Goal: Task Accomplishment & Management: Manage account settings

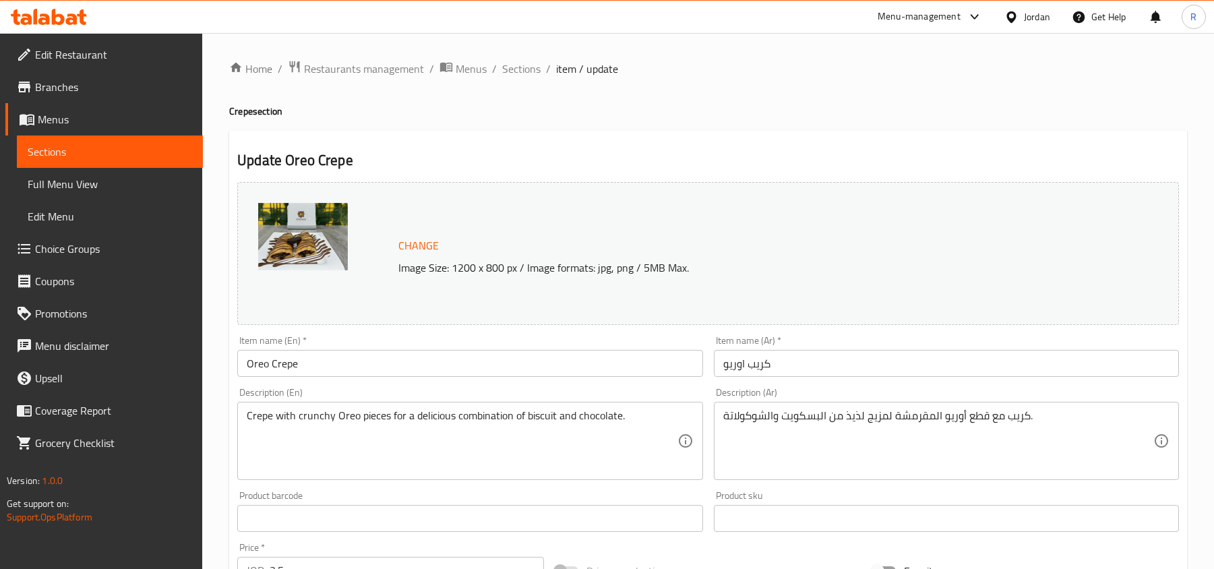
scroll to position [1351, 0]
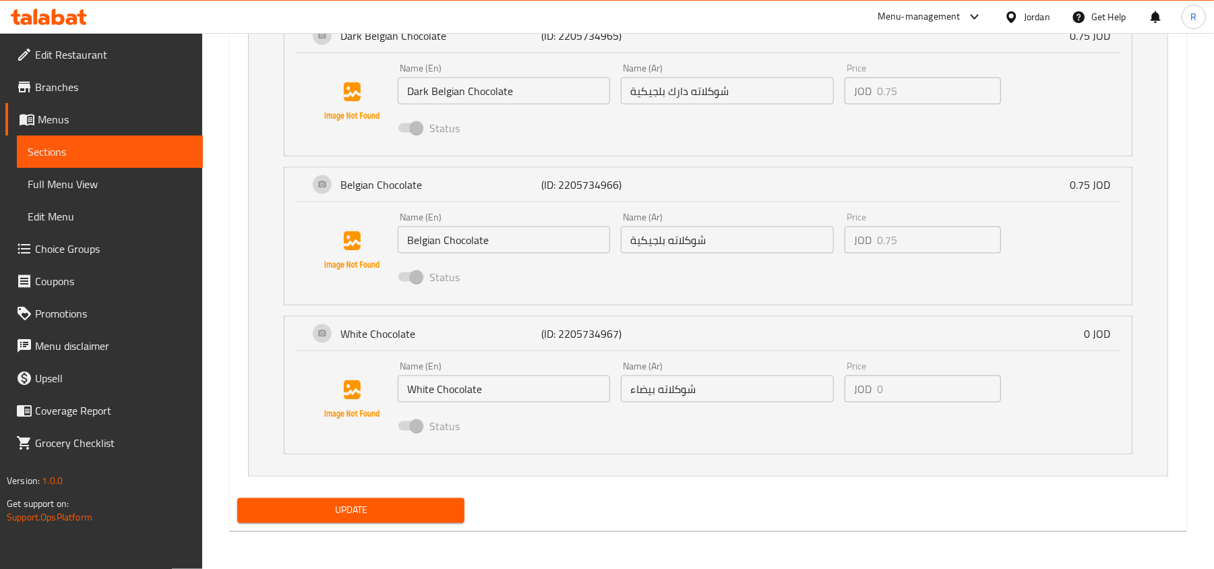
click at [1037, 15] on div "Jordan" at bounding box center [1037, 16] width 26 height 15
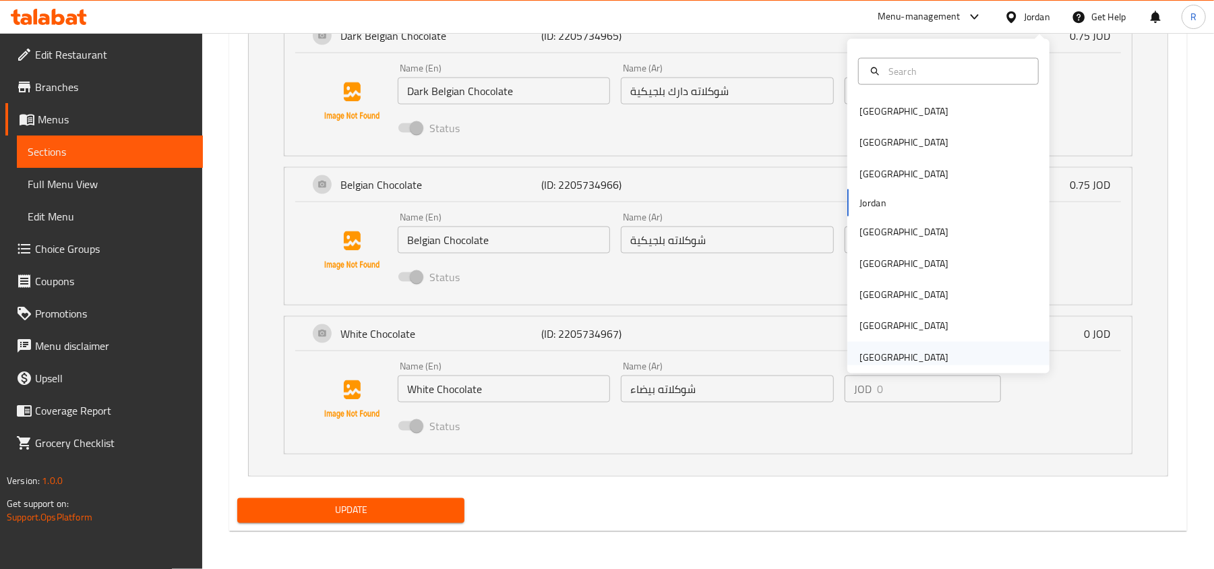
click at [877, 350] on div "[GEOGRAPHIC_DATA]" at bounding box center [903, 357] width 89 height 15
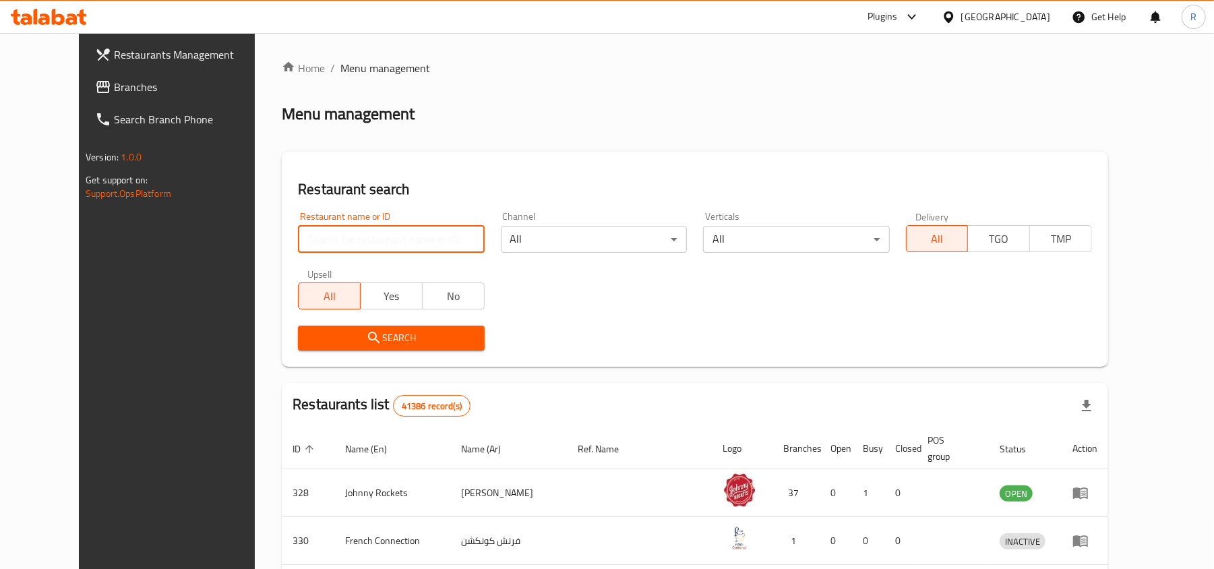
paste input "769318"
type input "769318"
click button "Search" at bounding box center [391, 338] width 186 height 25
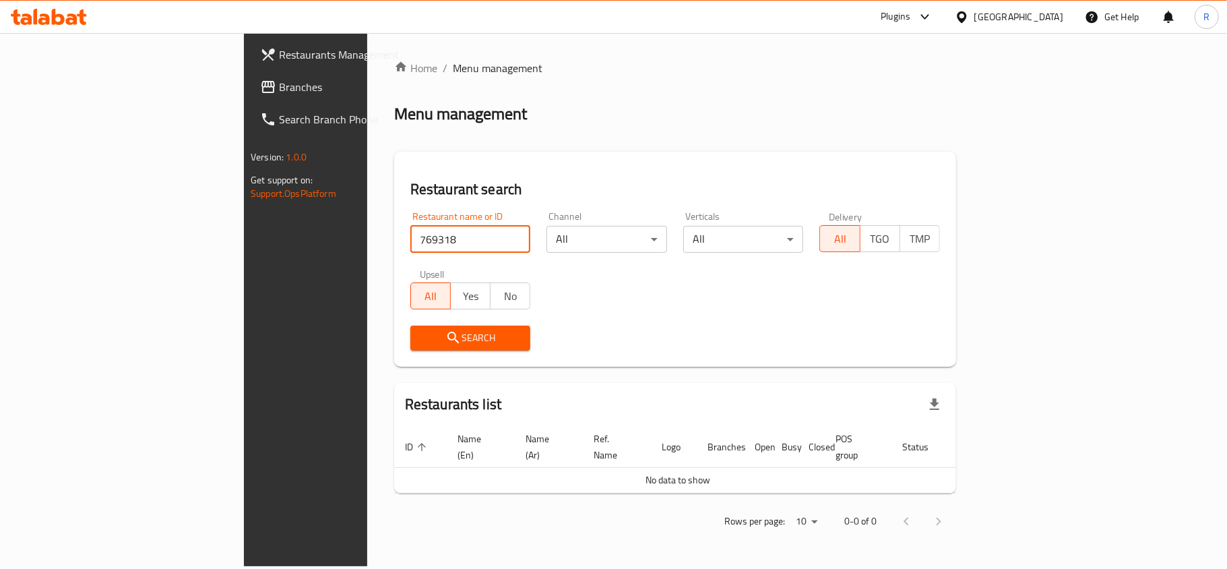
click at [279, 87] on span "Branches" at bounding box center [358, 87] width 159 height 16
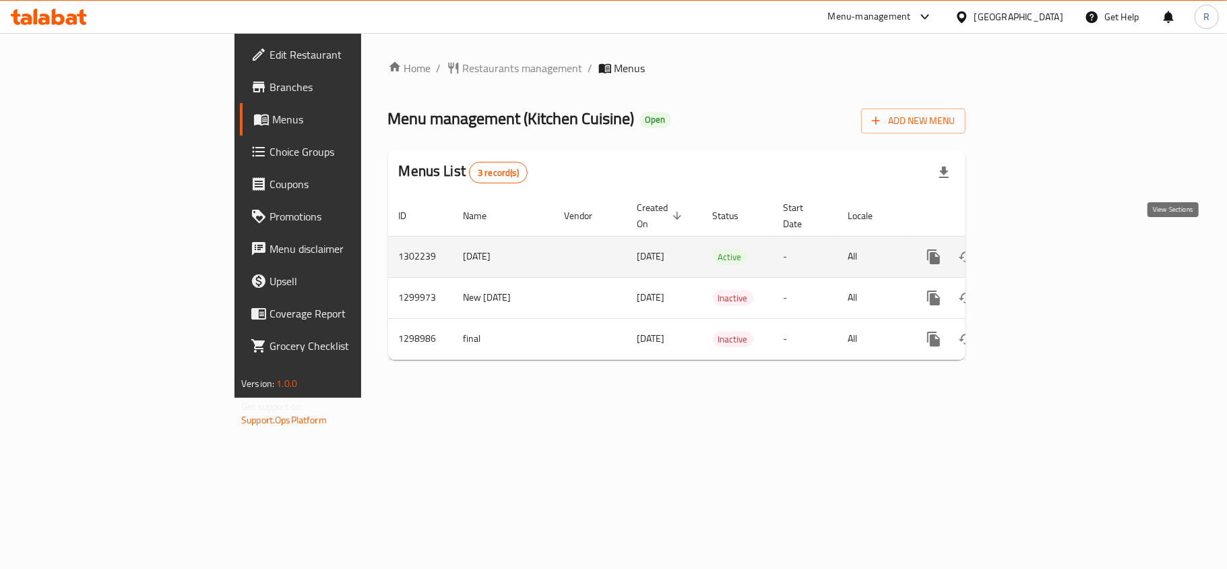
click at [1037, 251] on icon "enhanced table" at bounding box center [1031, 257] width 12 height 12
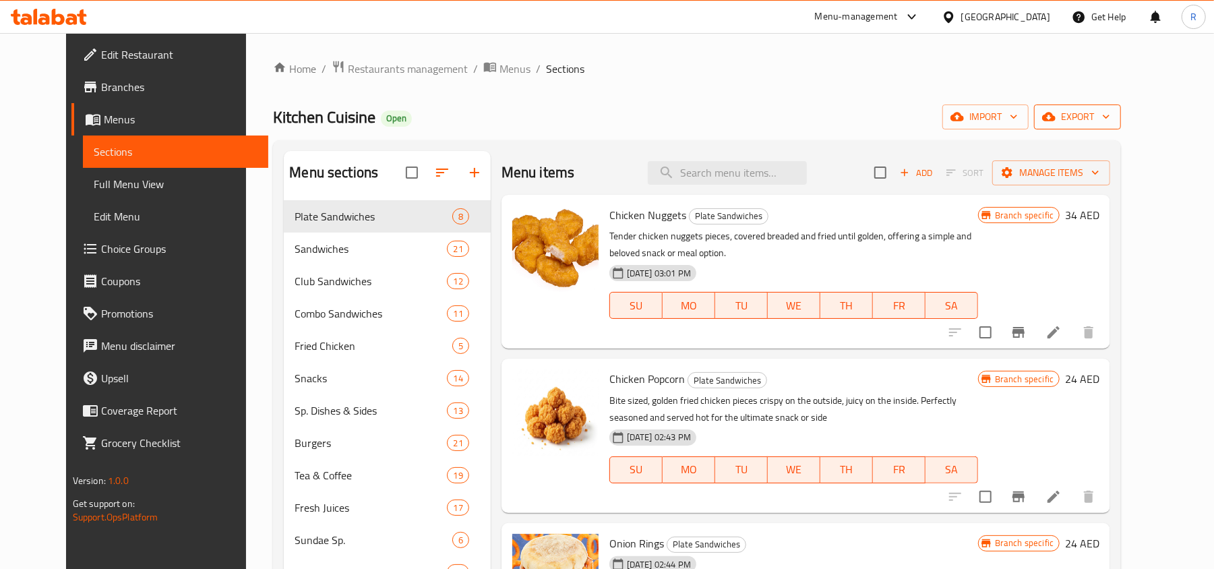
click at [1110, 117] on span "export" at bounding box center [1077, 117] width 65 height 17
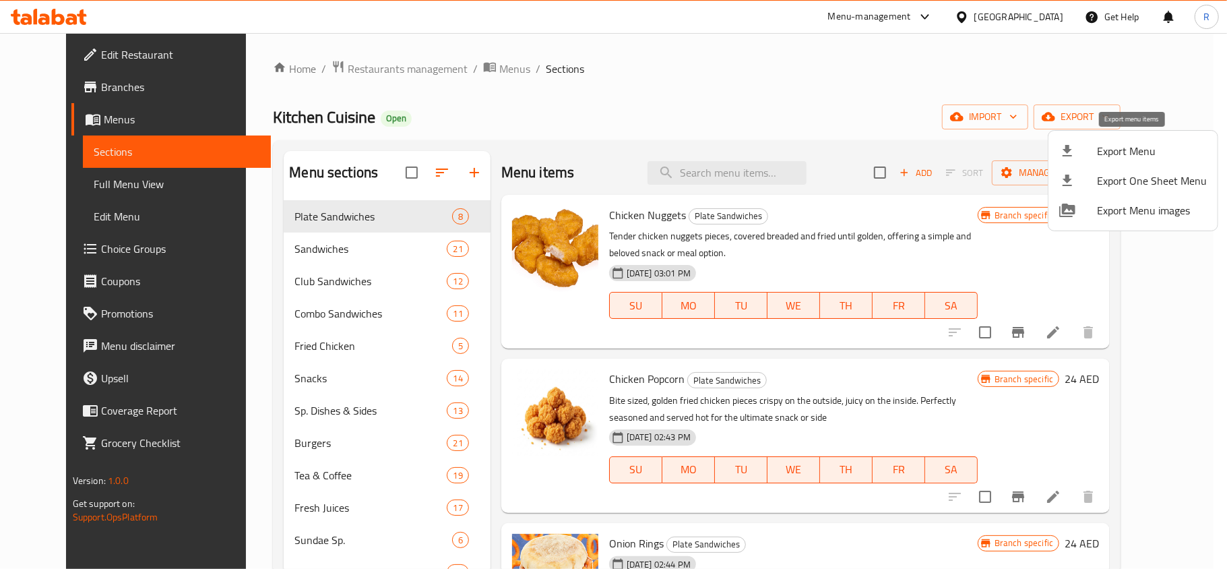
click at [1079, 152] on div at bounding box center [1078, 151] width 38 height 16
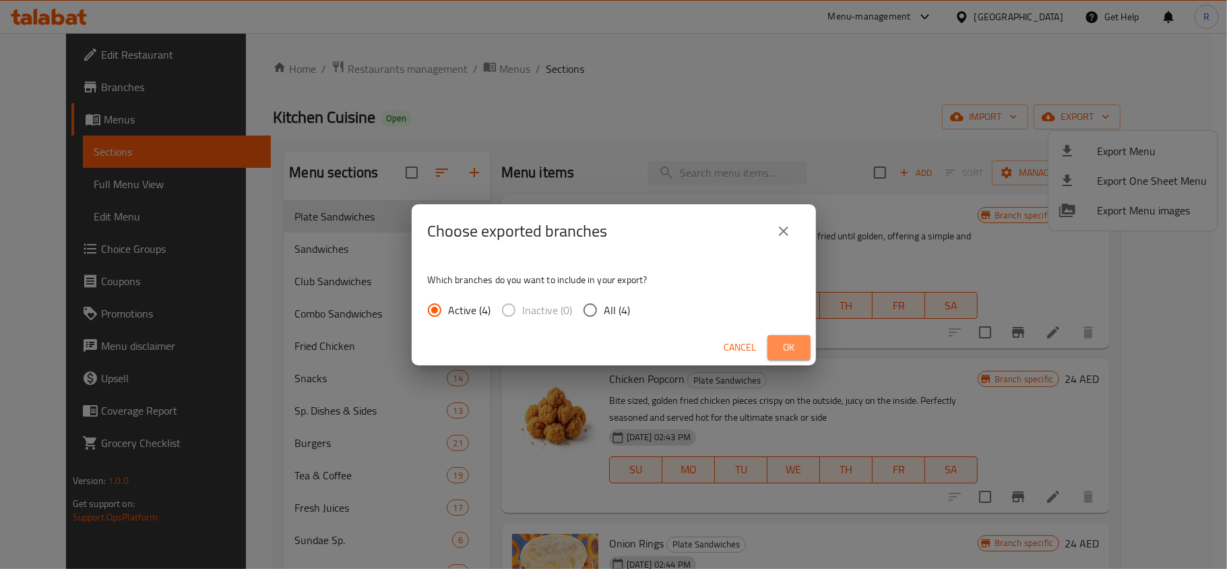
click at [782, 354] on span "Ok" at bounding box center [789, 347] width 22 height 17
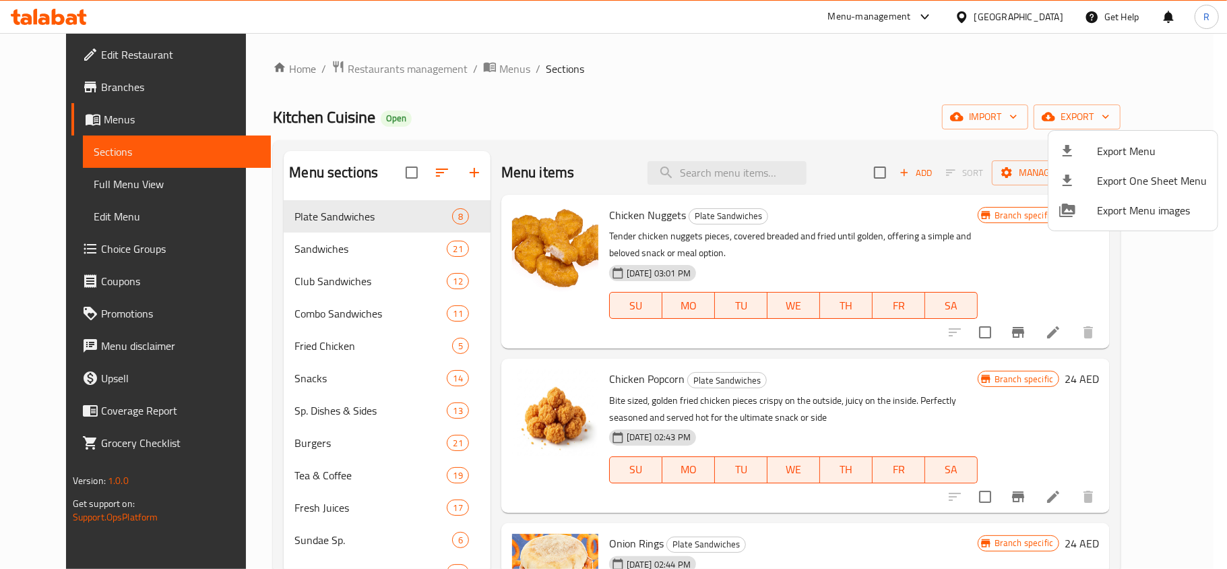
click at [623, 143] on div at bounding box center [613, 284] width 1227 height 569
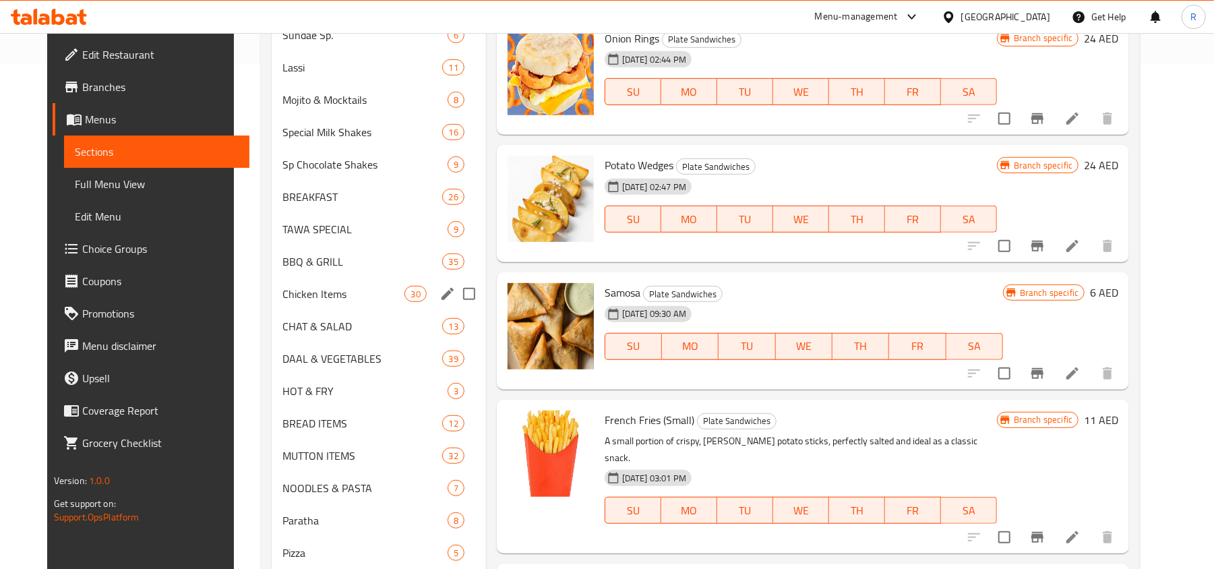
scroll to position [539, 0]
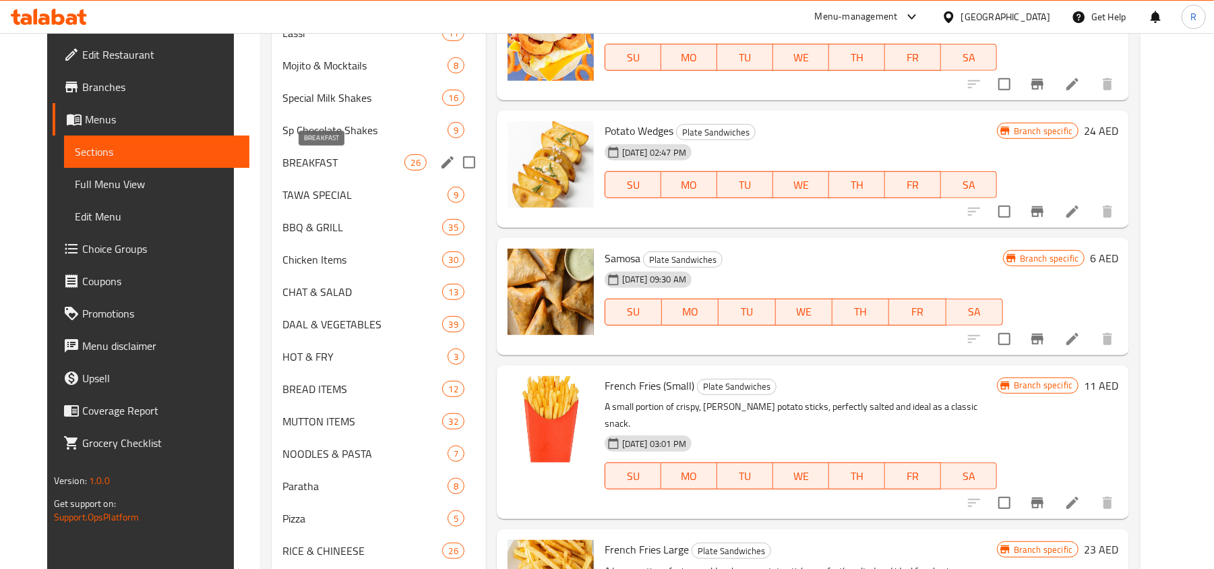
click at [288, 168] on span "BREAKFAST" at bounding box center [343, 162] width 123 height 16
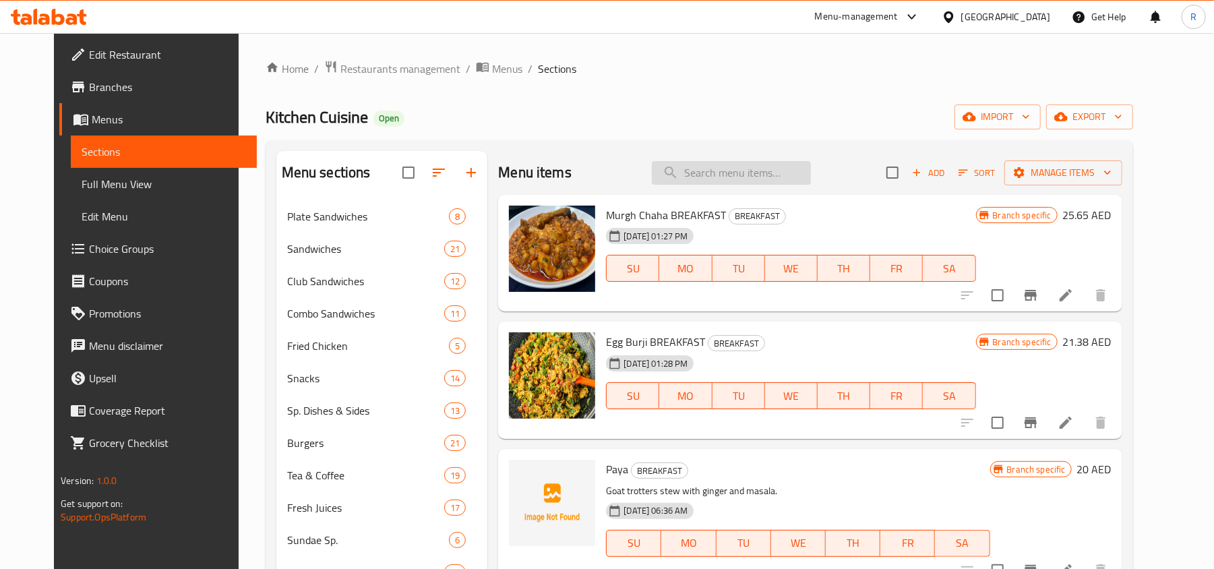
click at [713, 176] on input "search" at bounding box center [731, 173] width 159 height 24
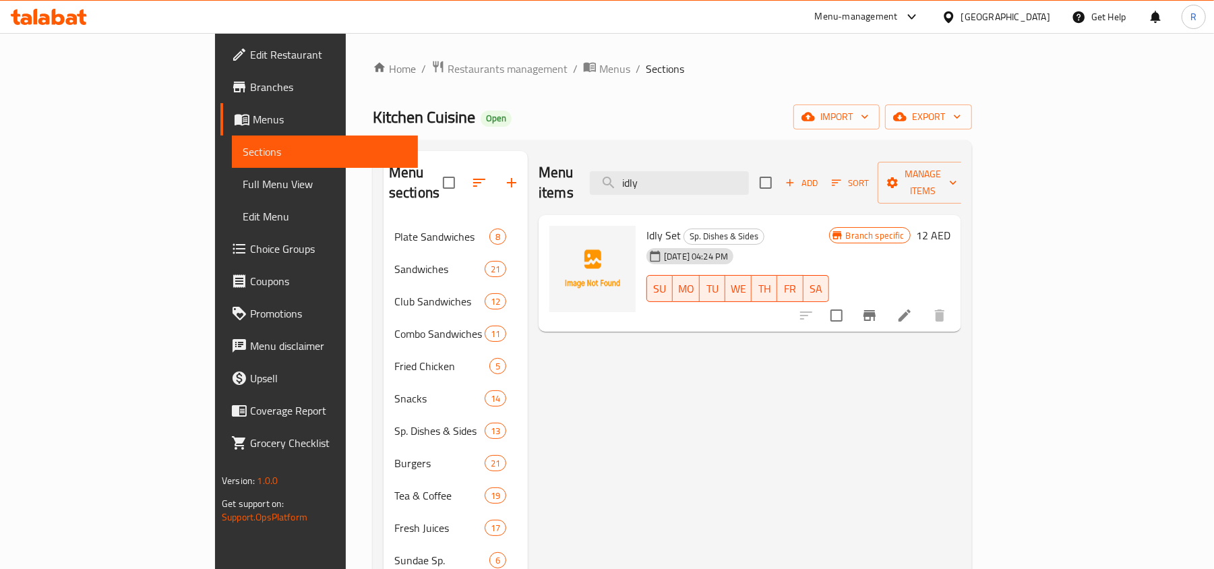
type input "idly"
click at [709, 171] on input "idly" at bounding box center [669, 183] width 159 height 24
click at [646, 225] on span "Idly Set" at bounding box center [663, 235] width 34 height 20
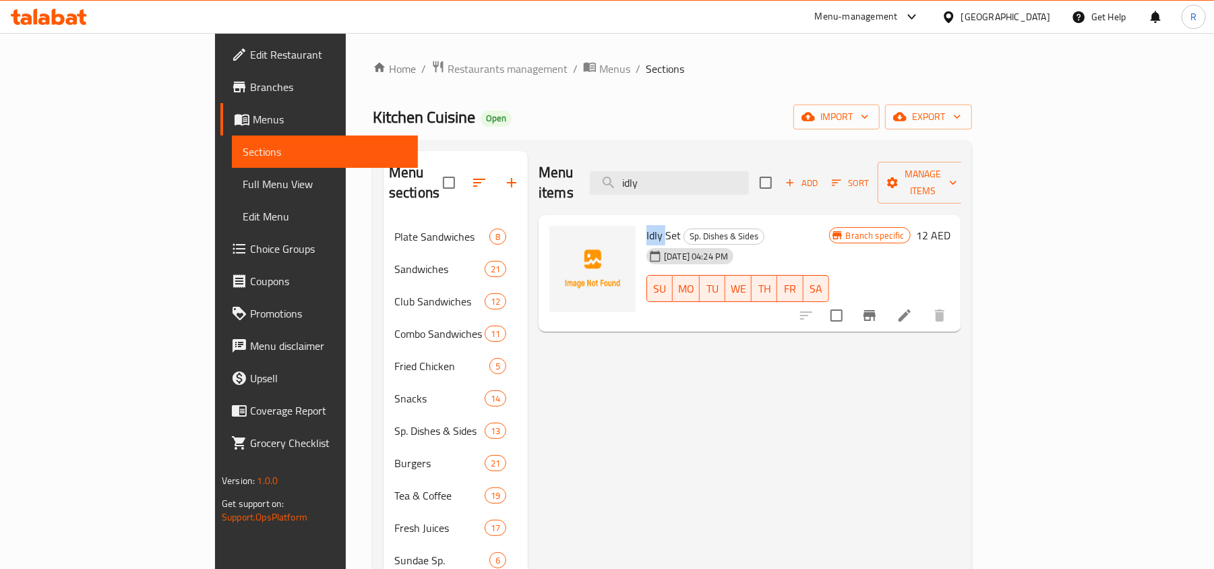
copy span "Idly"
click at [723, 179] on input "idly" at bounding box center [669, 183] width 159 height 24
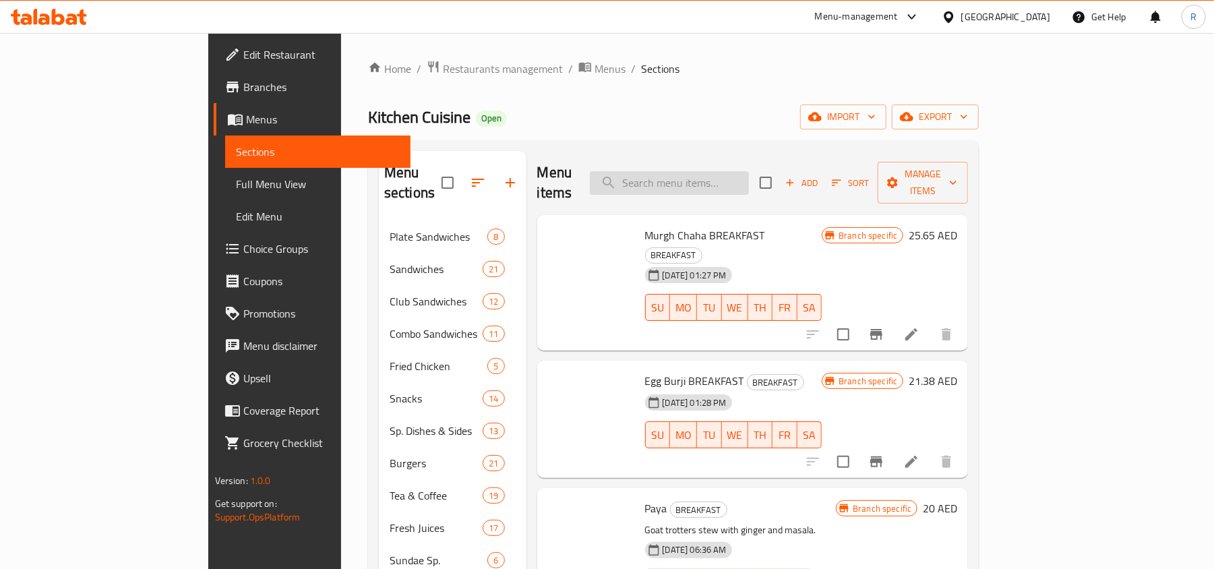
paste input "Idly"
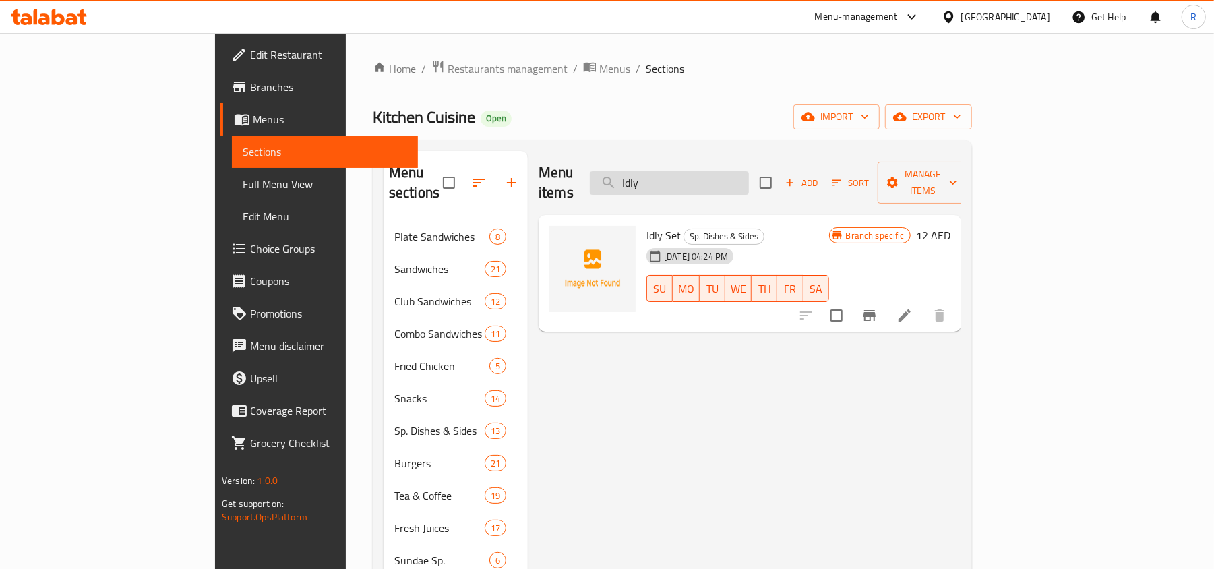
type input "Idly"
click at [749, 185] on input "Idly" at bounding box center [669, 183] width 159 height 24
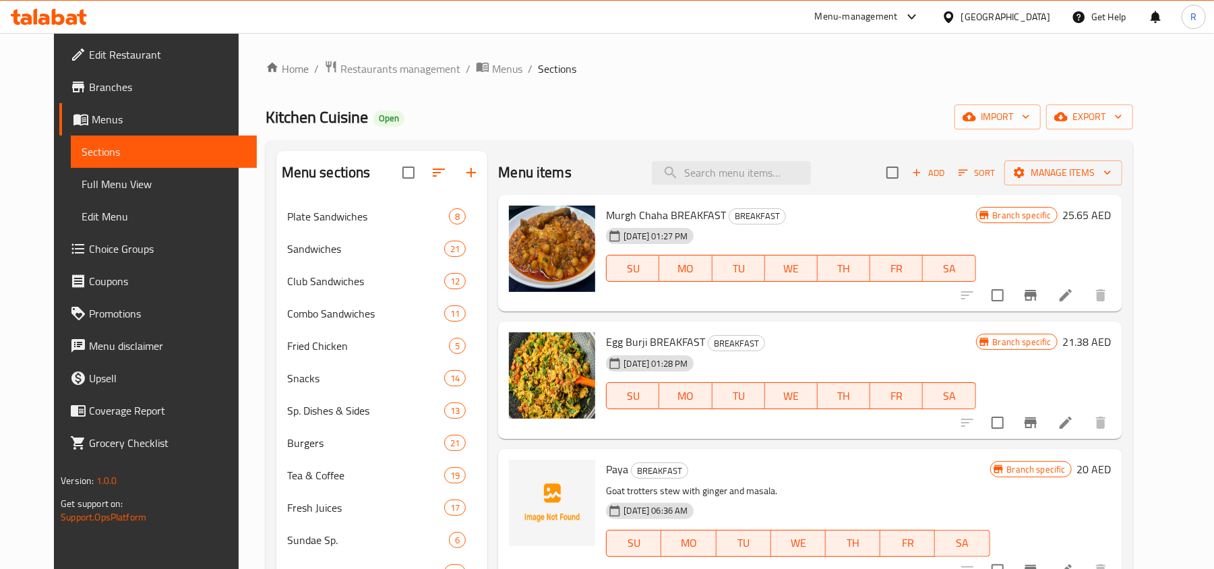
click at [946, 171] on span "Add" at bounding box center [928, 173] width 36 height 16
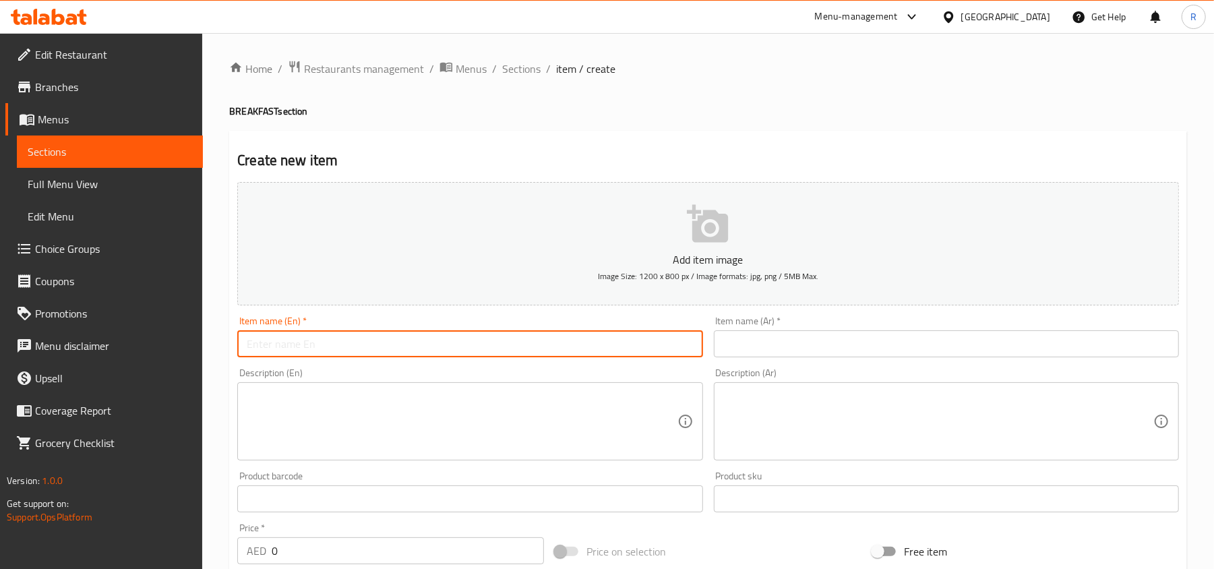
paste input "Idly Sambar"
type input "Idly Sambar"
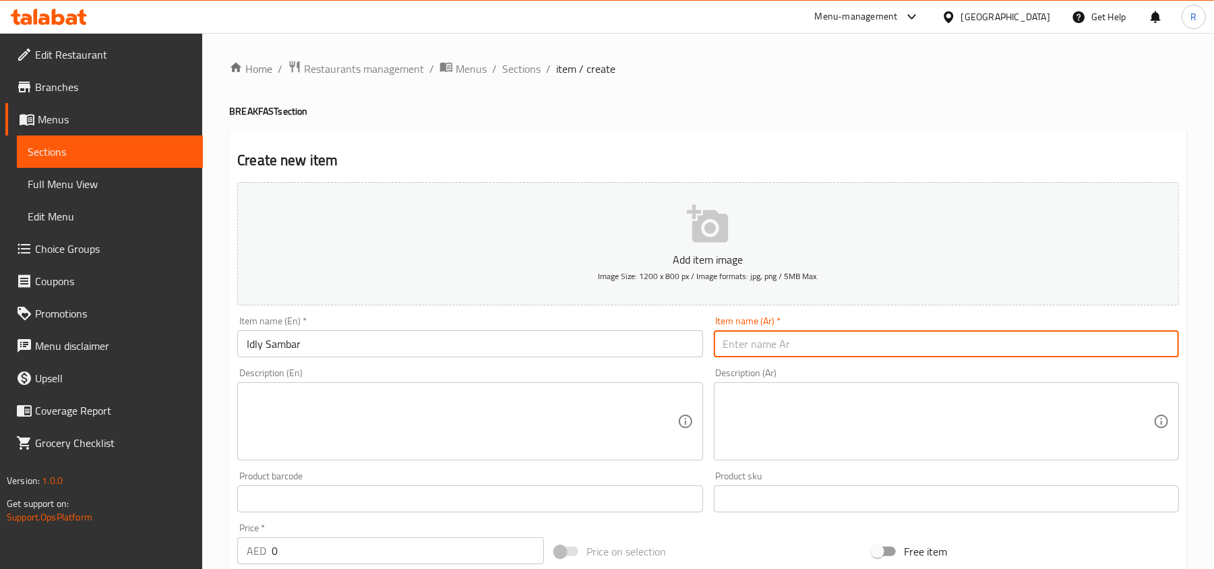
paste input "إيدلي سامبار"
type input "إيدلي سامبار"
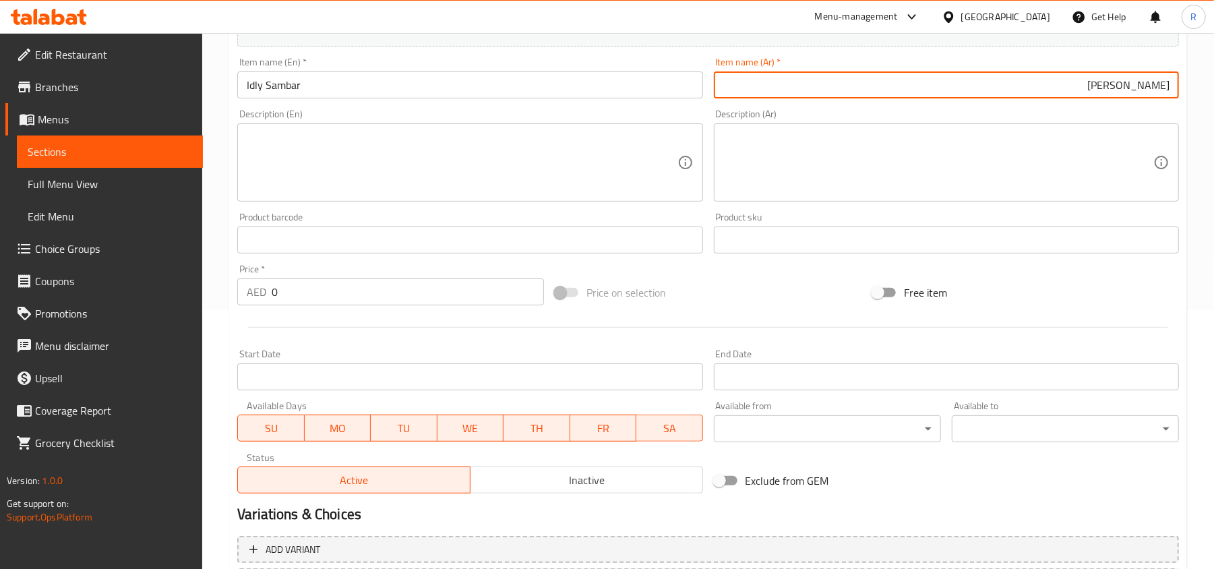
scroll to position [270, 0]
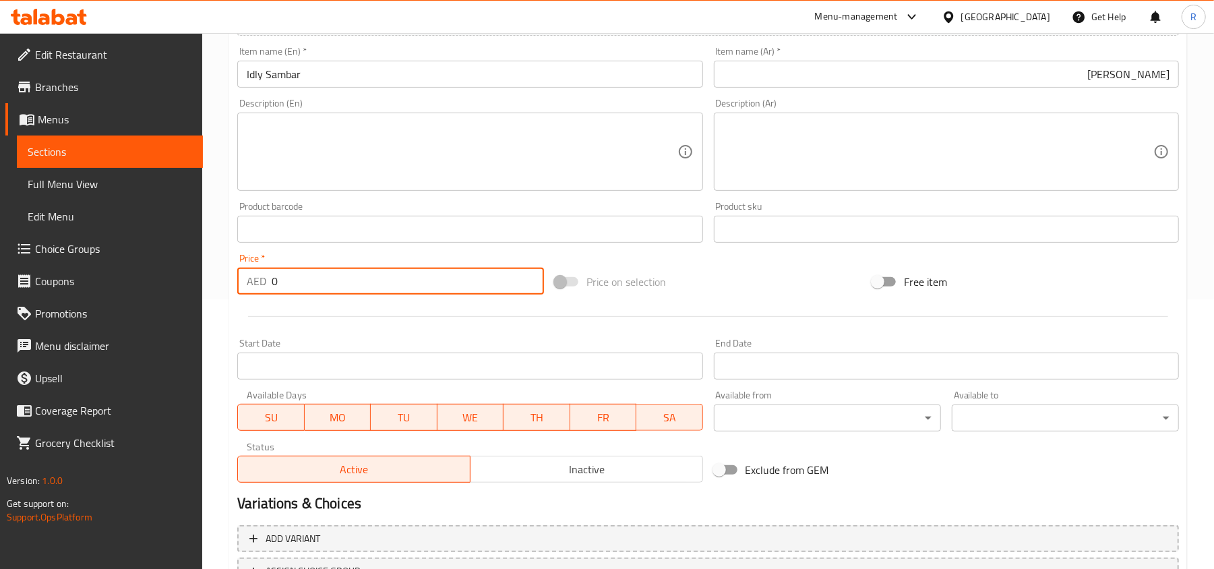
drag, startPoint x: 281, startPoint y: 284, endPoint x: 257, endPoint y: 278, distance: 25.0
click at [257, 278] on div "AED 0 Price *" at bounding box center [390, 281] width 307 height 27
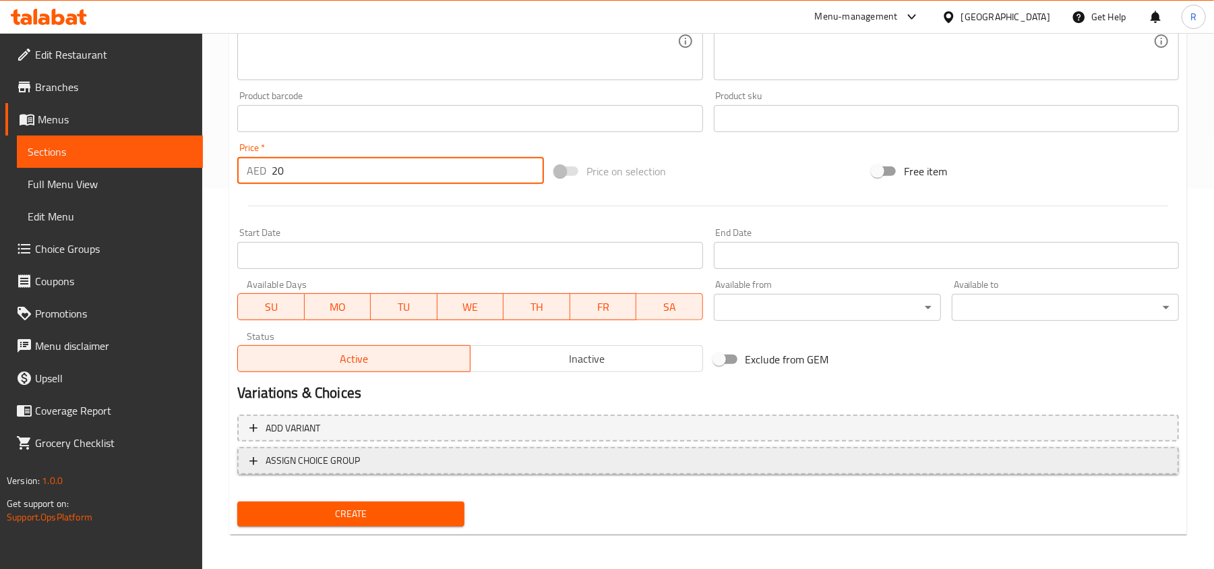
scroll to position [383, 0]
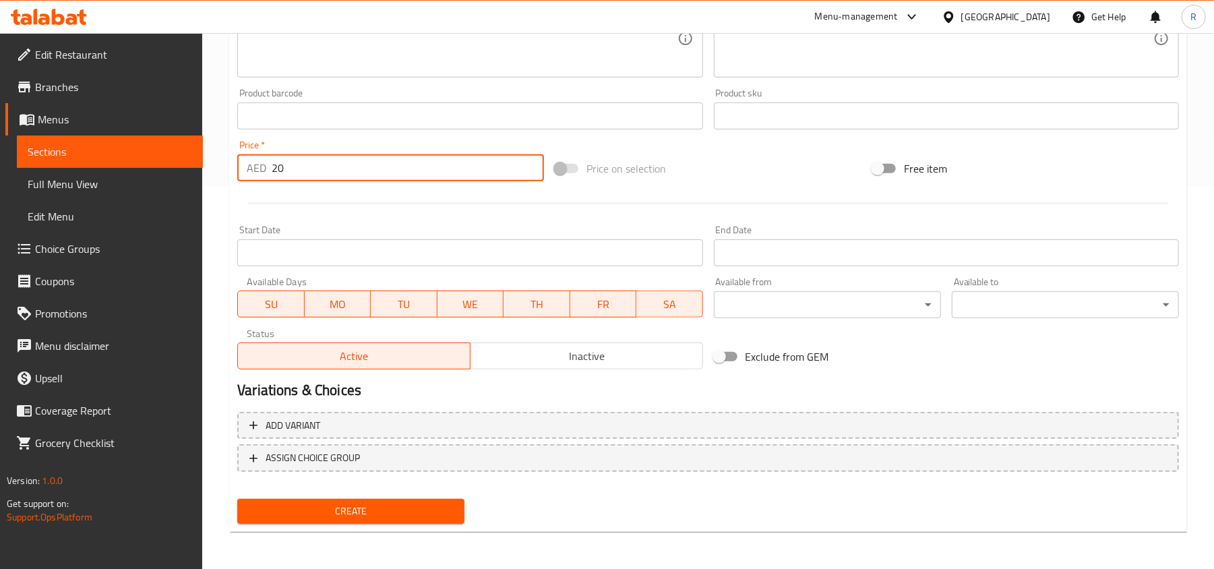
type input "20"
click at [429, 500] on button "Create" at bounding box center [350, 511] width 227 height 25
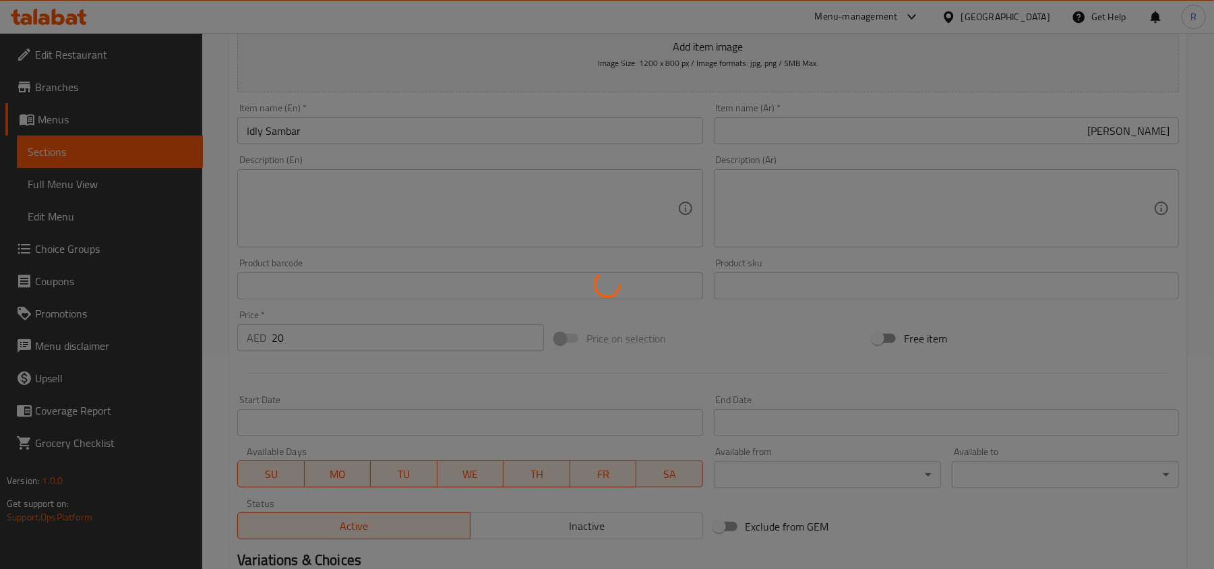
scroll to position [0, 0]
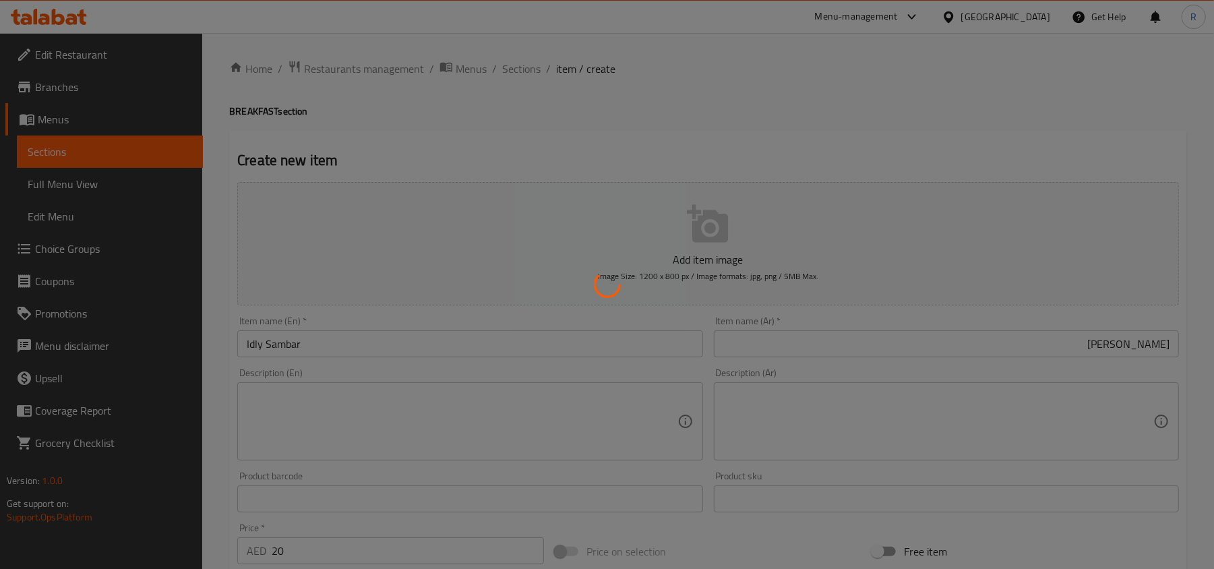
type input "0"
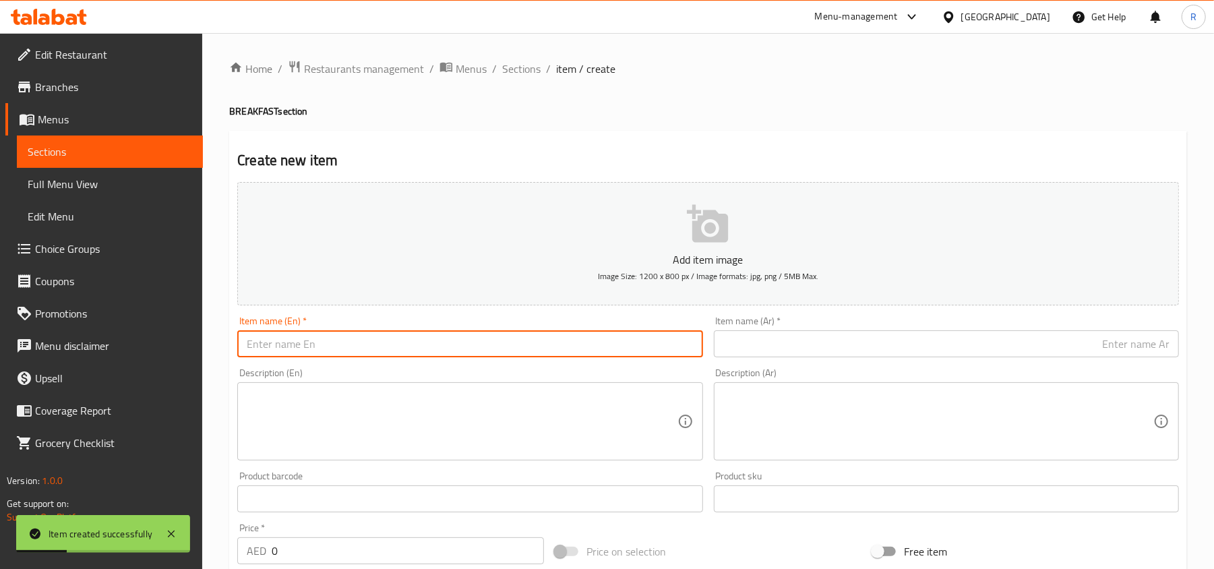
click at [346, 353] on input "text" at bounding box center [469, 343] width 465 height 27
paste input "[PERSON_NAME] Sambar"
type input "[PERSON_NAME] Sambar"
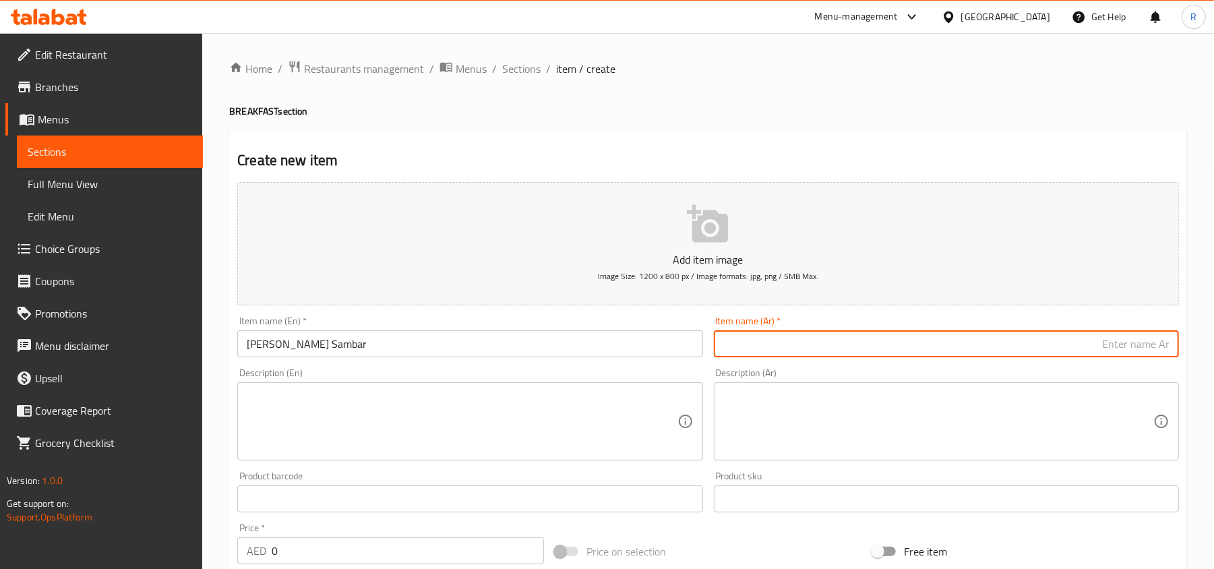
paste input "فادا سامبار"
type input "فادا سامبار"
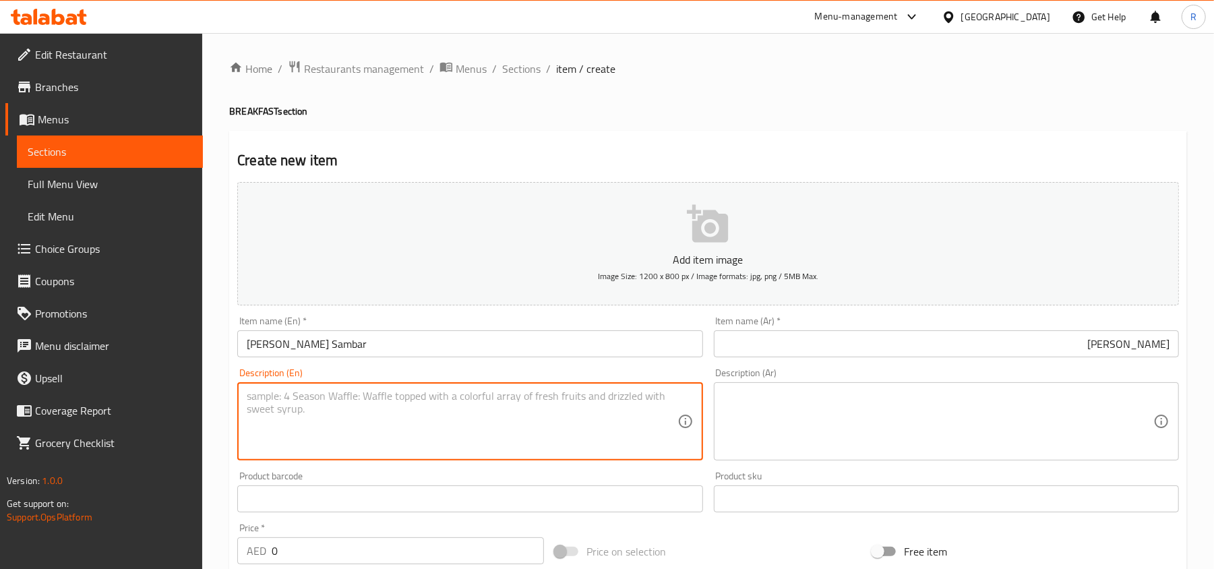
click at [499, 424] on textarea at bounding box center [462, 422] width 430 height 64
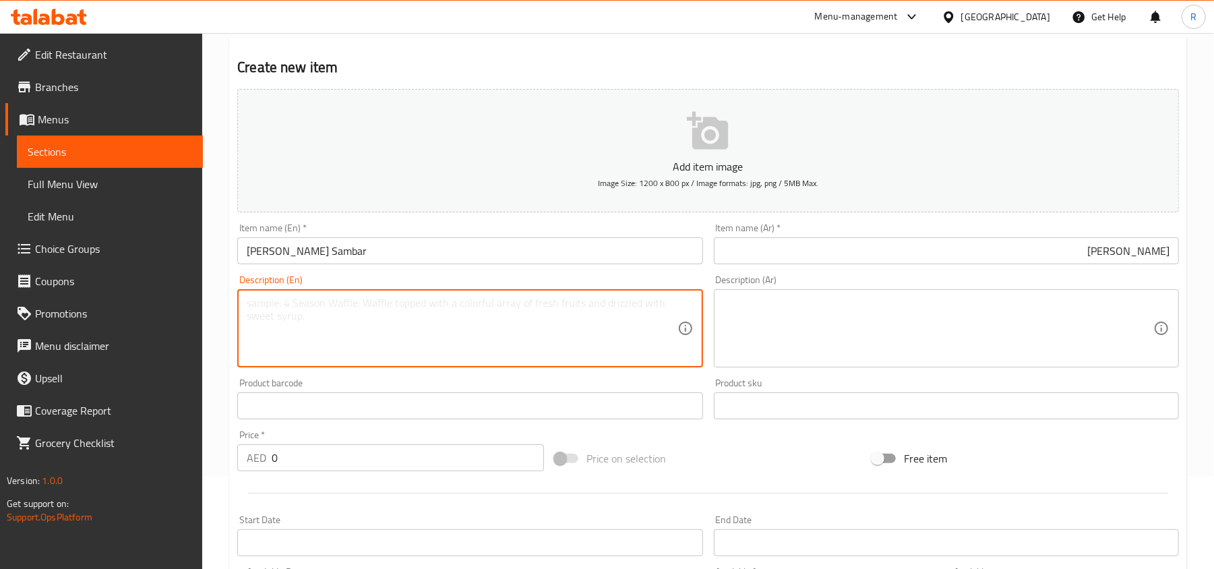
scroll to position [179, 0]
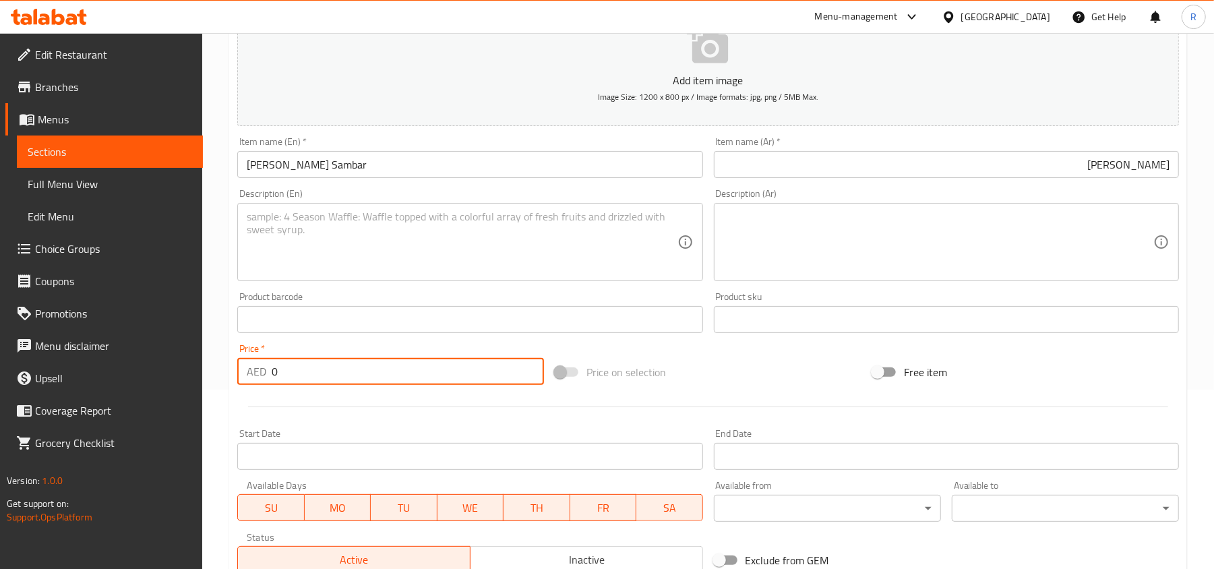
drag, startPoint x: 283, startPoint y: 368, endPoint x: 259, endPoint y: 367, distance: 23.6
click at [259, 367] on div "AED 0 Price *" at bounding box center [390, 371] width 307 height 27
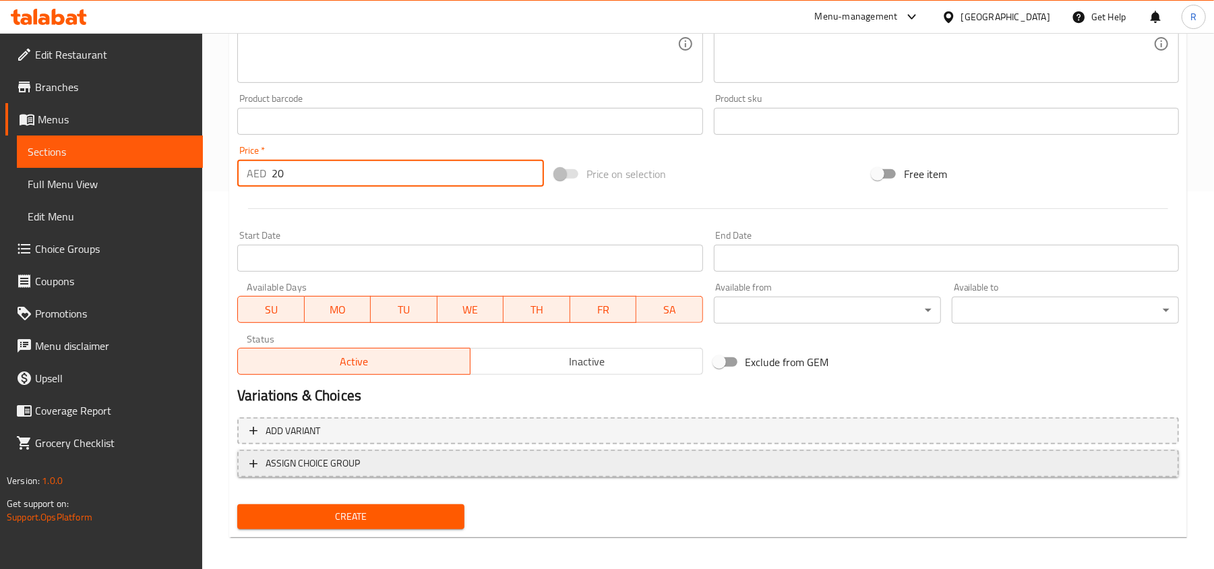
scroll to position [383, 0]
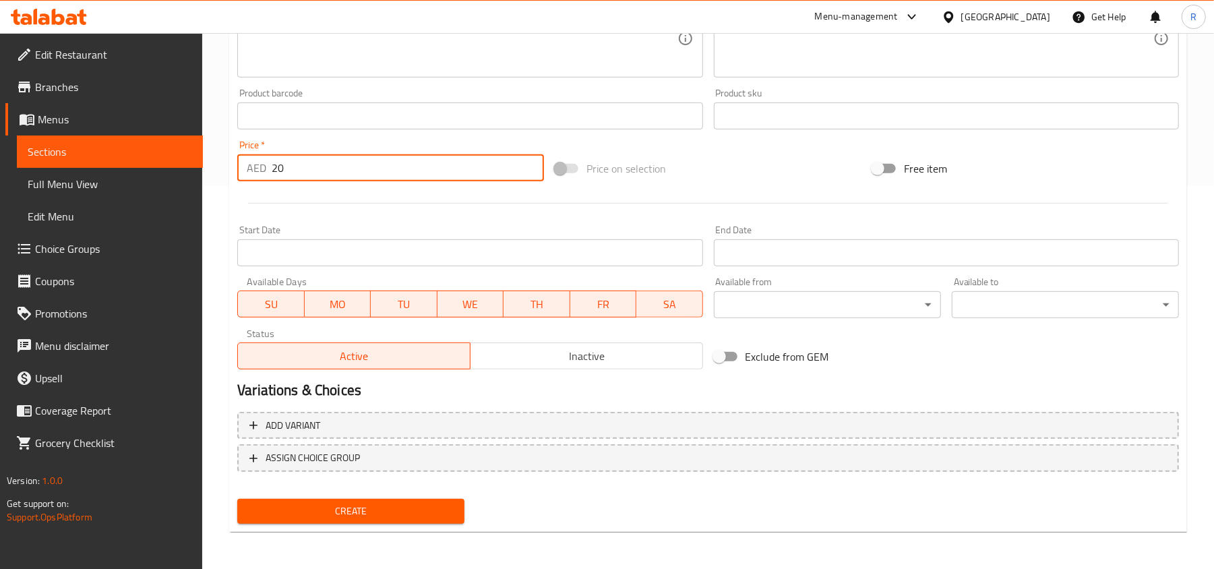
type input "20"
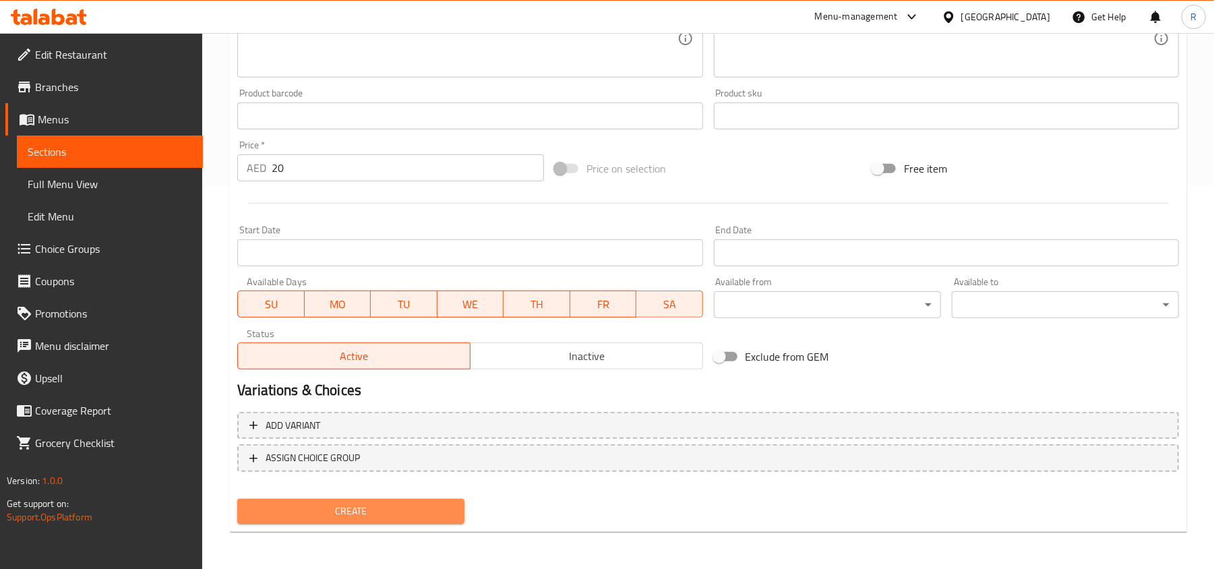
click at [414, 505] on span "Create" at bounding box center [351, 511] width 206 height 17
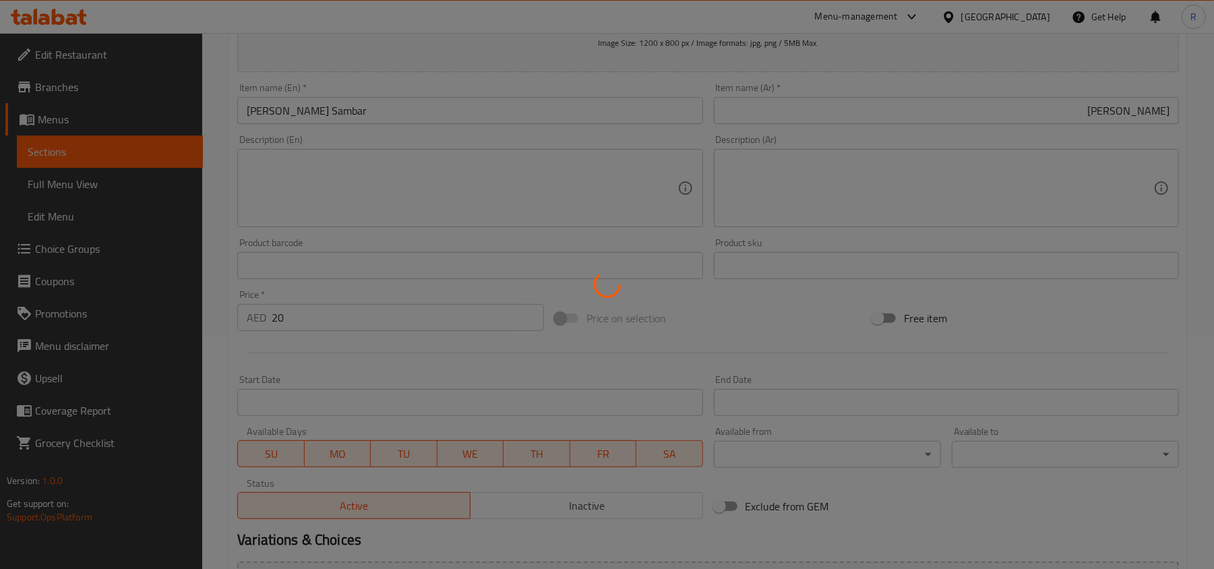
scroll to position [0, 0]
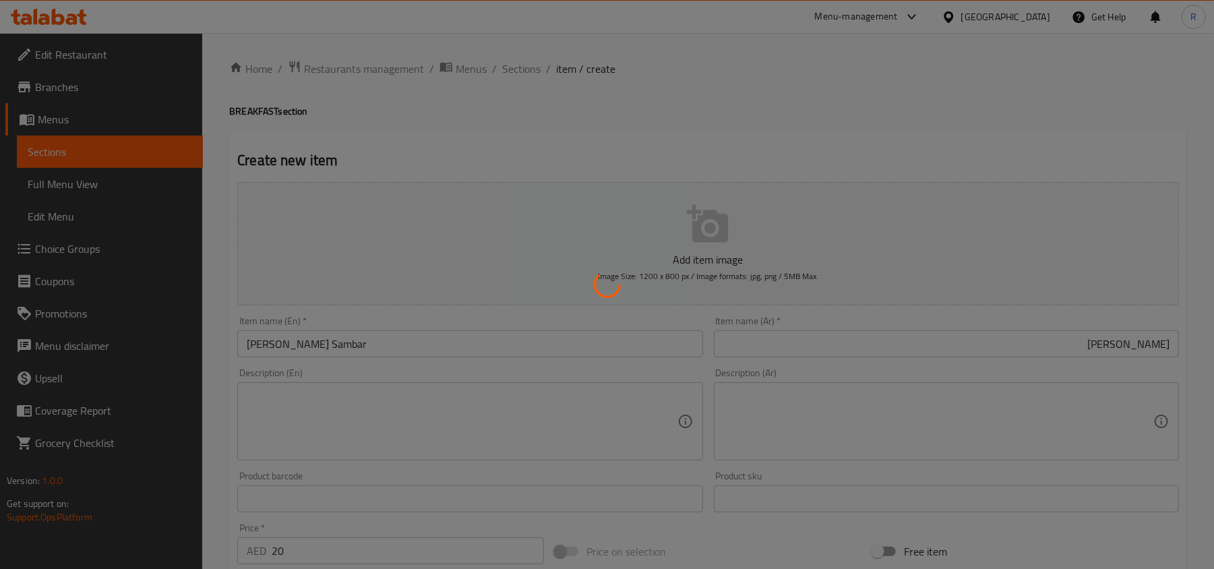
type input "0"
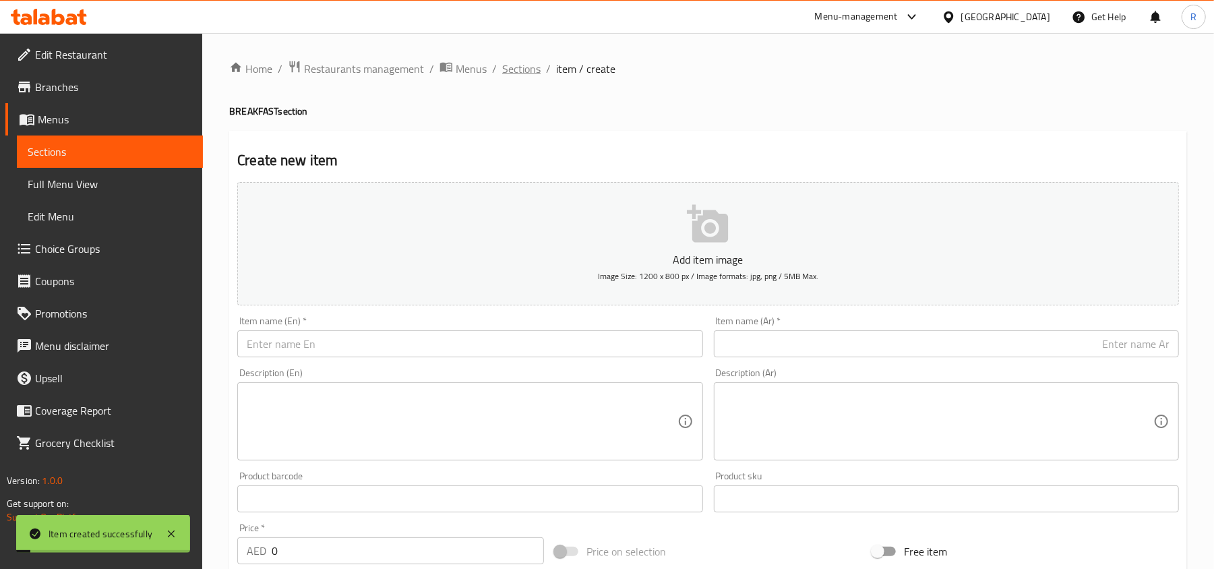
click at [526, 65] on span "Sections" at bounding box center [521, 69] width 38 height 16
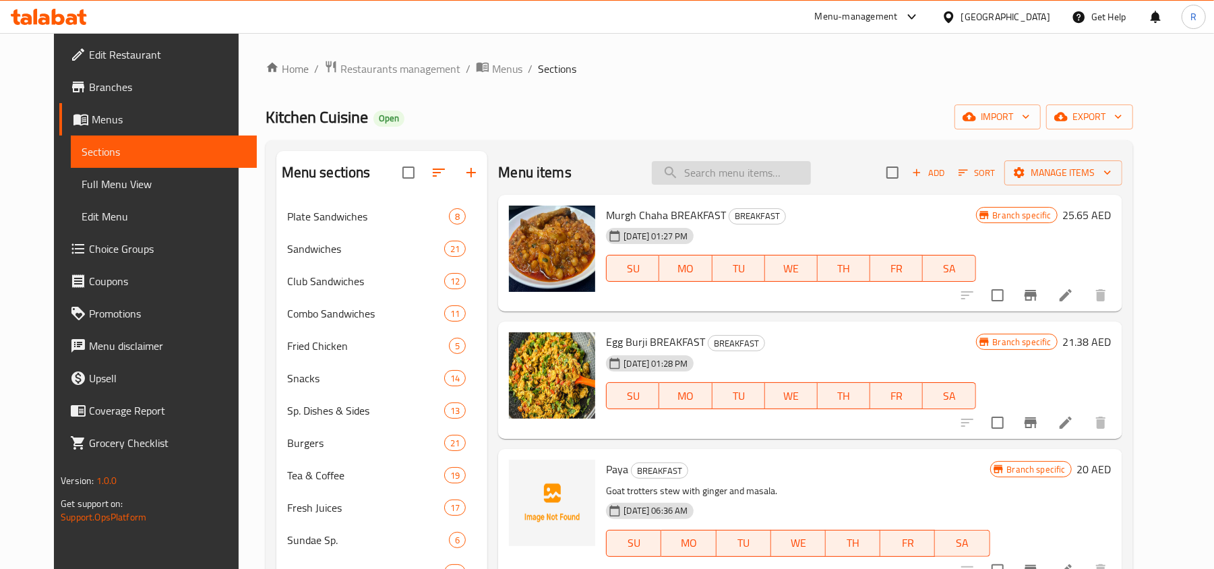
paste input "Idly [PERSON_NAME]"
type input "Idly [PERSON_NAME]"
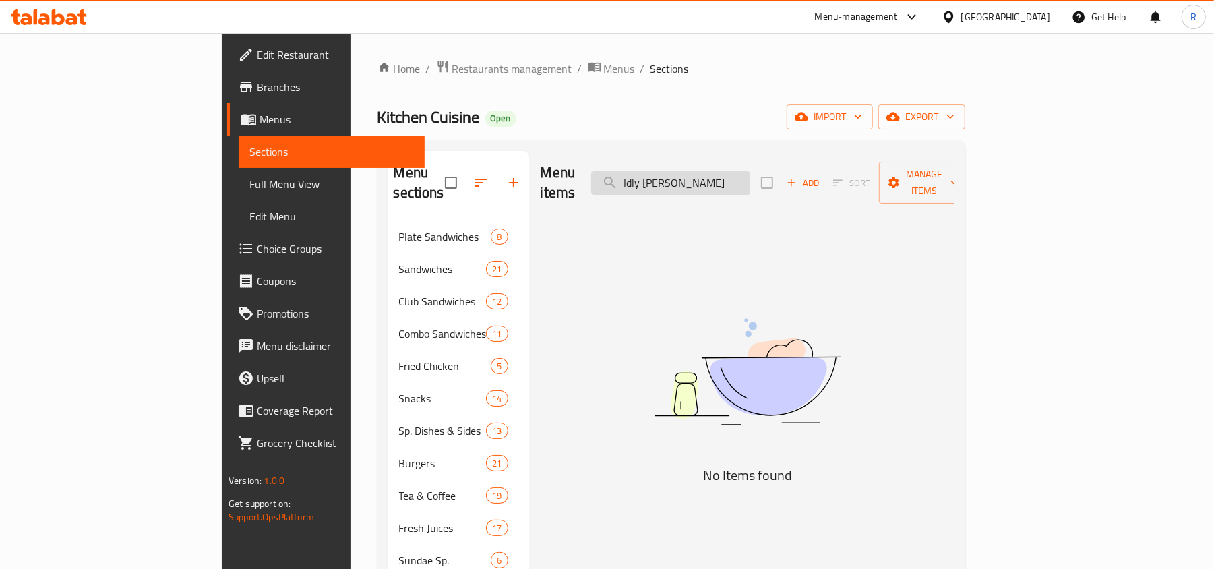
click at [740, 178] on input "Idly [PERSON_NAME]" at bounding box center [670, 183] width 159 height 24
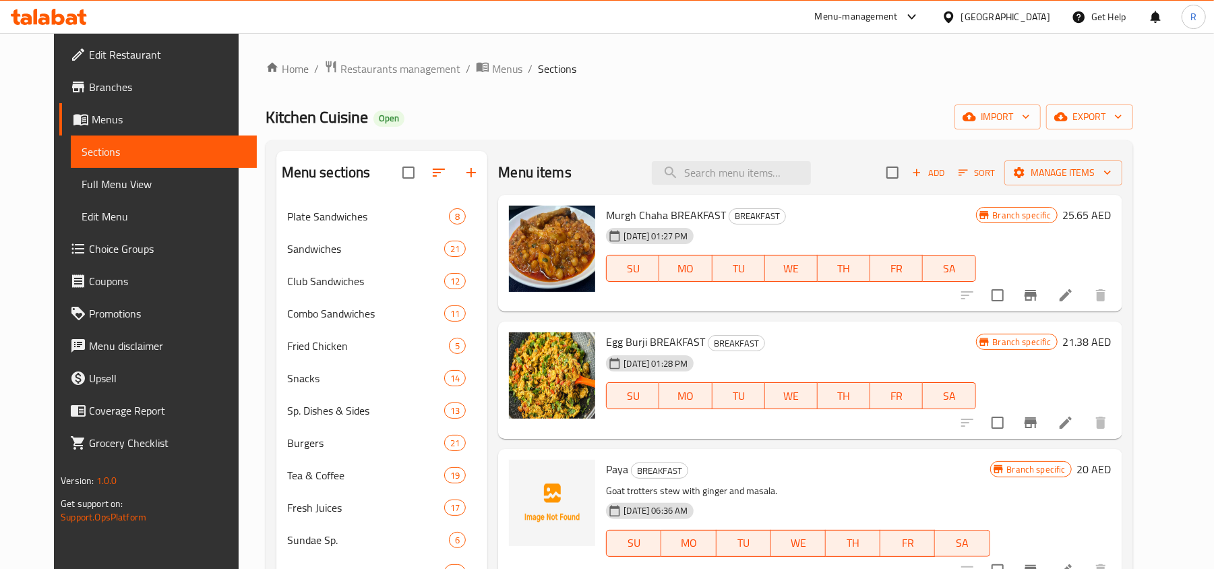
click at [946, 168] on span "Add" at bounding box center [928, 173] width 36 height 16
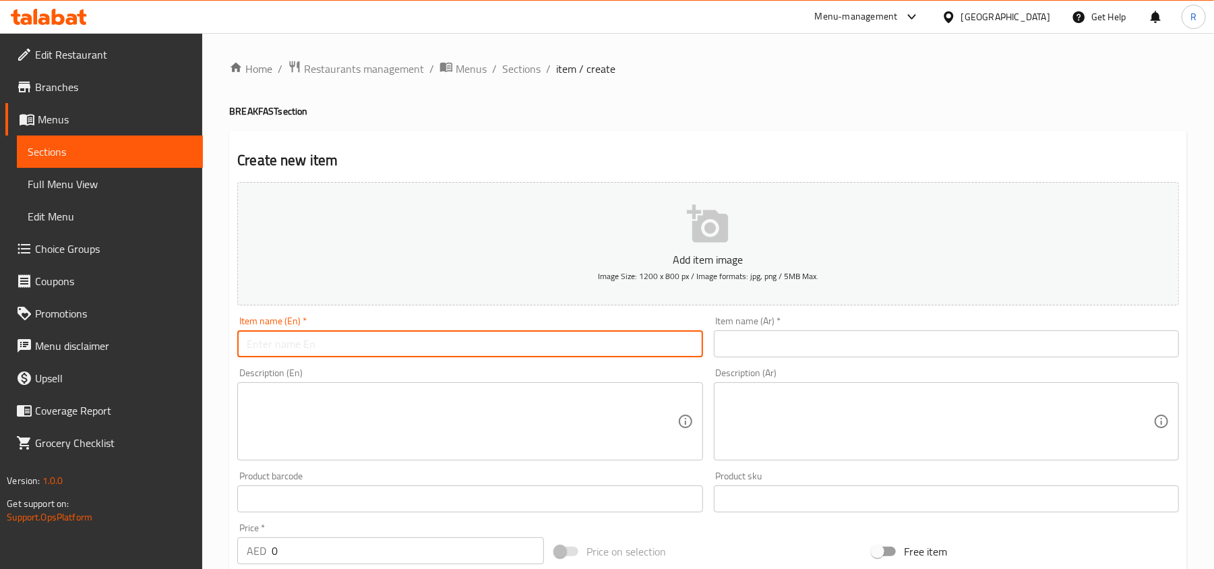
paste input "Idly [PERSON_NAME]"
type input "Idly [PERSON_NAME]"
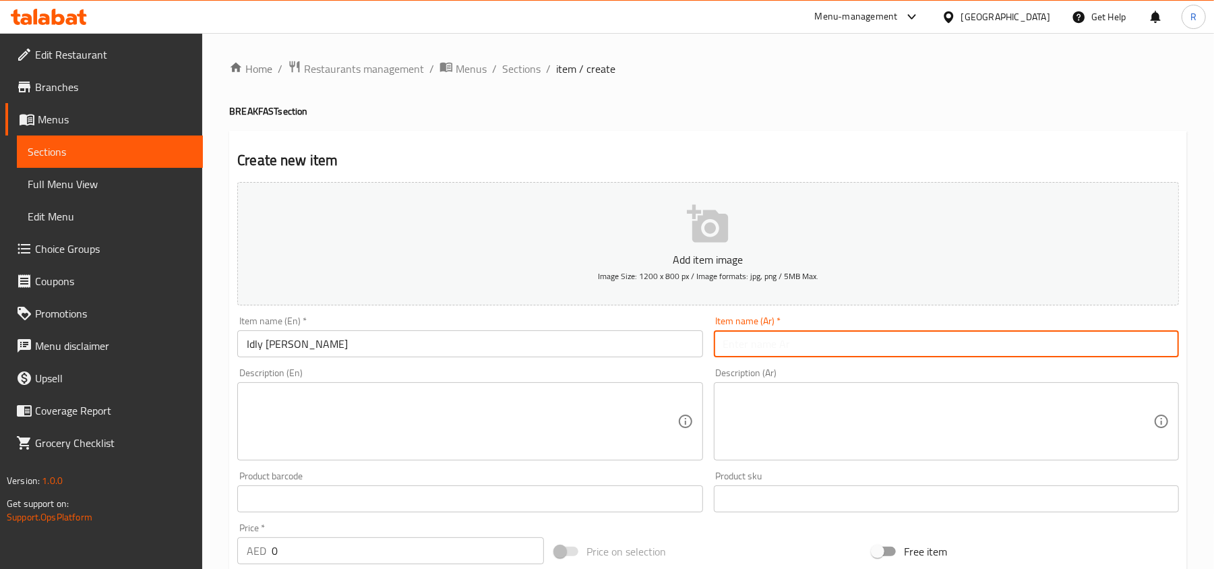
paste input "إيدلي فادا"
type input "إيدلي فادا"
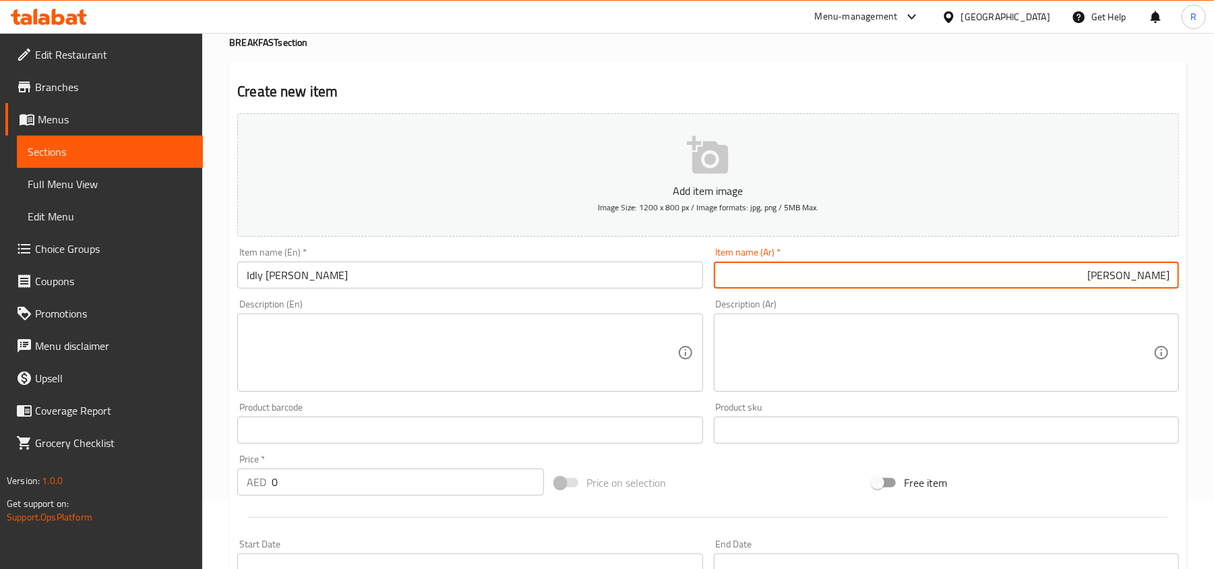
scroll to position [179, 0]
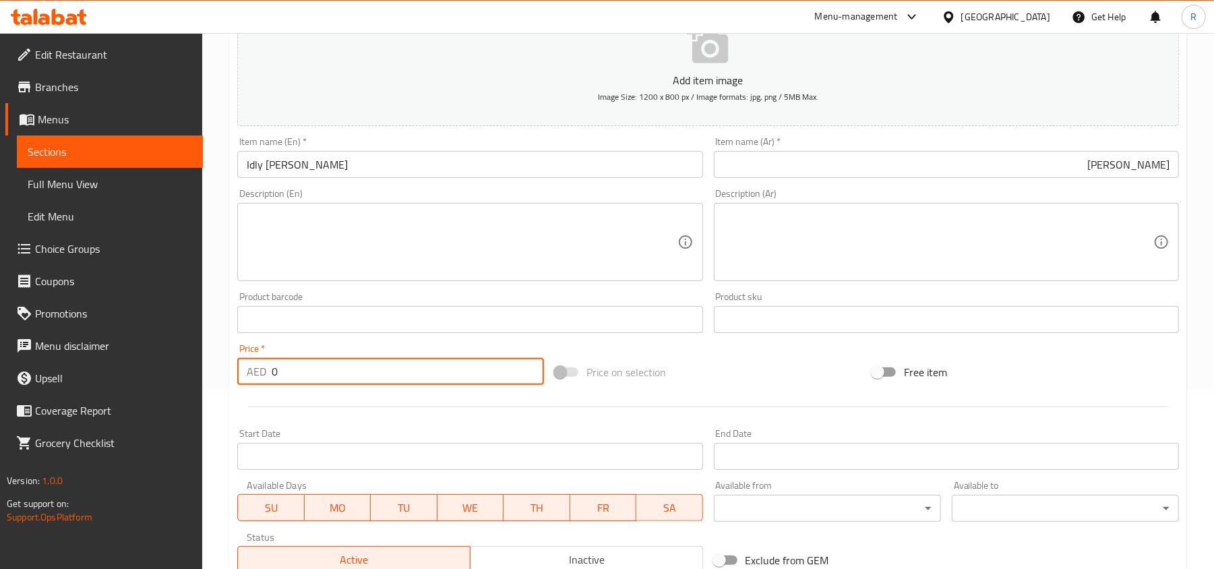
drag, startPoint x: 279, startPoint y: 376, endPoint x: 259, endPoint y: 373, distance: 19.8
click at [259, 373] on div "AED 0 Price *" at bounding box center [390, 371] width 307 height 27
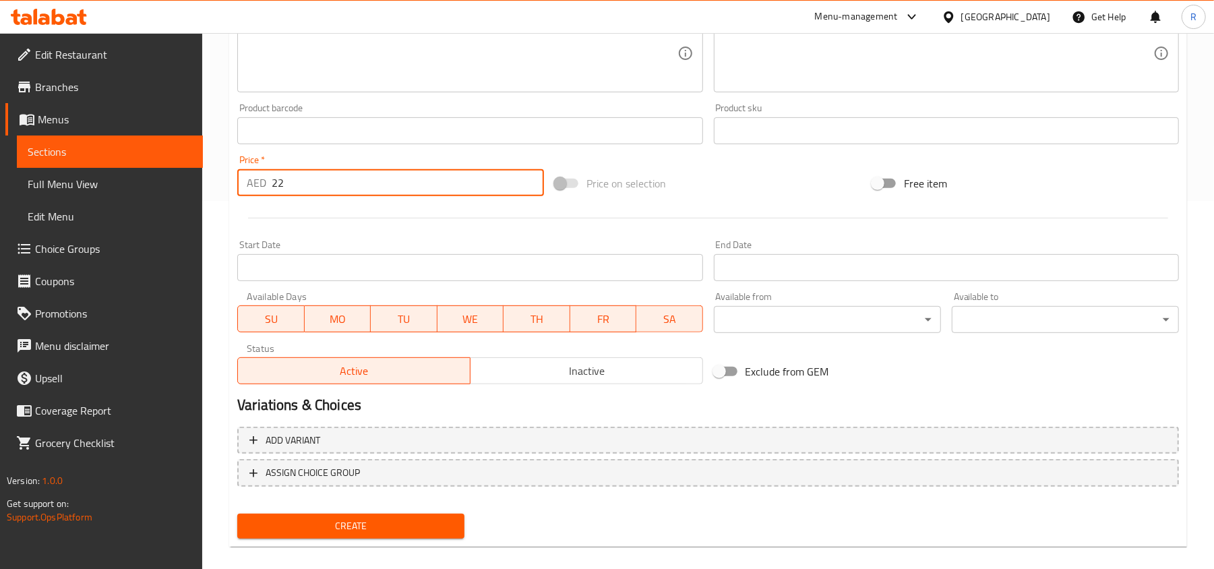
scroll to position [383, 0]
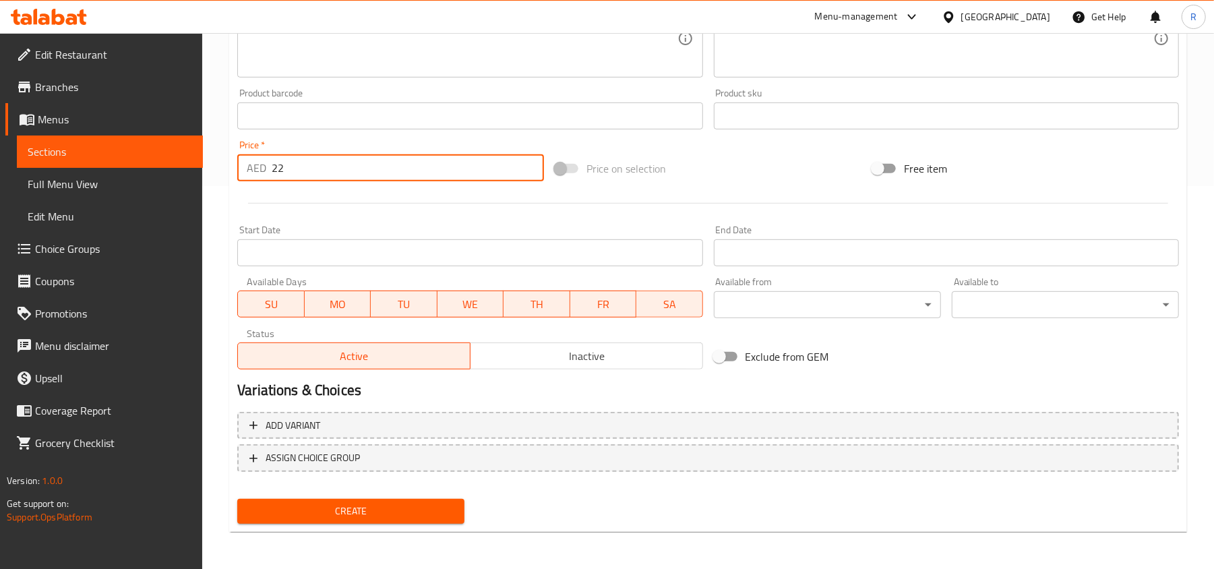
type input "22"
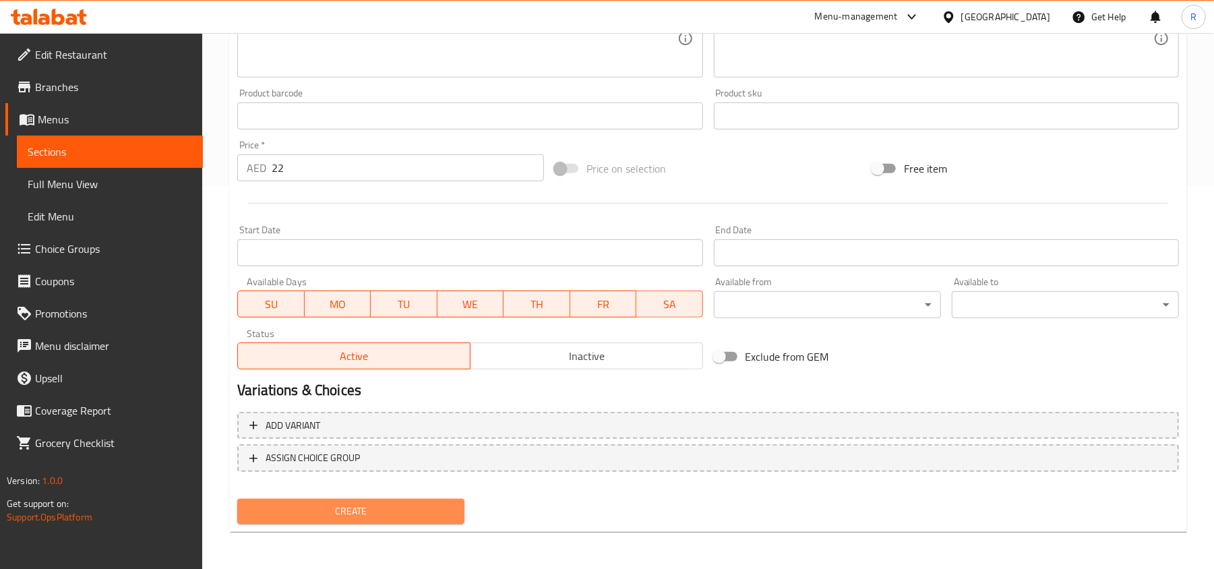
click at [419, 518] on span "Create" at bounding box center [351, 511] width 206 height 17
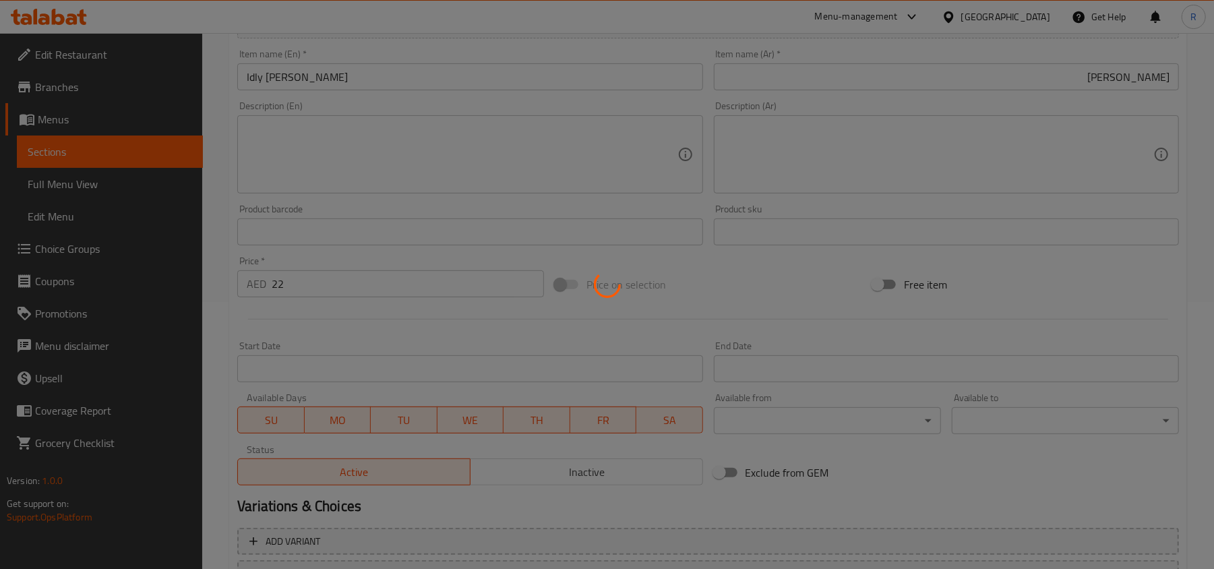
type input "0"
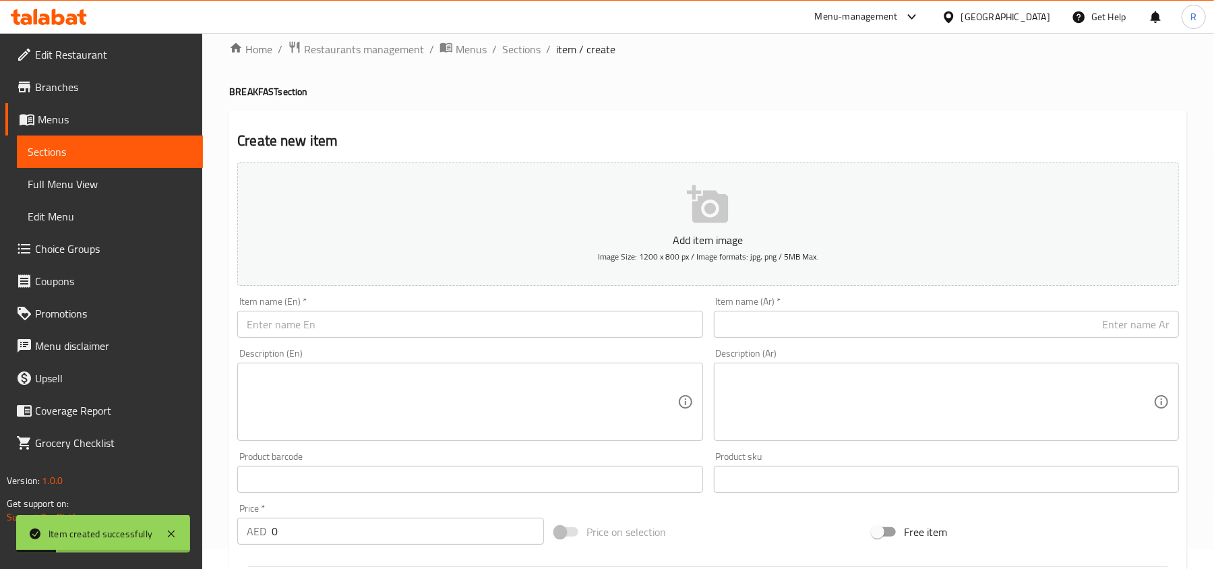
scroll to position [0, 0]
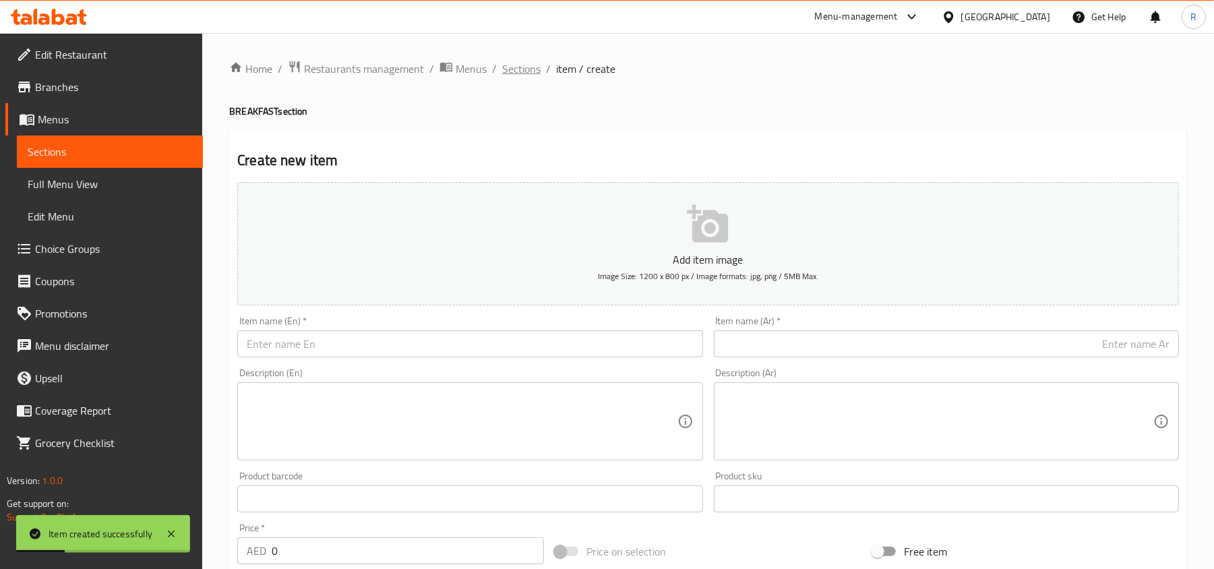
click at [532, 67] on span "Sections" at bounding box center [521, 69] width 38 height 16
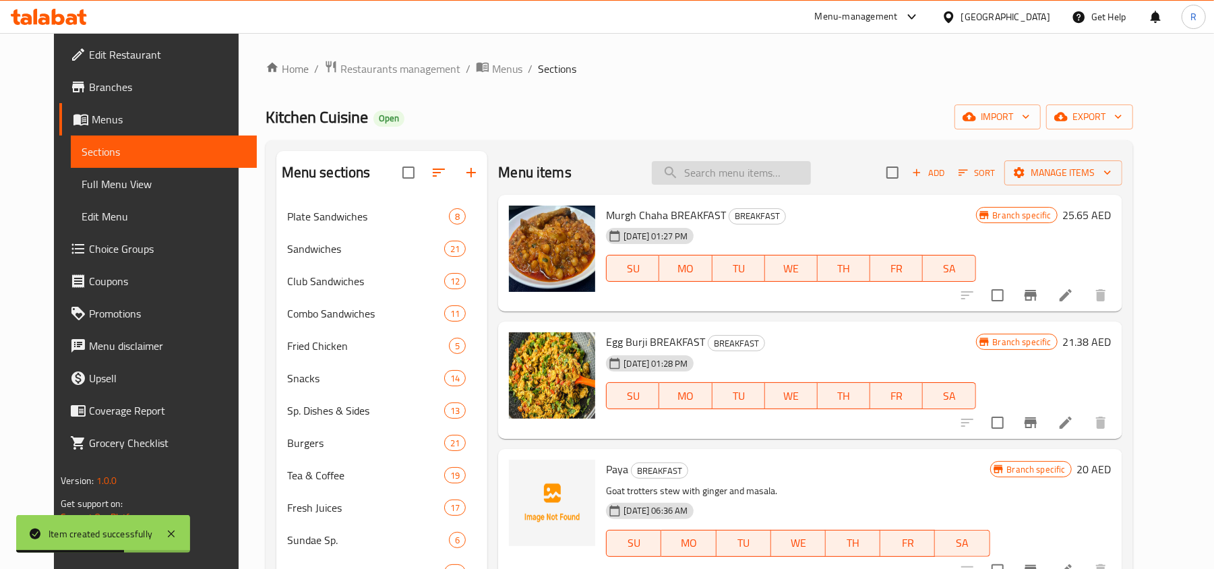
paste input "[PERSON_NAME]"
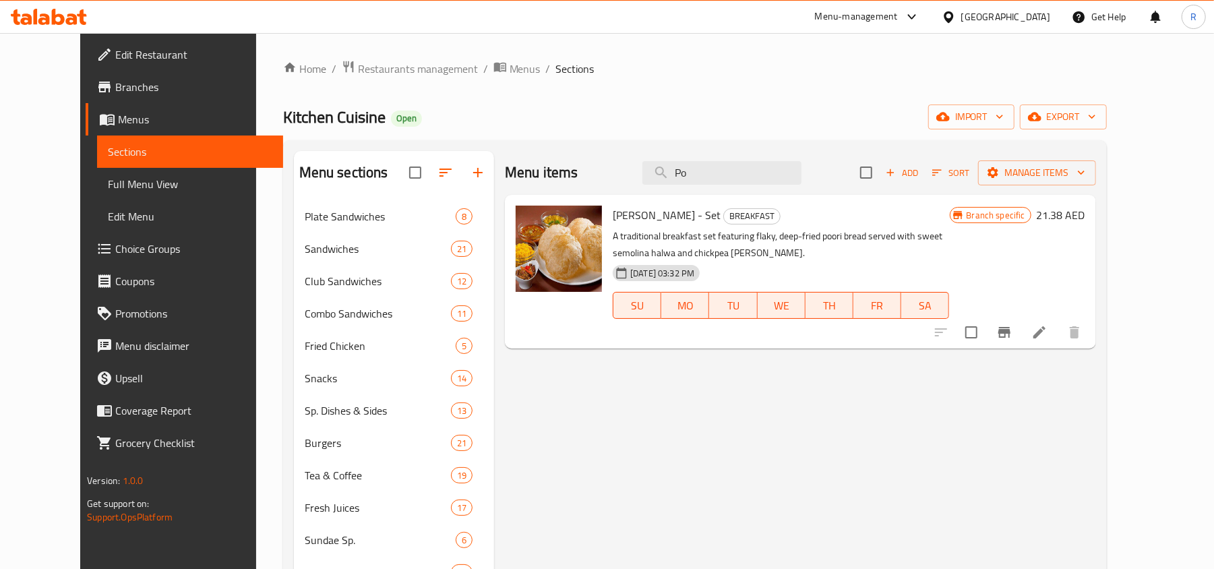
type input "P"
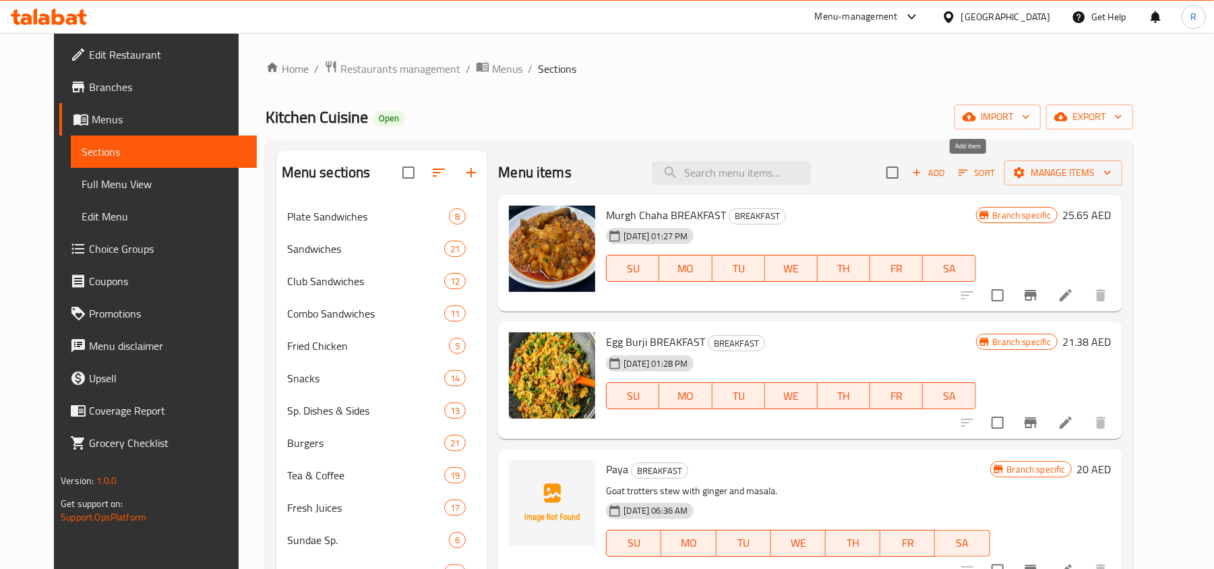
click at [946, 181] on span "Add" at bounding box center [928, 173] width 36 height 16
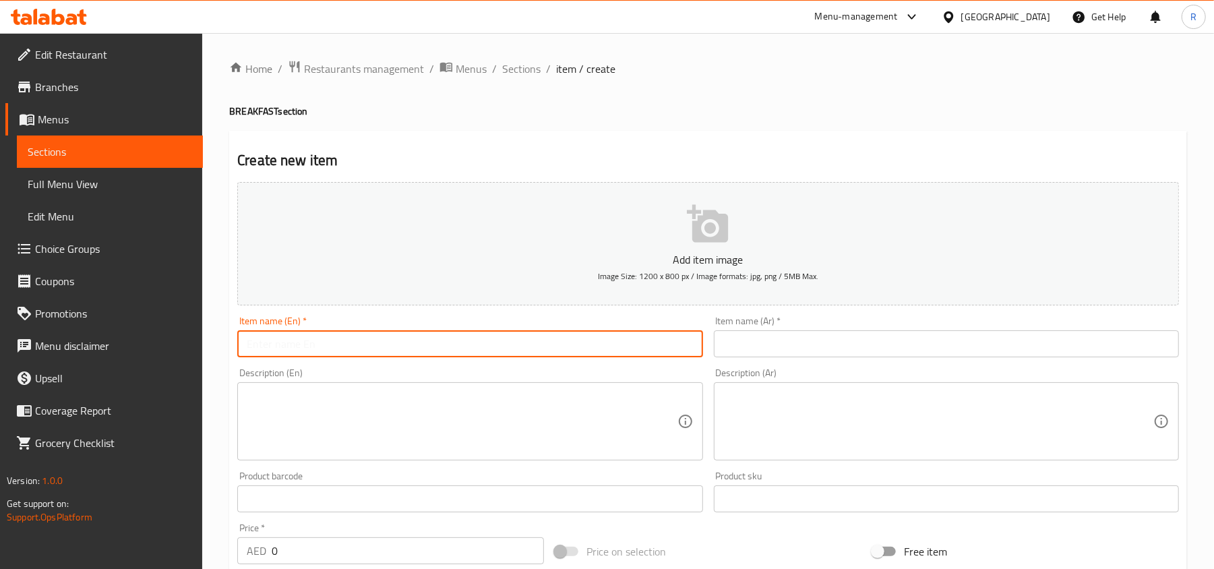
paste input "[PERSON_NAME]"
type input "[PERSON_NAME]"
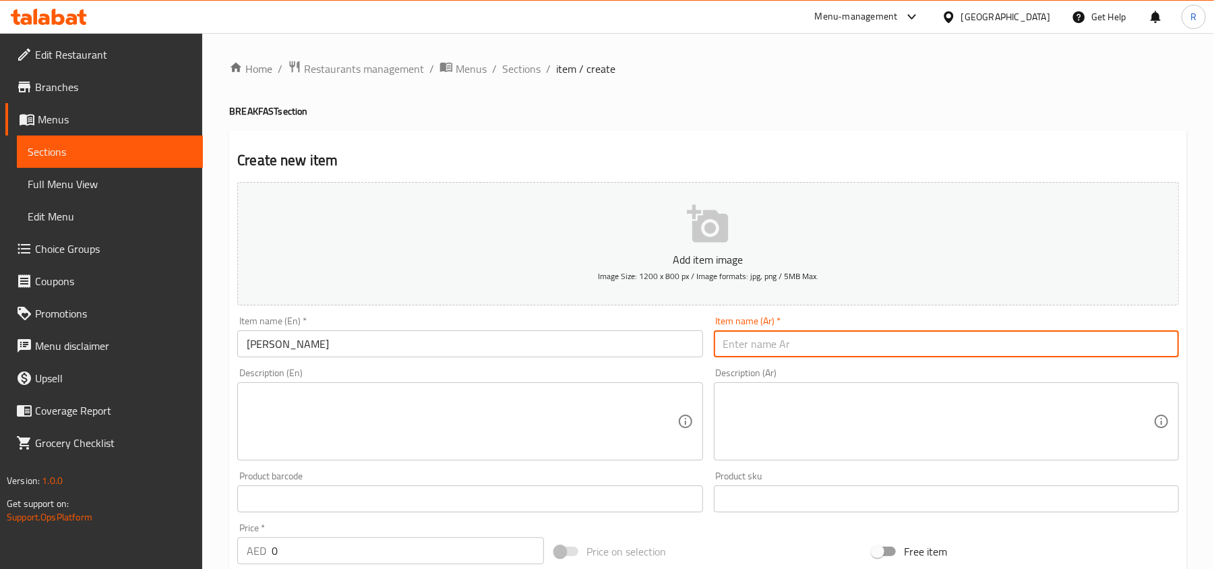
paste input "بوري باجي"
type input "بوري باجي"
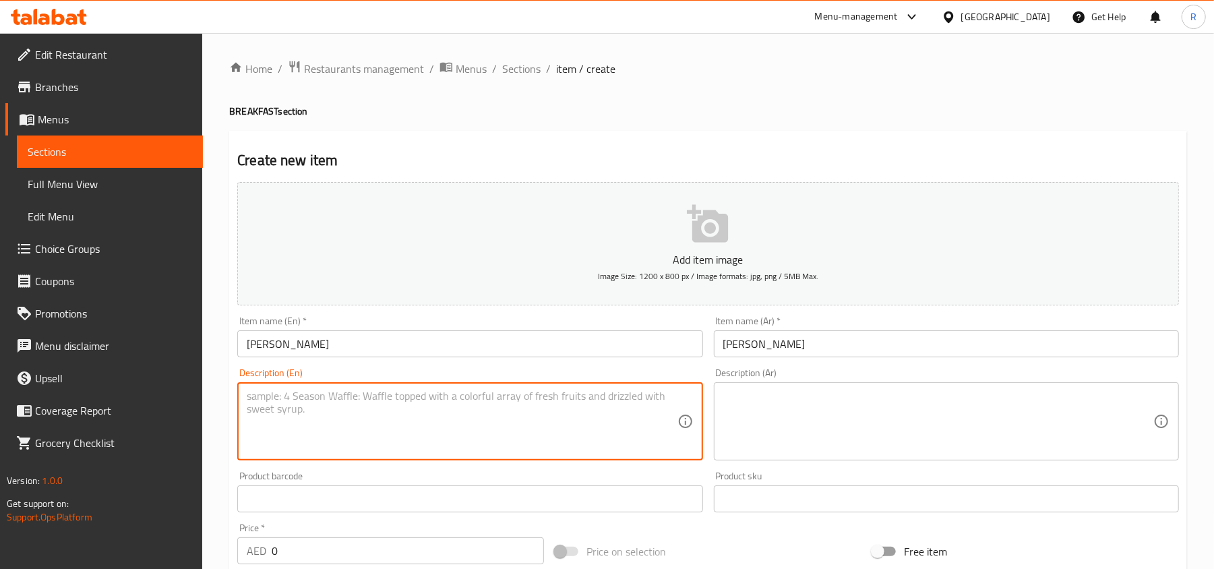
click at [526, 390] on textarea at bounding box center [462, 422] width 430 height 64
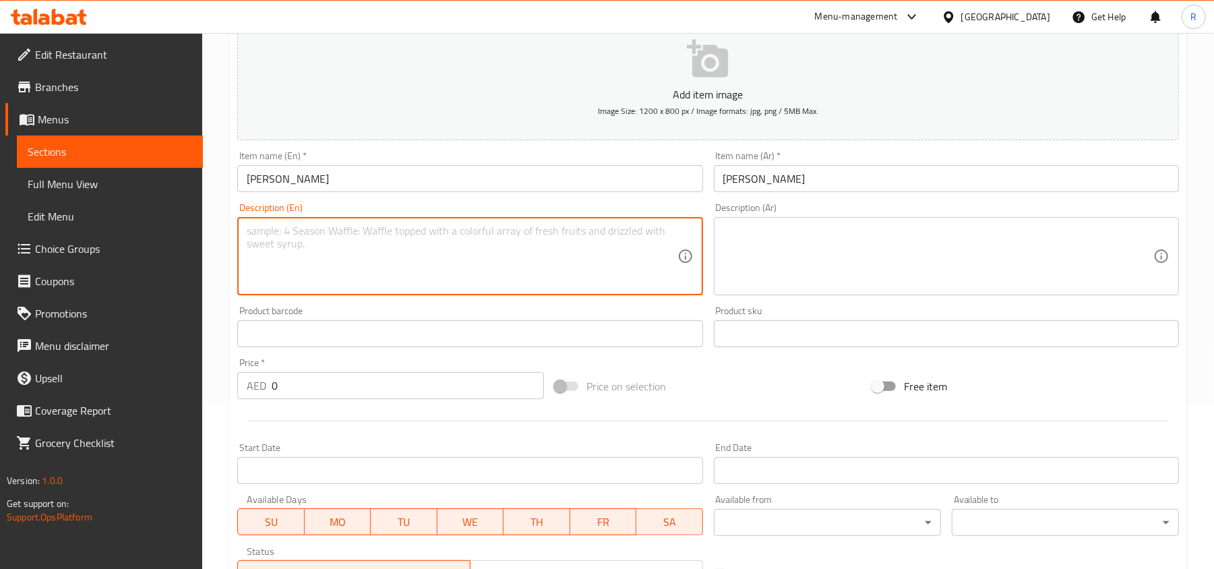
scroll to position [179, 0]
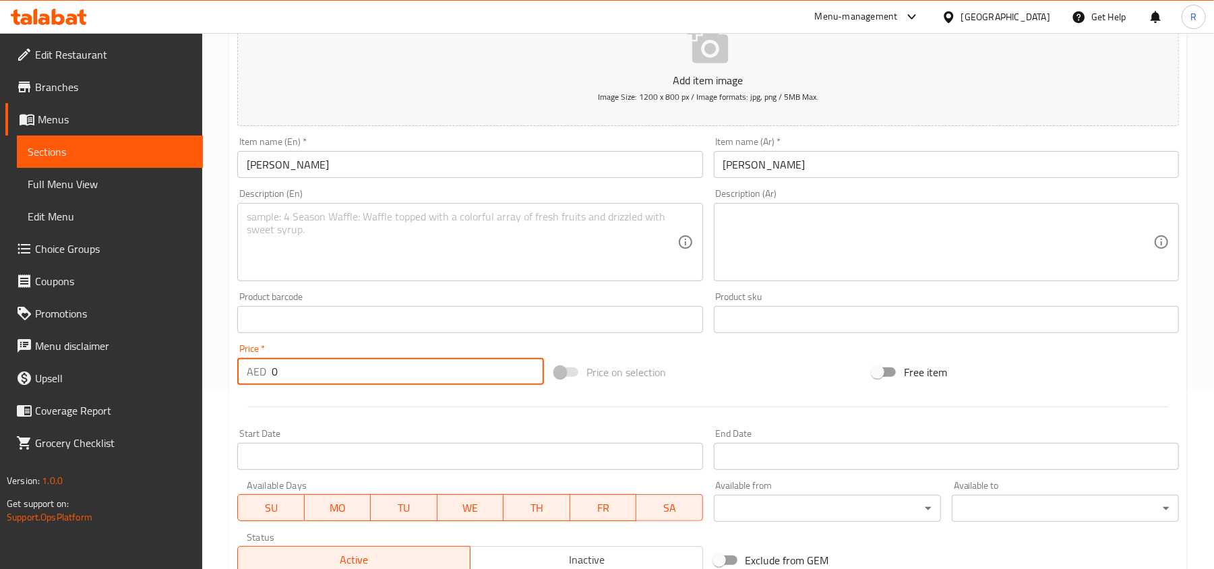
drag, startPoint x: 284, startPoint y: 375, endPoint x: 261, endPoint y: 368, distance: 23.4
click at [261, 368] on div "AED 0 Price *" at bounding box center [390, 371] width 307 height 27
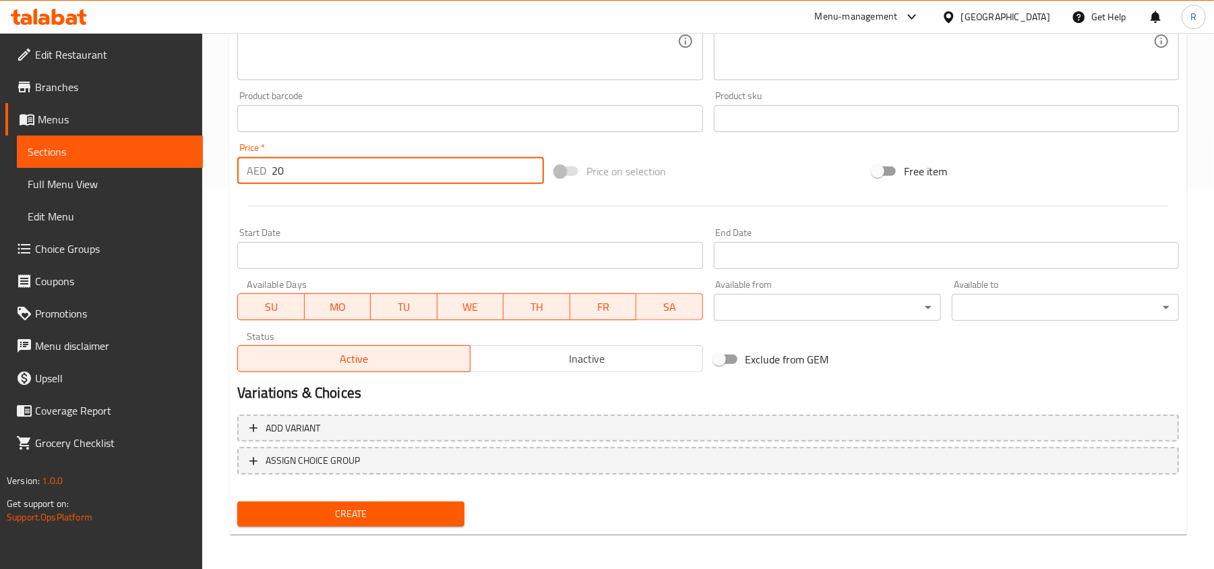
scroll to position [383, 0]
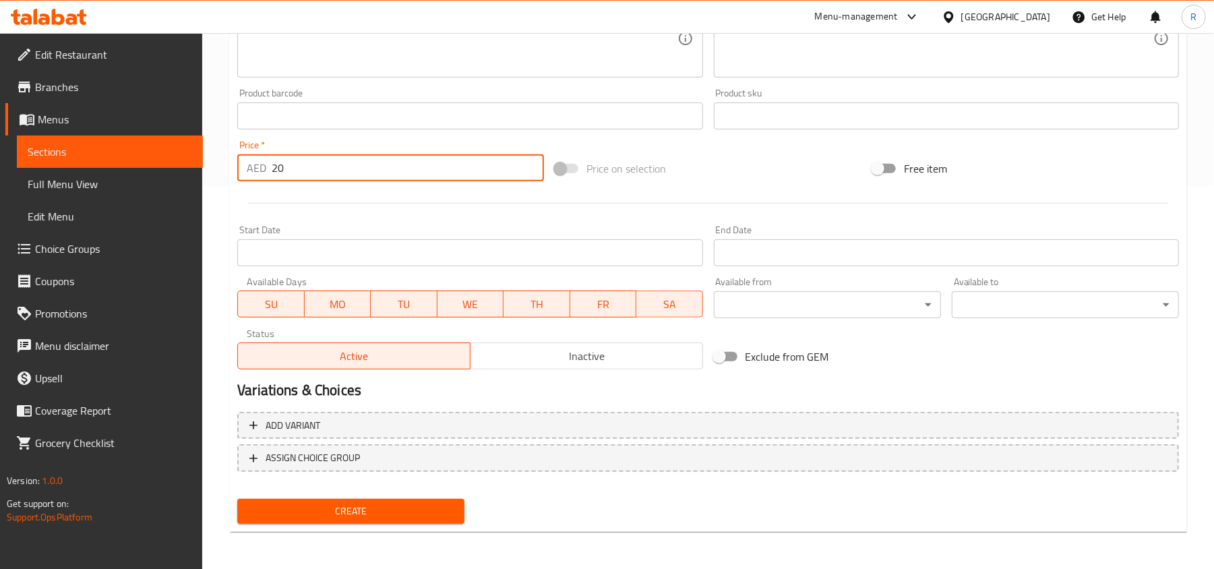
type input "20"
click at [375, 512] on span "Create" at bounding box center [351, 511] width 206 height 17
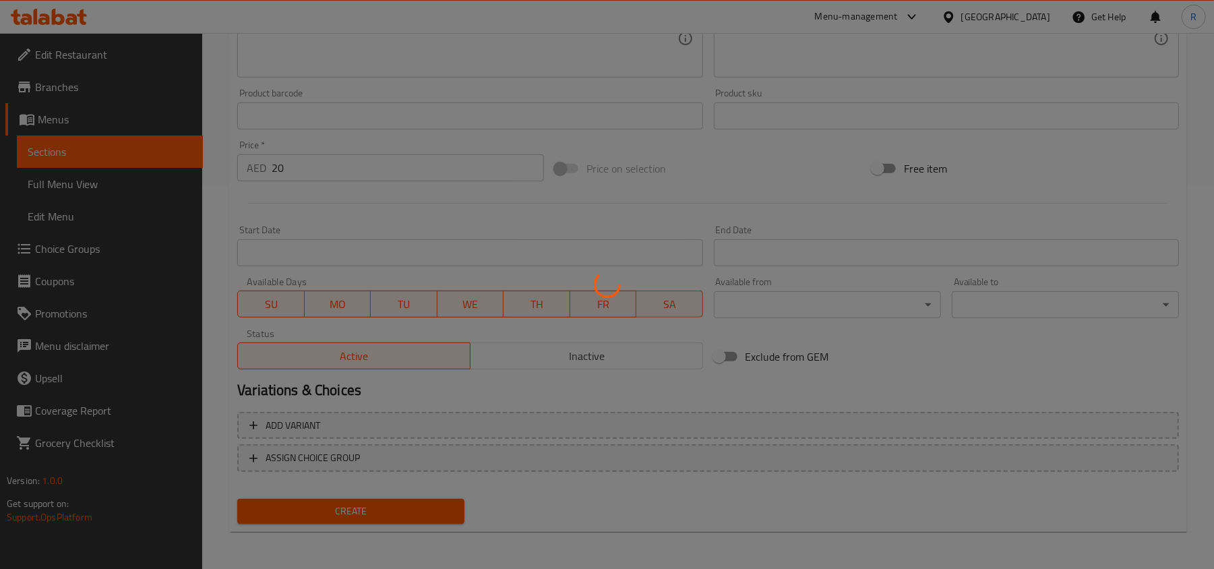
scroll to position [0, 0]
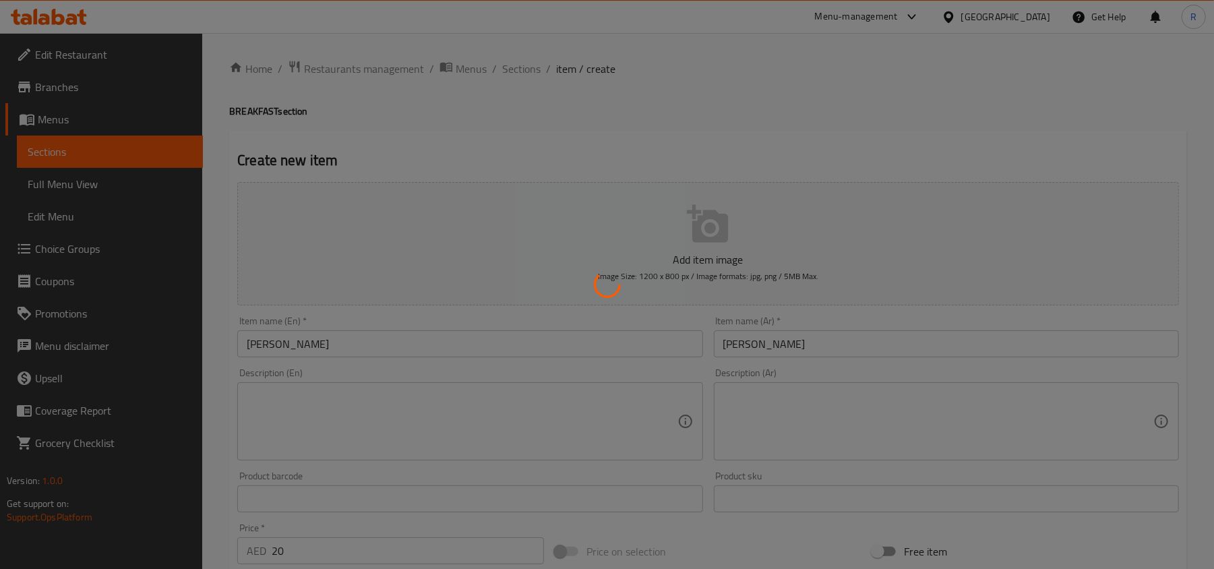
type input "0"
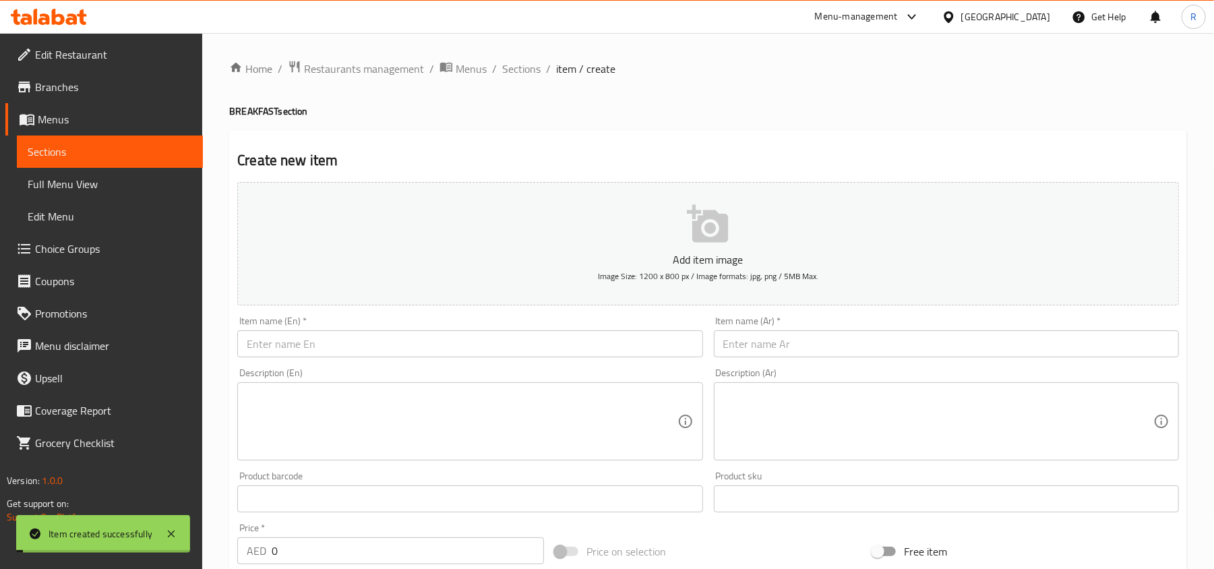
drag, startPoint x: 521, startPoint y: 67, endPoint x: 542, endPoint y: 4, distance: 66.7
click at [521, 67] on span "Sections" at bounding box center [521, 69] width 38 height 16
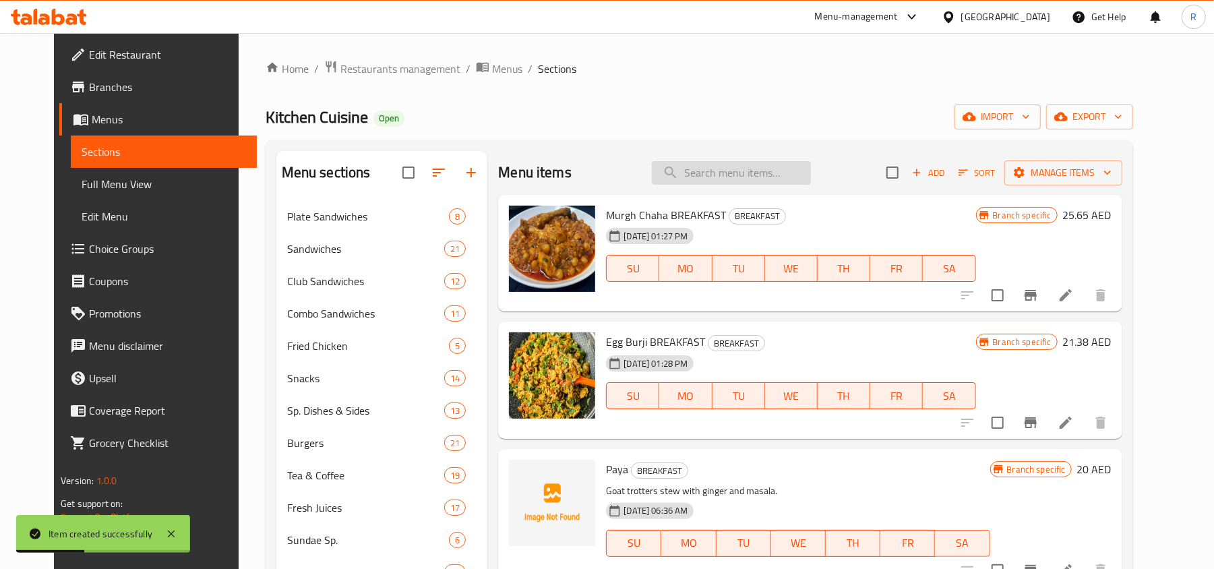
paste input "Sada Dosa"
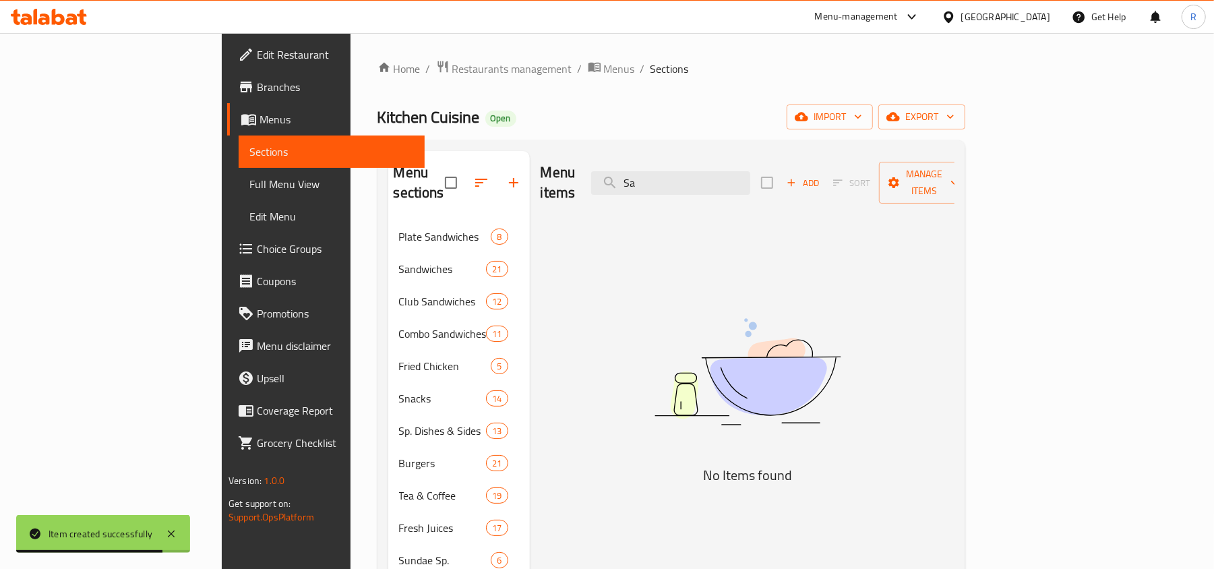
type input "S"
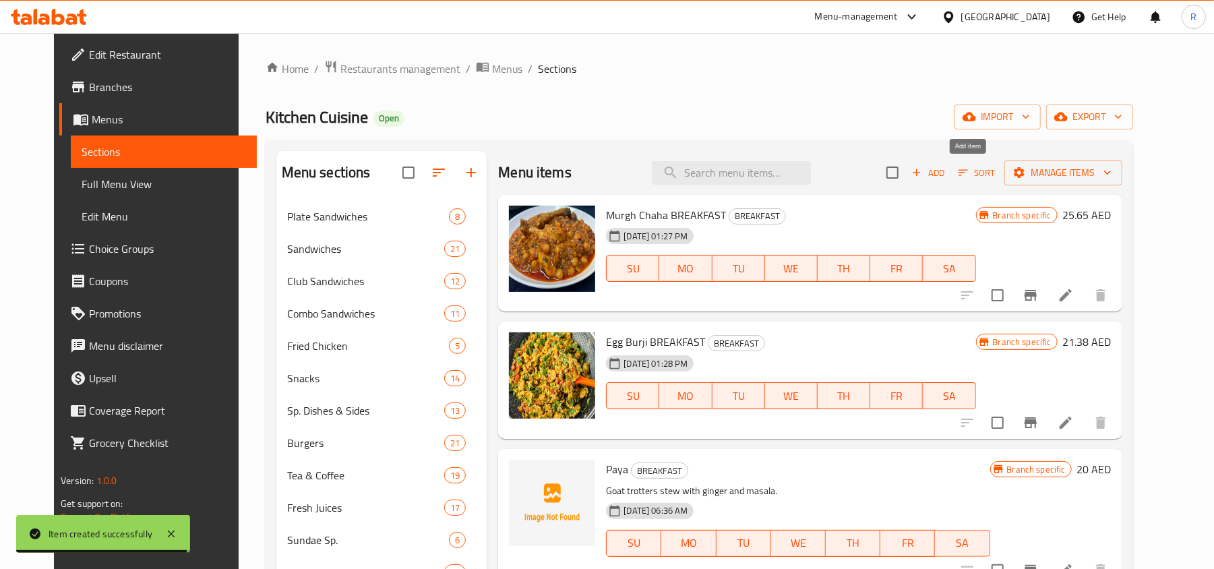
click at [946, 174] on span "Add" at bounding box center [928, 173] width 36 height 16
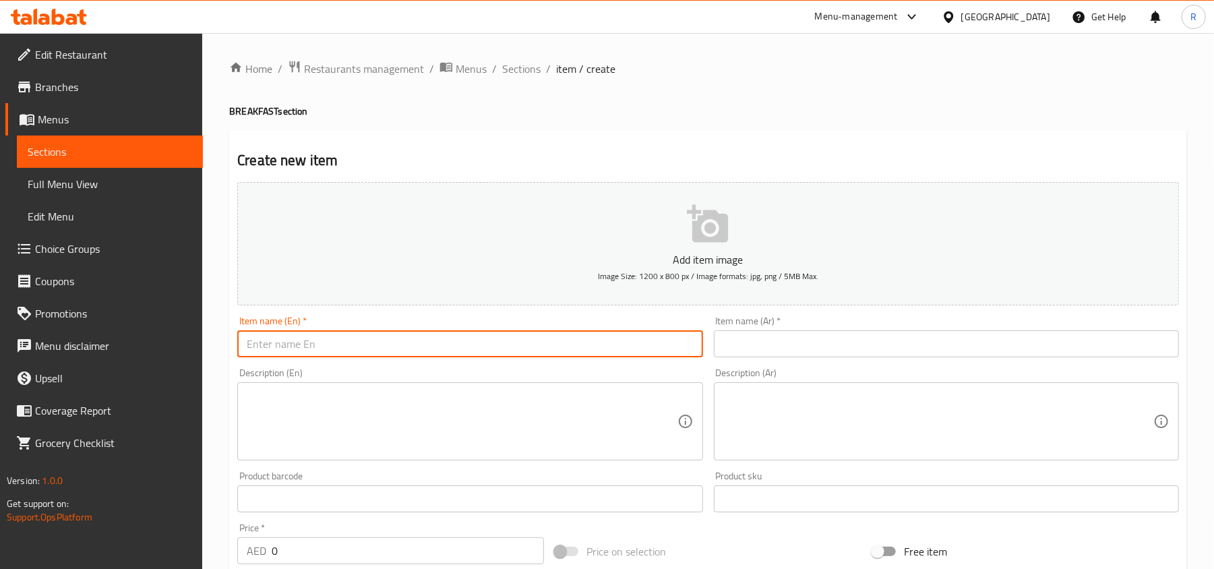
paste input "Sada Dosa"
type input "Sada Dosa"
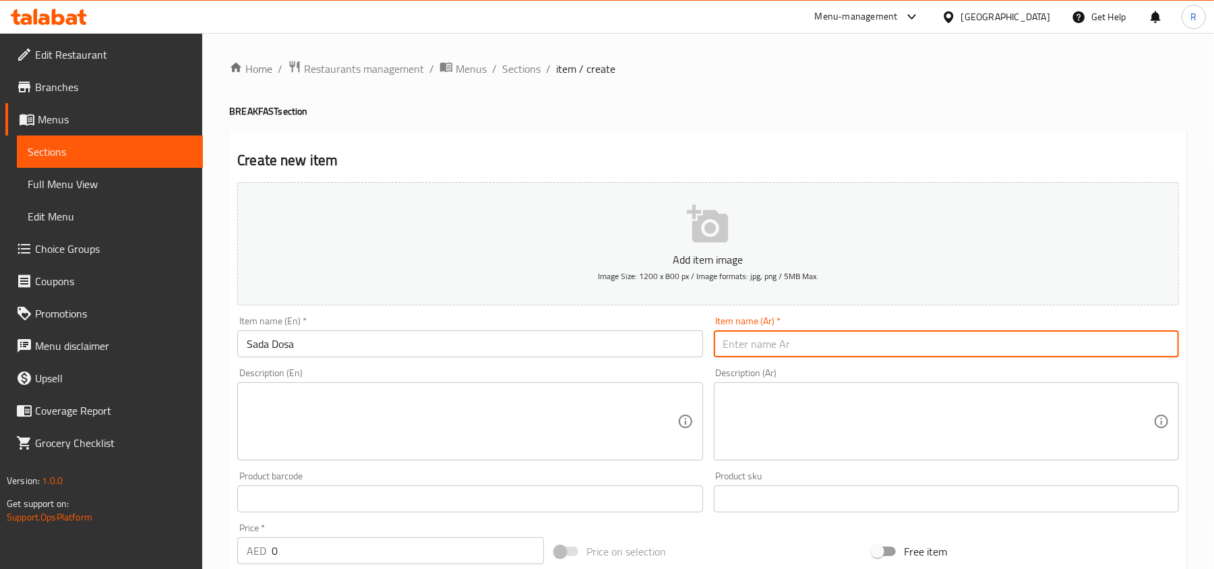
paste input "سادا دوسا"
type input "سادا دوسا"
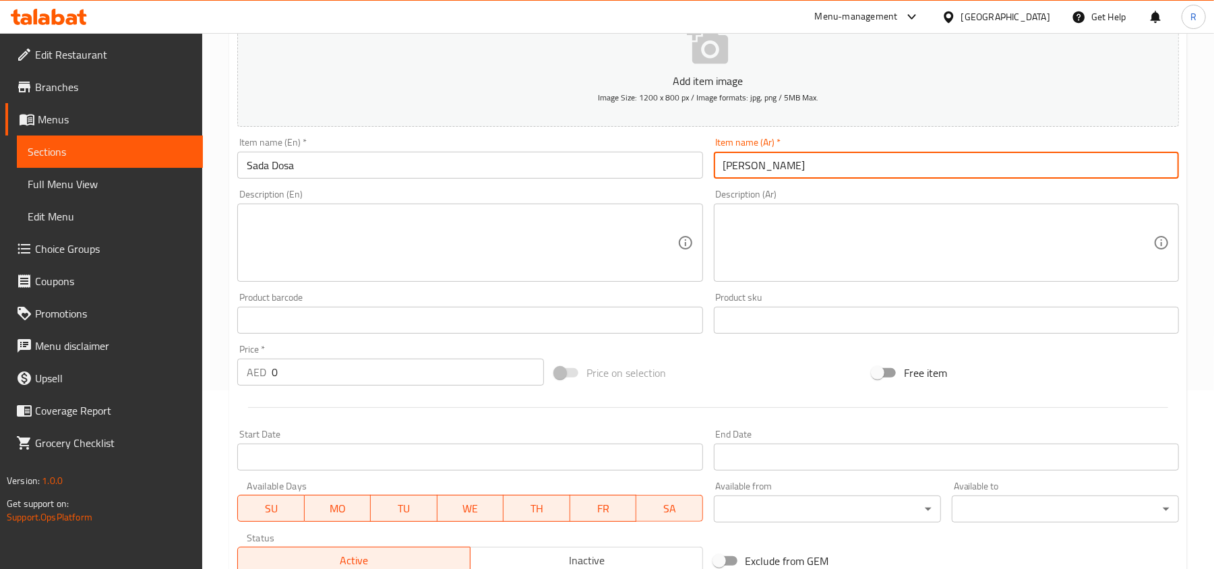
scroll to position [179, 0]
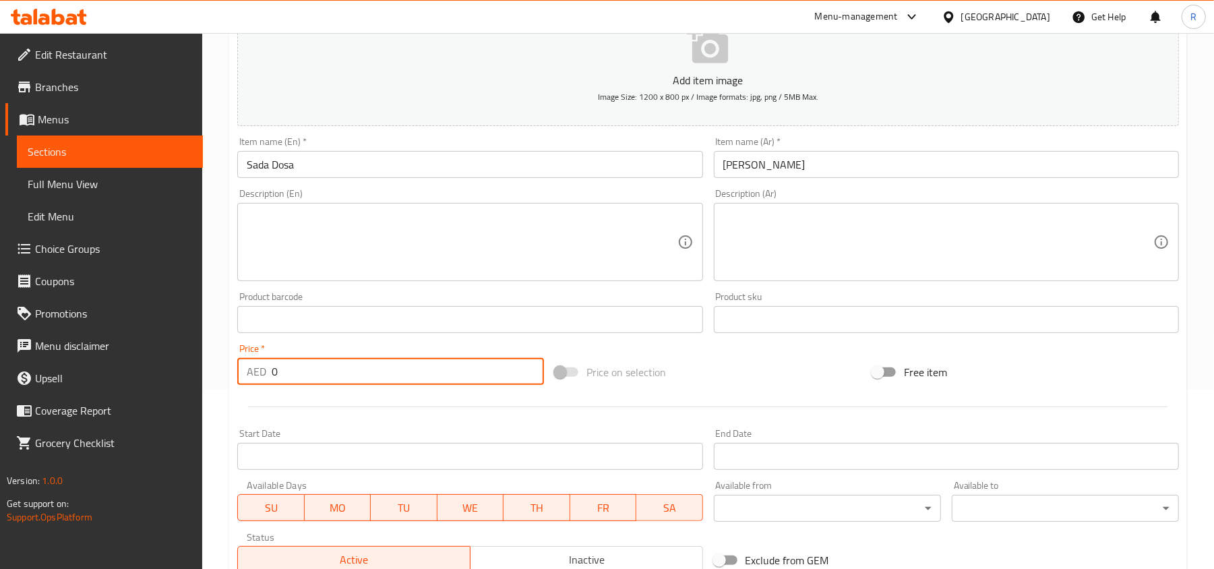
drag, startPoint x: 282, startPoint y: 380, endPoint x: 257, endPoint y: 370, distance: 26.3
click at [257, 370] on div "AED 0 Price *" at bounding box center [390, 371] width 307 height 27
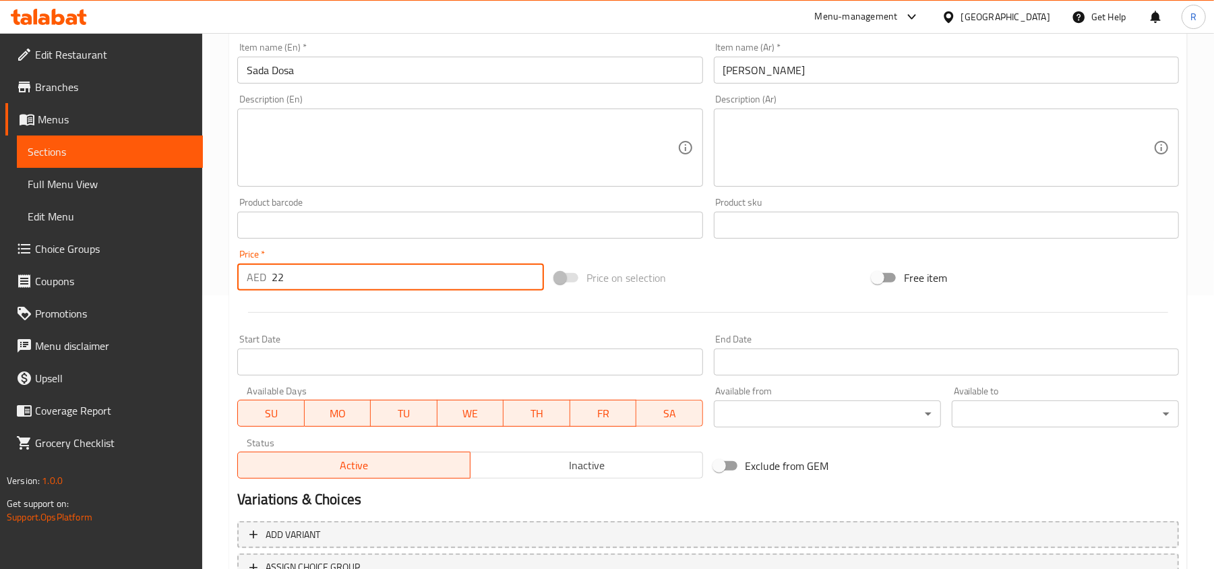
scroll to position [383, 0]
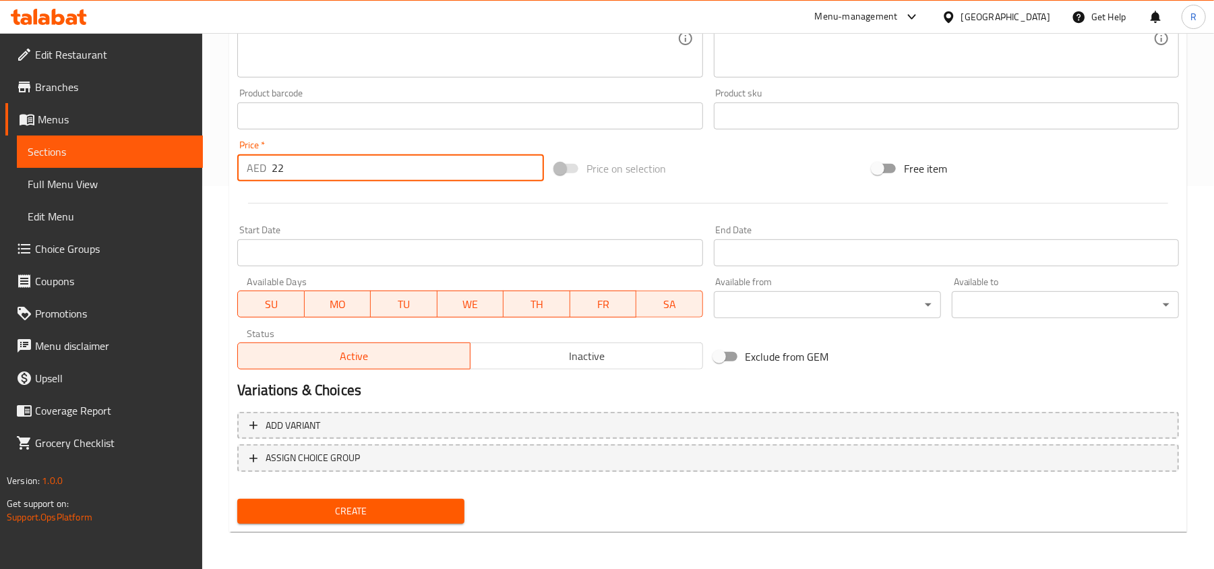
type input "22"
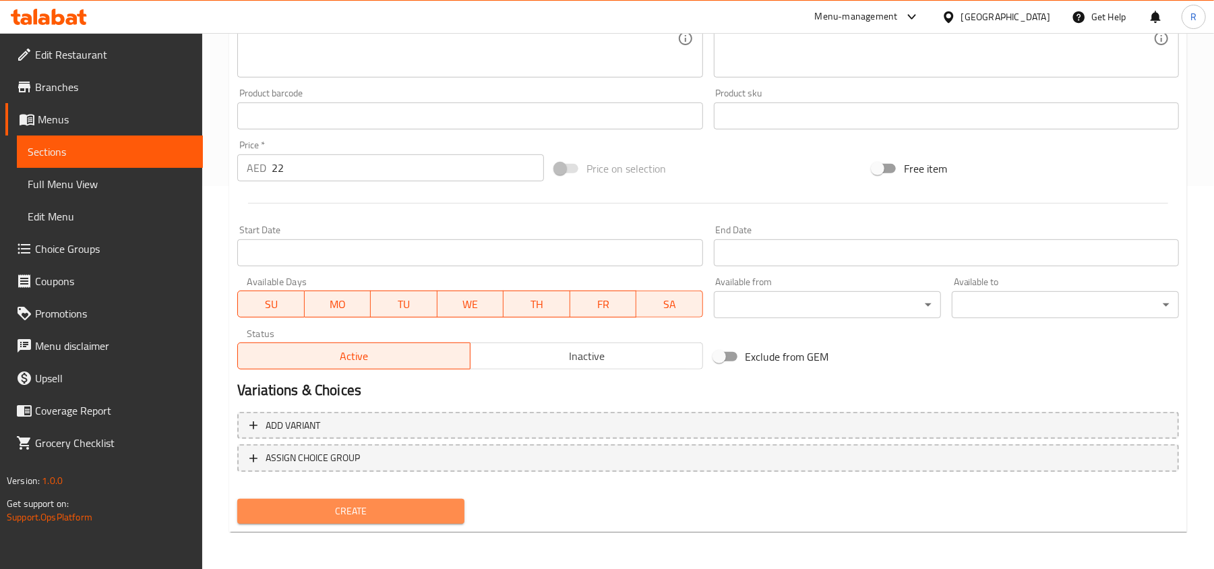
click at [392, 501] on button "Create" at bounding box center [350, 511] width 227 height 25
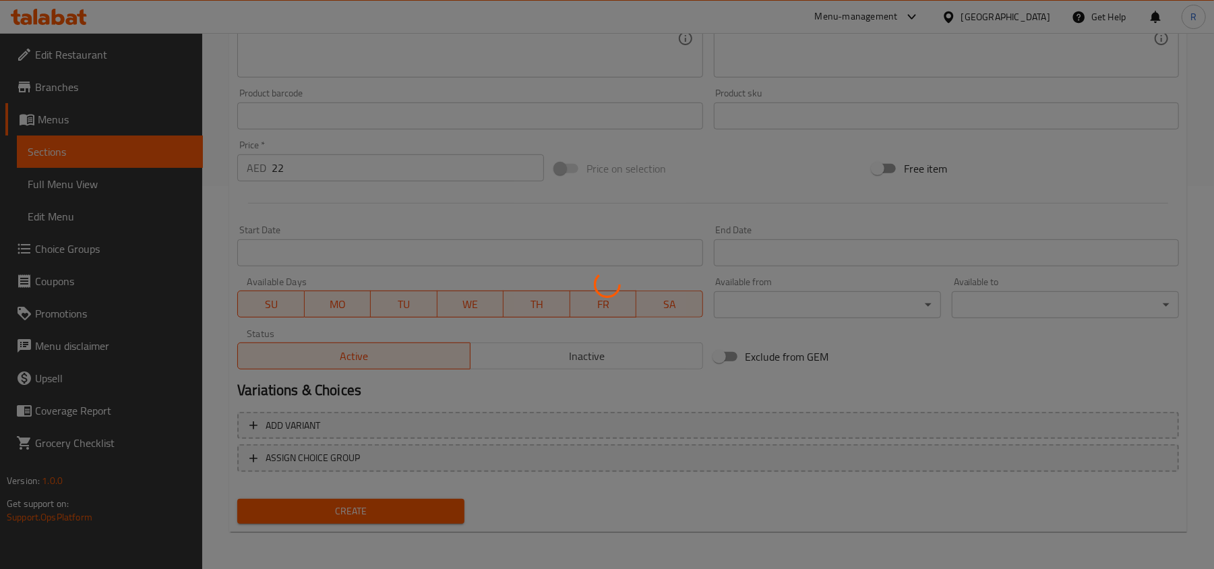
type input "0"
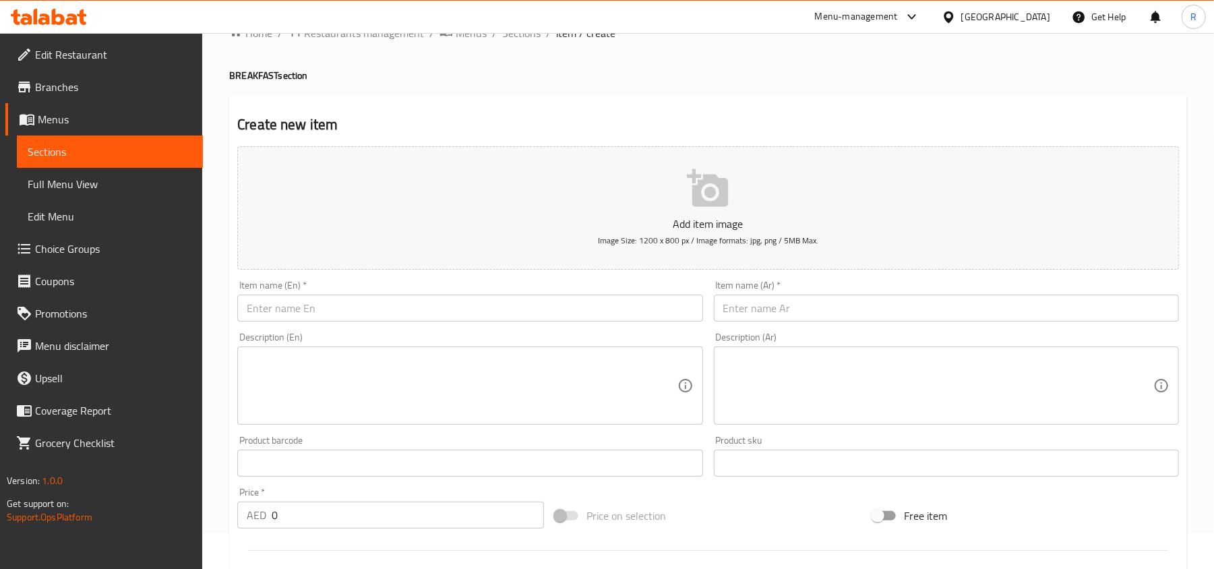
scroll to position [23, 0]
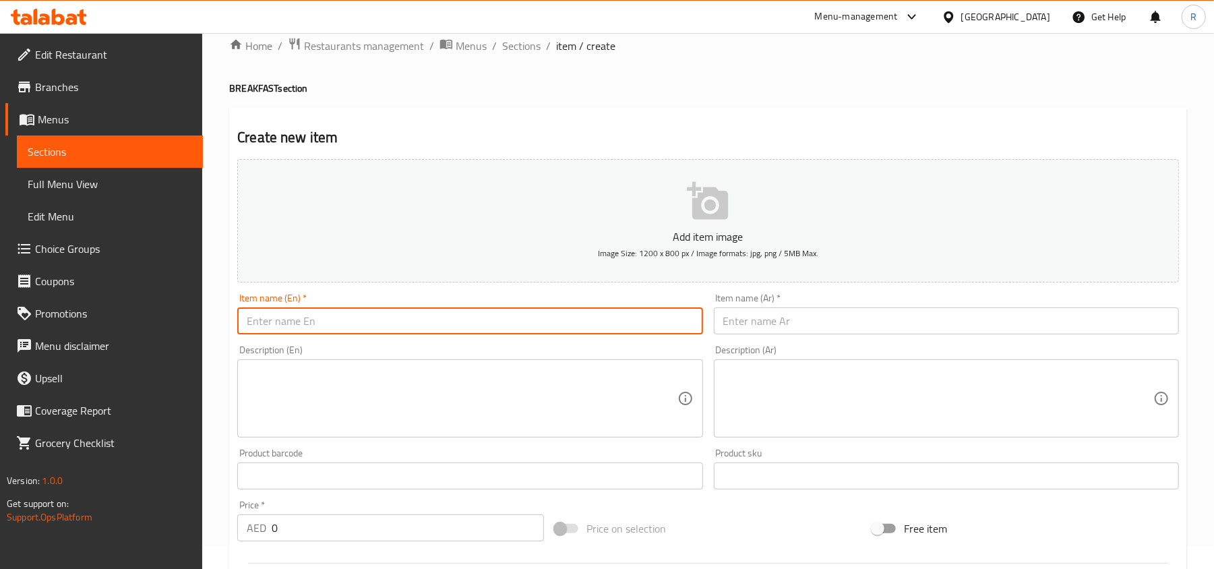
paste input "[PERSON_NAME]"
type input "[PERSON_NAME]"
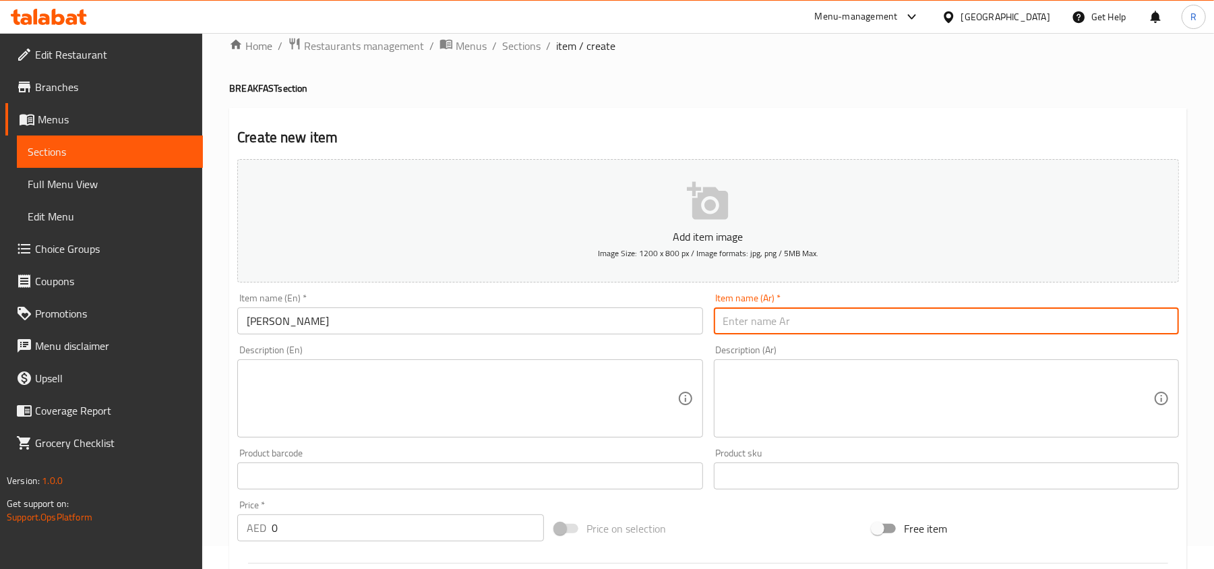
paste input "ماسالا دوسا"
type input "ماسالا دوسا"
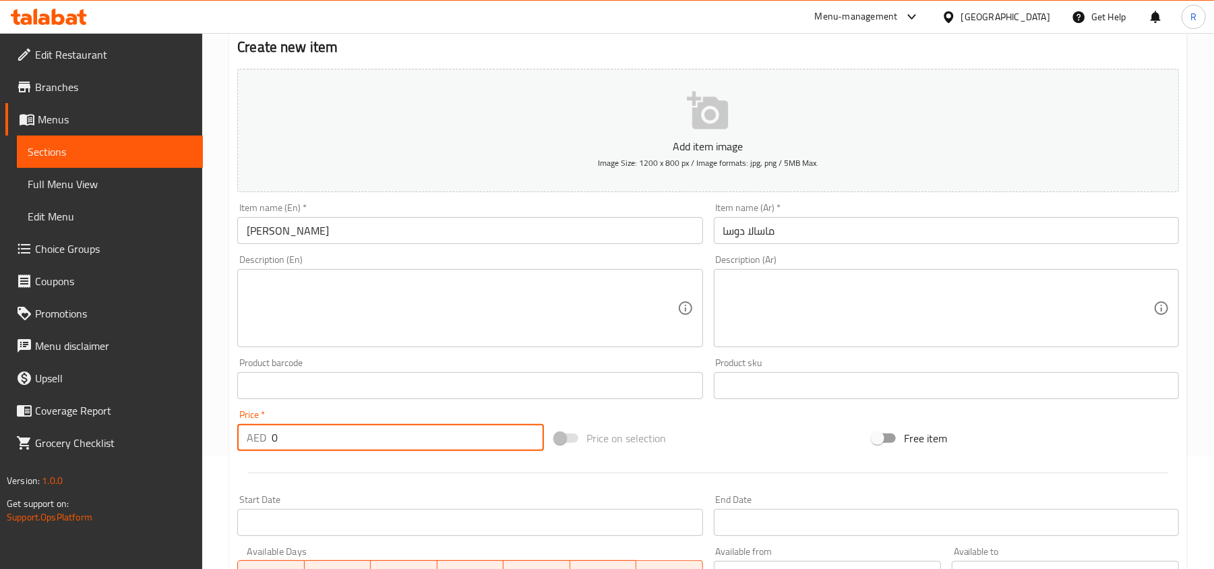
drag, startPoint x: 282, startPoint y: 432, endPoint x: 273, endPoint y: 434, distance: 9.0
click at [273, 434] on input "0" at bounding box center [408, 437] width 272 height 27
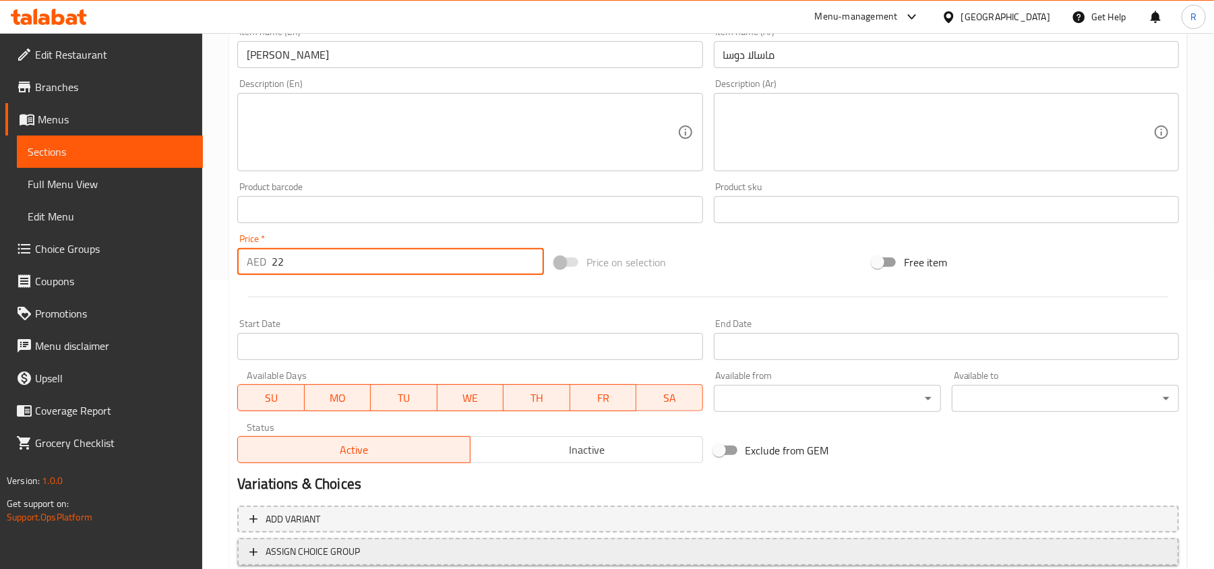
scroll to position [383, 0]
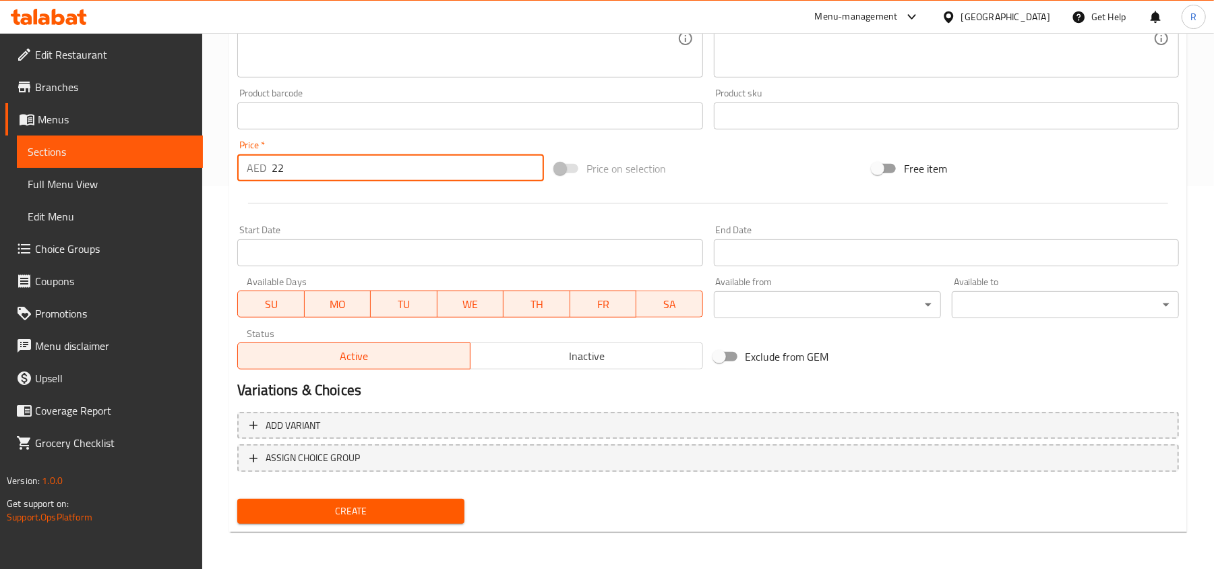
type input "22"
click at [357, 510] on span "Create" at bounding box center [351, 511] width 206 height 17
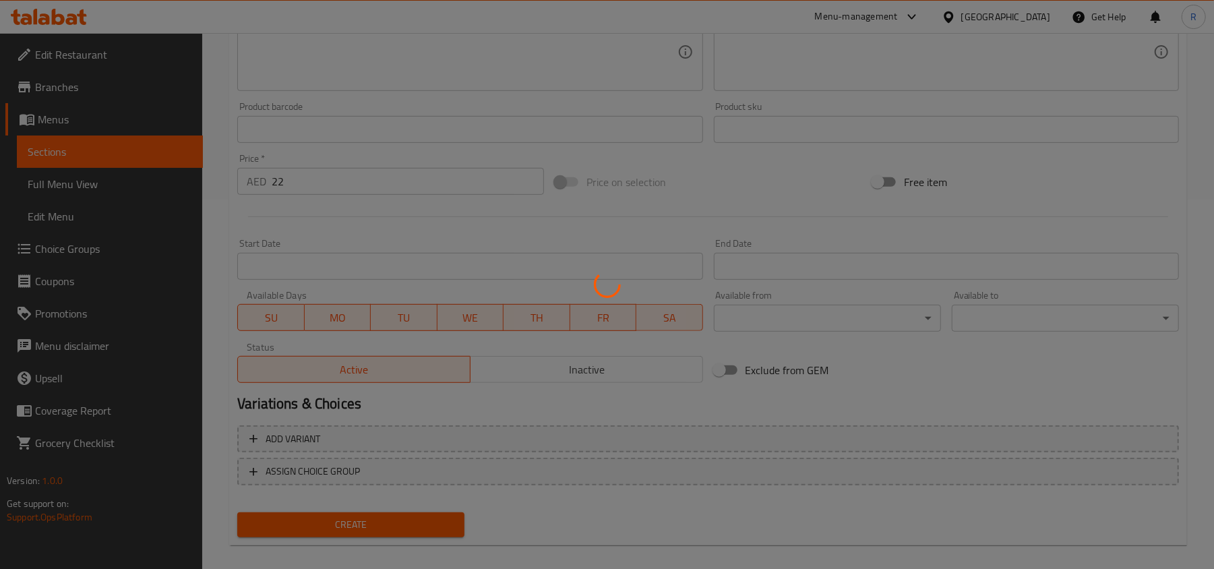
scroll to position [0, 0]
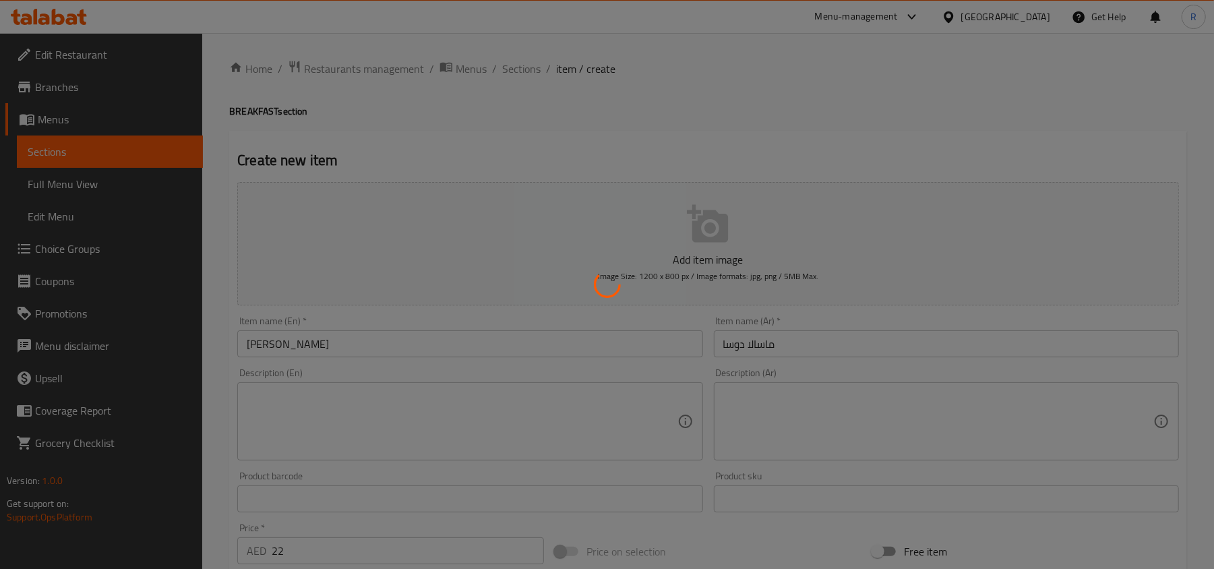
type input "0"
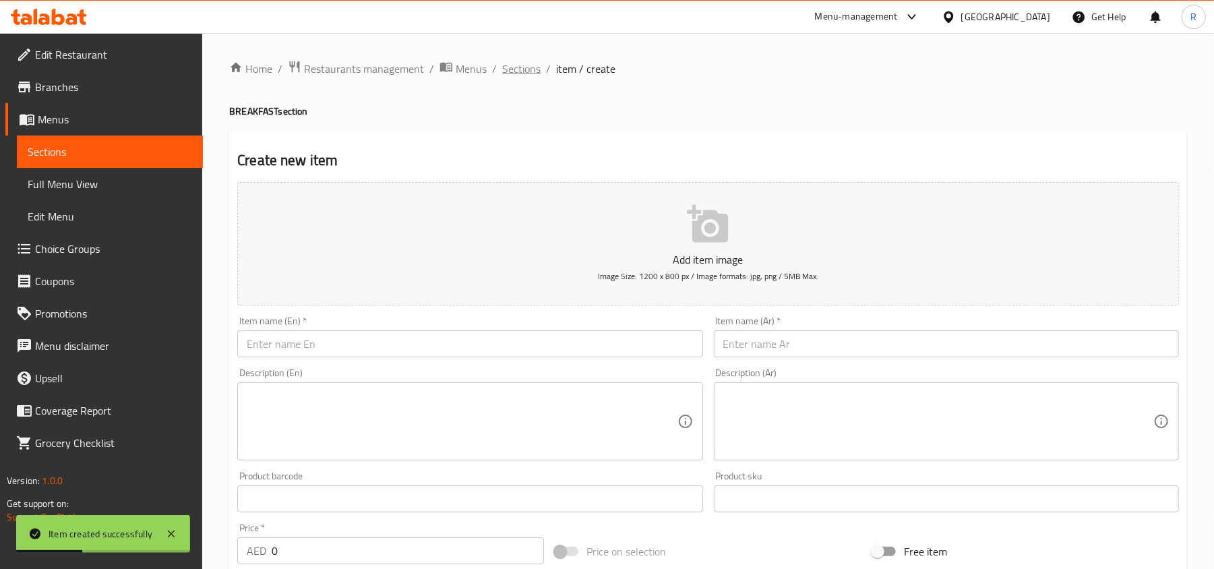
click at [507, 65] on span "Sections" at bounding box center [521, 69] width 38 height 16
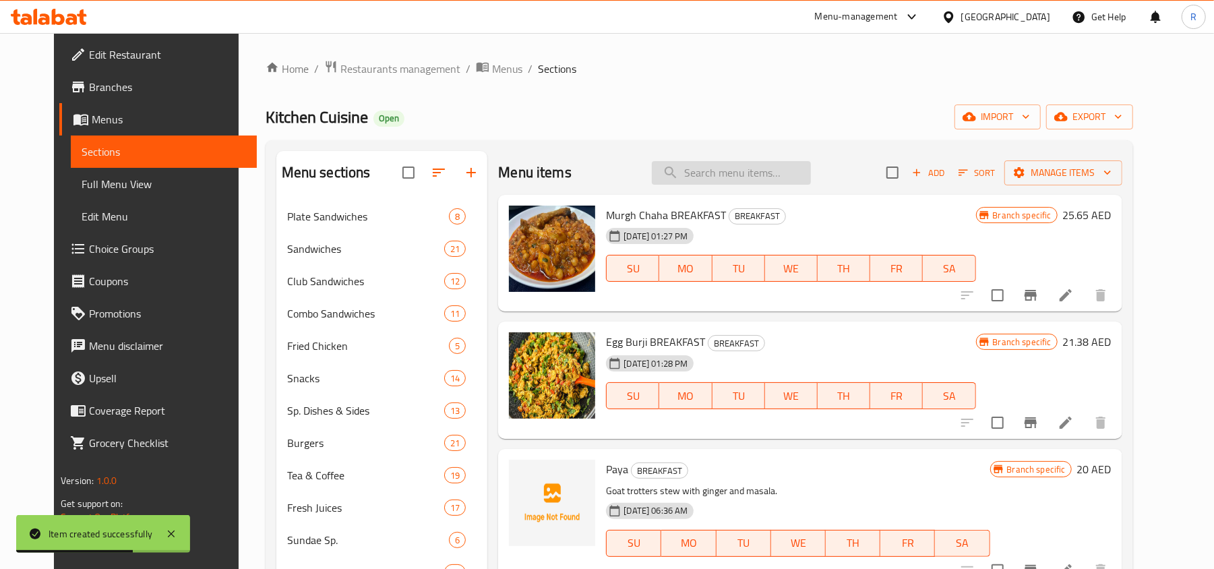
click at [753, 171] on input "search" at bounding box center [731, 173] width 159 height 24
paste input "Egg Dosa"
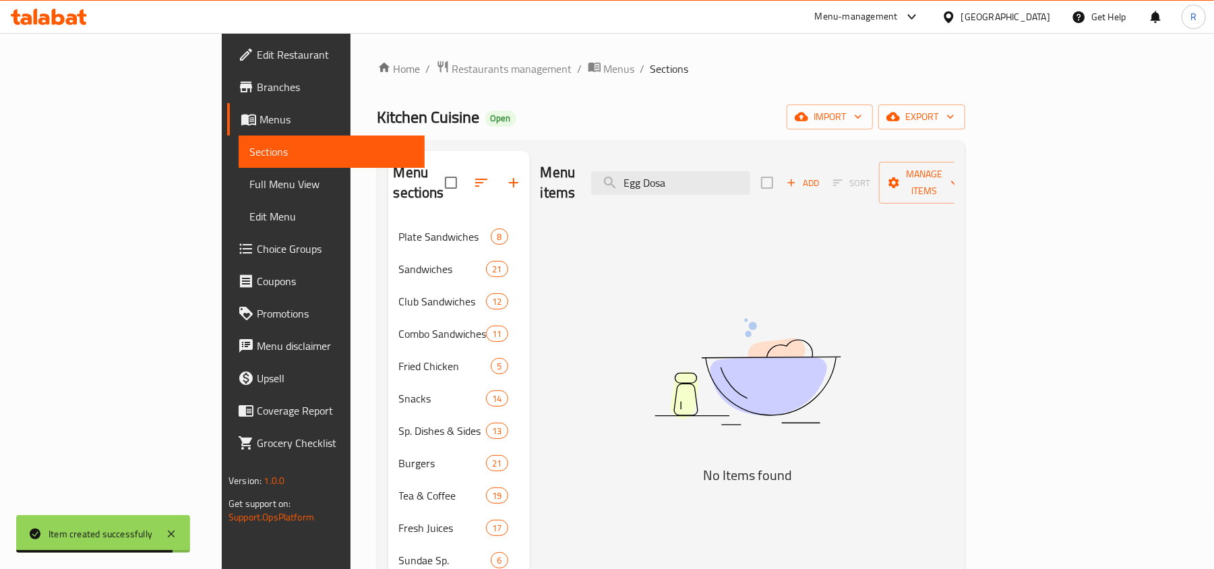
type input "Egg Dosa"
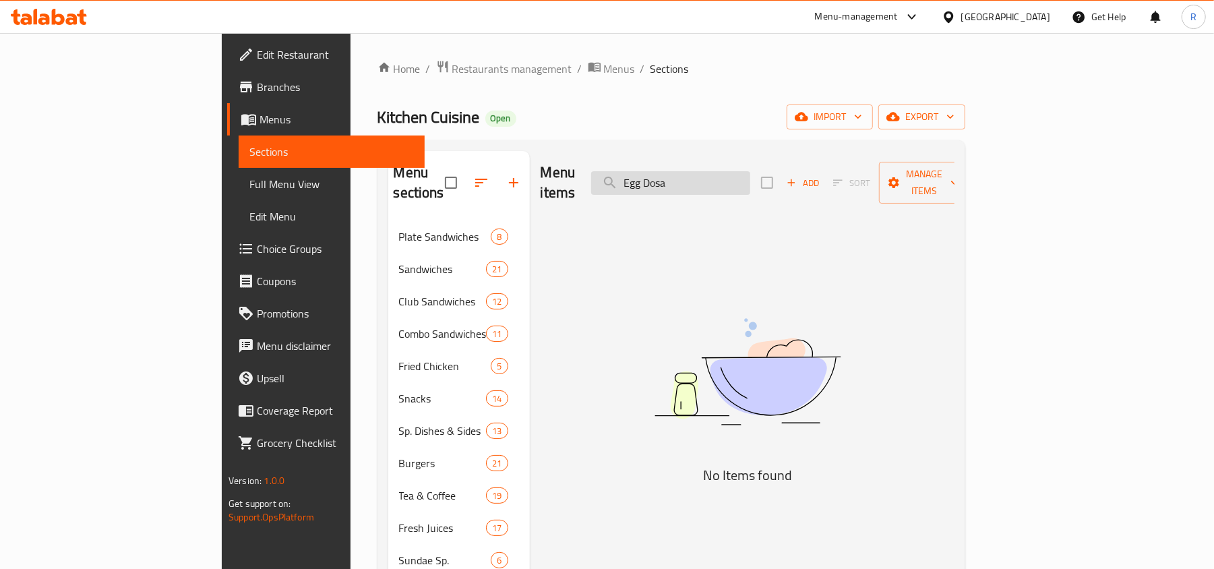
click at [750, 176] on input "Egg Dosa" at bounding box center [670, 183] width 159 height 24
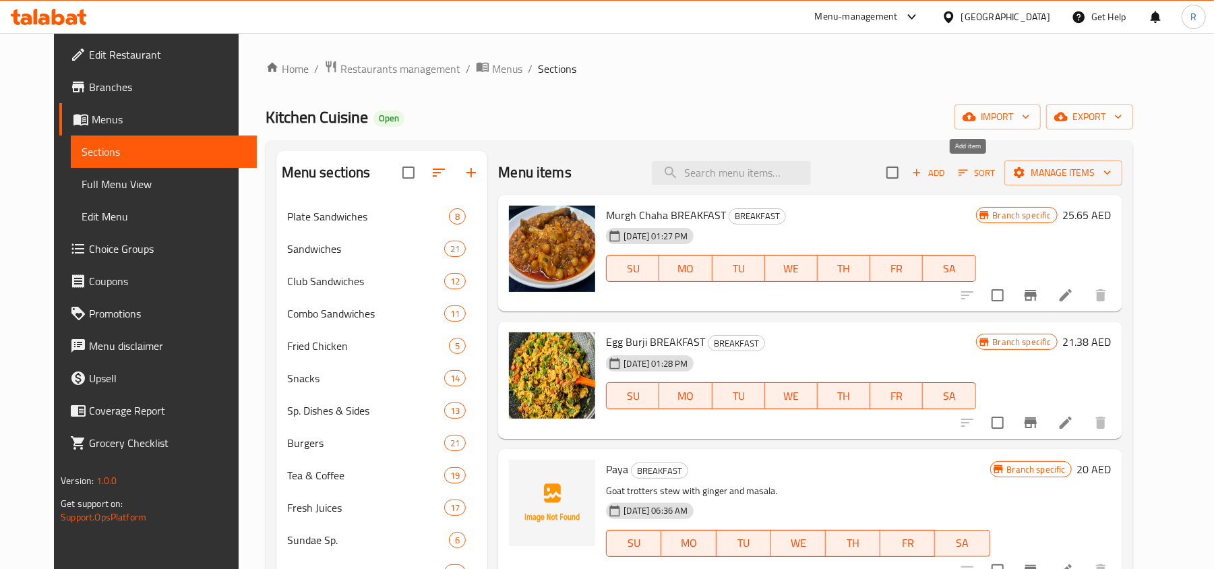
click at [946, 174] on span "Add" at bounding box center [928, 173] width 36 height 16
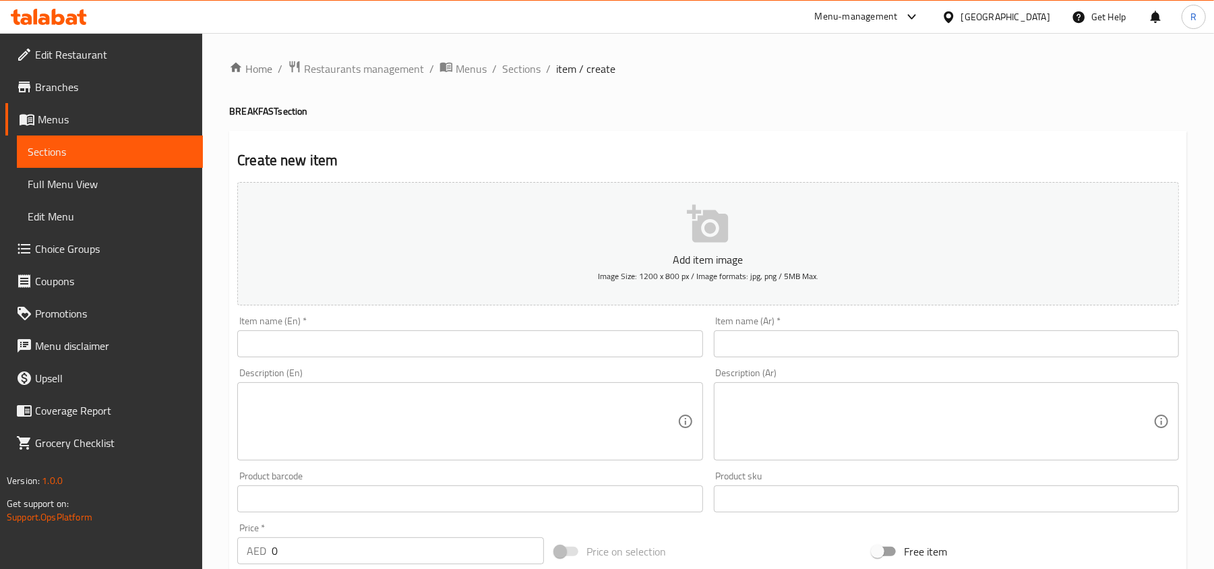
click at [399, 357] on input "text" at bounding box center [469, 343] width 465 height 27
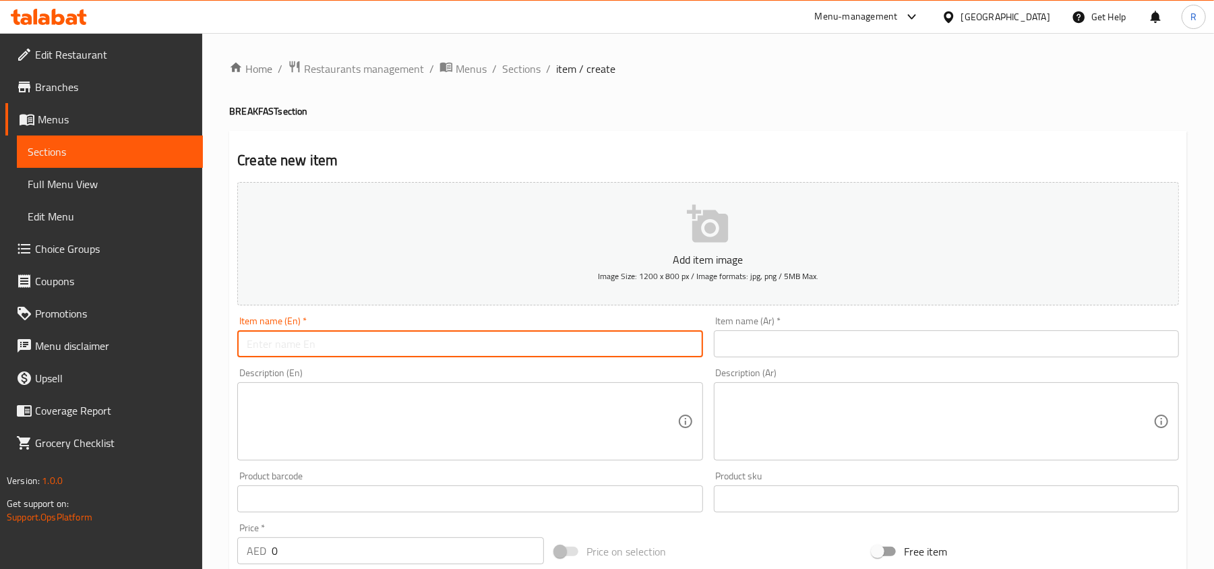
paste input "Egg Dosa"
type input "Egg Dosa"
click at [824, 346] on input "text" at bounding box center [946, 343] width 465 height 27
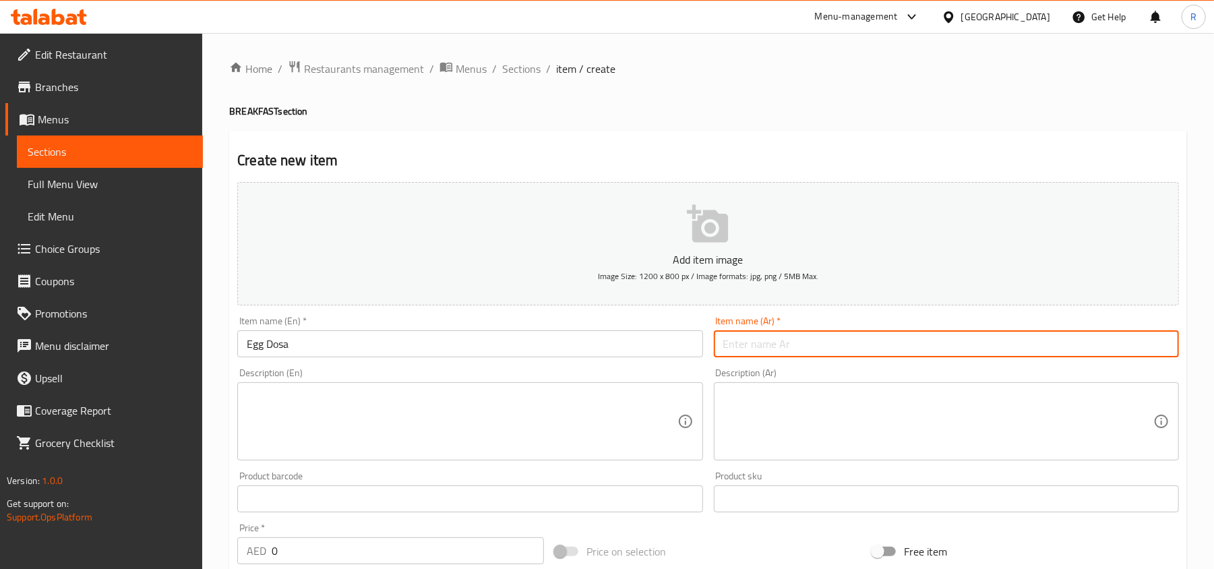
paste input "دوسا البيض"
click at [1139, 348] on input "دوسا البيض" at bounding box center [946, 343] width 465 height 27
click at [1134, 355] on input "دوسا بيض" at bounding box center [946, 343] width 465 height 27
paste input "بيض"
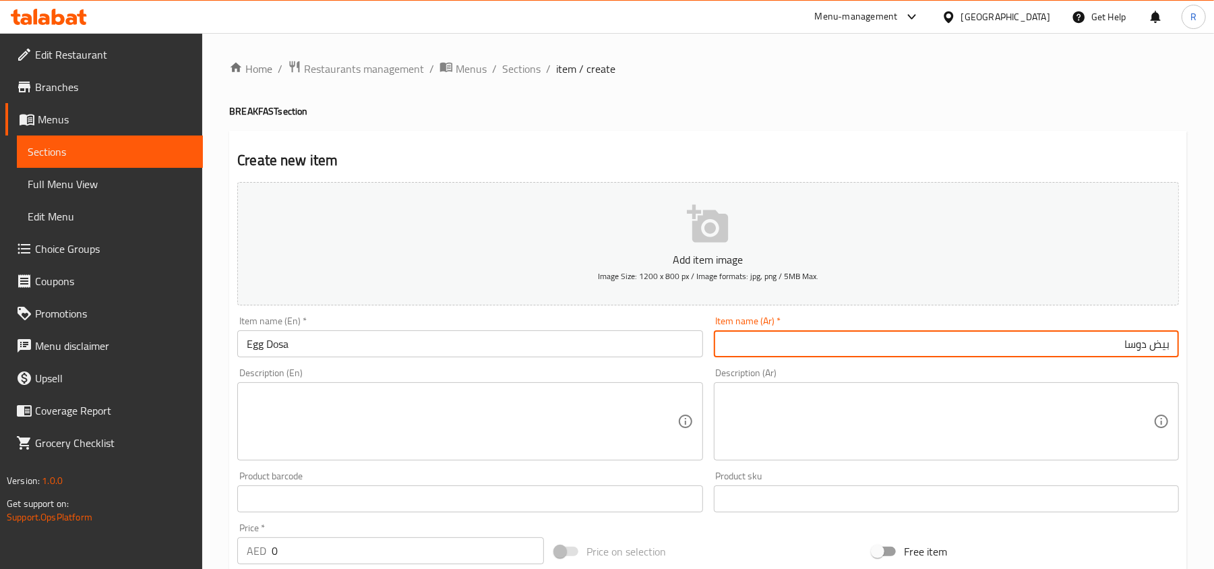
type input "بيض دوسا"
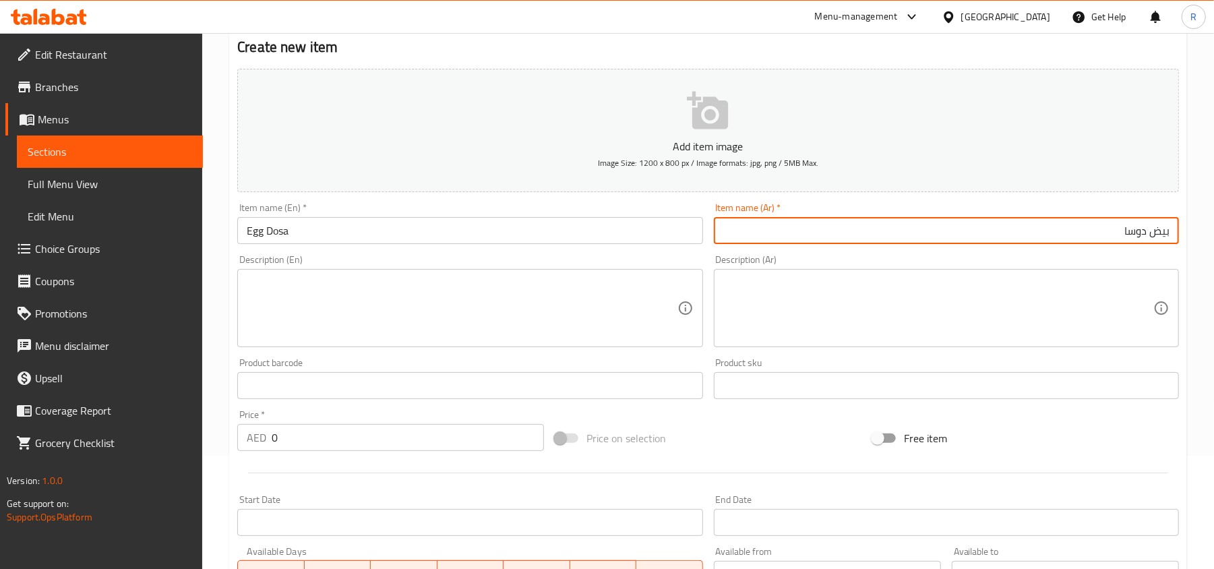
scroll to position [270, 0]
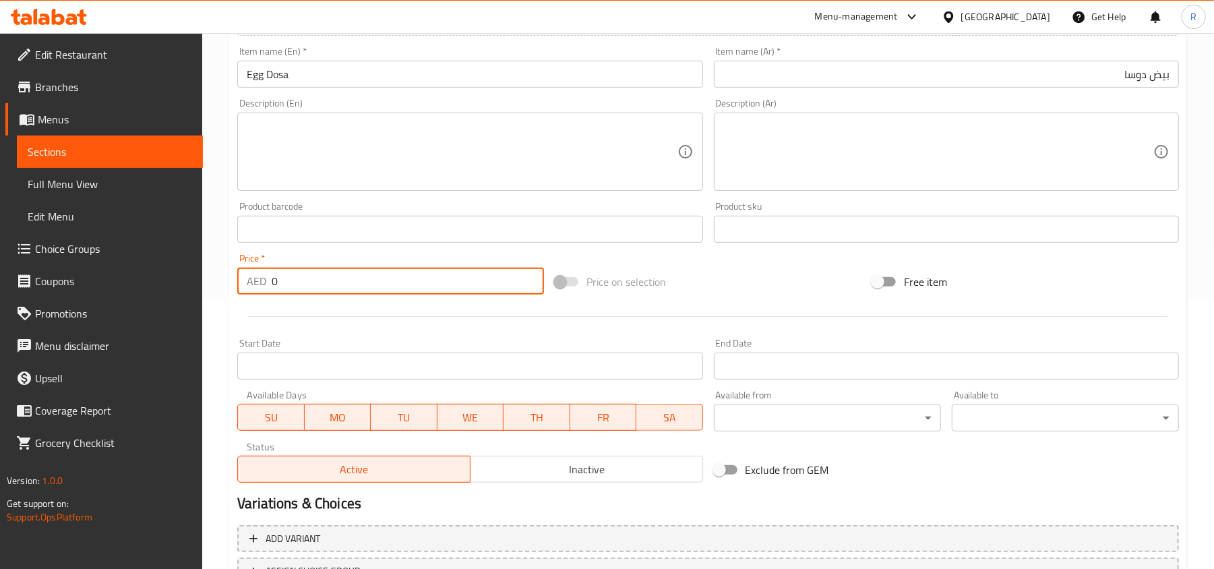
drag, startPoint x: 291, startPoint y: 283, endPoint x: 266, endPoint y: 283, distance: 25.6
click at [266, 283] on div "AED 0 Price *" at bounding box center [390, 281] width 307 height 27
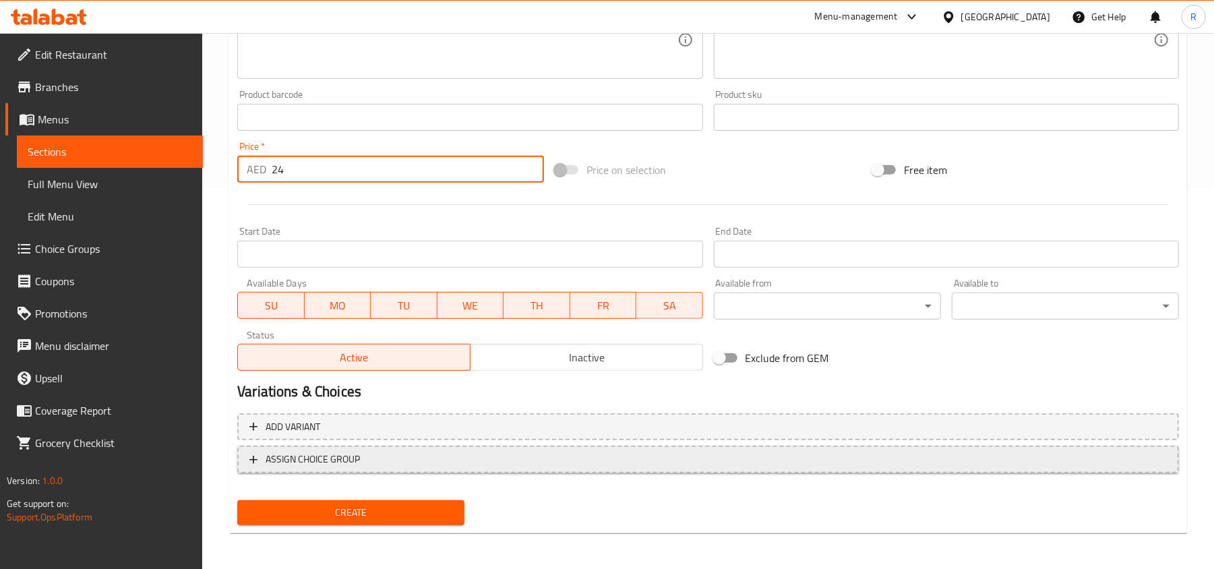
scroll to position [383, 0]
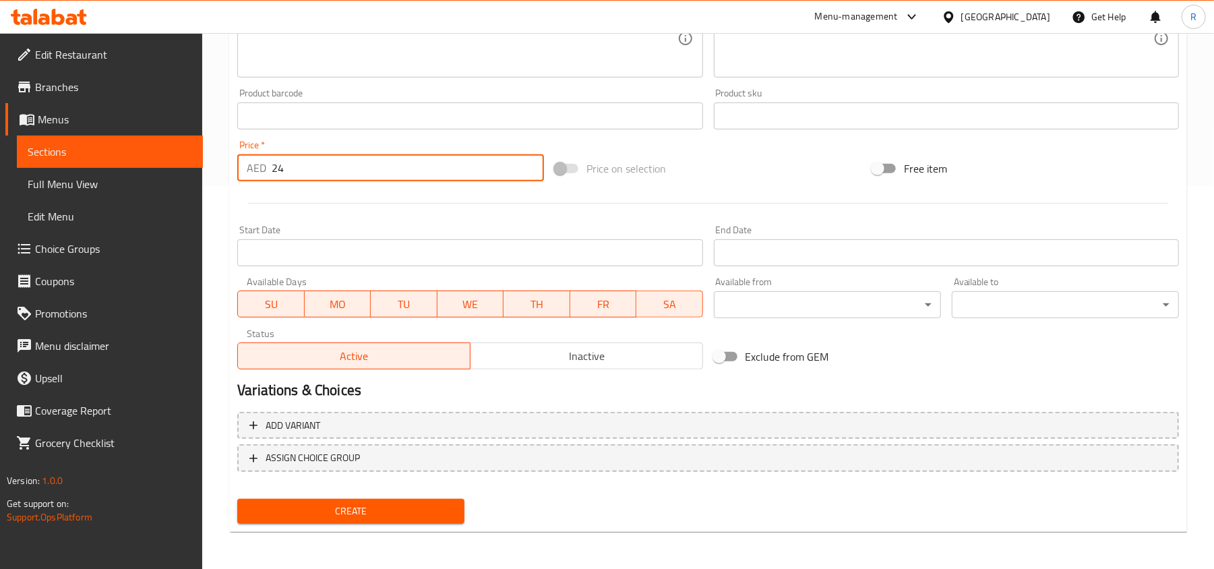
type input "24"
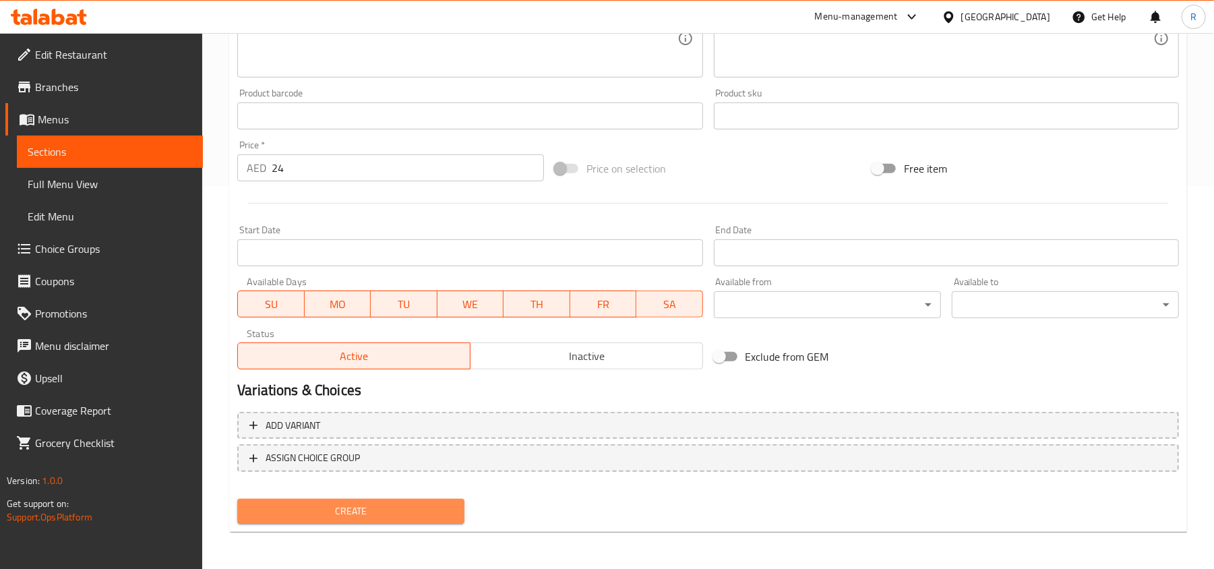
click at [381, 511] on span "Create" at bounding box center [351, 511] width 206 height 17
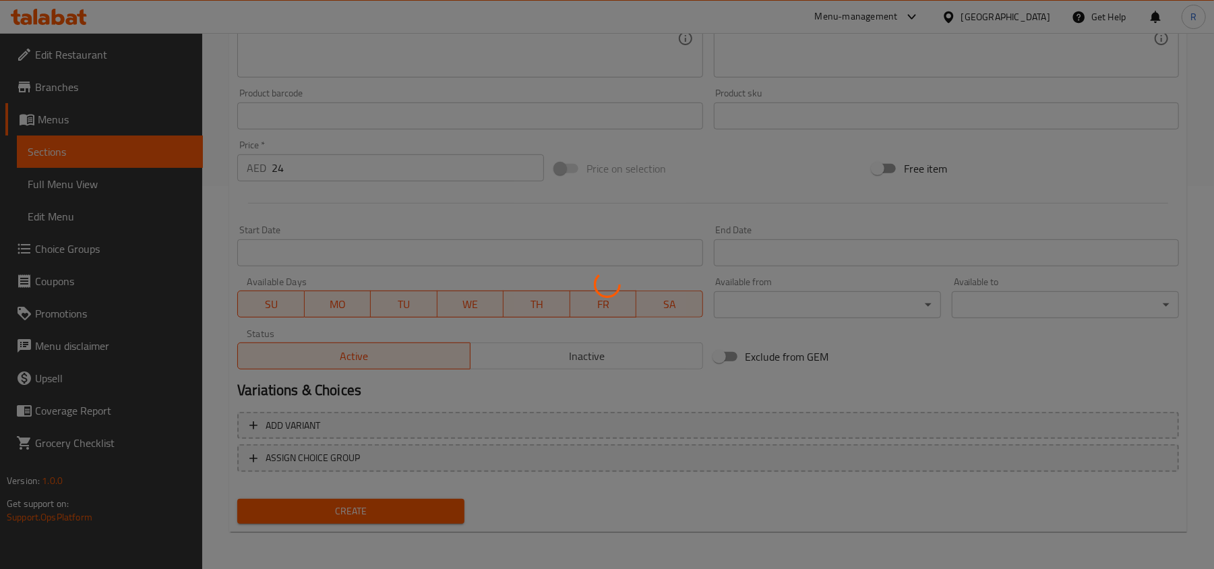
type input "0"
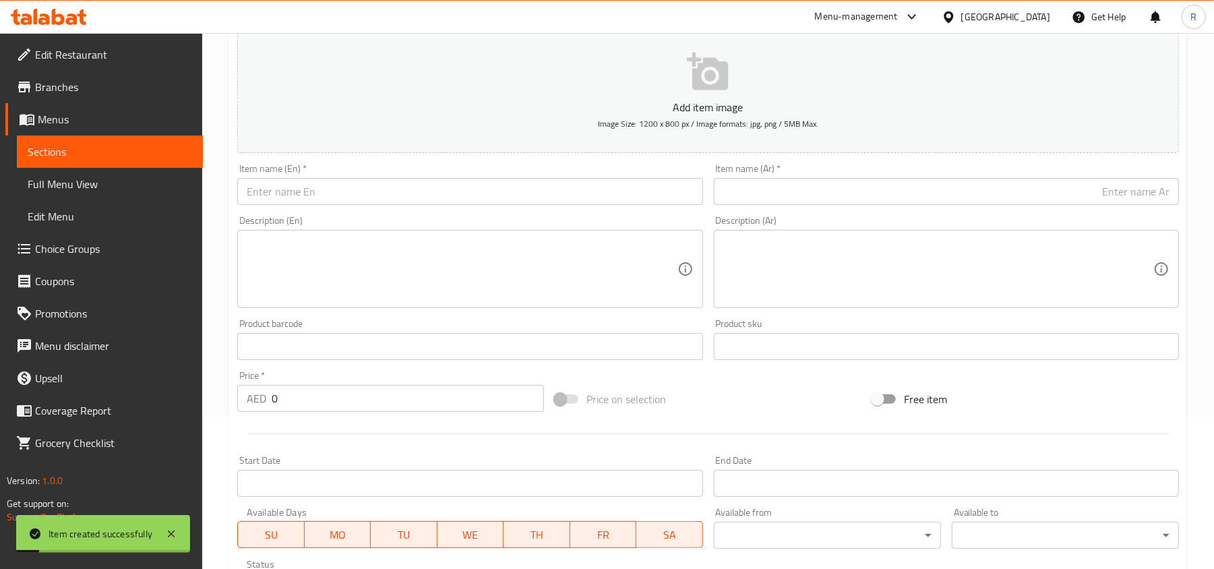
scroll to position [0, 0]
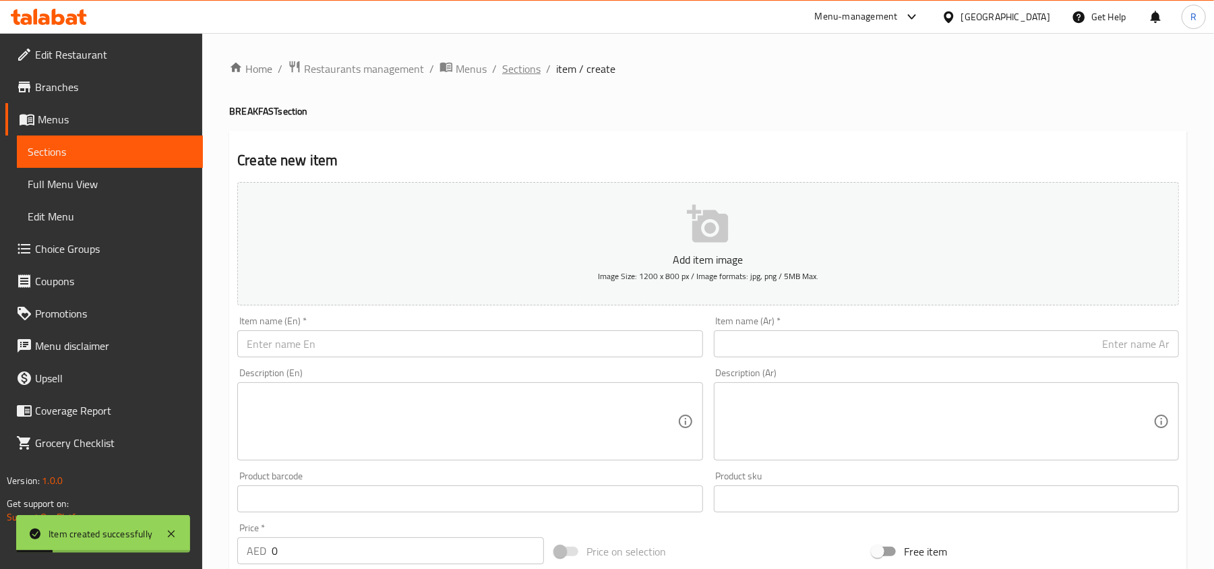
click at [516, 66] on span "Sections" at bounding box center [521, 69] width 38 height 16
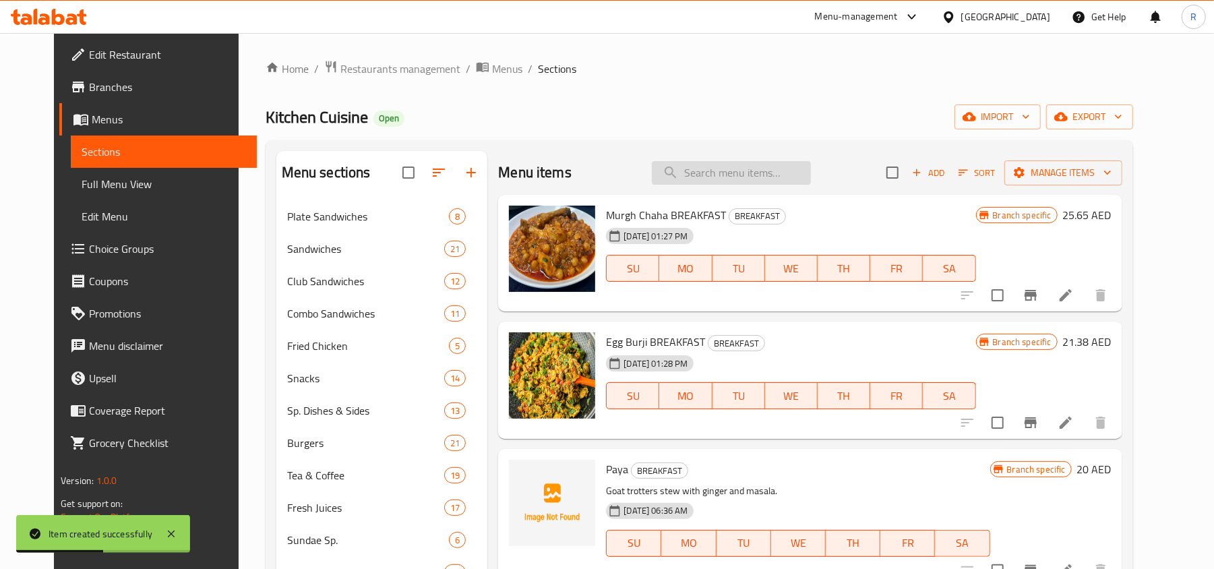
paste input "Ghee Roast"
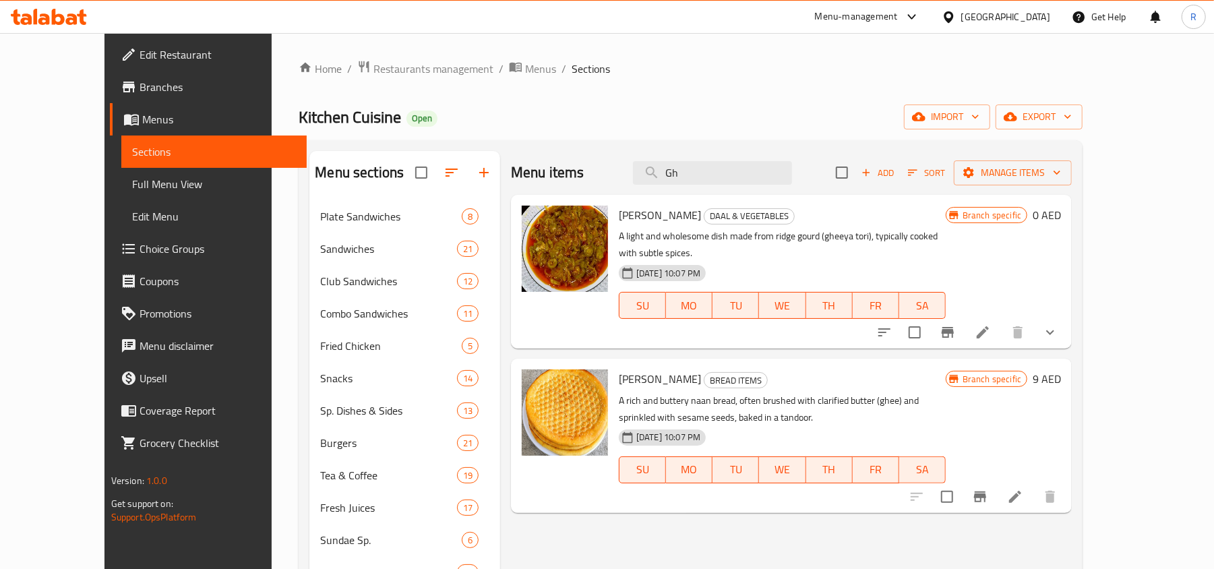
type input "G"
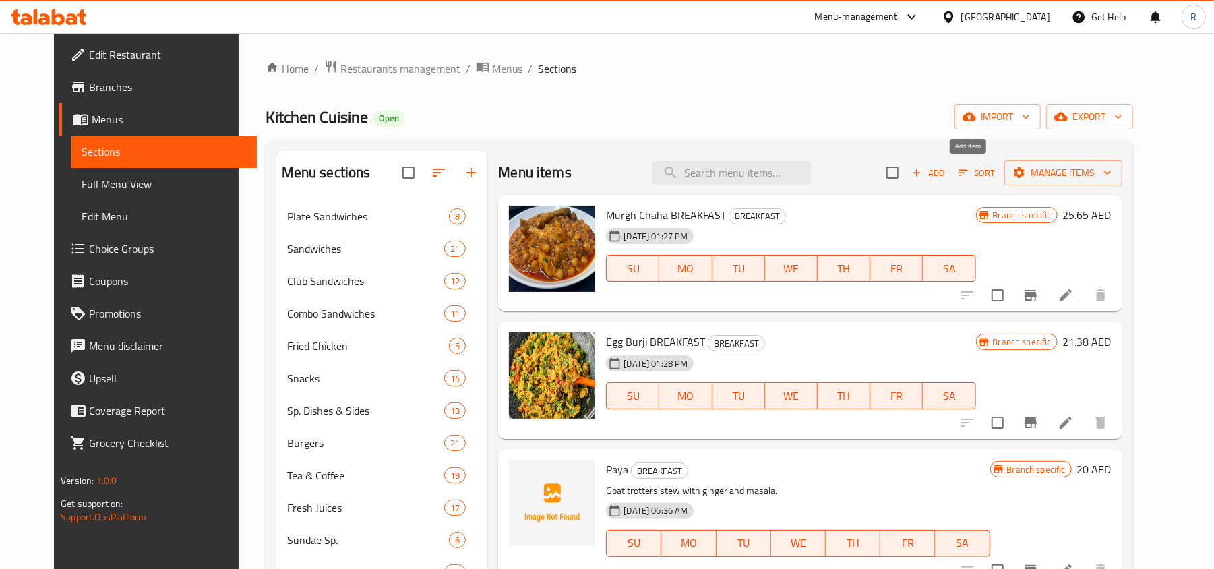
click at [946, 171] on span "Add" at bounding box center [928, 173] width 36 height 16
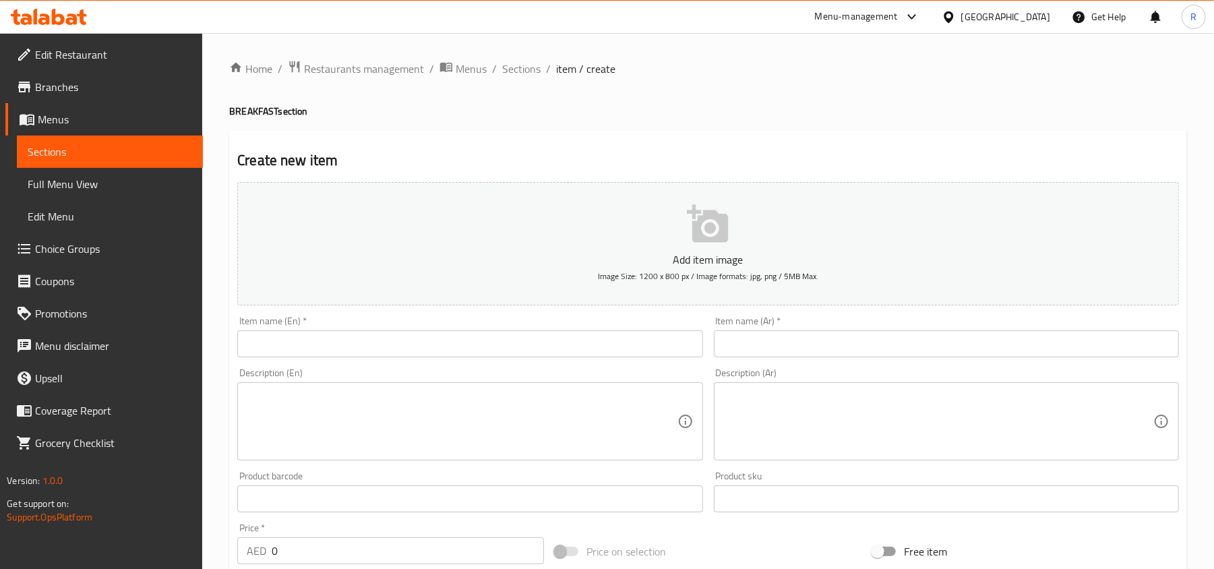
click at [479, 348] on input "text" at bounding box center [469, 343] width 465 height 27
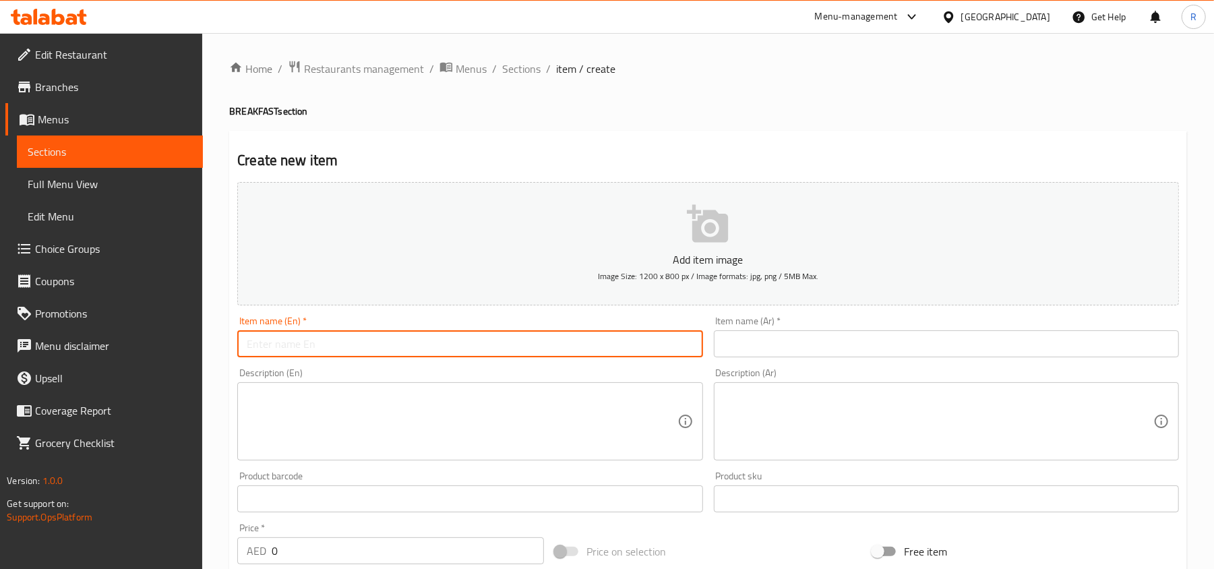
paste input "Ghee Roast"
type input "Ghee Roast"
click at [513, 74] on span "Sections" at bounding box center [521, 69] width 38 height 16
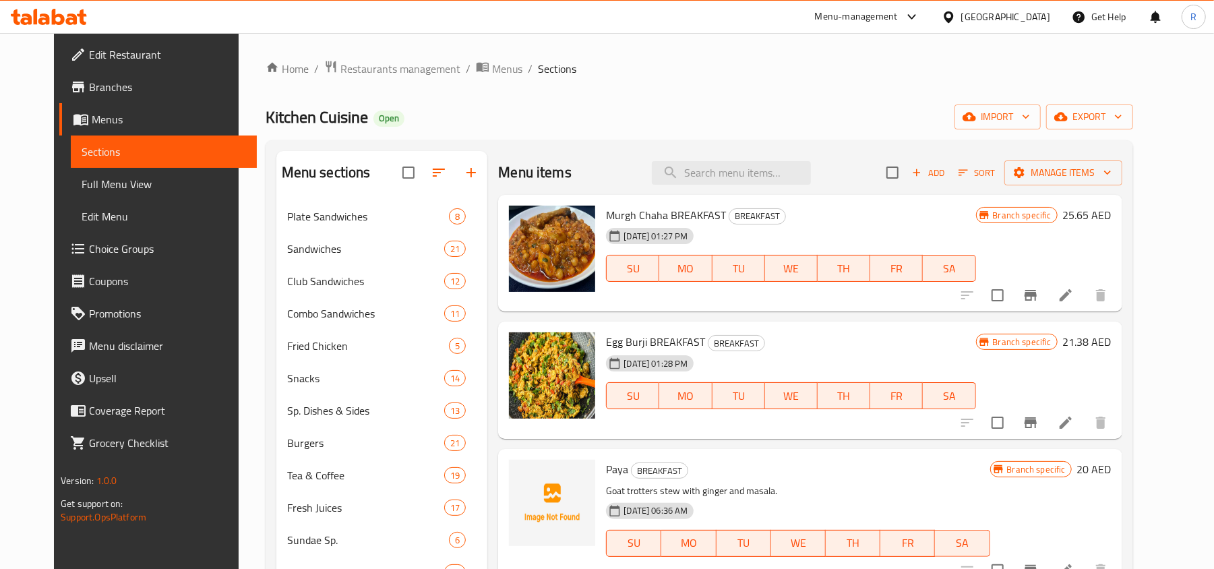
click at [739, 187] on div "Menu items Add Sort Manage items" at bounding box center [809, 173] width 623 height 44
click at [742, 178] on input "search" at bounding box center [731, 173] width 159 height 24
paste input "Ghee Roast"
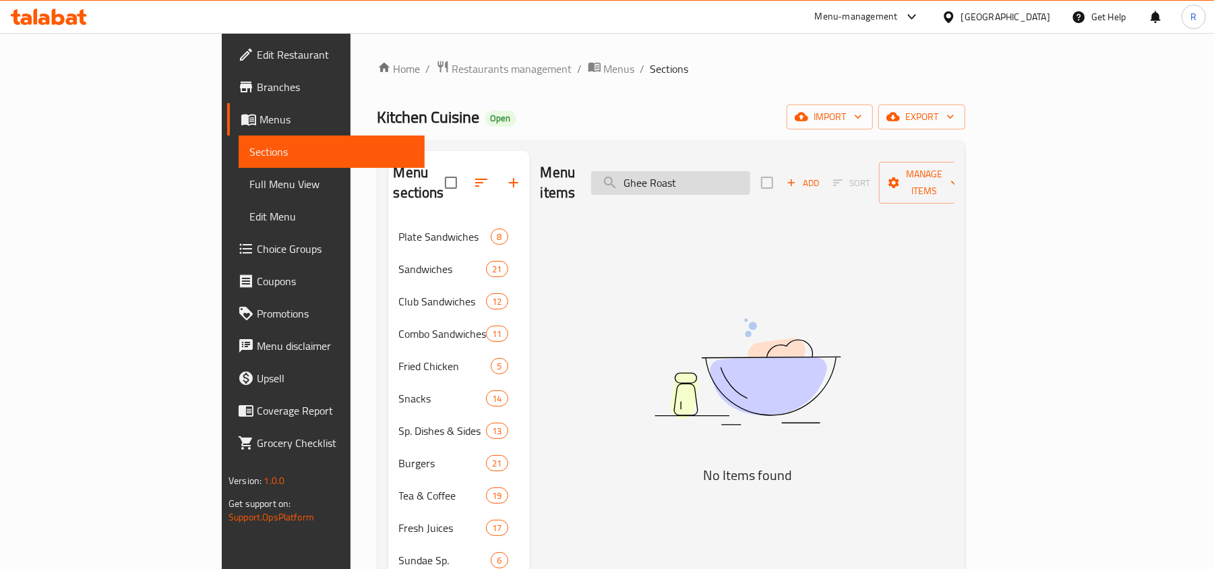
drag, startPoint x: 729, startPoint y: 175, endPoint x: 689, endPoint y: 173, distance: 40.5
click at [689, 173] on input "Ghee Roast" at bounding box center [670, 183] width 159 height 24
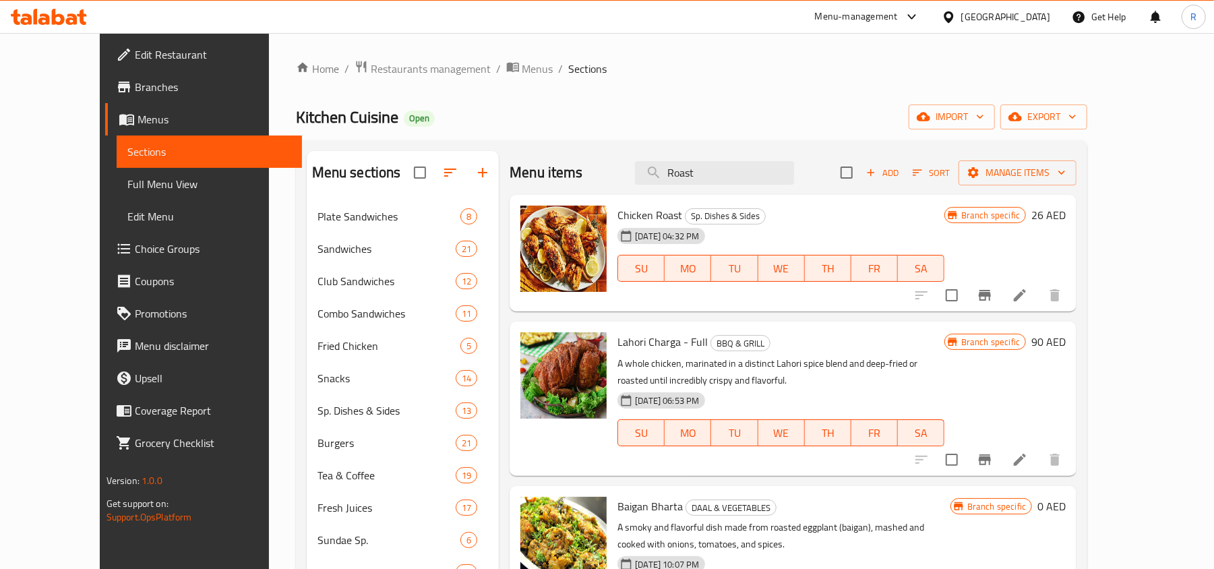
type input "Roast"
click at [1039, 297] on li at bounding box center [1020, 295] width 38 height 24
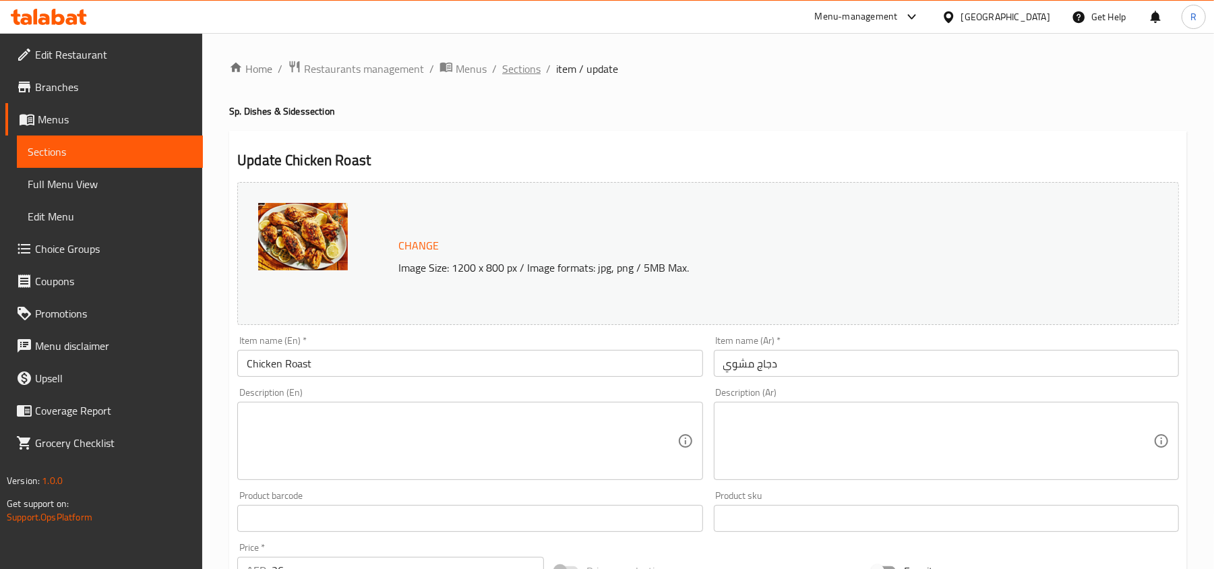
click at [504, 66] on span "Sections" at bounding box center [521, 69] width 38 height 16
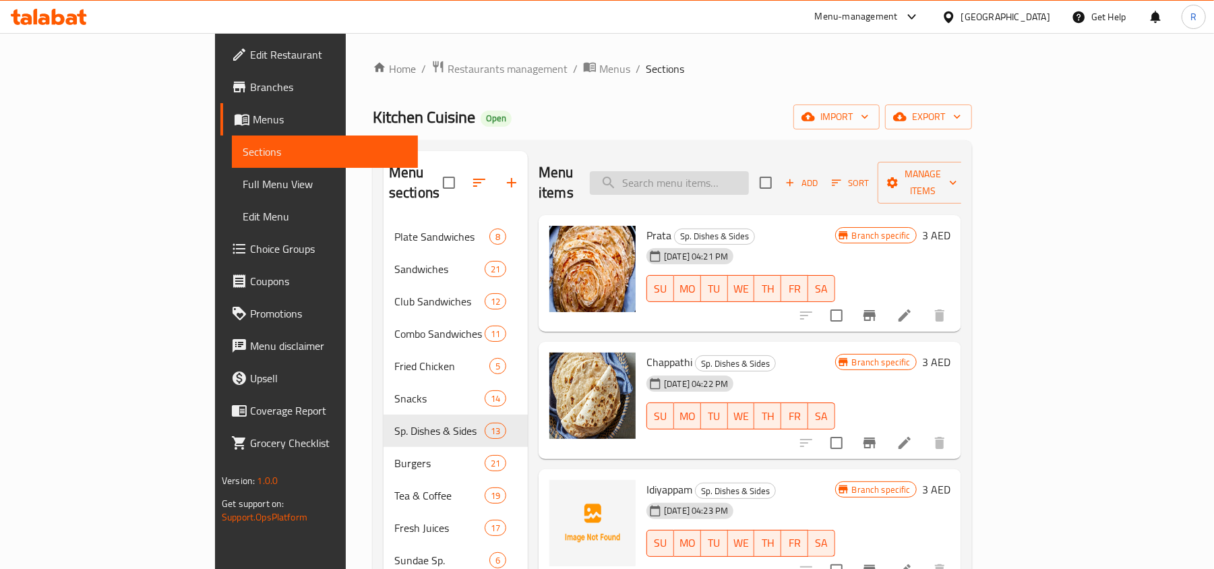
click at [749, 177] on input "search" at bounding box center [669, 183] width 159 height 24
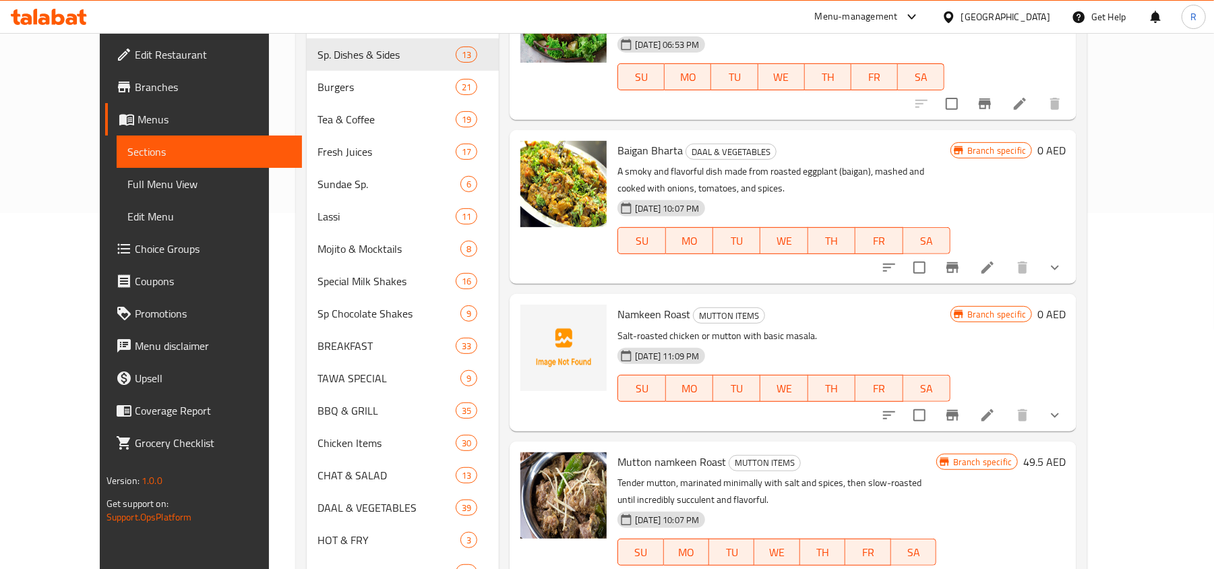
scroll to position [359, 0]
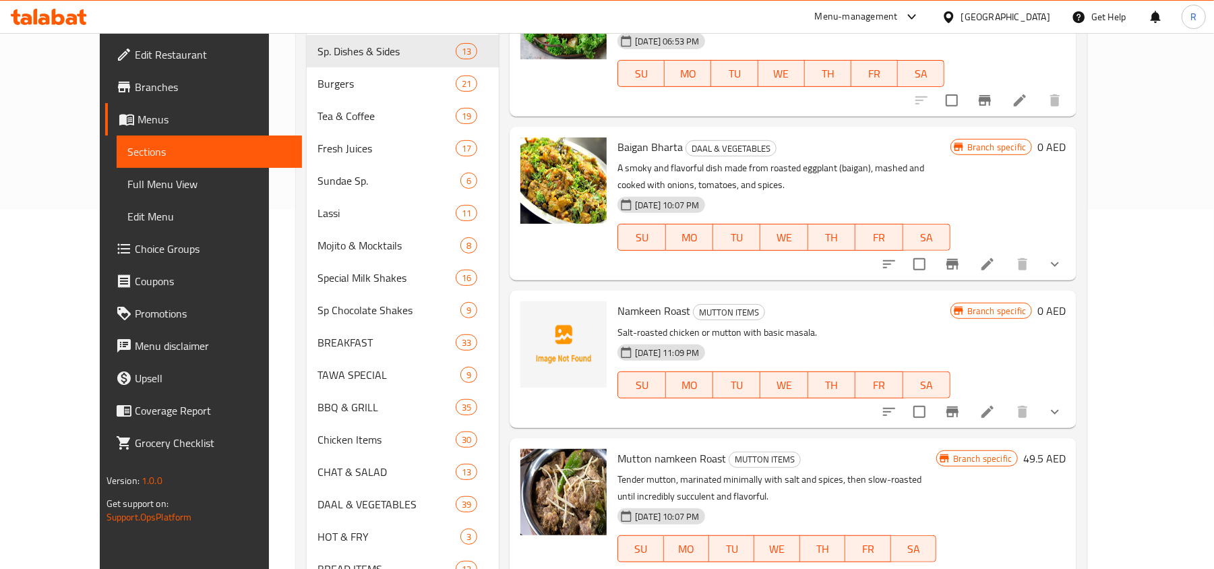
type input "roast"
click at [995, 418] on icon at bounding box center [987, 412] width 16 height 16
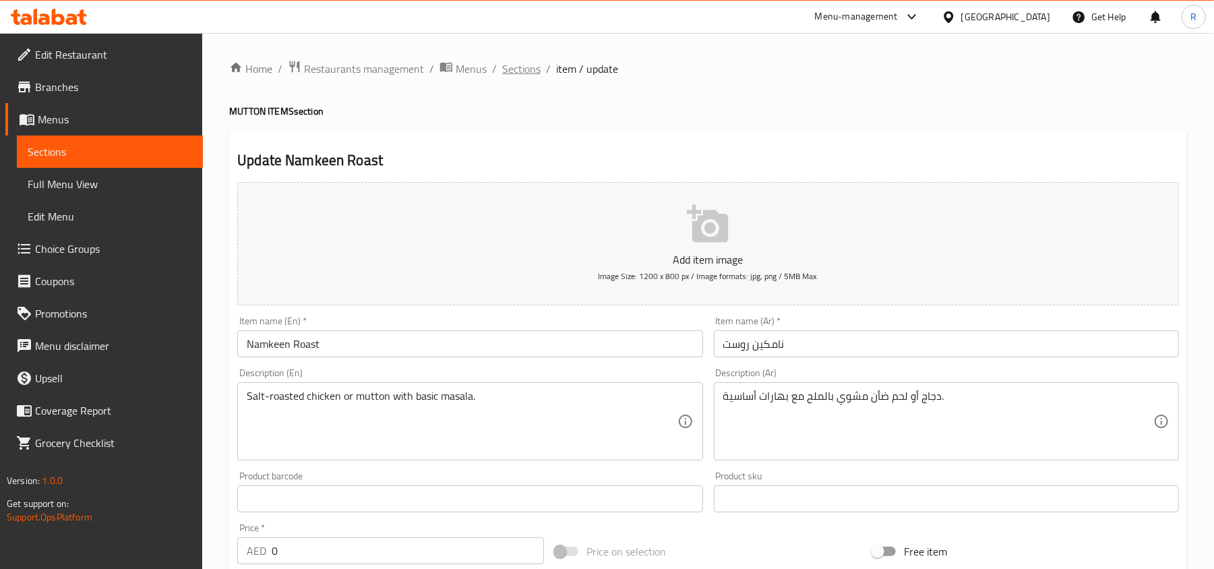
click at [518, 62] on span "Sections" at bounding box center [521, 69] width 38 height 16
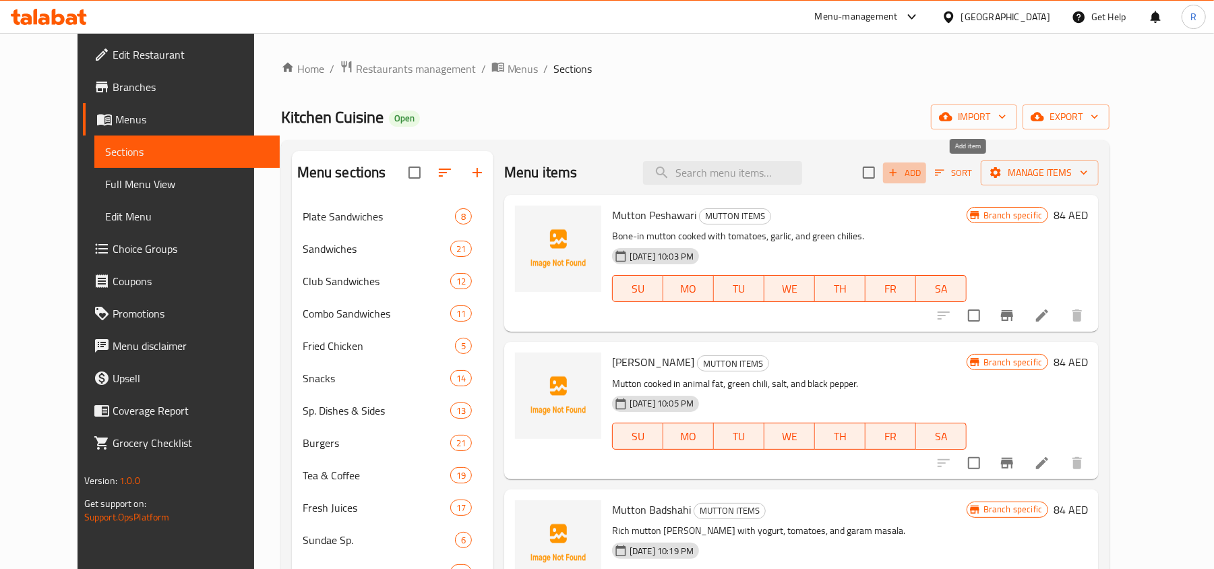
click at [923, 181] on span "Add" at bounding box center [904, 173] width 36 height 16
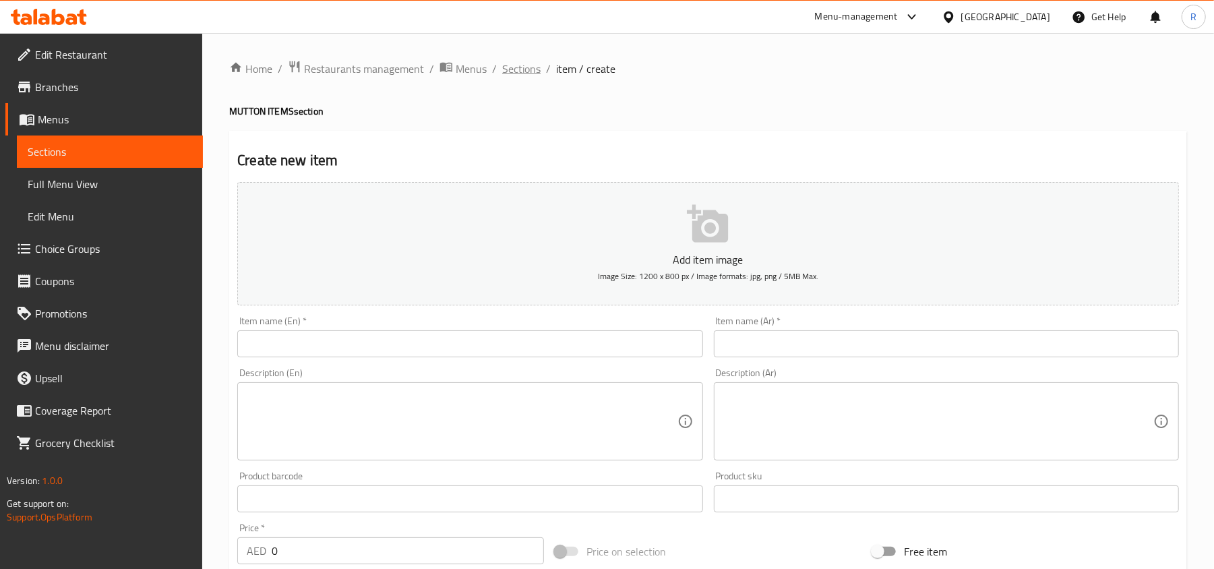
click at [524, 65] on span "Sections" at bounding box center [521, 69] width 38 height 16
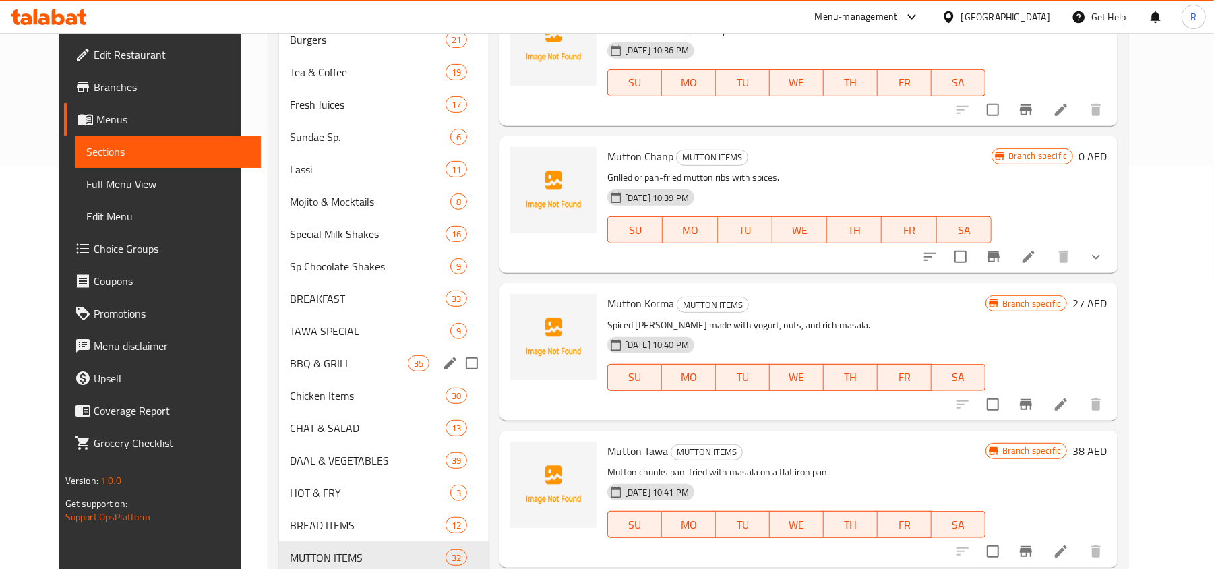
scroll to position [408, 0]
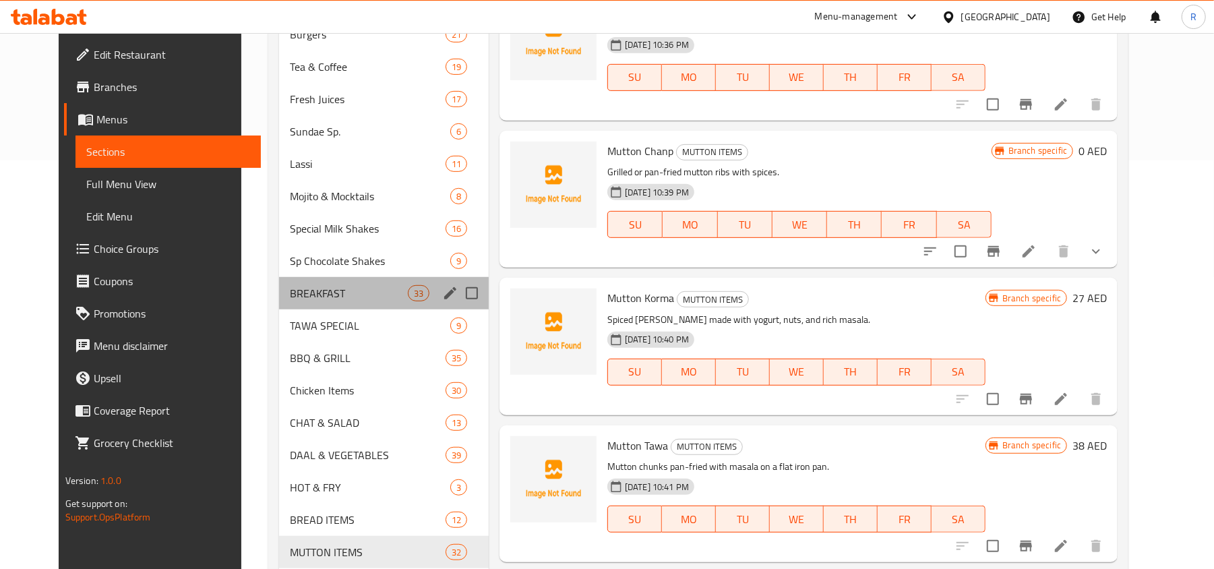
click at [303, 303] on div "BREAKFAST 33" at bounding box center [384, 293] width 210 height 32
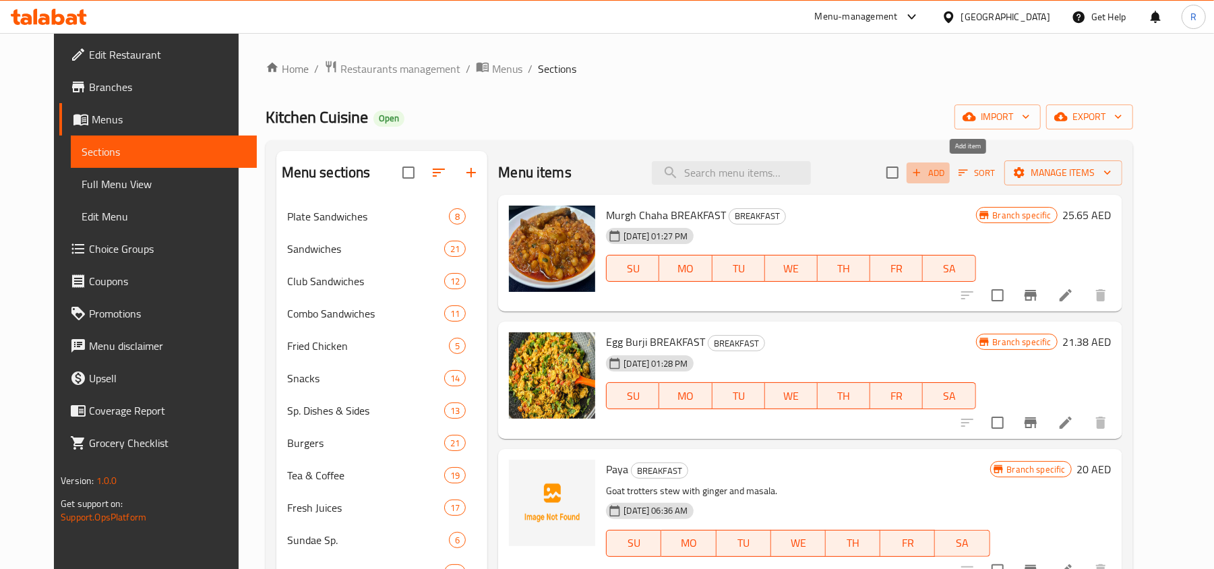
click at [946, 179] on span "Add" at bounding box center [928, 173] width 36 height 16
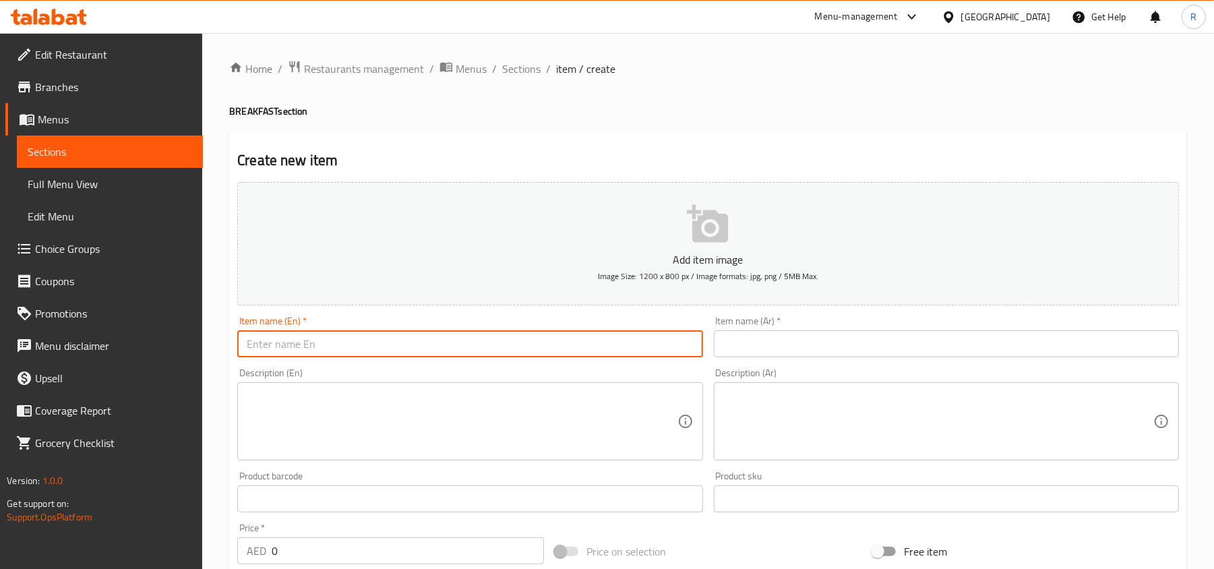
click at [486, 354] on input "text" at bounding box center [469, 343] width 465 height 27
paste input "Ghee Roast"
type input "Ghee Roast"
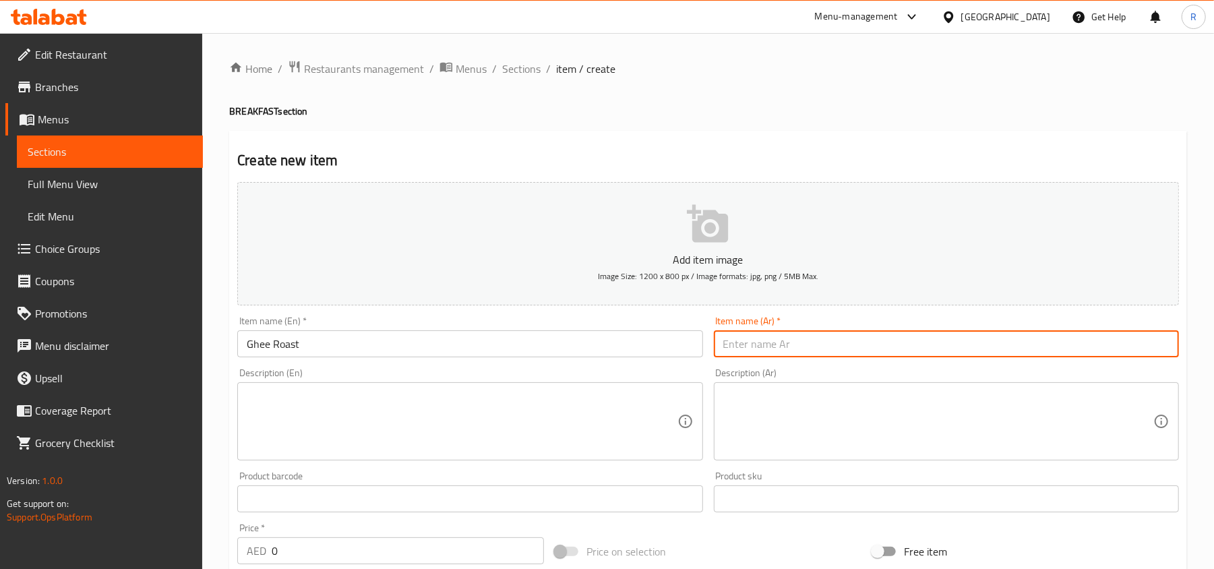
click at [837, 348] on input "text" at bounding box center [946, 343] width 465 height 27
type input "سمن روست"
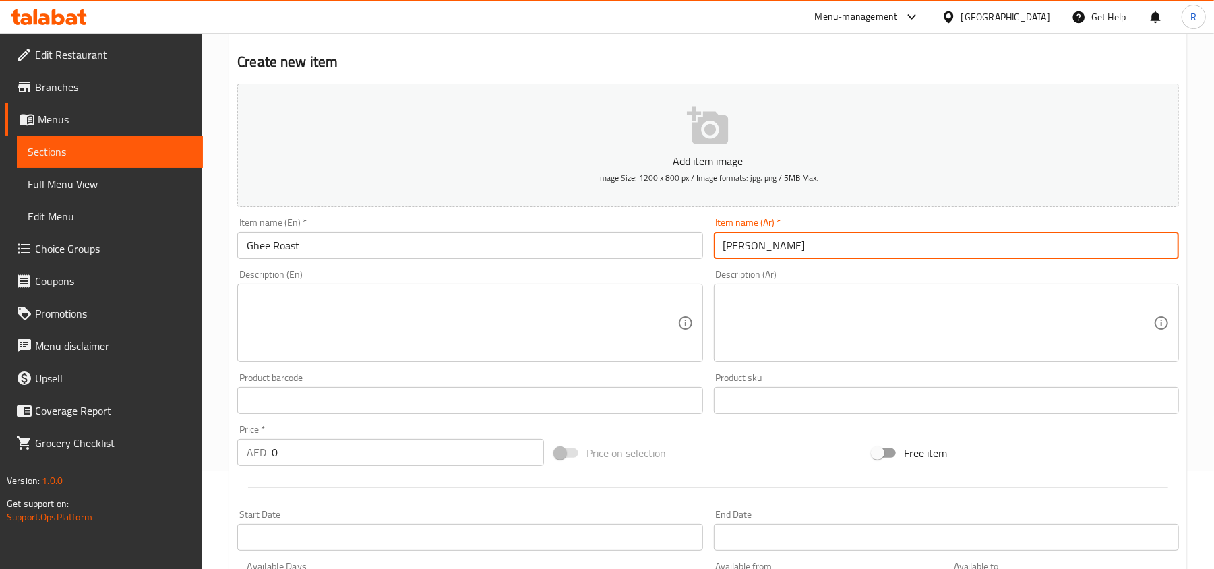
scroll to position [270, 0]
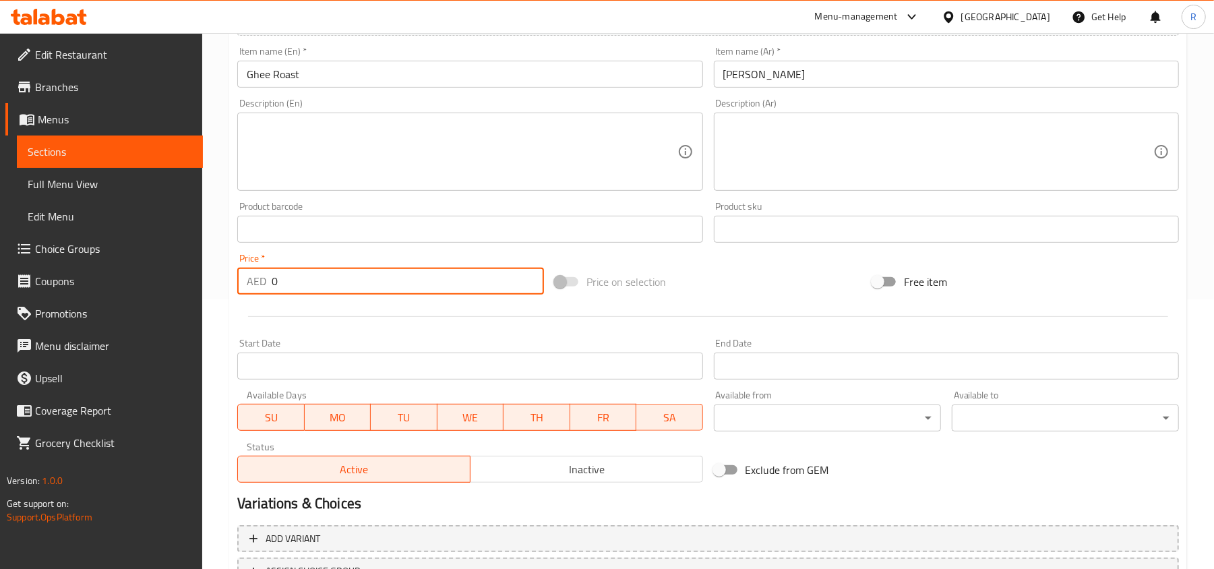
drag, startPoint x: 278, startPoint y: 281, endPoint x: 251, endPoint y: 276, distance: 27.4
click at [251, 276] on div "AED 0 Price *" at bounding box center [390, 281] width 307 height 27
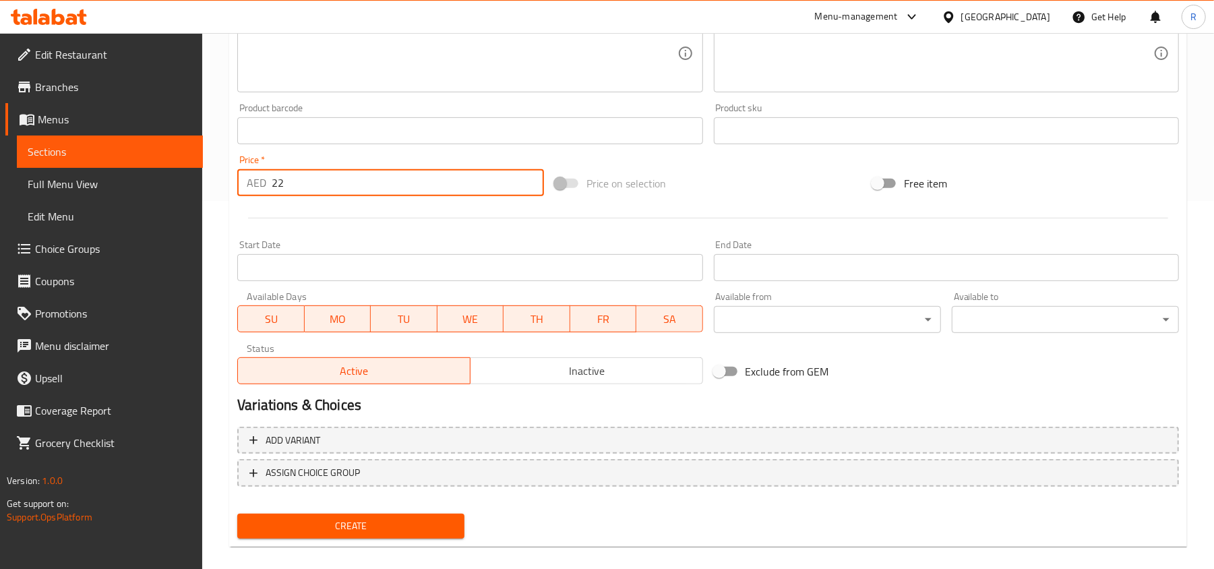
scroll to position [383, 0]
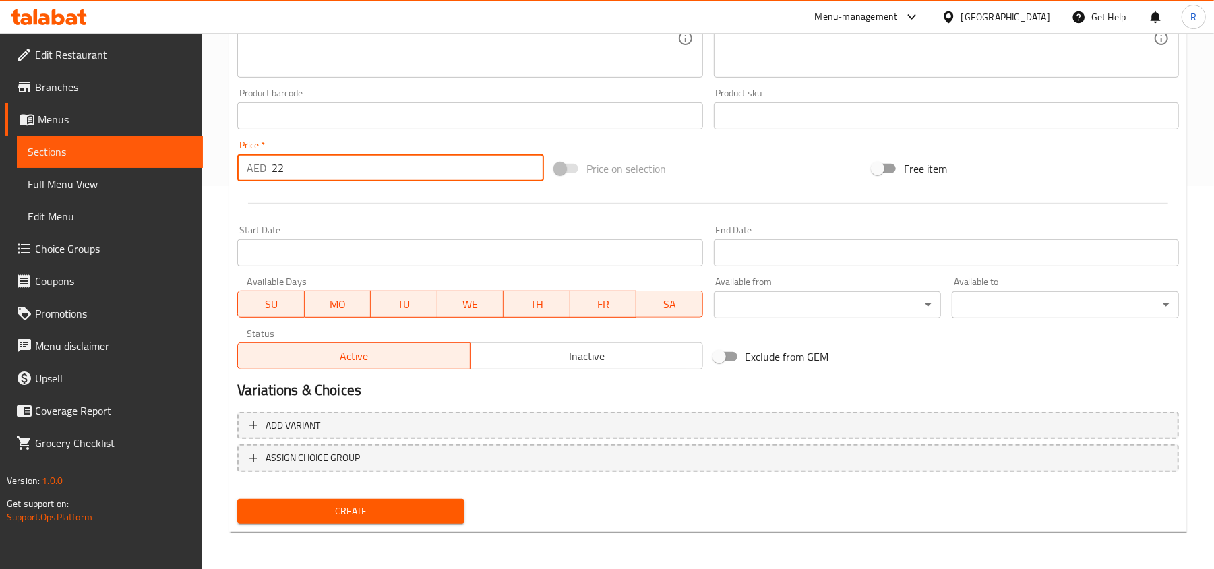
type input "22"
click at [335, 518] on span "Create" at bounding box center [351, 511] width 206 height 17
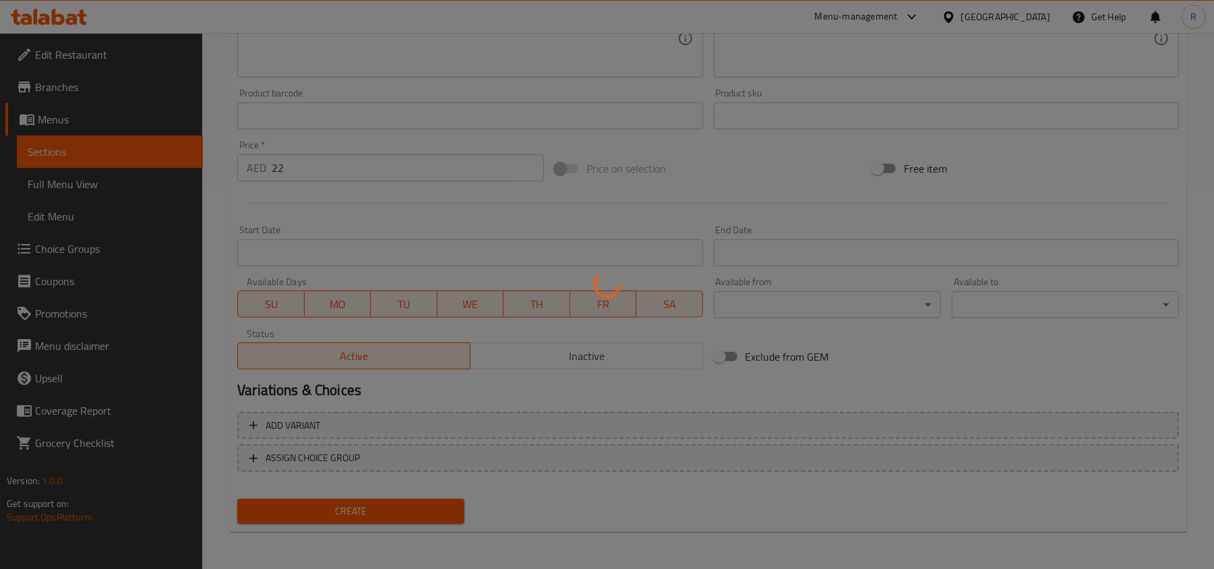
type input "0"
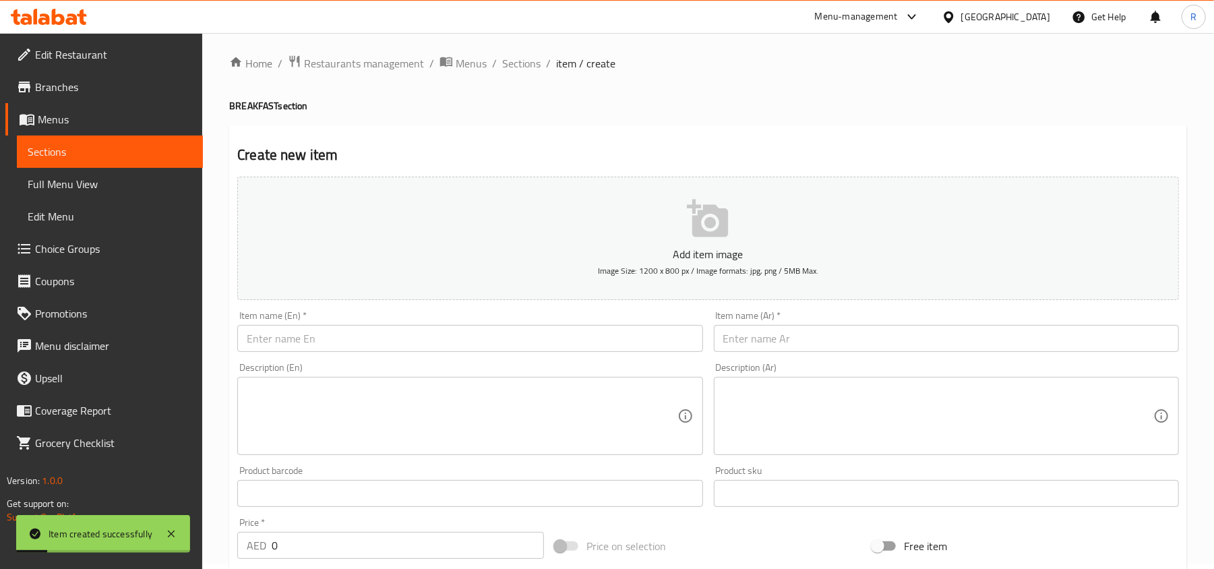
scroll to position [0, 0]
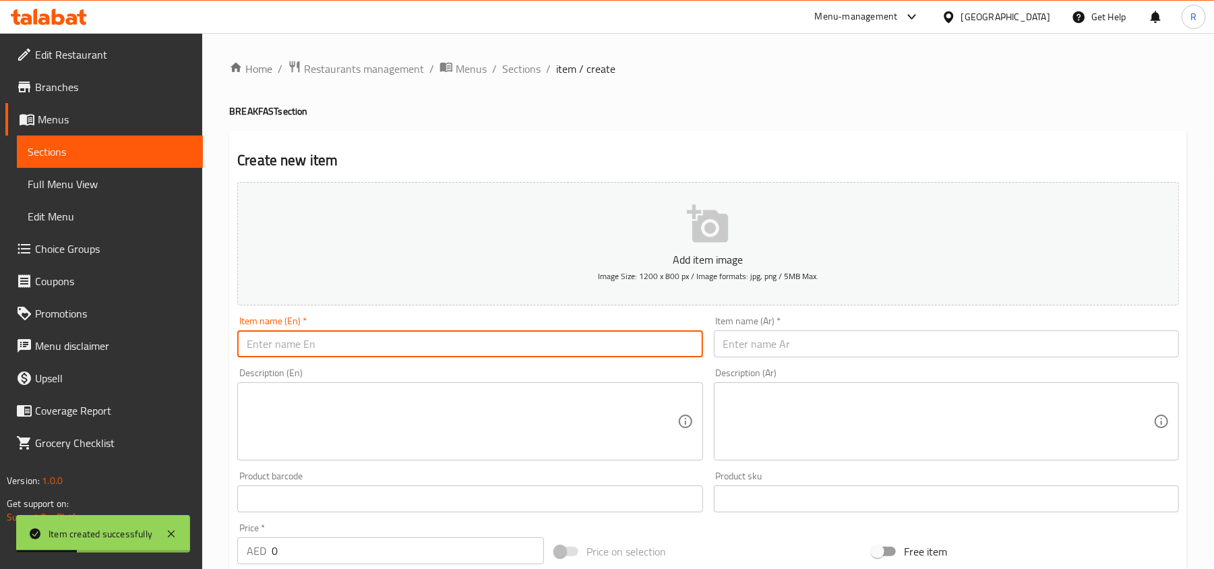
paste input "Set Dosa"
type input "Set Dosa"
drag, startPoint x: 522, startPoint y: 65, endPoint x: 535, endPoint y: 87, distance: 25.4
click at [522, 65] on span "Sections" at bounding box center [521, 69] width 38 height 16
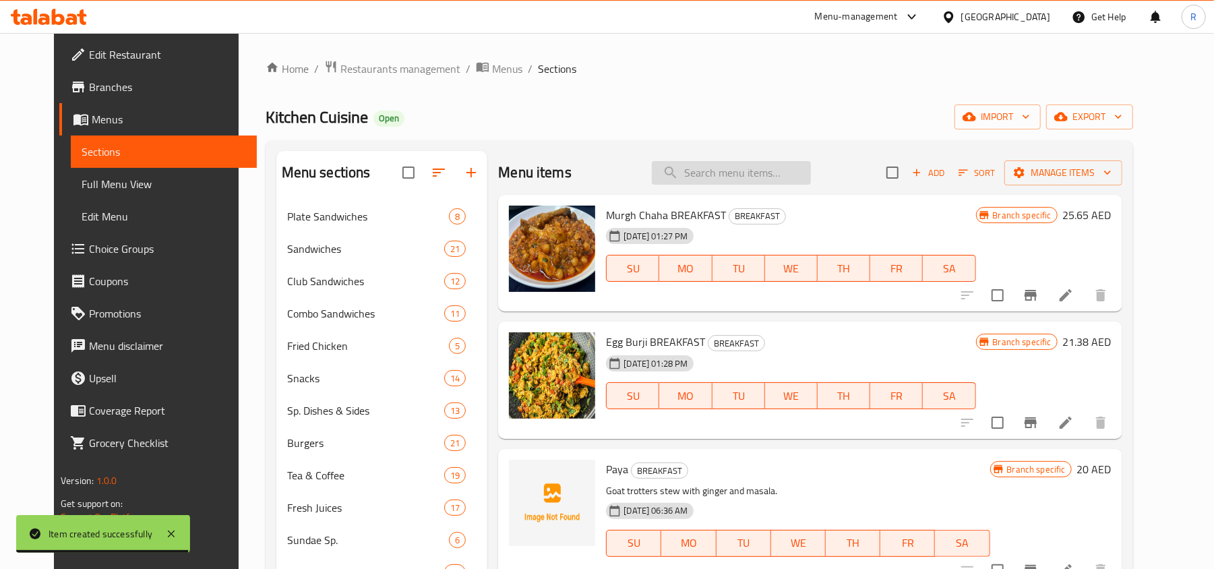
paste input "Set Dosa"
click at [715, 171] on input "Set Dosa" at bounding box center [731, 173] width 159 height 24
click at [731, 179] on input "Set Dosa" at bounding box center [731, 173] width 159 height 24
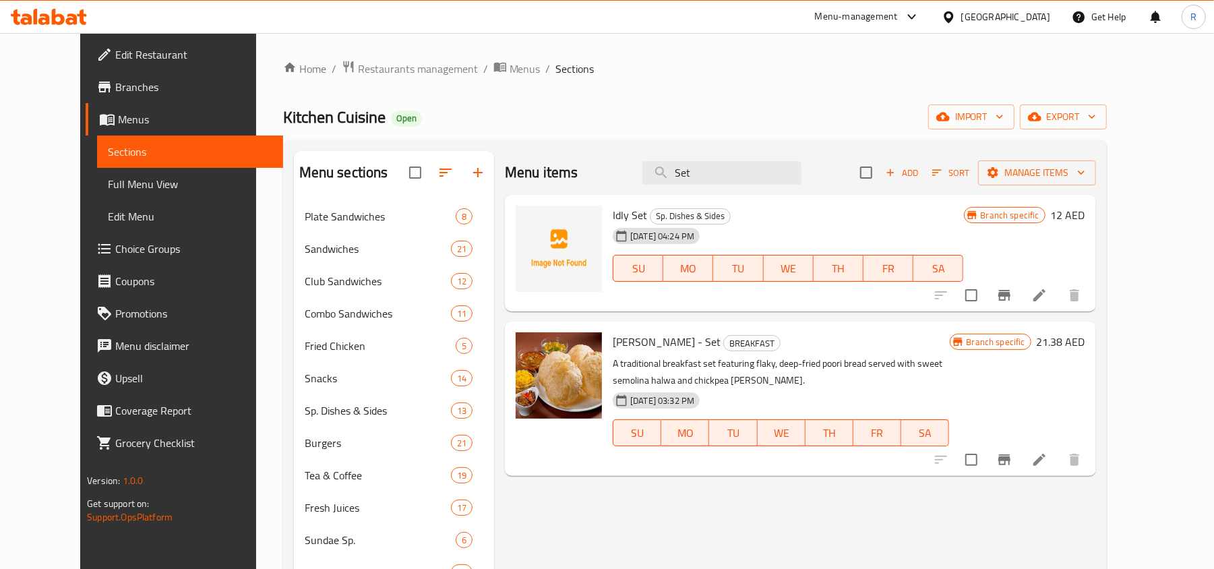
type input "Set"
click at [1058, 307] on li at bounding box center [1039, 295] width 38 height 24
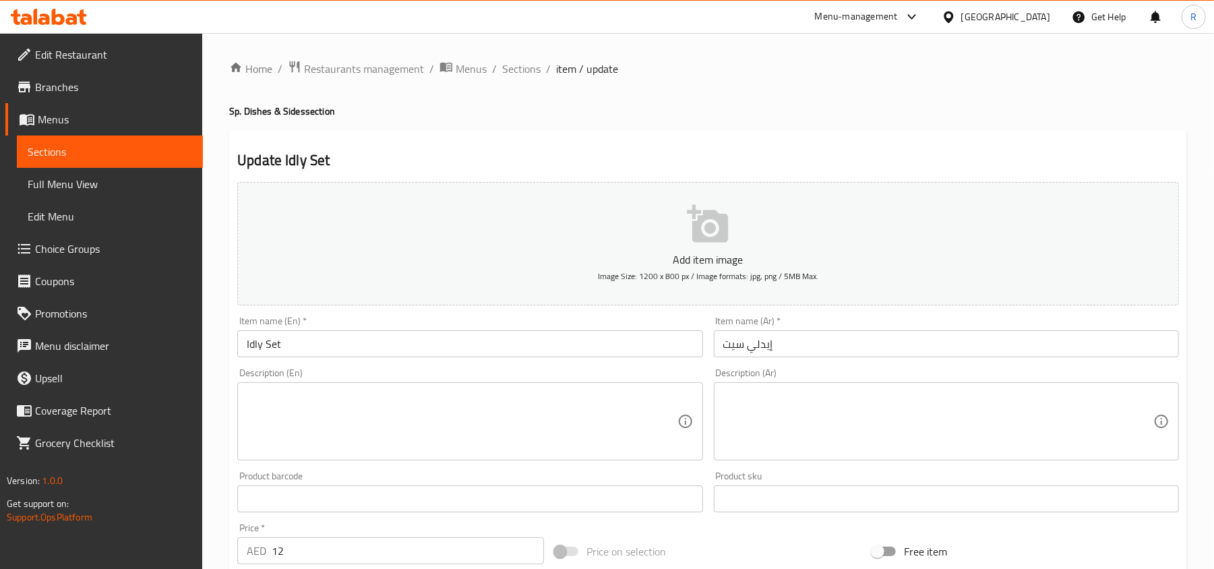
drag, startPoint x: 526, startPoint y: 74, endPoint x: 553, endPoint y: 102, distance: 38.6
click at [526, 74] on span "Sections" at bounding box center [521, 69] width 38 height 16
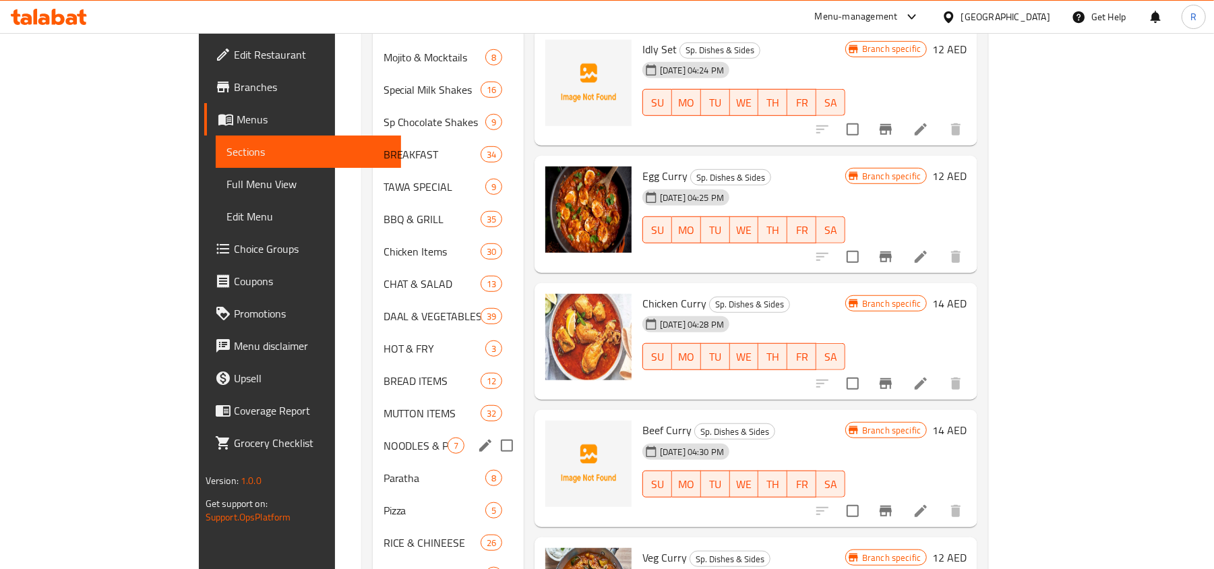
scroll to position [539, 0]
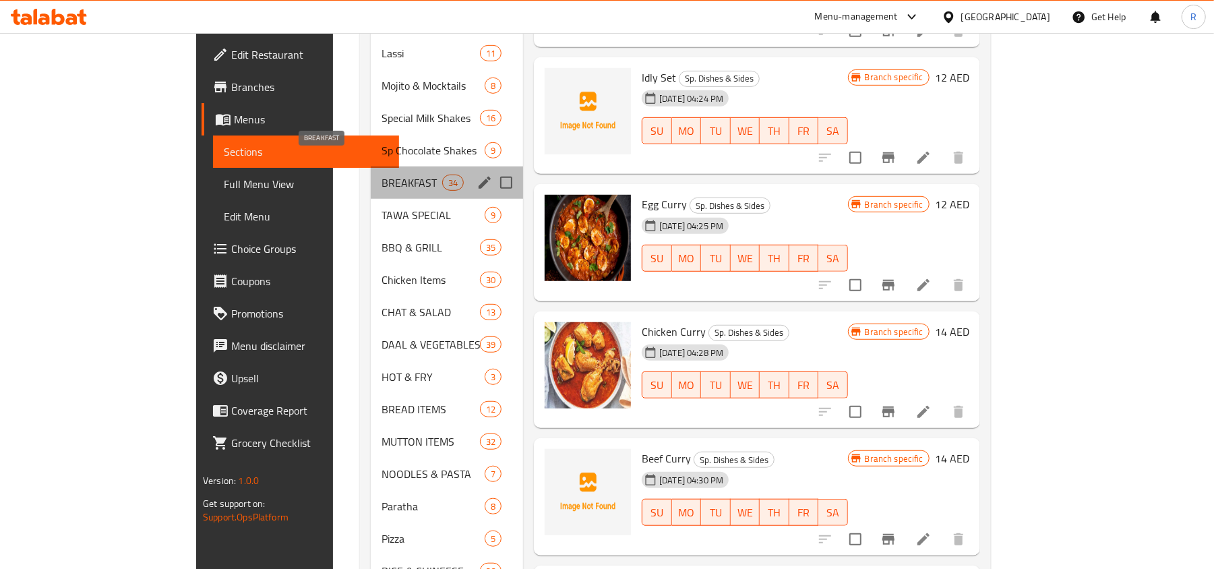
click at [381, 175] on span "BREAKFAST" at bounding box center [411, 183] width 61 height 16
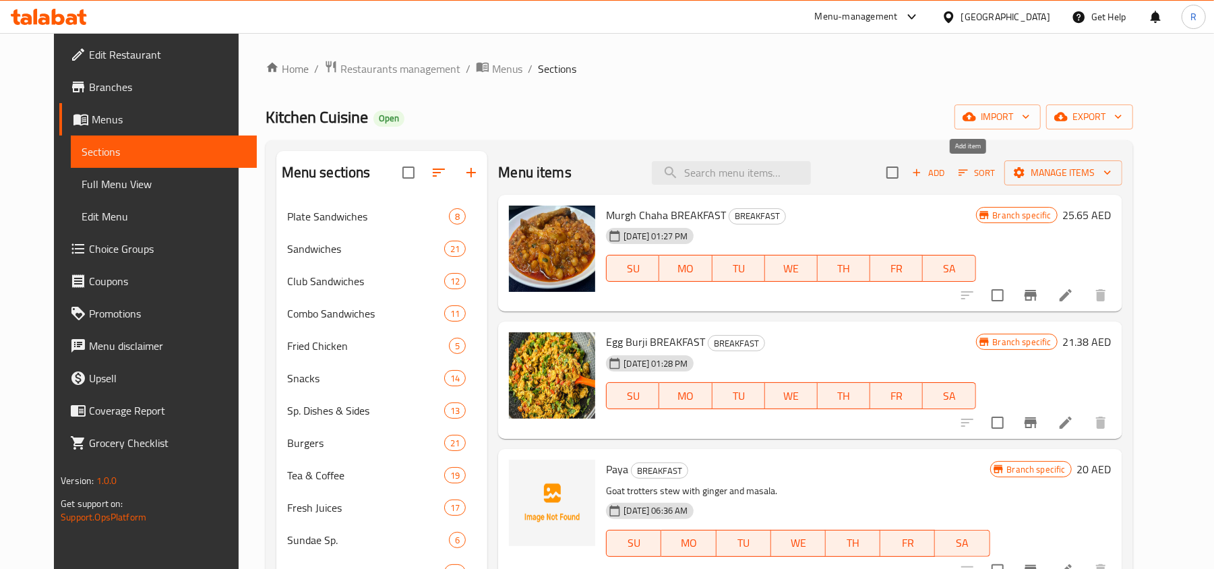
click at [946, 167] on span "Add" at bounding box center [928, 173] width 36 height 16
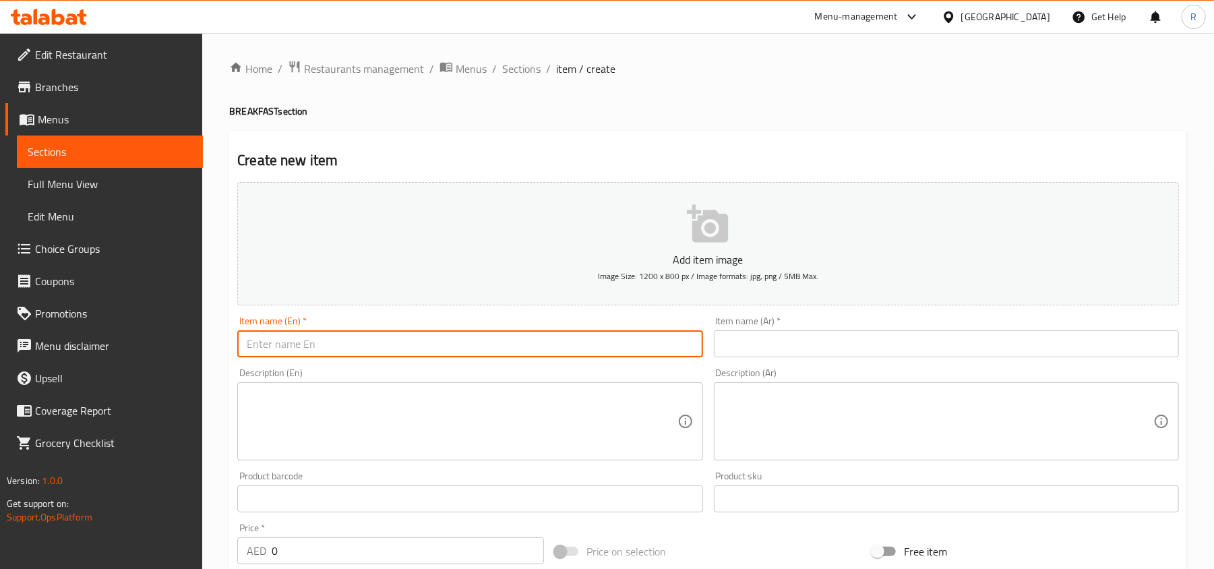
paste input "Set Dosa"
type input "Set Dosa"
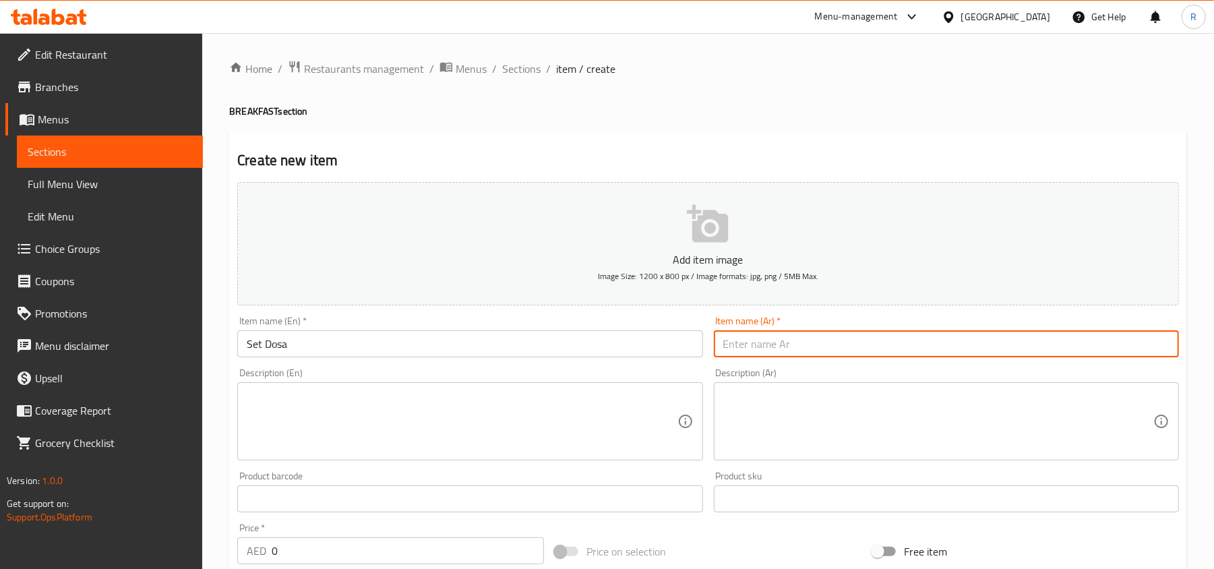
click at [875, 353] on input "text" at bounding box center [946, 343] width 465 height 27
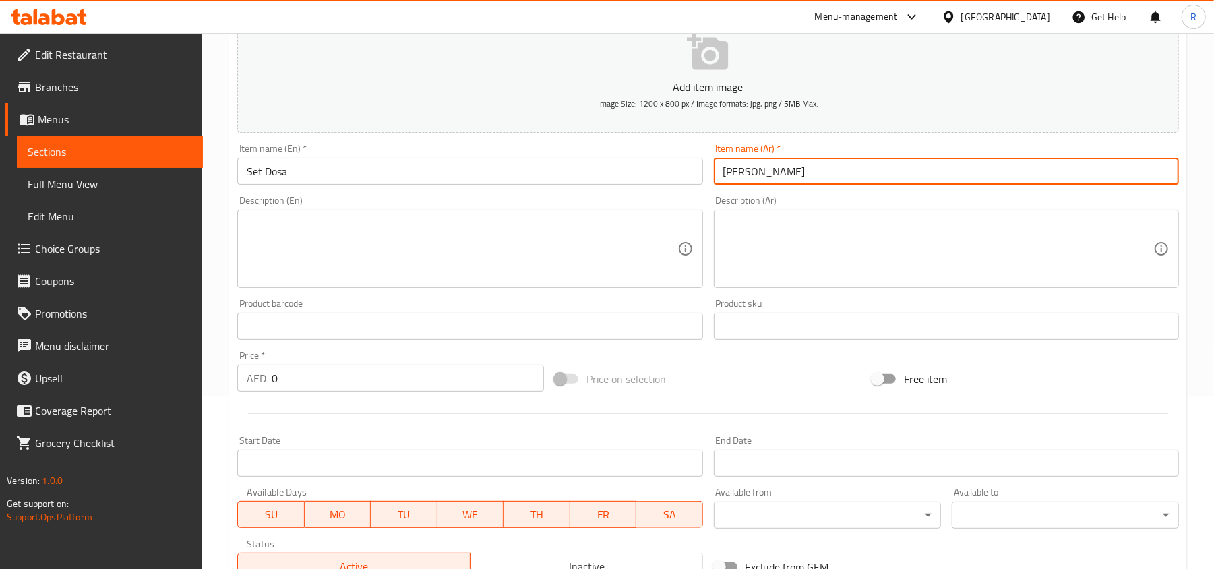
scroll to position [179, 0]
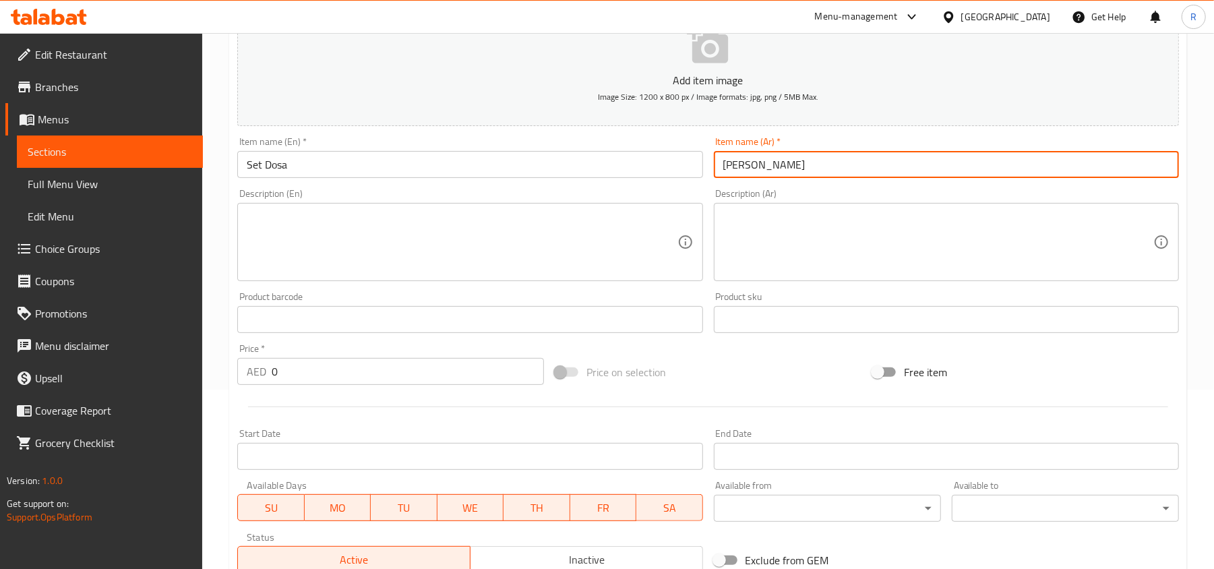
type input "سيت دوسا"
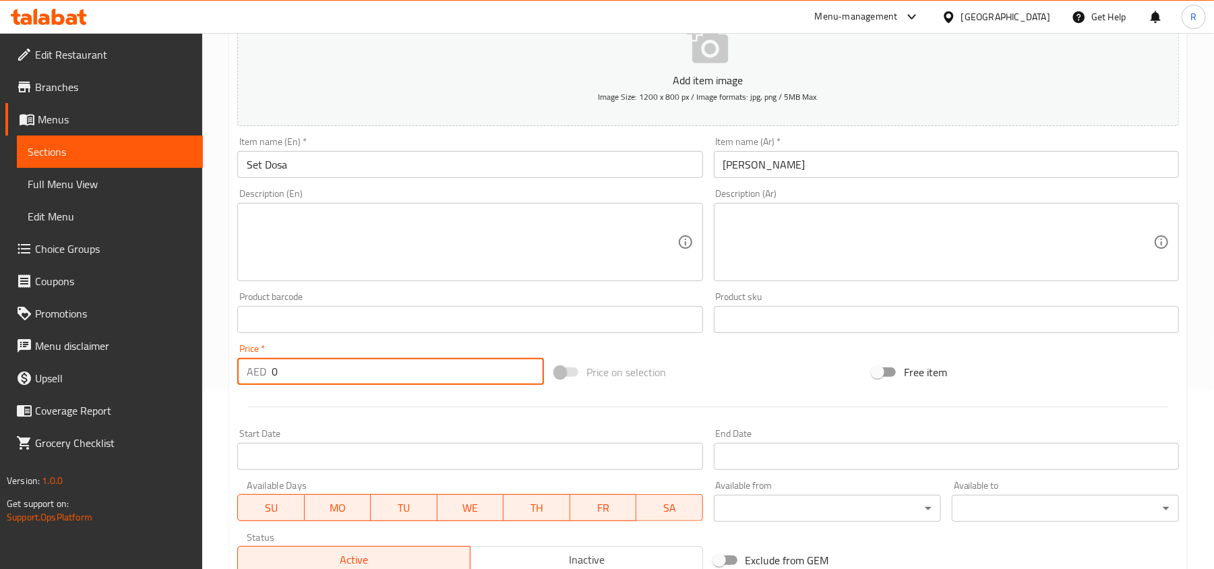
drag, startPoint x: 278, startPoint y: 370, endPoint x: 256, endPoint y: 373, distance: 21.8
click at [256, 373] on div "AED 0 Price *" at bounding box center [390, 371] width 307 height 27
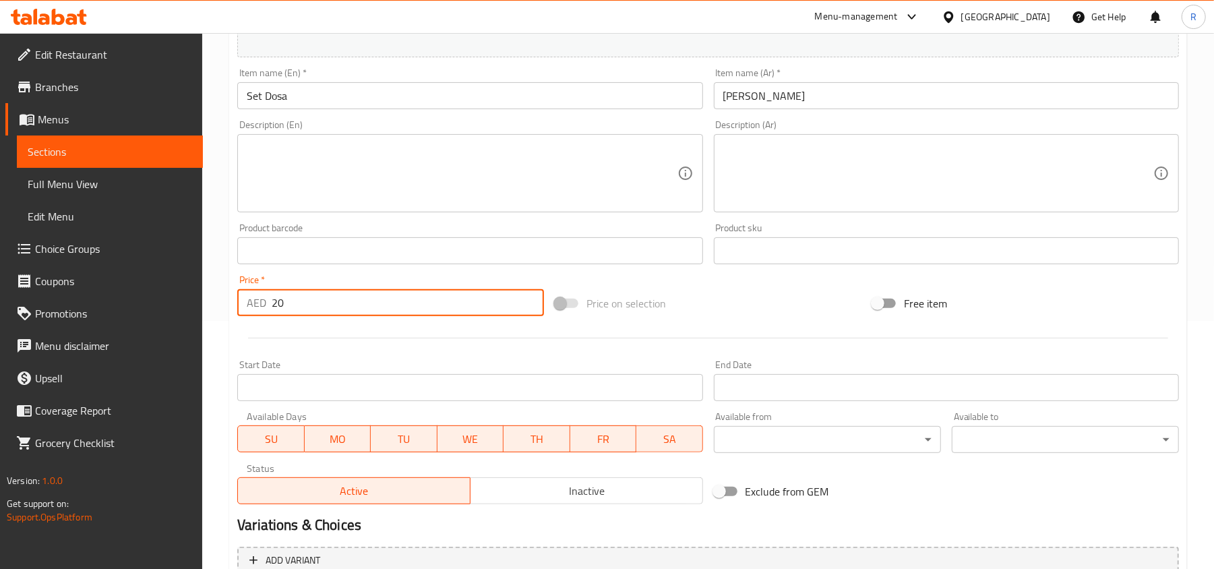
scroll to position [383, 0]
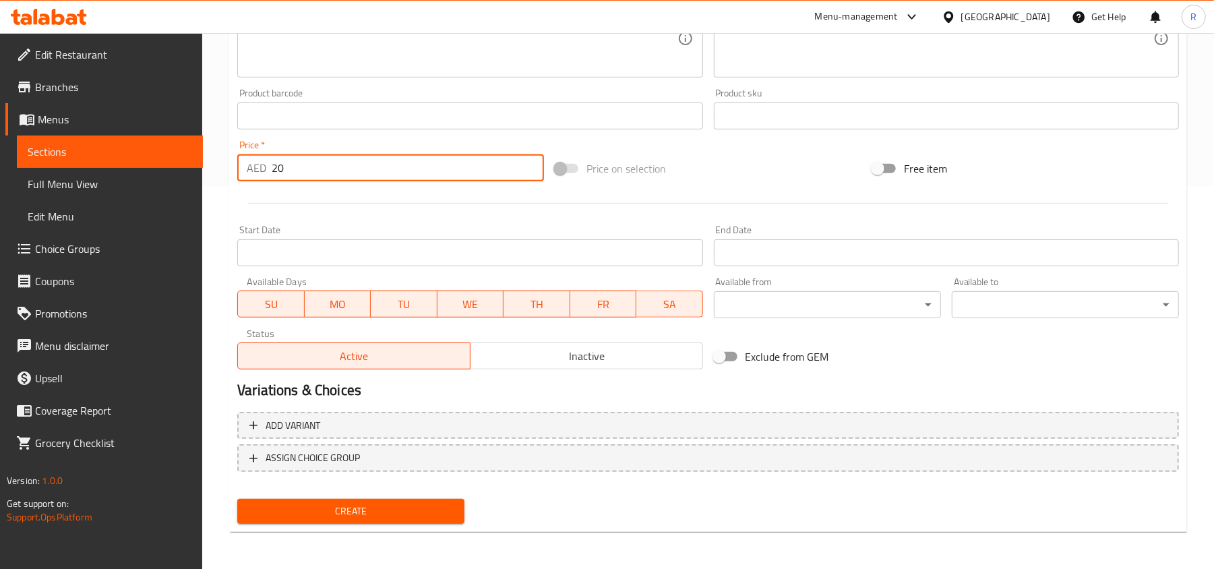
type input "20"
click at [348, 503] on span "Create" at bounding box center [351, 511] width 206 height 17
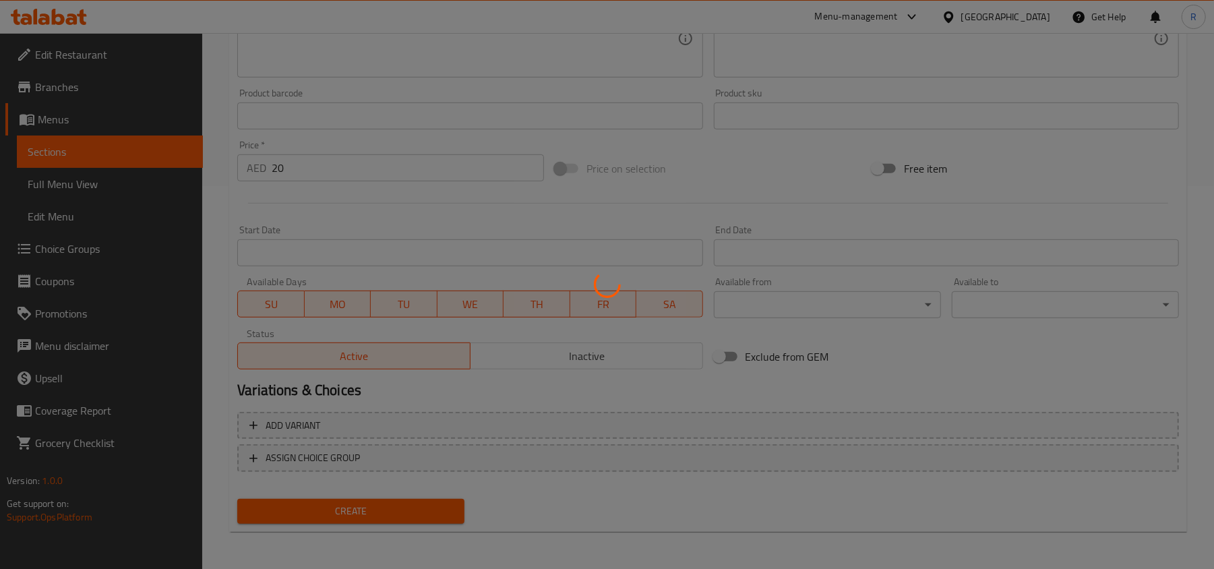
scroll to position [200, 0]
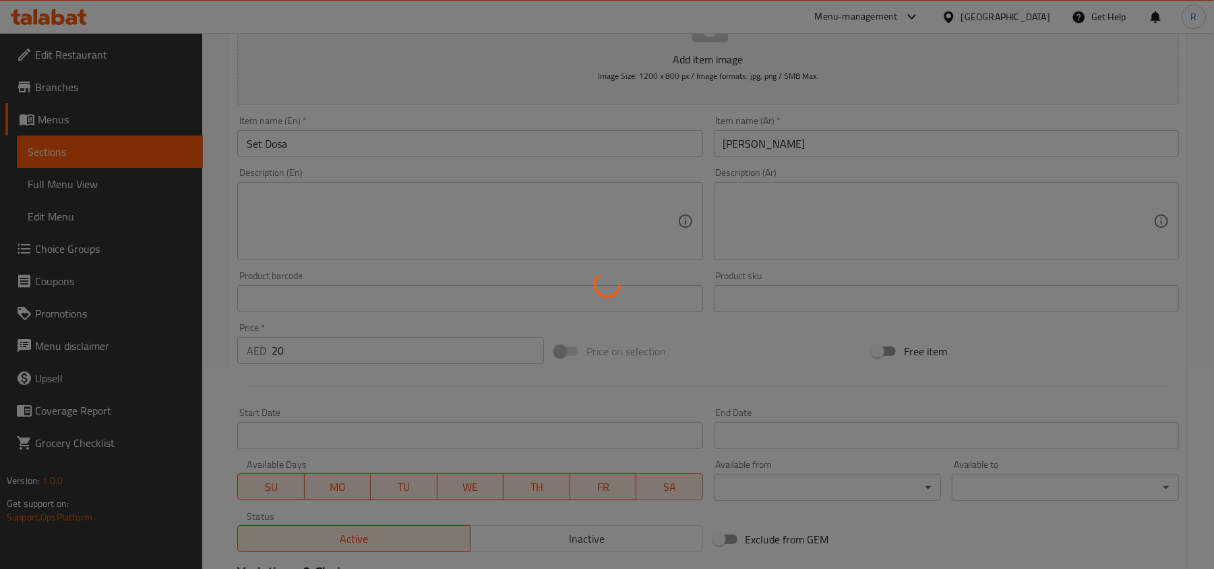
type input "0"
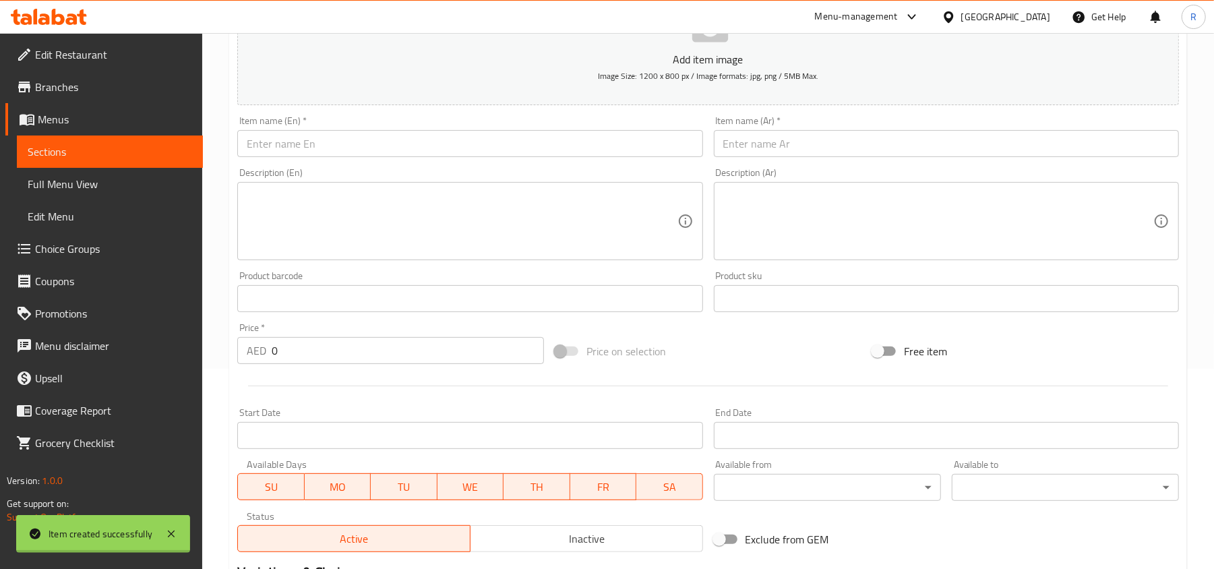
scroll to position [0, 0]
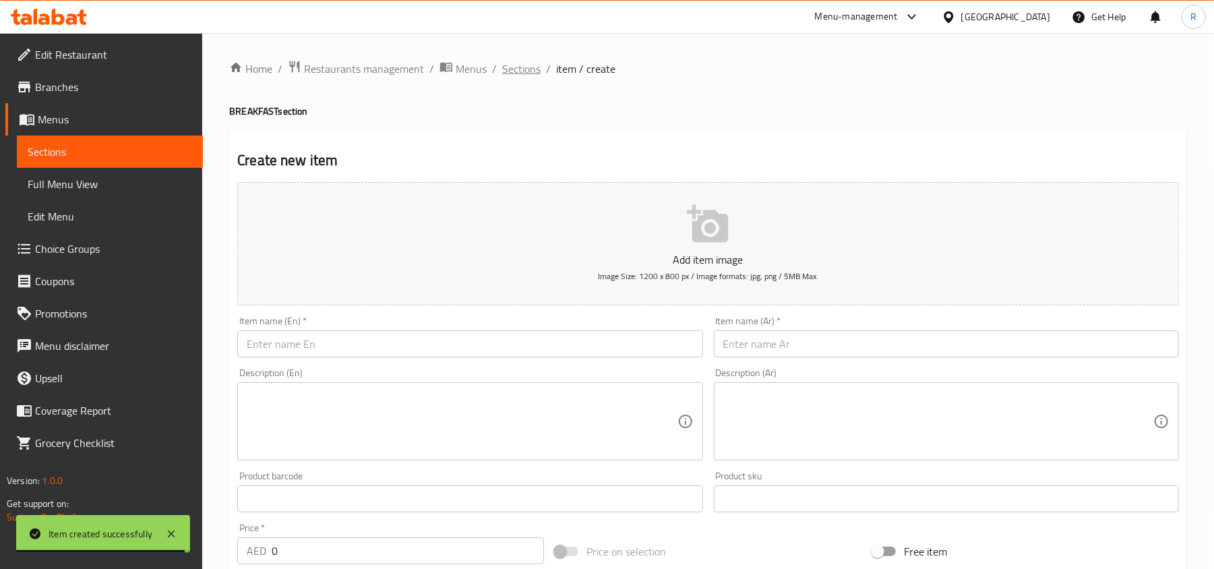
click at [523, 65] on span "Sections" at bounding box center [521, 69] width 38 height 16
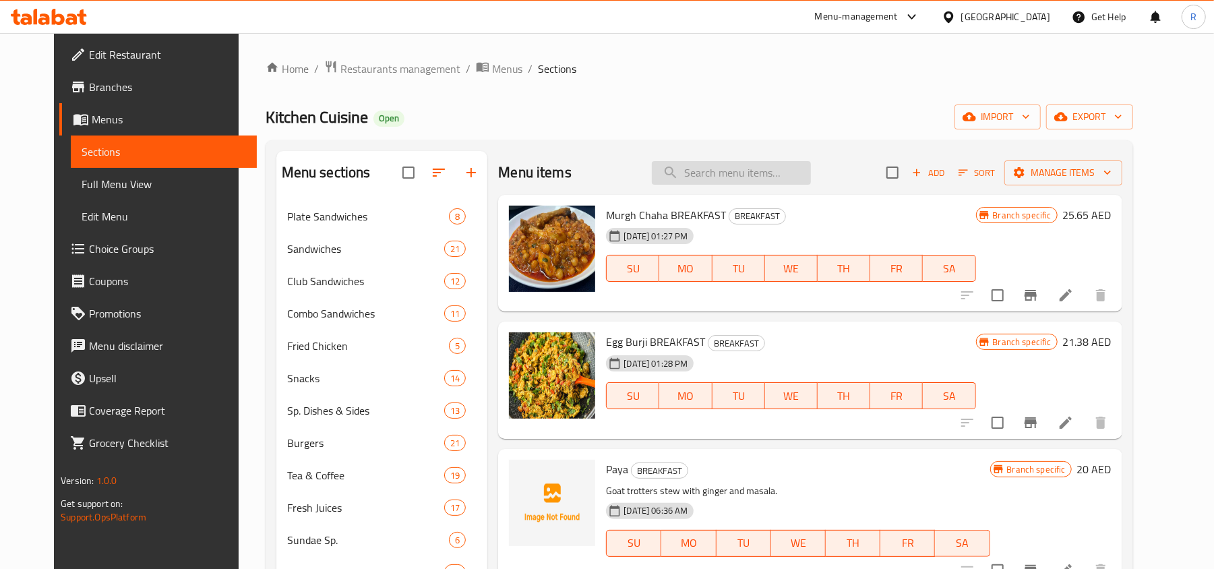
paste input "Upma Set"
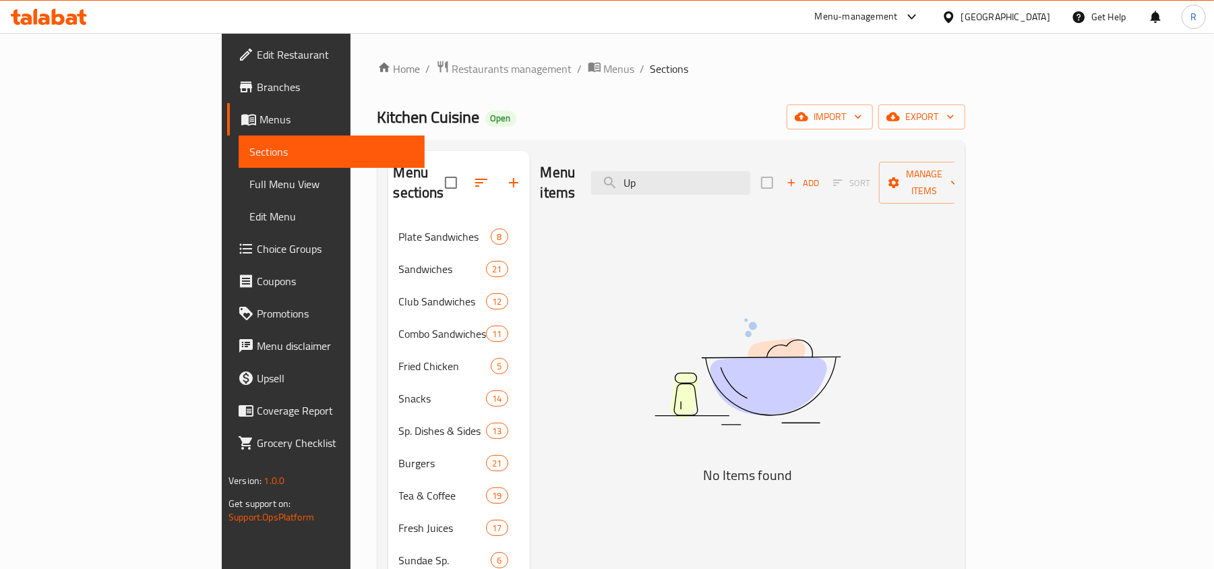
type input "U"
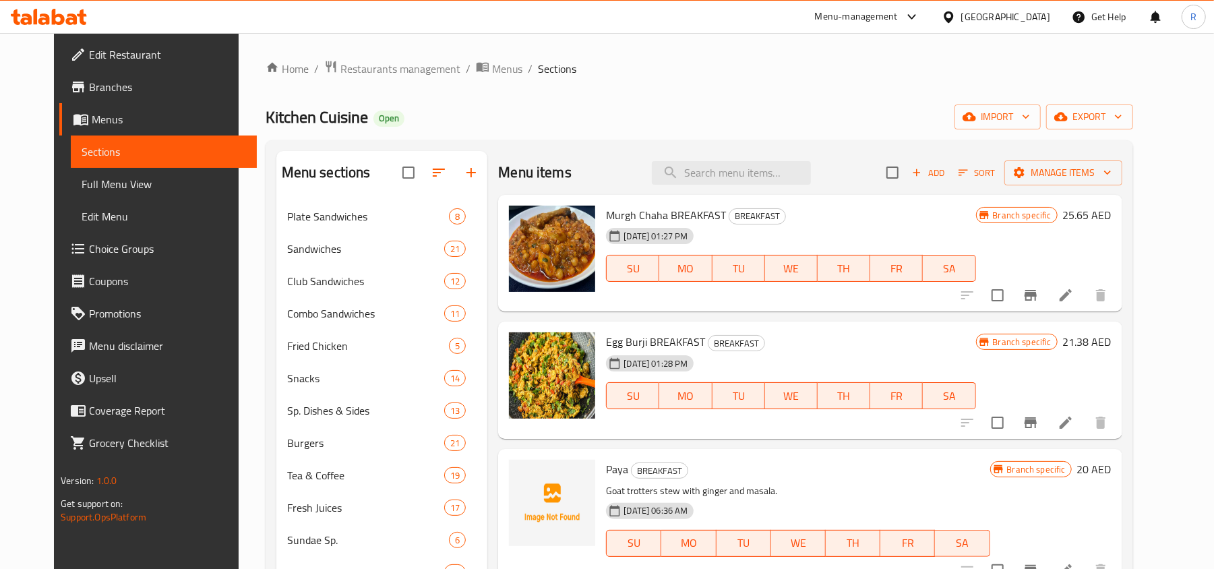
click at [946, 177] on span "Add" at bounding box center [928, 173] width 36 height 16
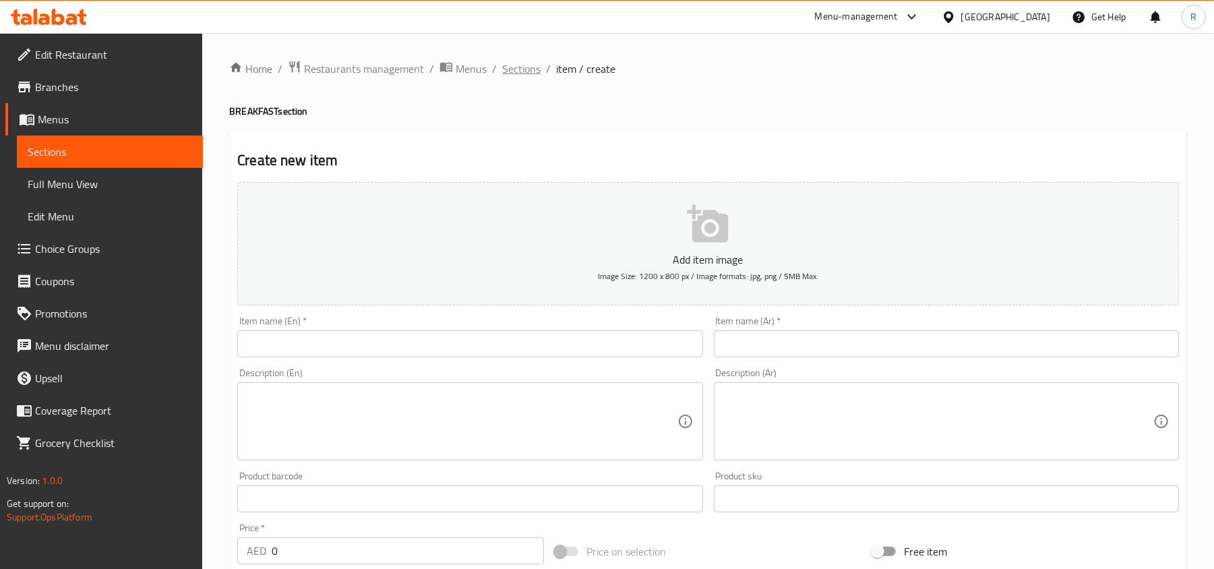
click at [522, 74] on span "Sections" at bounding box center [521, 69] width 38 height 16
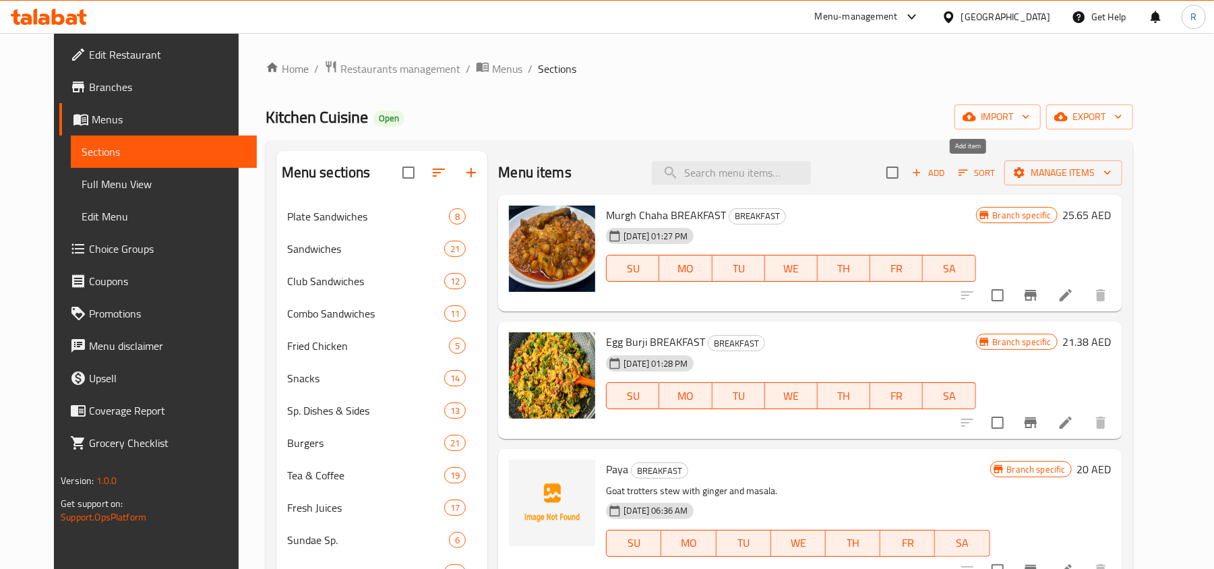
click at [946, 167] on span "Add" at bounding box center [928, 173] width 36 height 16
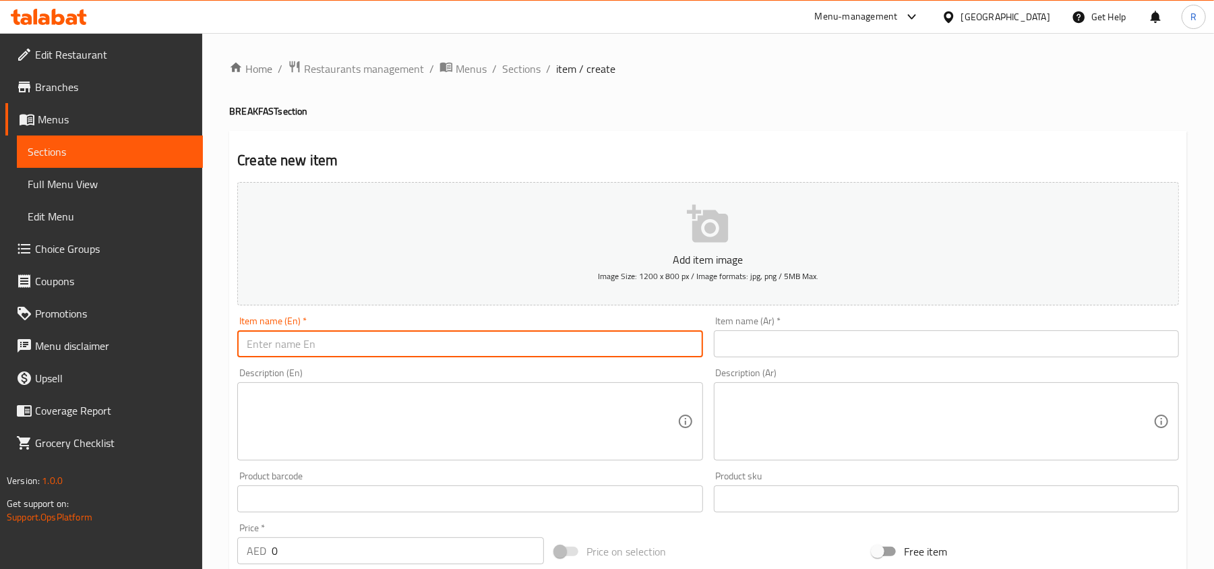
paste input "Upma Set"
type input "Upma Set"
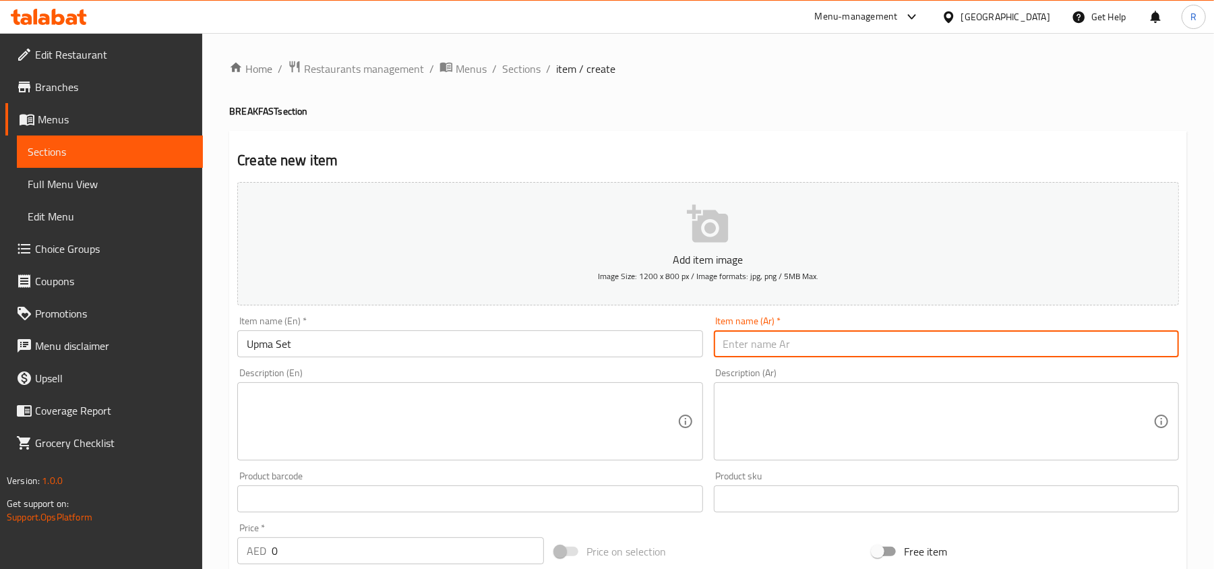
paste input "مجموعة أبما"
click at [1157, 338] on input "مجموعة أبما" at bounding box center [946, 343] width 465 height 27
type input "أبما سيت"
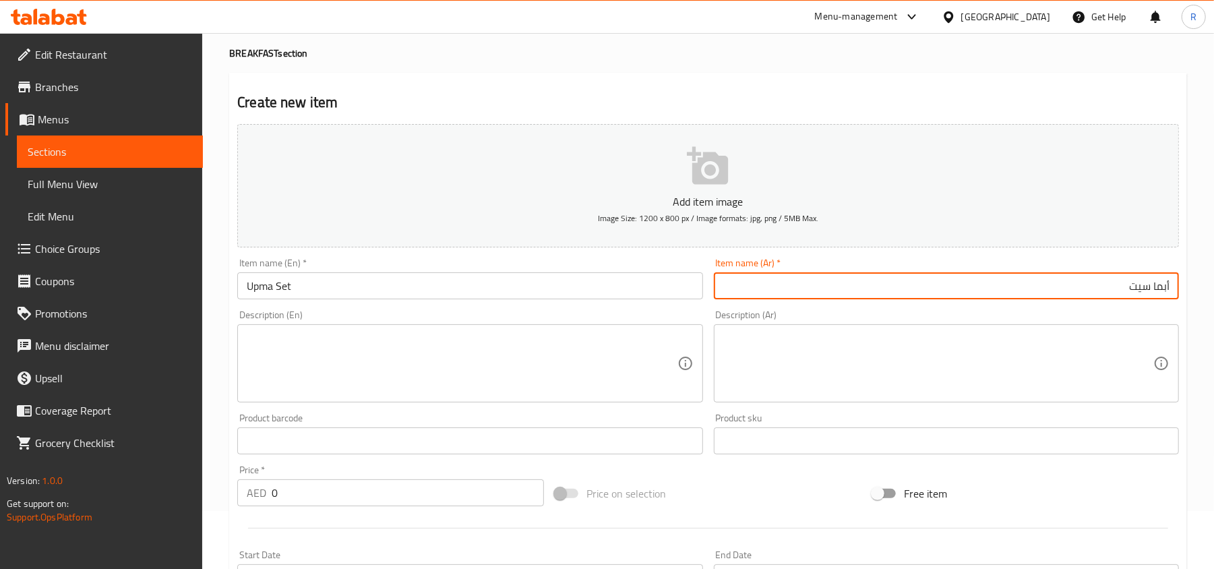
scroll to position [90, 0]
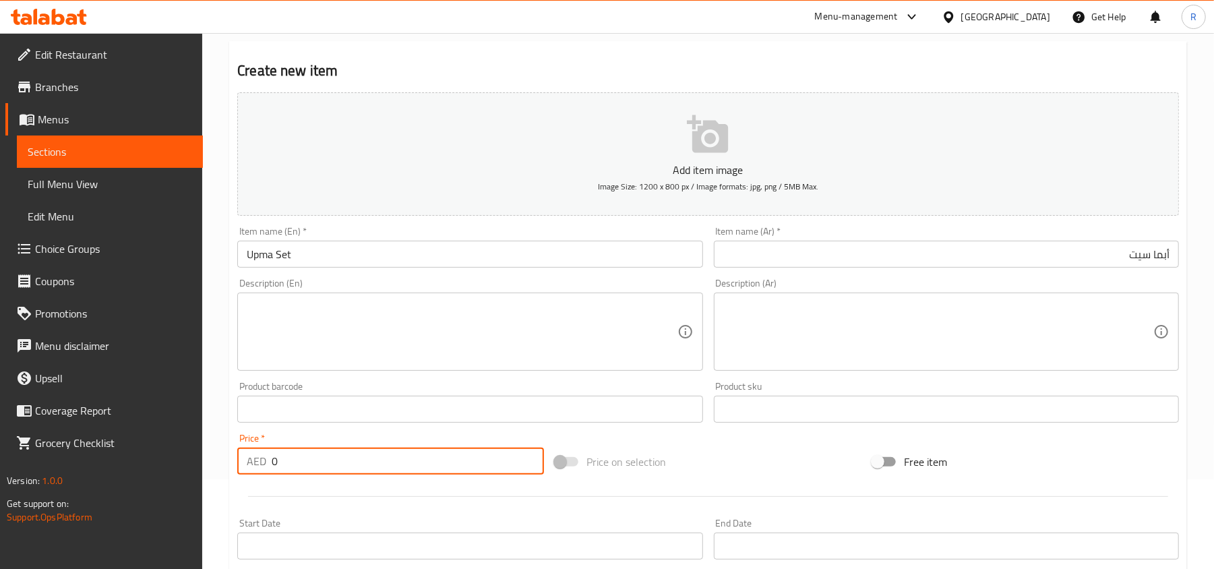
drag, startPoint x: 282, startPoint y: 469, endPoint x: 254, endPoint y: 469, distance: 27.6
click at [254, 469] on div "AED 0 Price *" at bounding box center [390, 461] width 307 height 27
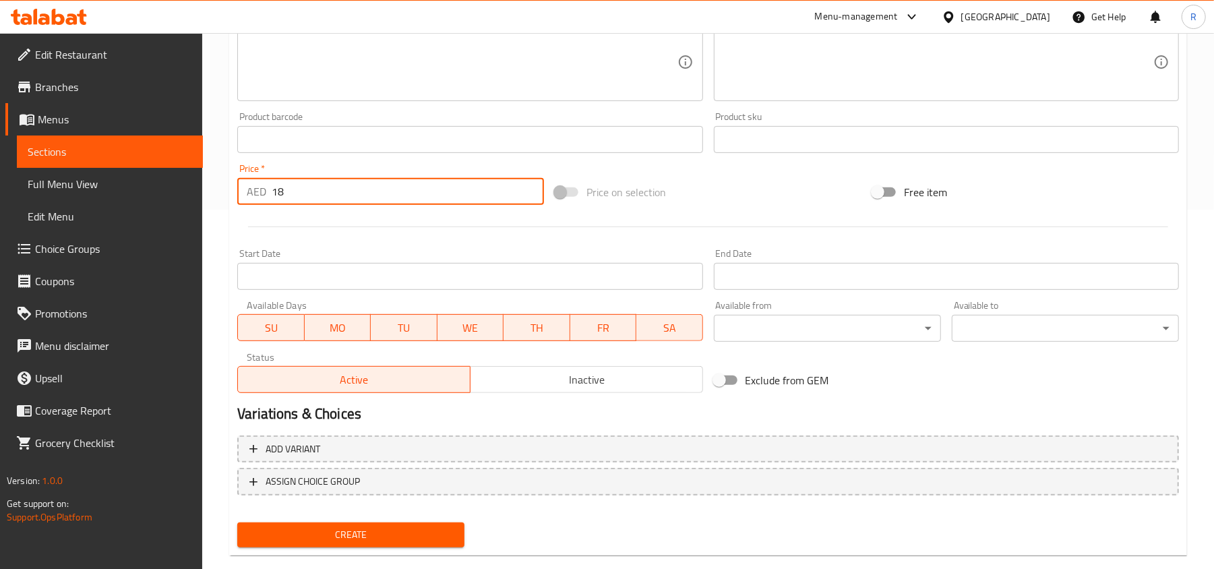
type input "18"
click at [392, 531] on span "Create" at bounding box center [351, 534] width 206 height 17
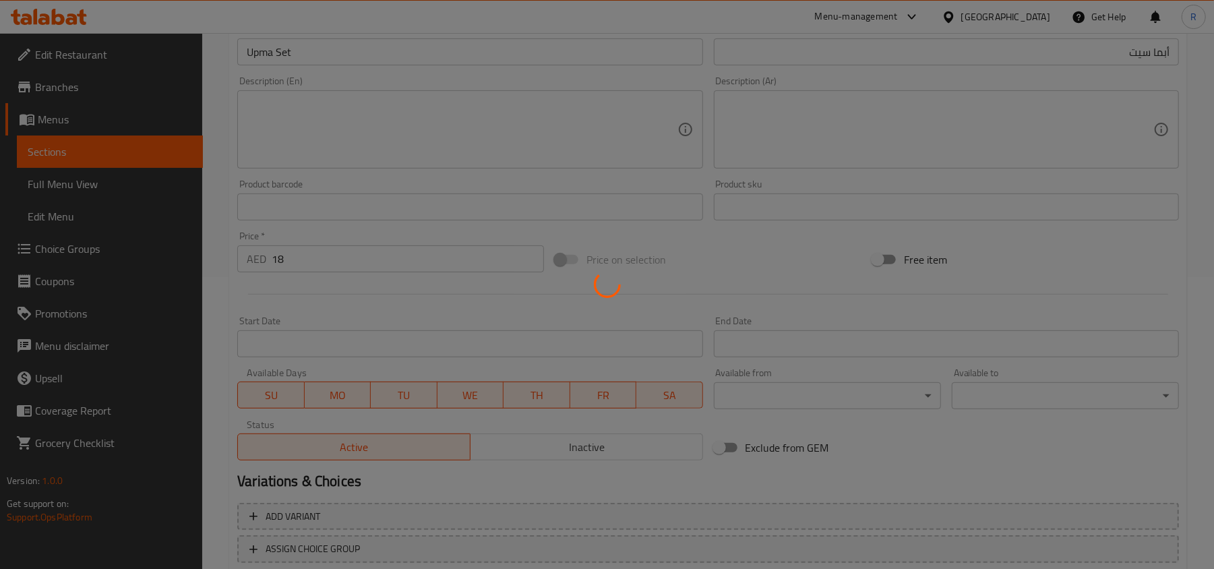
scroll to position [0, 0]
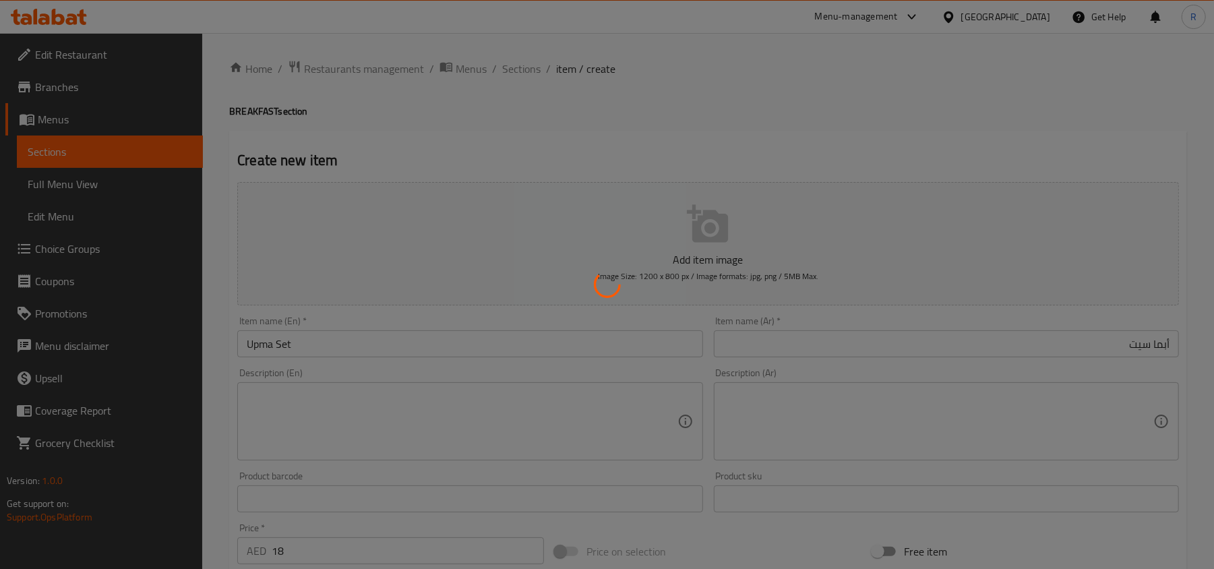
type input "0"
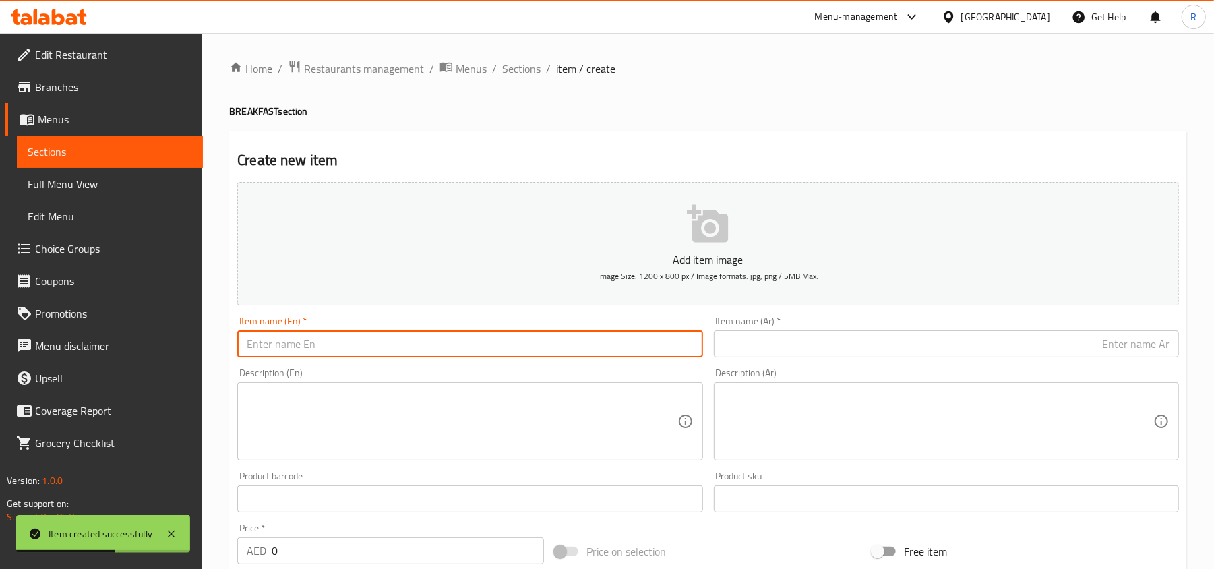
paste input "Uthappam"
type input "Uthappam"
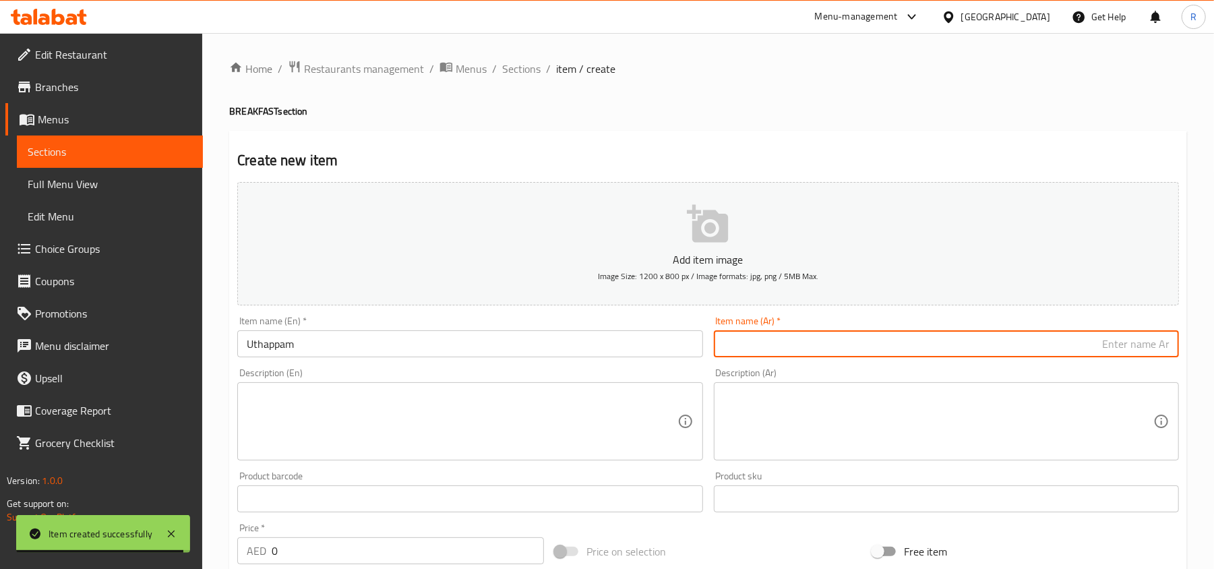
paste input "أوثابام"
type input "أوثابام"
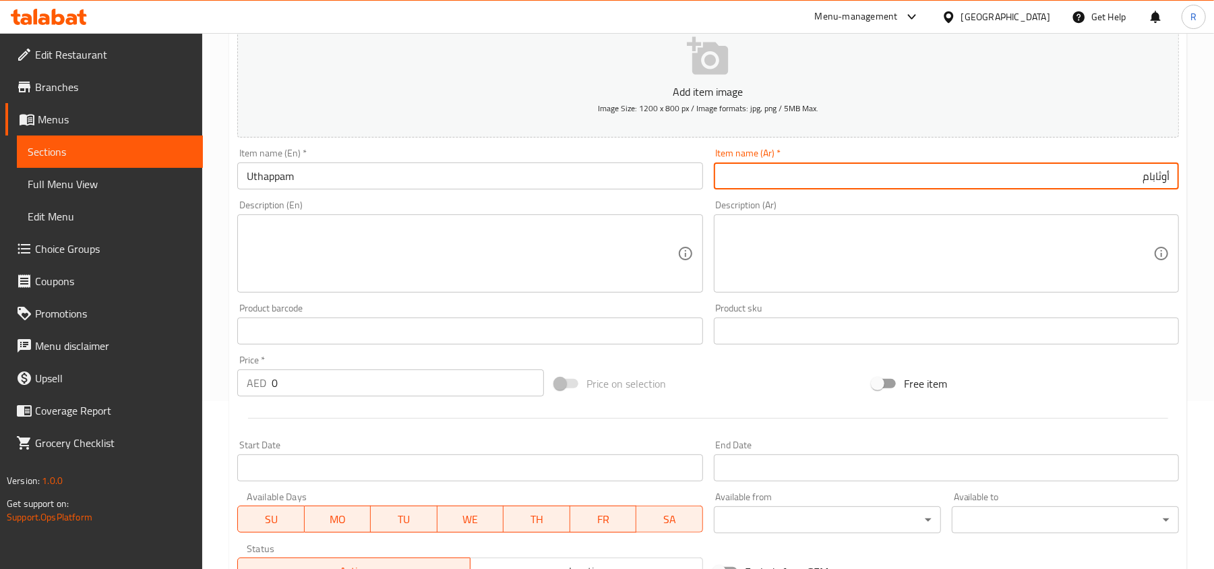
scroll to position [179, 0]
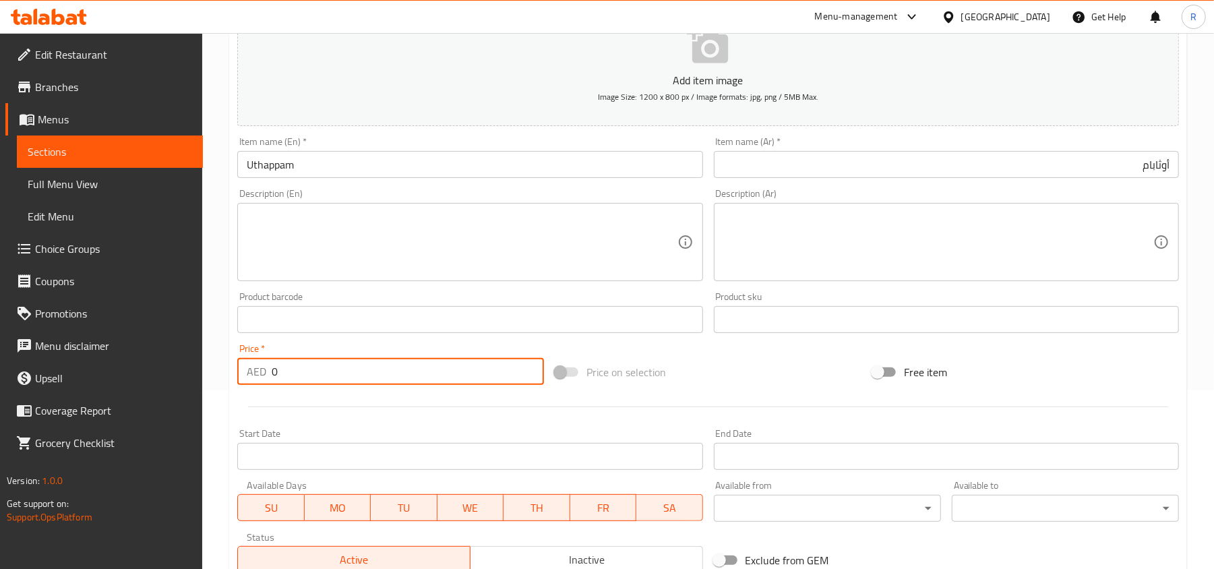
drag, startPoint x: 276, startPoint y: 371, endPoint x: 261, endPoint y: 373, distance: 15.0
click at [261, 373] on div "AED 0 Price *" at bounding box center [390, 371] width 307 height 27
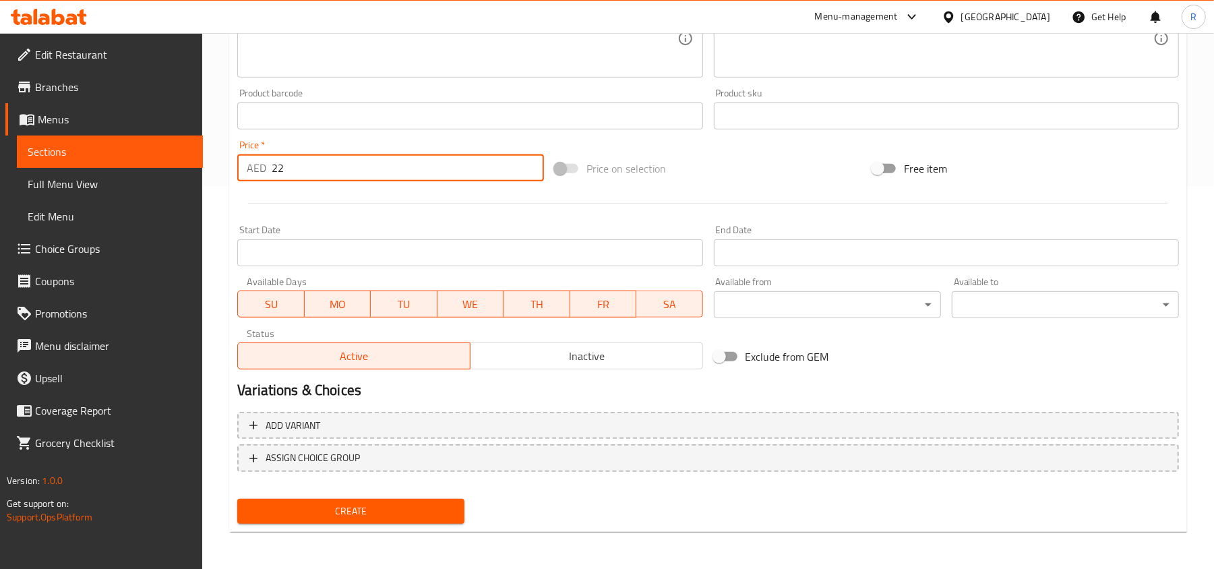
type input "22"
click at [429, 508] on span "Create" at bounding box center [351, 511] width 206 height 17
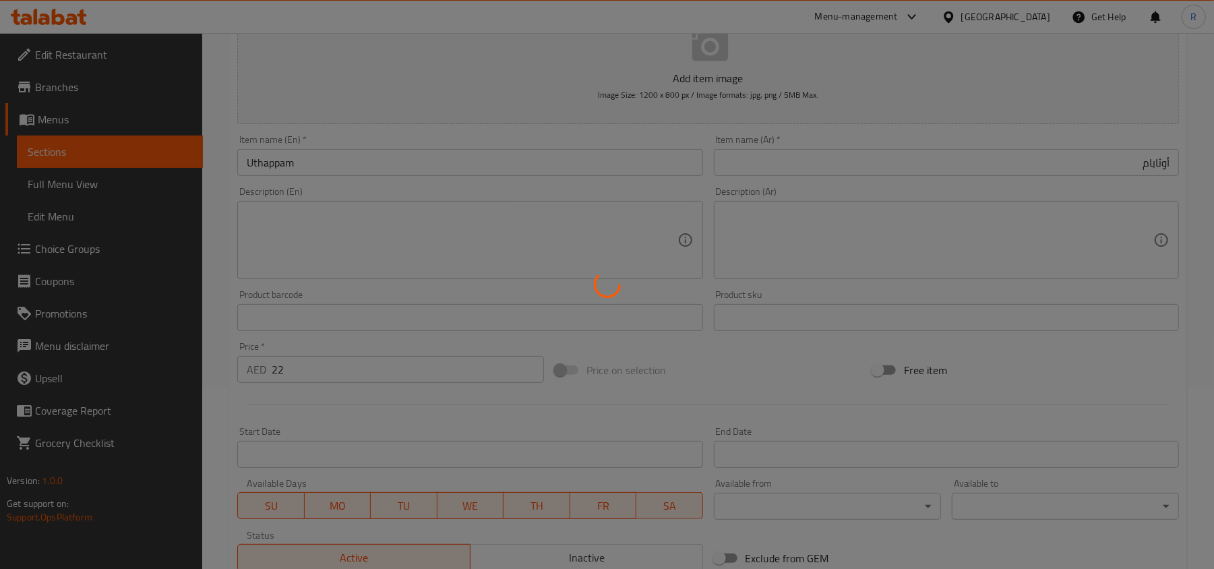
scroll to position [3, 0]
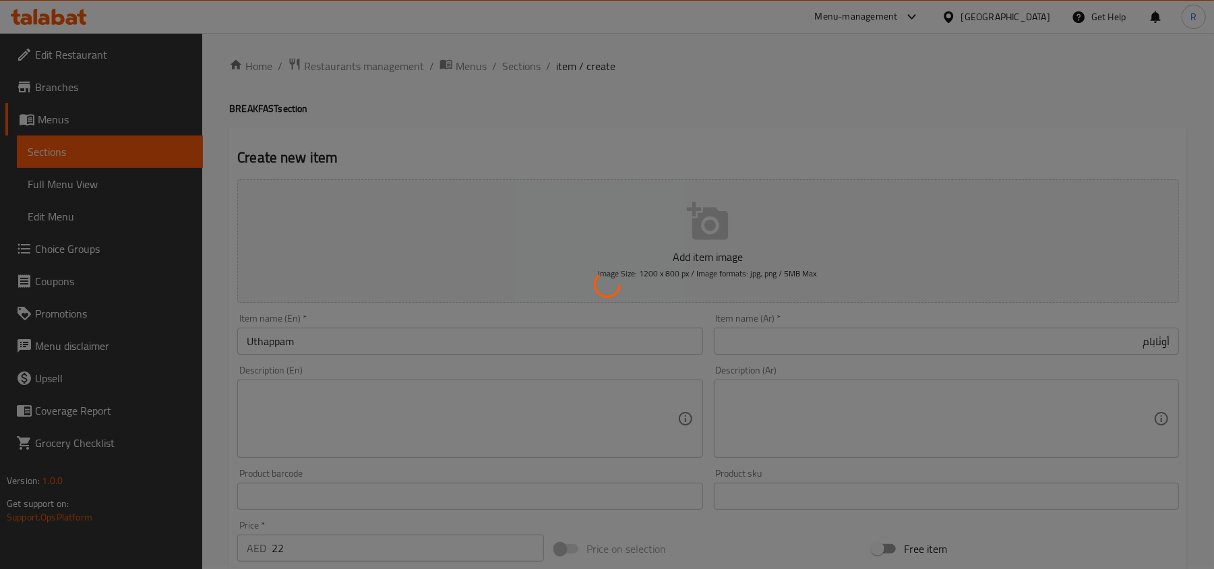
type input "0"
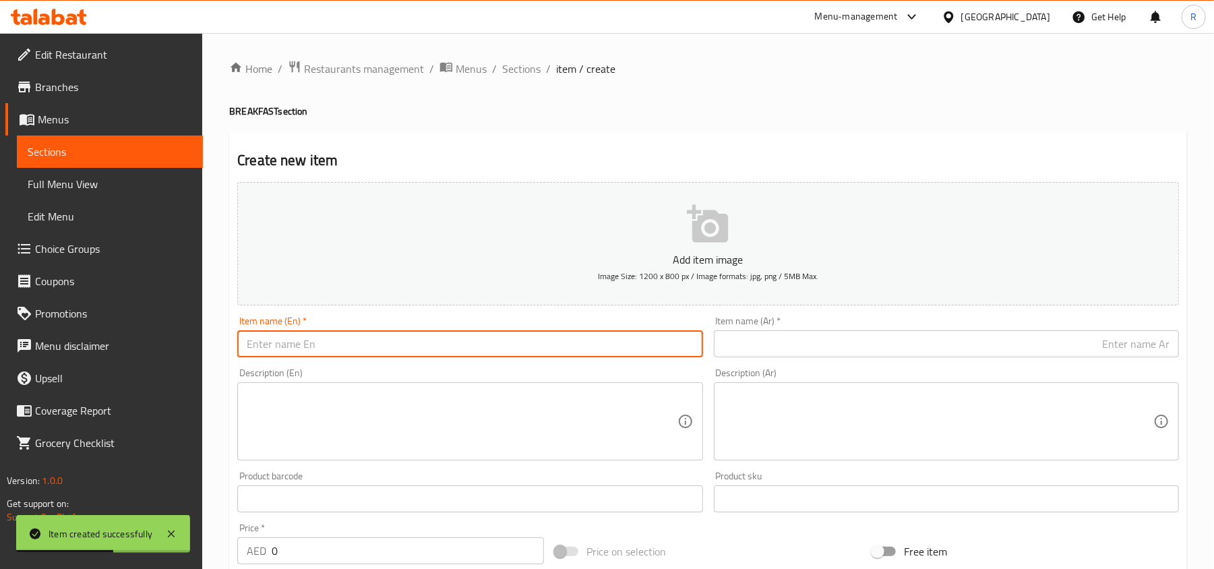
paste input "Puttu"
type input "Puttu"
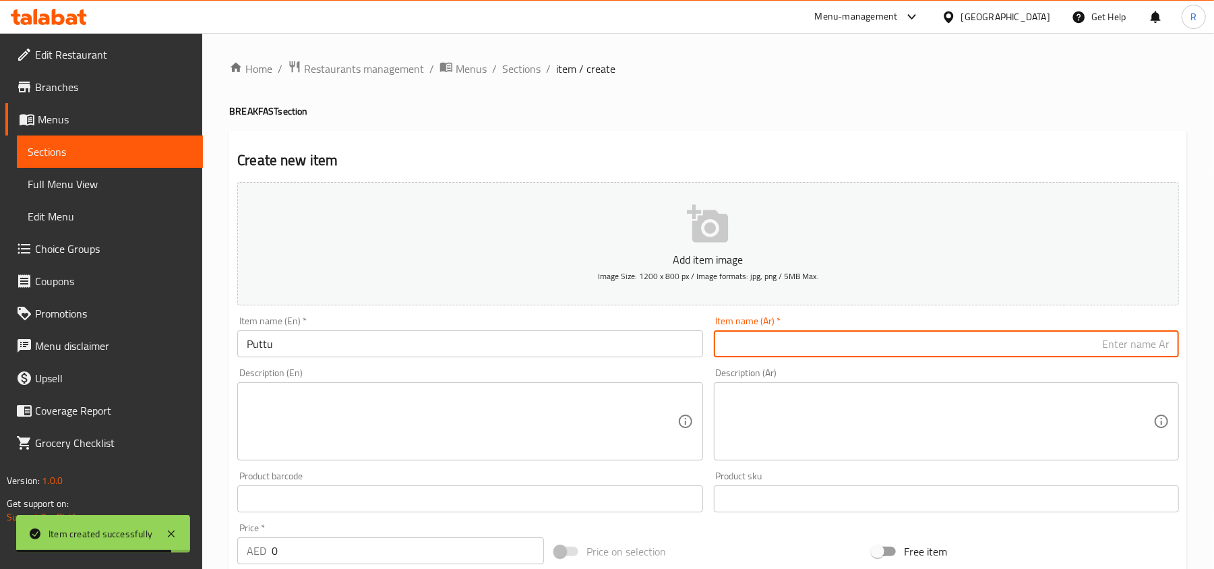
paste input "بوتو"
type input "بوتو"
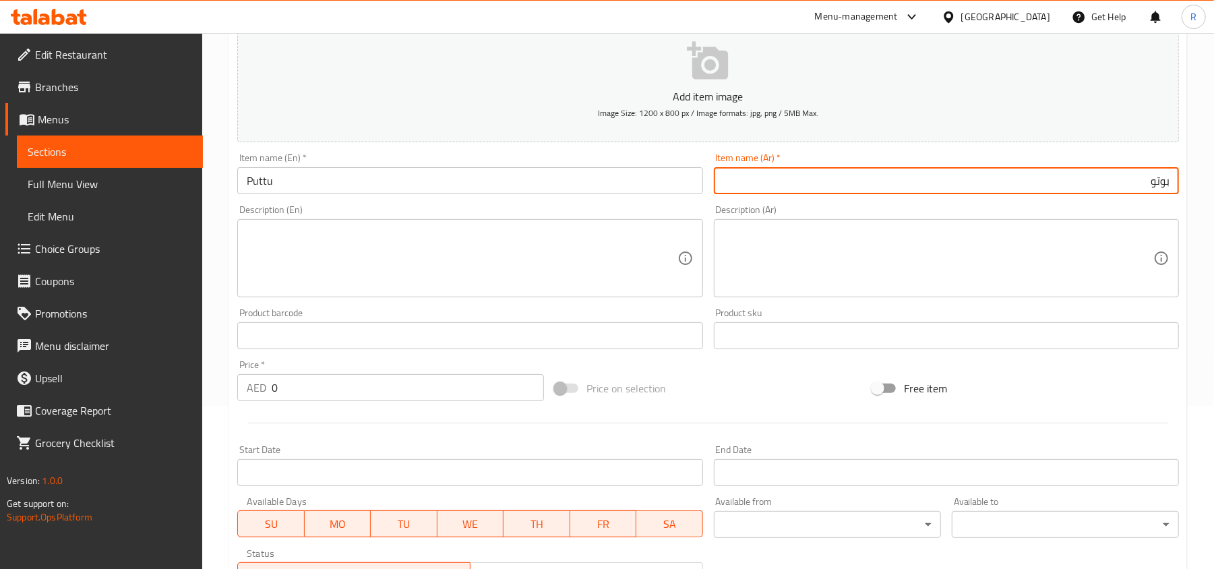
scroll to position [179, 0]
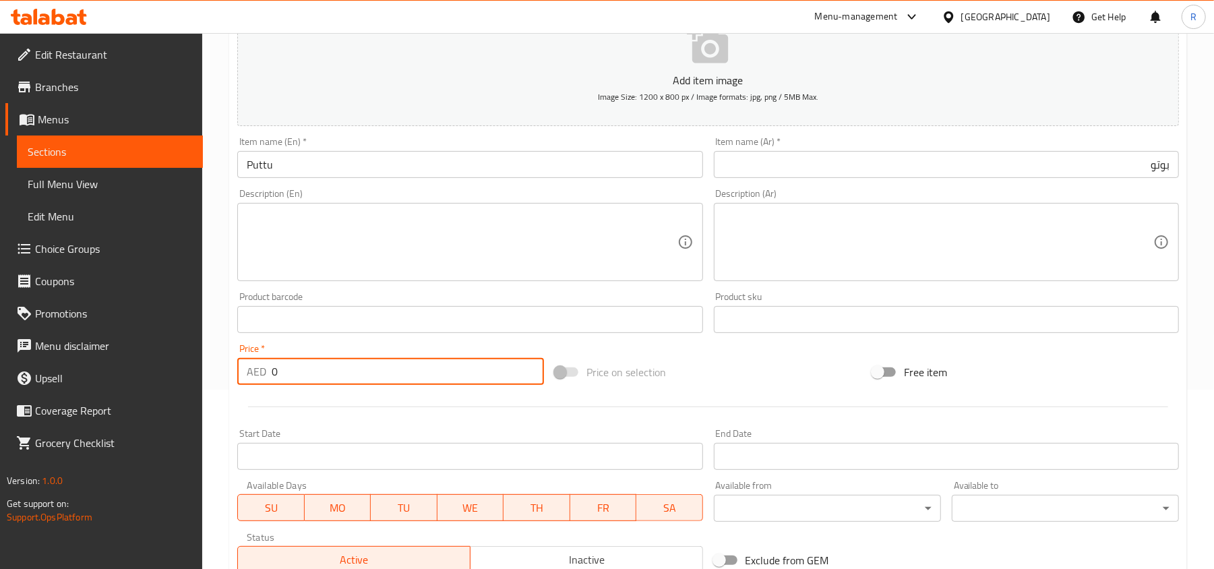
drag, startPoint x: 281, startPoint y: 377, endPoint x: 262, endPoint y: 377, distance: 18.9
click at [262, 377] on div "AED 0 Price *" at bounding box center [390, 371] width 307 height 27
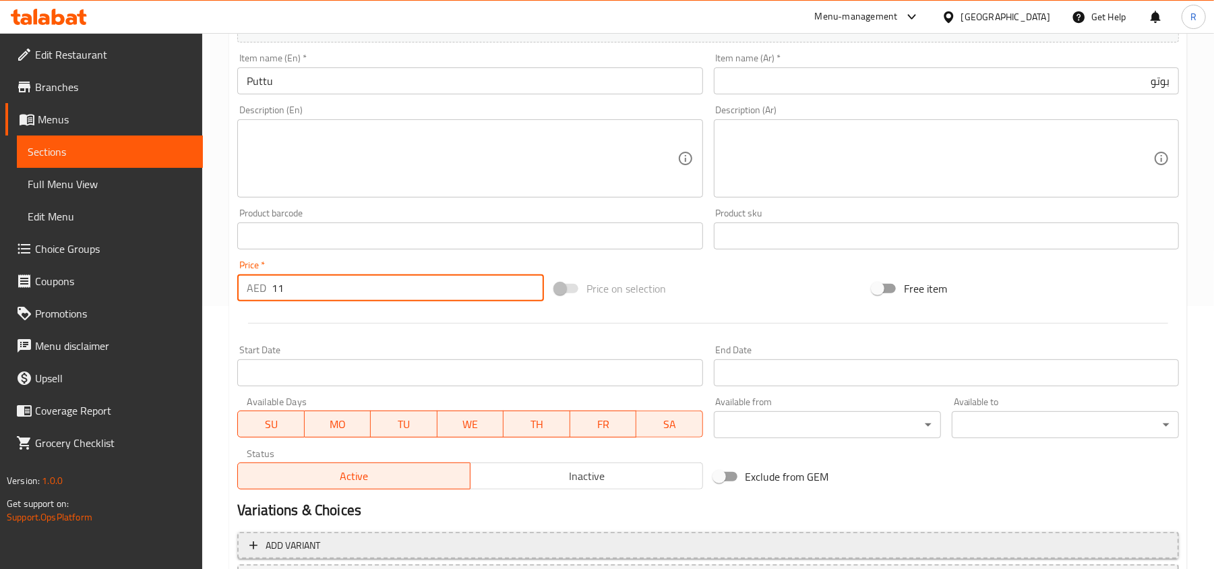
scroll to position [383, 0]
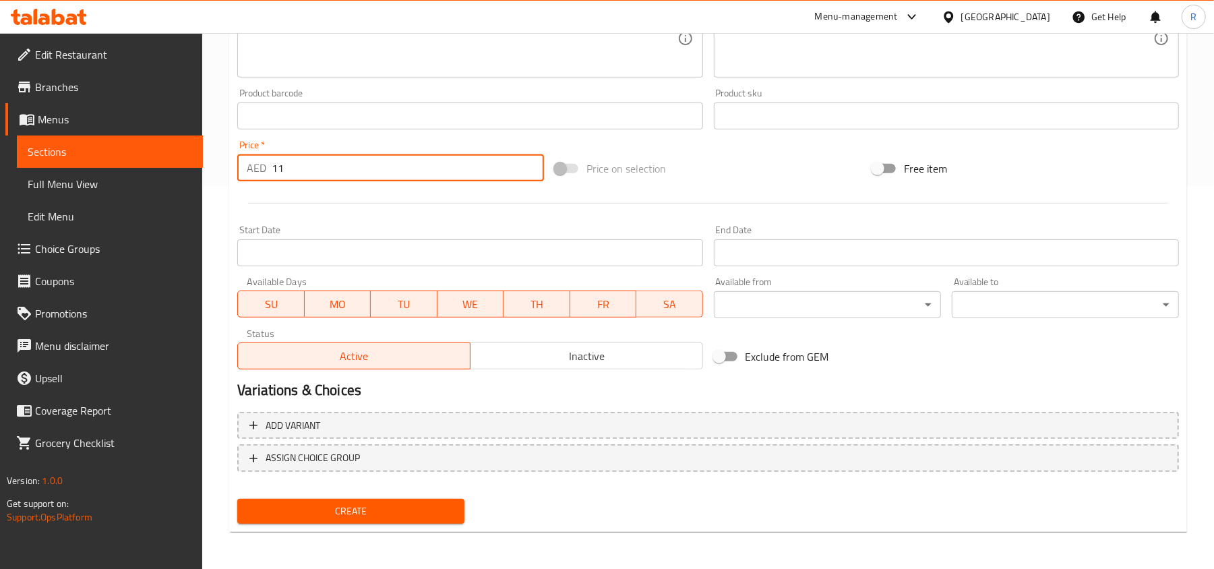
type input "11"
click at [386, 519] on button "Create" at bounding box center [350, 511] width 227 height 25
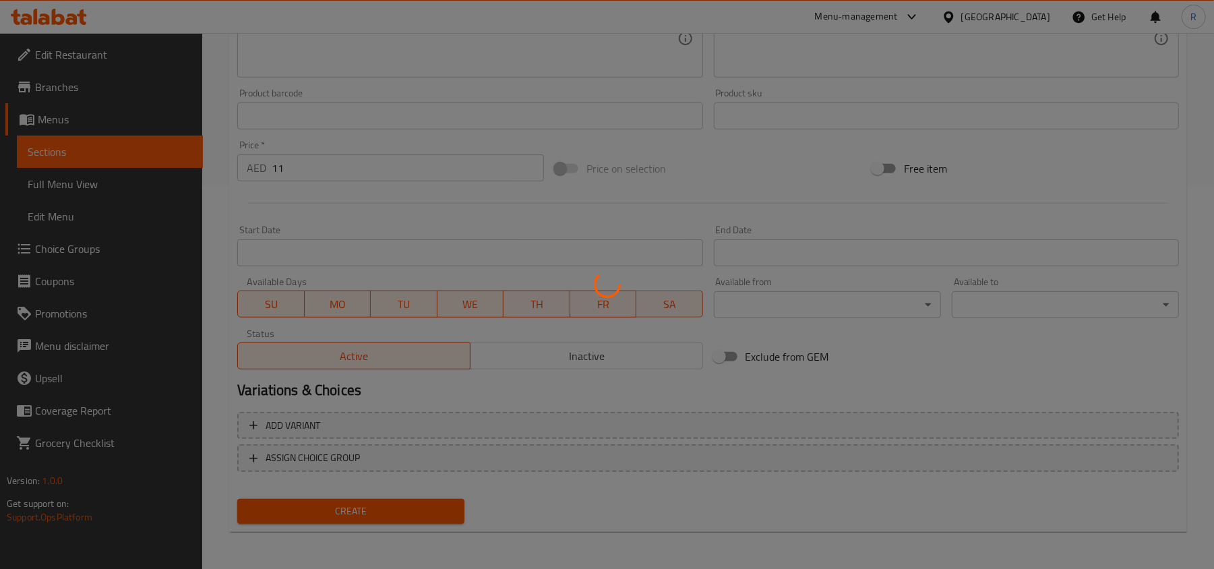
type input "0"
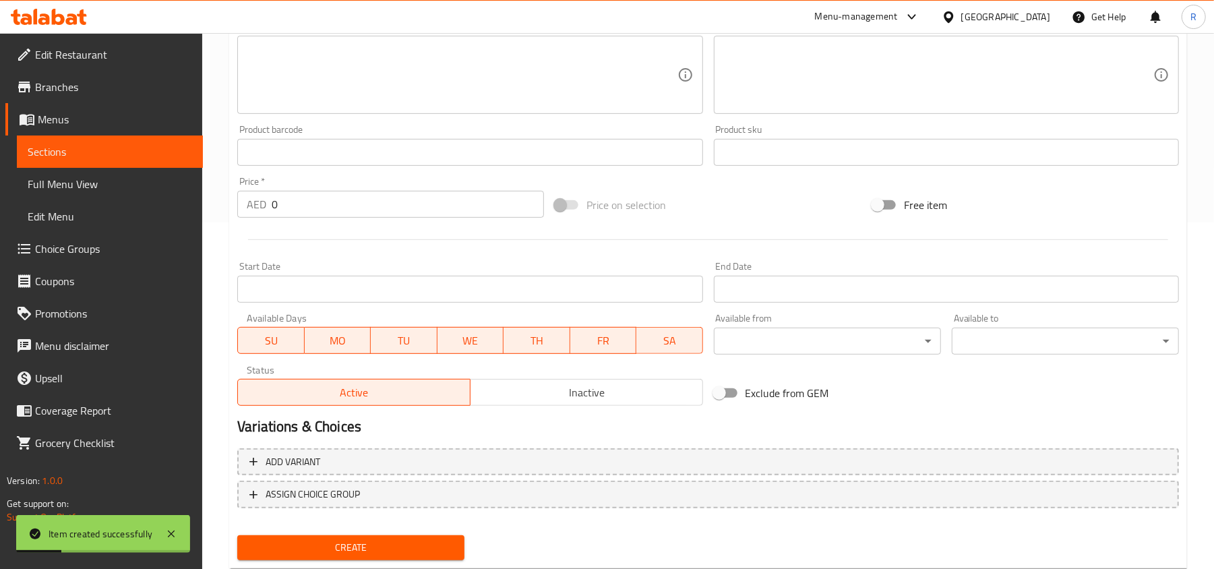
scroll to position [0, 0]
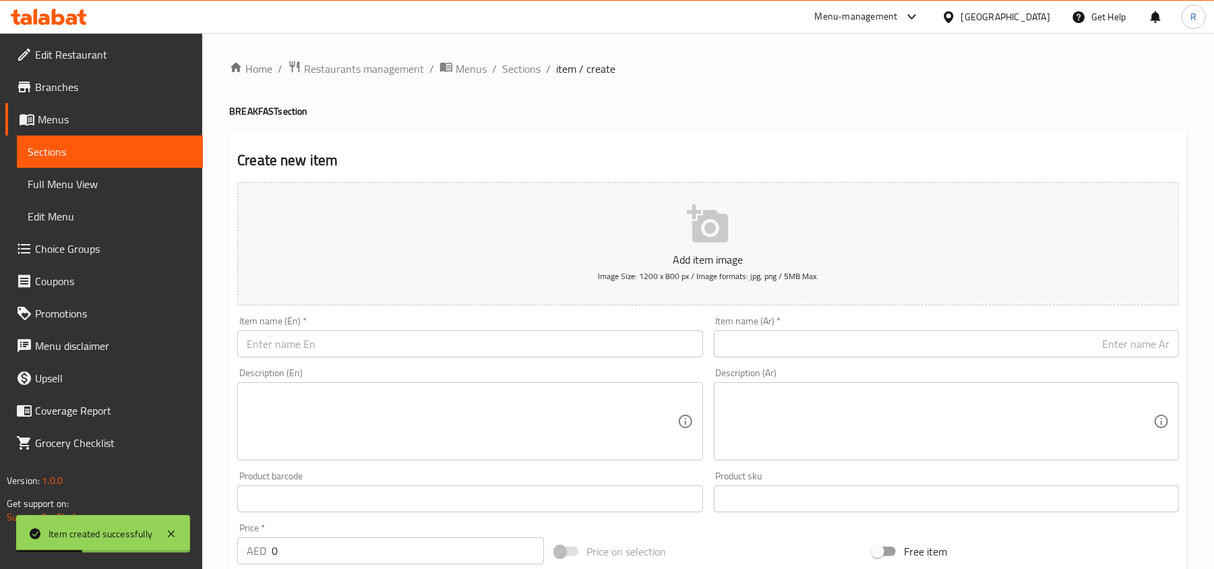
click at [508, 85] on div "Home / Restaurants management / Menus / Sections / item / create BREAKFAST sect…" at bounding box center [708, 492] width 958 height 865
click at [515, 69] on span "Sections" at bounding box center [521, 69] width 38 height 16
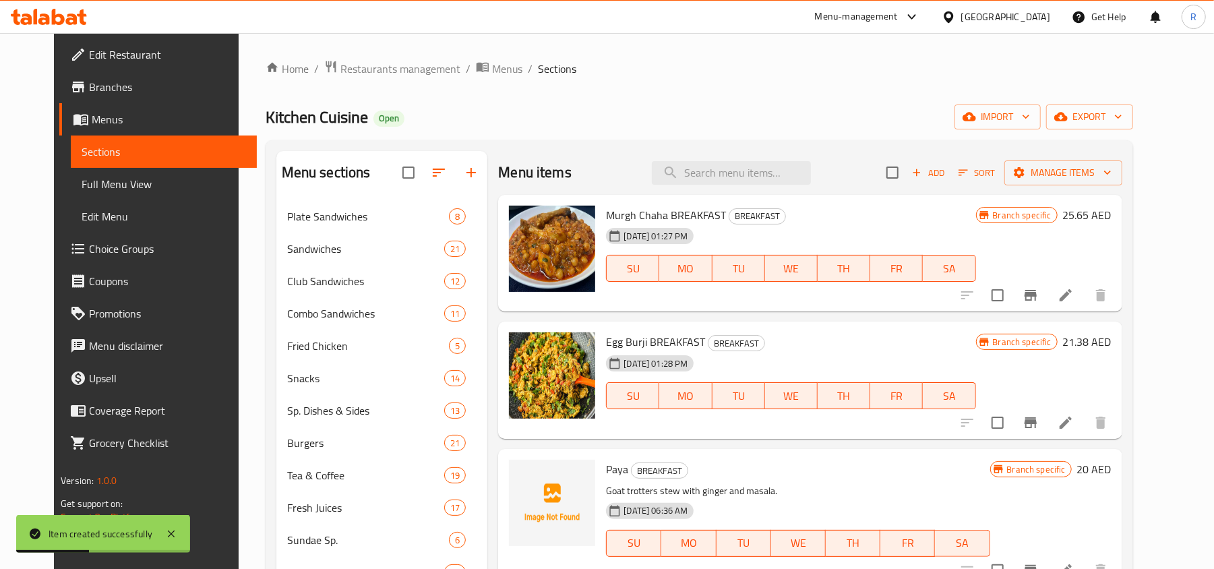
click at [745, 171] on input "search" at bounding box center [731, 173] width 159 height 24
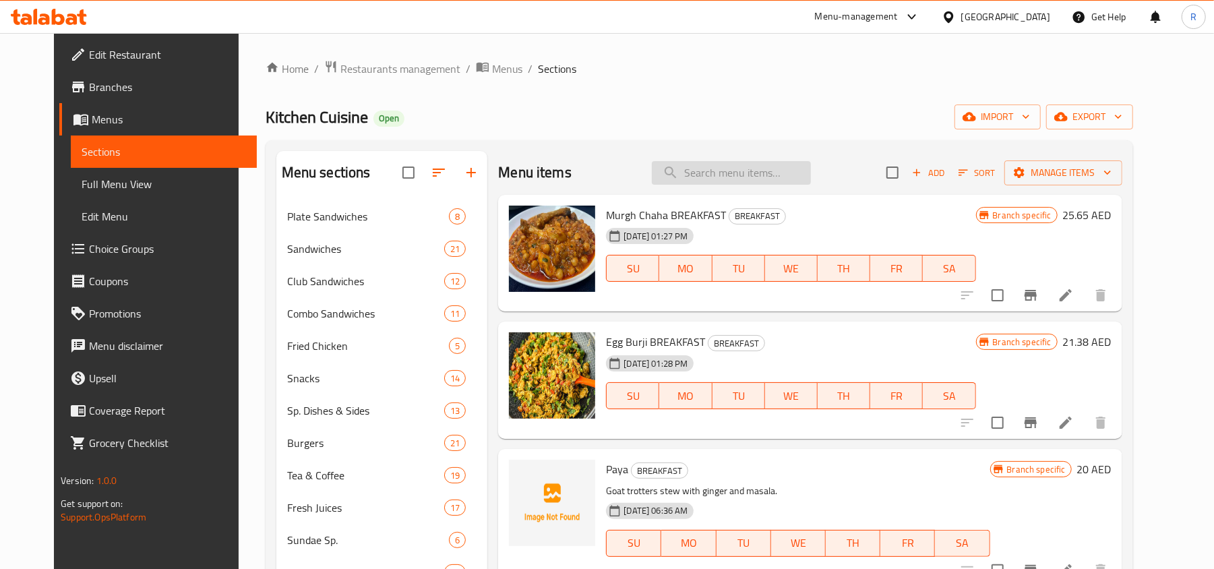
click at [776, 179] on input "search" at bounding box center [731, 173] width 159 height 24
paste input "Poratta"
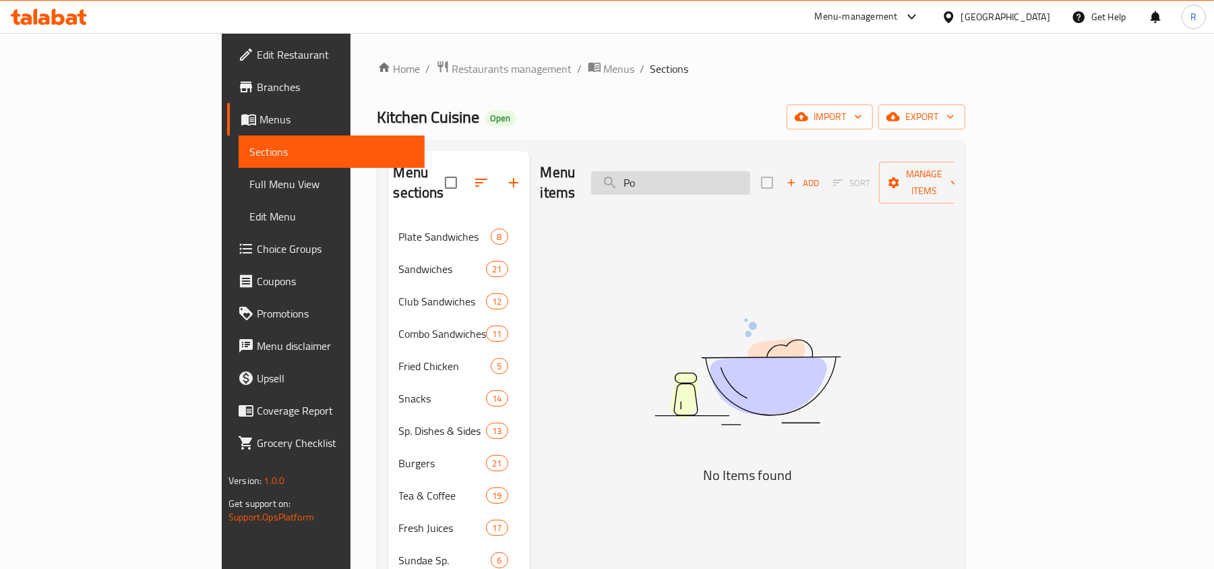
type input "P"
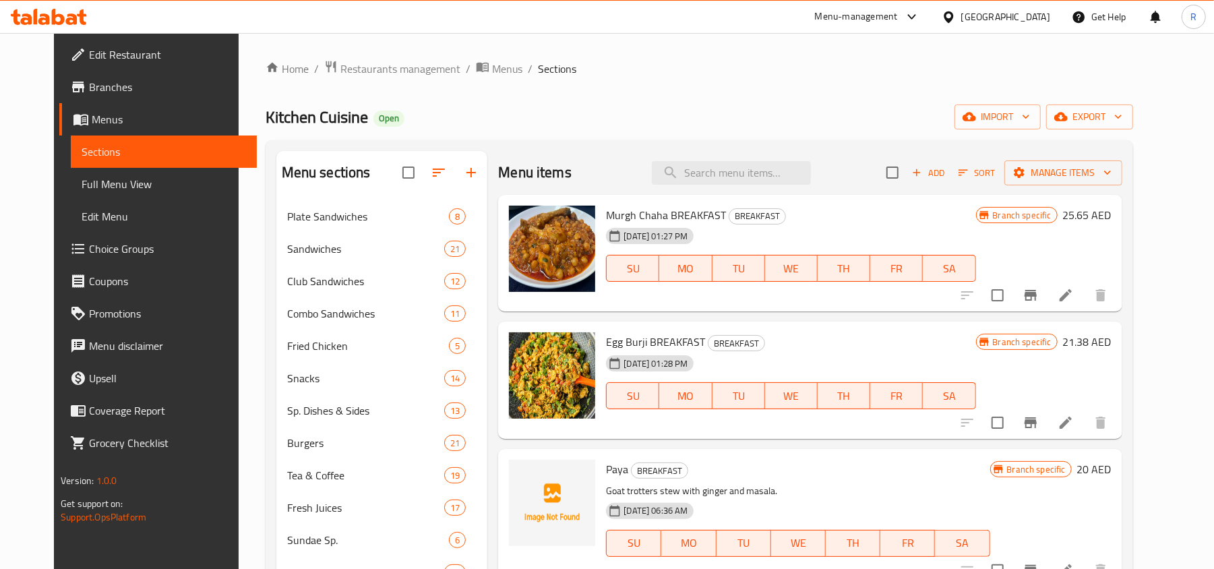
click at [946, 173] on span "Add" at bounding box center [928, 173] width 36 height 16
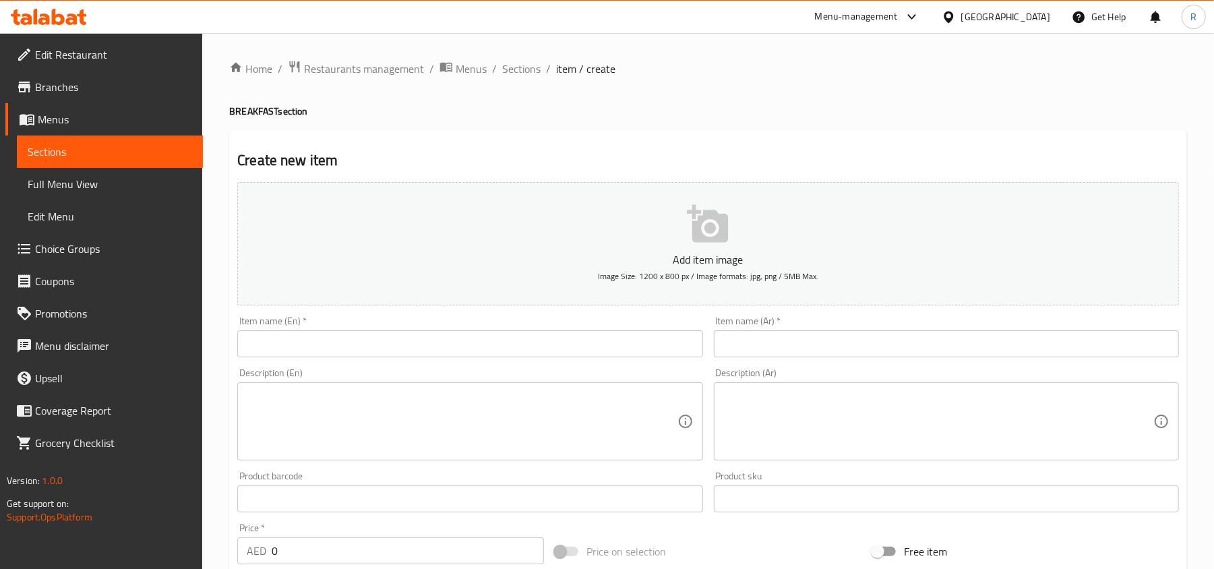
click at [612, 335] on input "text" at bounding box center [469, 343] width 465 height 27
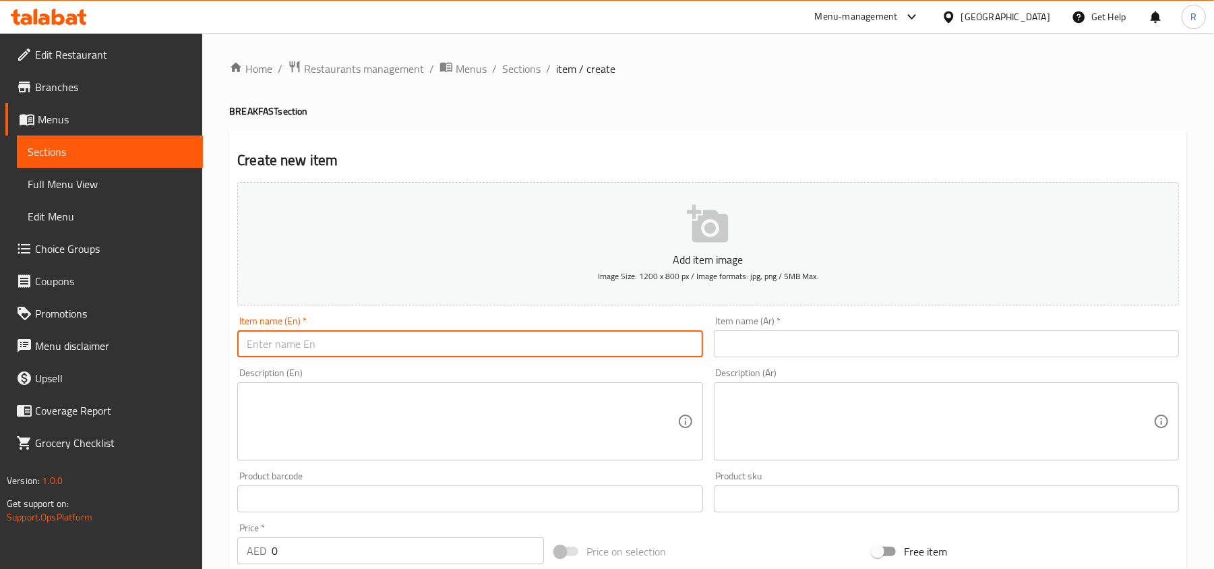
paste input "Poratta"
type input "Poratta"
click at [877, 353] on input "text" at bounding box center [946, 343] width 465 height 27
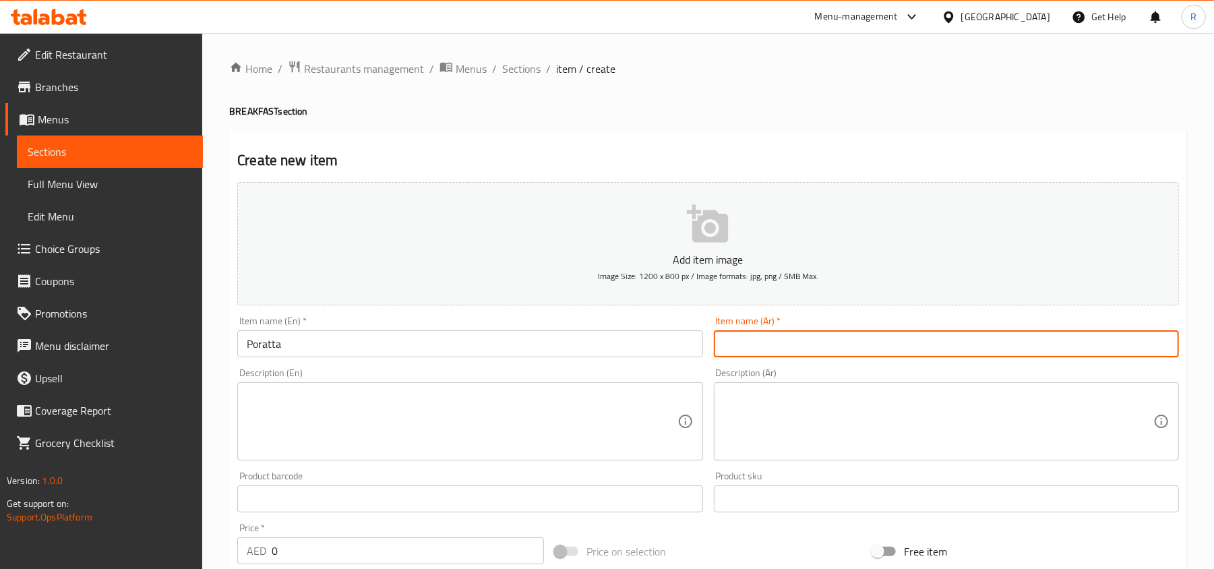
paste input "باروتا"
type input "باروتا"
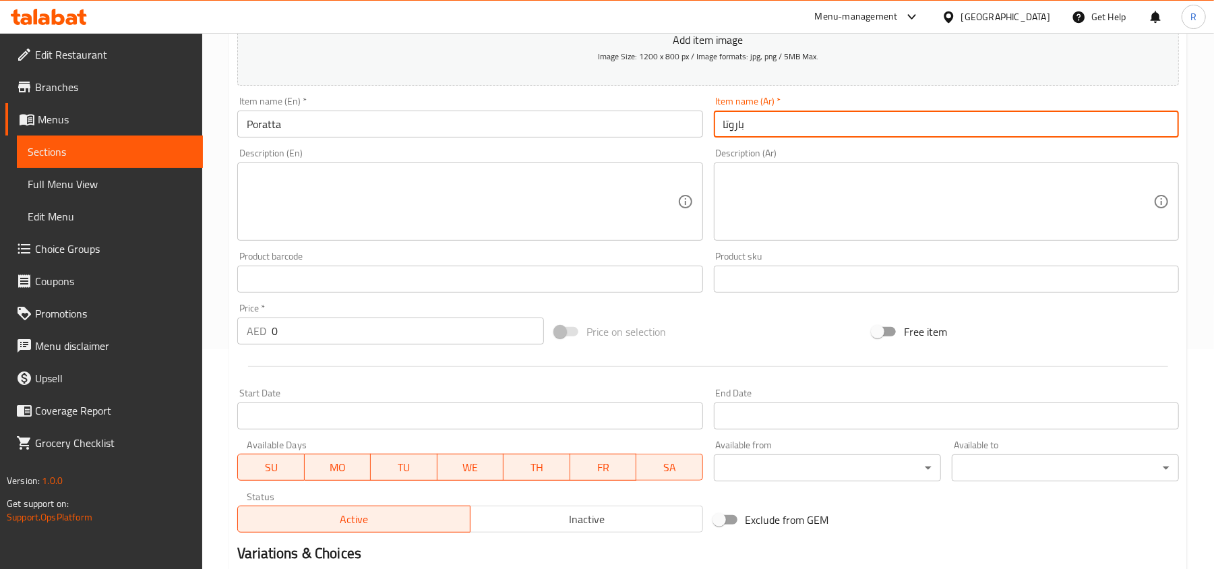
scroll to position [270, 0]
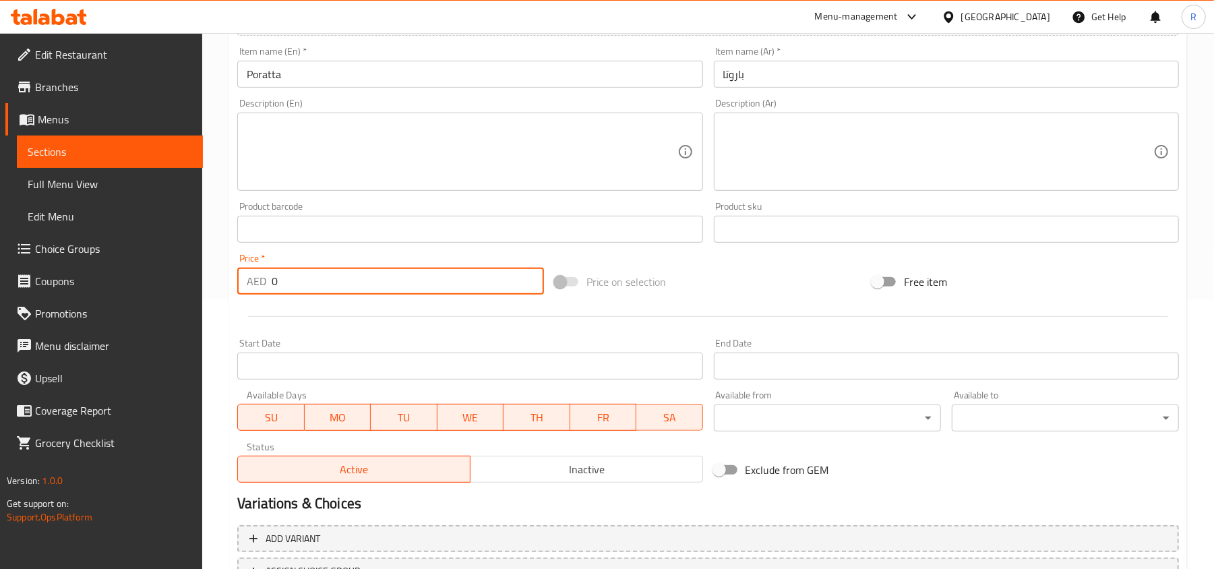
drag, startPoint x: 275, startPoint y: 283, endPoint x: 256, endPoint y: 283, distance: 18.9
click at [256, 283] on div "AED 0 Price *" at bounding box center [390, 281] width 307 height 27
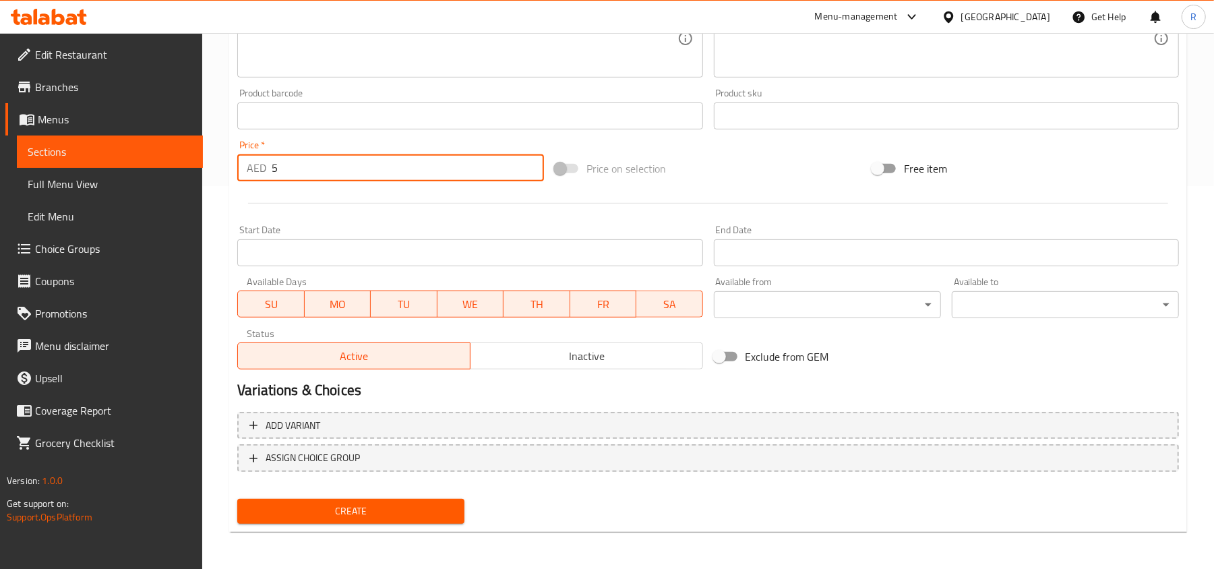
type input "5"
click at [433, 507] on span "Create" at bounding box center [351, 511] width 206 height 17
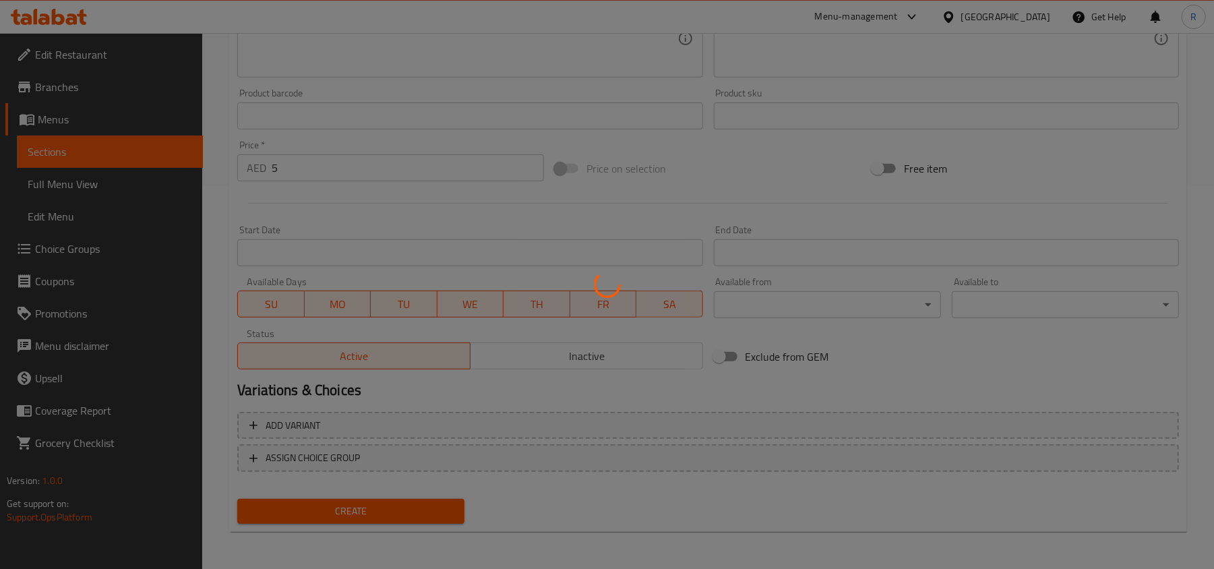
scroll to position [281, 0]
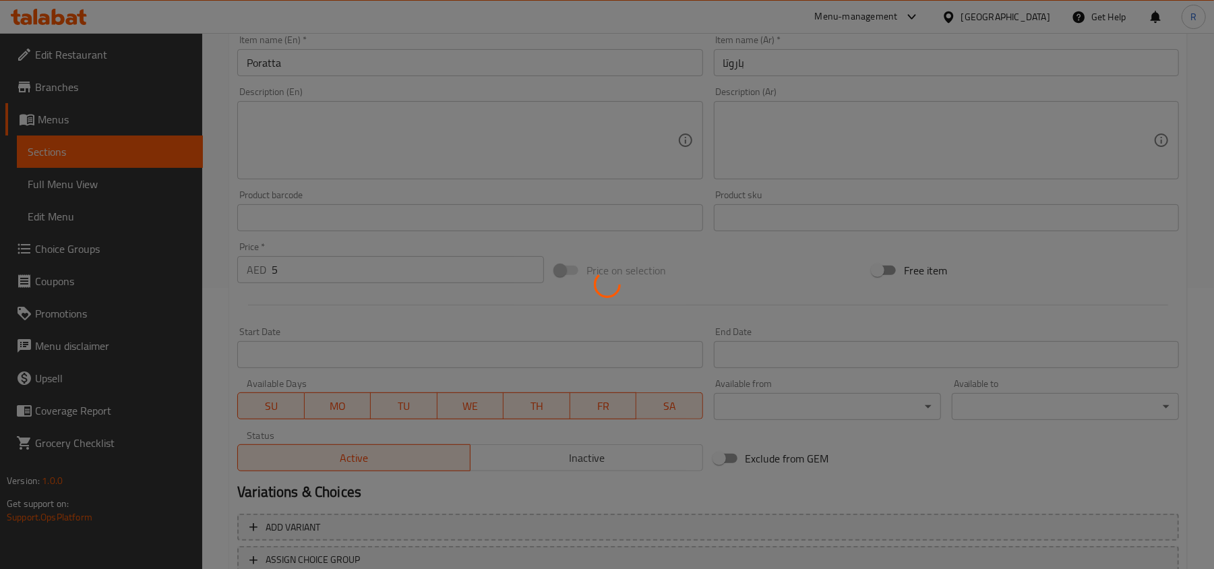
type input "0"
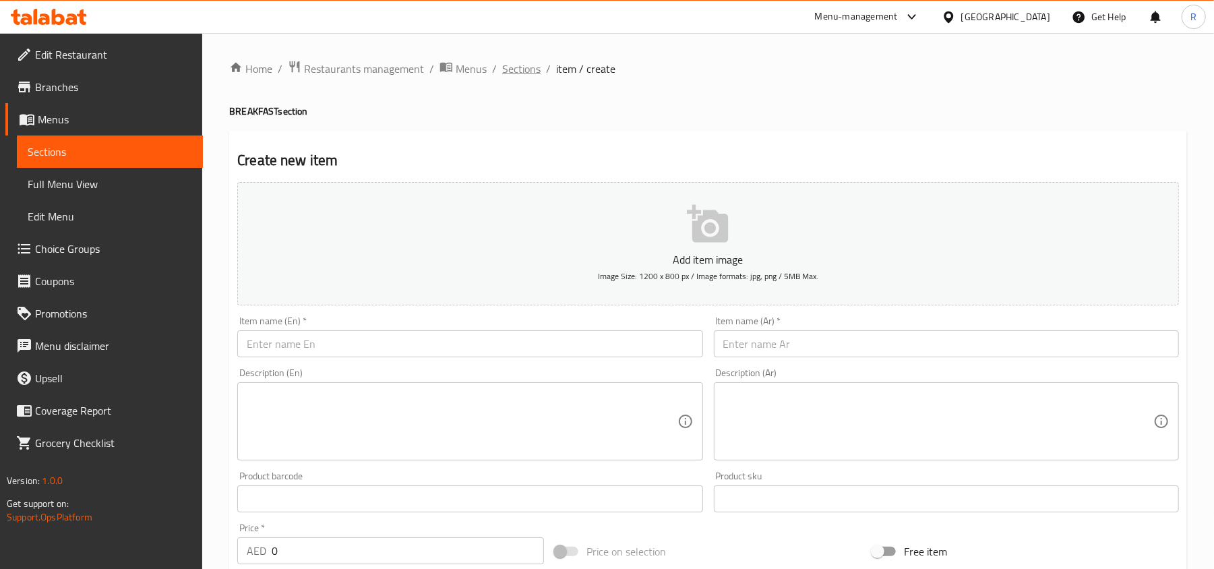
click at [526, 66] on span "Sections" at bounding box center [521, 69] width 38 height 16
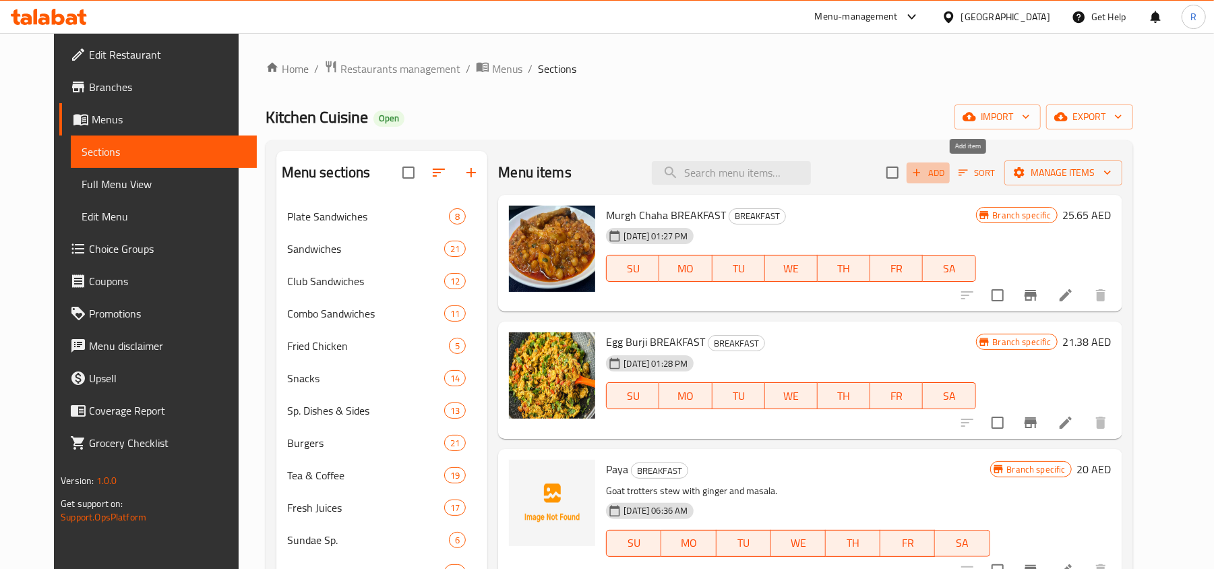
click at [923, 171] on icon "button" at bounding box center [917, 172] width 12 height 12
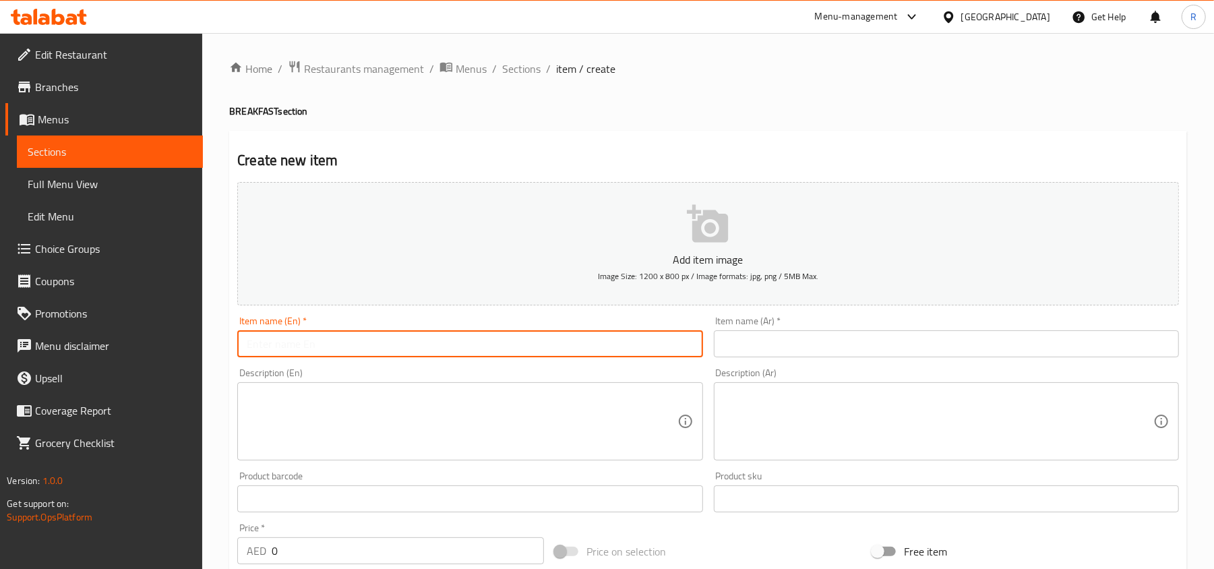
paste input "Wheat Poratta"
type input "Wheat Poratta"
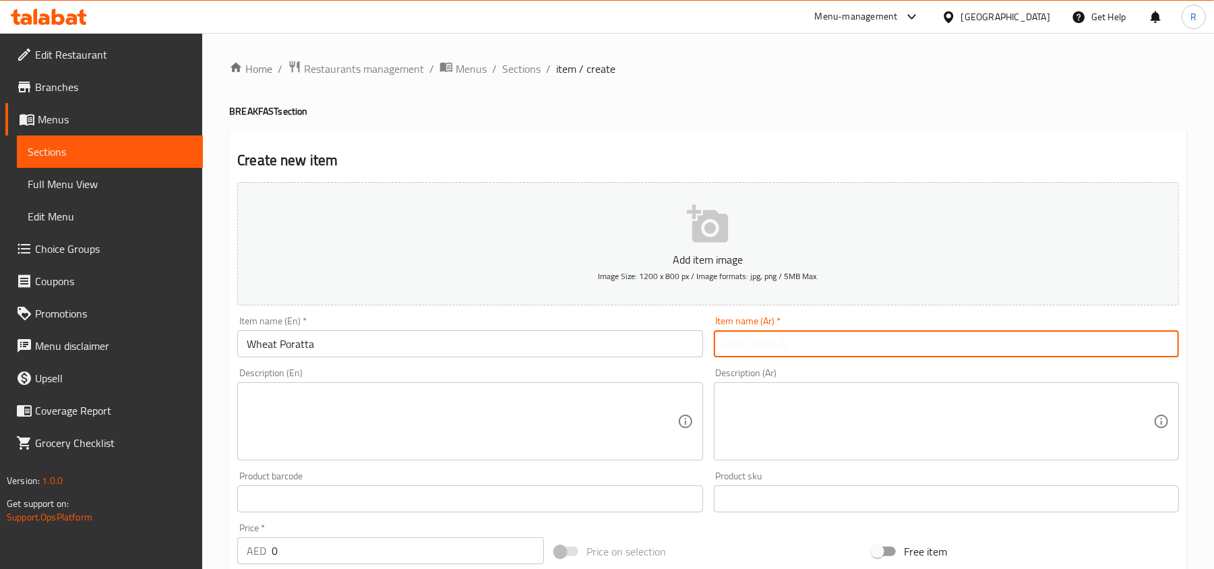
drag, startPoint x: 831, startPoint y: 332, endPoint x: 826, endPoint y: 346, distance: 14.9
click at [831, 332] on input "text" at bounding box center [946, 343] width 465 height 27
paste input "باروتا القمح"
click at [1136, 348] on input "باروتا القمح" at bounding box center [946, 343] width 465 height 27
click at [1139, 346] on input "باروتا القمح" at bounding box center [946, 343] width 465 height 27
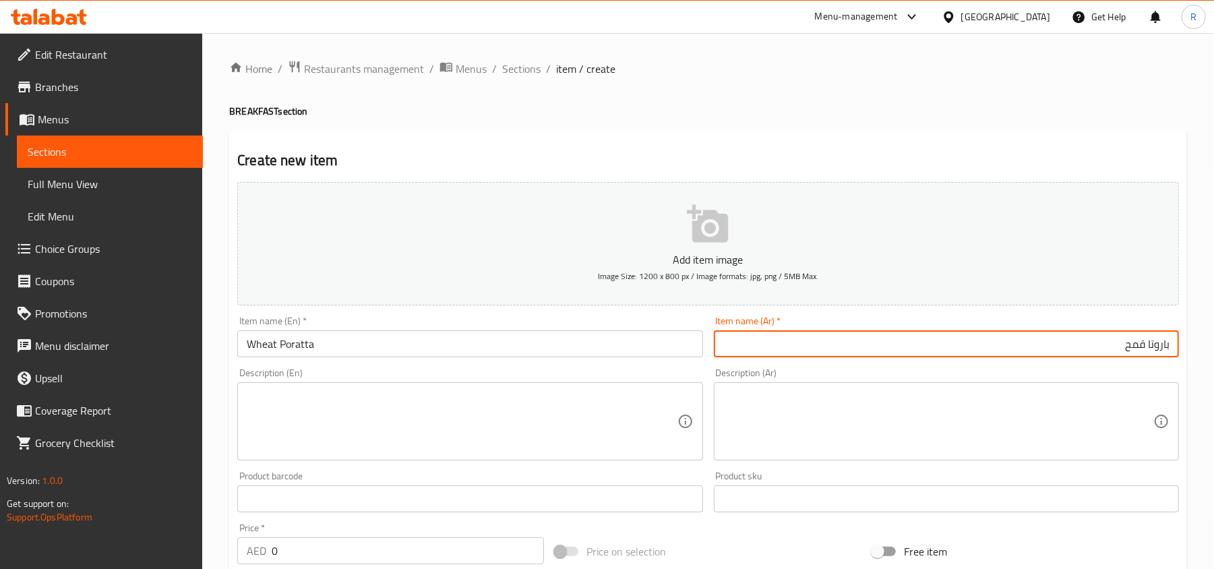
type input "باروتا قمح"
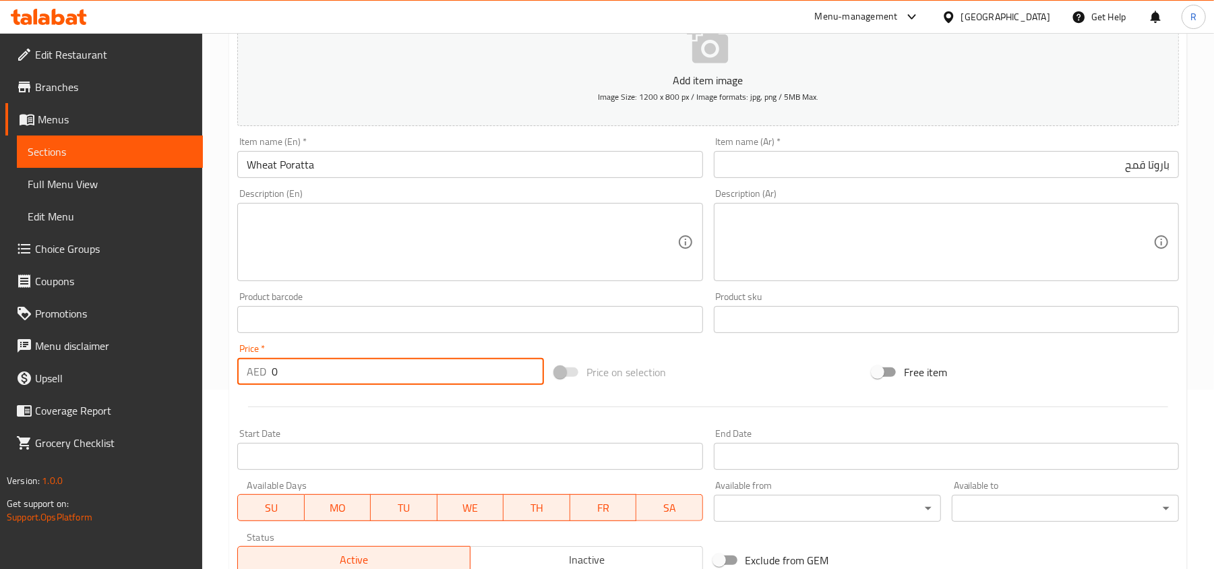
drag, startPoint x: 284, startPoint y: 377, endPoint x: 267, endPoint y: 377, distance: 16.8
click at [267, 377] on div "AED 0 Price *" at bounding box center [390, 371] width 307 height 27
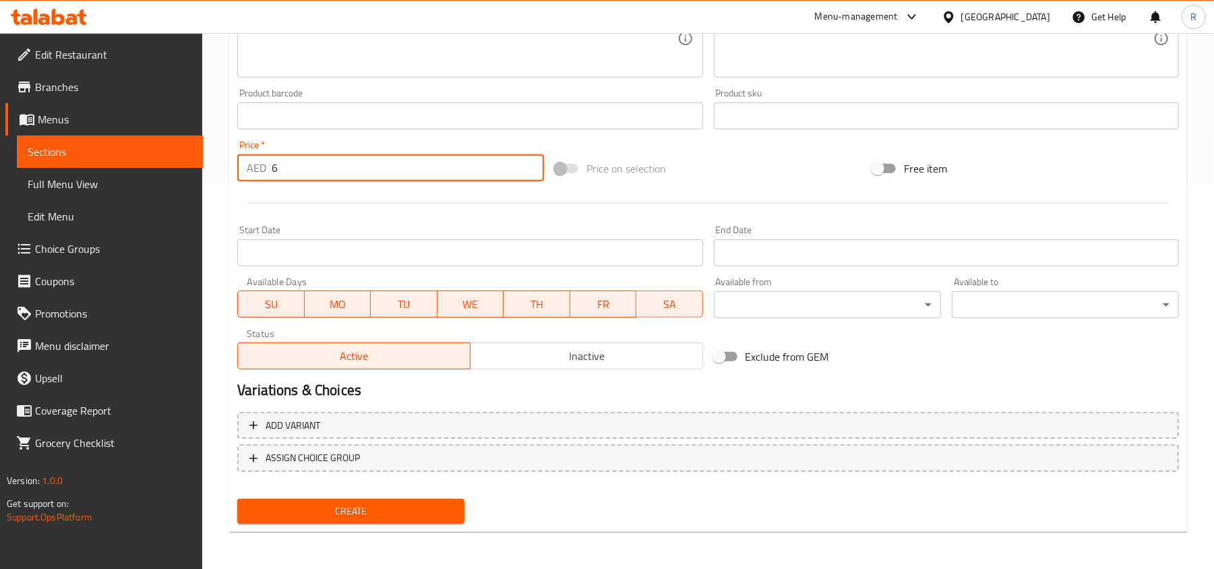
type input "6"
click at [373, 505] on span "Create" at bounding box center [351, 511] width 206 height 17
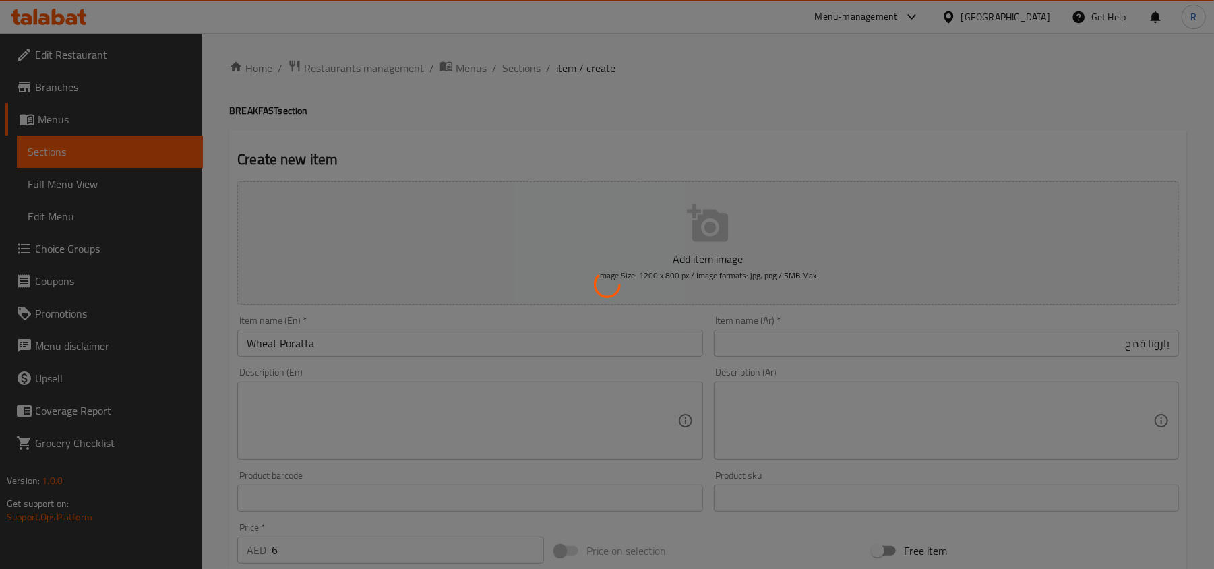
scroll to position [0, 0]
type input "0"
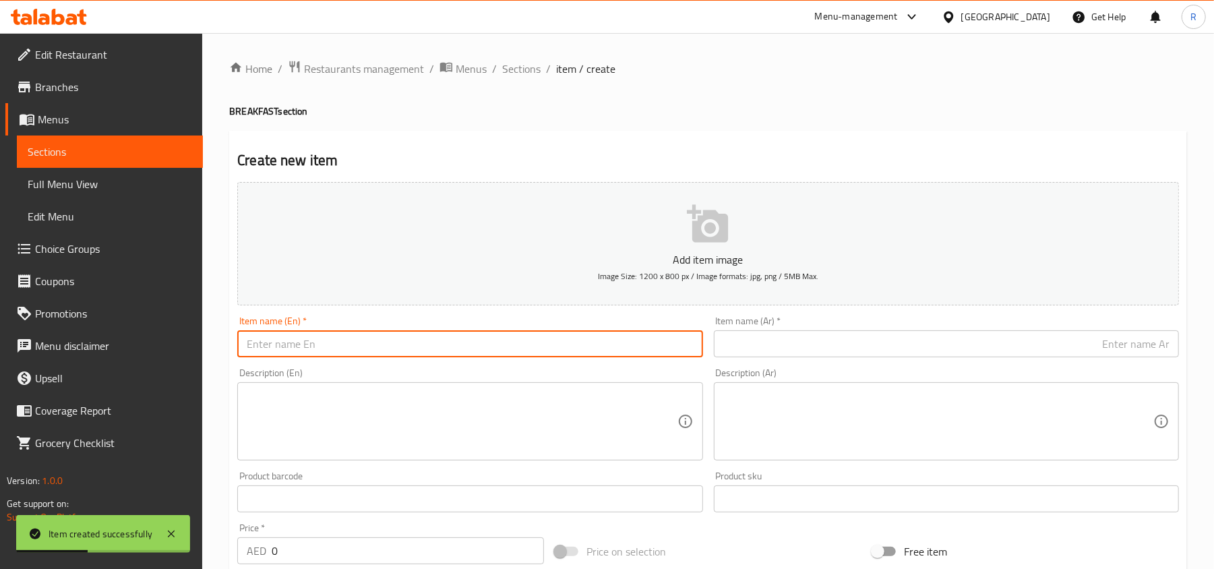
paste input "Idiyappam"
type input "Idiyappam"
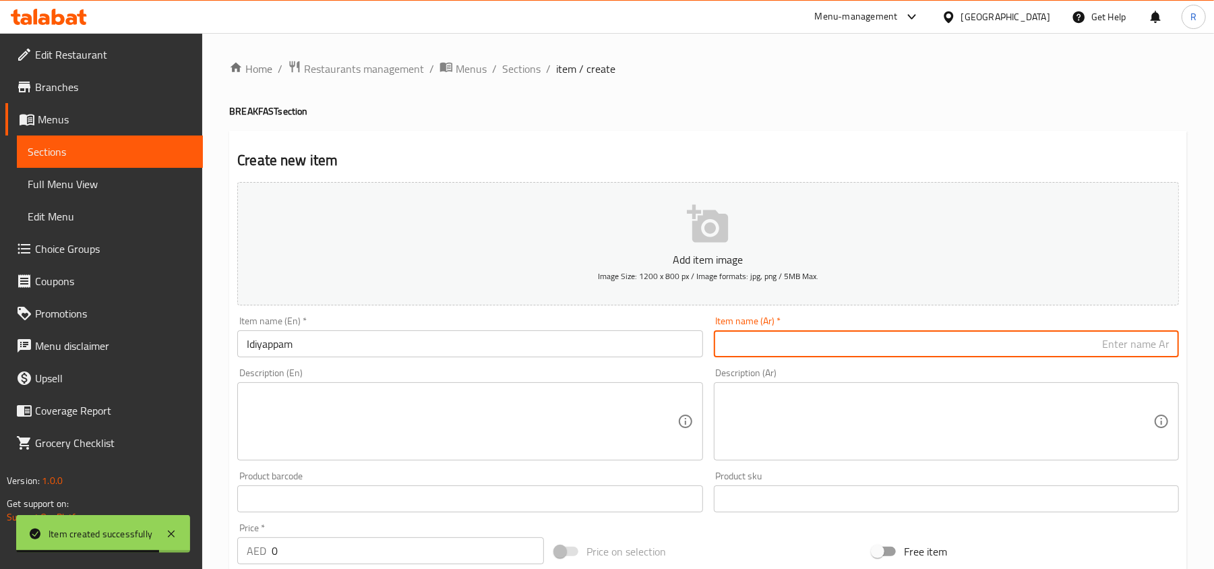
paste input "إيدييابام"
type input "إيدييابام"
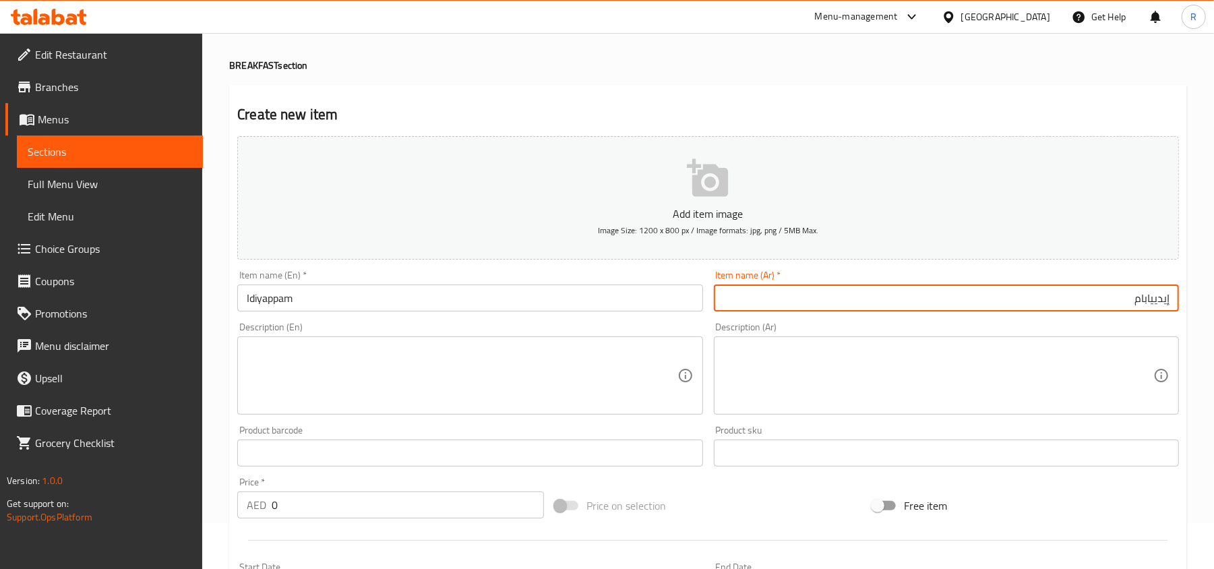
scroll to position [90, 0]
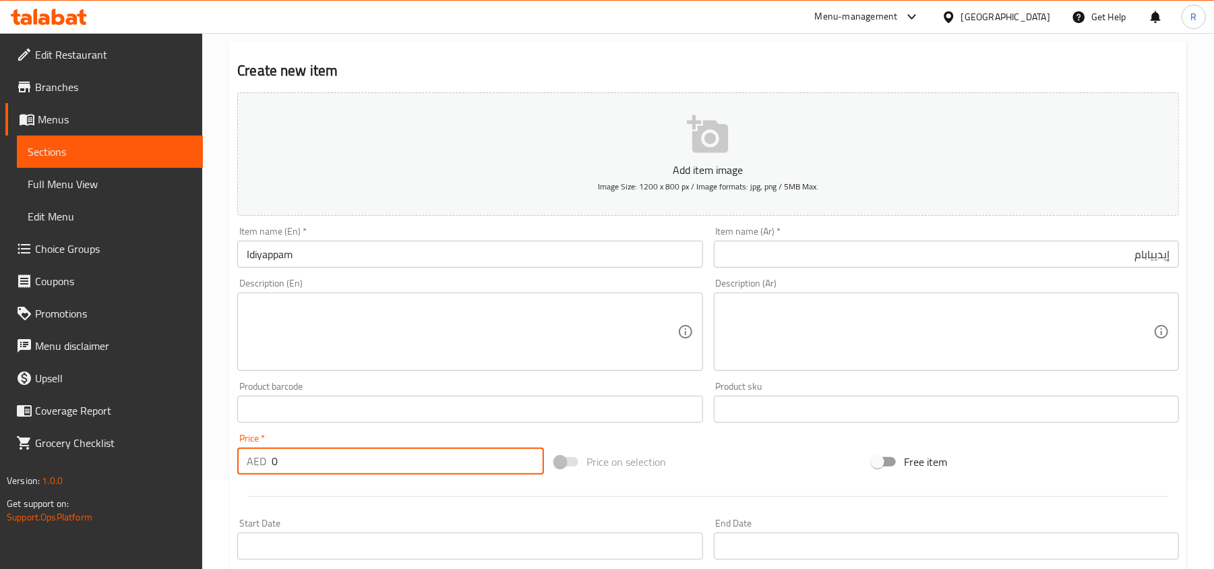
drag, startPoint x: 283, startPoint y: 465, endPoint x: 272, endPoint y: 465, distance: 10.8
click at [272, 465] on input "0" at bounding box center [408, 461] width 272 height 27
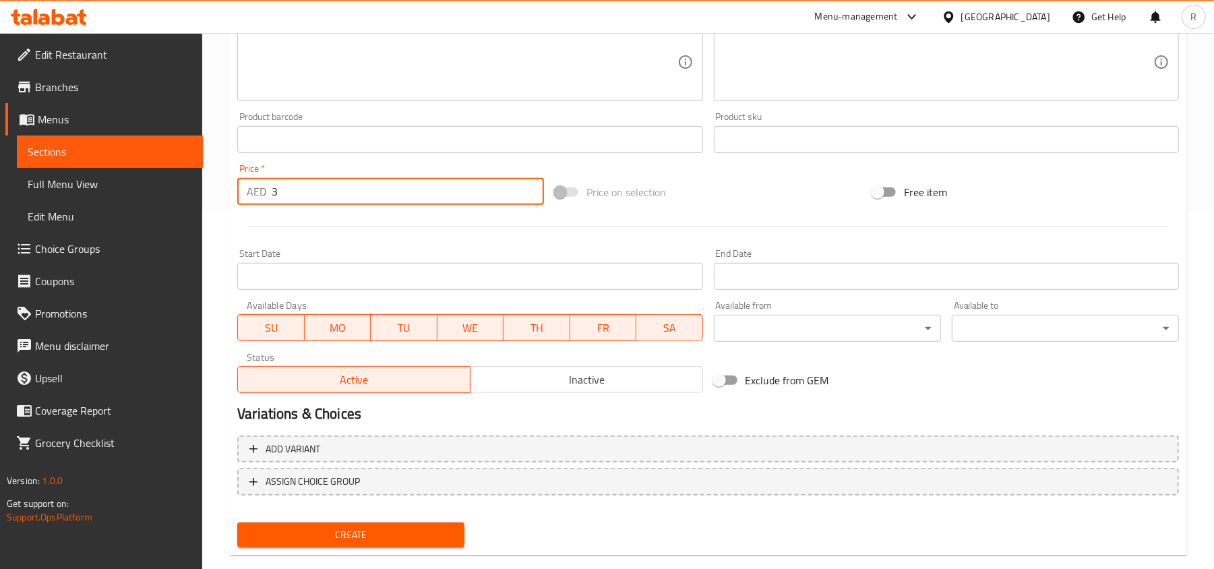
type input "3"
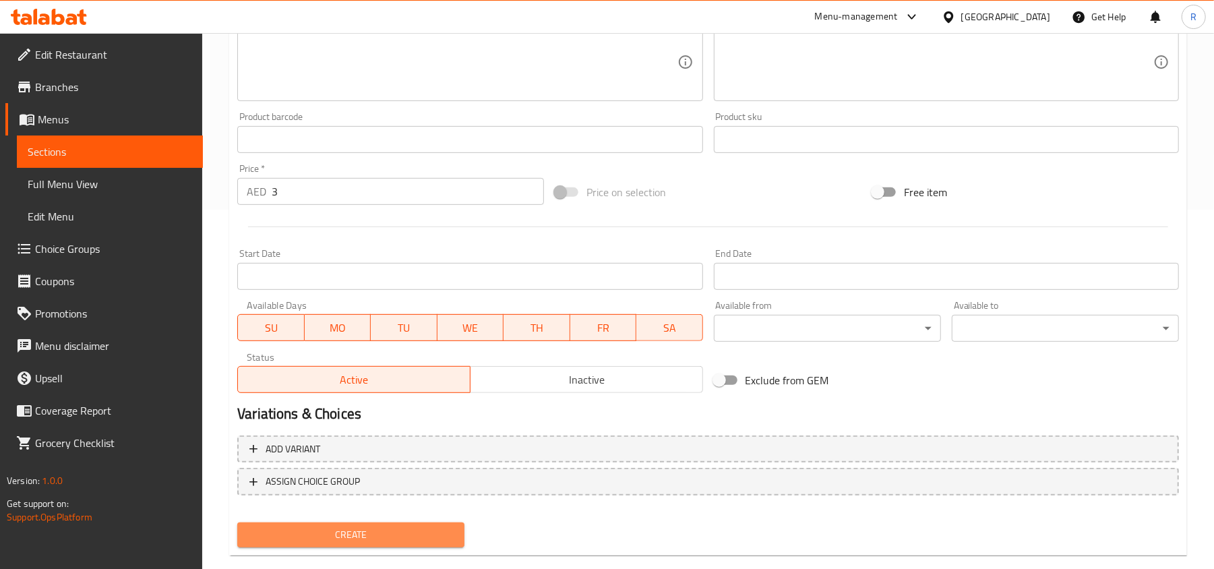
click at [365, 531] on span "Create" at bounding box center [351, 534] width 206 height 17
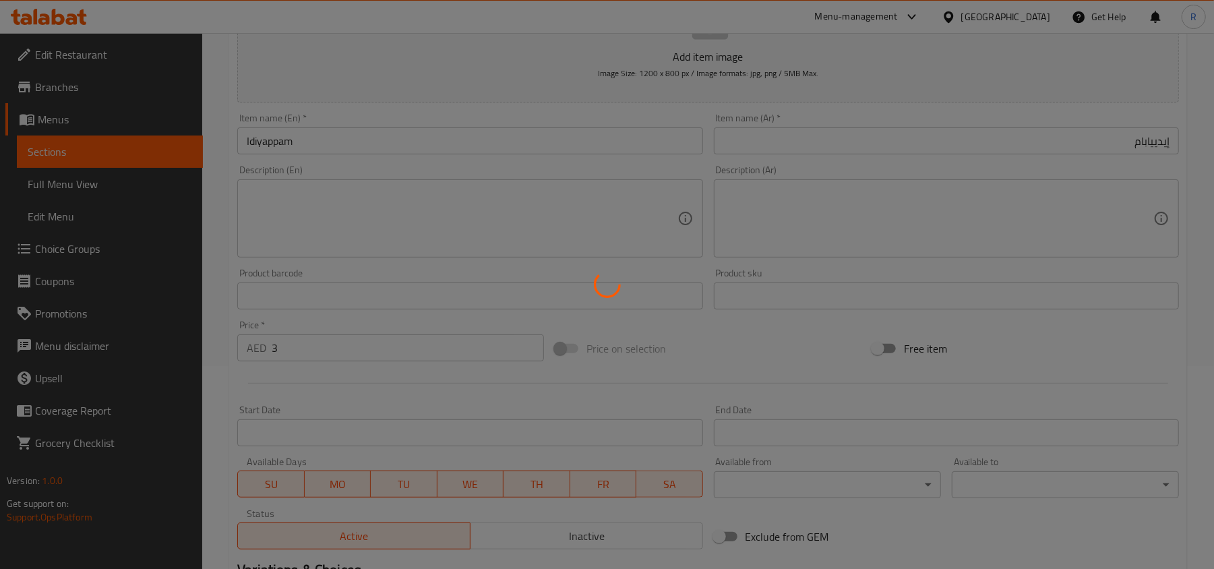
scroll to position [0, 0]
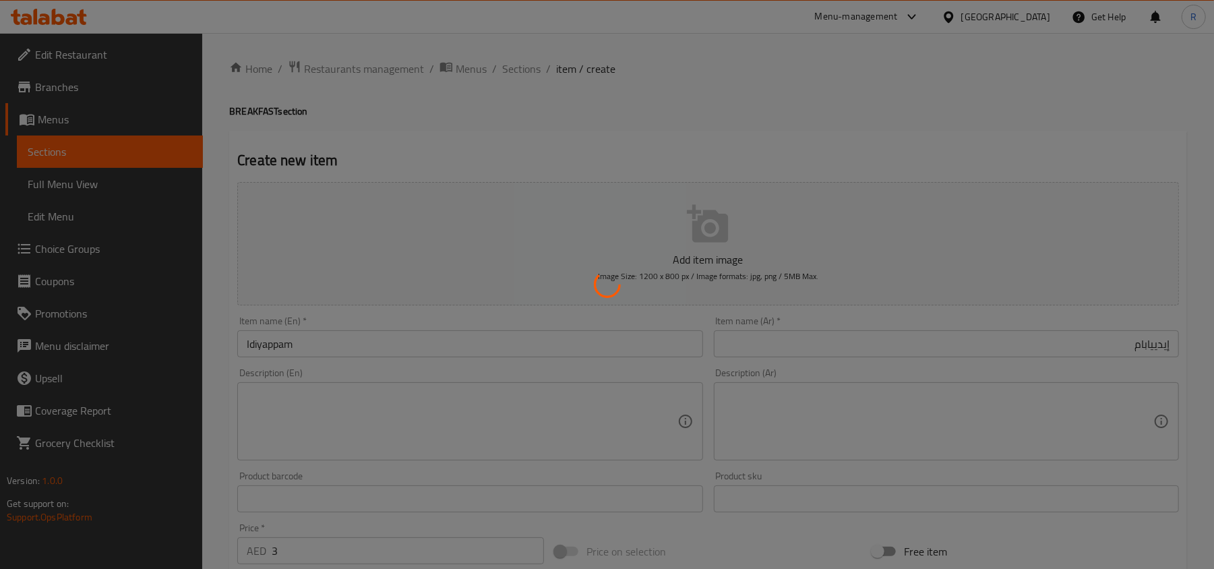
type input "0"
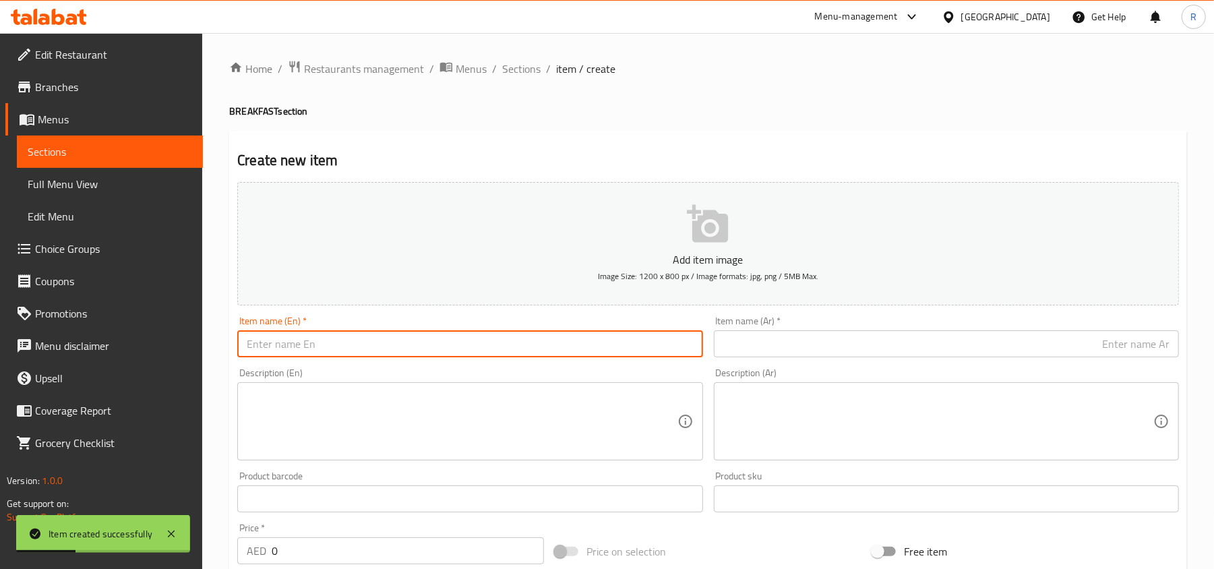
paste input "Nice Pathiri"
type input "Nice Pathiri"
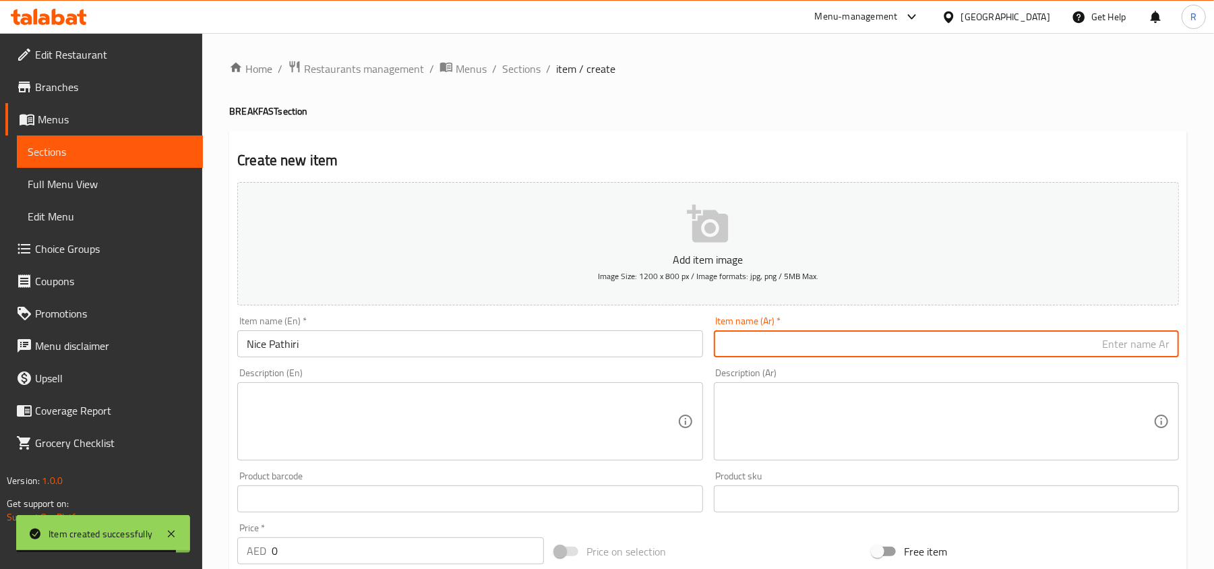
paste input "باثيري"
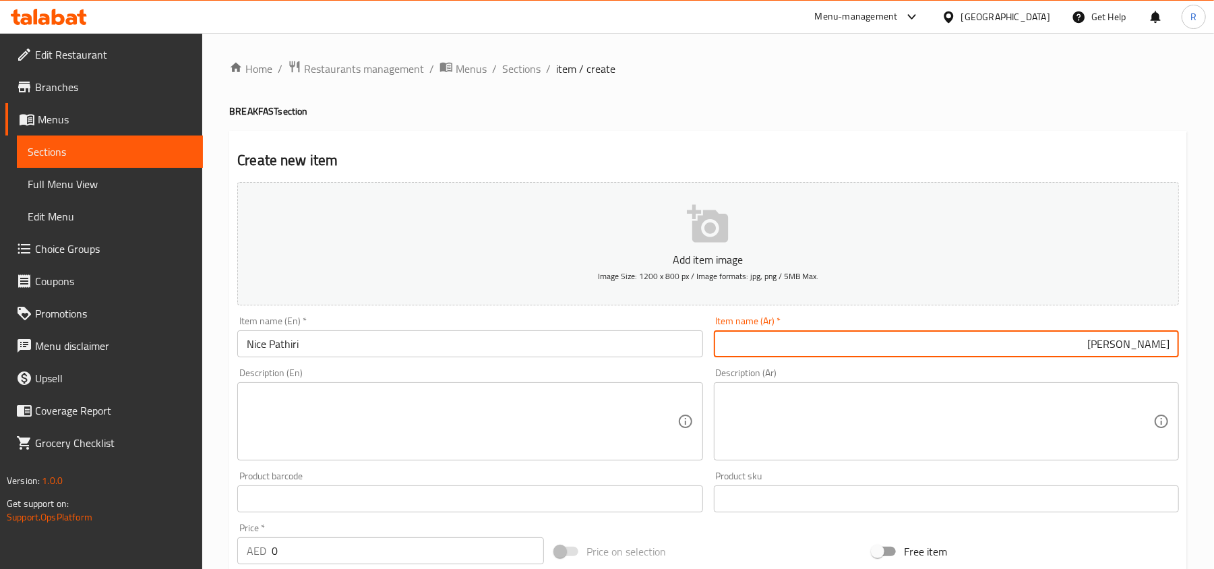
type input "نايس باثيري"
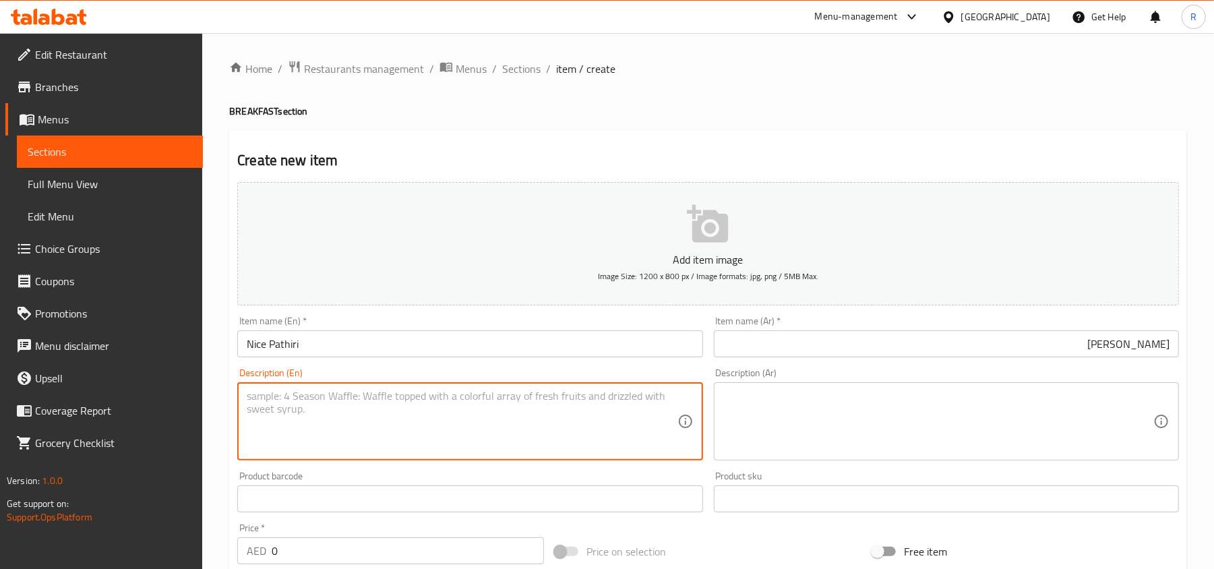
click at [512, 413] on textarea at bounding box center [462, 422] width 430 height 64
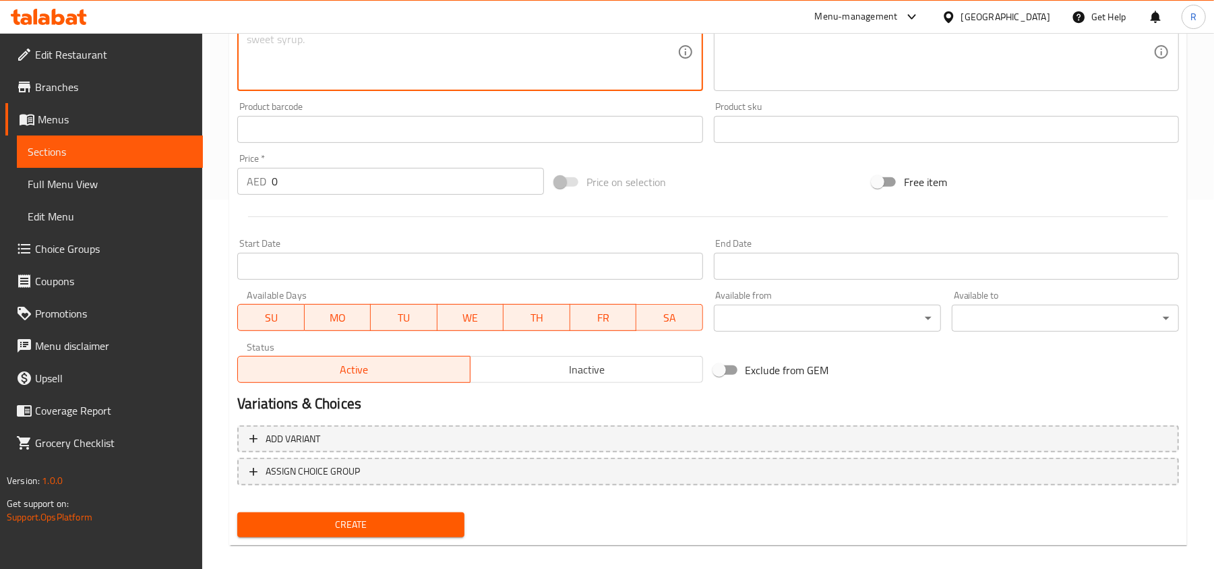
scroll to position [383, 0]
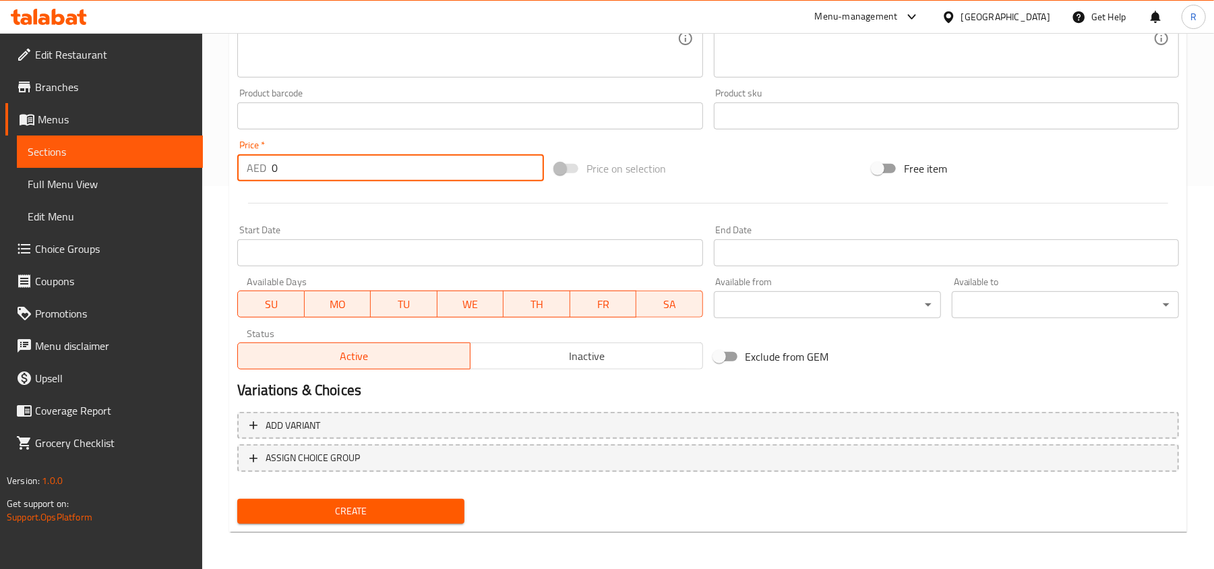
drag, startPoint x: 276, startPoint y: 170, endPoint x: 268, endPoint y: 171, distance: 8.9
click at [268, 171] on div "AED 0 Price *" at bounding box center [390, 167] width 307 height 27
type input "3"
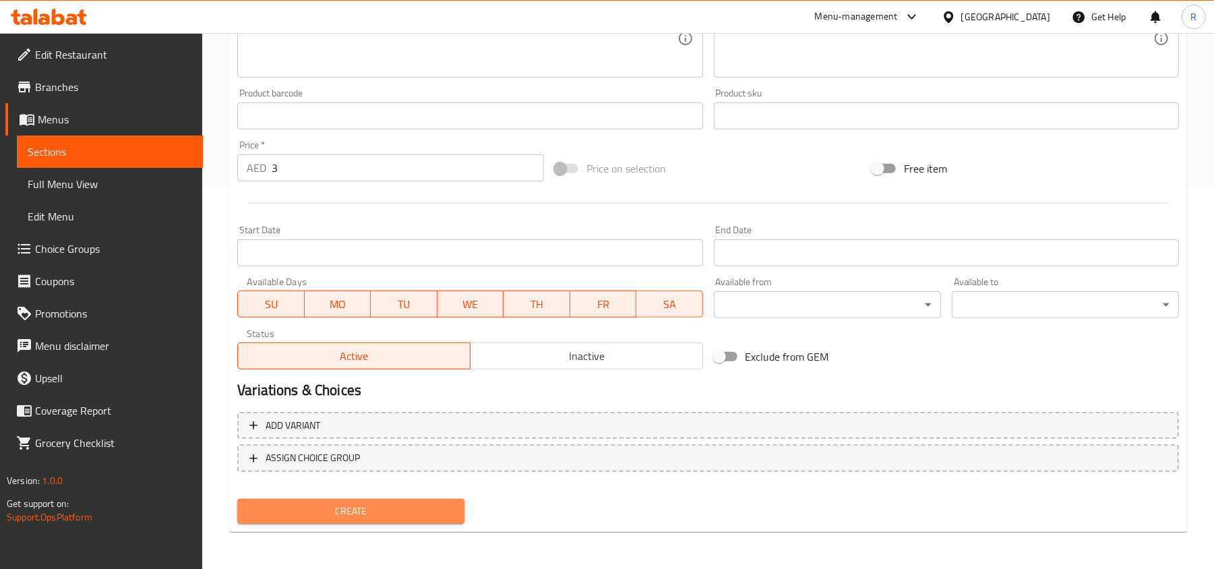
click at [368, 505] on span "Create" at bounding box center [351, 511] width 206 height 17
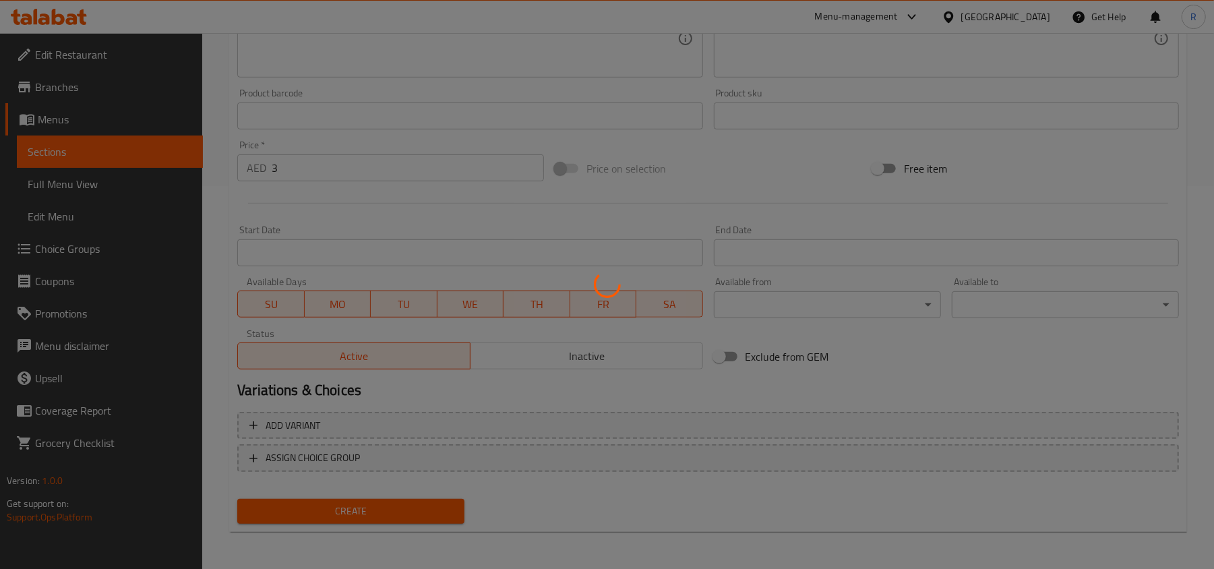
type input "0"
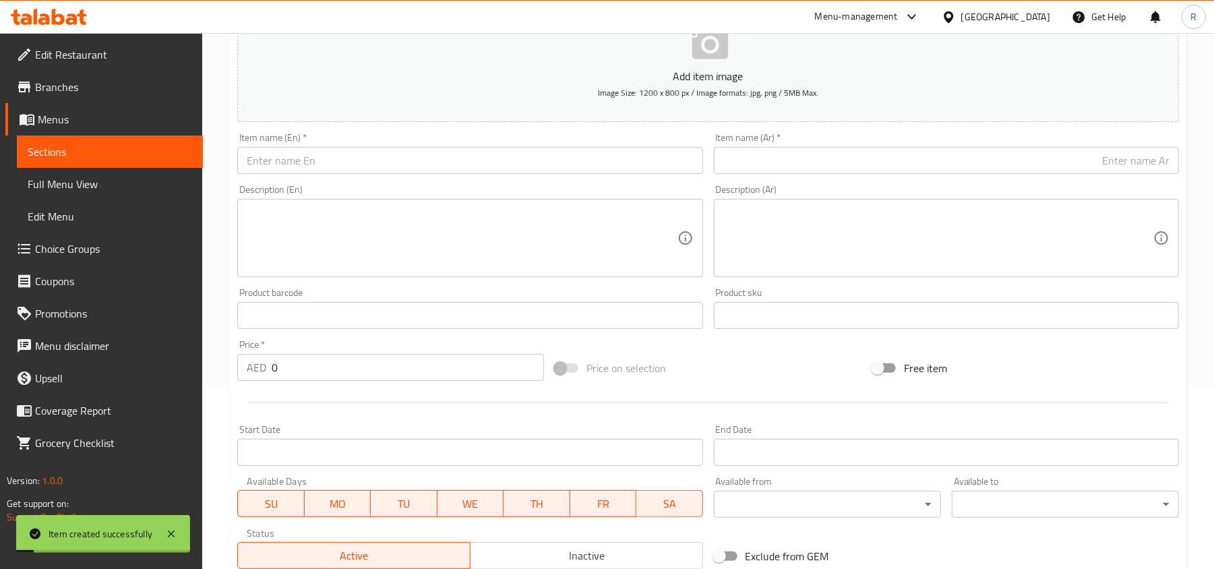
scroll to position [0, 0]
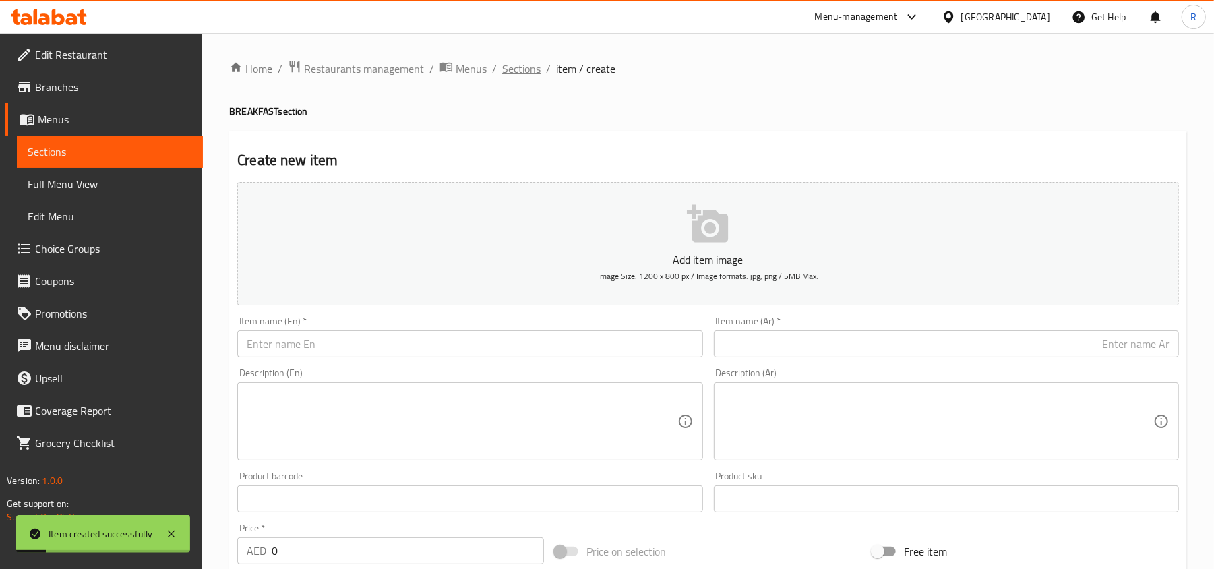
click at [524, 62] on span "Sections" at bounding box center [521, 69] width 38 height 16
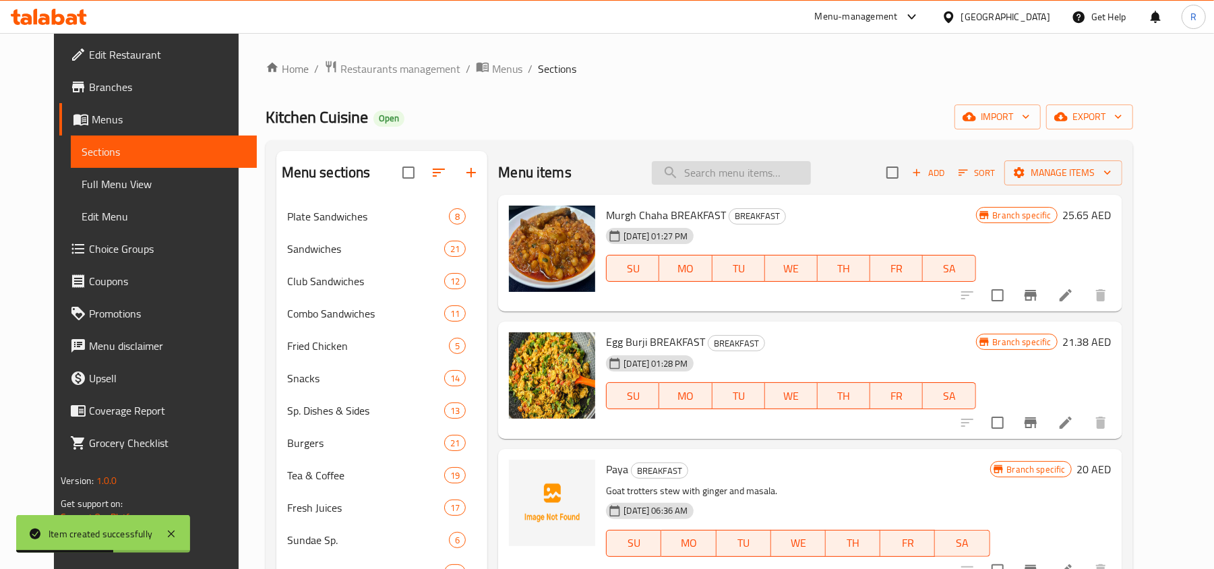
paste input "Chappathi"
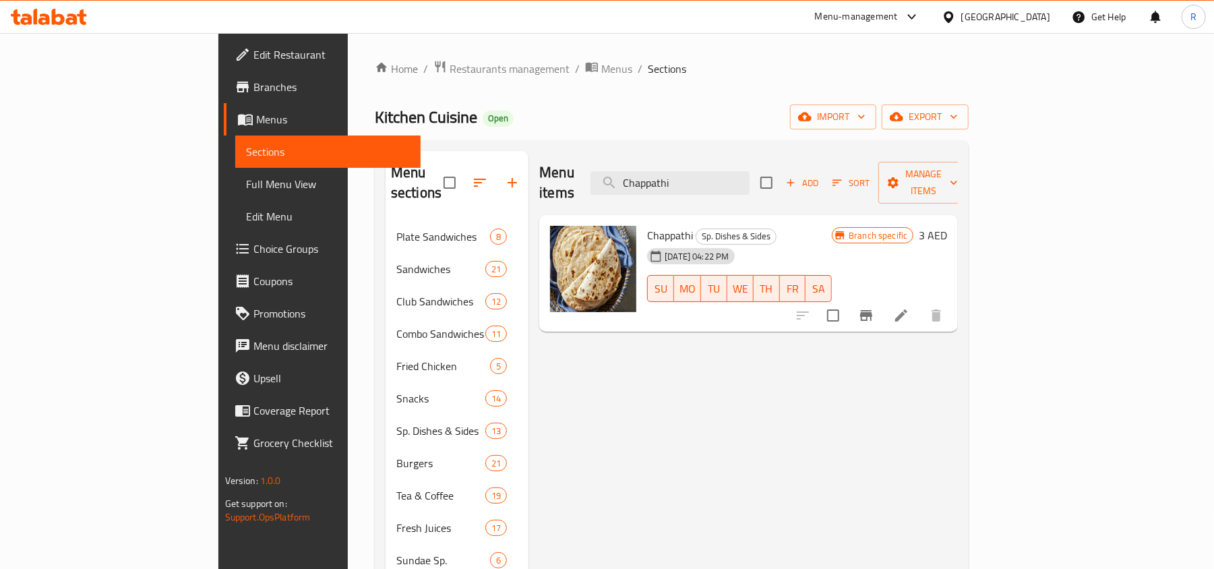
type input "Chappathi"
click at [847, 301] on input "checkbox" at bounding box center [833, 315] width 28 height 28
checkbox input "true"
click at [958, 175] on span "Manage items" at bounding box center [923, 183] width 69 height 34
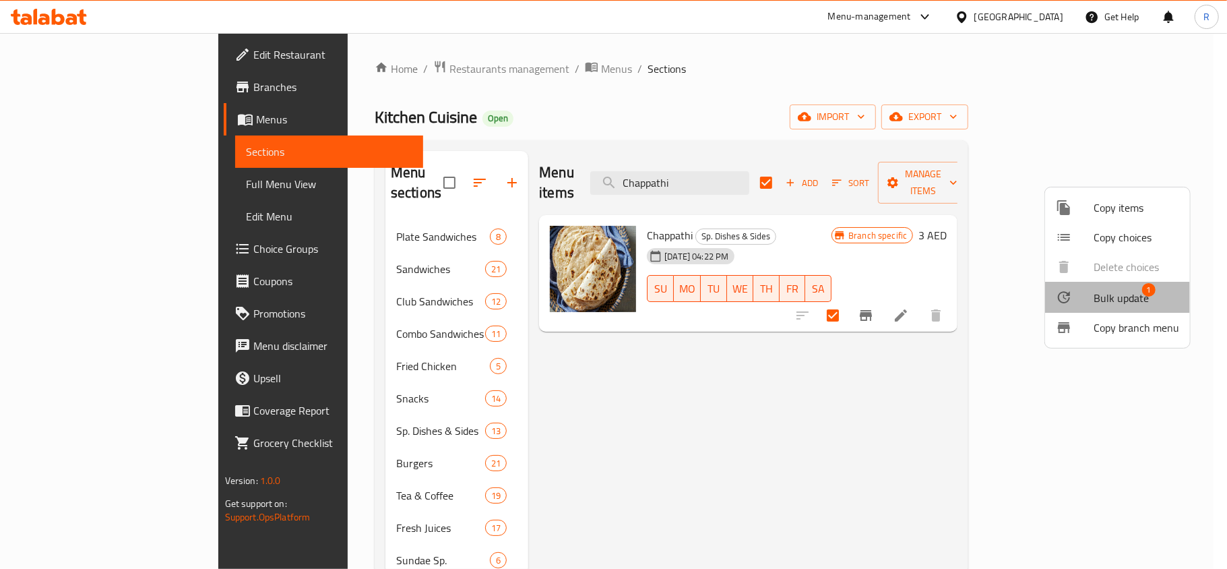
click at [1117, 300] on span "Bulk update" at bounding box center [1121, 298] width 55 height 16
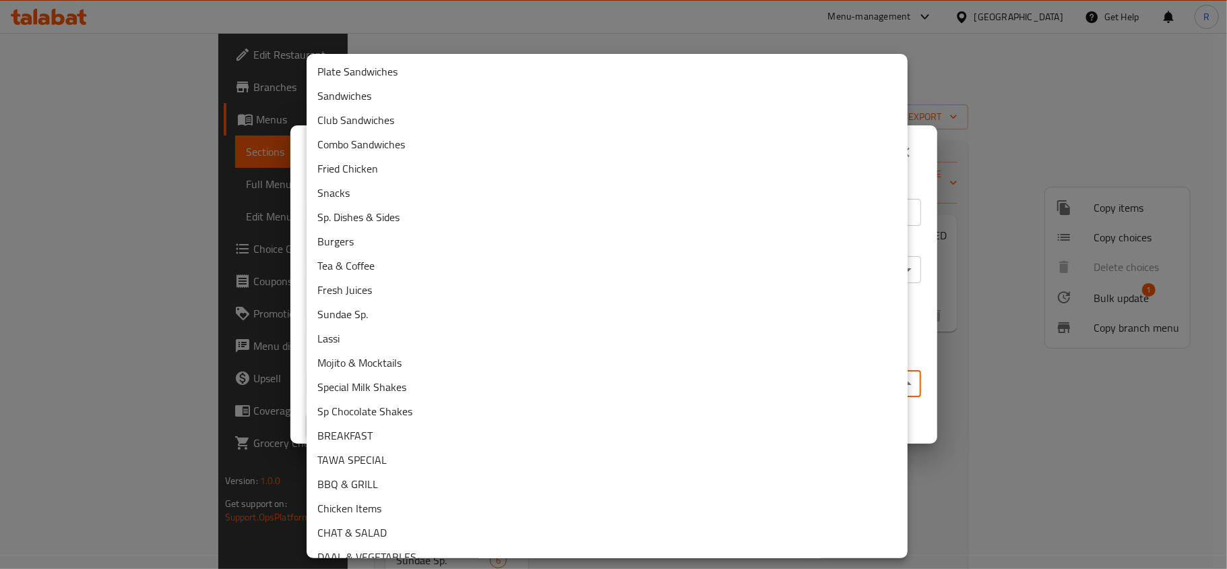
click at [481, 383] on body "​ Menu-management United Arab Emirates Get Help R Edit Restaurant Branches Menu…" at bounding box center [613, 301] width 1227 height 536
click at [362, 425] on li "BREAKFAST" at bounding box center [607, 435] width 601 height 24
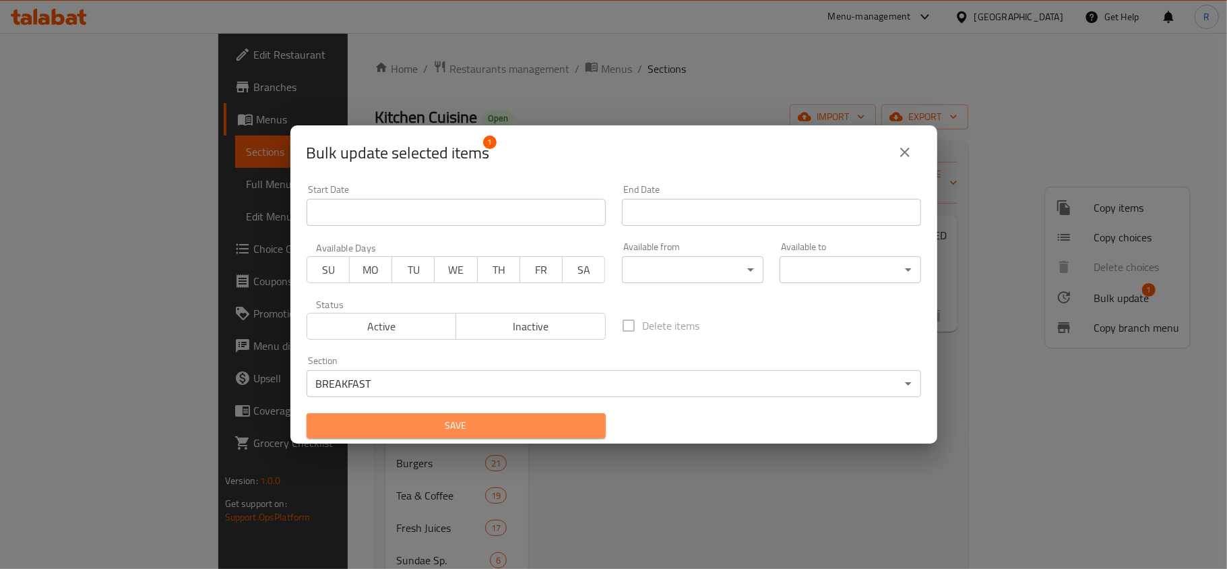
click at [516, 414] on button "Save" at bounding box center [456, 425] width 299 height 25
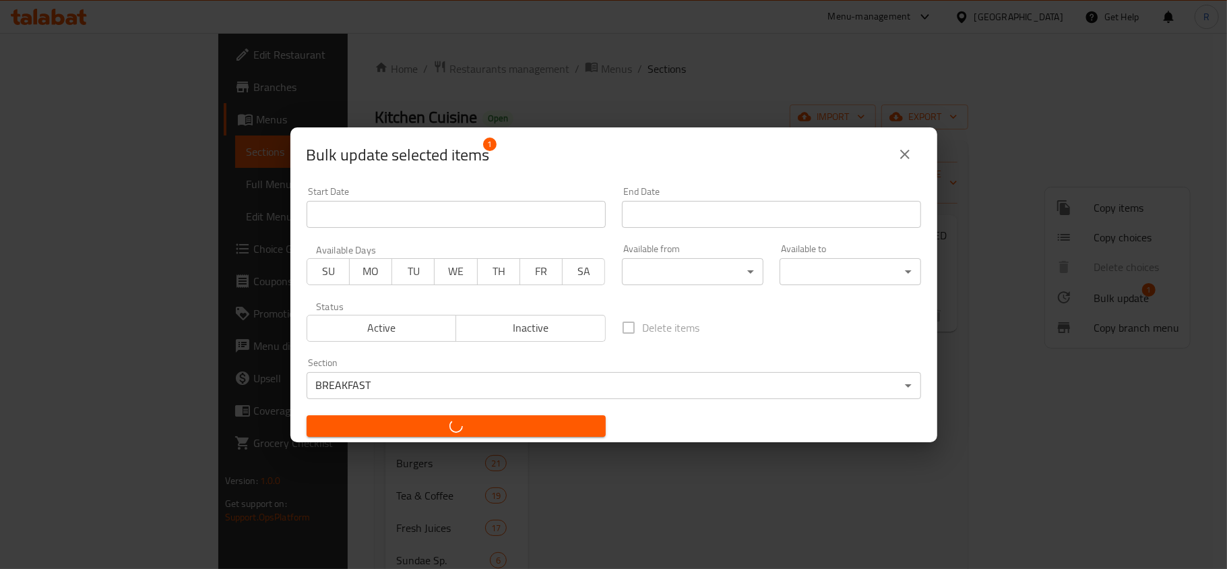
checkbox input "false"
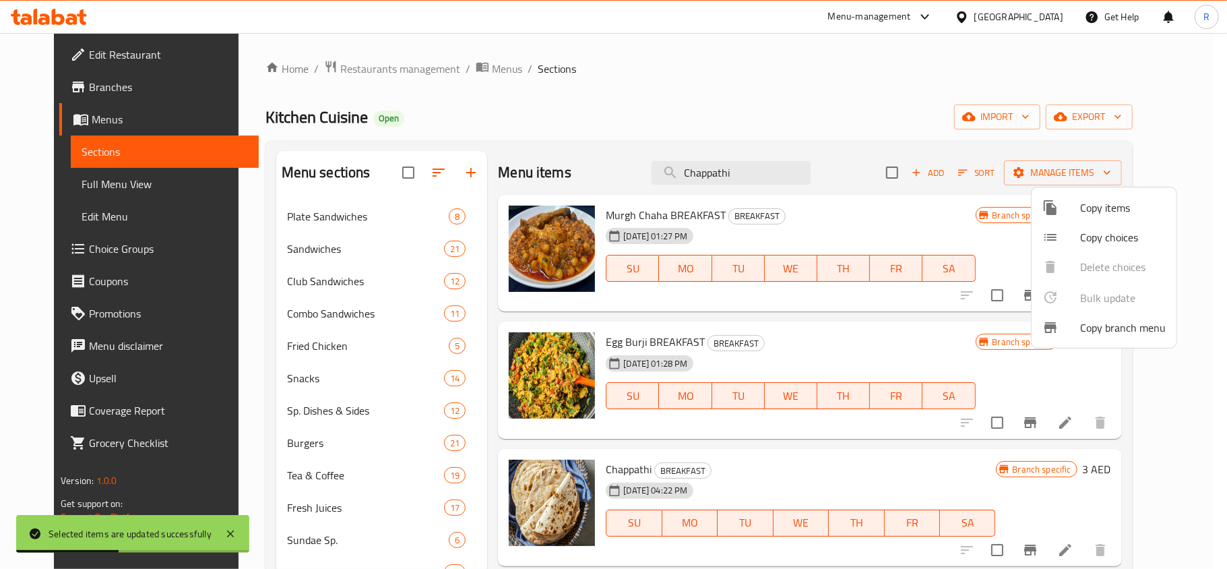
click at [707, 171] on div at bounding box center [613, 284] width 1227 height 569
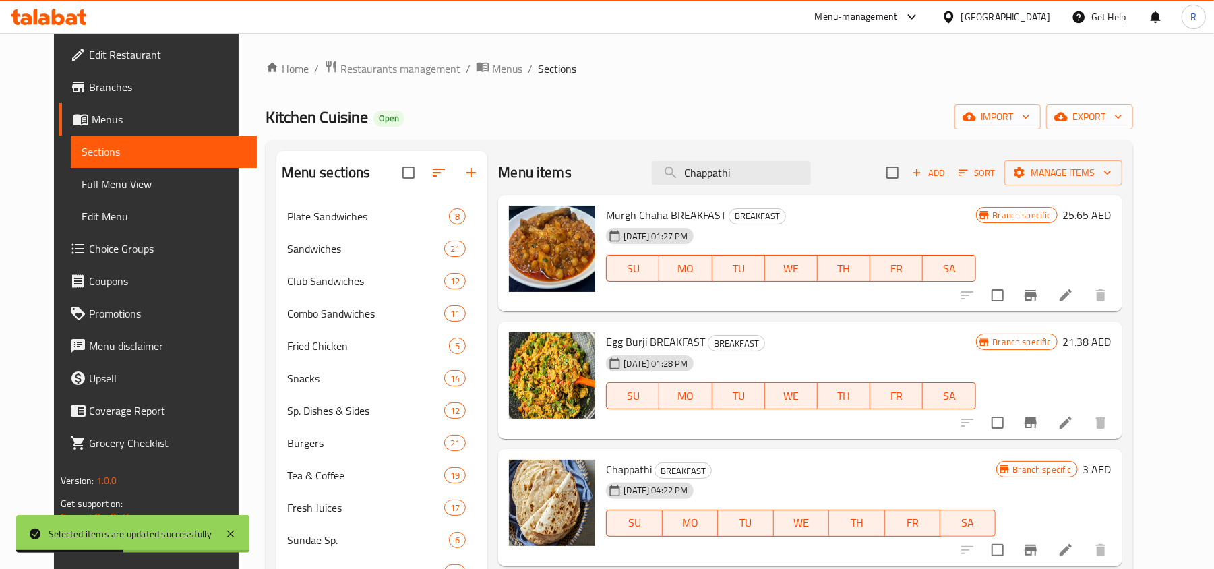
click at [707, 171] on input "Chappathi" at bounding box center [731, 173] width 159 height 24
click at [708, 171] on input "Chappathi" at bounding box center [731, 173] width 159 height 24
click at [708, 173] on input "Chappathi" at bounding box center [731, 173] width 159 height 24
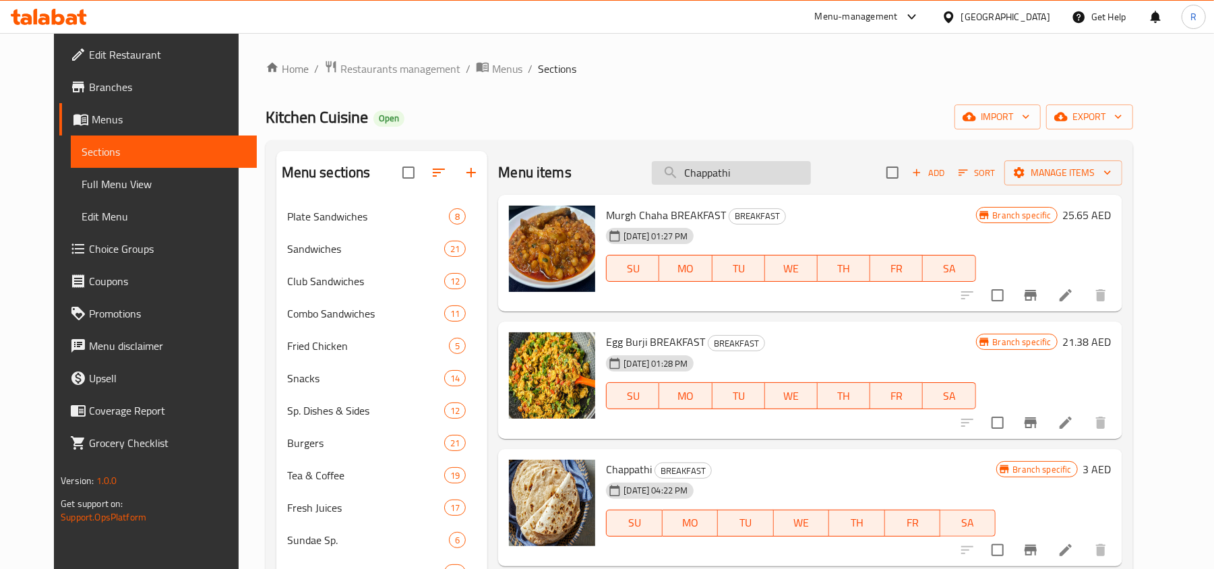
paste input "Dosa"
type input "Dosa"
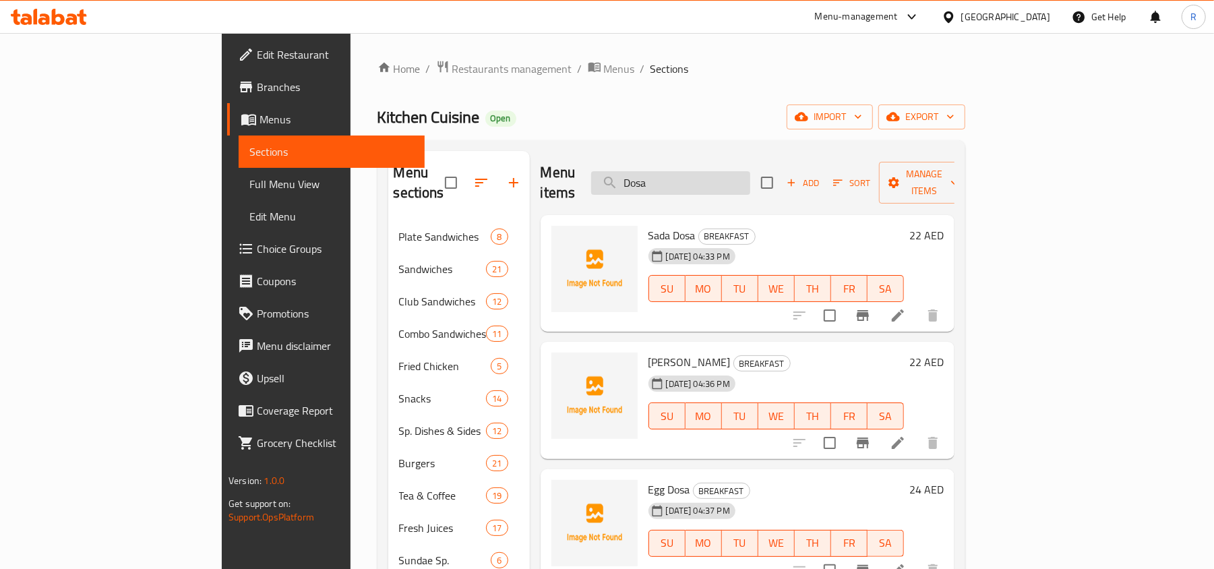
click at [750, 171] on input "Dosa" at bounding box center [670, 183] width 159 height 24
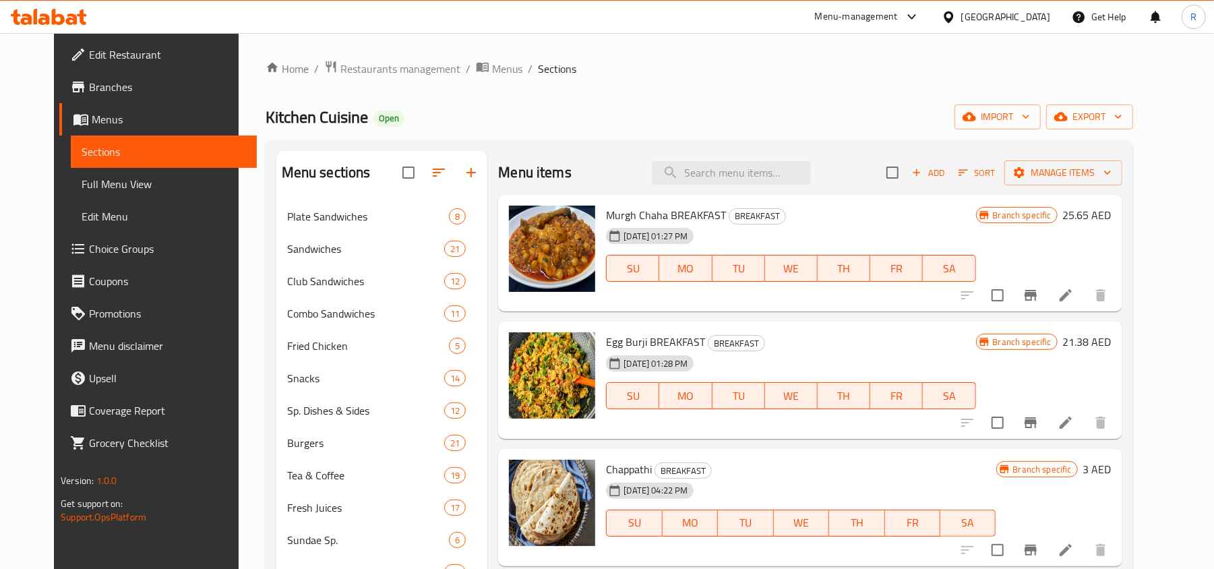
click at [950, 181] on button "Add" at bounding box center [927, 172] width 43 height 21
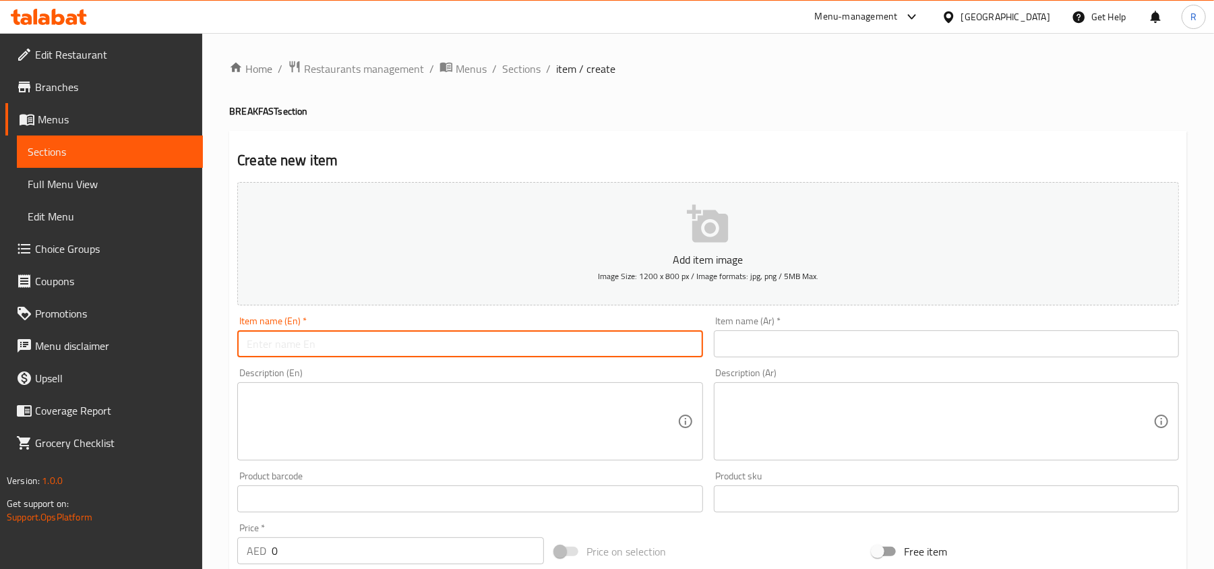
paste input "Dosa"
type input "Dosa"
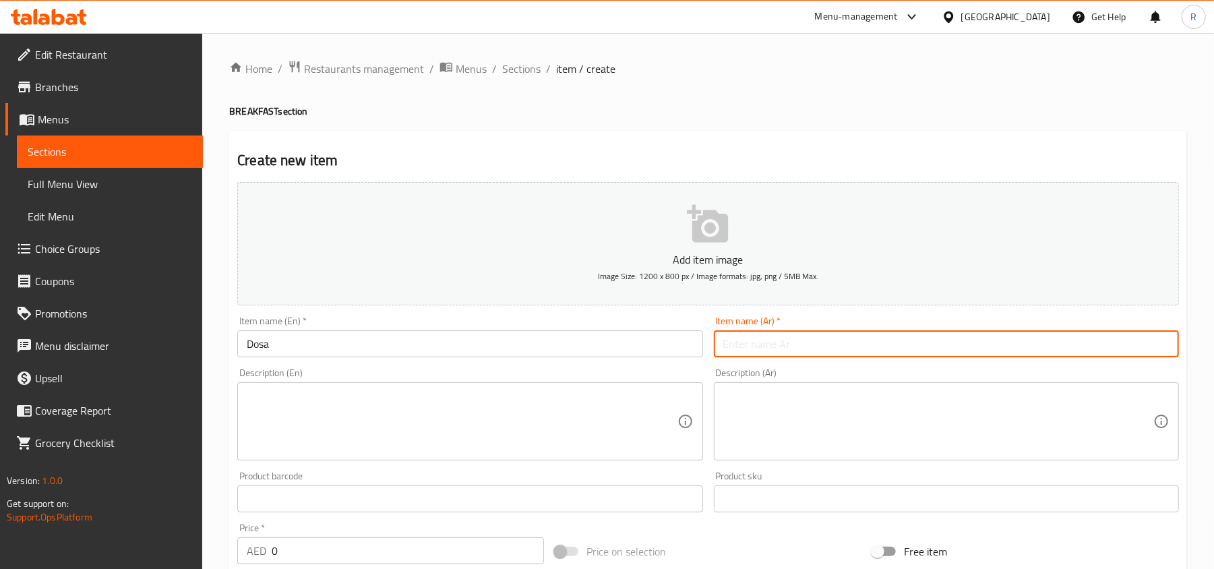
paste input "دوسا"
type input "دوسا"
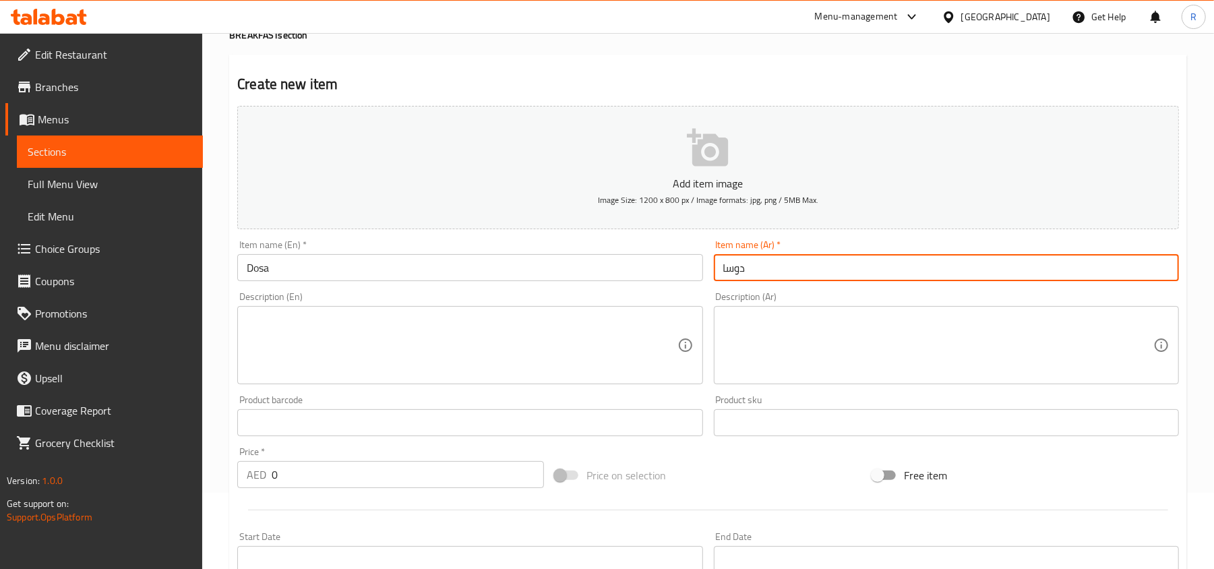
scroll to position [179, 0]
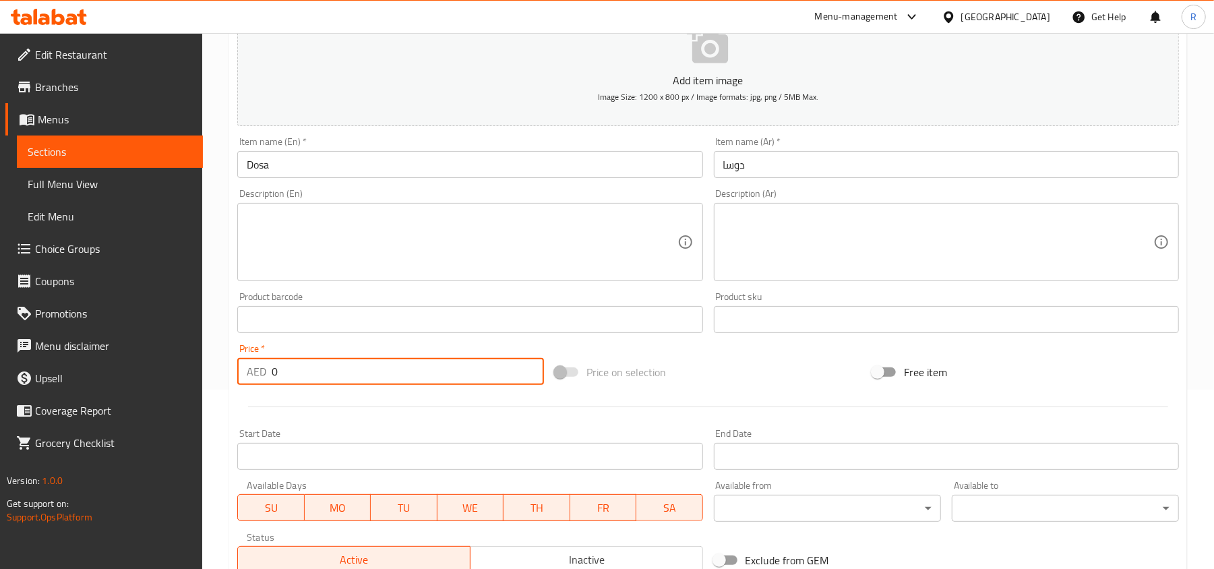
drag, startPoint x: 283, startPoint y: 377, endPoint x: 259, endPoint y: 379, distance: 23.6
click at [259, 379] on div "AED 0 Price *" at bounding box center [390, 371] width 307 height 27
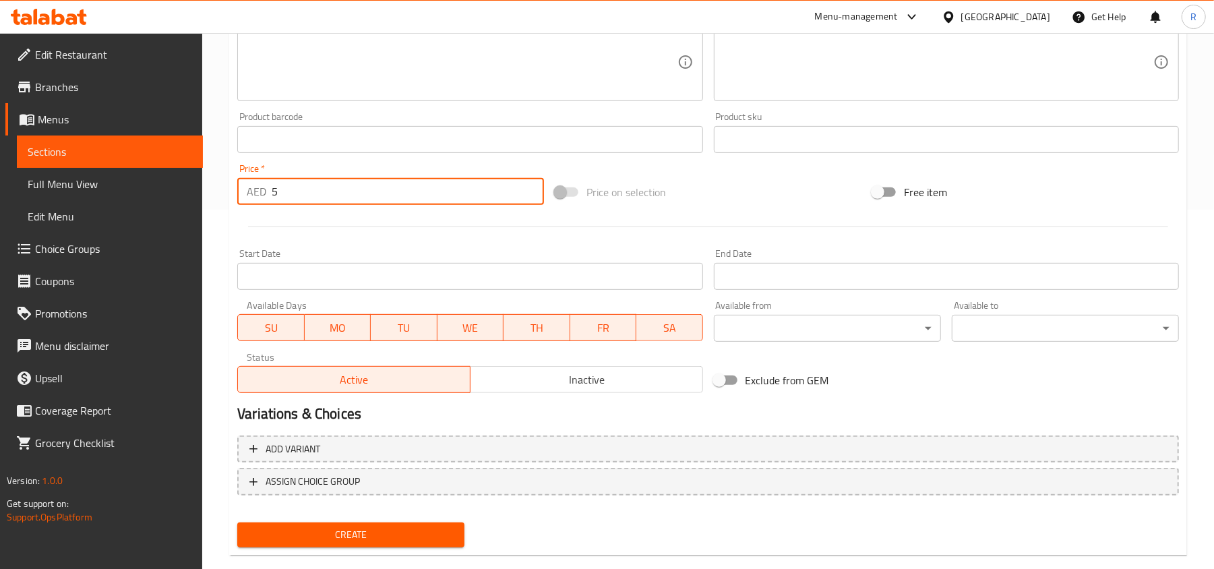
type input "5"
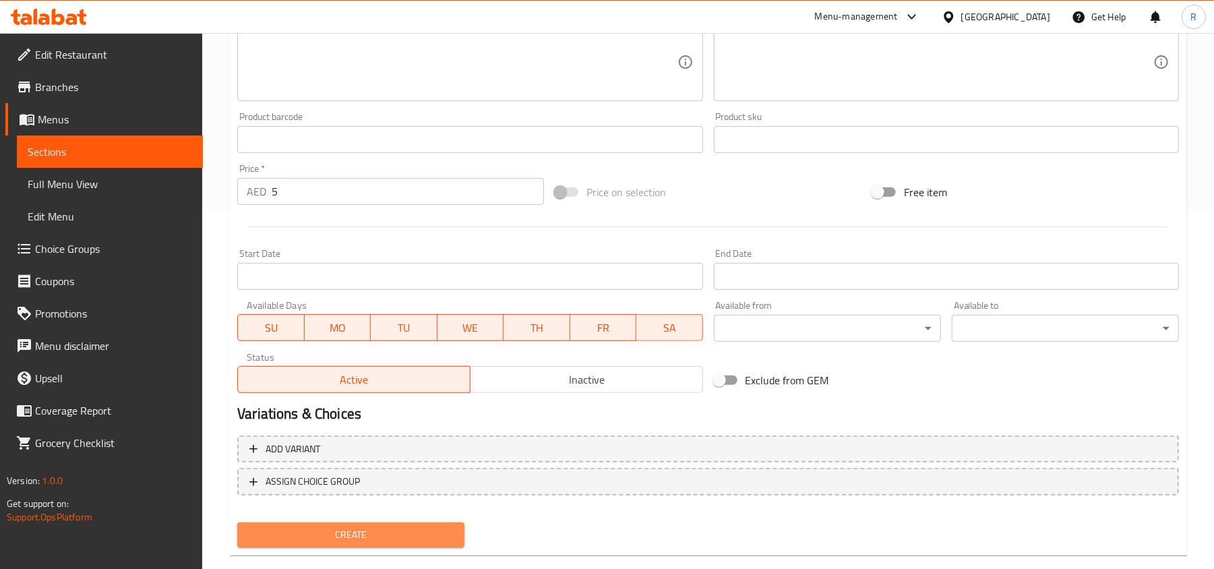
click at [344, 530] on span "Create" at bounding box center [351, 534] width 206 height 17
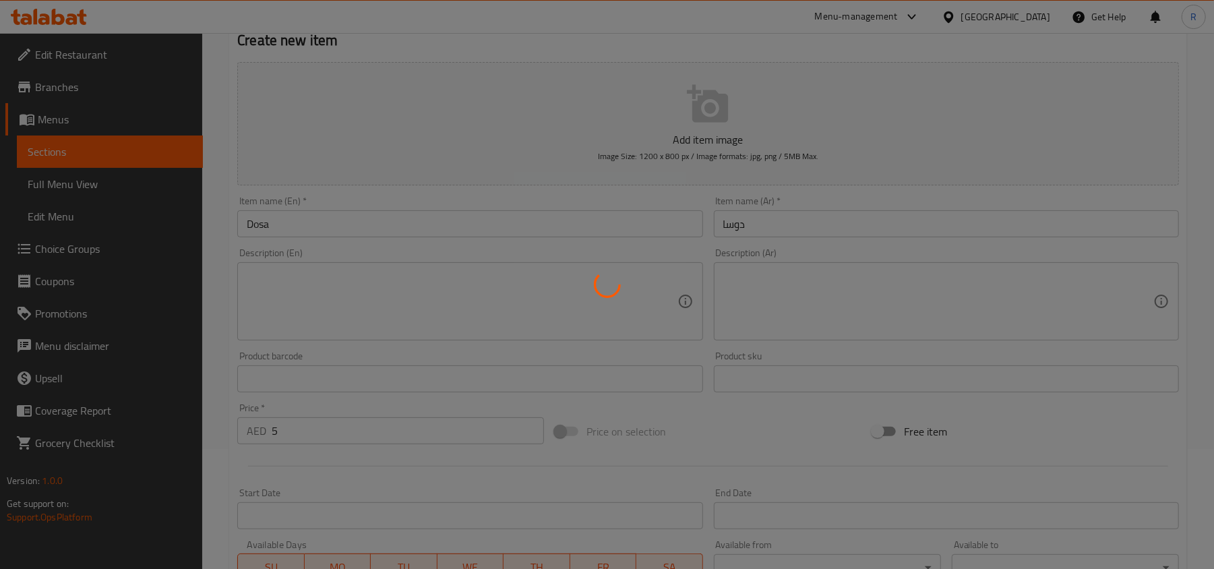
scroll to position [0, 0]
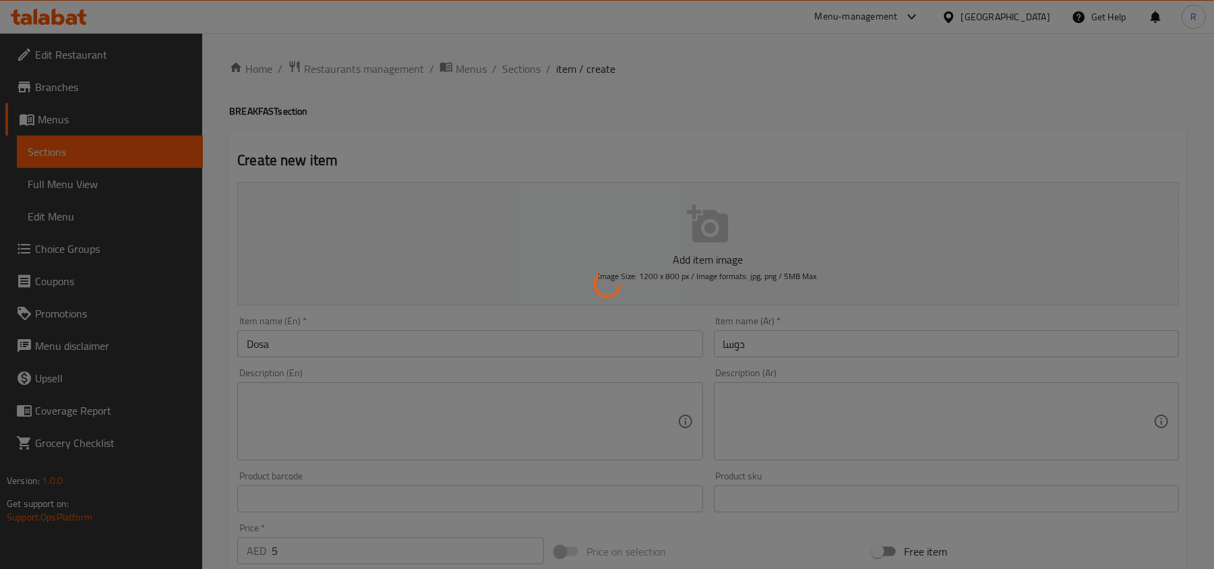
type input "0"
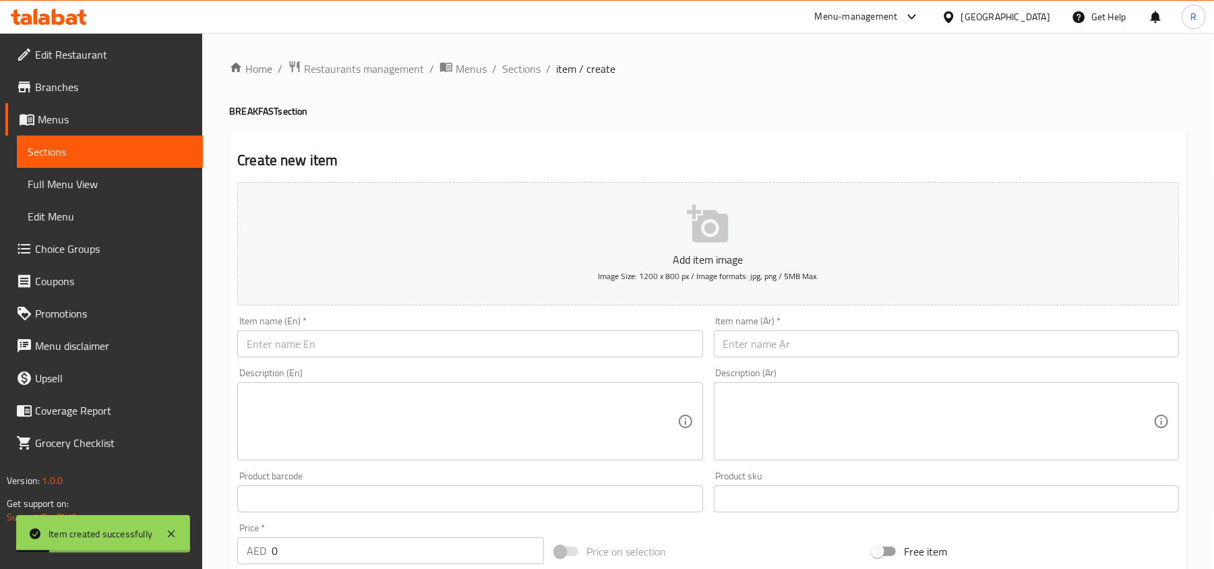
click at [520, 79] on div "Home / Restaurants management / Menus / Sections / item / create BREAKFAST sect…" at bounding box center [708, 492] width 958 height 865
click at [520, 75] on span "Sections" at bounding box center [521, 69] width 38 height 16
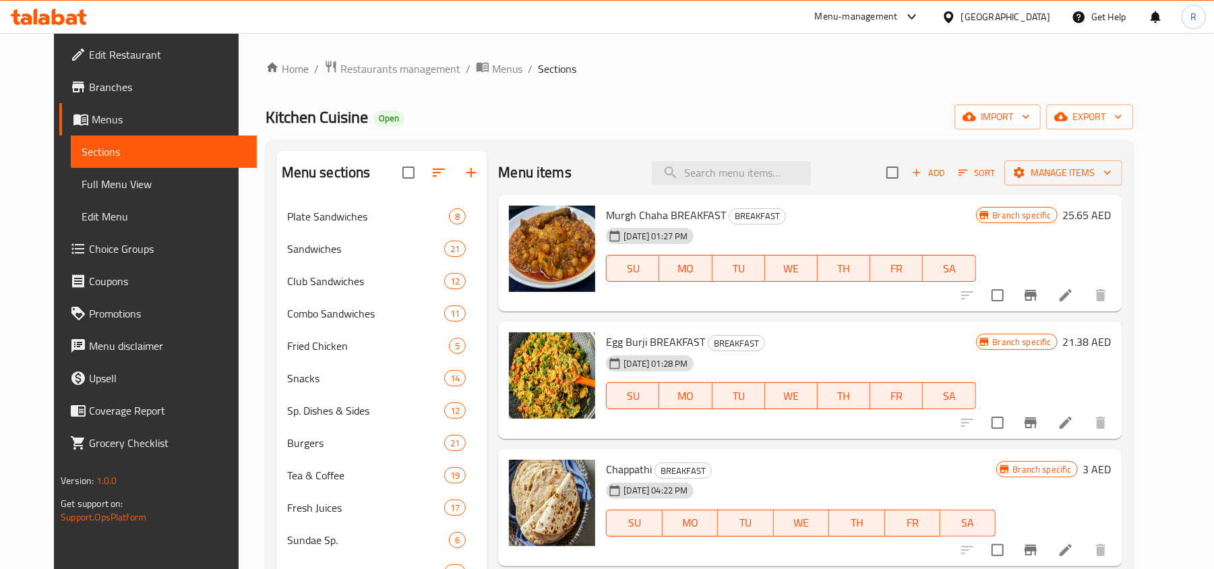
paste input "[PERSON_NAME]"
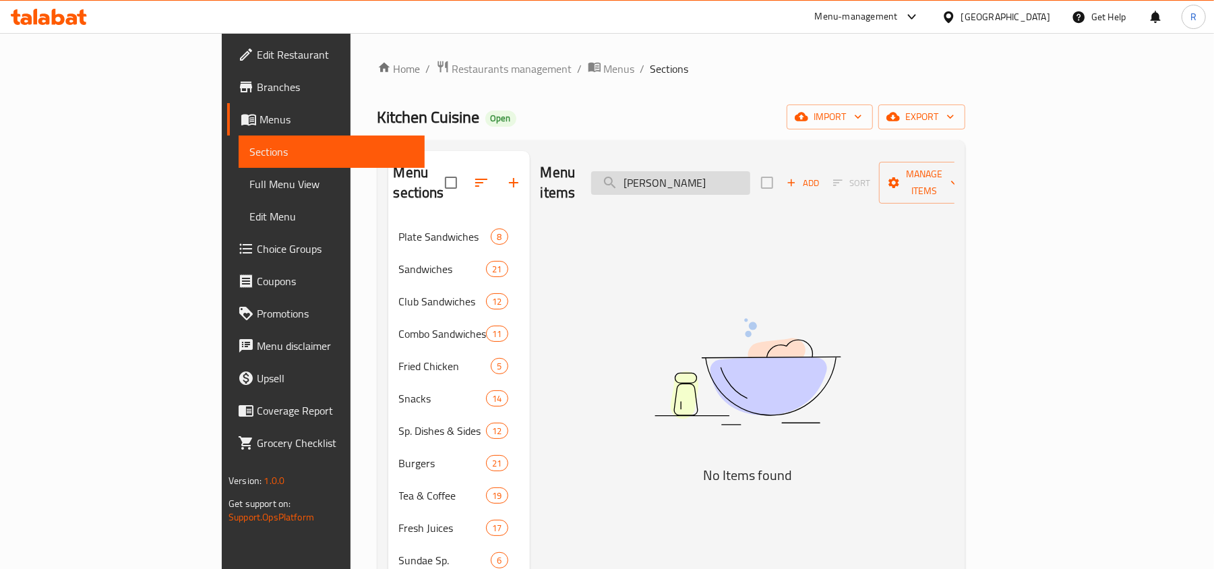
drag, startPoint x: 736, startPoint y: 171, endPoint x: 697, endPoint y: 179, distance: 39.9
click at [697, 179] on input "[PERSON_NAME]" at bounding box center [670, 183] width 159 height 24
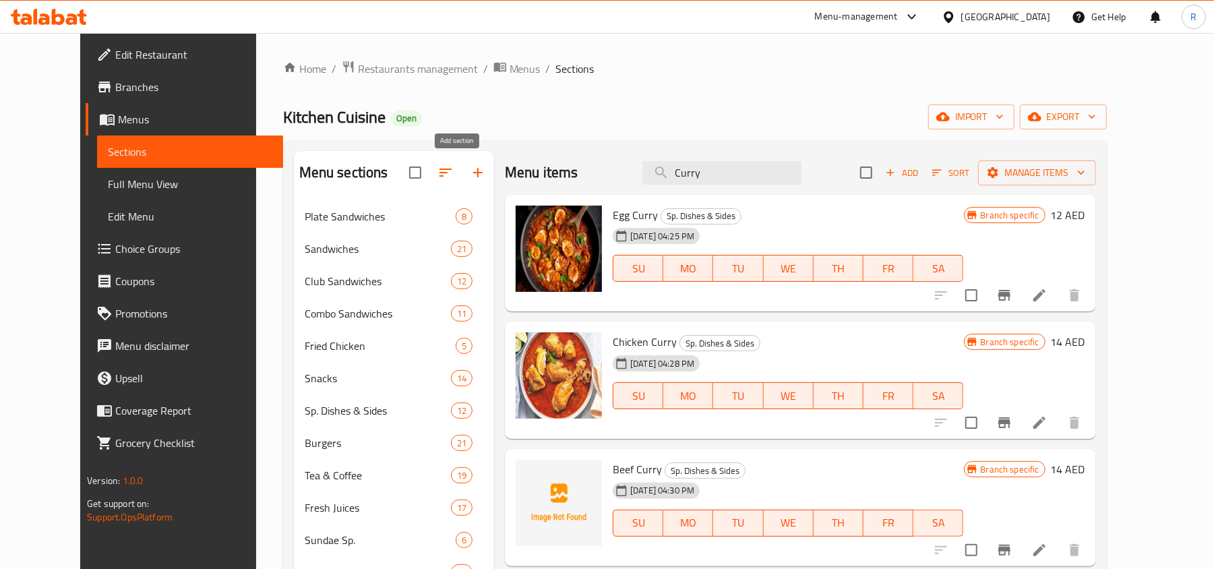
type input "Curry"
click at [470, 176] on icon "button" at bounding box center [478, 172] width 16 height 16
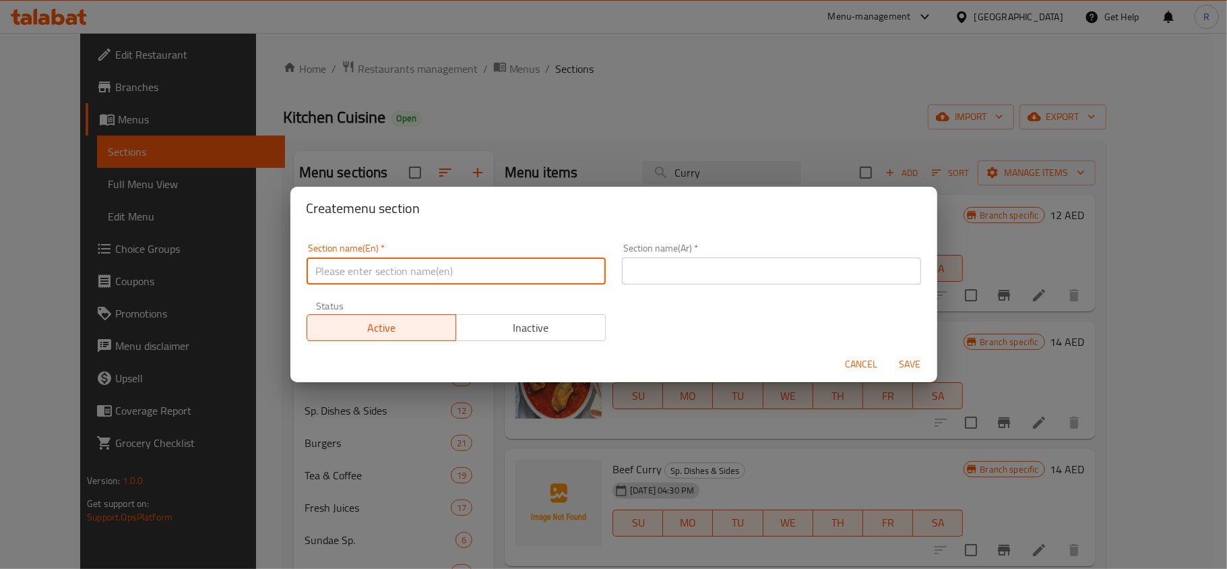
click at [417, 282] on input "text" at bounding box center [456, 270] width 299 height 27
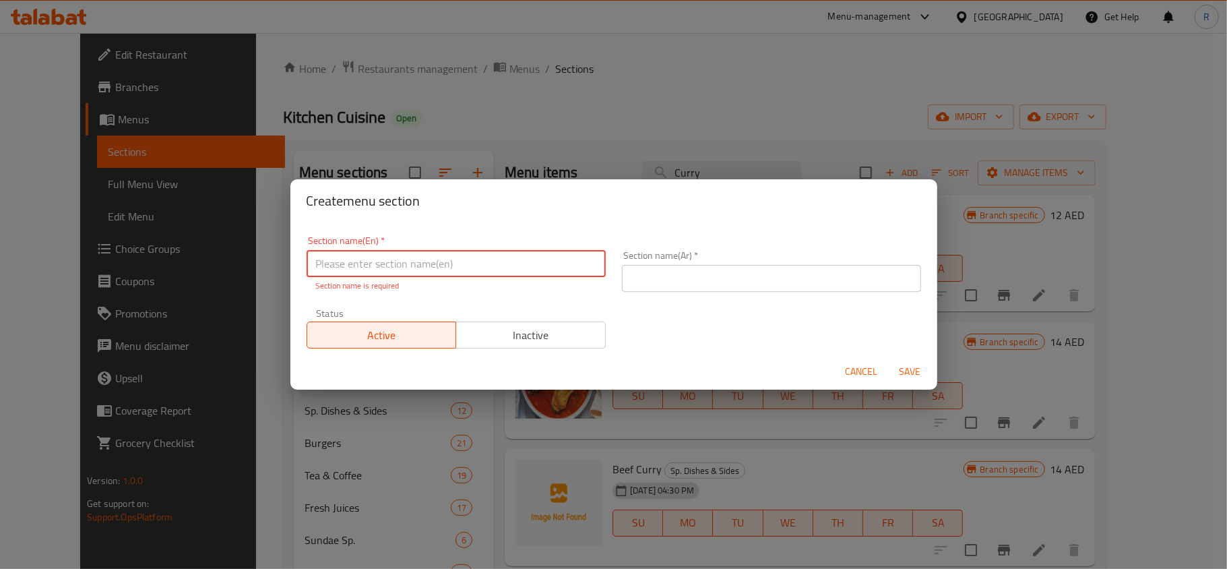
click at [362, 261] on input "text" at bounding box center [456, 263] width 299 height 27
type input "Curry"
click at [722, 283] on input "text" at bounding box center [771, 278] width 299 height 27
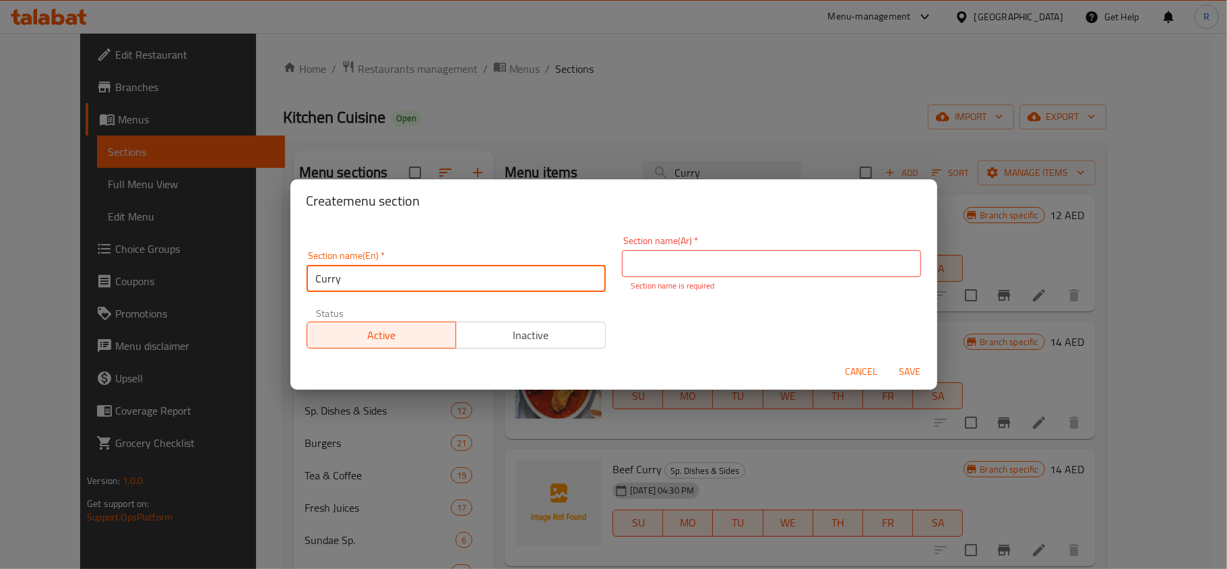
click at [360, 276] on input "Curry" at bounding box center [456, 278] width 299 height 27
click at [359, 276] on input "Curry" at bounding box center [456, 278] width 299 height 27
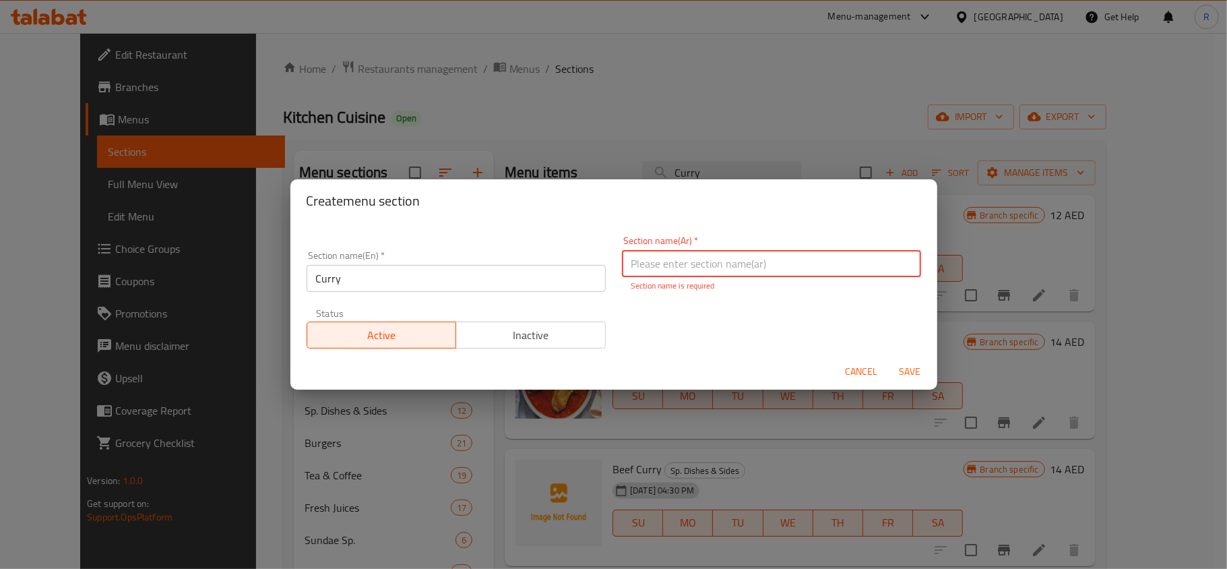
click at [739, 270] on input "text" at bounding box center [771, 263] width 299 height 27
paste input "كاري"
type input "كاري"
click at [913, 357] on div "Cancel Save" at bounding box center [613, 372] width 647 height 36
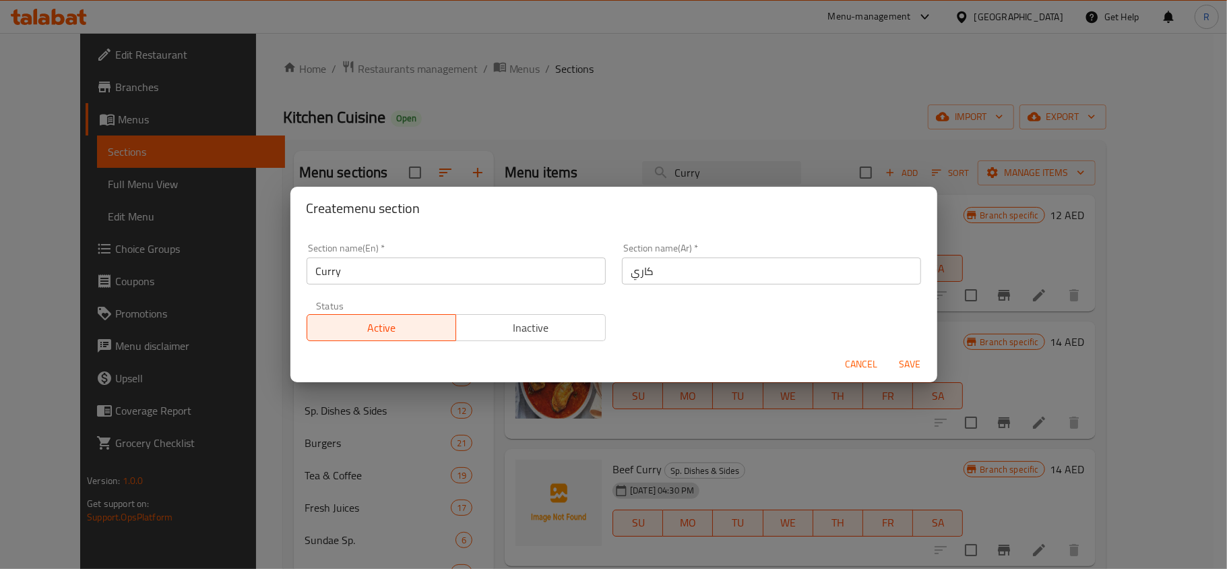
click at [913, 364] on span "Save" at bounding box center [910, 364] width 32 height 17
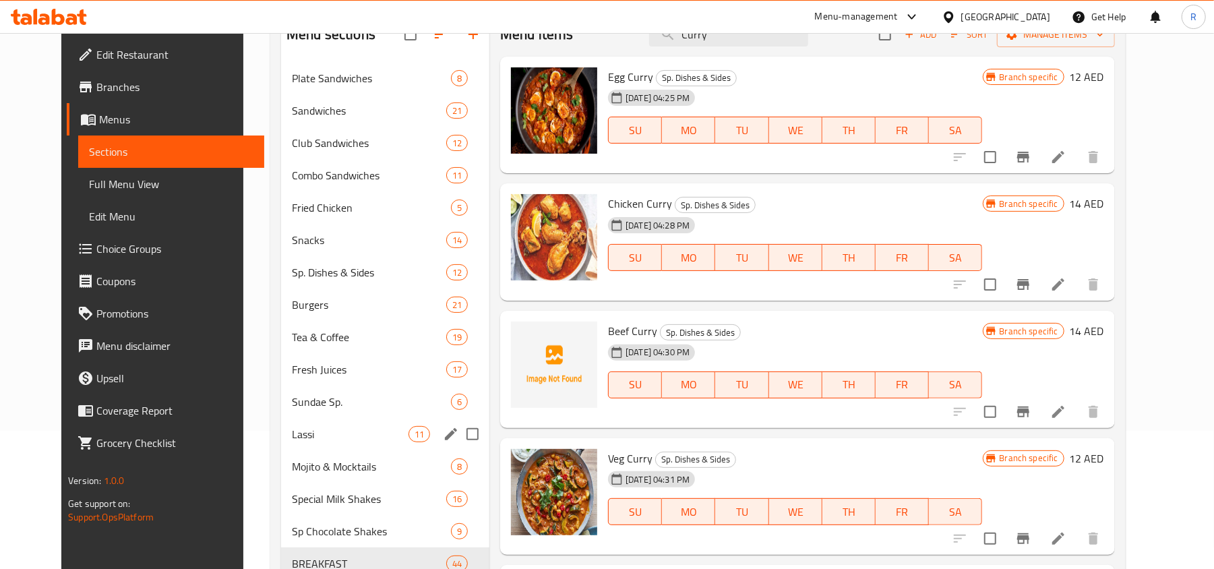
scroll to position [49, 0]
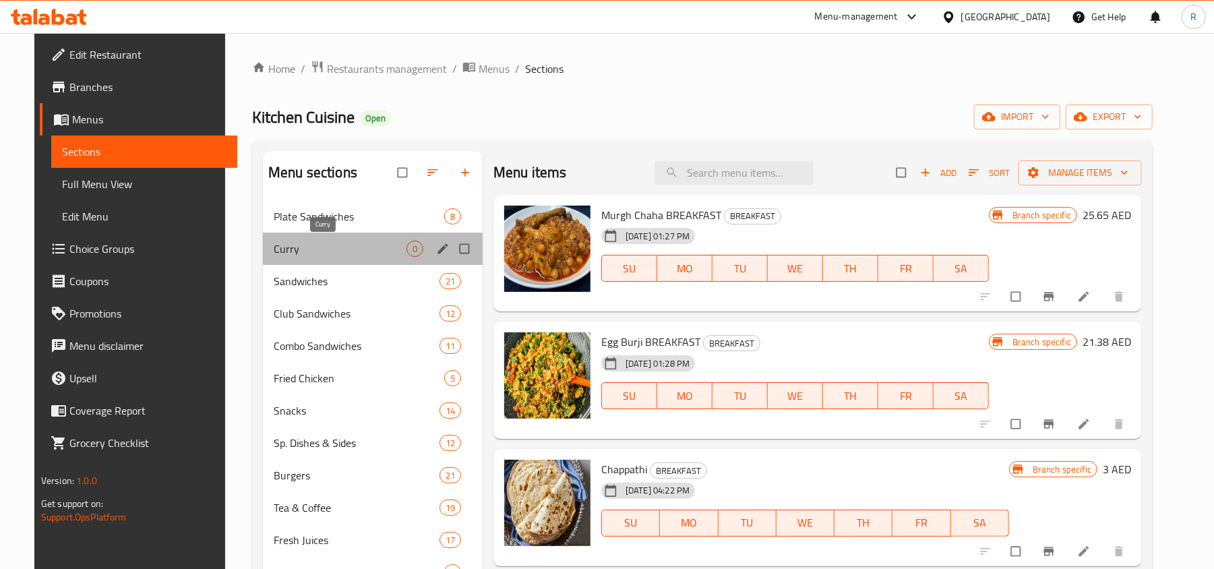
click at [321, 241] on span "Curry" at bounding box center [340, 249] width 133 height 16
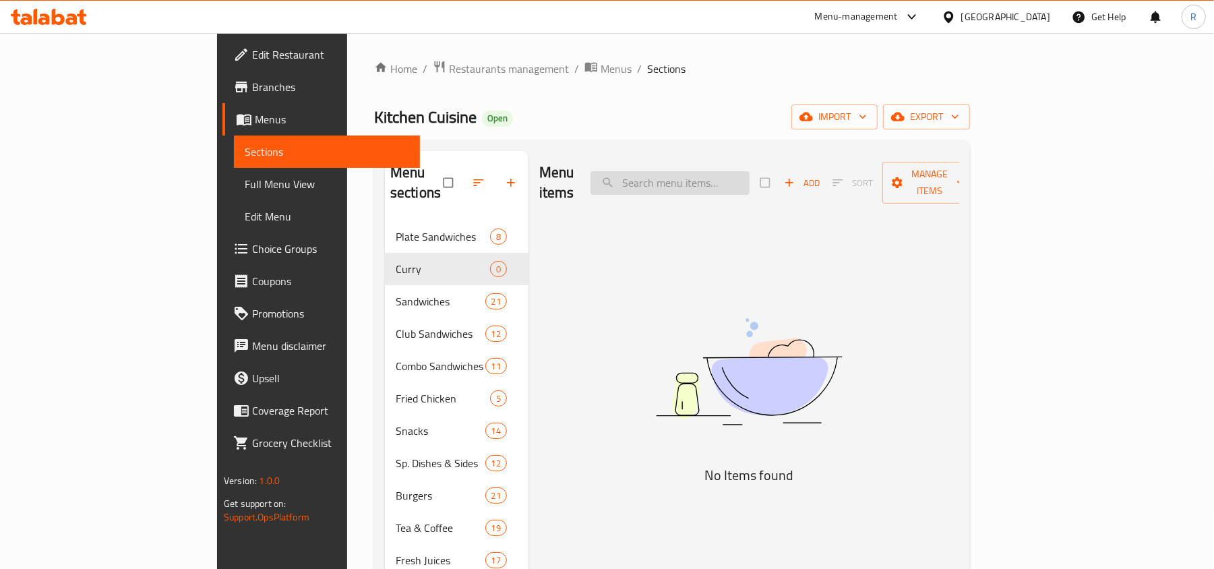
click at [742, 171] on input "search" at bounding box center [669, 183] width 159 height 24
click at [820, 176] on span "Add" at bounding box center [802, 183] width 36 height 16
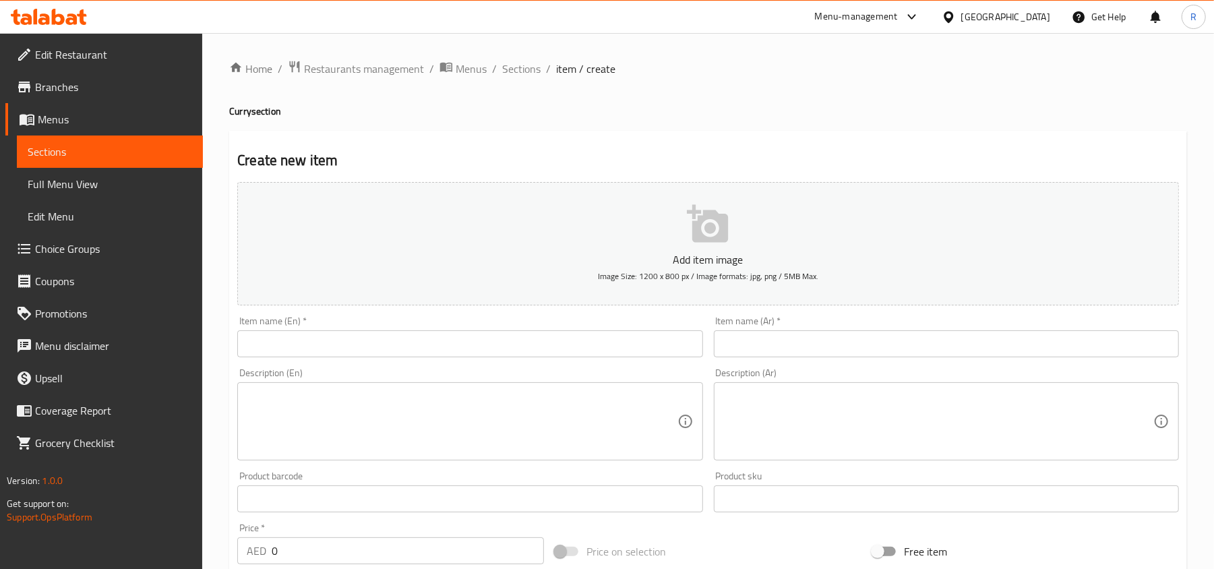
click at [553, 349] on input "text" at bounding box center [469, 343] width 465 height 27
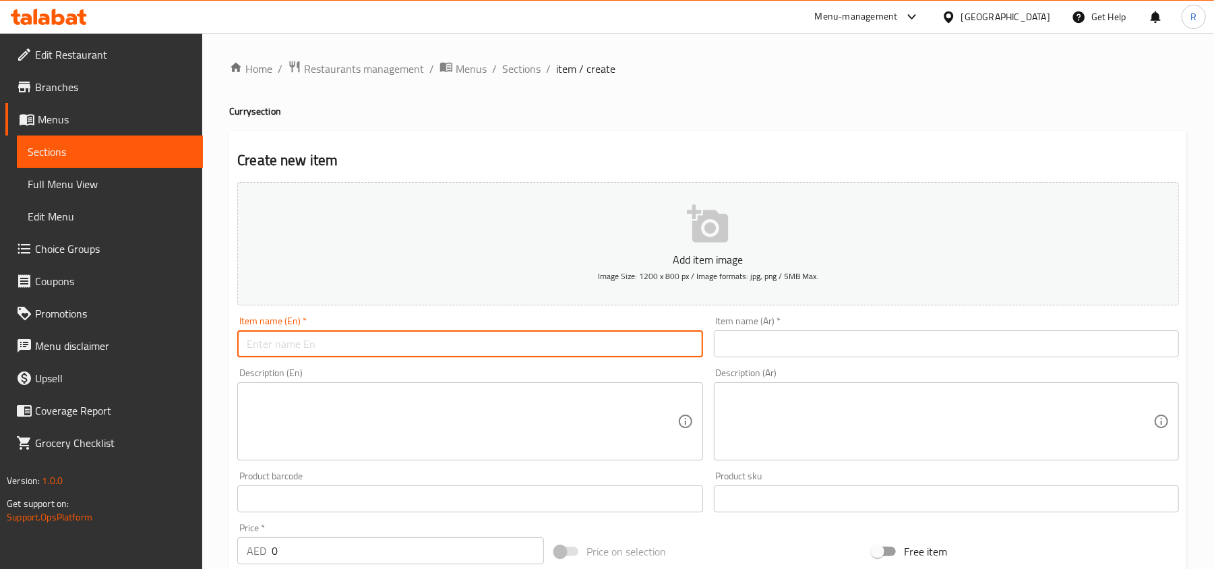
paste input "[PERSON_NAME]"
type input "[PERSON_NAME]"
click at [894, 349] on input "text" at bounding box center [946, 343] width 465 height 27
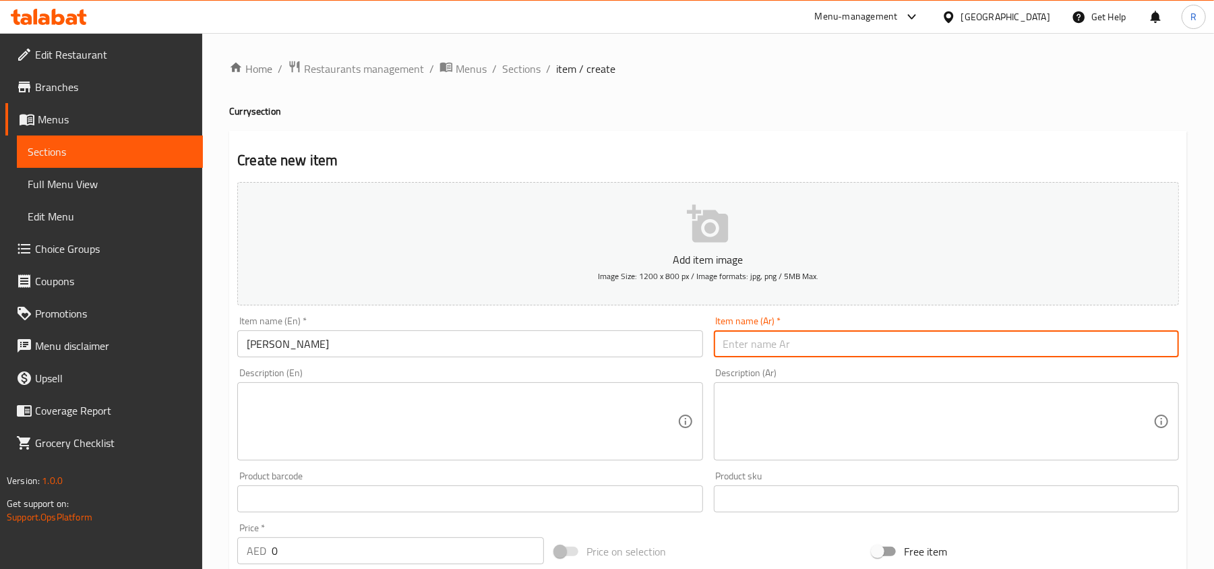
paste input "[PERSON_NAME]"
type input "[PERSON_NAME]"
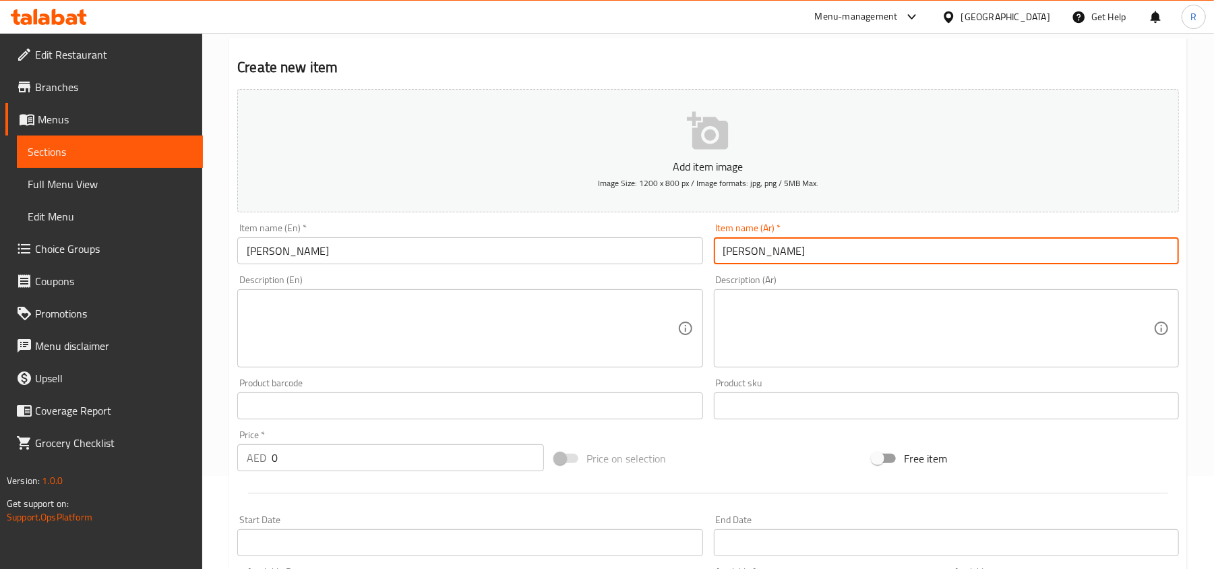
scroll to position [179, 0]
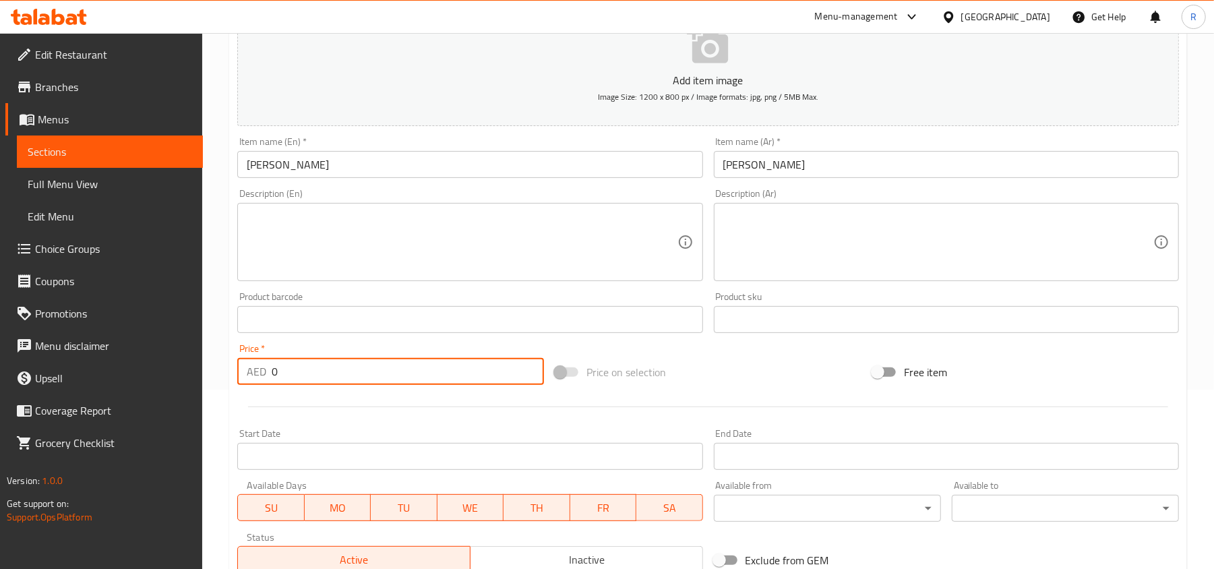
drag, startPoint x: 286, startPoint y: 376, endPoint x: 268, endPoint y: 373, distance: 17.7
click at [268, 373] on div "AED 0 Price *" at bounding box center [390, 371] width 307 height 27
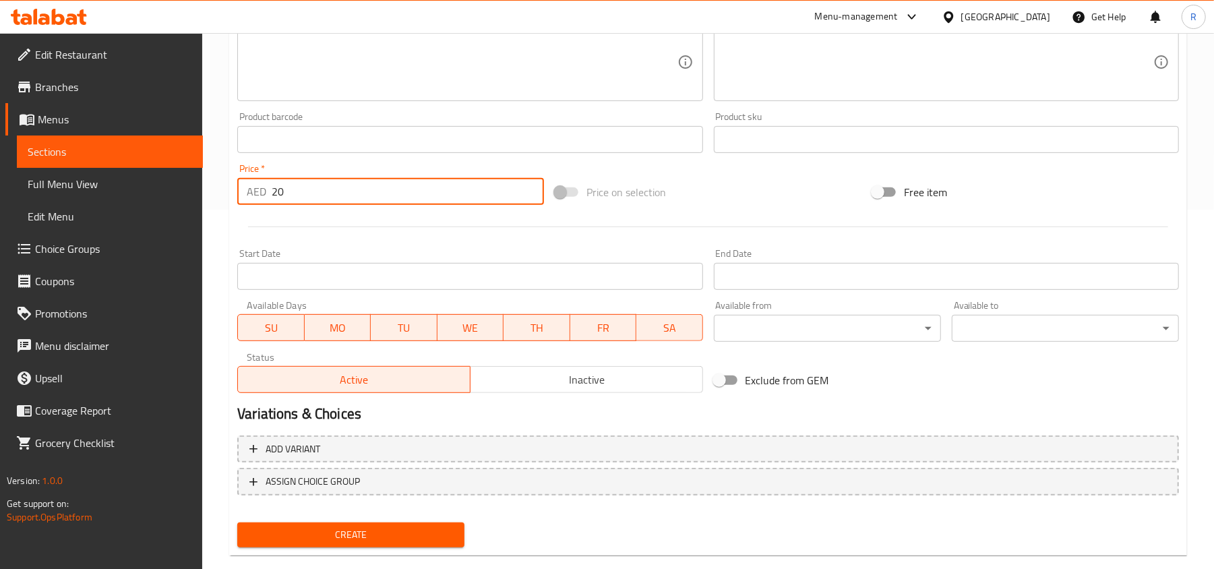
type input "20"
click at [403, 526] on span "Create" at bounding box center [351, 534] width 206 height 17
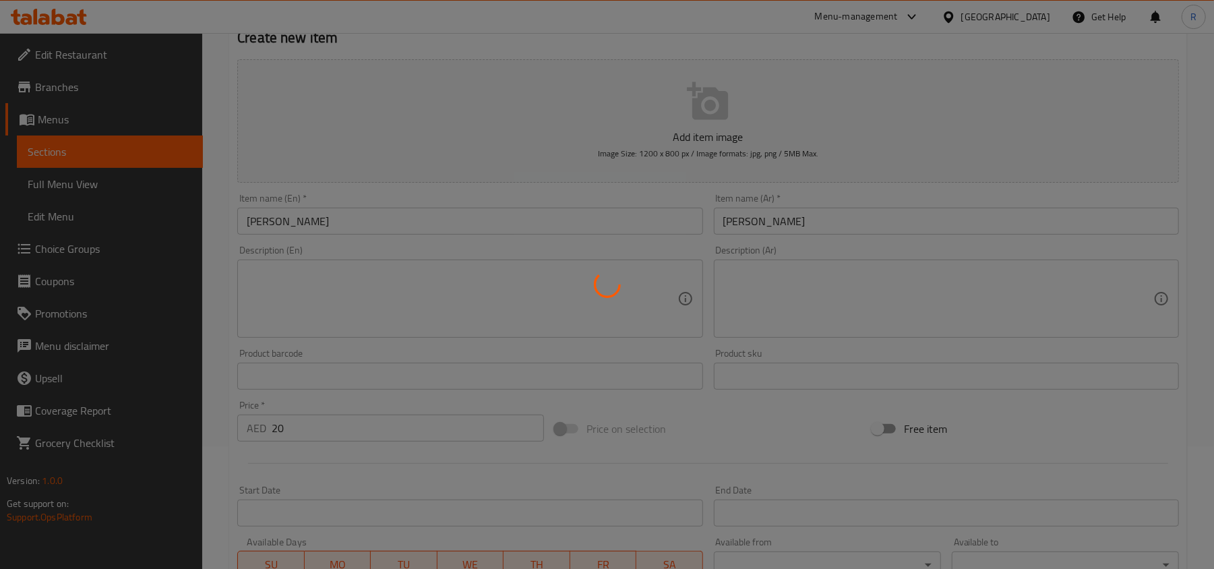
scroll to position [0, 0]
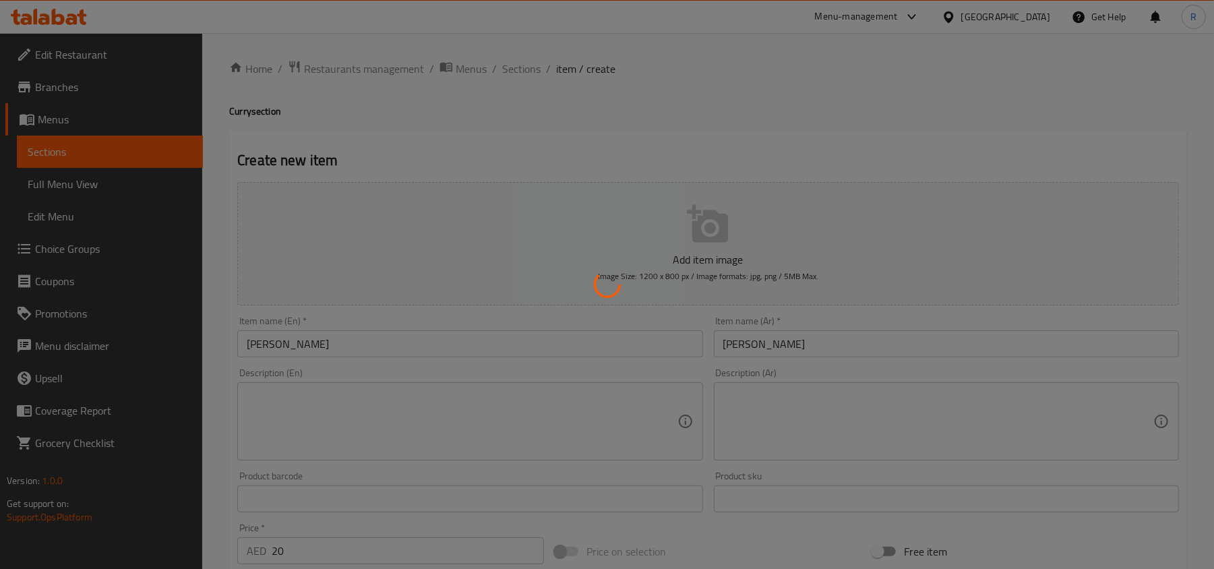
type input "0"
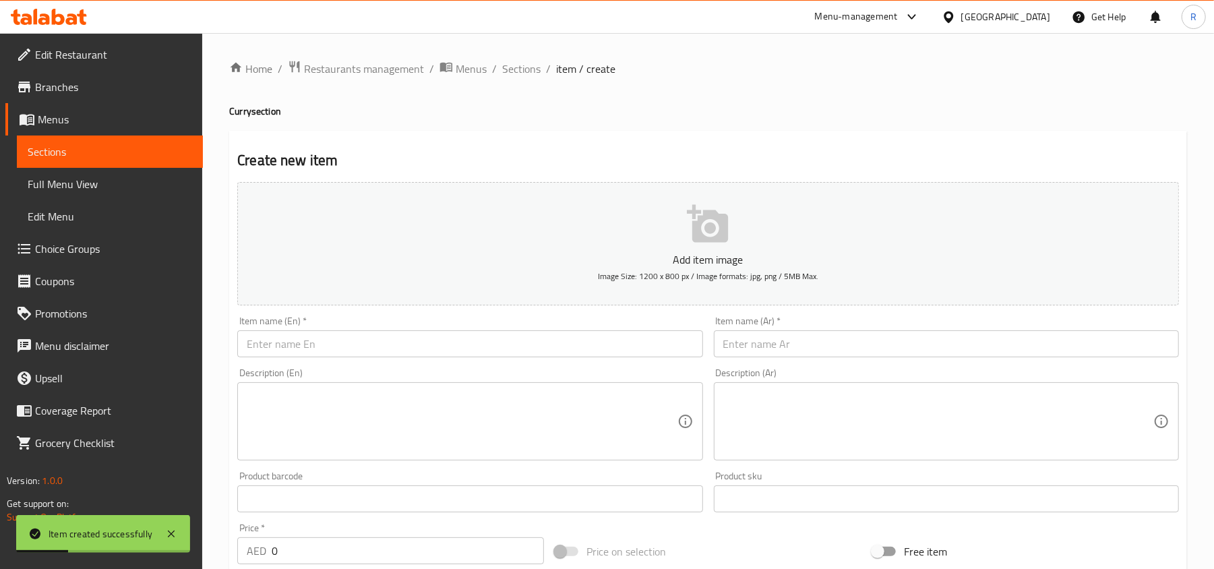
drag, startPoint x: 519, startPoint y: 63, endPoint x: 542, endPoint y: 22, distance: 47.7
click at [519, 63] on span "Sections" at bounding box center [521, 69] width 38 height 16
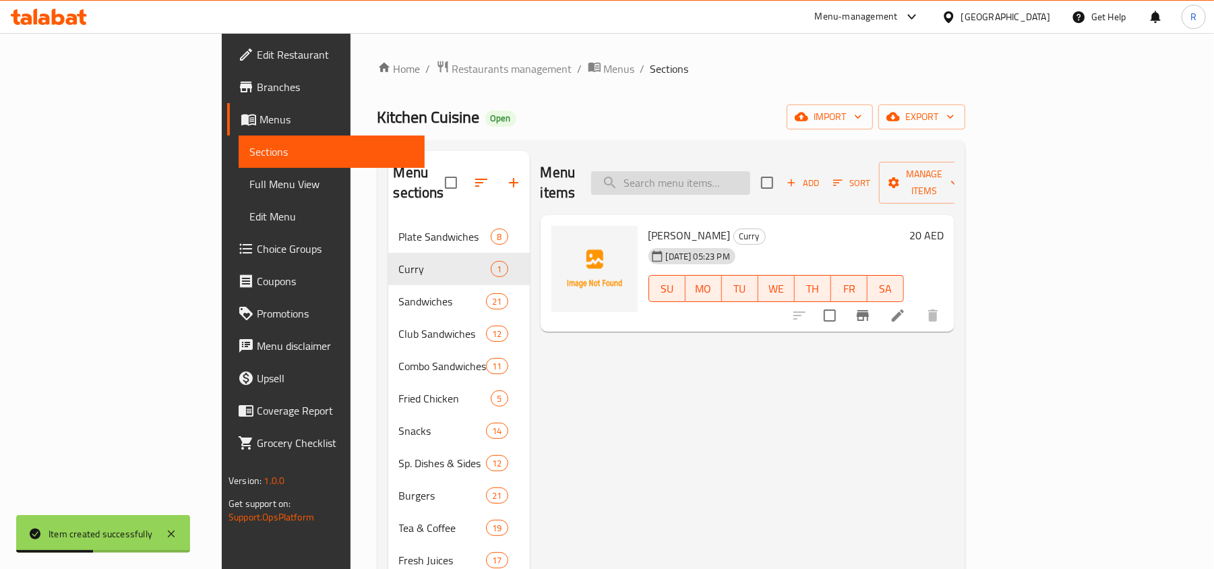
click at [743, 174] on input "search" at bounding box center [670, 183] width 159 height 24
paste input "Chicken Curry"
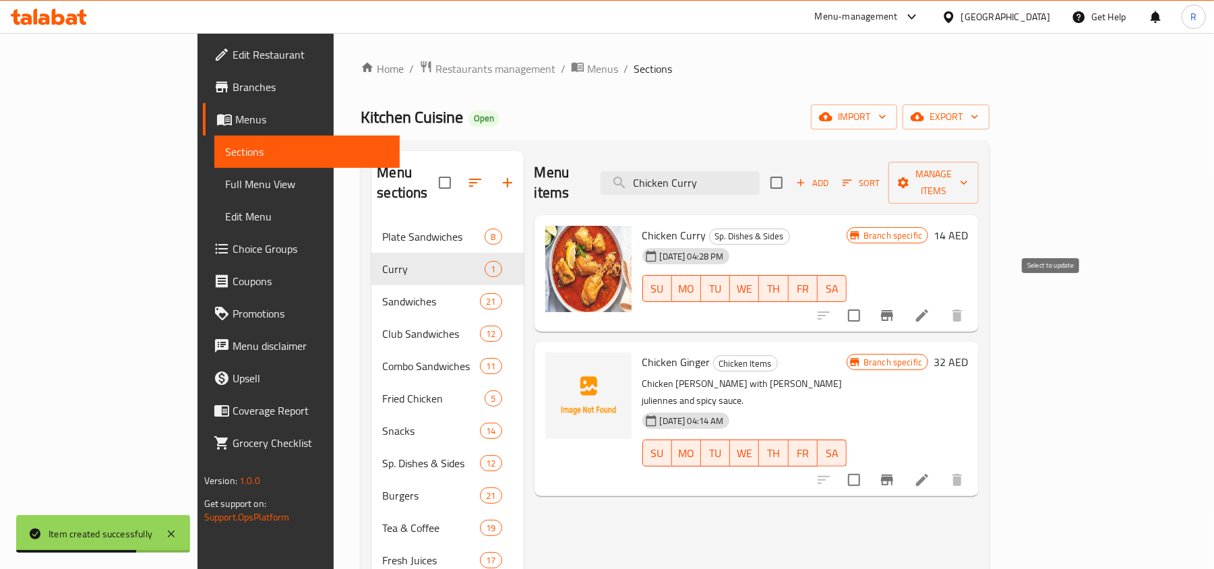
type input "Chicken Curry"
click at [868, 301] on input "checkbox" at bounding box center [854, 315] width 28 height 28
click at [968, 166] on span "Manage items" at bounding box center [933, 183] width 69 height 34
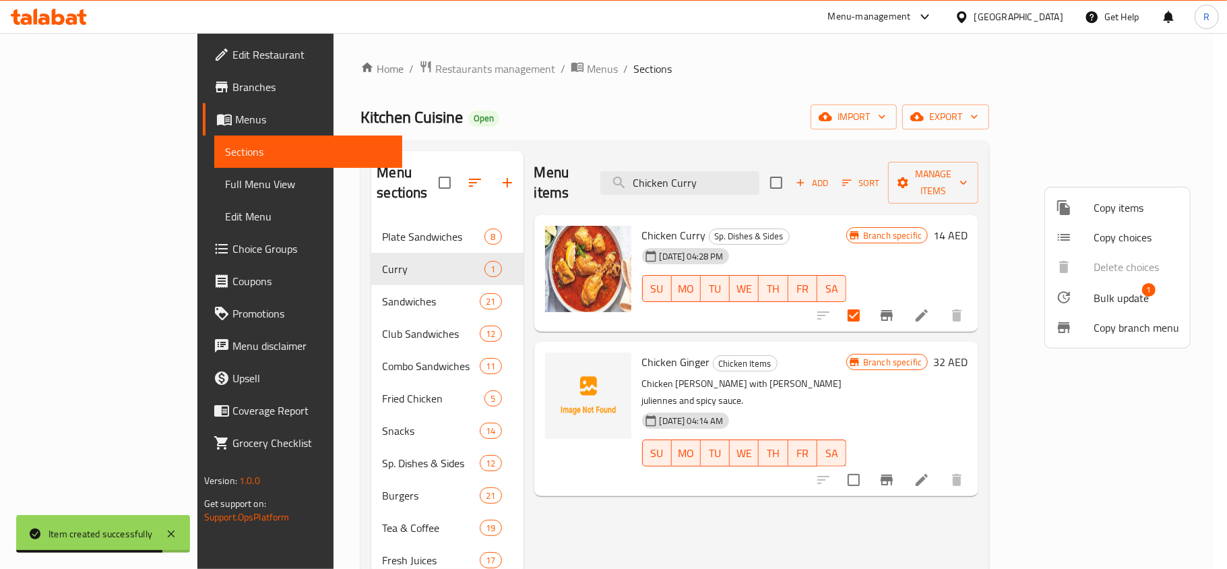
click at [1096, 298] on span "Bulk update" at bounding box center [1121, 298] width 55 height 16
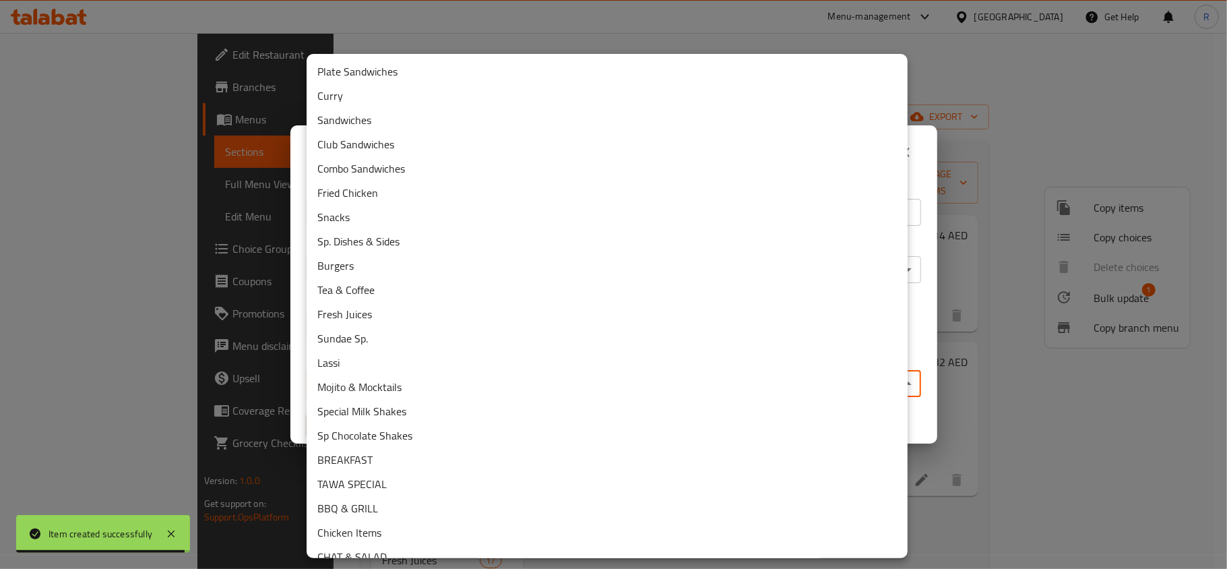
click at [464, 390] on body "Item created successfully ​ Menu-management [GEOGRAPHIC_DATA] Get Help R Edit R…" at bounding box center [613, 301] width 1227 height 536
click at [356, 100] on li "Curry" at bounding box center [607, 96] width 601 height 24
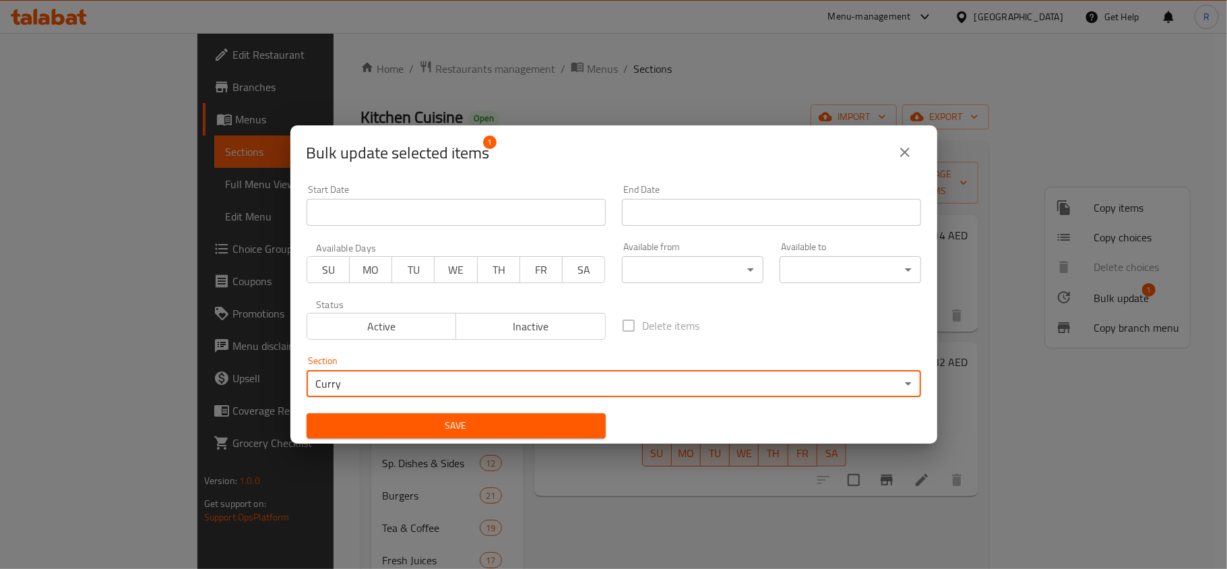
click at [473, 424] on span "Save" at bounding box center [456, 425] width 278 height 17
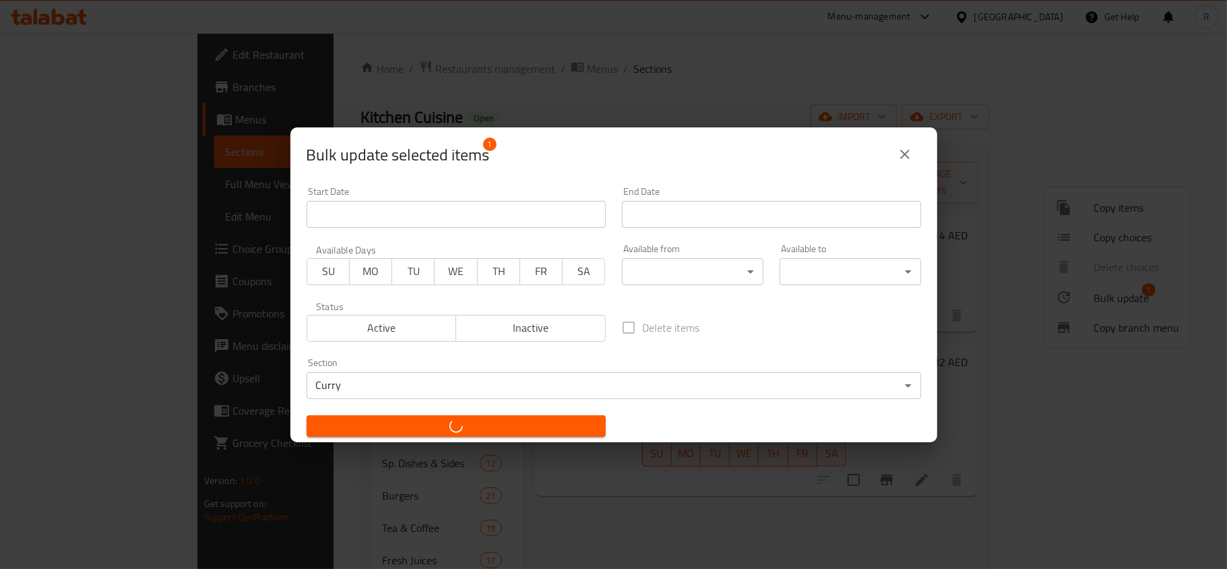
checkbox input "false"
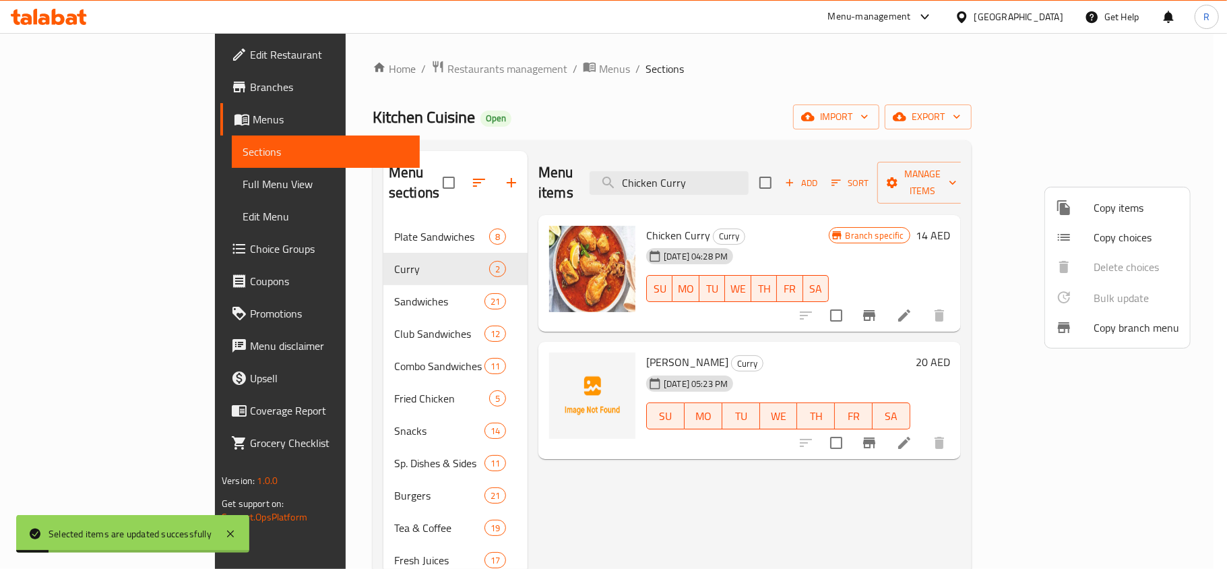
drag, startPoint x: 910, startPoint y: 206, endPoint x: 928, endPoint y: 219, distance: 22.3
click at [910, 206] on div at bounding box center [613, 284] width 1227 height 569
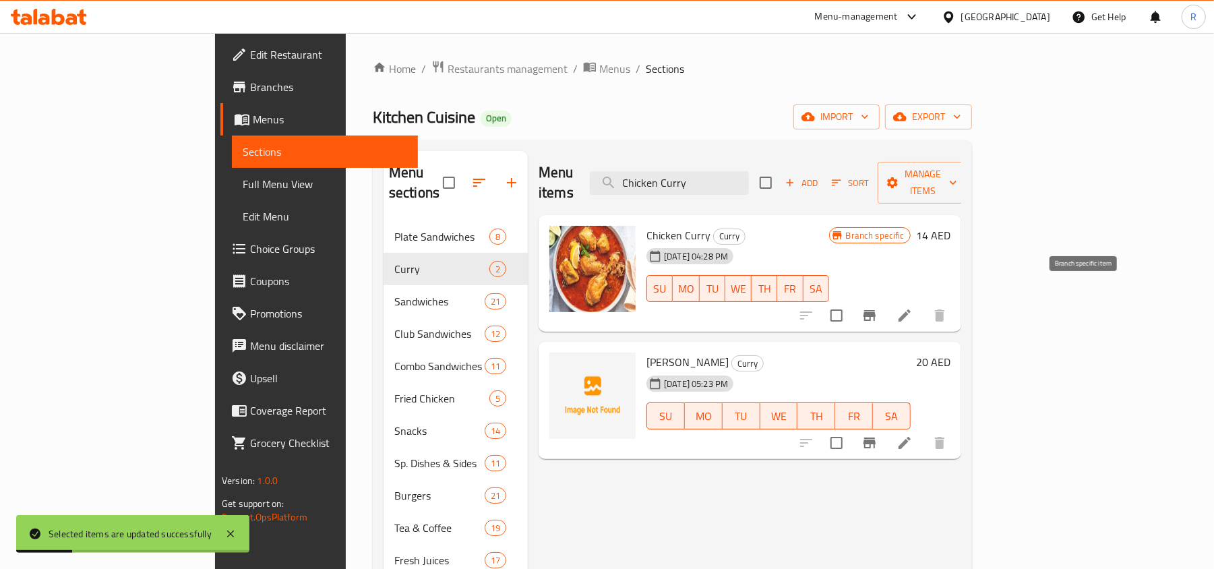
click at [877, 307] on icon "Branch-specific-item" at bounding box center [869, 315] width 16 height 16
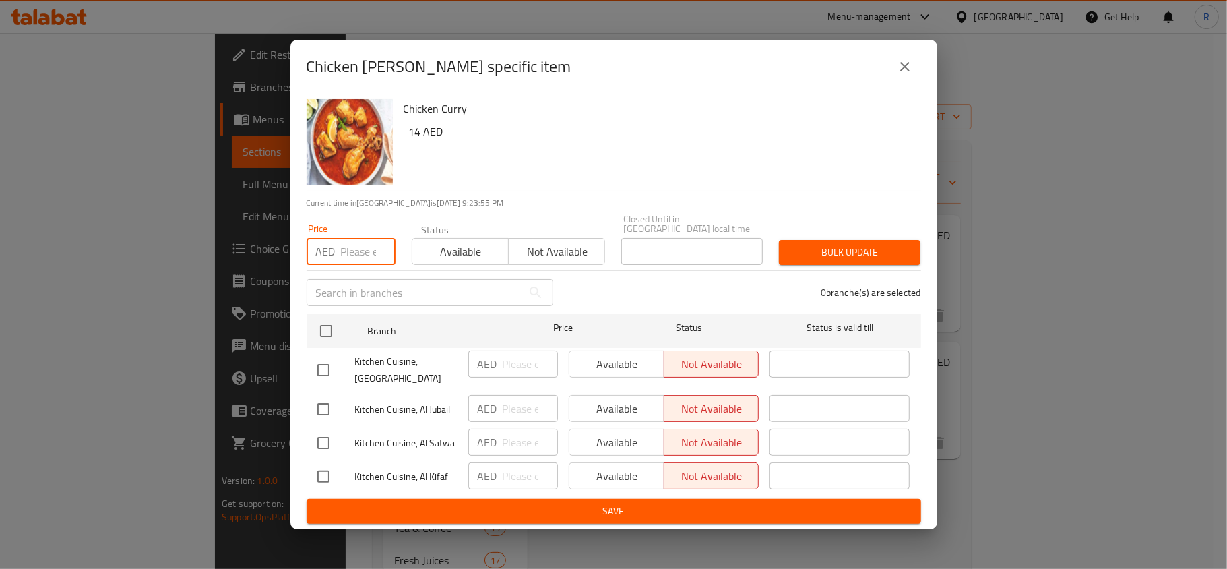
click at [344, 249] on input "number" at bounding box center [368, 251] width 55 height 27
click at [324, 332] on input "checkbox" at bounding box center [326, 331] width 28 height 28
checkbox input "true"
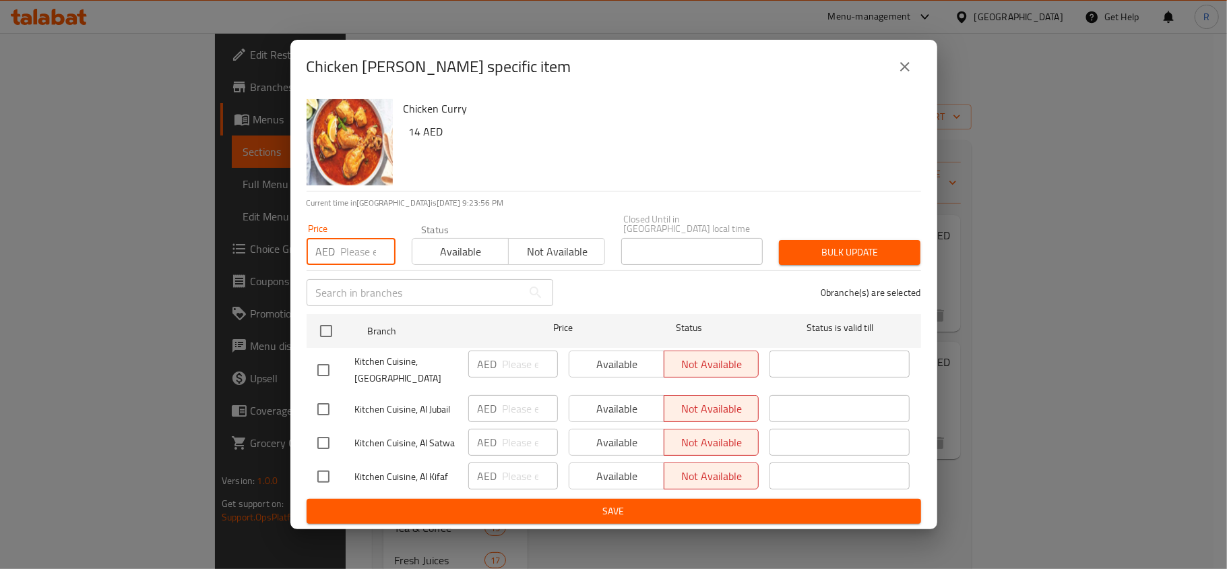
checkbox input "true"
click at [362, 249] on input "number" at bounding box center [368, 251] width 55 height 27
type input "27"
click at [853, 237] on div "Bulk update" at bounding box center [850, 252] width 158 height 41
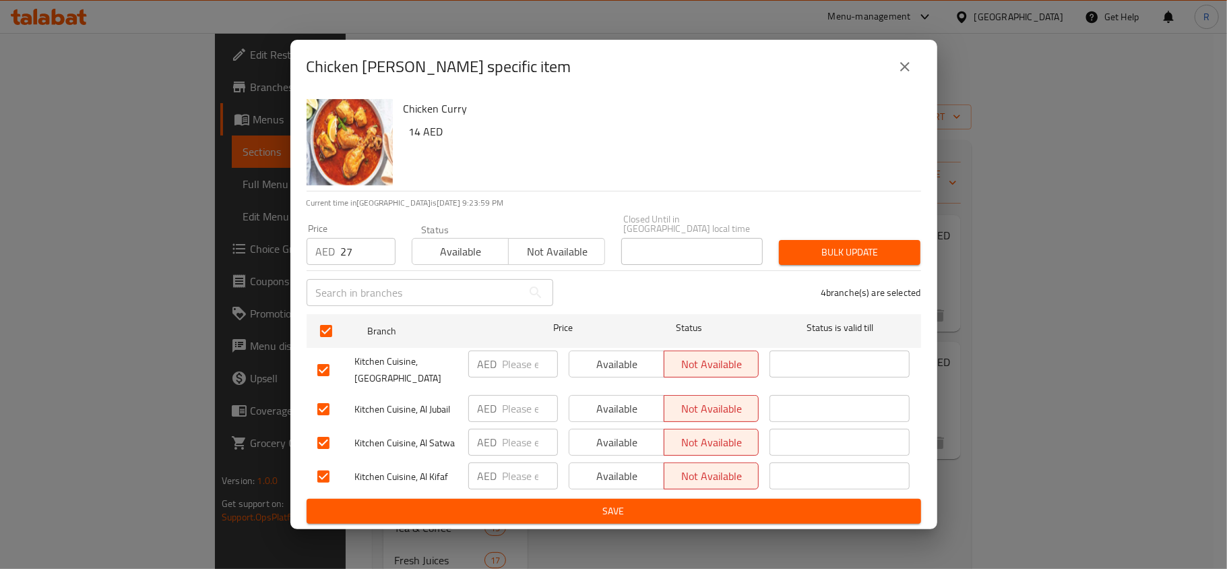
click at [855, 239] on div "Bulk update" at bounding box center [850, 252] width 158 height 41
click at [856, 247] on span "Bulk update" at bounding box center [850, 252] width 120 height 17
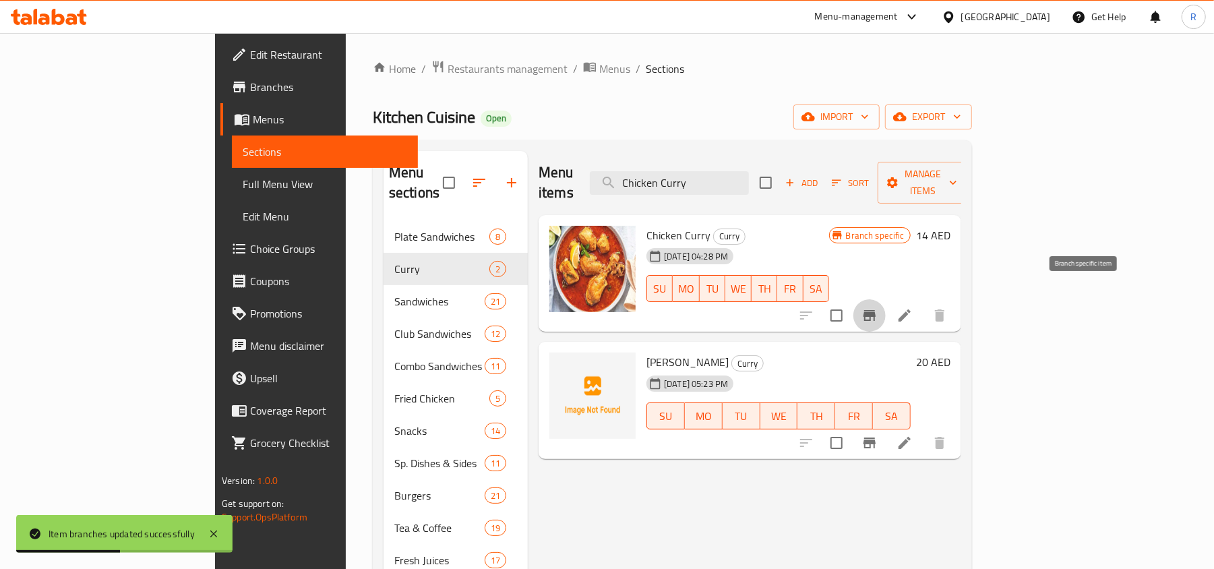
click at [886, 299] on button "Branch-specific-item" at bounding box center [869, 315] width 32 height 32
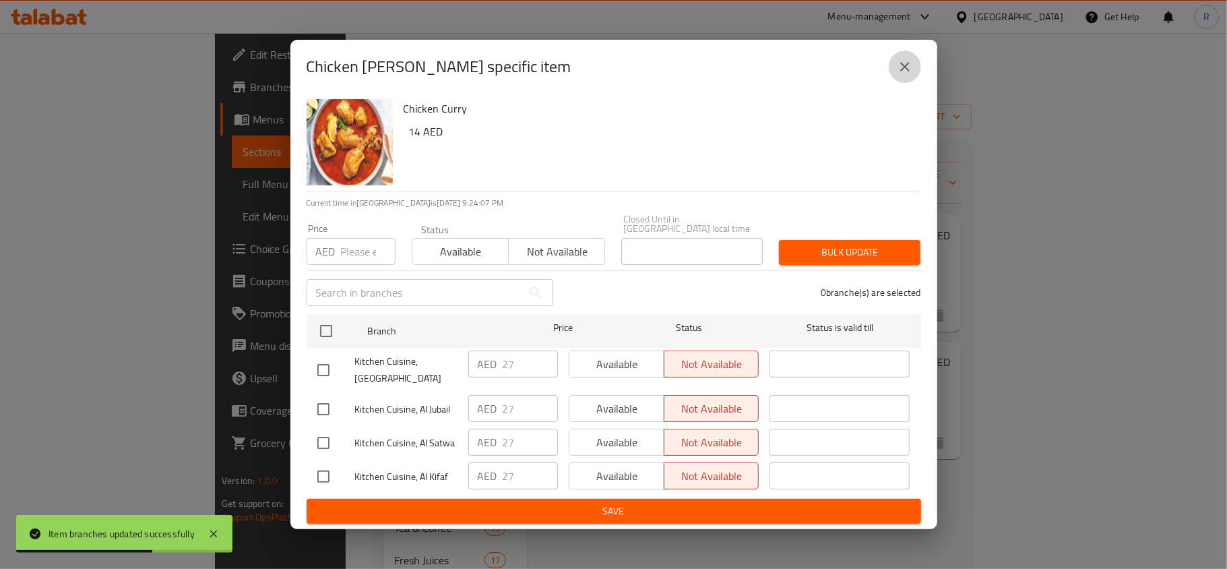
click at [900, 61] on icon "close" at bounding box center [905, 67] width 16 height 16
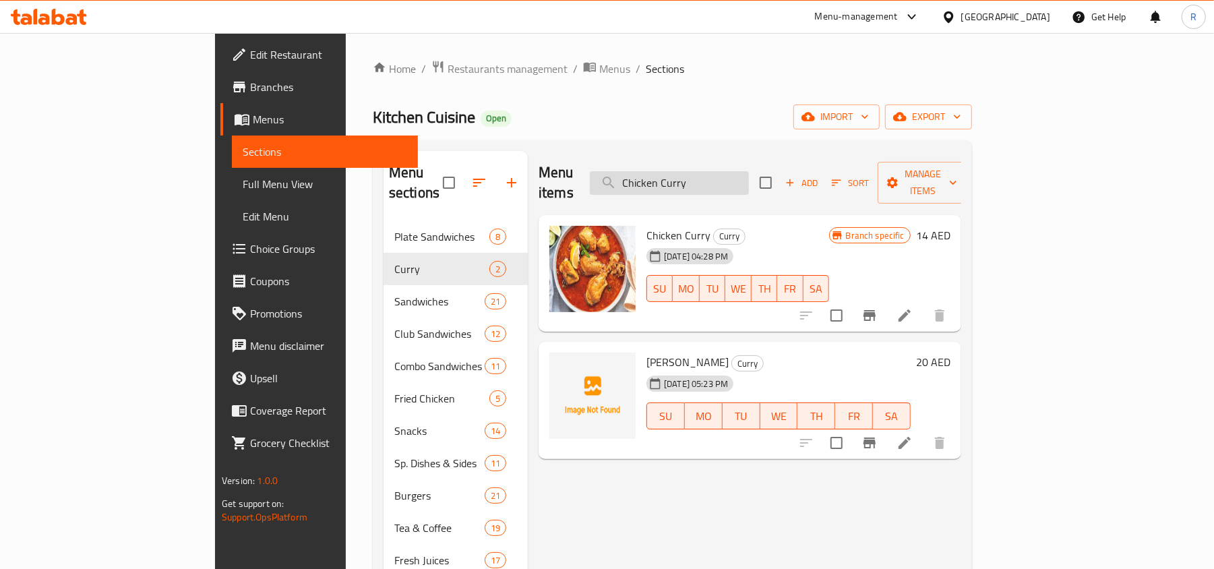
click at [749, 173] on input "Chicken Curry" at bounding box center [669, 183] width 159 height 24
paste input "Beef"
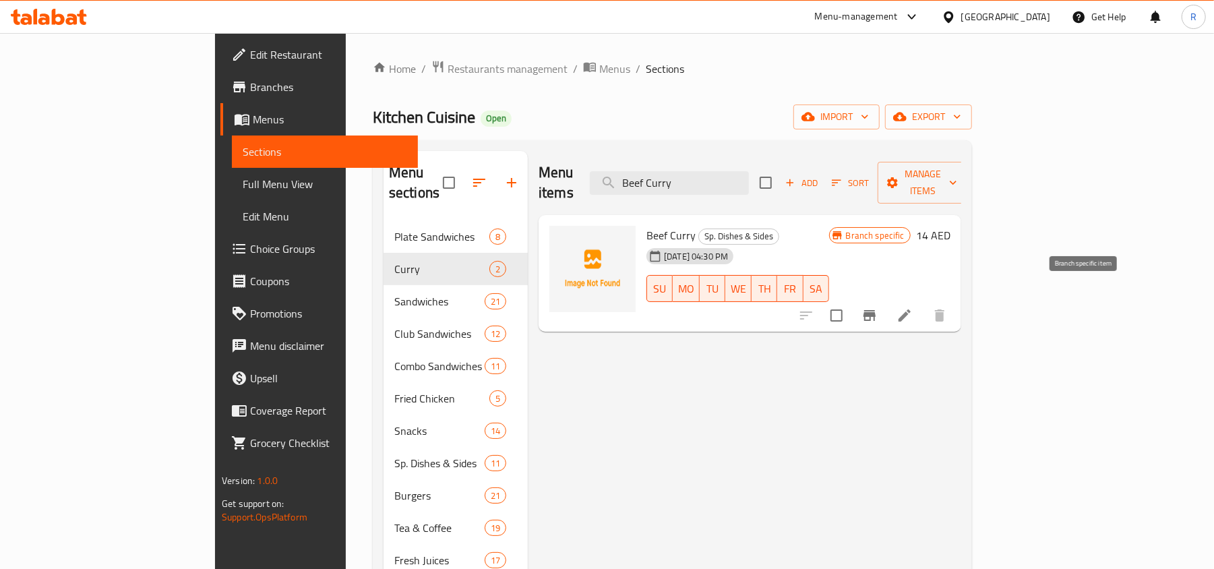
type input "Beef Curry"
click at [886, 299] on button "Branch-specific-item" at bounding box center [869, 315] width 32 height 32
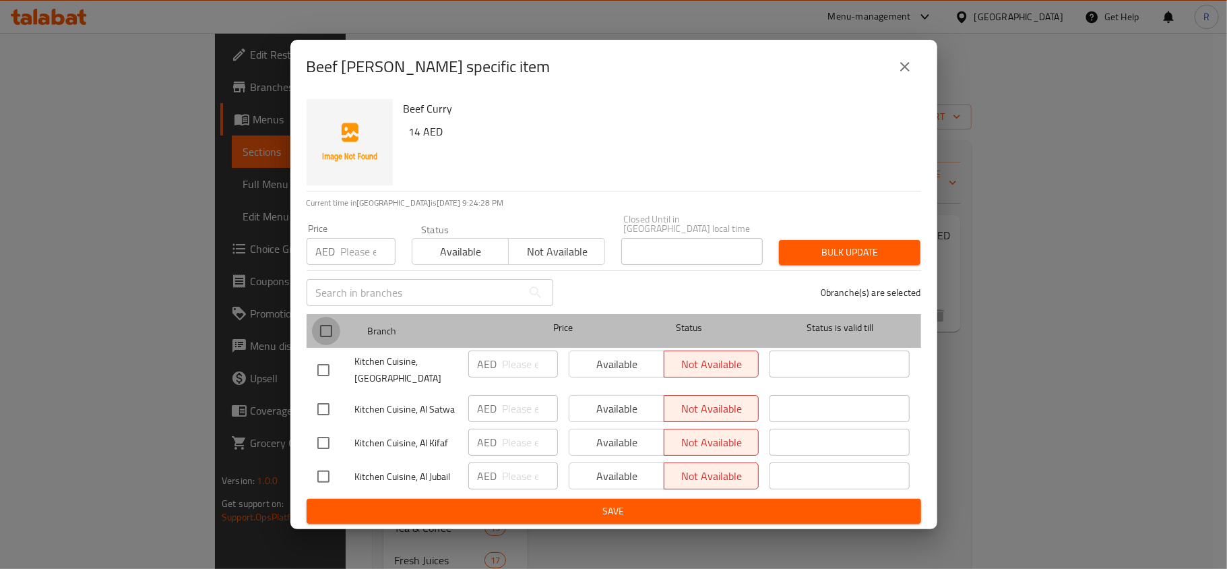
click at [322, 325] on input "checkbox" at bounding box center [326, 331] width 28 height 28
checkbox input "true"
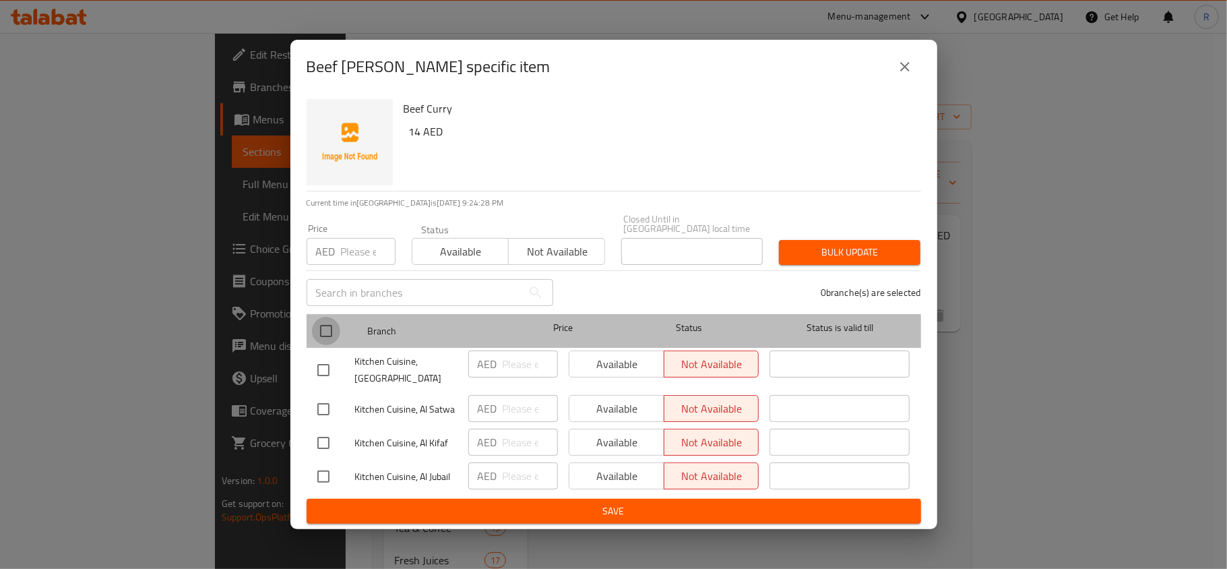
checkbox input "true"
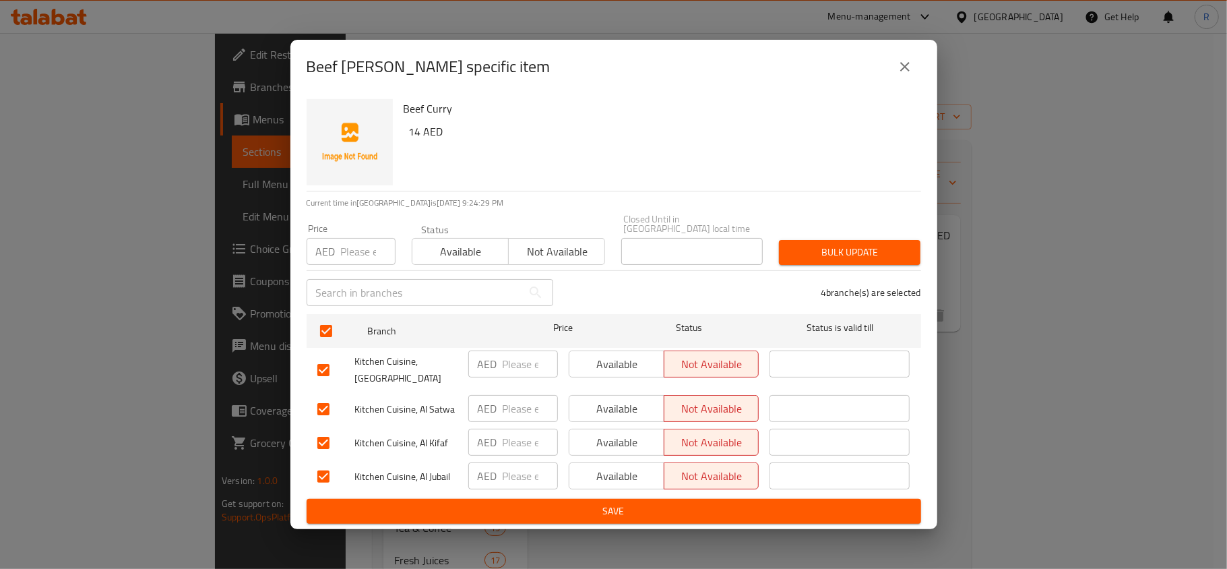
click at [351, 254] on input "number" at bounding box center [368, 251] width 55 height 27
type input "27"
click at [817, 252] on span "Bulk update" at bounding box center [850, 252] width 120 height 17
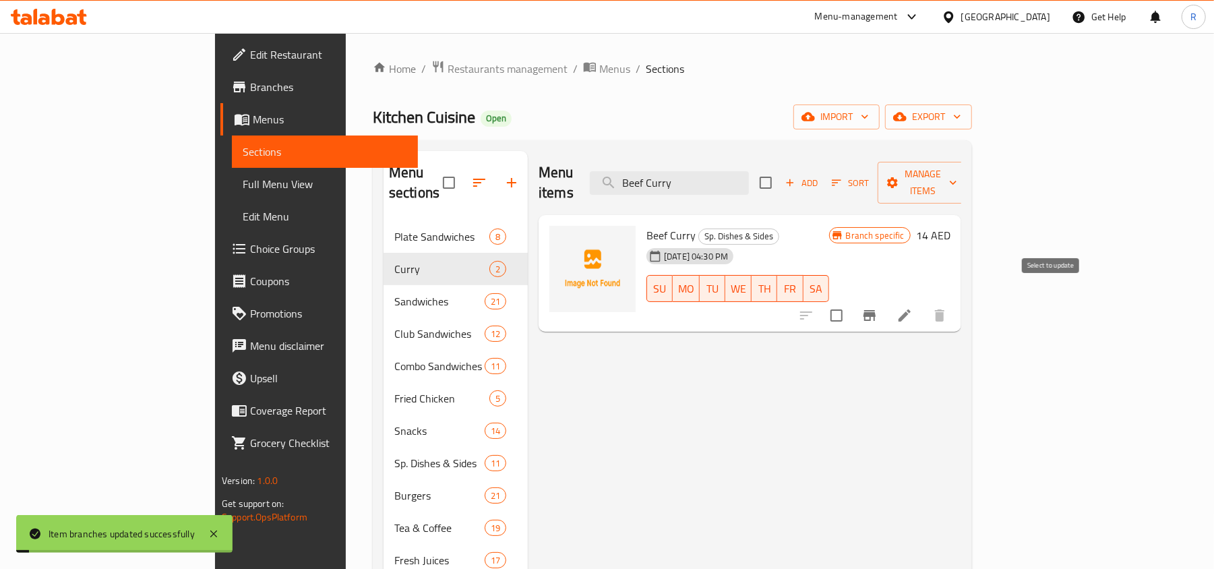
click at [851, 301] on input "checkbox" at bounding box center [836, 315] width 28 height 28
checkbox input "true"
click at [957, 173] on span "Manage items" at bounding box center [922, 183] width 69 height 34
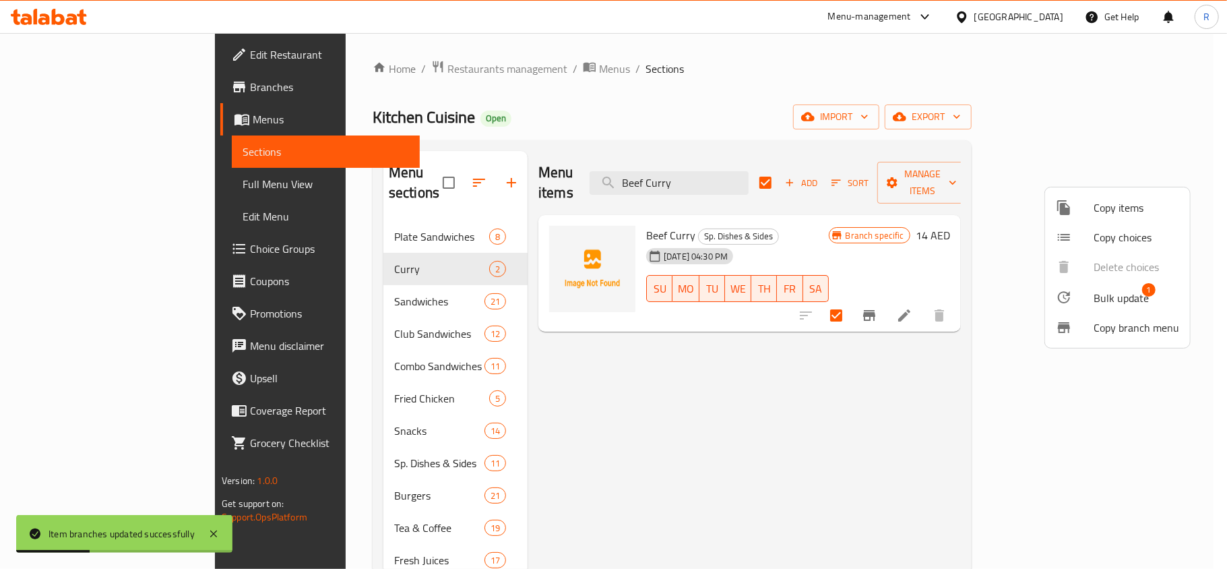
click at [1132, 294] on span "Bulk update" at bounding box center [1121, 298] width 55 height 16
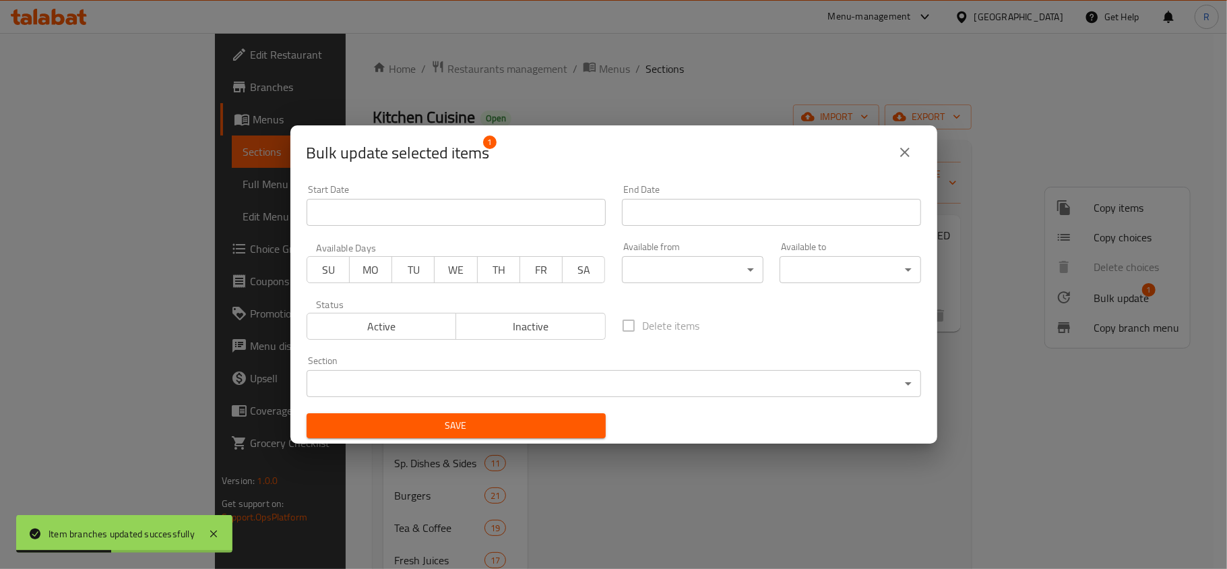
click at [508, 384] on body "Item branches updated successfully ​ Menu-management [GEOGRAPHIC_DATA] Get Help…" at bounding box center [613, 301] width 1227 height 536
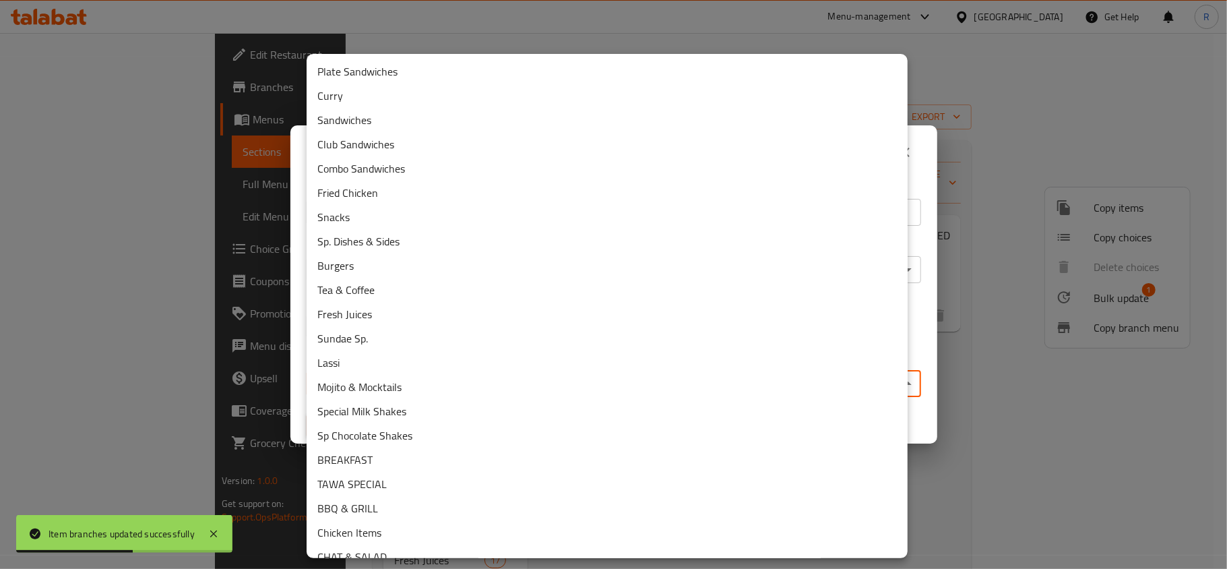
click at [364, 98] on li "Curry" at bounding box center [607, 96] width 601 height 24
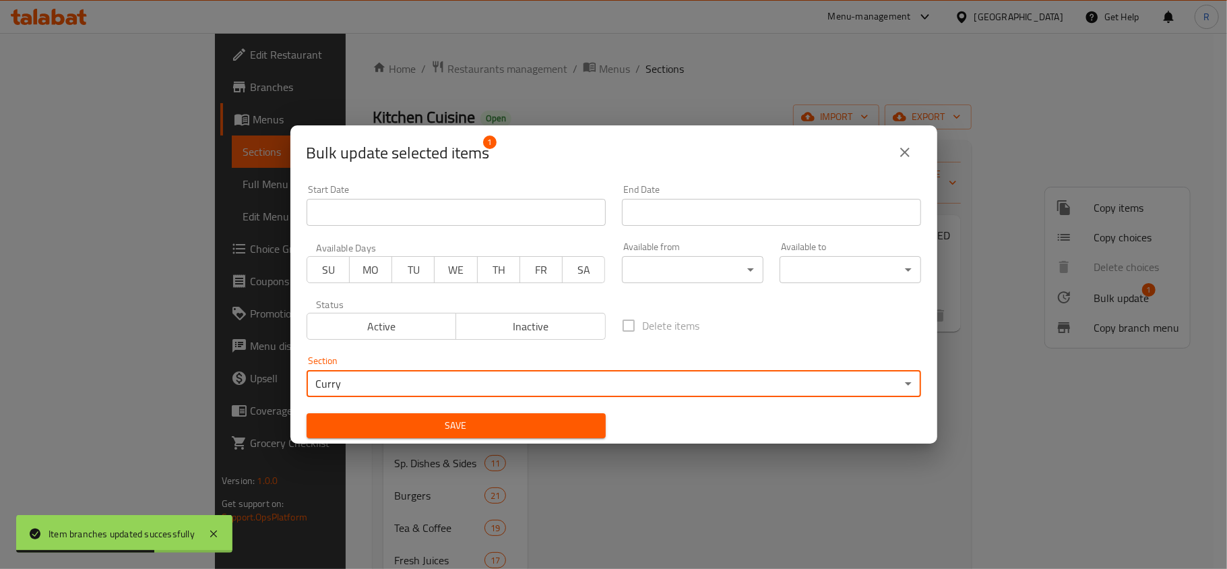
click at [440, 416] on button "Save" at bounding box center [456, 425] width 299 height 25
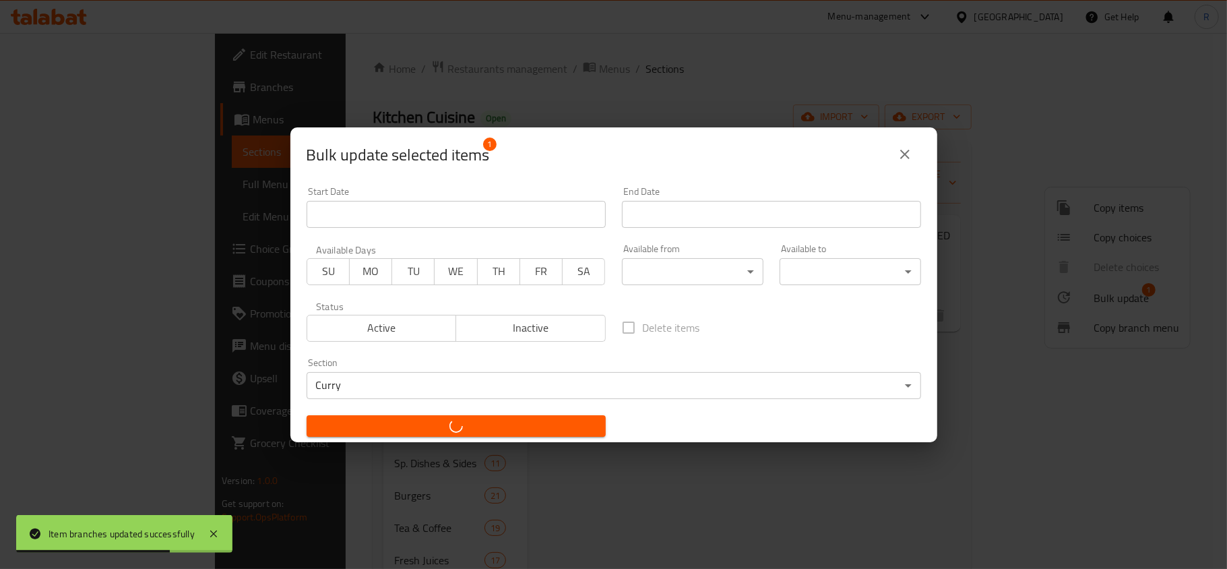
checkbox input "false"
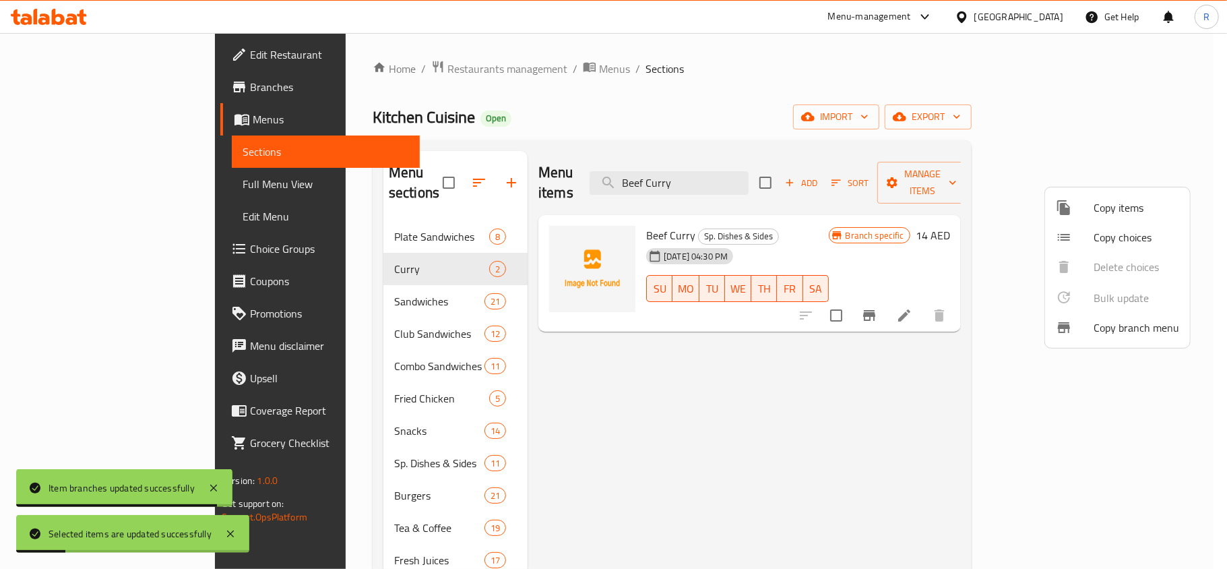
click at [747, 165] on div at bounding box center [613, 284] width 1227 height 569
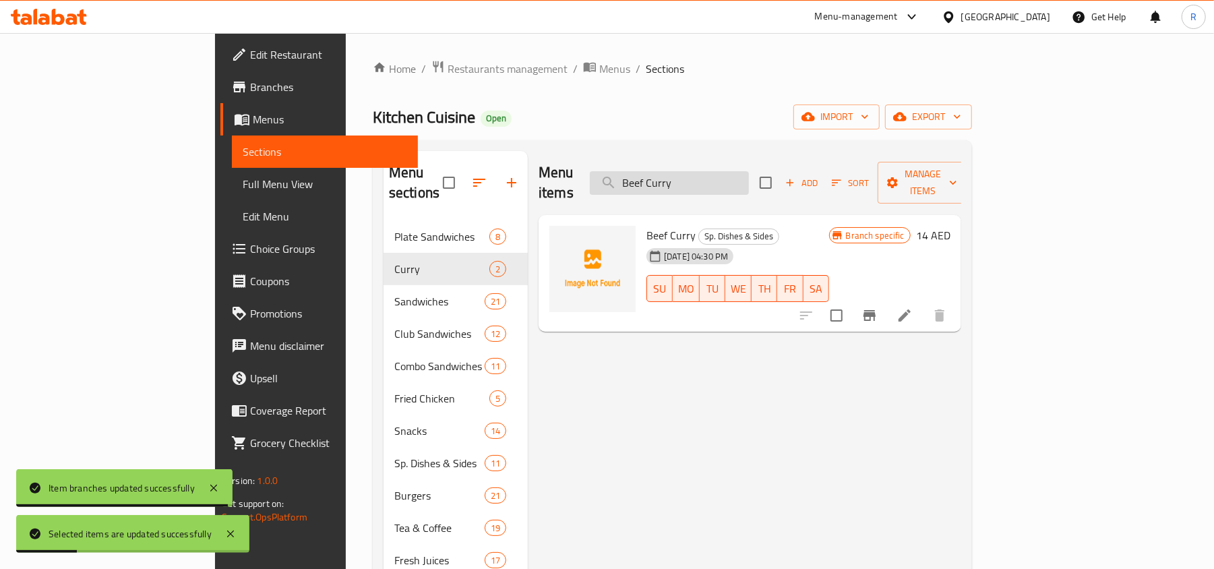
click at [749, 171] on input "Beef Curry" at bounding box center [669, 183] width 159 height 24
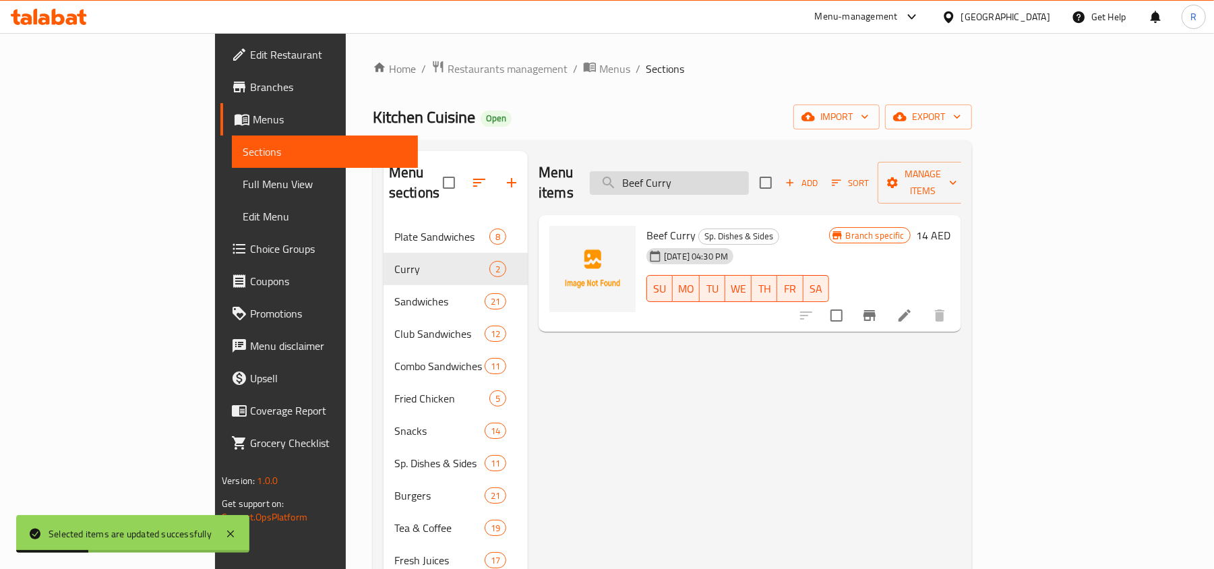
click at [749, 171] on input "Beef Curry" at bounding box center [669, 183] width 159 height 24
paste input "Egg"
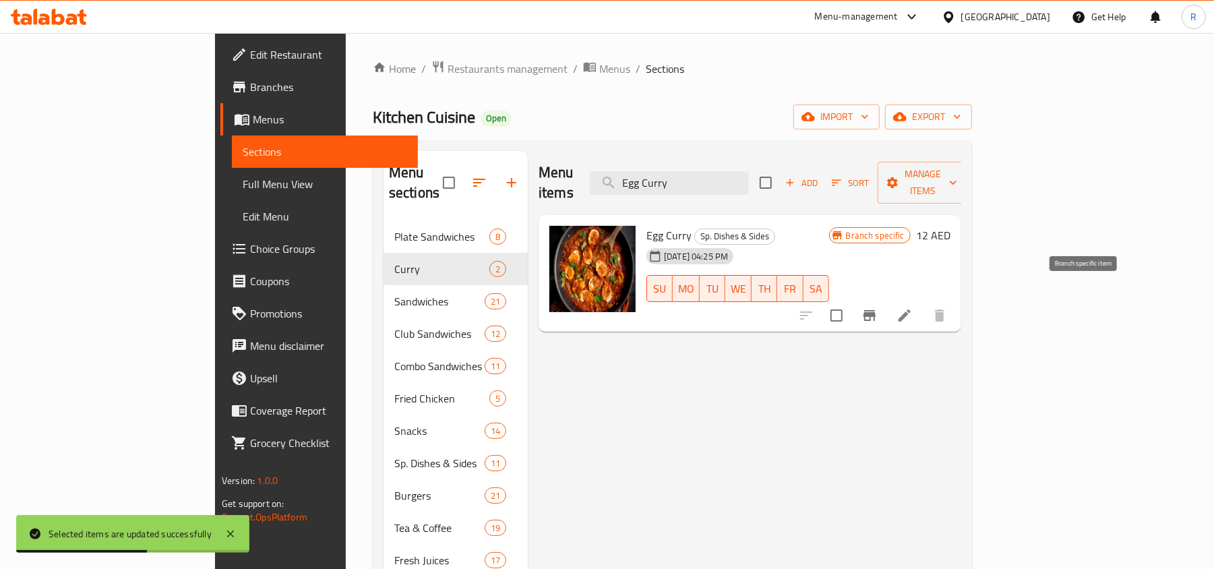
type input "Egg Curry"
click at [875, 310] on icon "Branch-specific-item" at bounding box center [869, 315] width 12 height 11
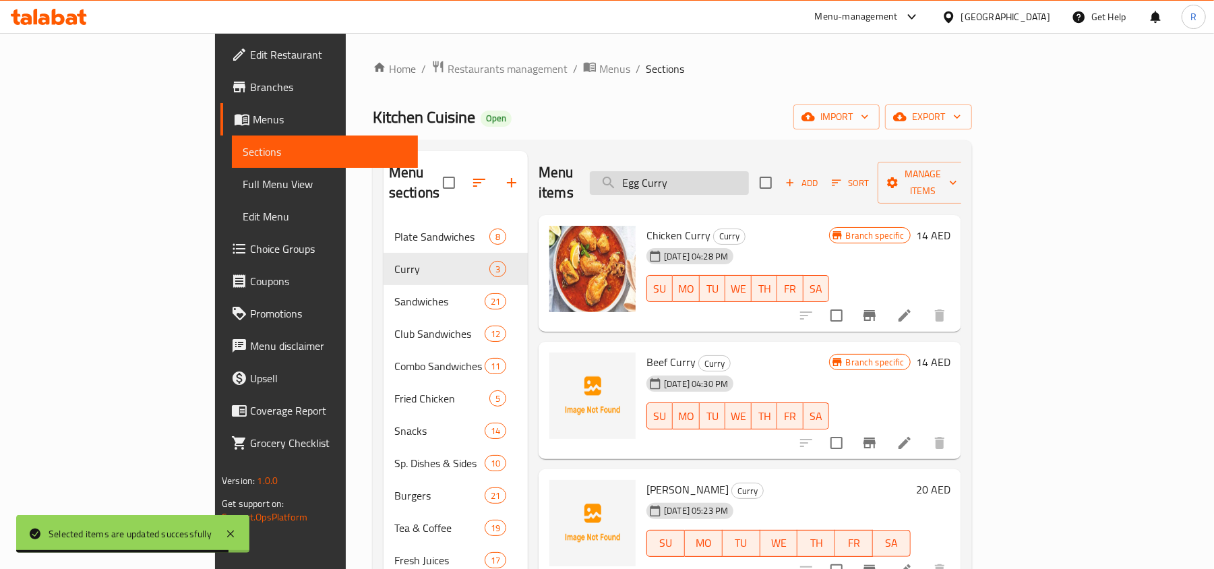
click at [749, 171] on input "Egg Curry" at bounding box center [669, 183] width 159 height 24
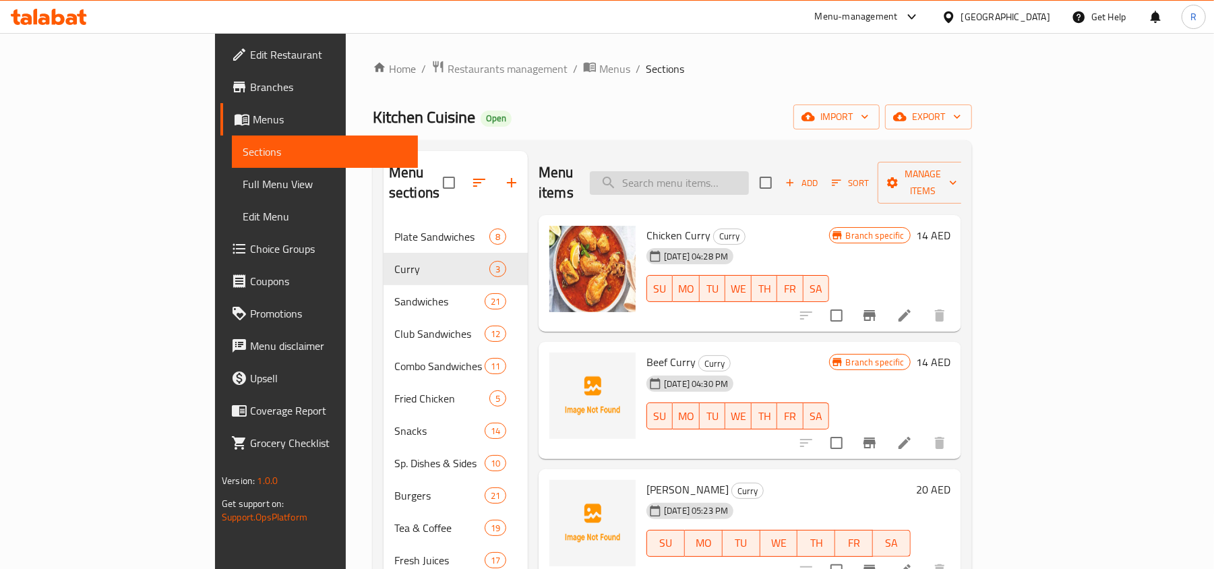
paste input "Egg Curry"
type input "Egg Curry"
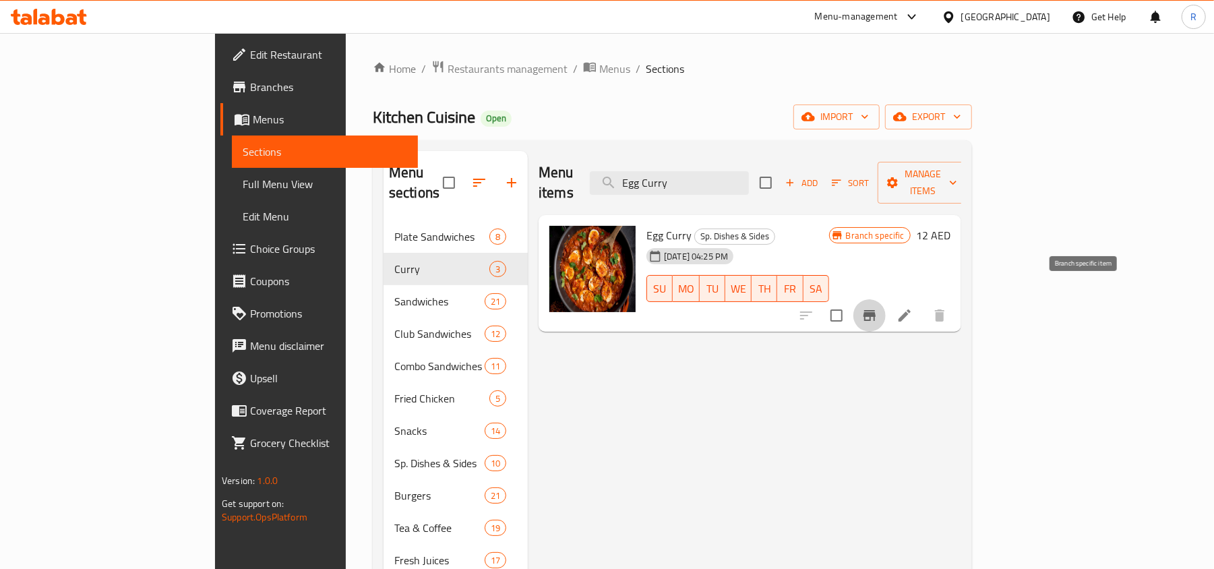
click at [877, 307] on icon "Branch-specific-item" at bounding box center [869, 315] width 16 height 16
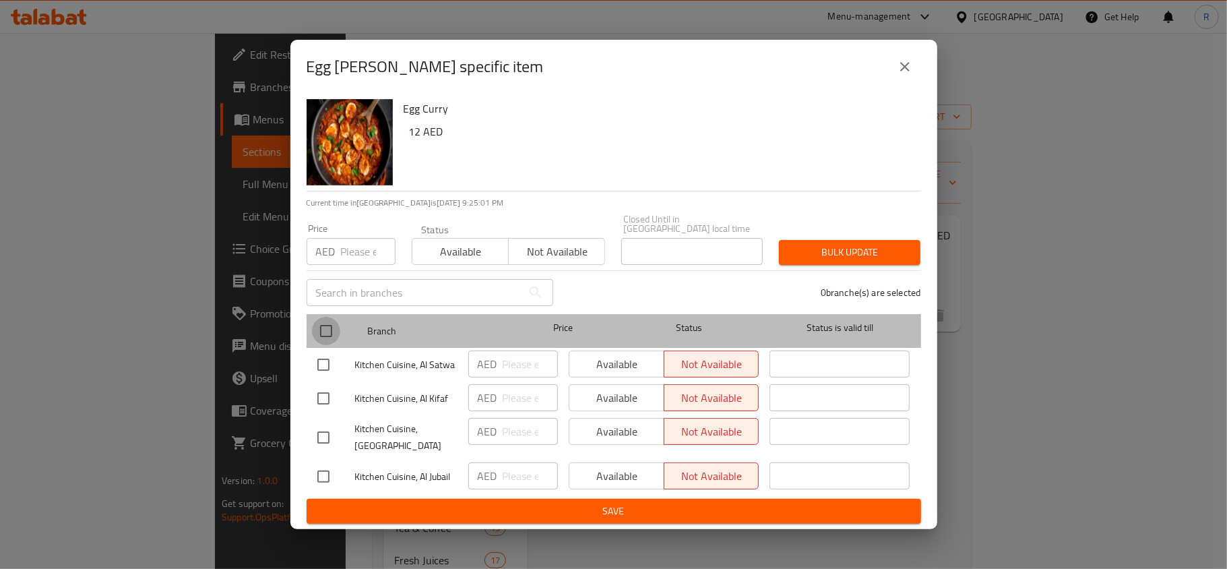
click at [324, 337] on input "checkbox" at bounding box center [326, 331] width 28 height 28
checkbox input "true"
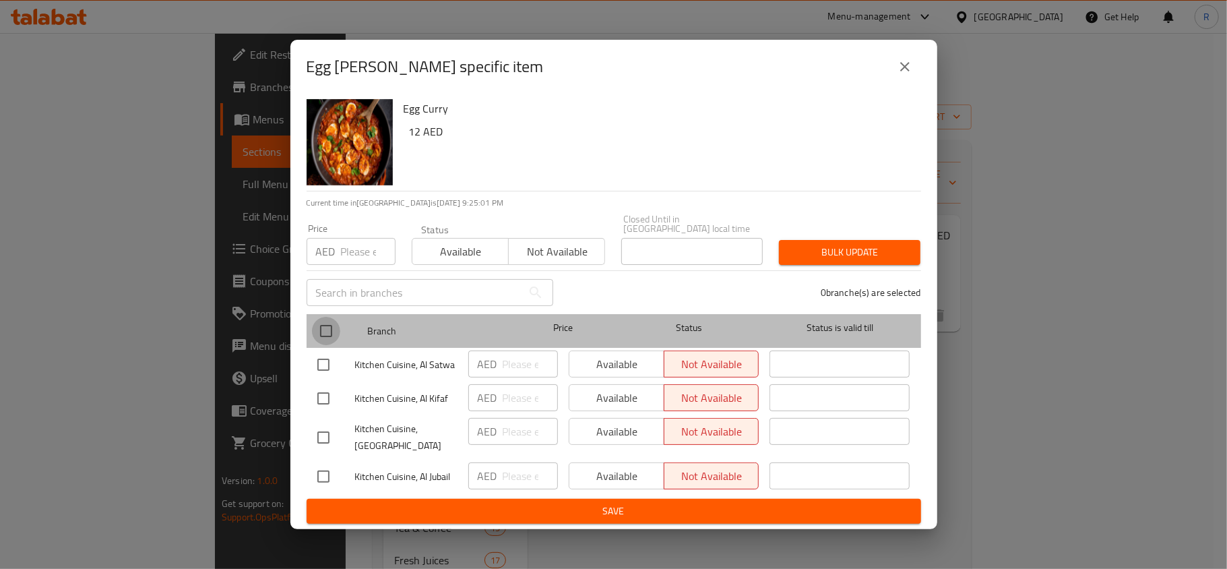
checkbox input "true"
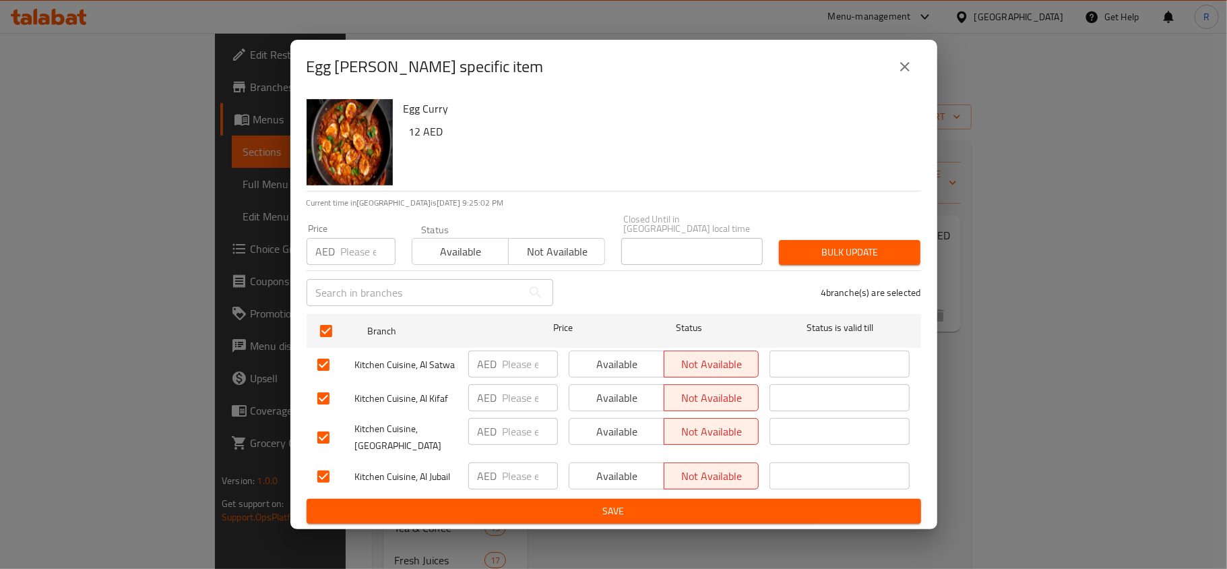
click at [361, 254] on input "number" at bounding box center [368, 251] width 55 height 27
type input "20"
click at [824, 261] on button "Bulk update" at bounding box center [850, 252] width 142 height 25
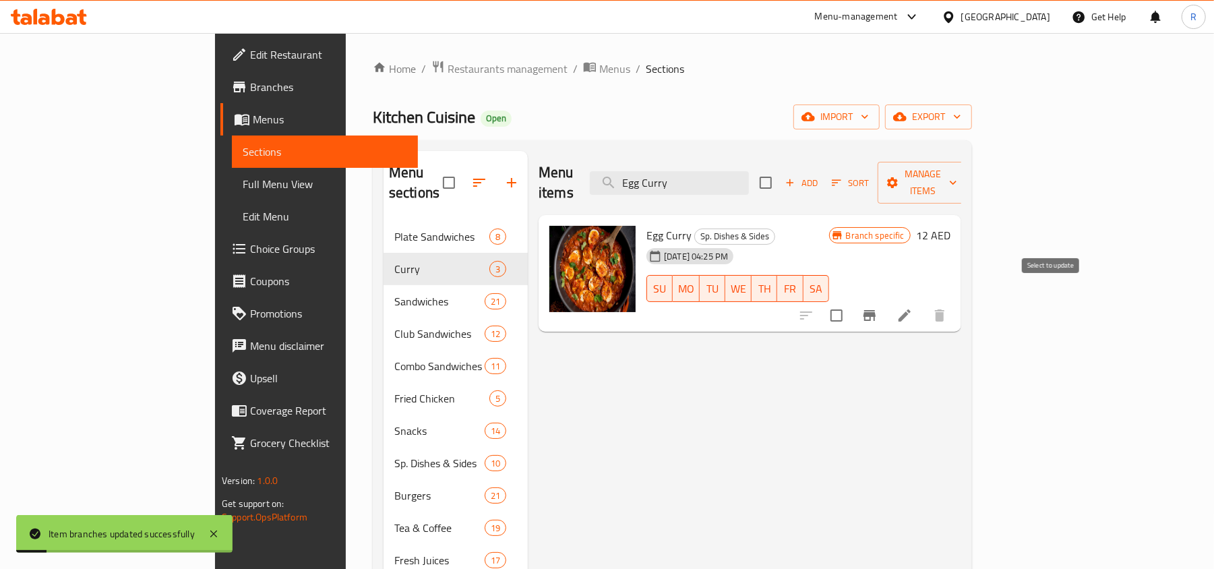
click at [851, 301] on input "checkbox" at bounding box center [836, 315] width 28 height 28
checkbox input "true"
click at [957, 166] on span "Manage items" at bounding box center [922, 183] width 69 height 34
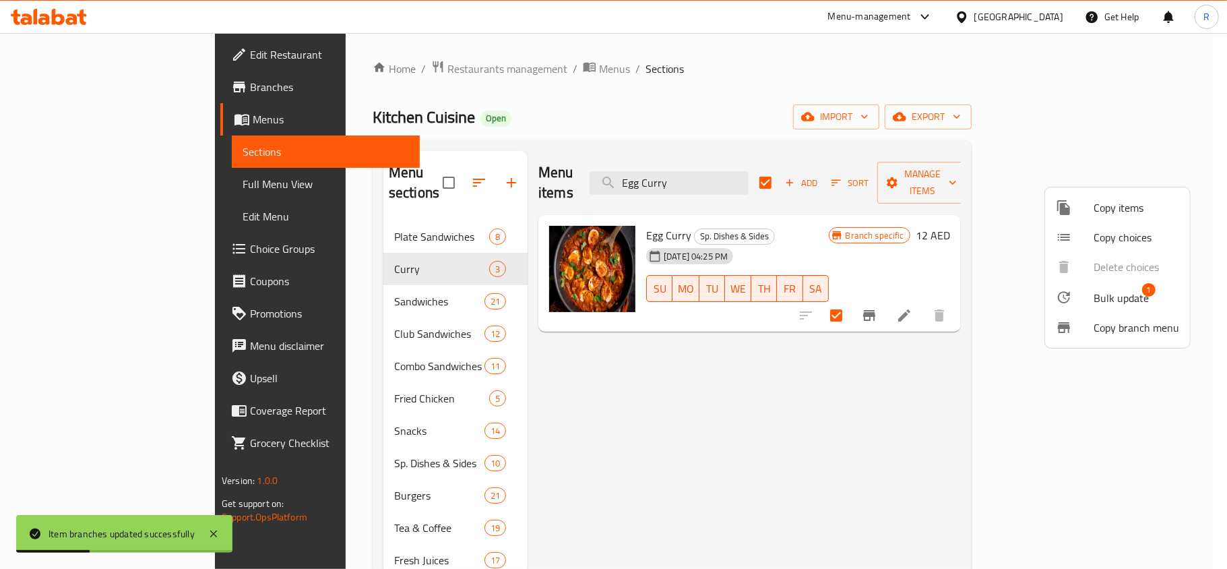
click at [1119, 294] on span "Bulk update" at bounding box center [1121, 298] width 55 height 16
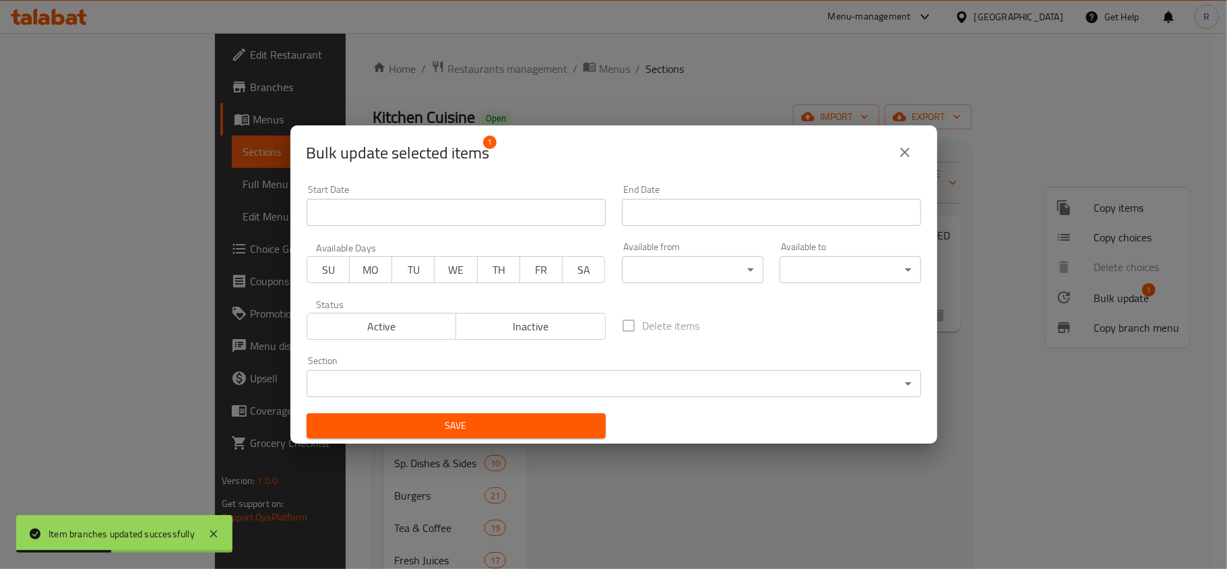
click at [613, 388] on body "Item branches updated successfully ​ Menu-management [GEOGRAPHIC_DATA] Get Help…" at bounding box center [613, 301] width 1227 height 536
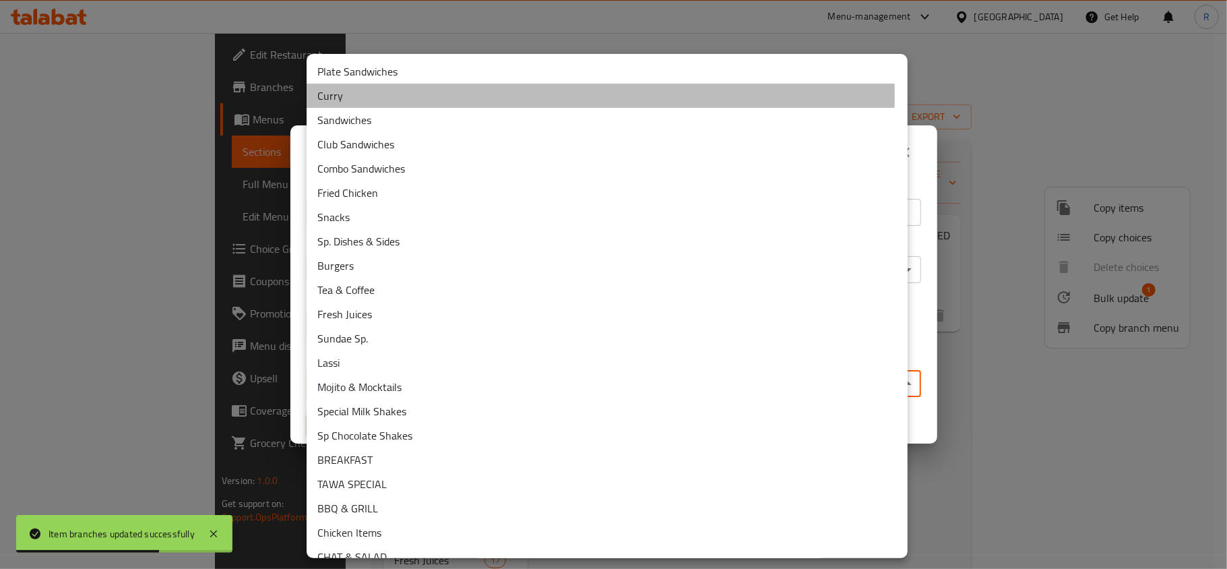
click at [348, 95] on li "Curry" at bounding box center [607, 96] width 601 height 24
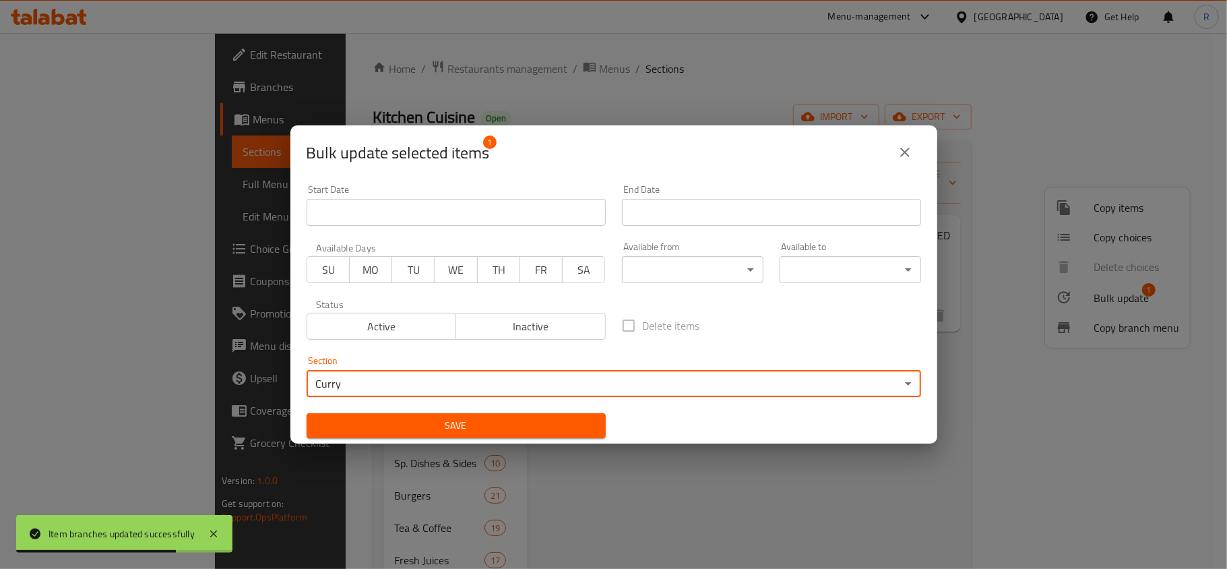
click at [445, 429] on span "Save" at bounding box center [456, 425] width 278 height 17
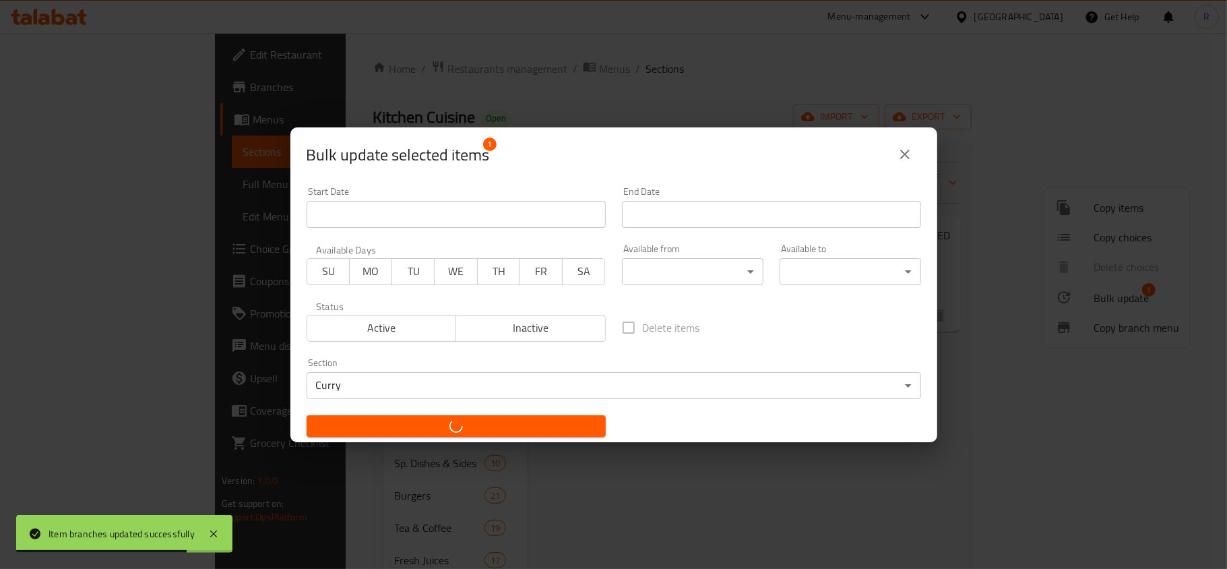
checkbox input "false"
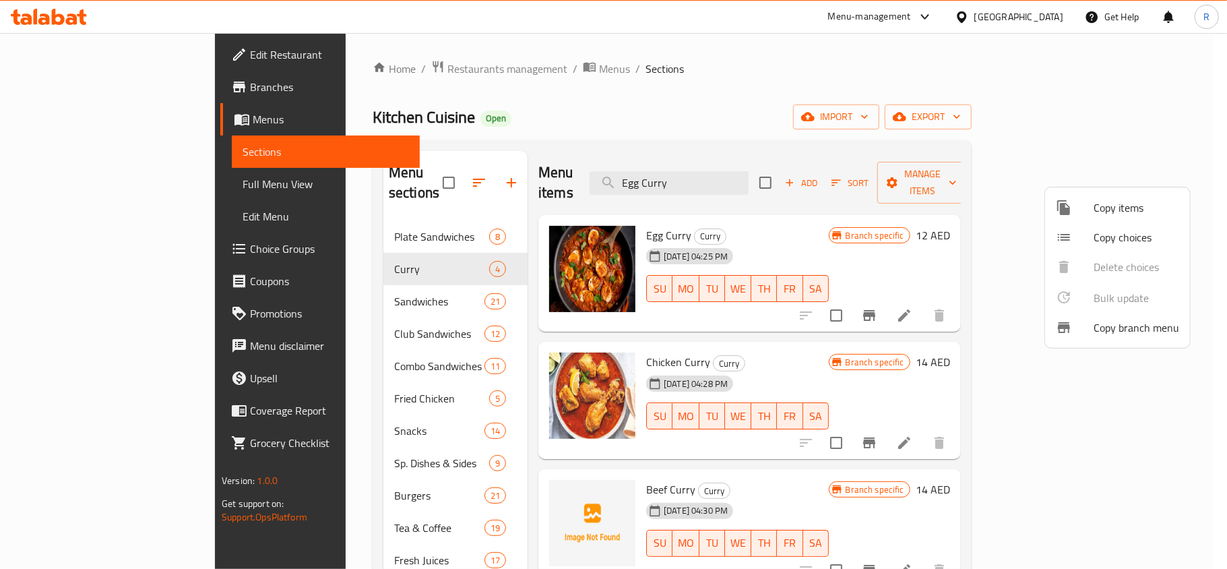
click at [702, 106] on div at bounding box center [613, 284] width 1227 height 569
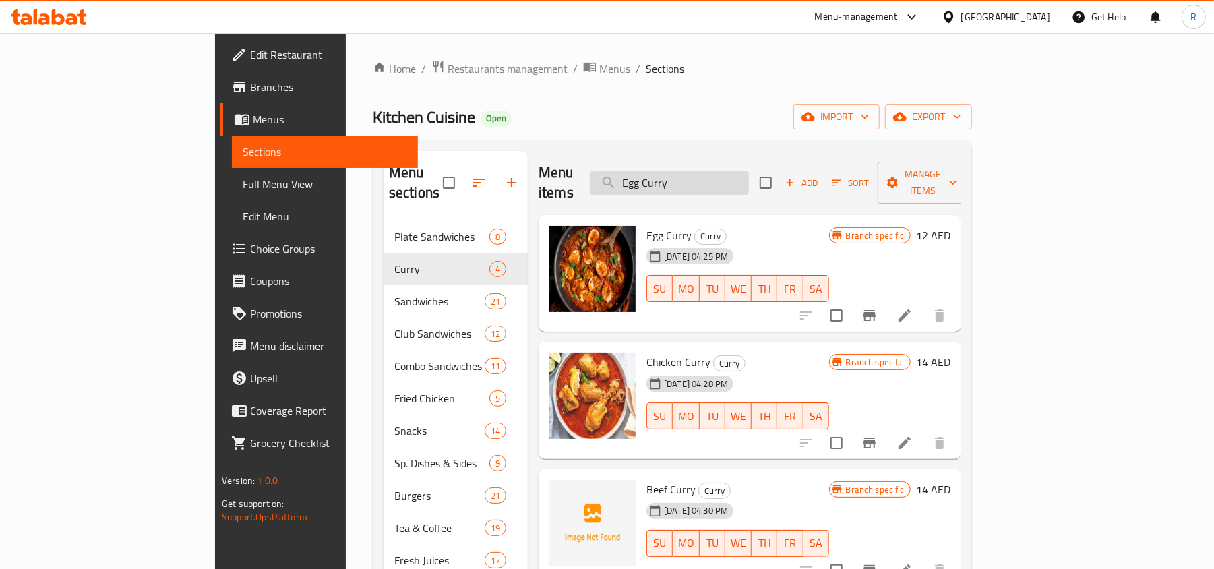
click at [749, 171] on input "Egg Curry" at bounding box center [669, 183] width 159 height 24
click at [877, 307] on icon "Branch-specific-item" at bounding box center [869, 315] width 16 height 16
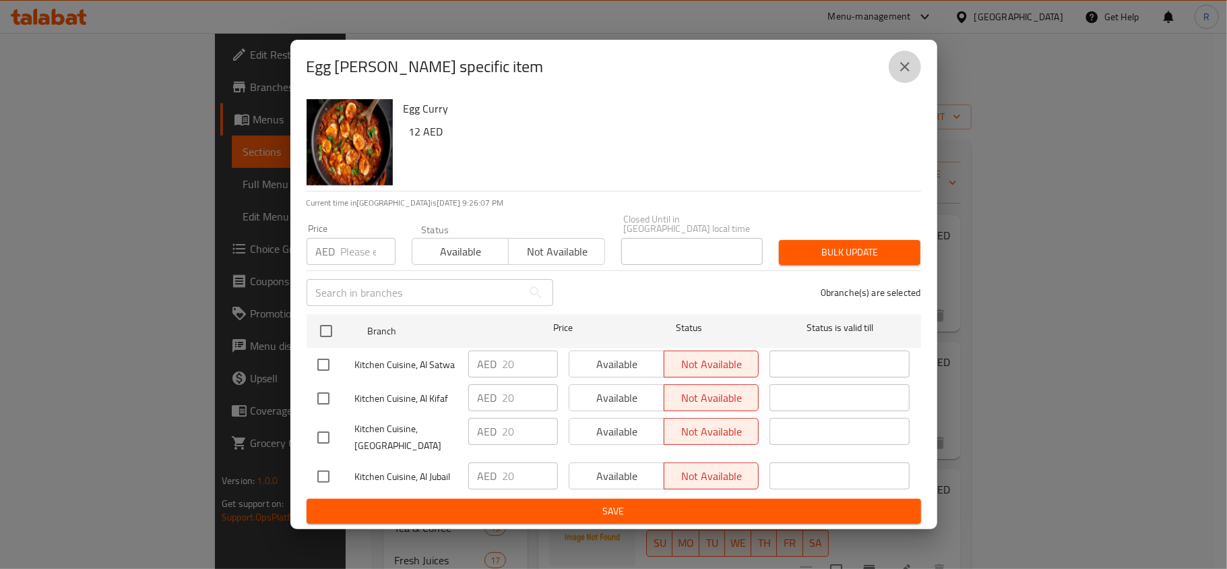
click at [899, 65] on icon "close" at bounding box center [905, 67] width 16 height 16
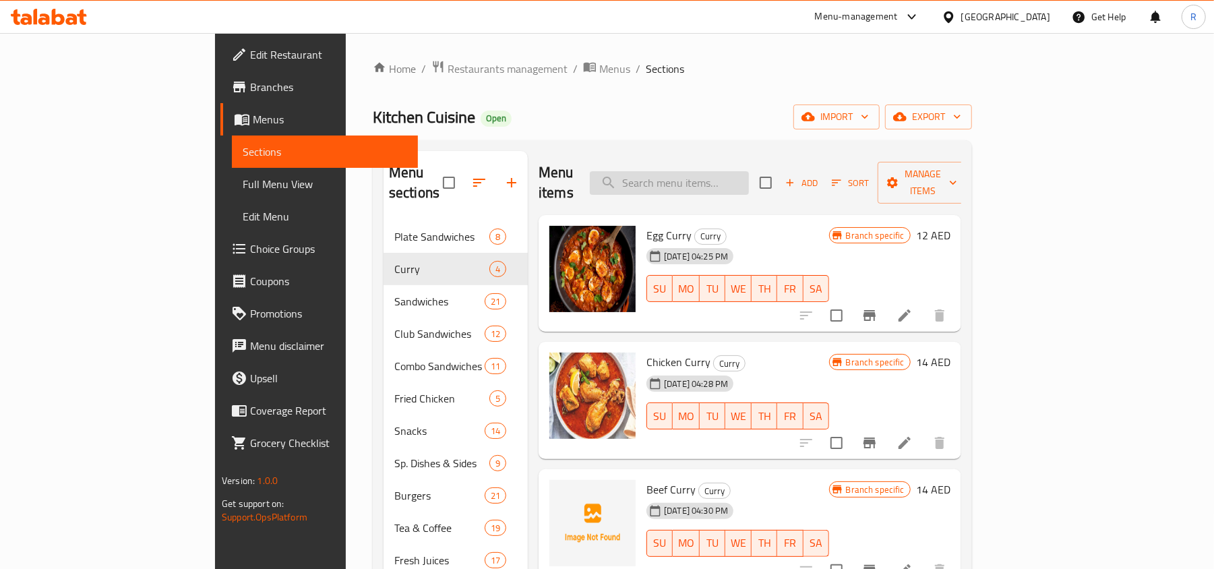
paste input "Egg Roast"
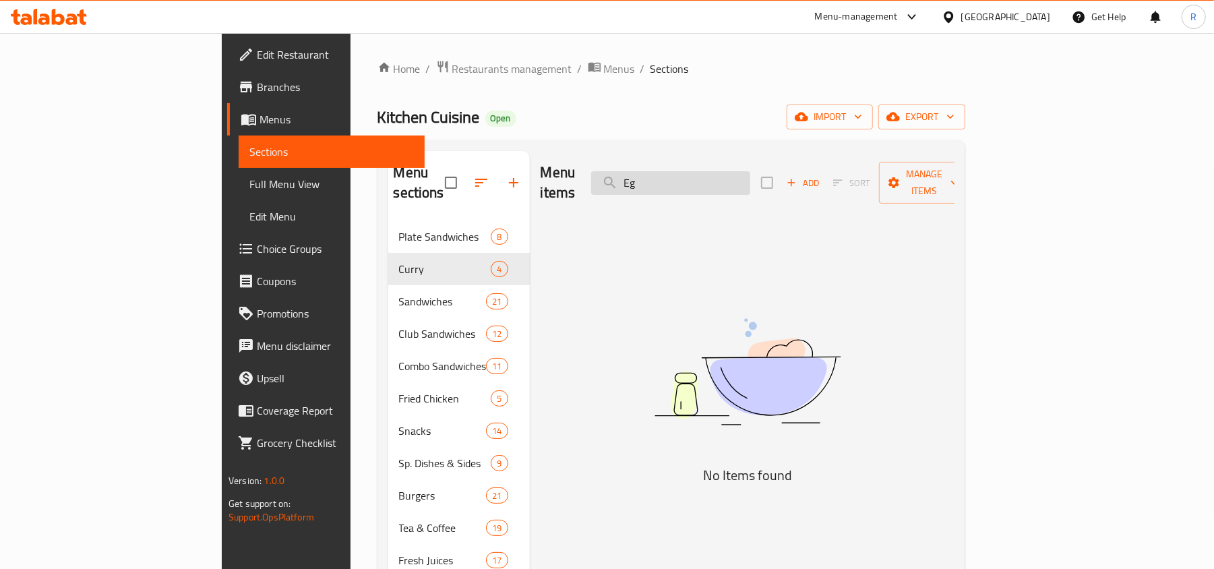
type input "E"
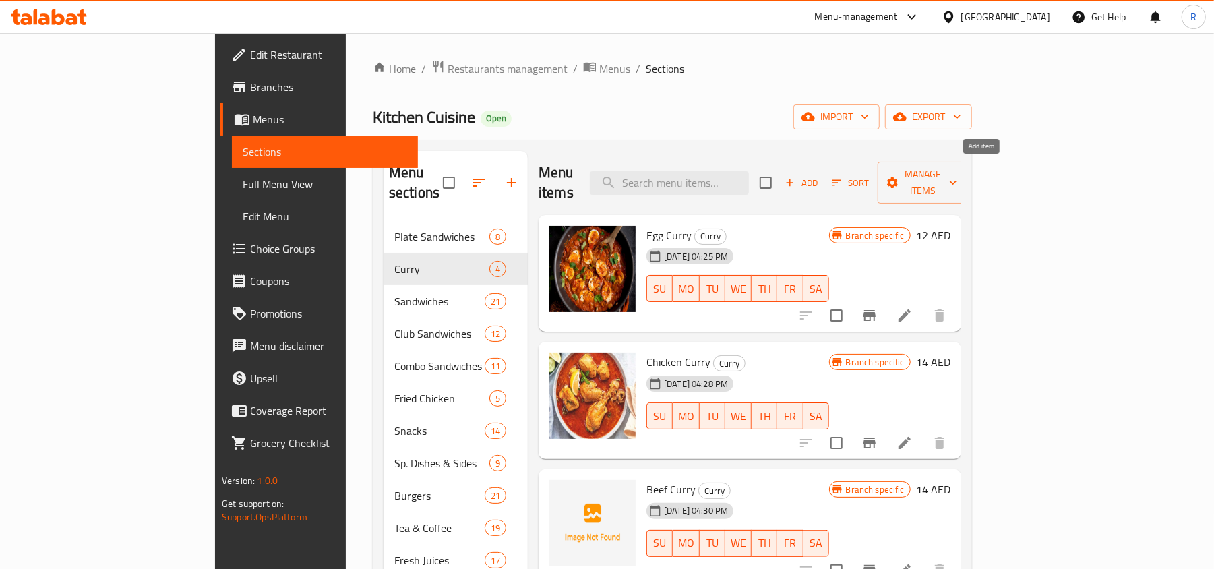
click at [820, 179] on span "Add" at bounding box center [801, 183] width 36 height 16
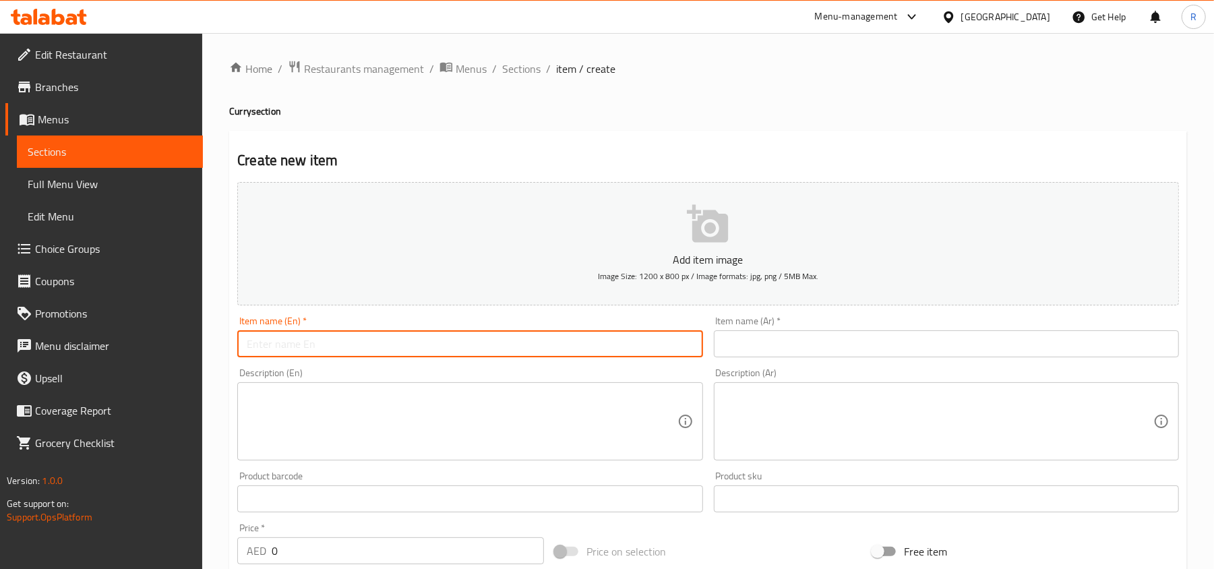
paste input "Egg Roast"
type input "Egg Roast"
click at [898, 342] on input "text" at bounding box center [946, 343] width 465 height 27
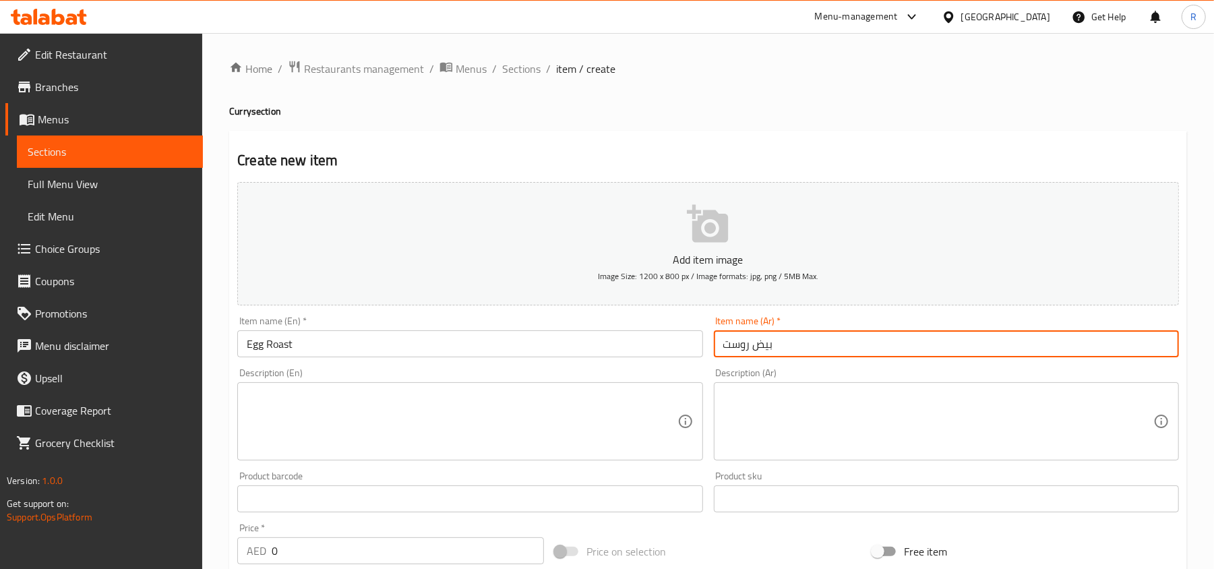
type input "بيض روست"
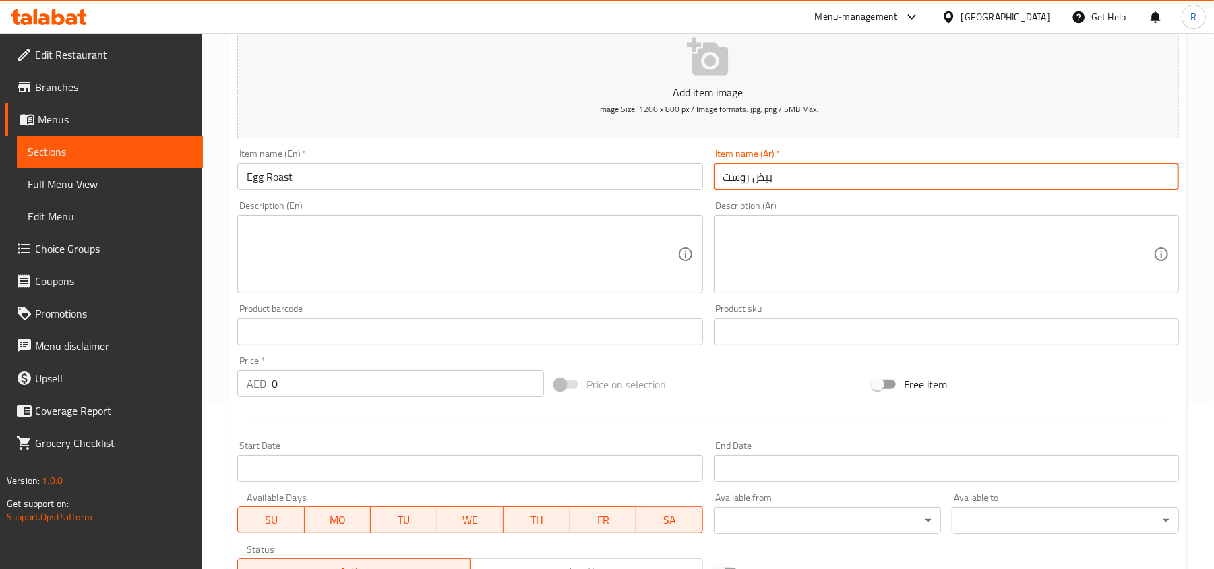
scroll to position [179, 0]
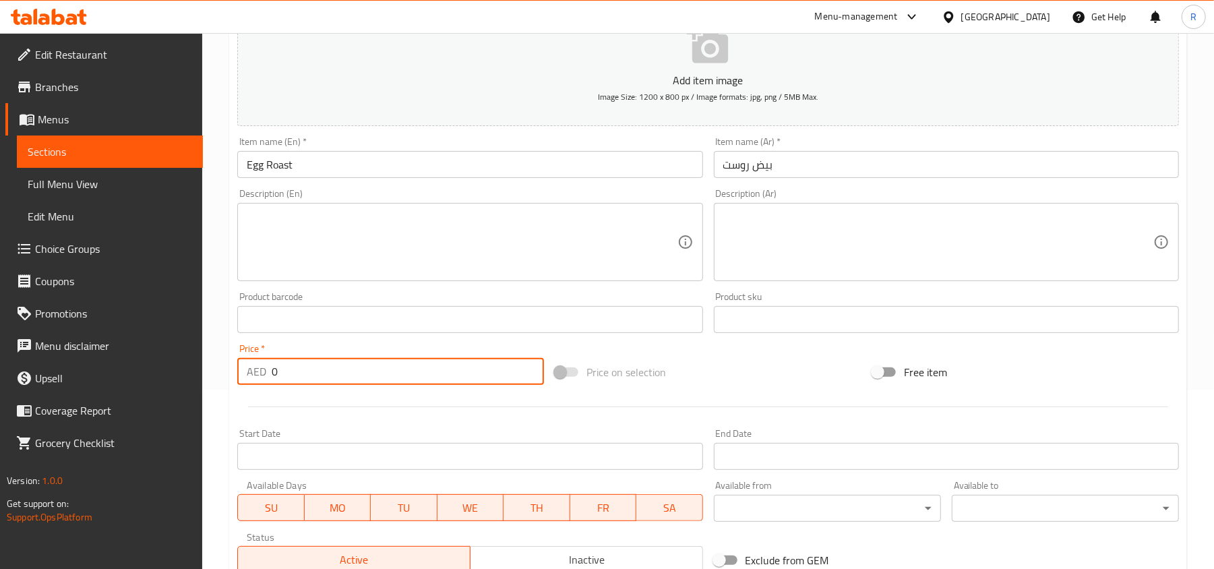
drag, startPoint x: 278, startPoint y: 375, endPoint x: 253, endPoint y: 375, distance: 24.9
click at [253, 375] on div "AED 0 Price *" at bounding box center [390, 371] width 307 height 27
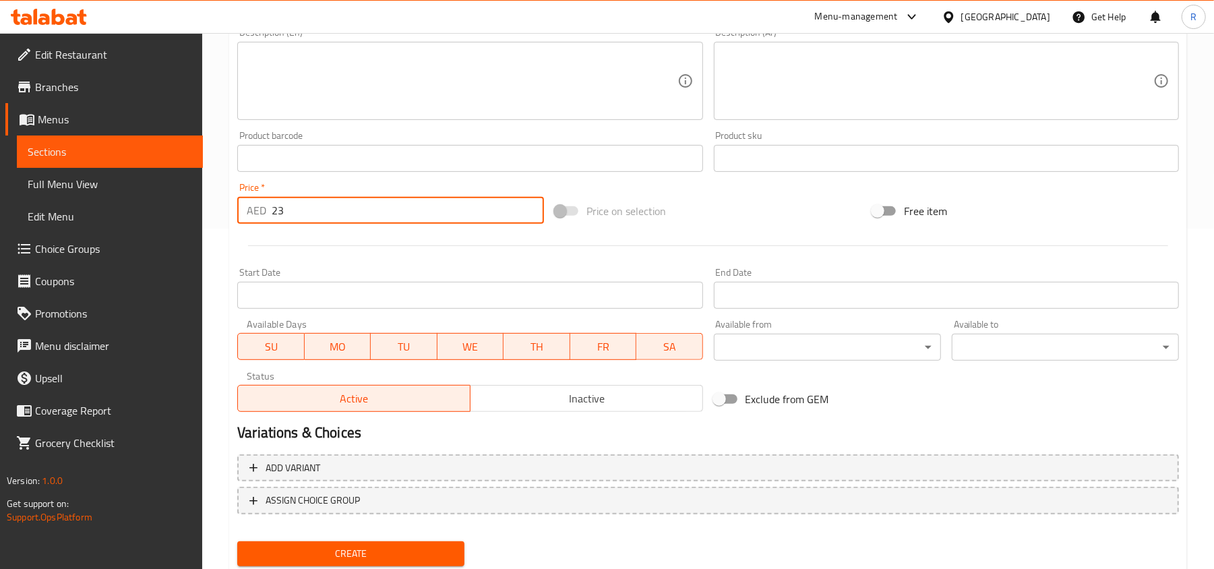
scroll to position [383, 0]
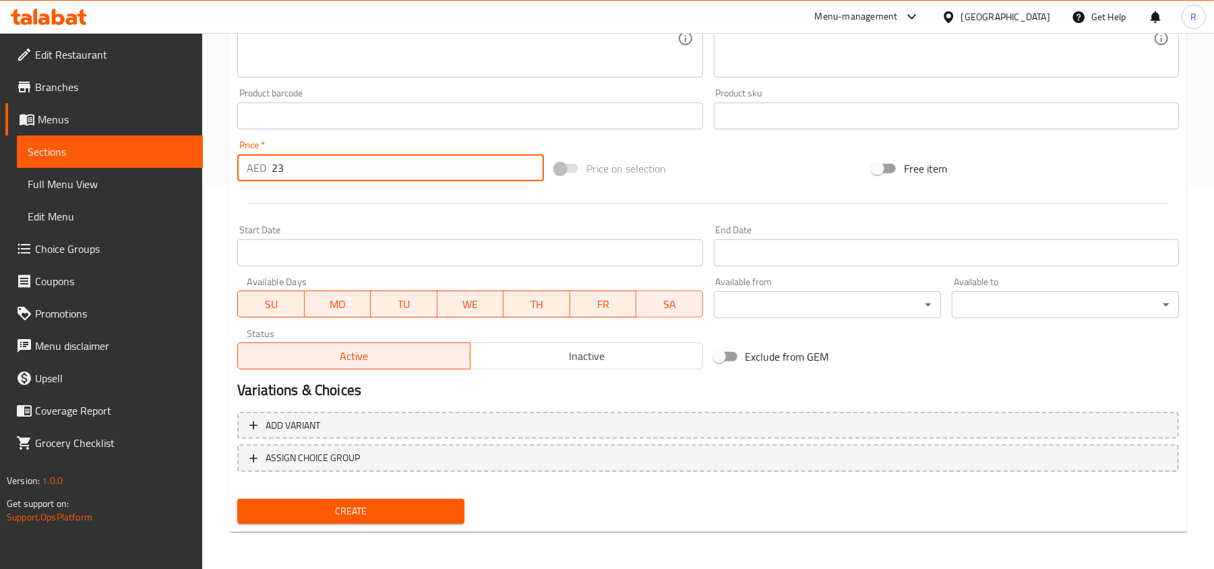
type input "23"
click at [400, 526] on div "Create" at bounding box center [351, 511] width 238 height 36
click at [395, 518] on span "Create" at bounding box center [351, 511] width 206 height 17
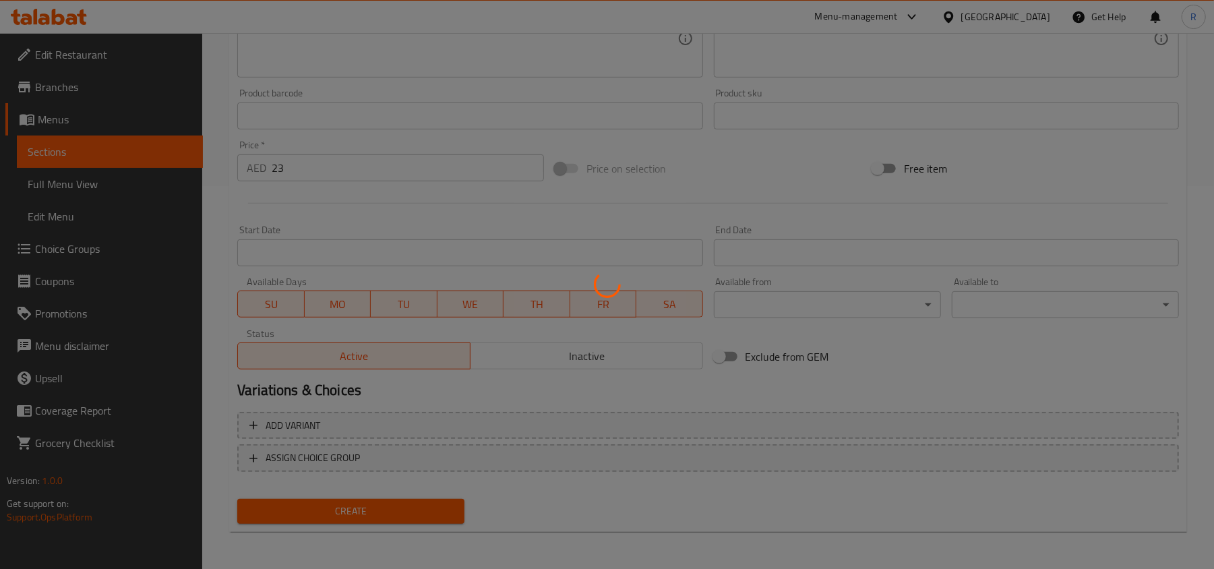
type input "0"
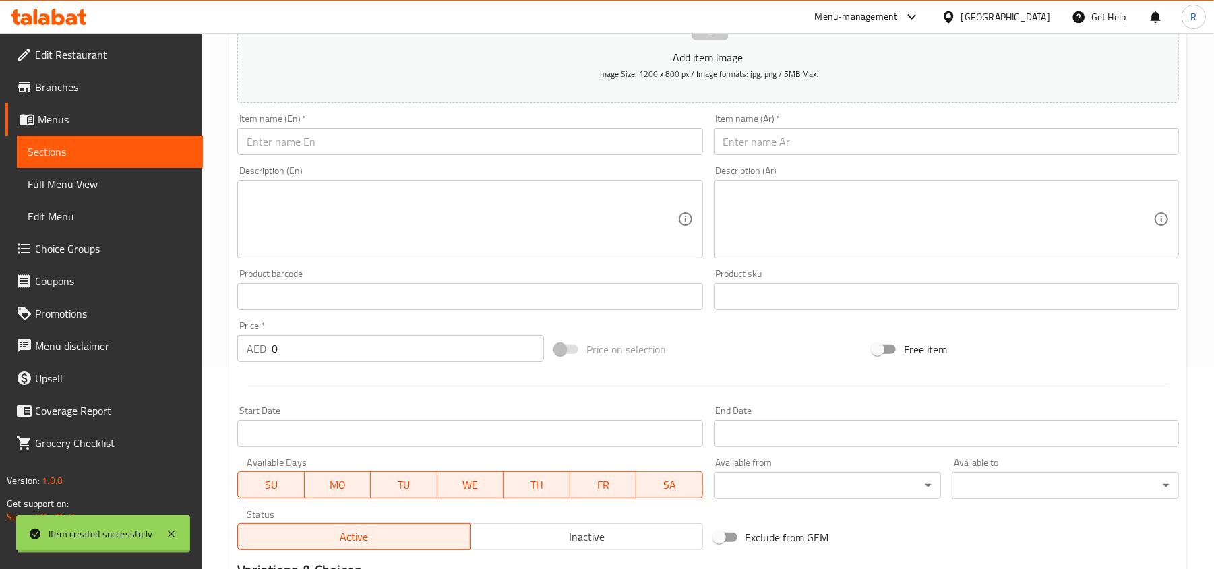
scroll to position [23, 0]
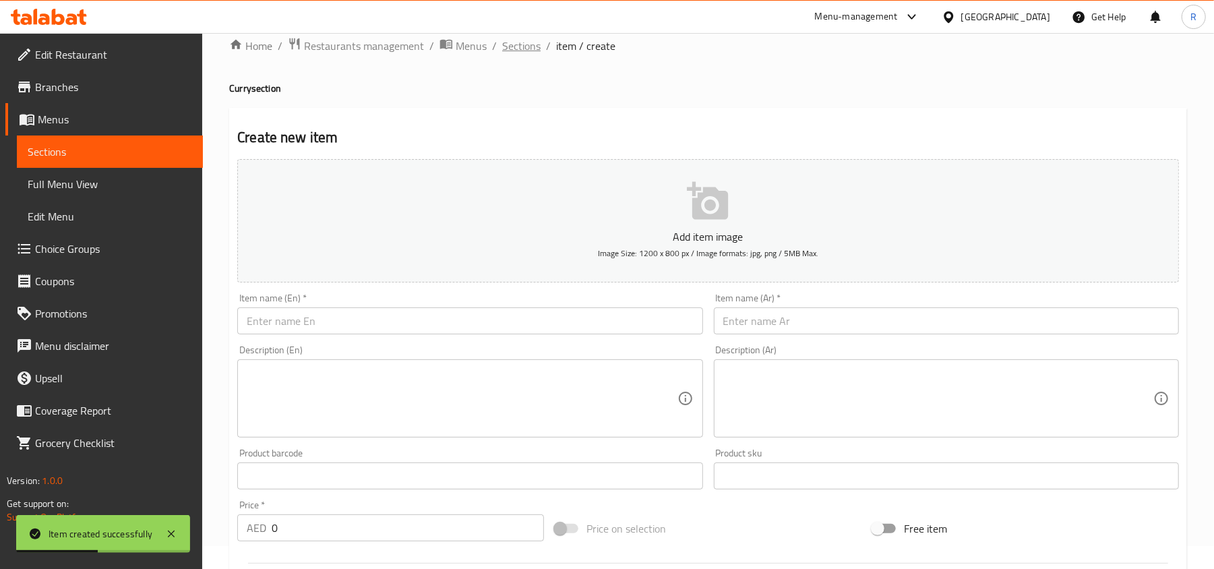
click at [519, 38] on span "Sections" at bounding box center [521, 46] width 38 height 16
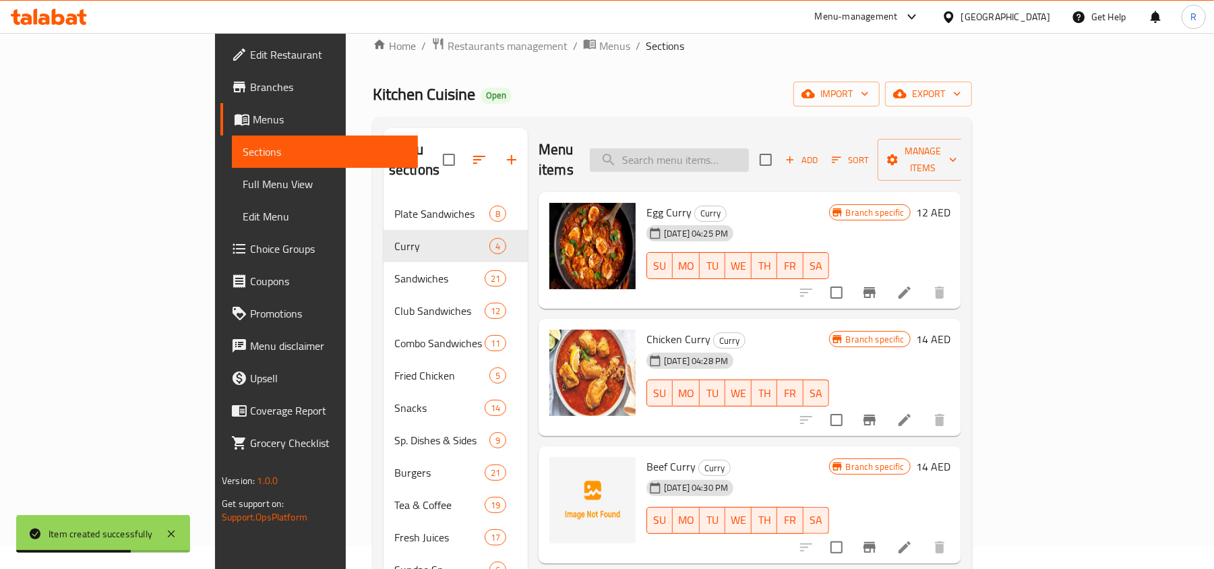
paste input "Greenpeas"
click at [731, 149] on input "Greenpeas" at bounding box center [669, 160] width 159 height 24
type input "Green peas"
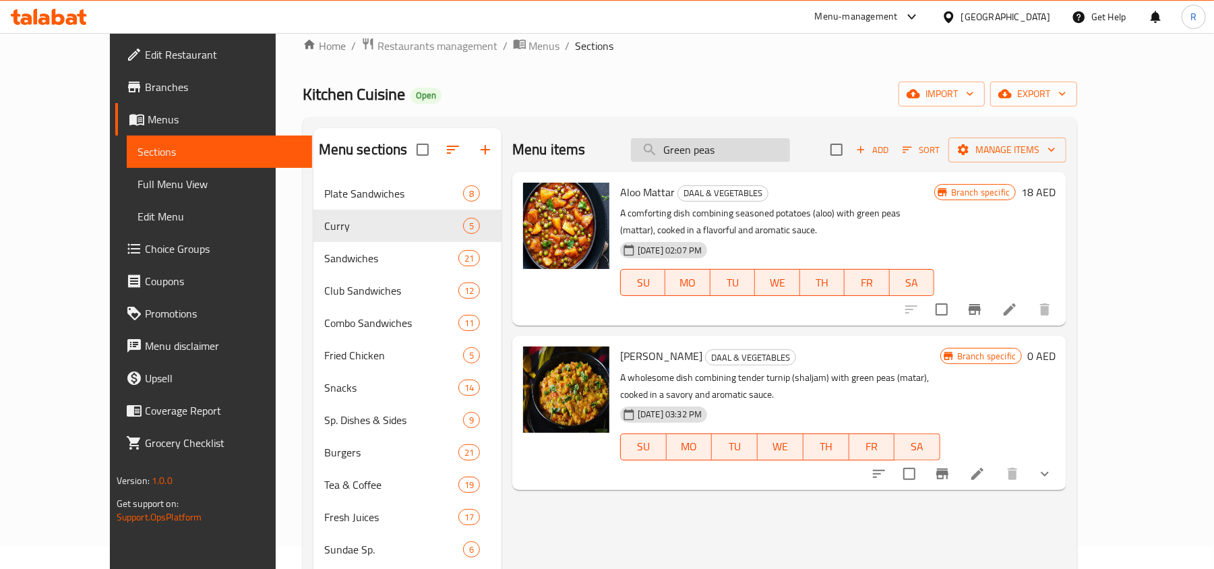
click at [783, 159] on input "Green peas" at bounding box center [710, 150] width 159 height 24
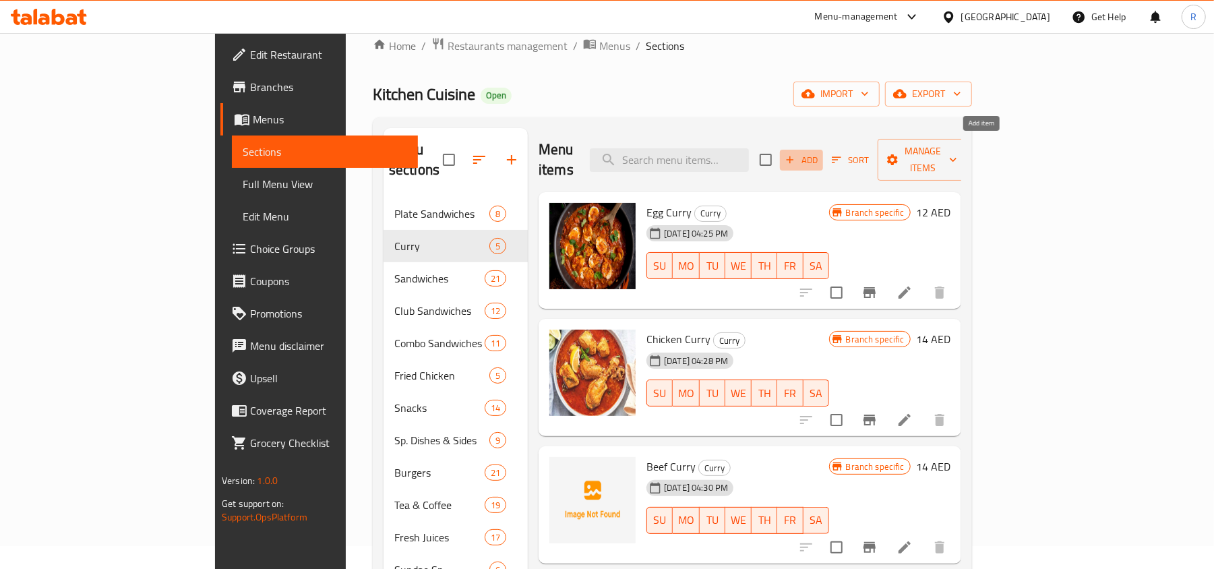
click at [796, 154] on icon "button" at bounding box center [790, 160] width 12 height 12
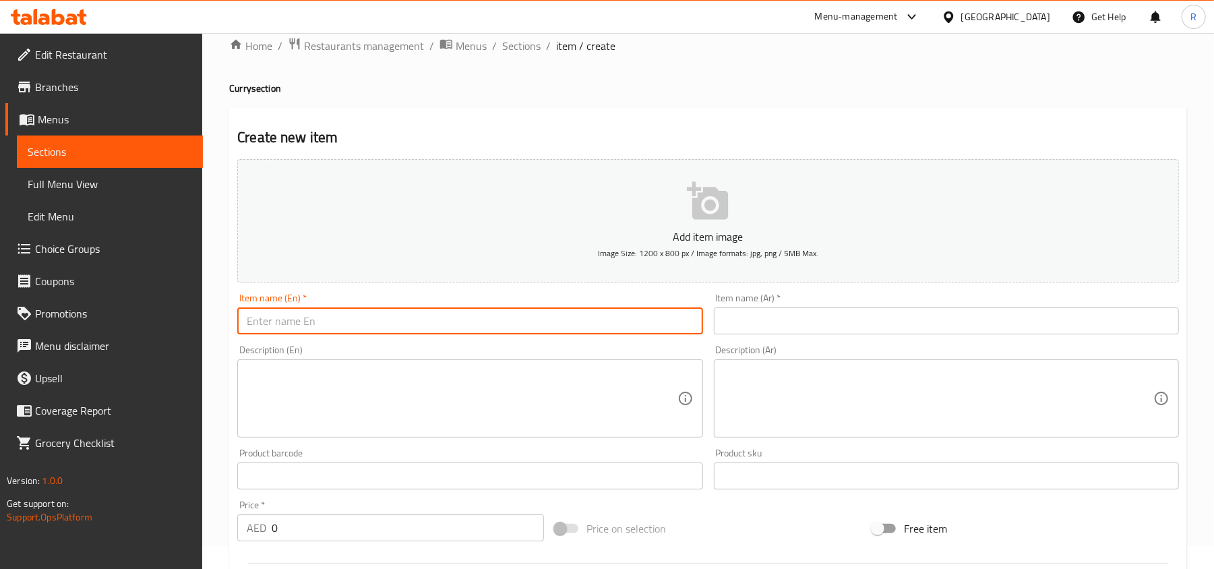
click at [415, 332] on input "text" at bounding box center [469, 320] width 465 height 27
paste input "Greenpeas"
click at [275, 327] on input "Greenpeas" at bounding box center [469, 320] width 465 height 27
type input "Green peas"
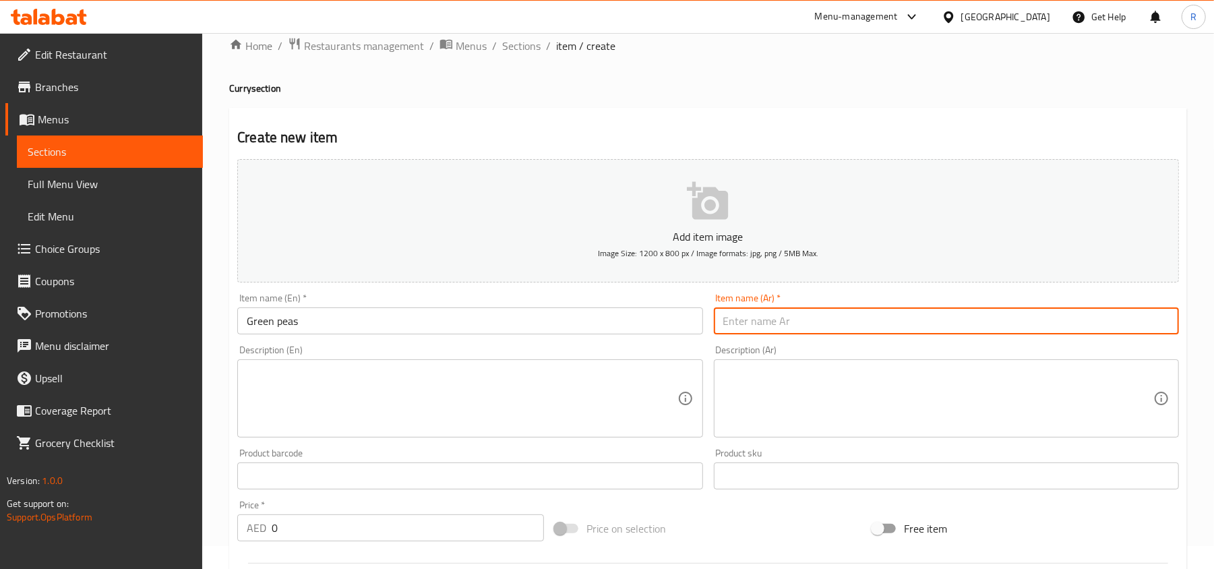
click at [837, 314] on input "text" at bounding box center [946, 320] width 465 height 27
paste input "البازلاء الخضراء"
click at [1165, 326] on input "البازلاء الخضراء" at bounding box center [946, 320] width 465 height 27
click at [1138, 324] on input "بازلاء الخضراء" at bounding box center [946, 320] width 465 height 27
type input "بازلاء خضراء"
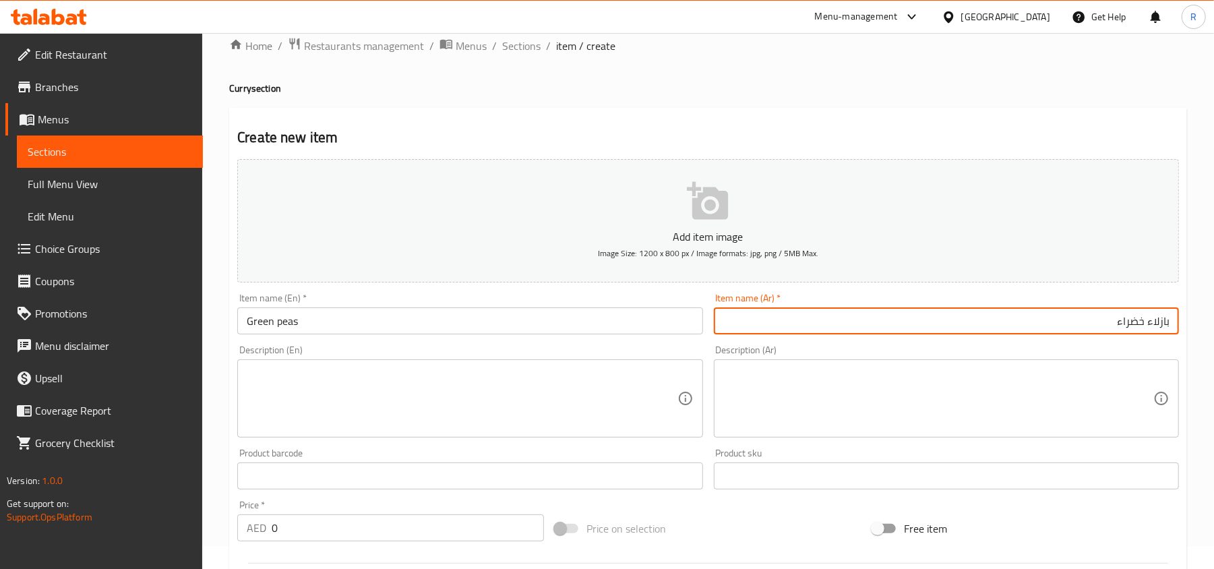
click at [562, 429] on textarea at bounding box center [462, 399] width 430 height 64
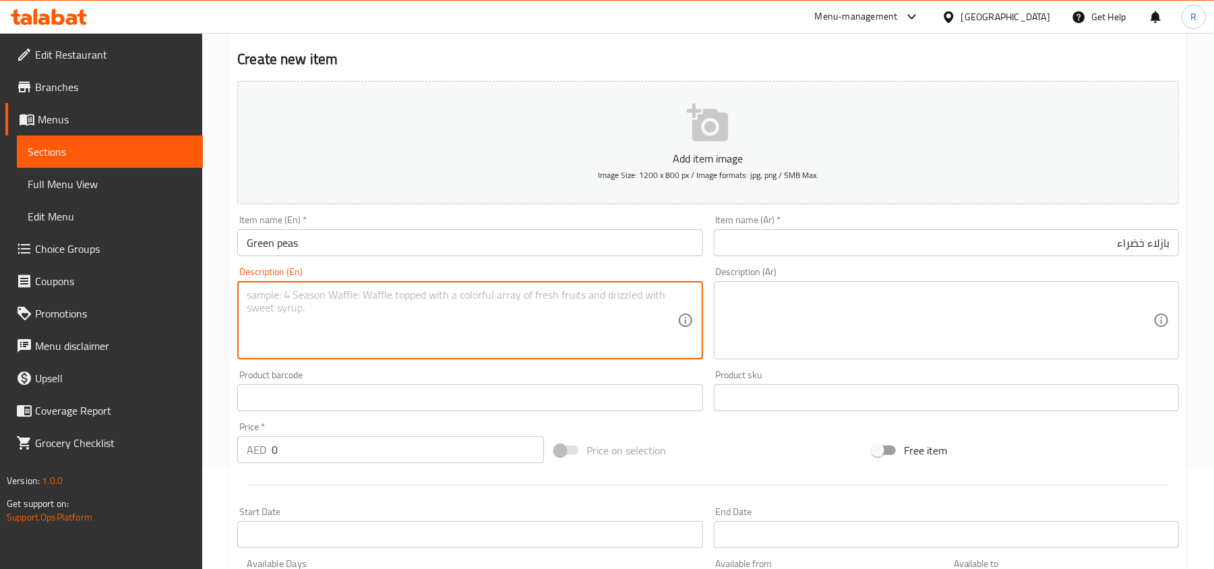
scroll to position [203, 0]
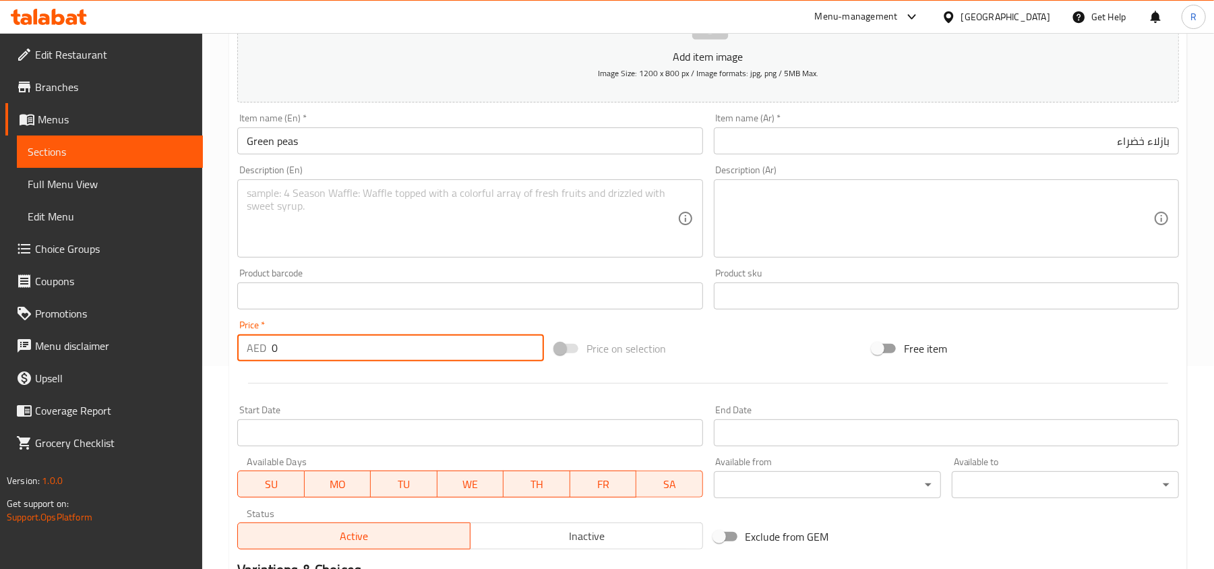
drag, startPoint x: 282, startPoint y: 348, endPoint x: 241, endPoint y: 355, distance: 41.6
click at [241, 355] on div "AED 0 Price *" at bounding box center [390, 347] width 307 height 27
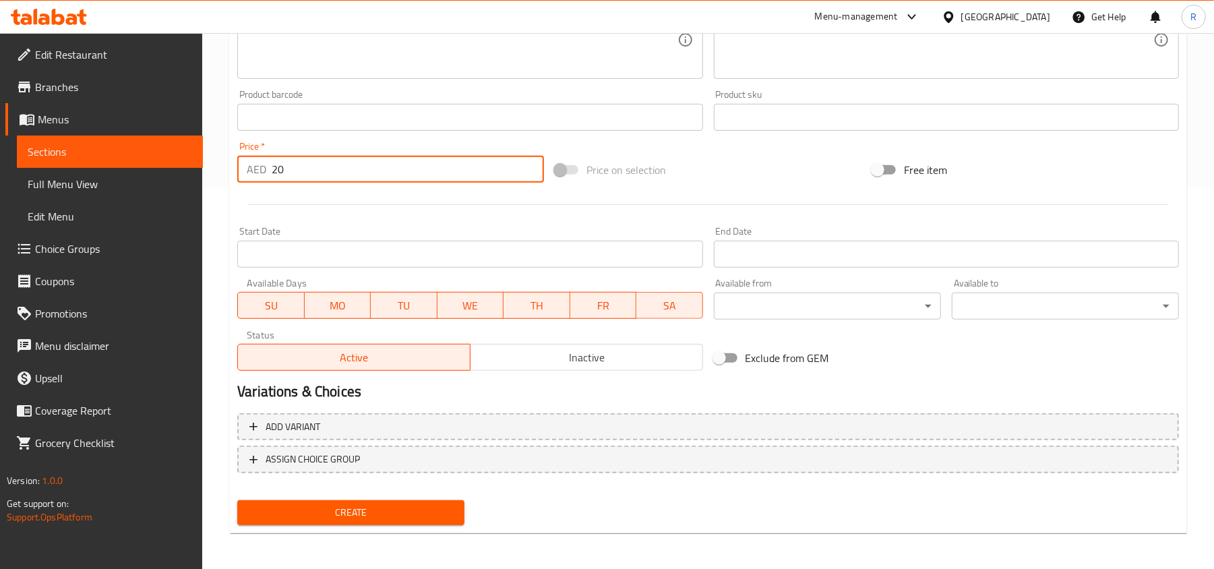
scroll to position [383, 0]
type input "20"
click at [397, 507] on span "Create" at bounding box center [351, 511] width 206 height 17
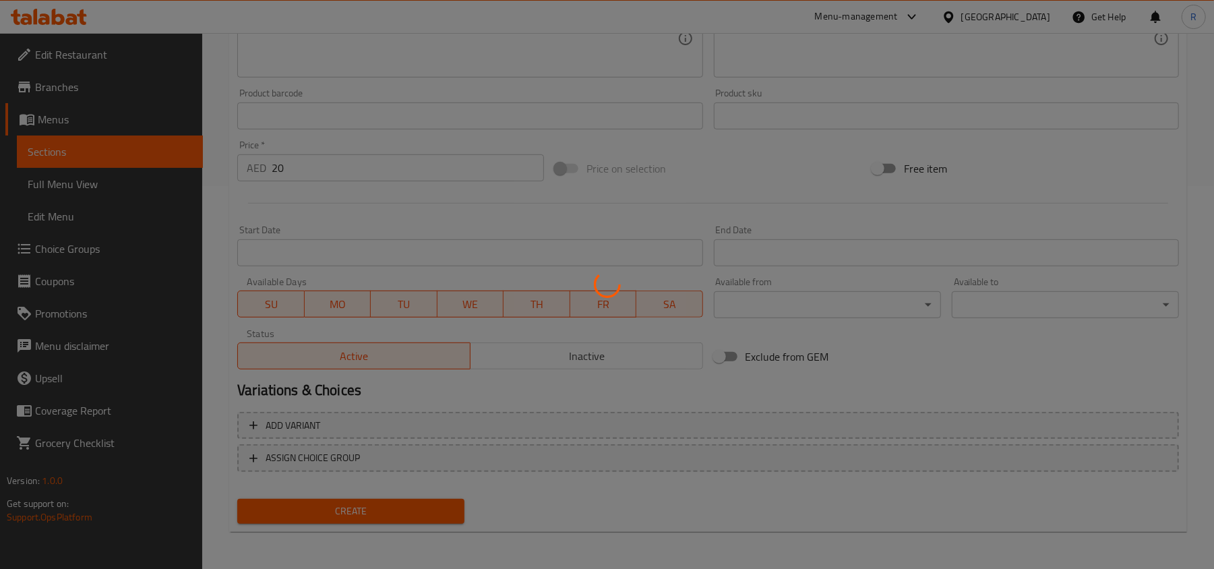
type input "0"
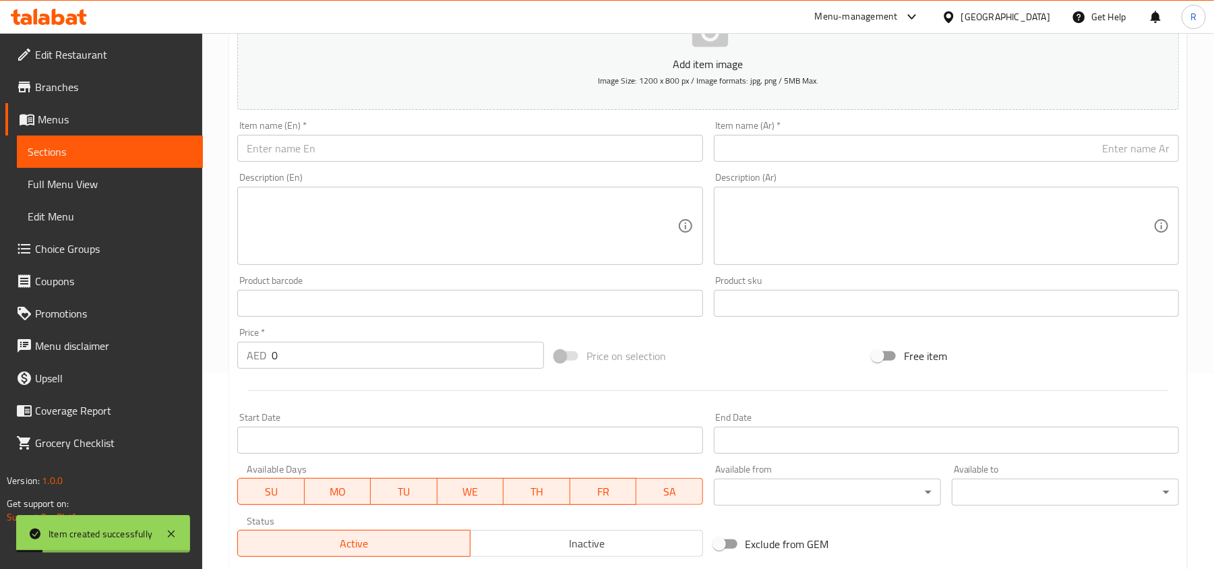
scroll to position [0, 0]
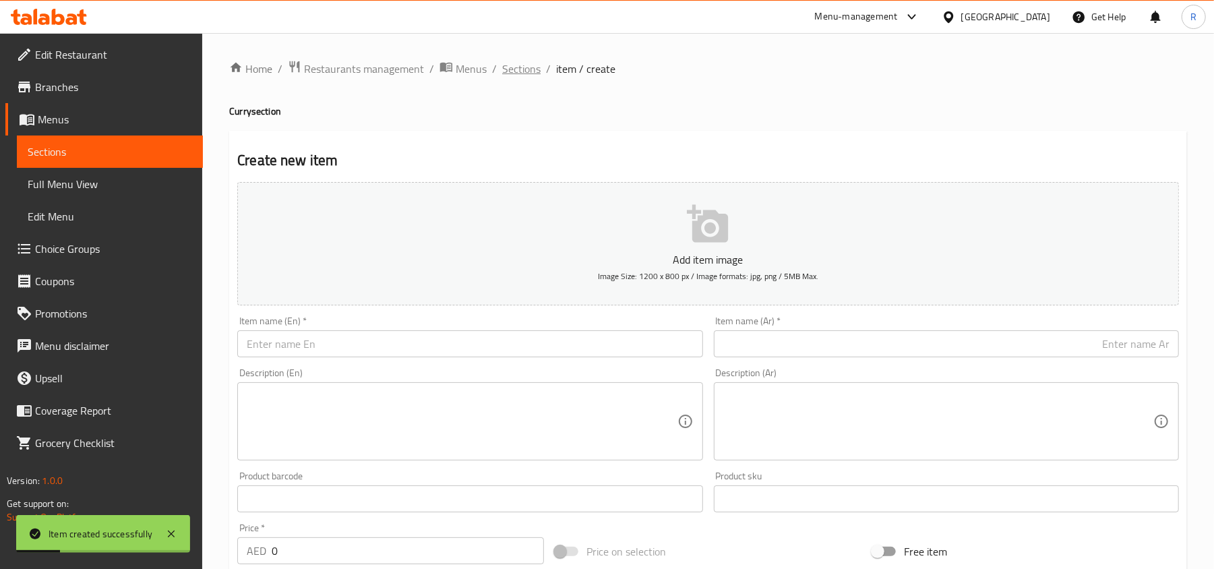
click at [507, 67] on span "Sections" at bounding box center [521, 69] width 38 height 16
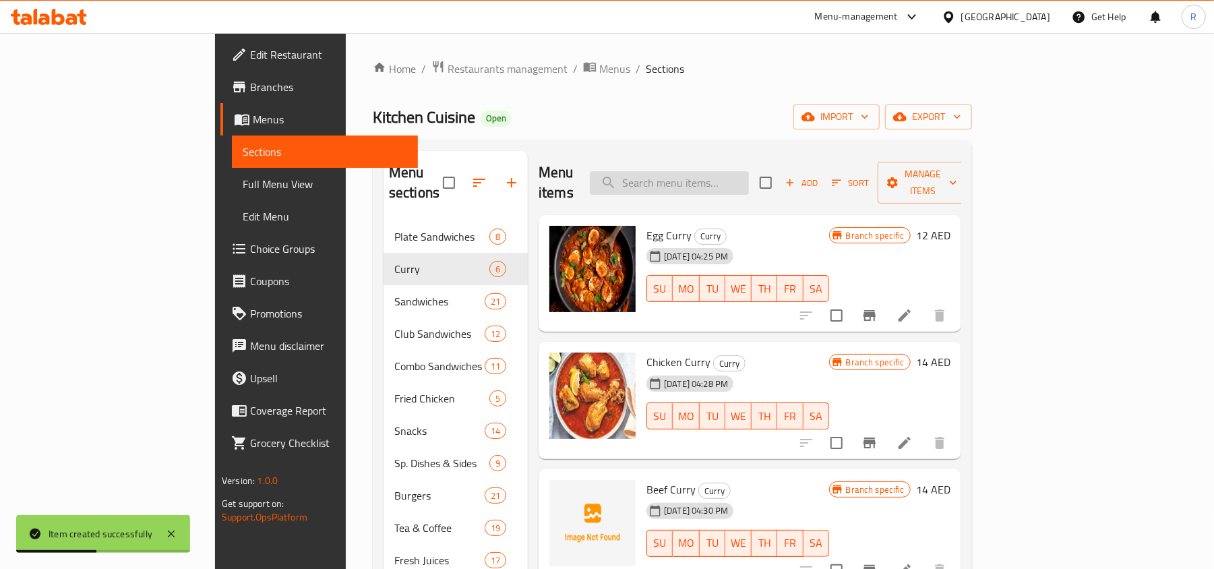
click at [747, 174] on input "search" at bounding box center [669, 183] width 159 height 24
paste input "[PERSON_NAME]"
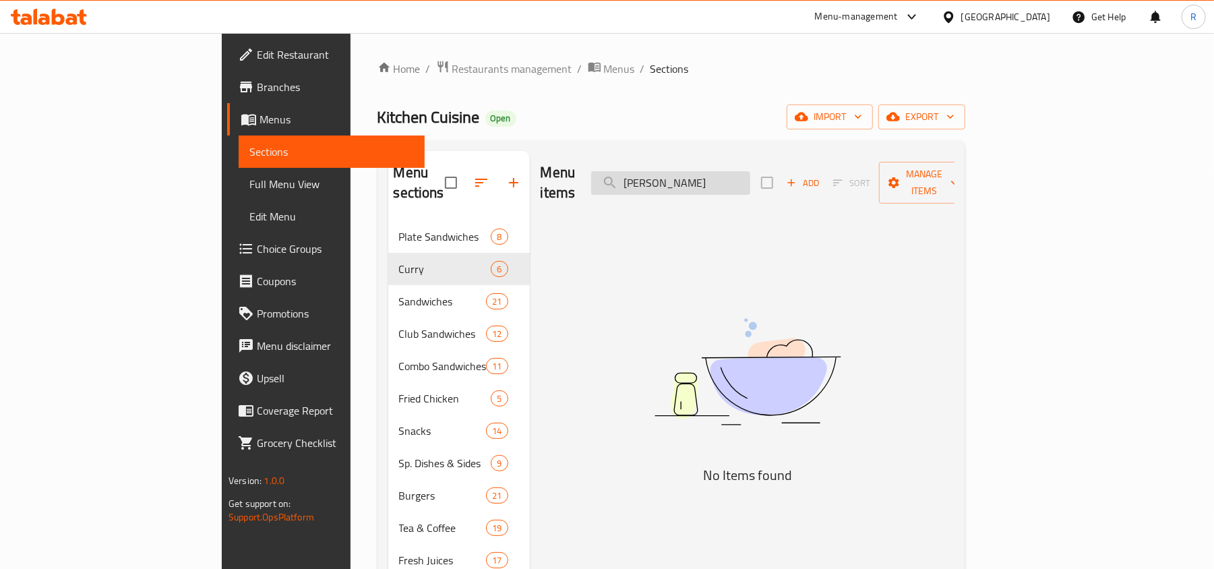
click at [735, 173] on input "[PERSON_NAME]" at bounding box center [670, 183] width 159 height 24
drag, startPoint x: 733, startPoint y: 173, endPoint x: 828, endPoint y: 168, distance: 95.1
click at [750, 171] on input "[PERSON_NAME]" at bounding box center [670, 183] width 159 height 24
type input "Chana"
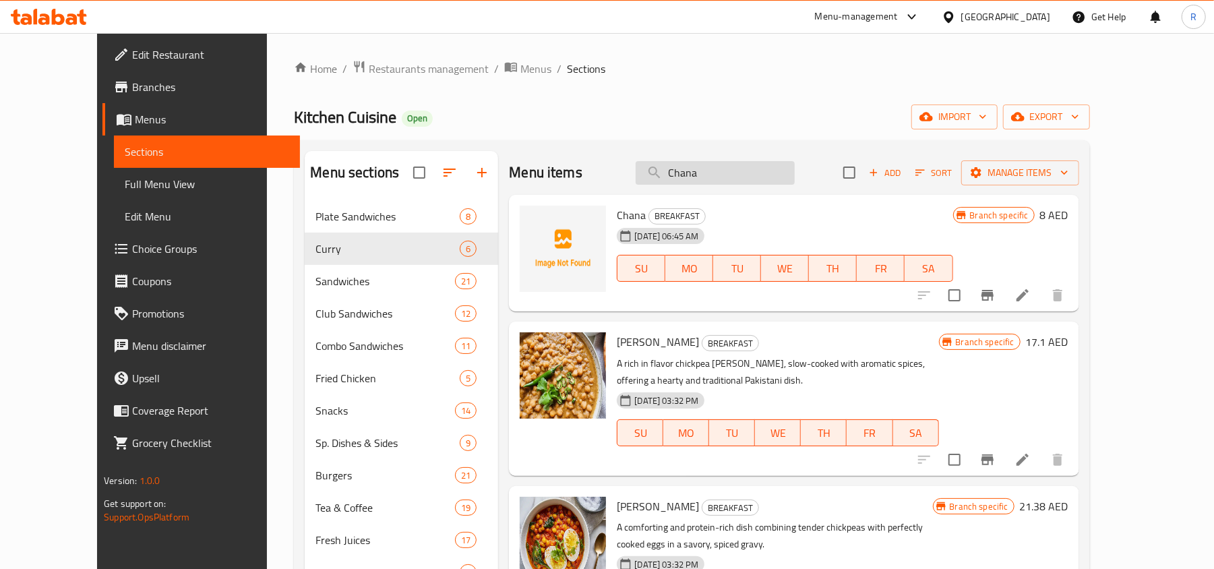
click at [756, 171] on input "Chana" at bounding box center [715, 173] width 159 height 24
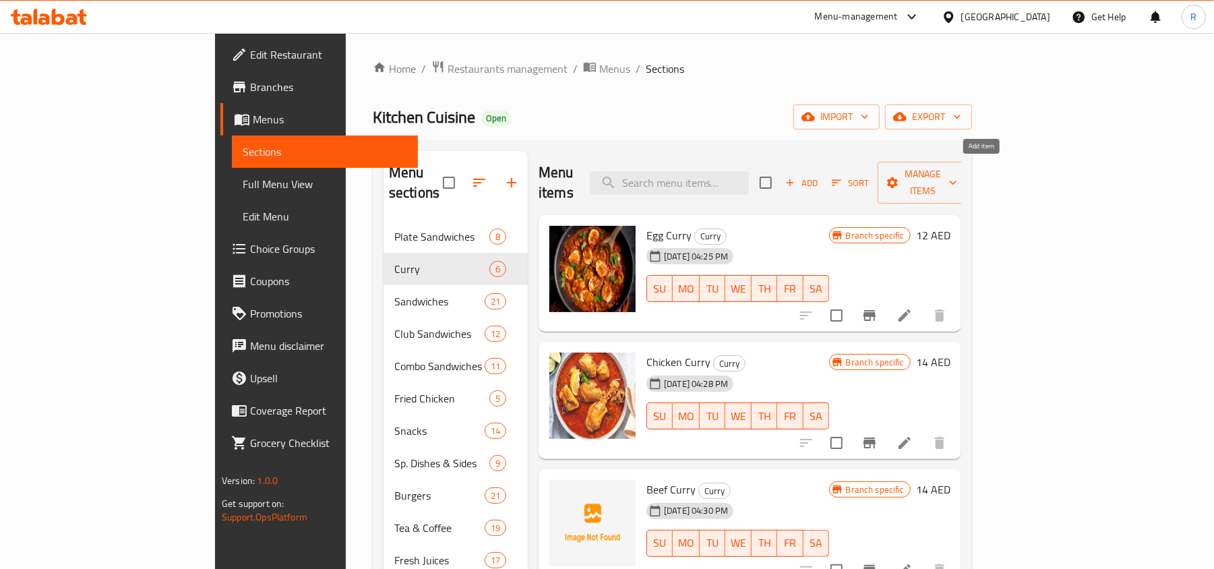
click at [823, 182] on button "Add" at bounding box center [801, 183] width 43 height 21
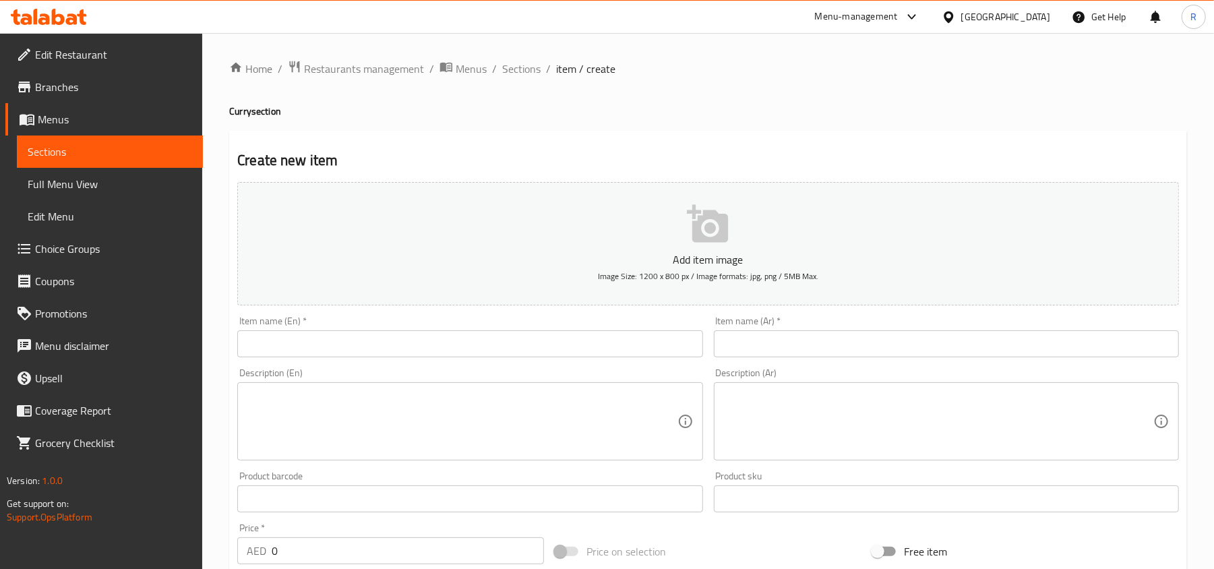
click at [438, 324] on div "Item name (En)   * Item name (En) *" at bounding box center [469, 336] width 465 height 41
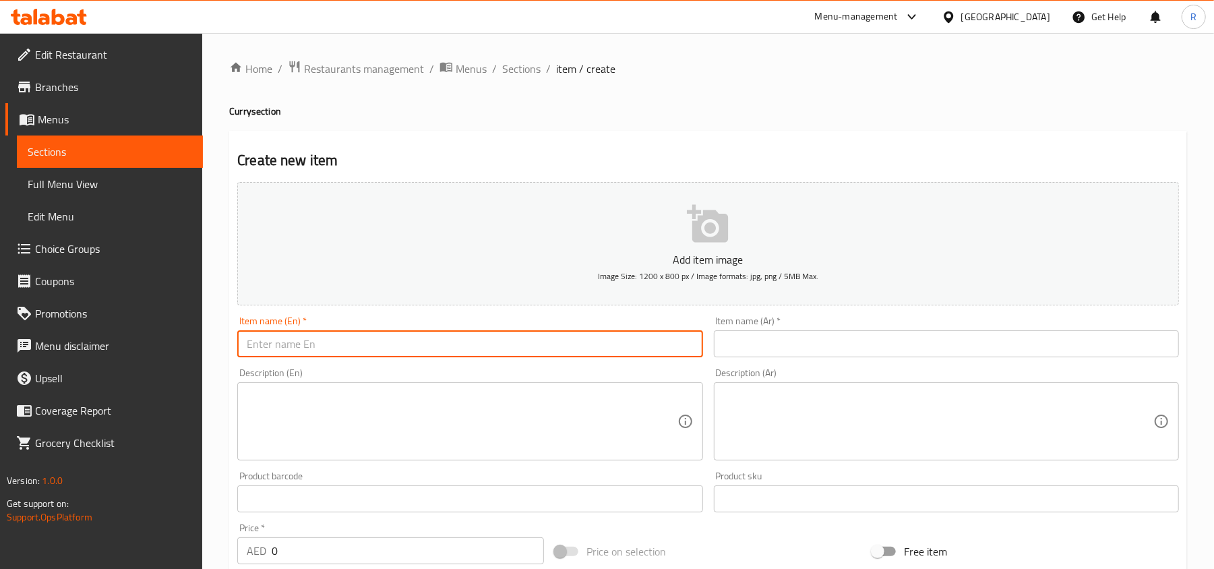
click at [438, 337] on input "text" at bounding box center [469, 343] width 465 height 27
paste input "[PERSON_NAME]"
type input "[PERSON_NAME]"
click at [788, 328] on div "Item name (Ar)   * Item name (Ar) *" at bounding box center [946, 336] width 465 height 41
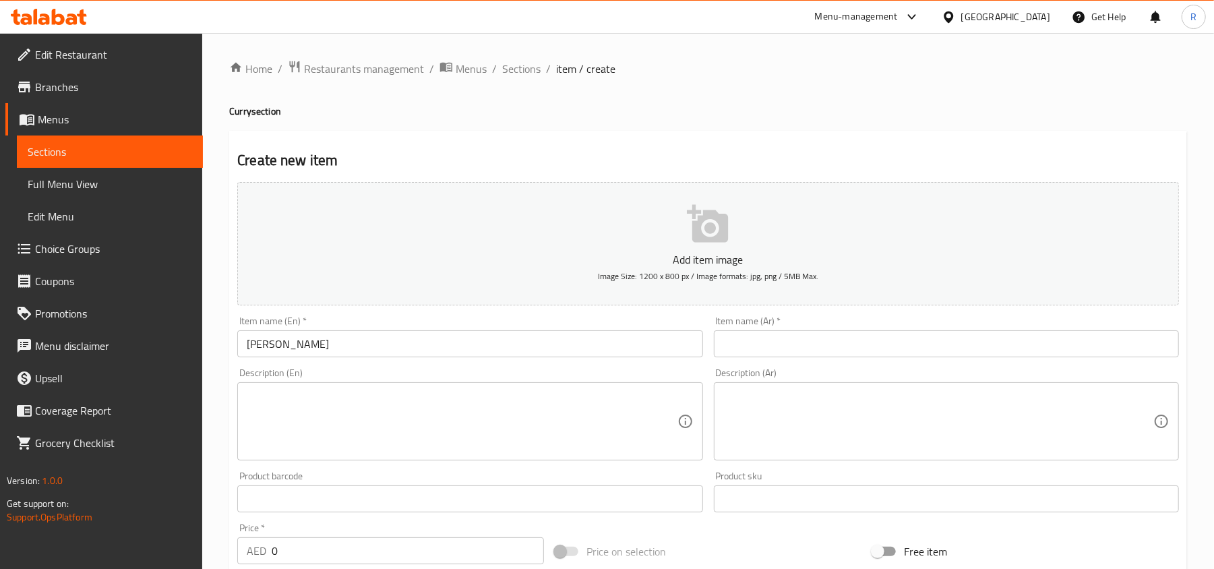
click at [807, 360] on div "Item name (Ar)   * Item name (Ar) *" at bounding box center [946, 337] width 476 height 52
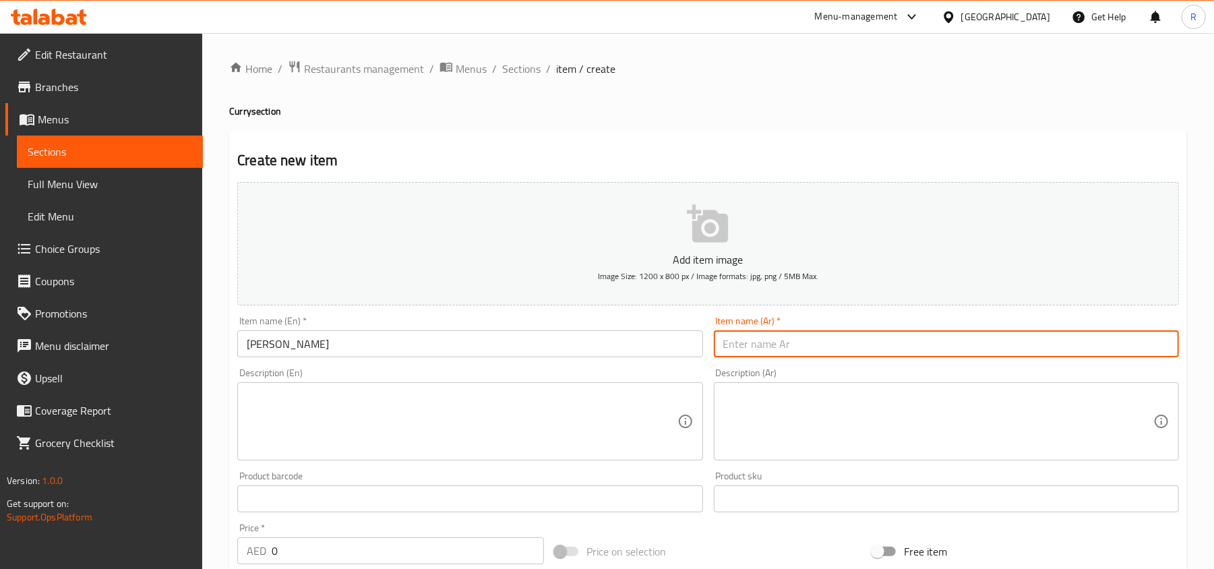
click at [809, 353] on input "text" at bounding box center [946, 343] width 465 height 27
paste input "تشانا ماسالا"
type input "تشانا ماسالا"
click at [534, 394] on textarea at bounding box center [462, 422] width 430 height 64
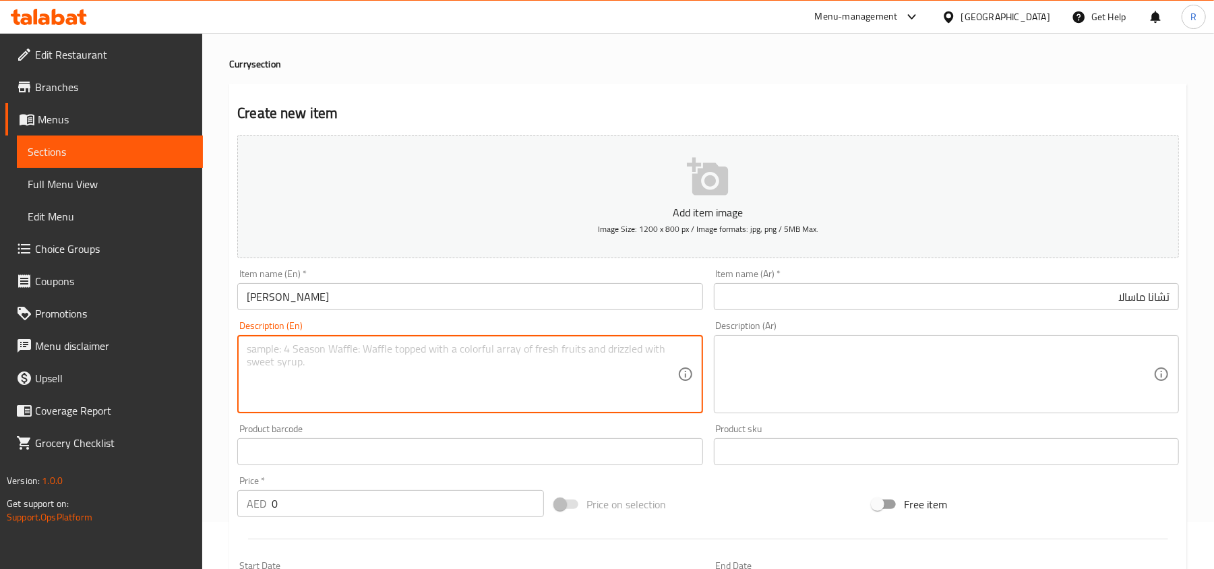
scroll to position [90, 0]
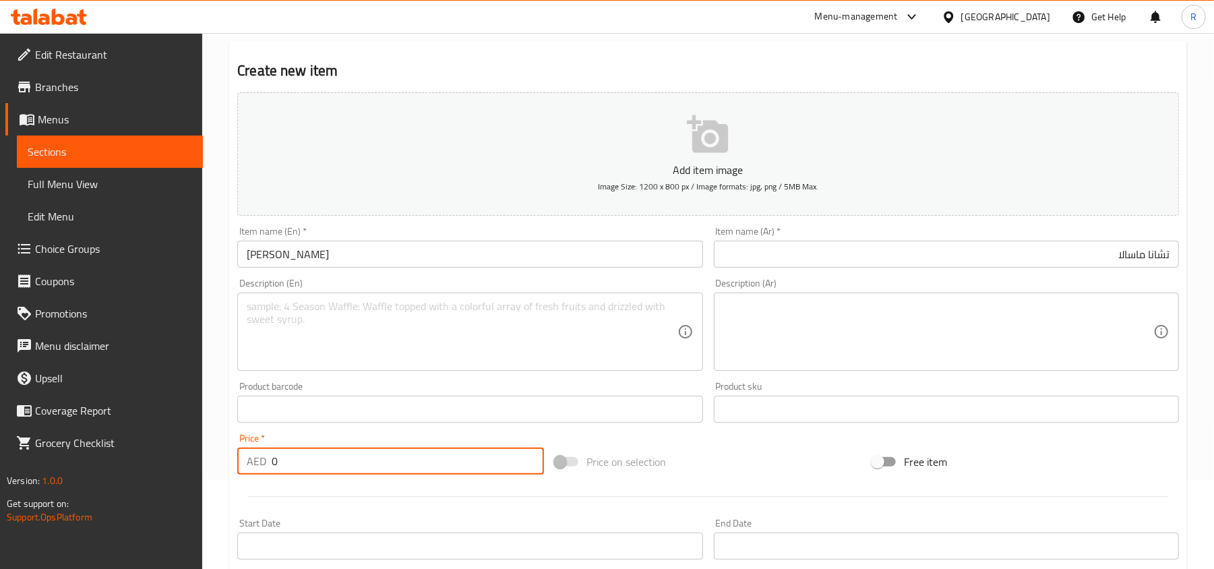
drag, startPoint x: 272, startPoint y: 467, endPoint x: 254, endPoint y: 467, distance: 18.2
click at [254, 467] on div "AED 0 Price *" at bounding box center [390, 461] width 307 height 27
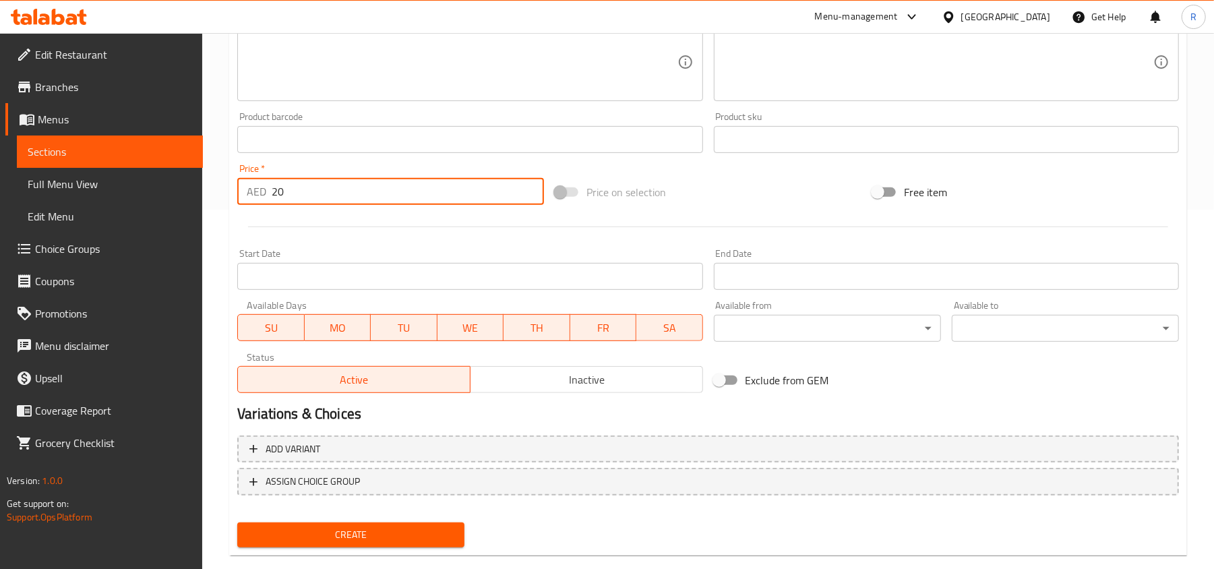
type input "20"
click at [379, 532] on span "Create" at bounding box center [351, 534] width 206 height 17
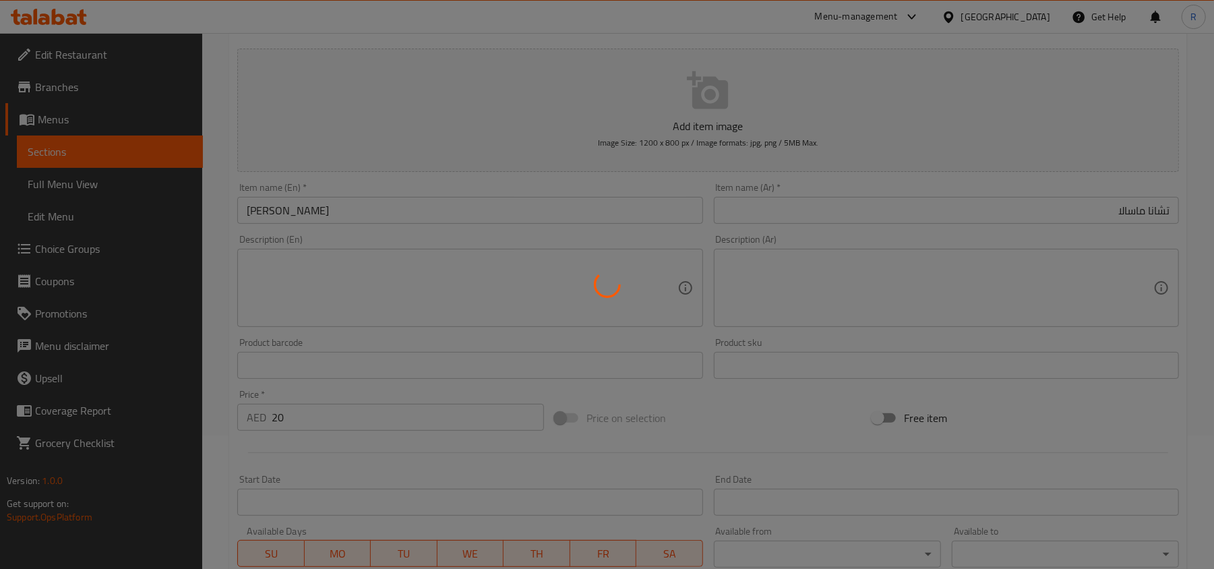
scroll to position [0, 0]
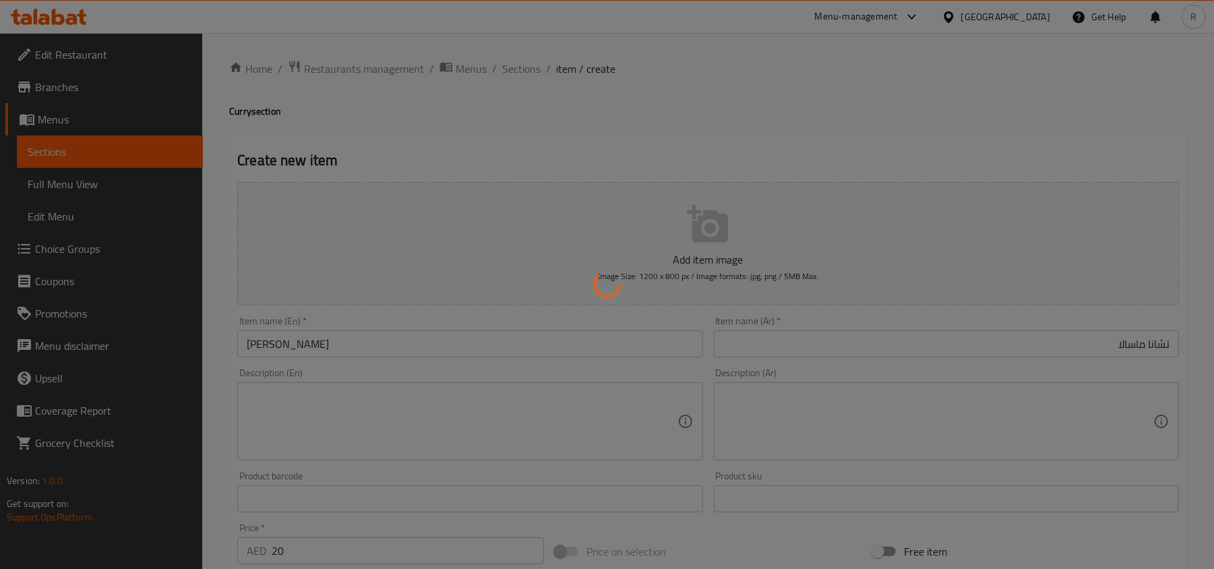
type input "0"
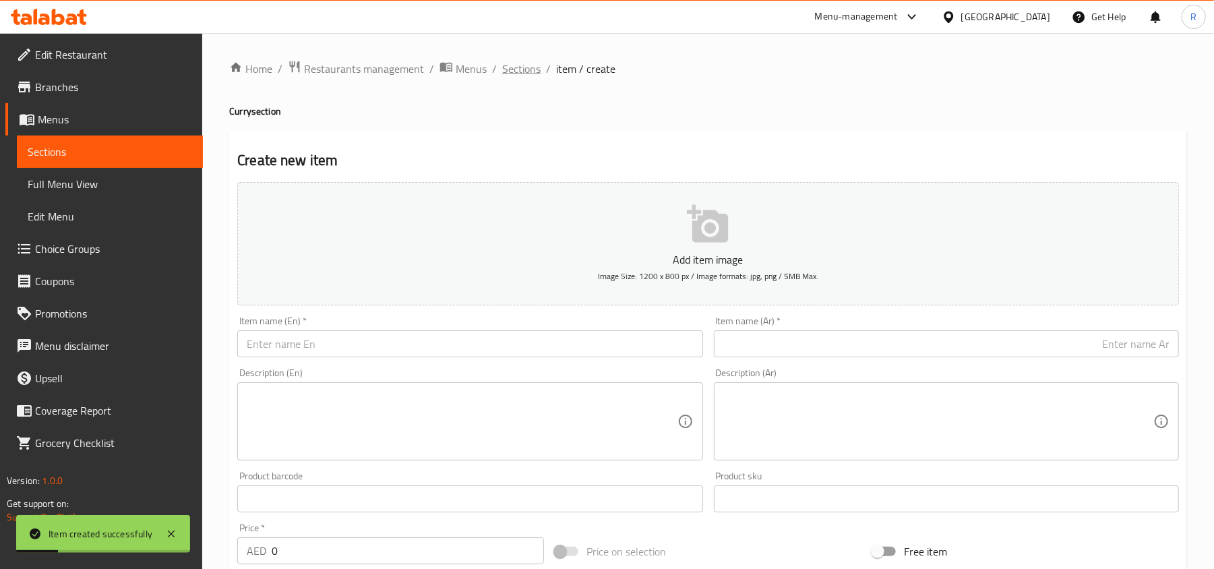
click at [534, 61] on span "Sections" at bounding box center [521, 69] width 38 height 16
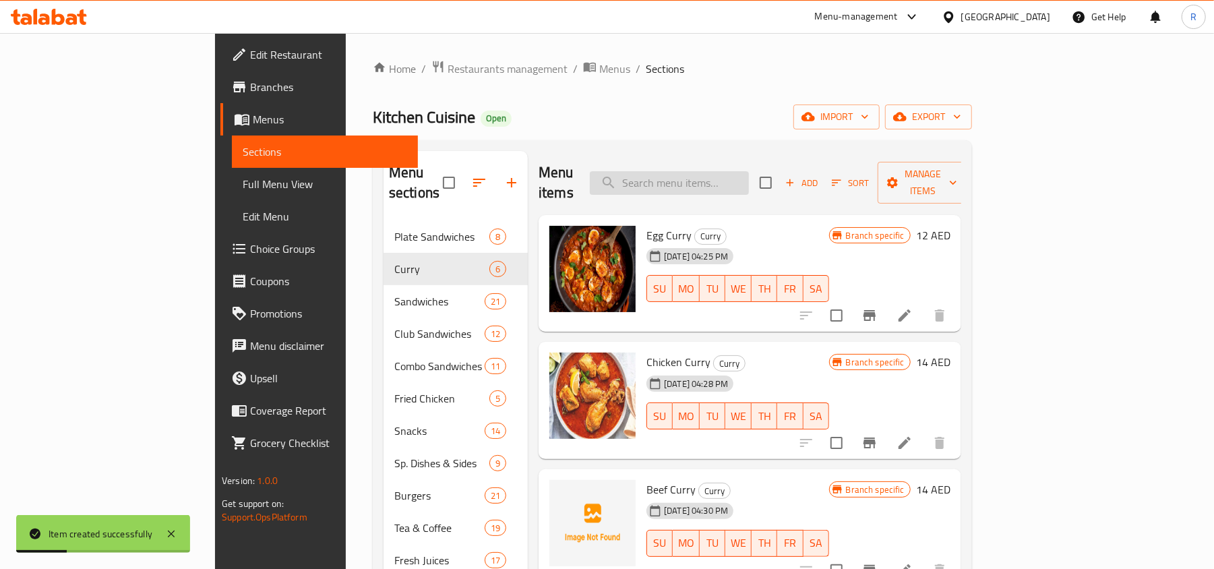
click at [728, 175] on input "search" at bounding box center [669, 183] width 159 height 24
paste input "Moong Dal"
type input "M"
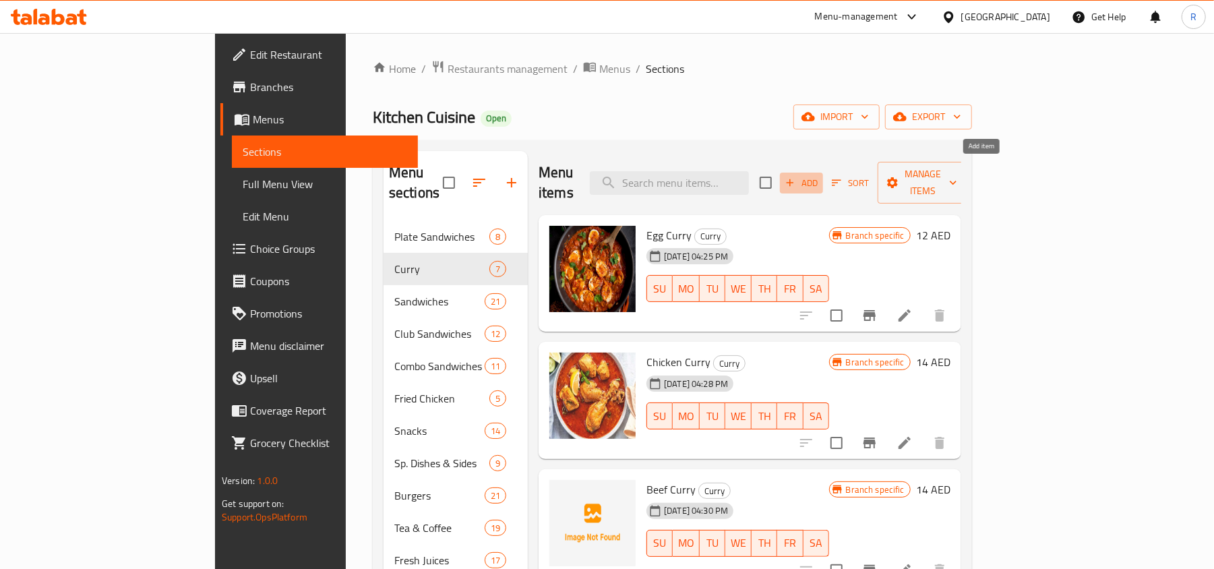
click at [820, 175] on span "Add" at bounding box center [801, 183] width 36 height 16
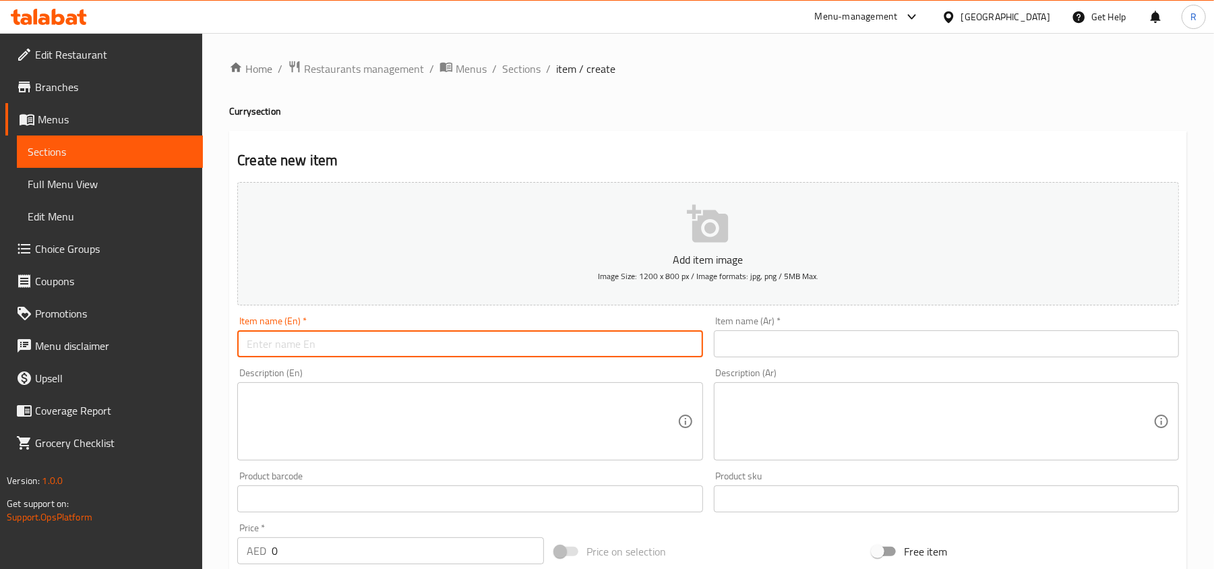
click at [394, 354] on input "text" at bounding box center [469, 343] width 465 height 27
paste input "Moong Dal"
type input "Moong Dal"
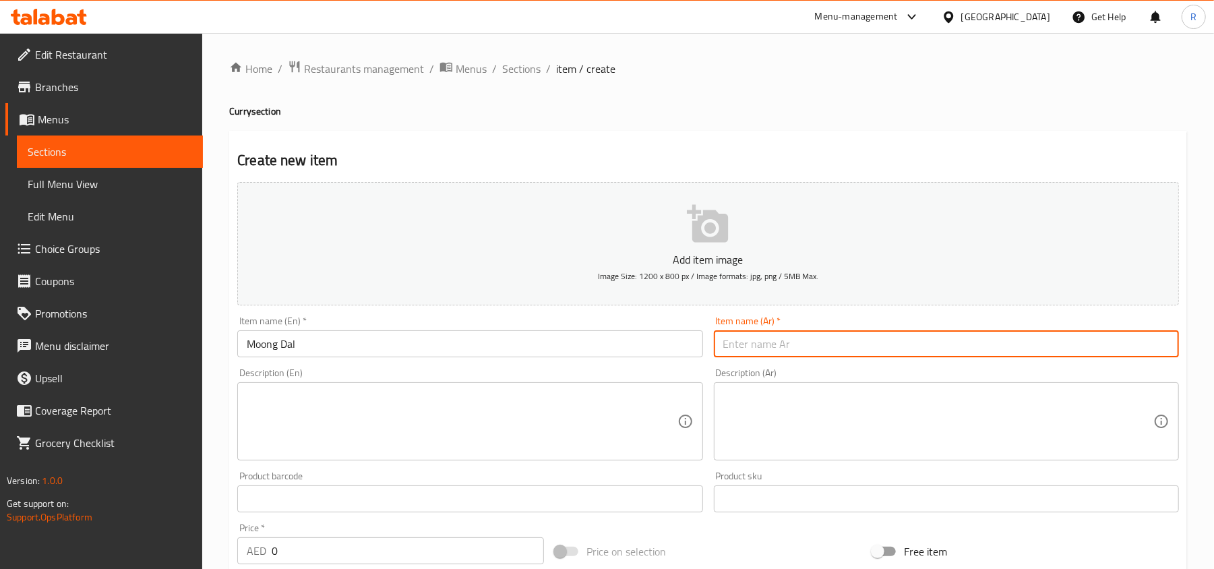
click at [876, 338] on input "text" at bounding box center [946, 343] width 465 height 27
paste input "مونغ دال"
type input "مونغ دال"
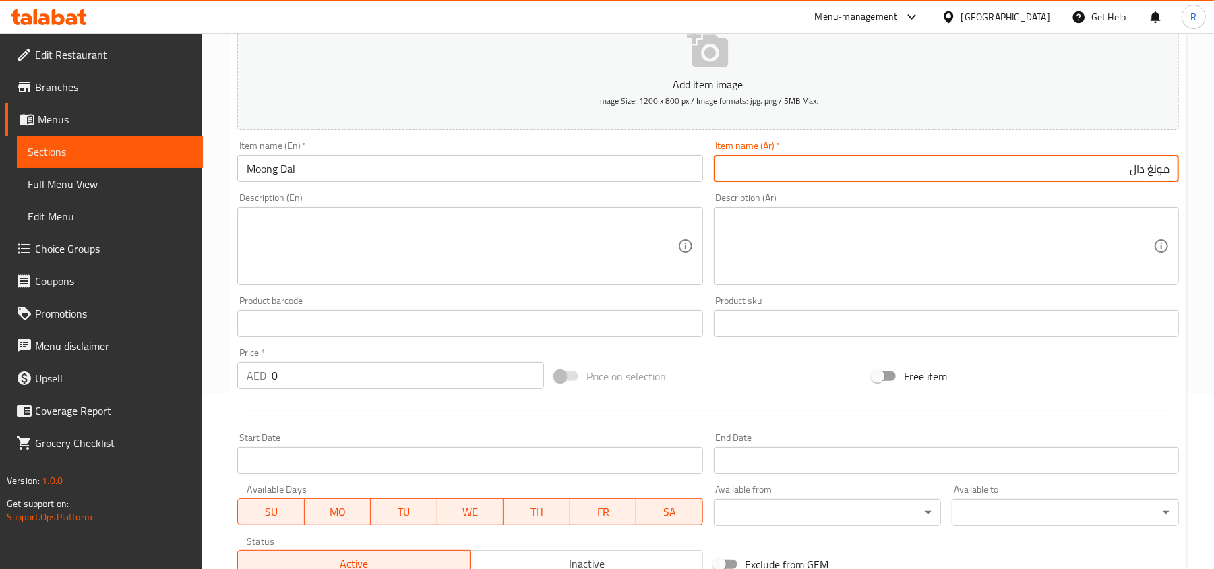
scroll to position [179, 0]
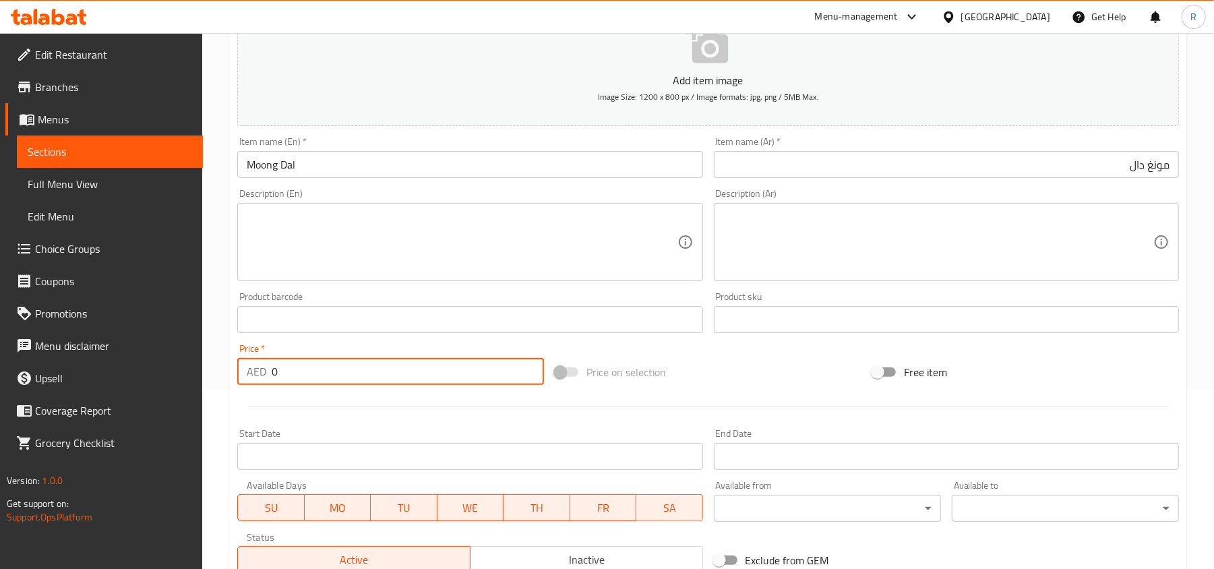
drag, startPoint x: 281, startPoint y: 367, endPoint x: 251, endPoint y: 375, distance: 31.6
click at [251, 375] on div "AED 0 Price *" at bounding box center [390, 371] width 307 height 27
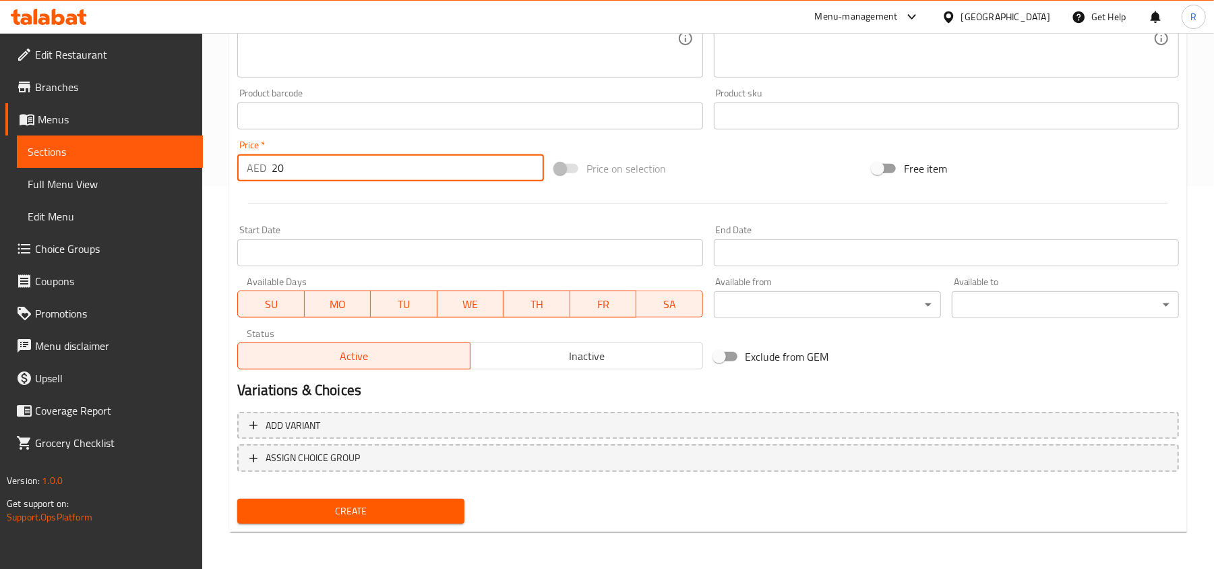
type input "20"
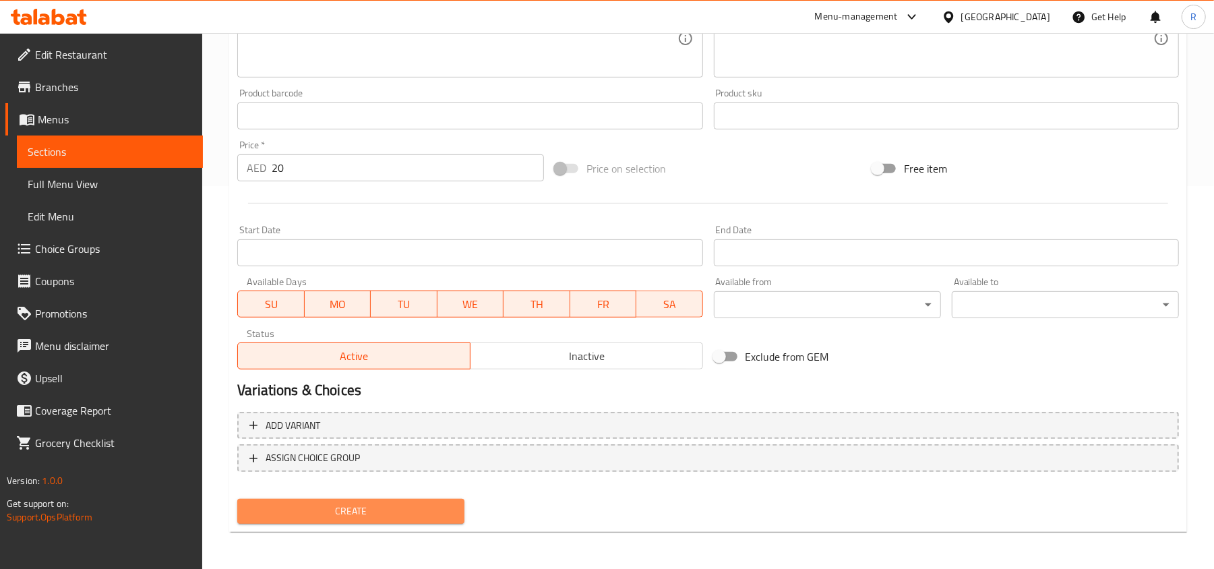
click at [437, 504] on span "Create" at bounding box center [351, 511] width 206 height 17
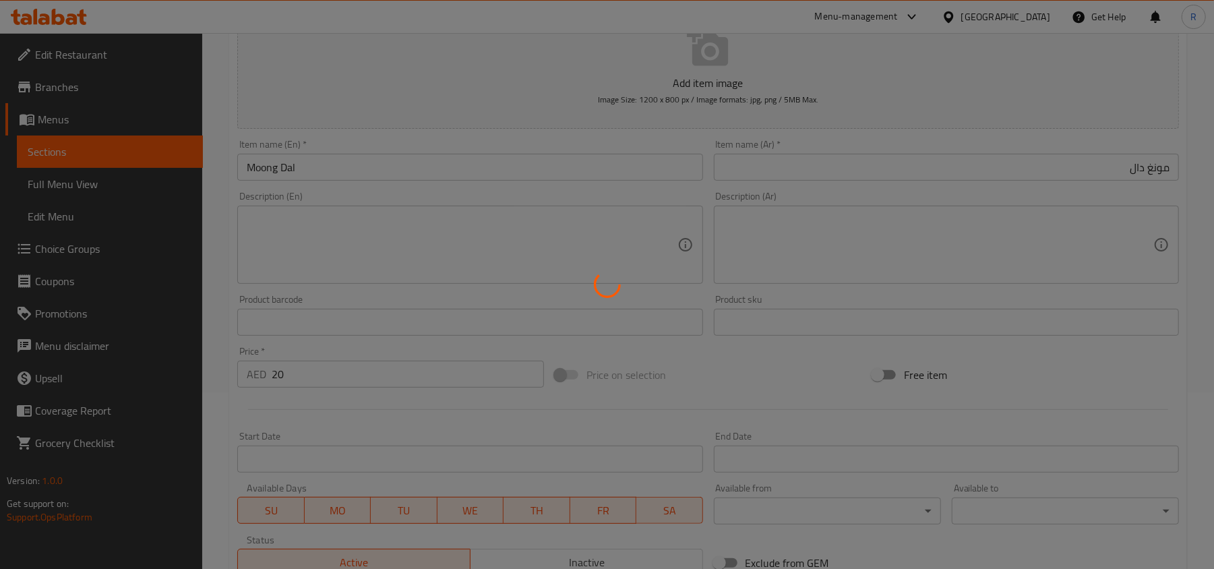
scroll to position [0, 0]
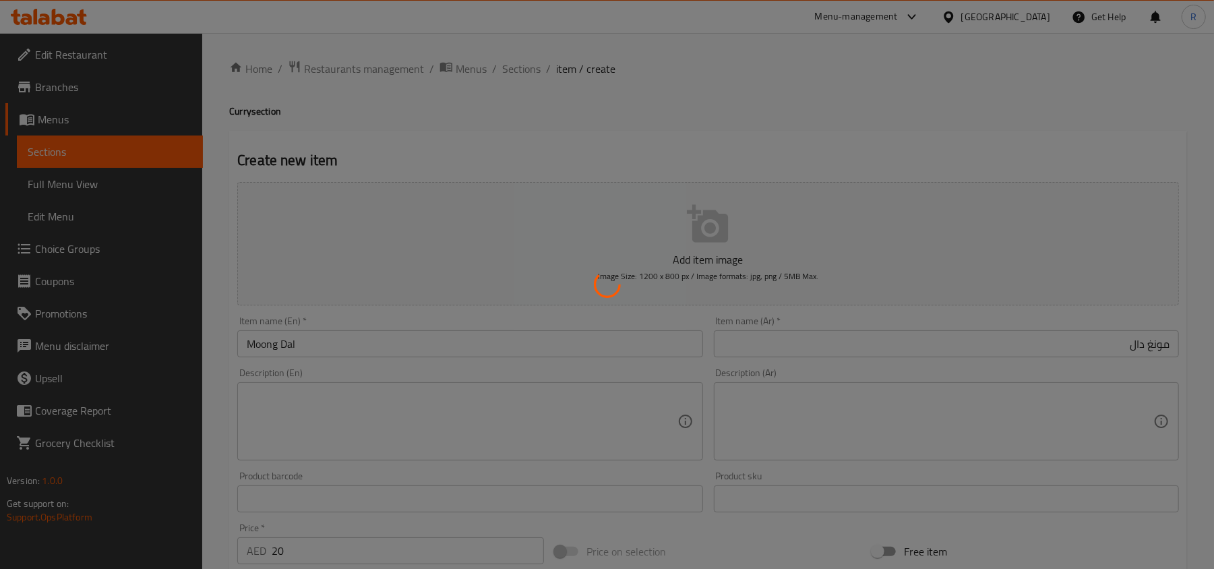
type input "0"
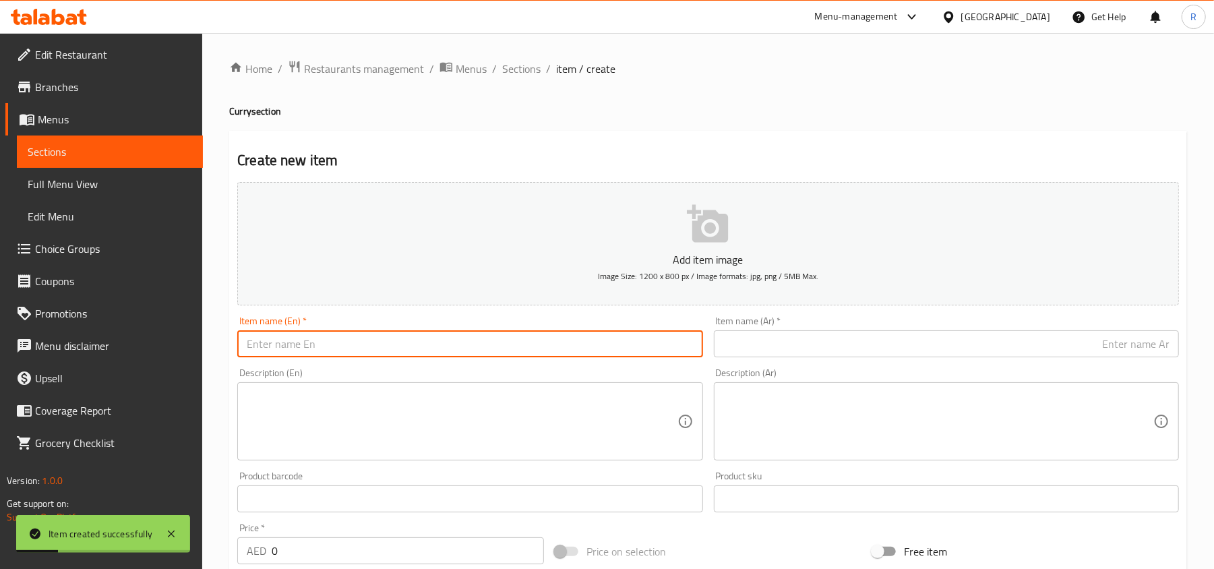
click at [411, 351] on input "text" at bounding box center [469, 343] width 465 height 27
paste input "Aloo Bhaji"
type input "Aloo Bhaji"
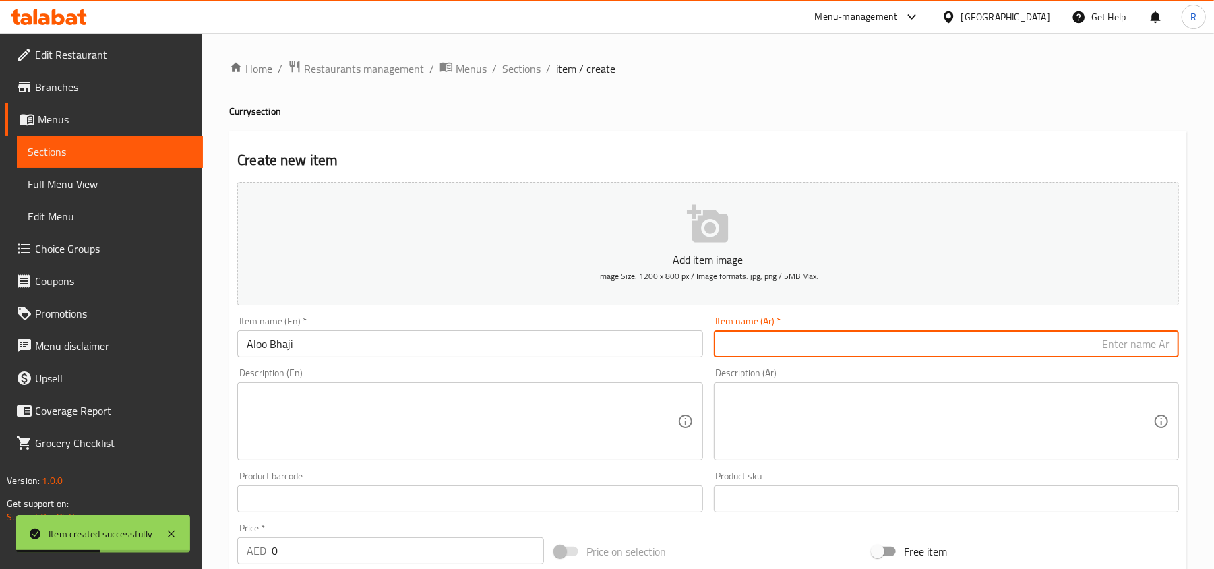
click at [820, 337] on input "text" at bounding box center [946, 343] width 465 height 27
paste input "ألو باجي"
type input "ألو باجي"
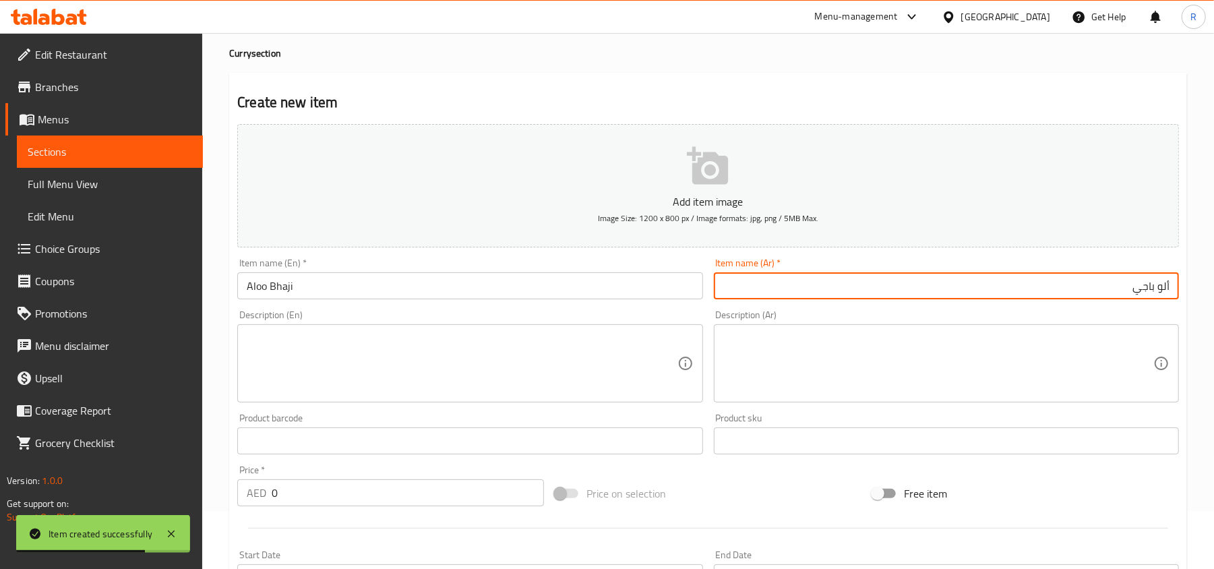
scroll to position [90, 0]
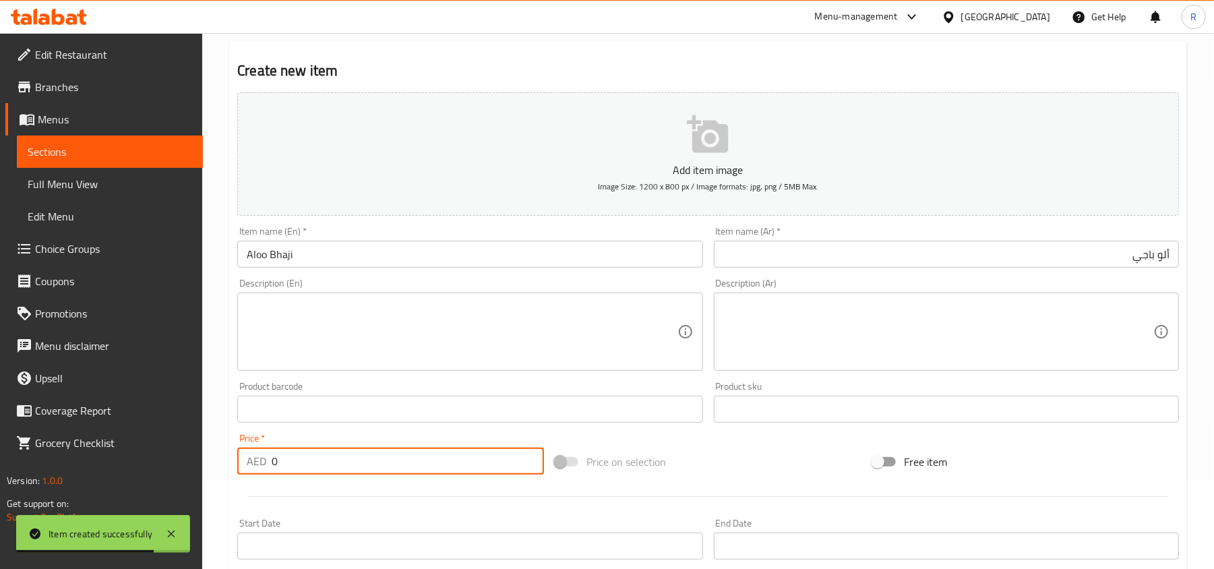
drag, startPoint x: 278, startPoint y: 466, endPoint x: 247, endPoint y: 467, distance: 31.0
click at [247, 467] on div "AED 0 Price *" at bounding box center [390, 461] width 307 height 27
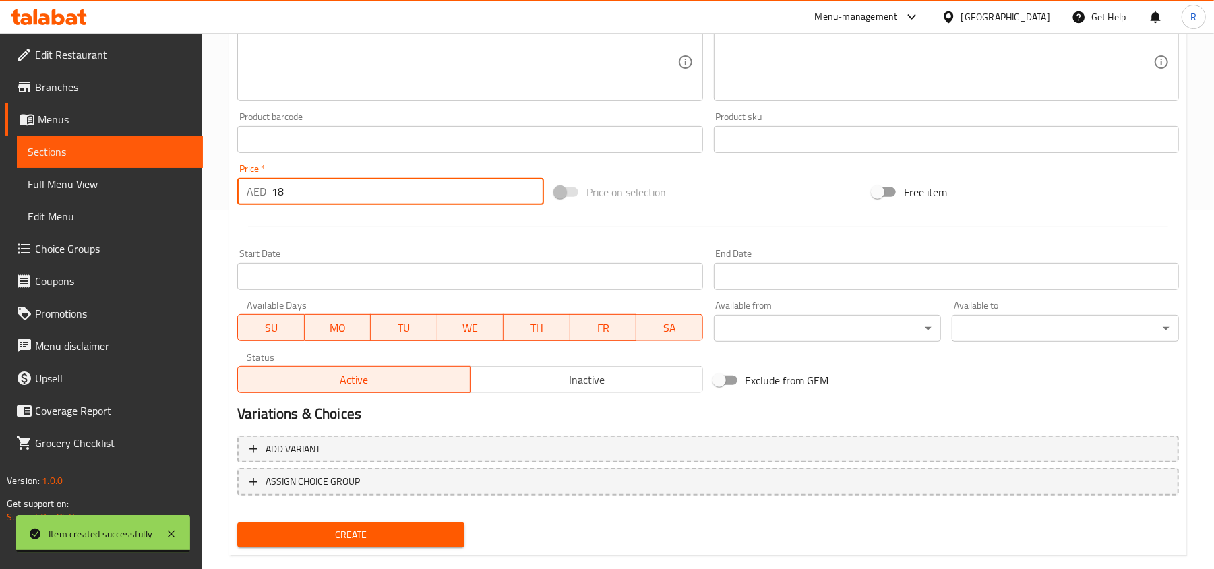
type input "18"
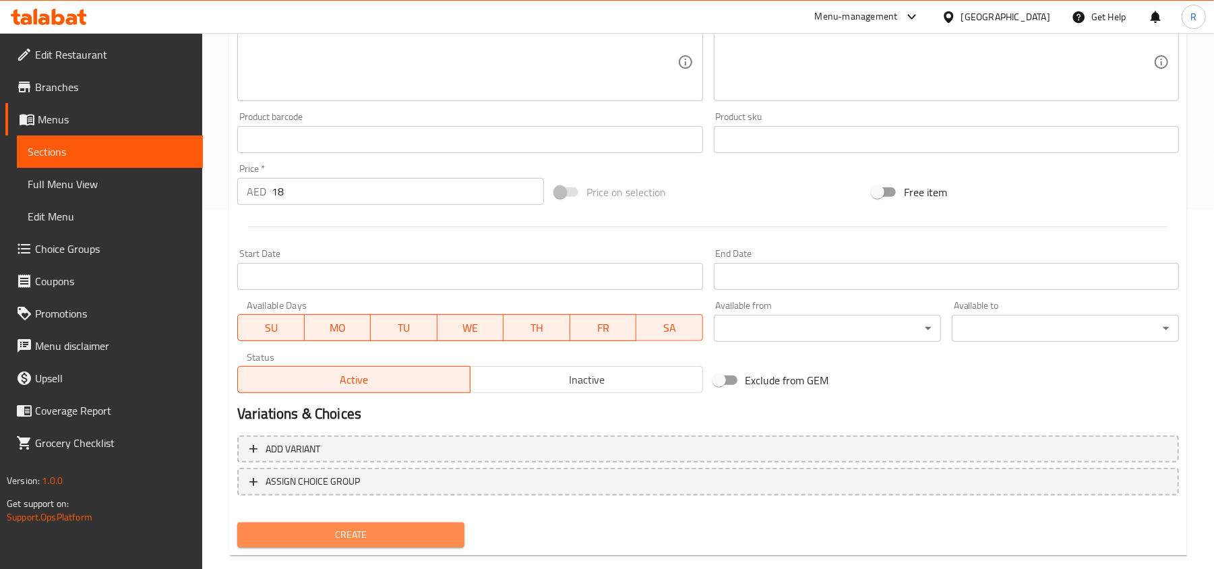
click at [381, 538] on span "Create" at bounding box center [351, 534] width 206 height 17
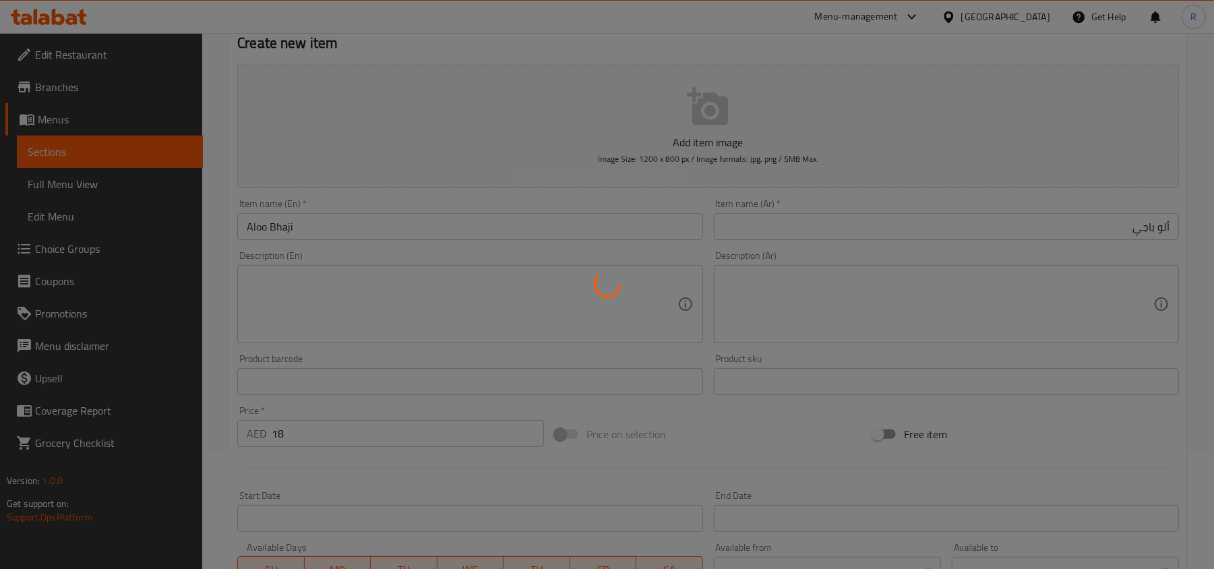
scroll to position [0, 0]
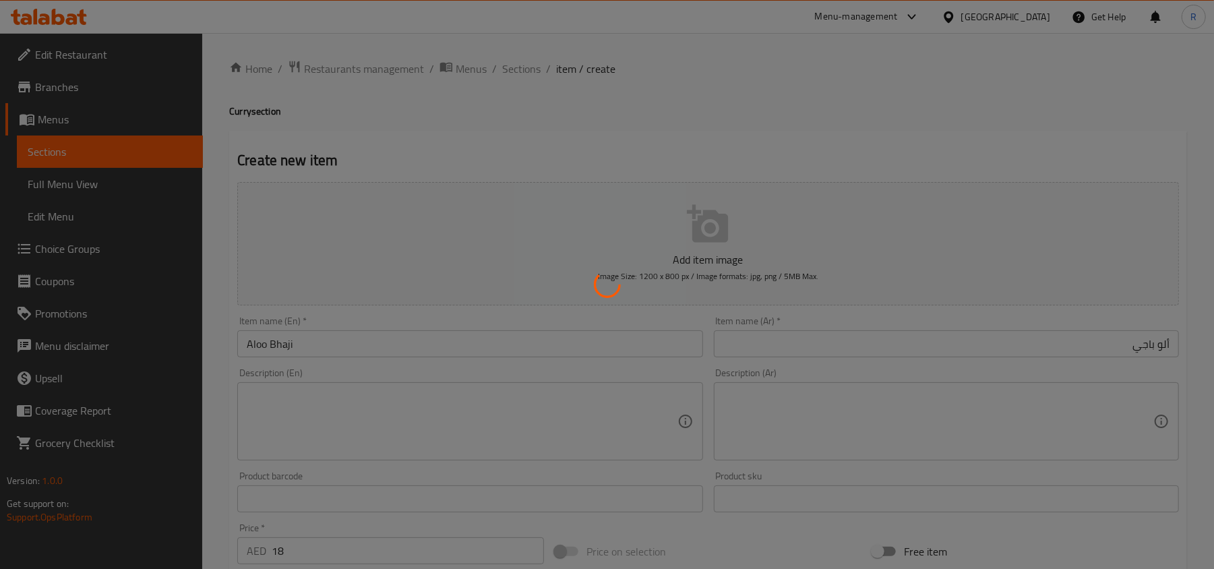
type input "0"
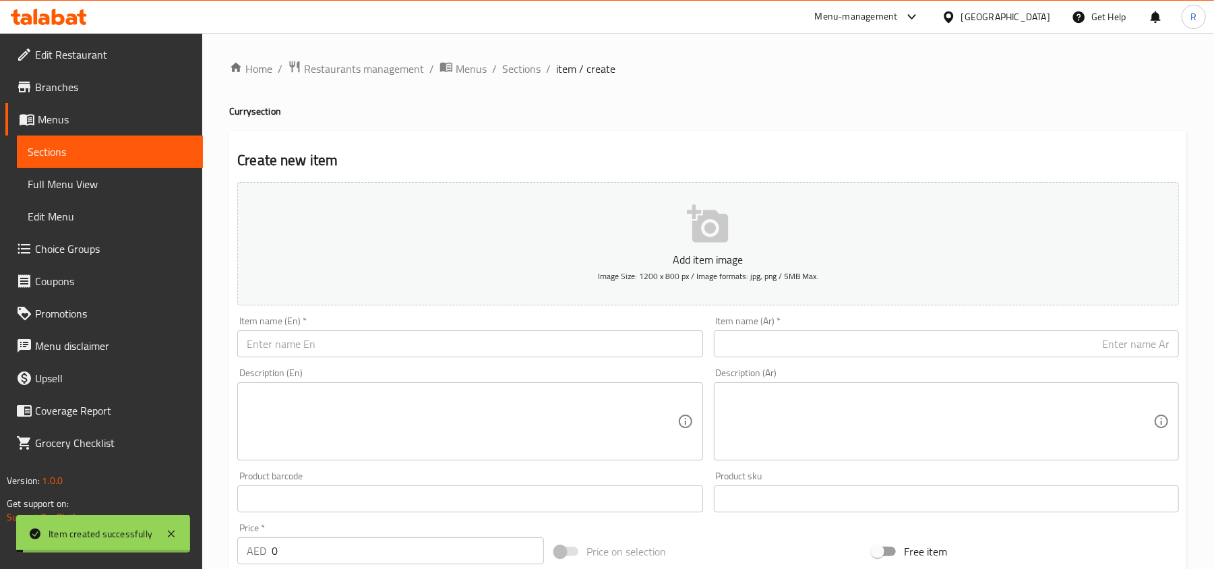
click at [539, 71] on ol "Home / Restaurants management / Menus / Sections / item / create" at bounding box center [708, 69] width 958 height 18
click at [534, 71] on span "Sections" at bounding box center [521, 69] width 38 height 16
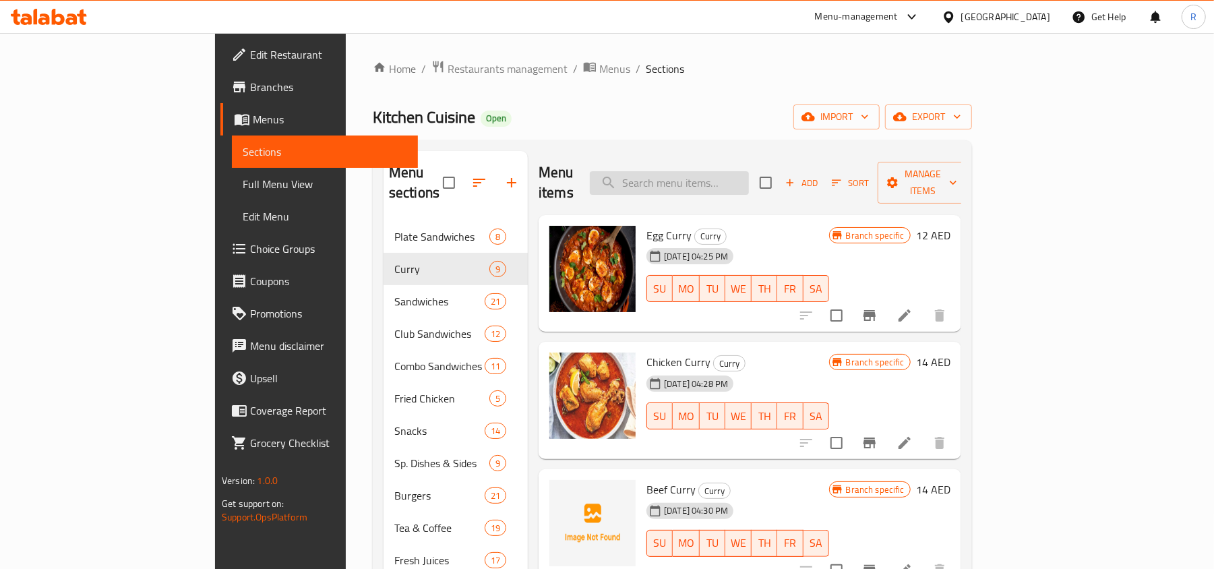
click at [701, 178] on input "search" at bounding box center [669, 183] width 159 height 24
paste input "Periperi Chicken Charcoal Half"
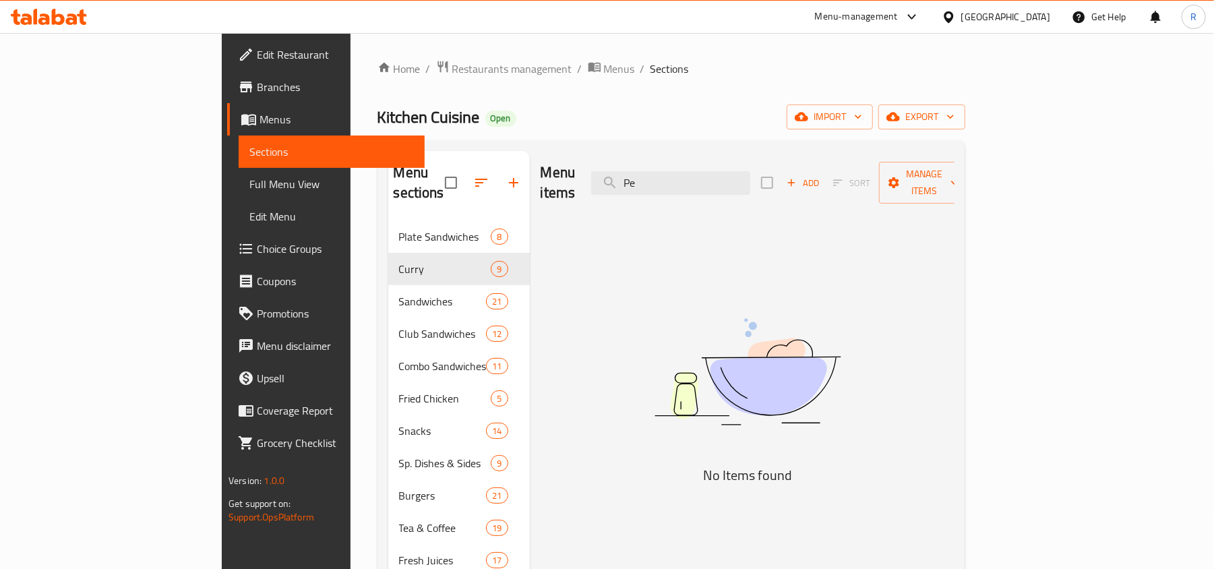
type input "P"
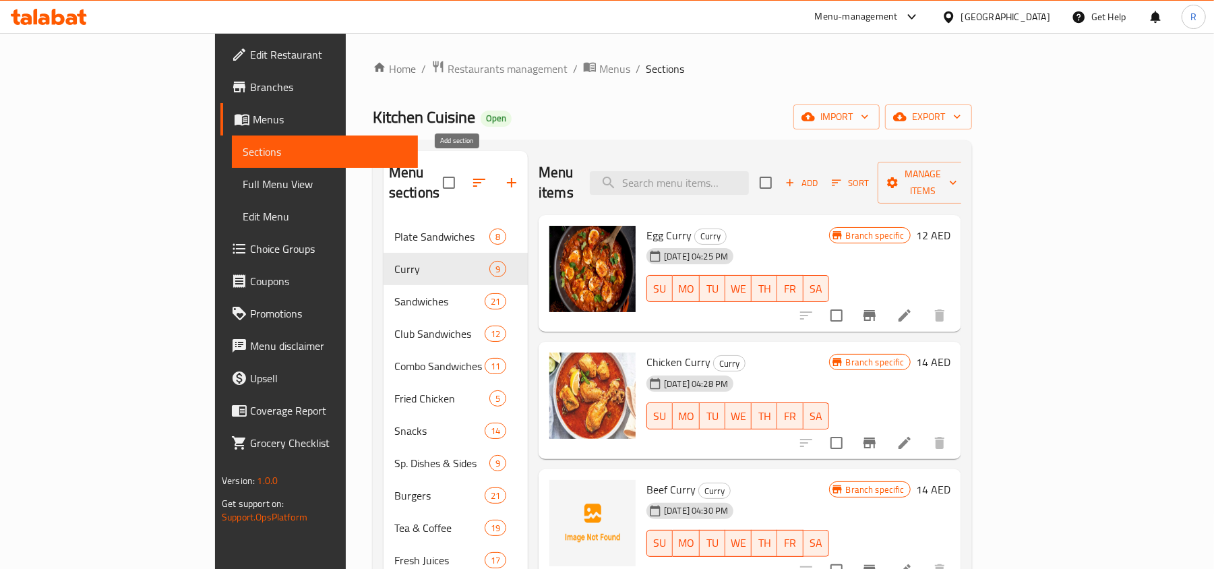
click at [503, 177] on icon "button" at bounding box center [511, 183] width 16 height 16
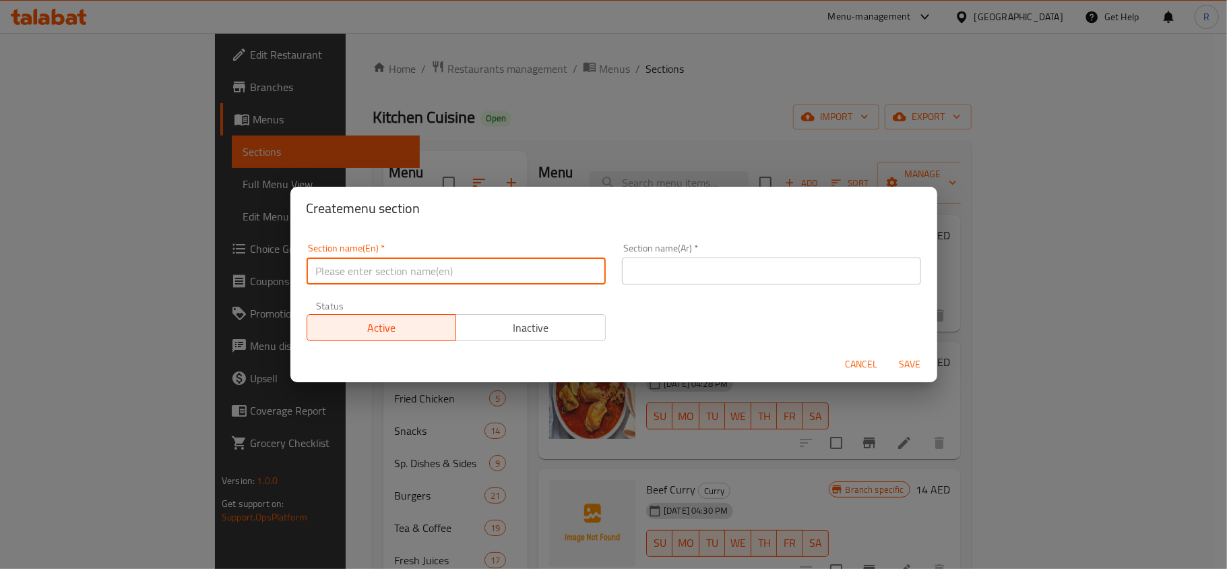
click at [417, 266] on input "text" at bounding box center [456, 270] width 299 height 27
type input "Charcoal Items"
click at [427, 278] on input "Charcoal Items" at bounding box center [456, 270] width 299 height 27
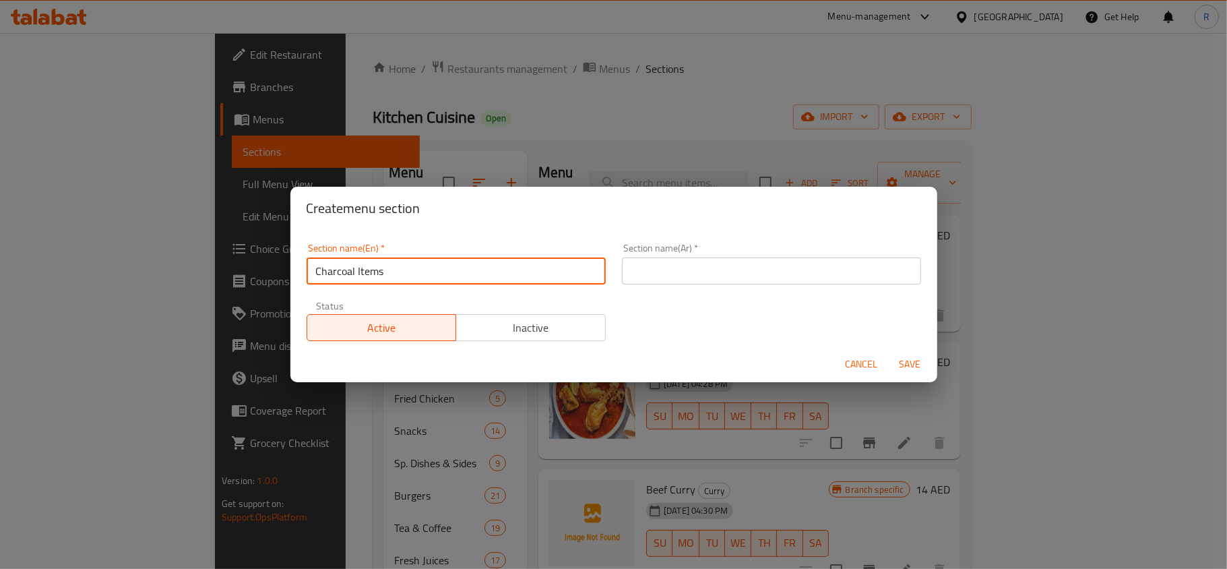
click at [747, 278] on input "text" at bounding box center [771, 270] width 299 height 27
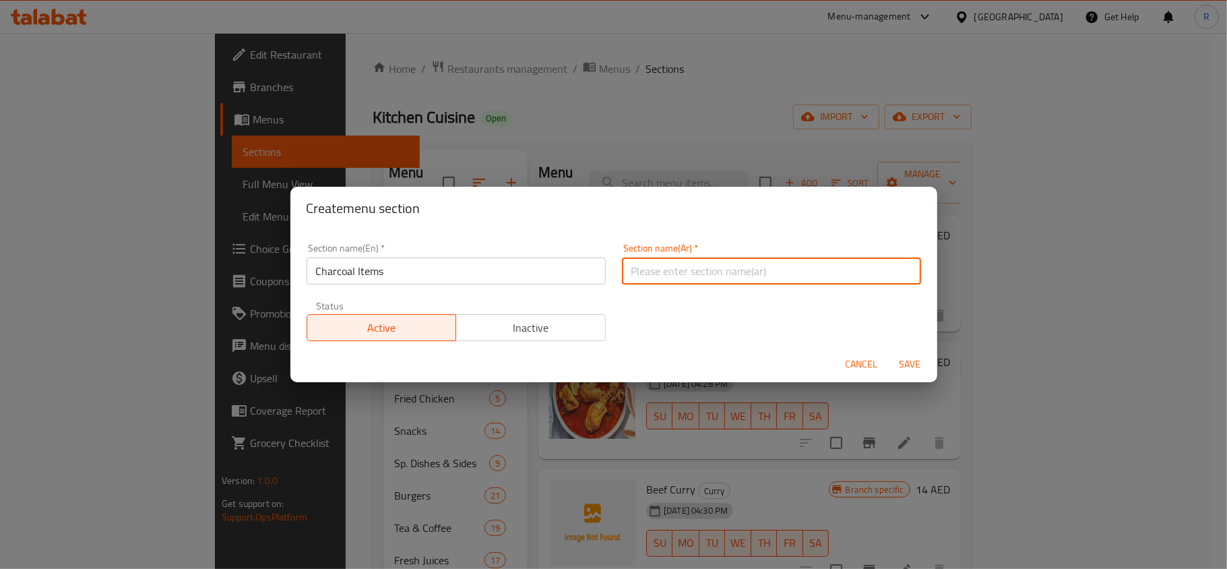
paste input "عناصر الفحم"
type input "عناصر الفحم"
click at [911, 367] on span "Save" at bounding box center [910, 364] width 32 height 17
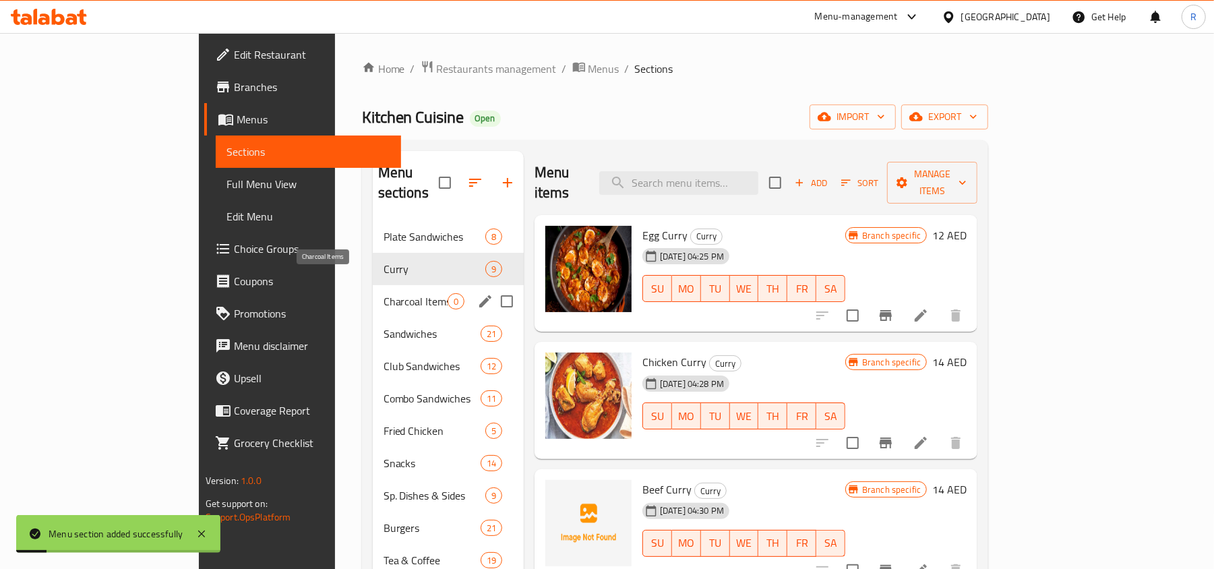
click at [383, 293] on span "Charcoal Items" at bounding box center [415, 301] width 64 height 16
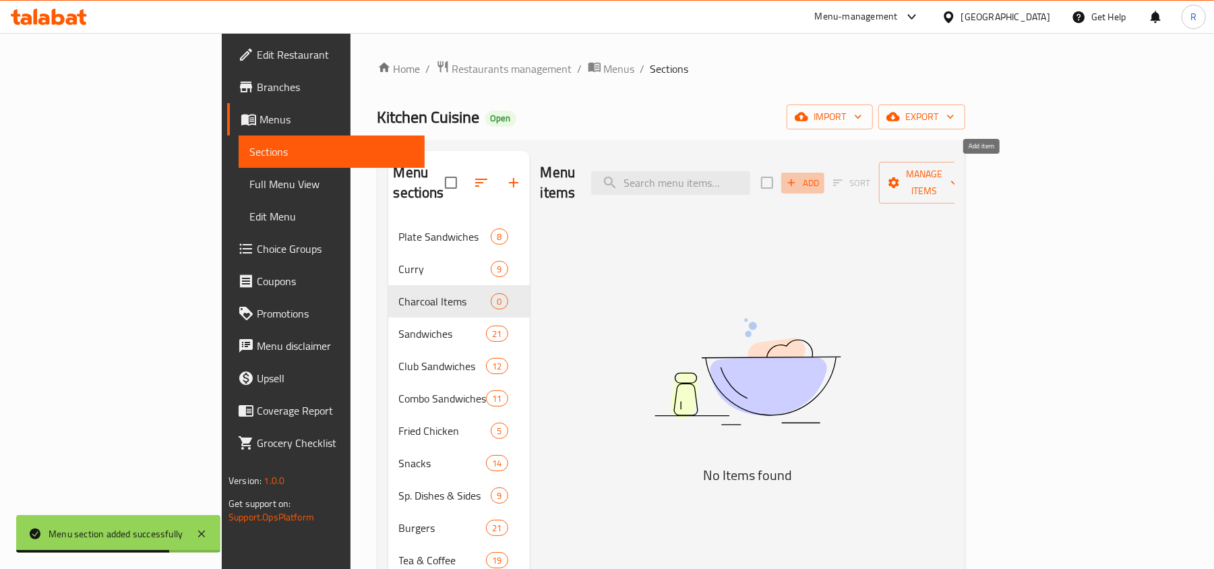
click at [821, 181] on span "Add" at bounding box center [802, 183] width 36 height 16
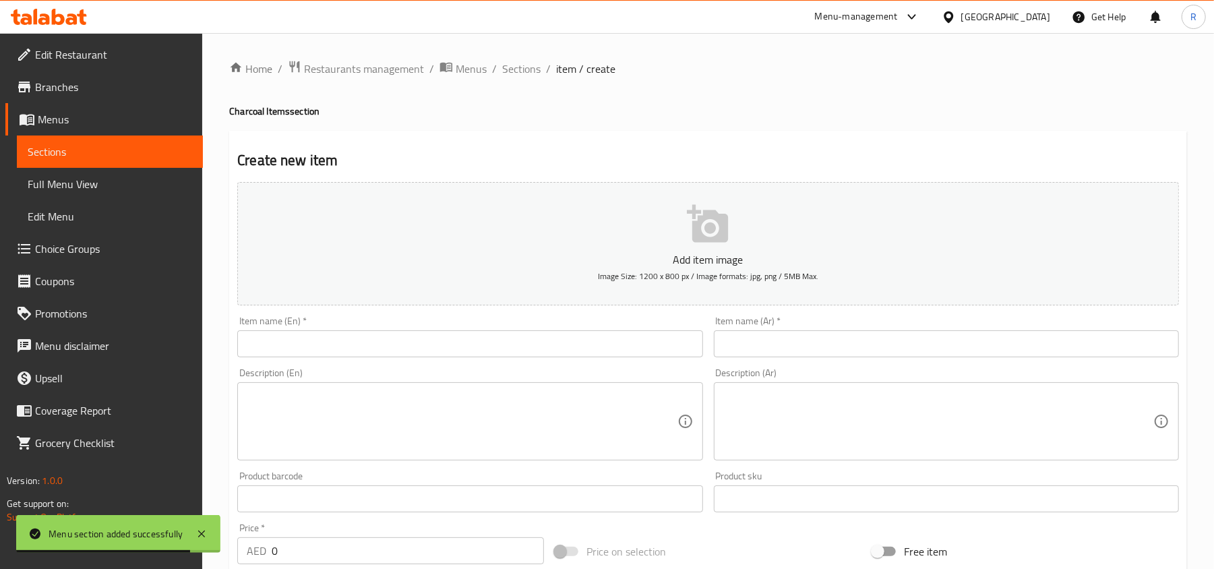
click at [479, 343] on input "text" at bounding box center [469, 343] width 465 height 27
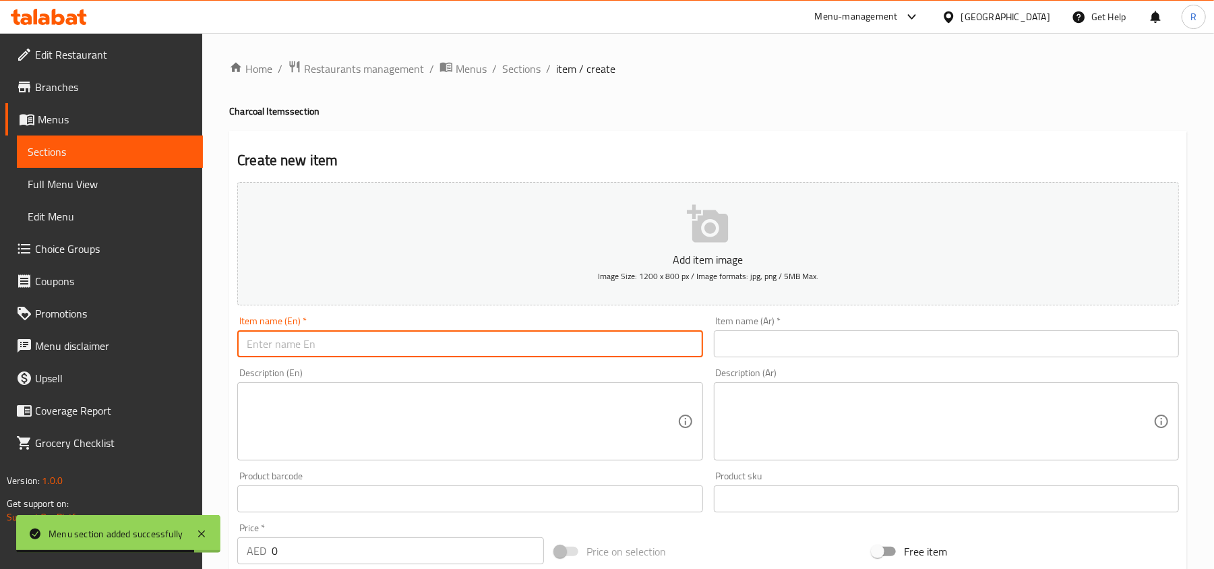
paste input "Periperi Chicken Charcoal Half"
type input "Periperi Chicken Charcoal Half"
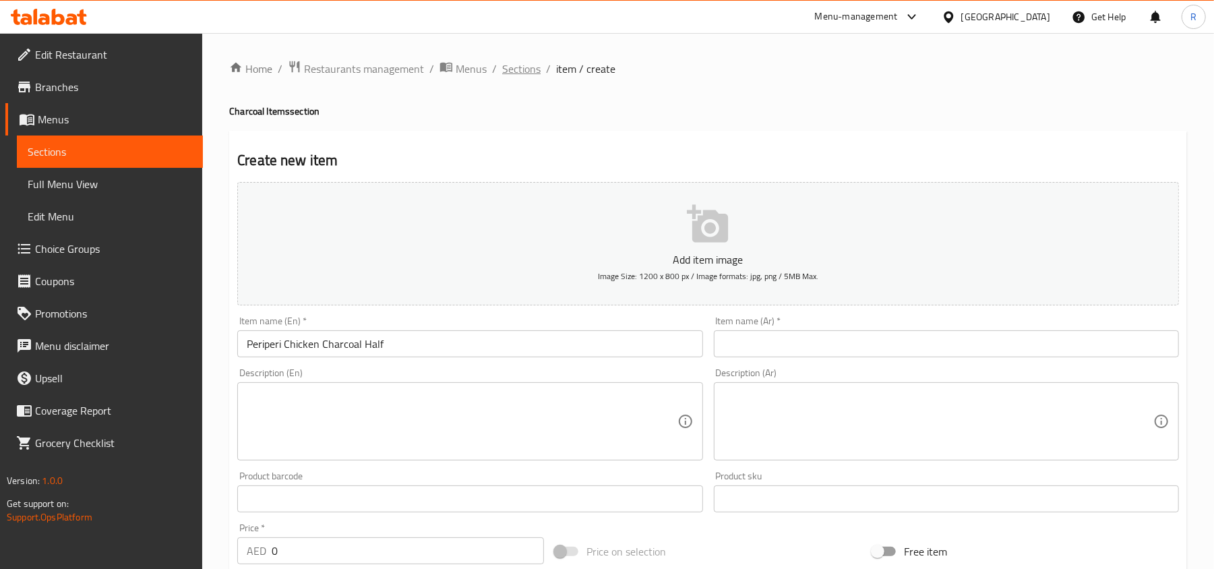
click at [510, 70] on span "Sections" at bounding box center [521, 69] width 38 height 16
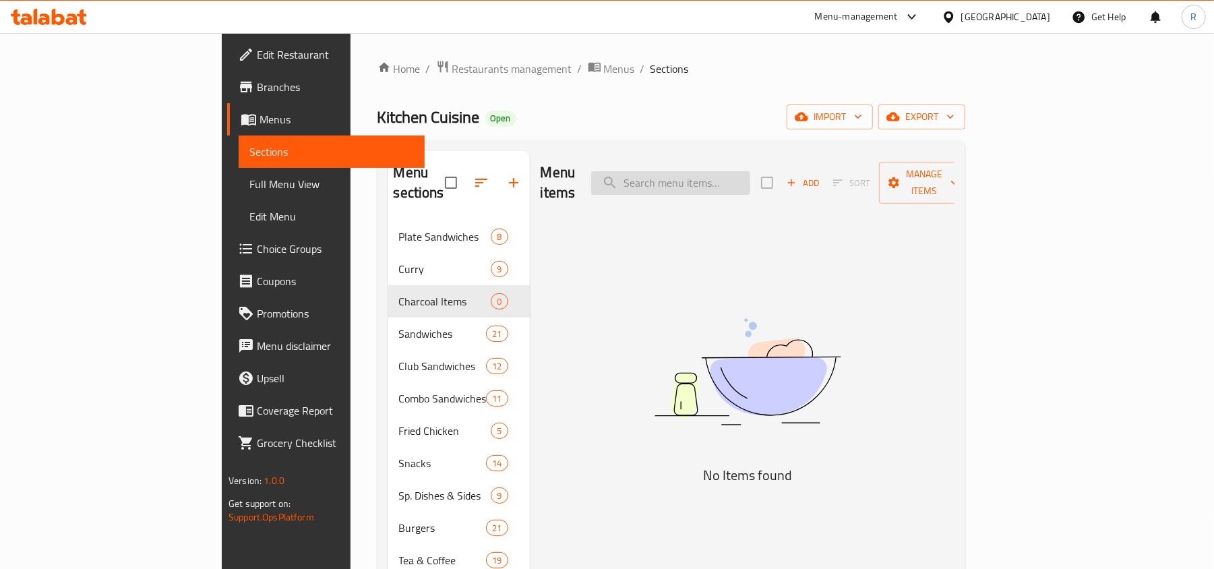
click at [720, 171] on input "search" at bounding box center [670, 183] width 159 height 24
paste input "Peri peri"
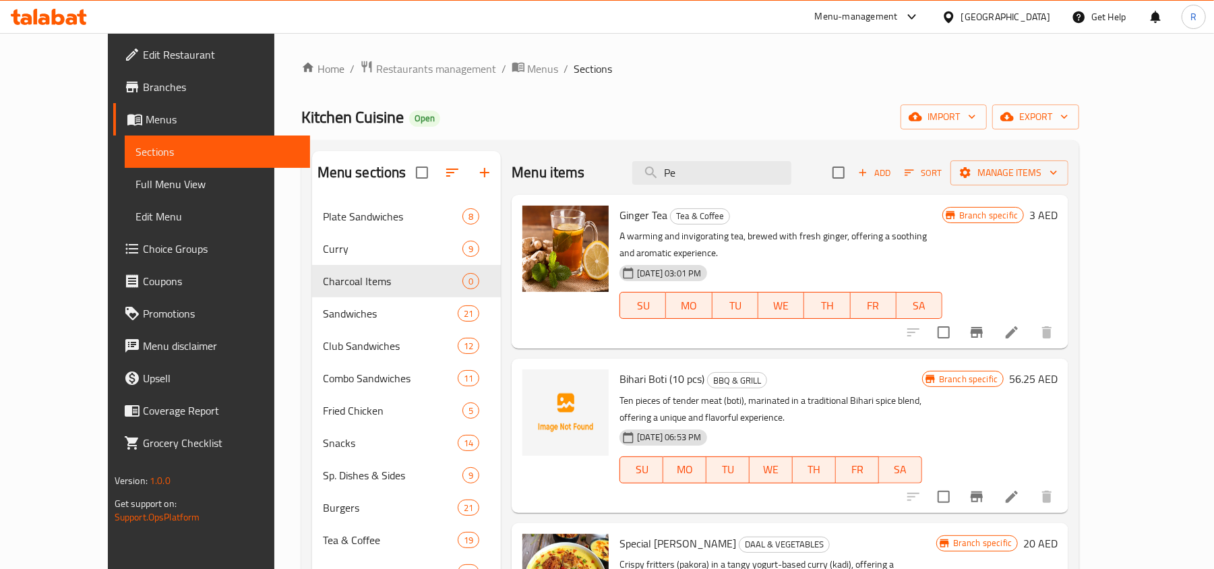
type input "P"
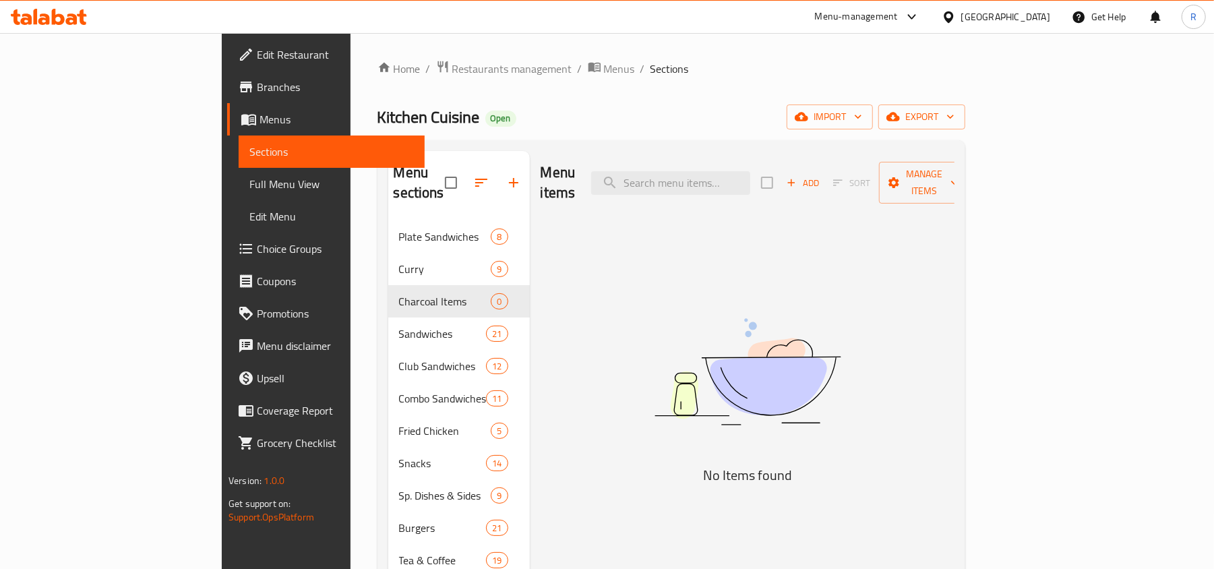
click at [821, 175] on span "Add" at bounding box center [802, 183] width 36 height 16
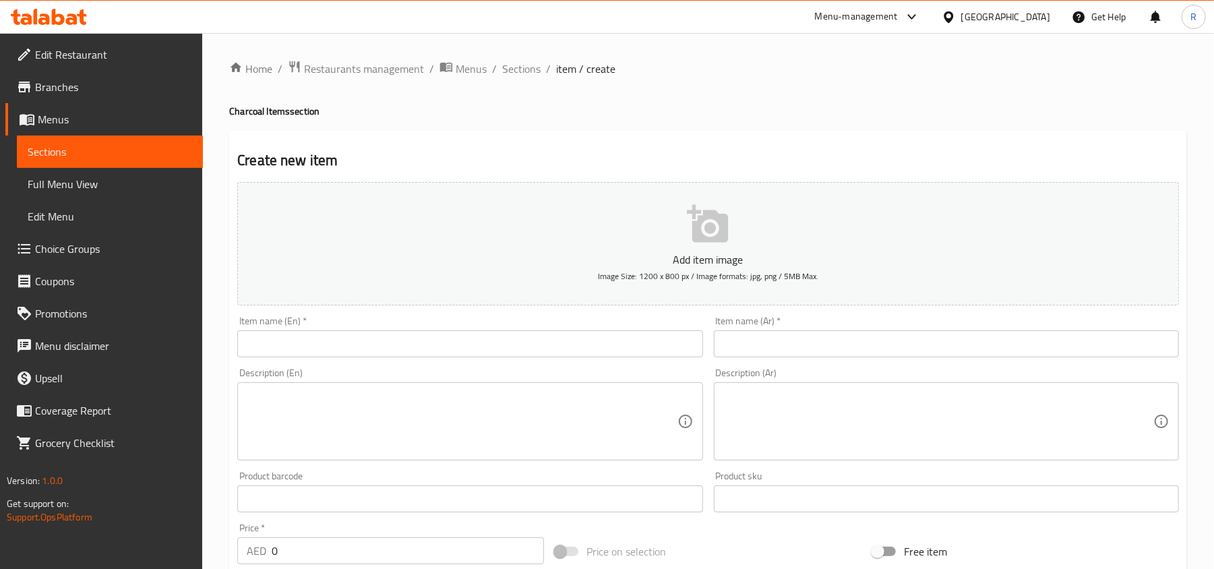
click at [432, 343] on input "text" at bounding box center [469, 343] width 465 height 27
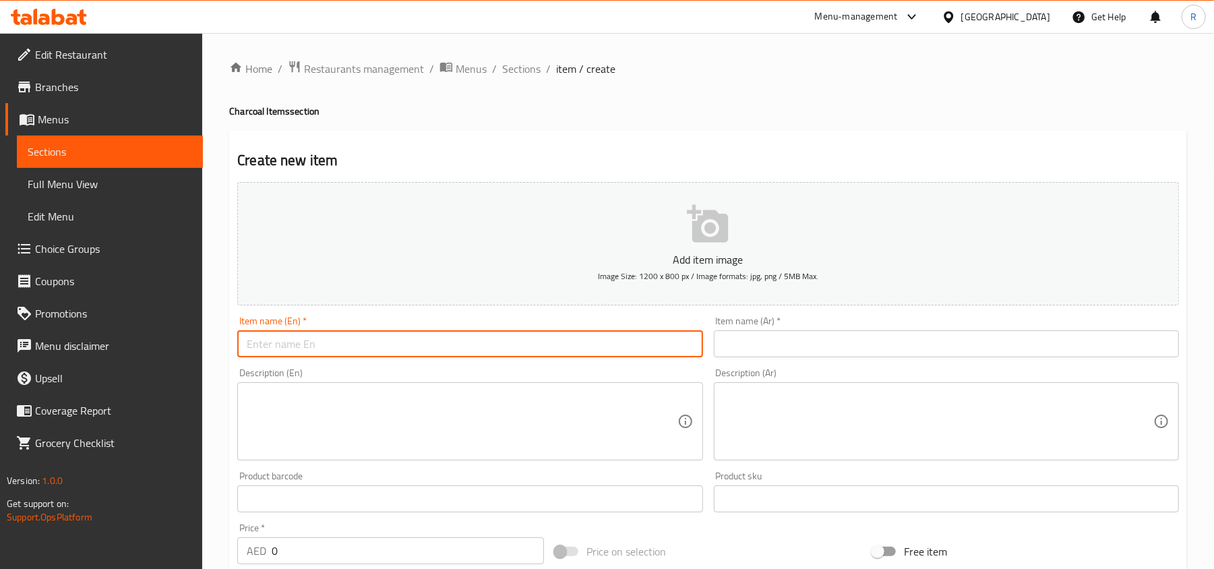
paste input "Peri peri"
click at [450, 346] on input "Peri peri" at bounding box center [469, 343] width 465 height 27
paste input "Chicken Charcoal Half"
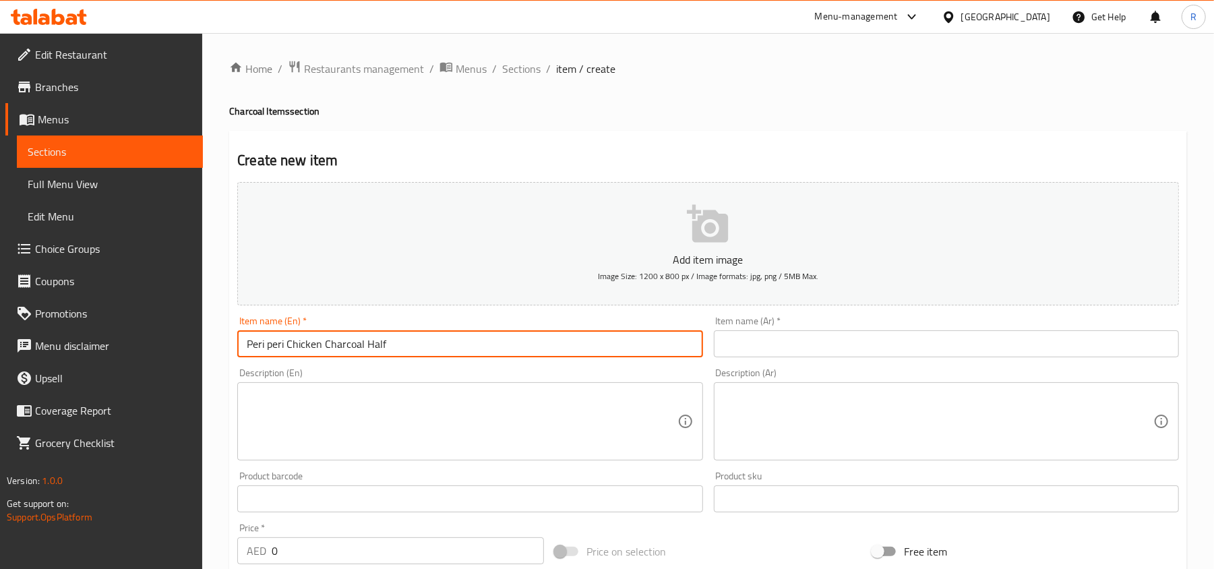
type input "Peri peri Chicken Charcoal Half"
click at [968, 354] on input "text" at bounding box center [946, 343] width 465 height 27
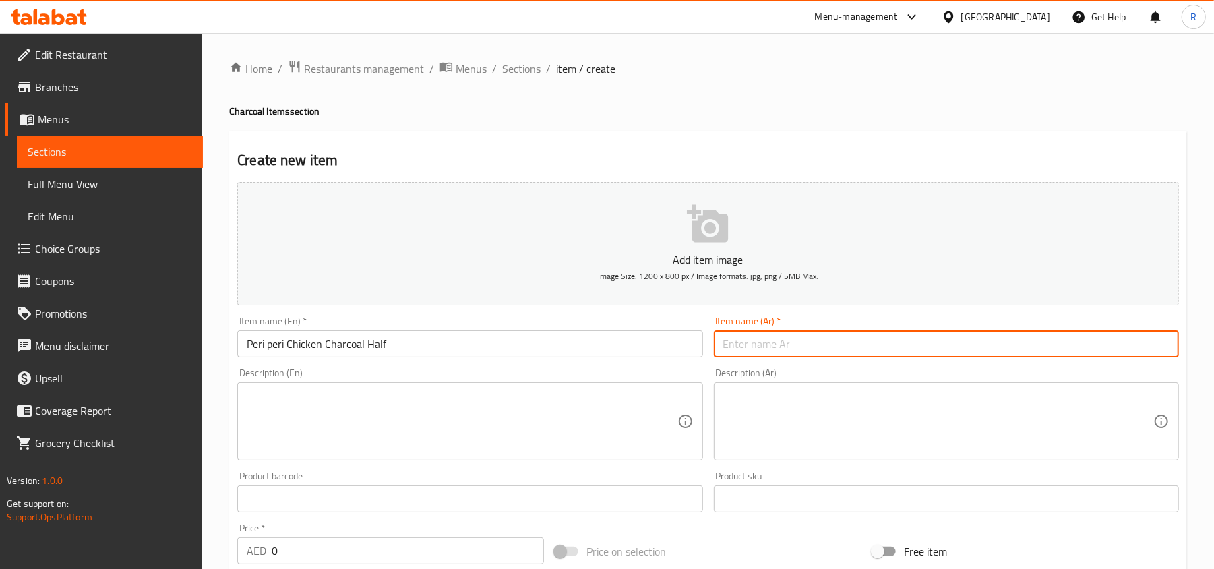
paste input "نصف دجاجة بيري بيري مشوية على الفحم"
drag, startPoint x: 1006, startPoint y: 346, endPoint x: 1064, endPoint y: 349, distance: 58.1
click at [1064, 349] on input "نصف دجاجة بيري بيري مشوية على الفحم" at bounding box center [946, 343] width 465 height 27
drag, startPoint x: 1068, startPoint y: 348, endPoint x: 1009, endPoint y: 341, distance: 59.1
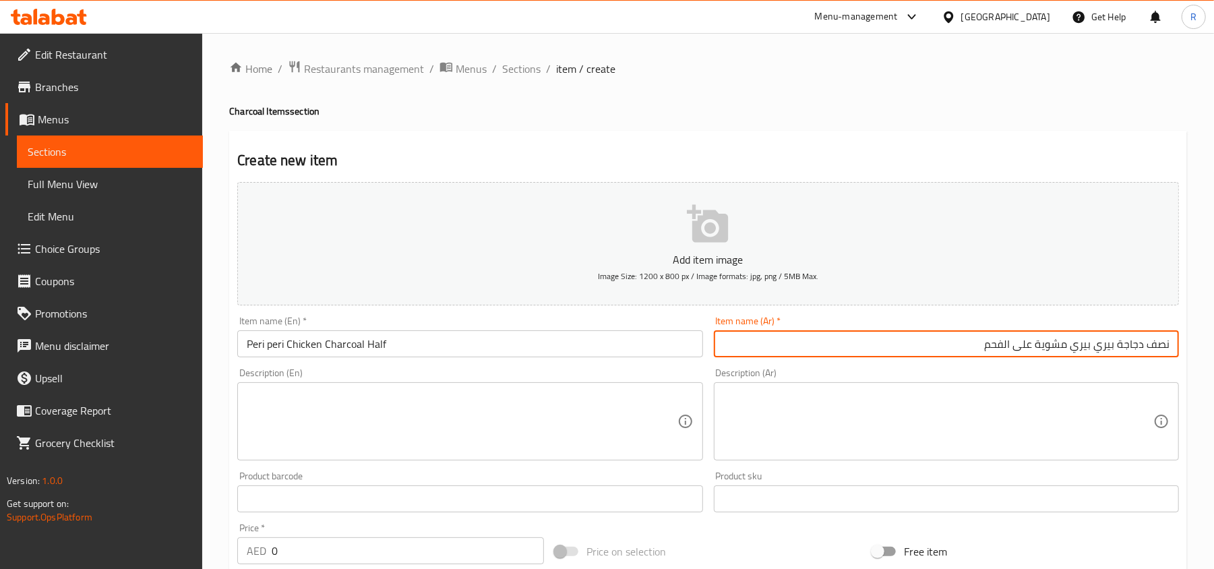
click at [1009, 341] on input "نصف دجاجة بيري بيري مشوية على الفحم" at bounding box center [946, 343] width 465 height 27
type input "نصف دجاجة بيري بيري فحم"
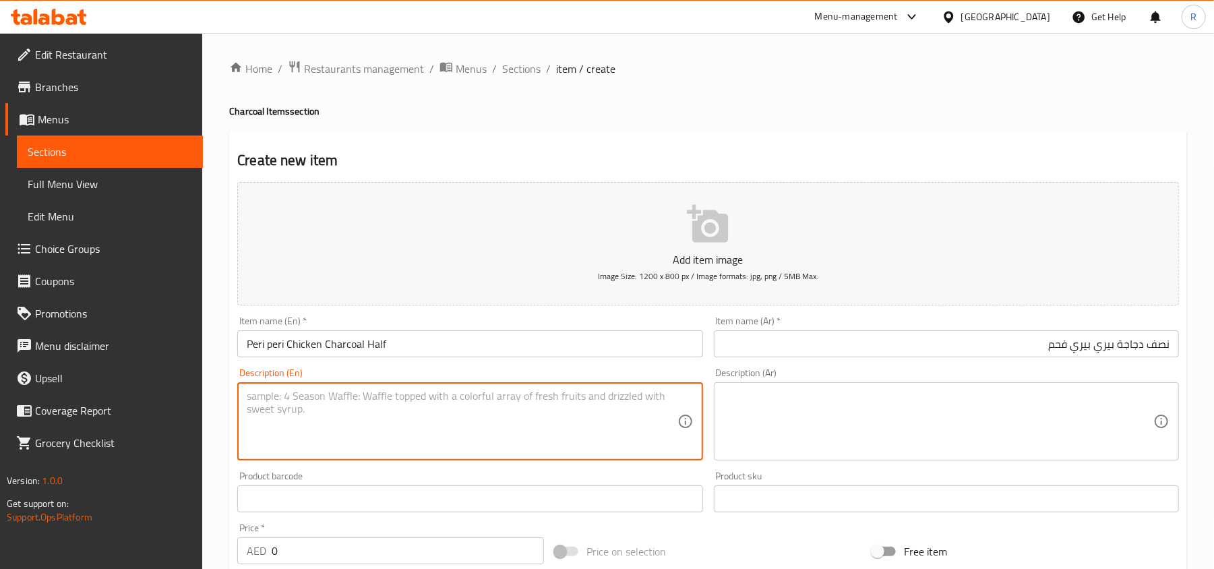
click at [501, 422] on textarea at bounding box center [462, 422] width 430 height 64
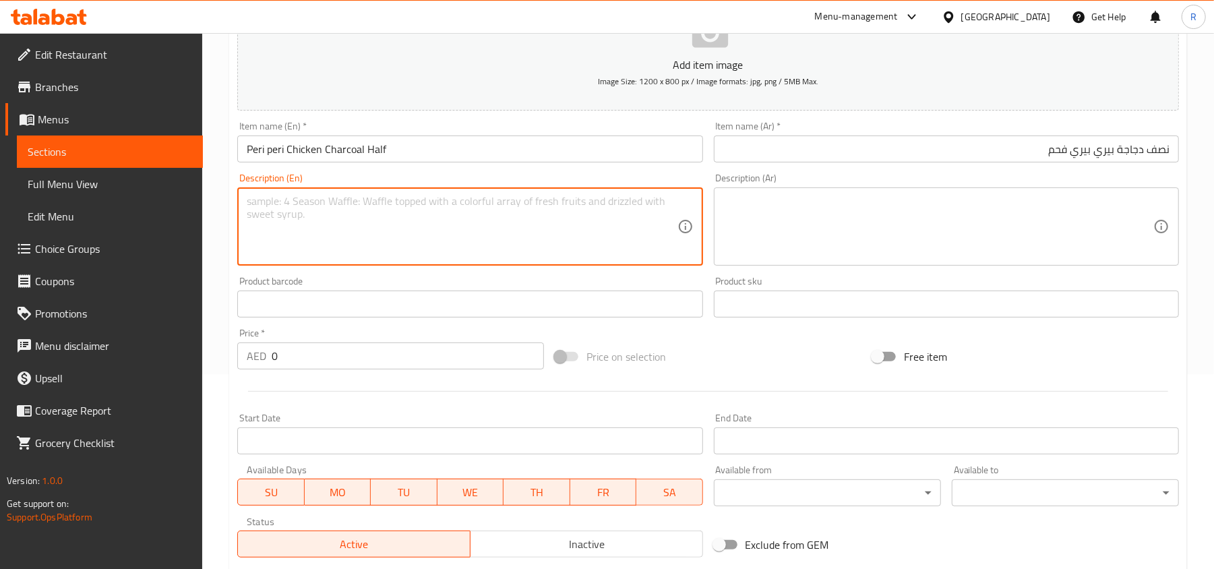
scroll to position [270, 0]
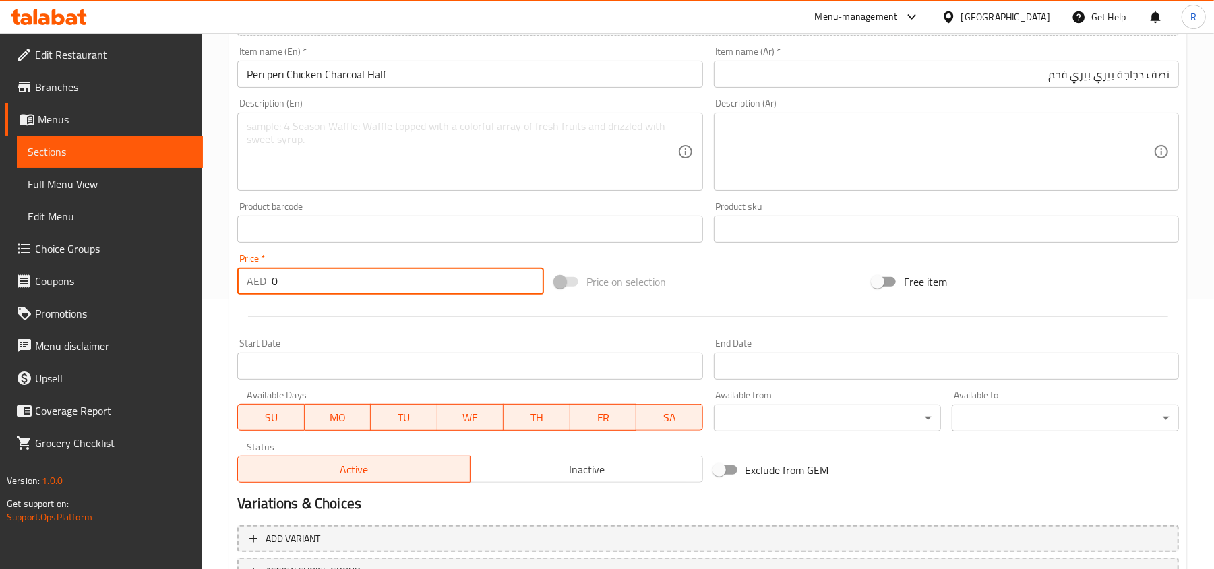
drag, startPoint x: 290, startPoint y: 284, endPoint x: 241, endPoint y: 297, distance: 50.4
click at [241, 297] on div "Price   * AED 0 Price *" at bounding box center [390, 274] width 317 height 52
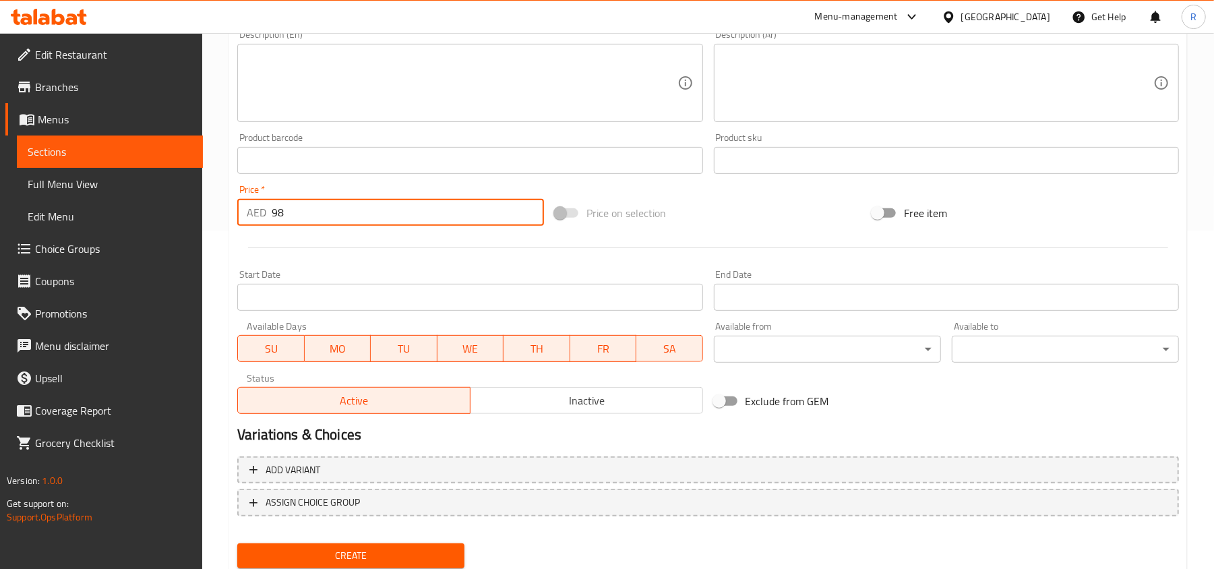
scroll to position [383, 0]
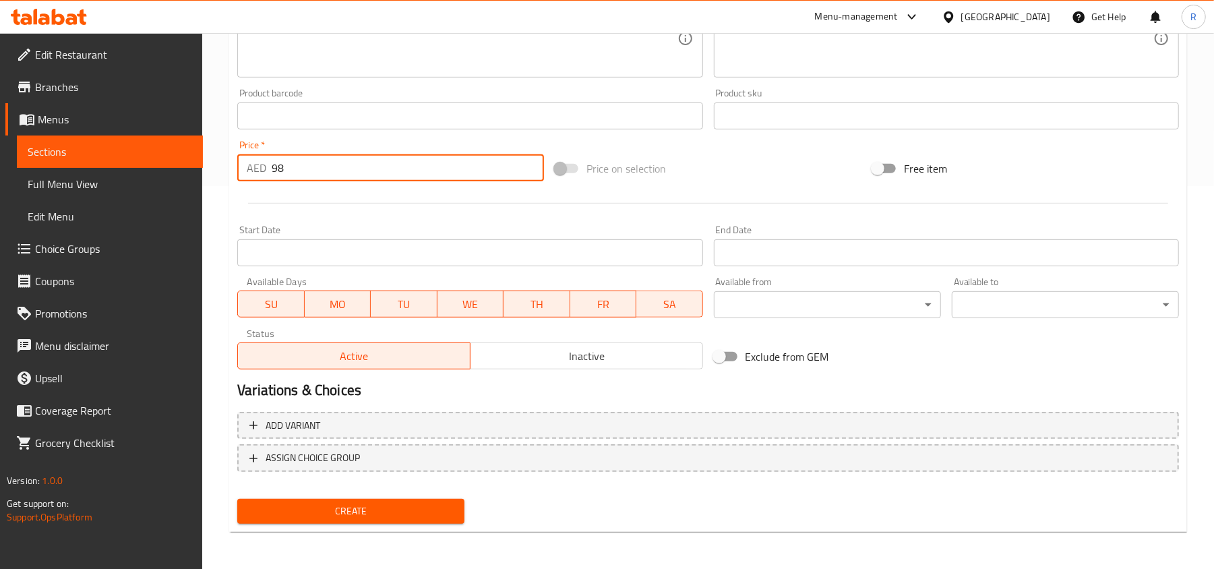
type input "98"
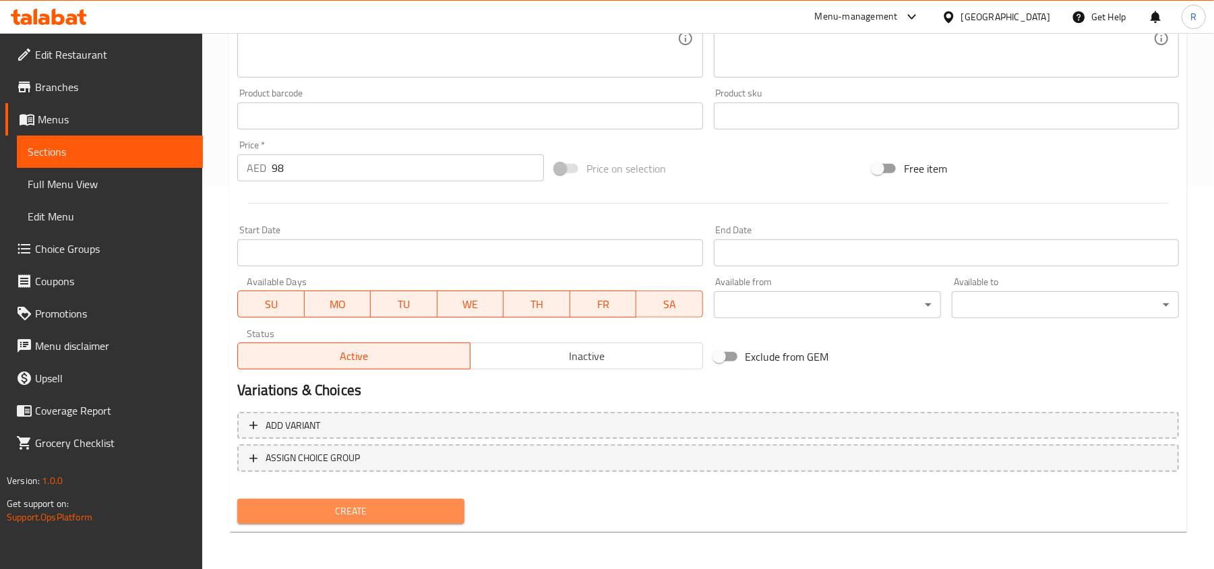
click at [306, 516] on span "Create" at bounding box center [351, 511] width 206 height 17
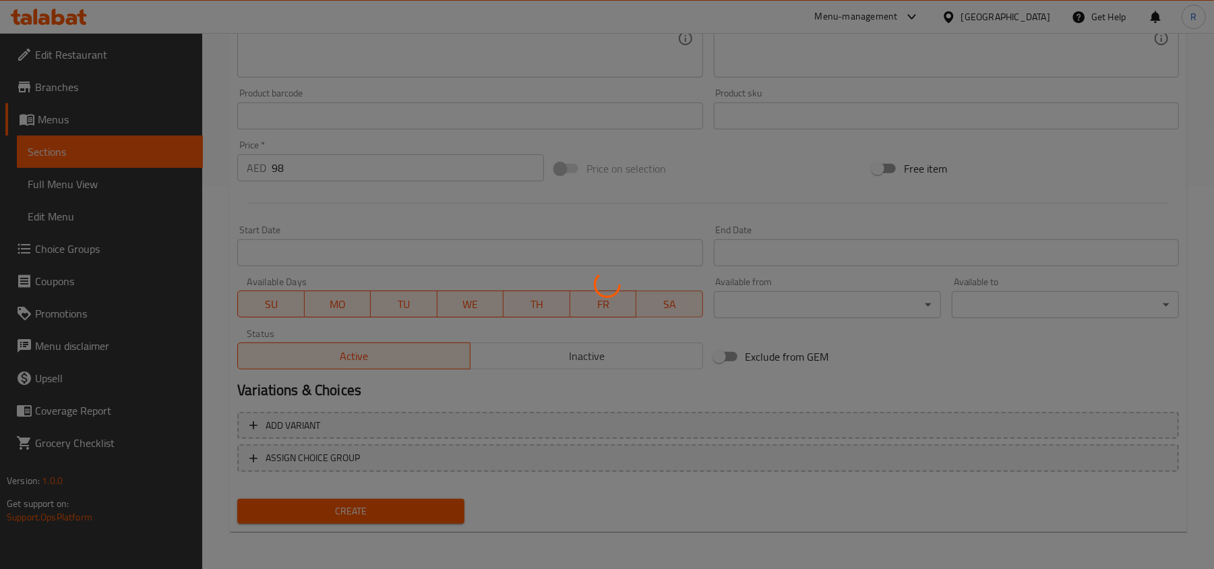
type input "0"
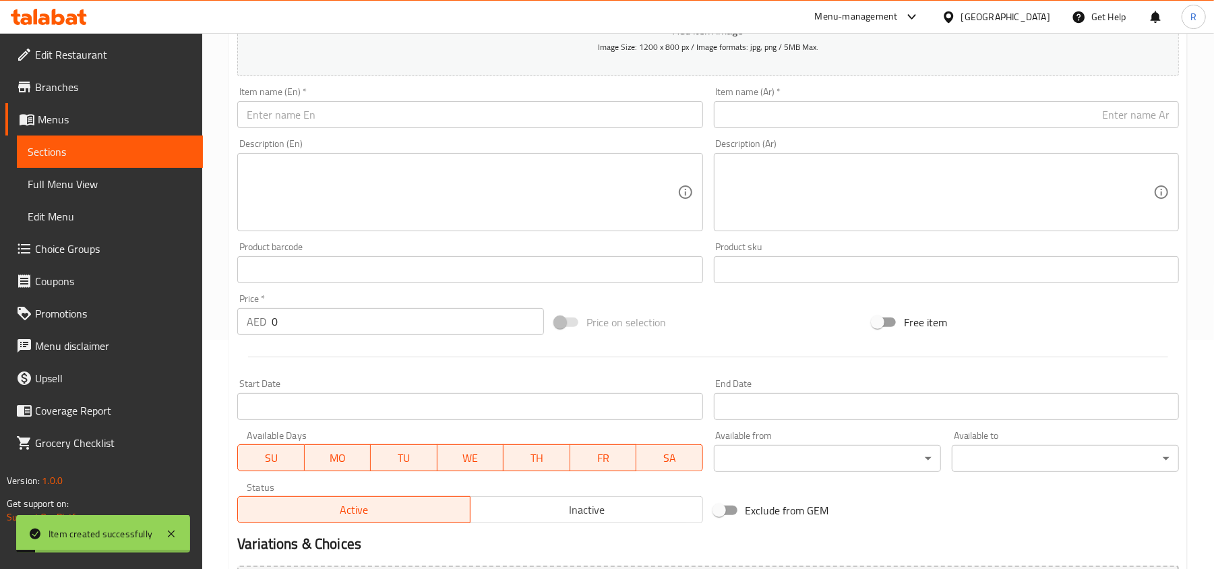
scroll to position [0, 0]
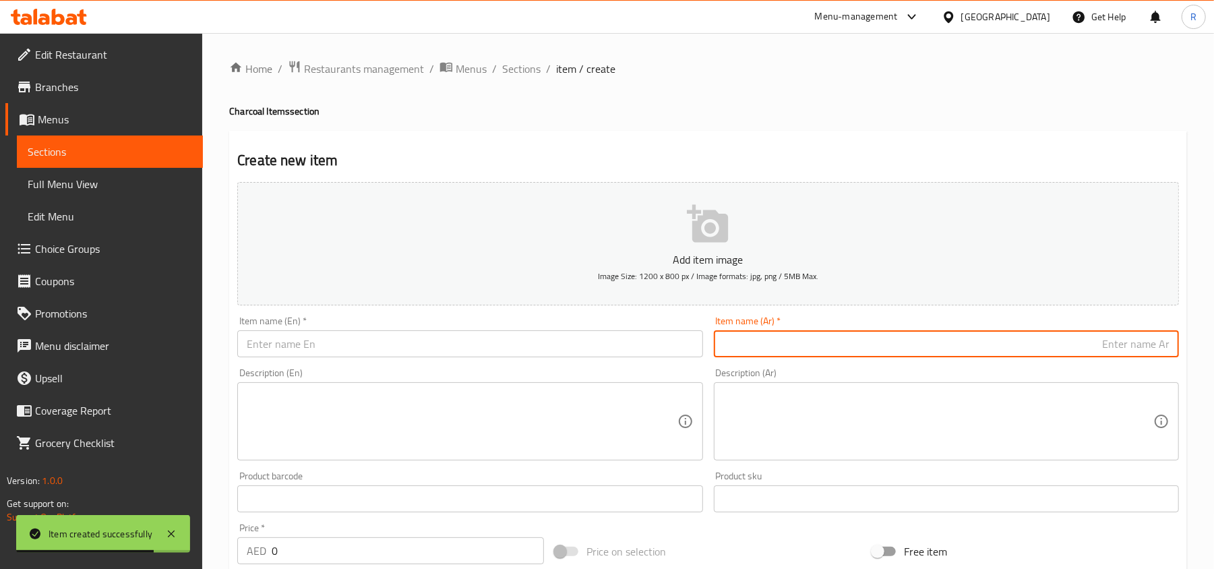
click at [869, 348] on input "text" at bounding box center [946, 343] width 465 height 27
paste input "دجاج بيري بيري مشوي على الفحم"
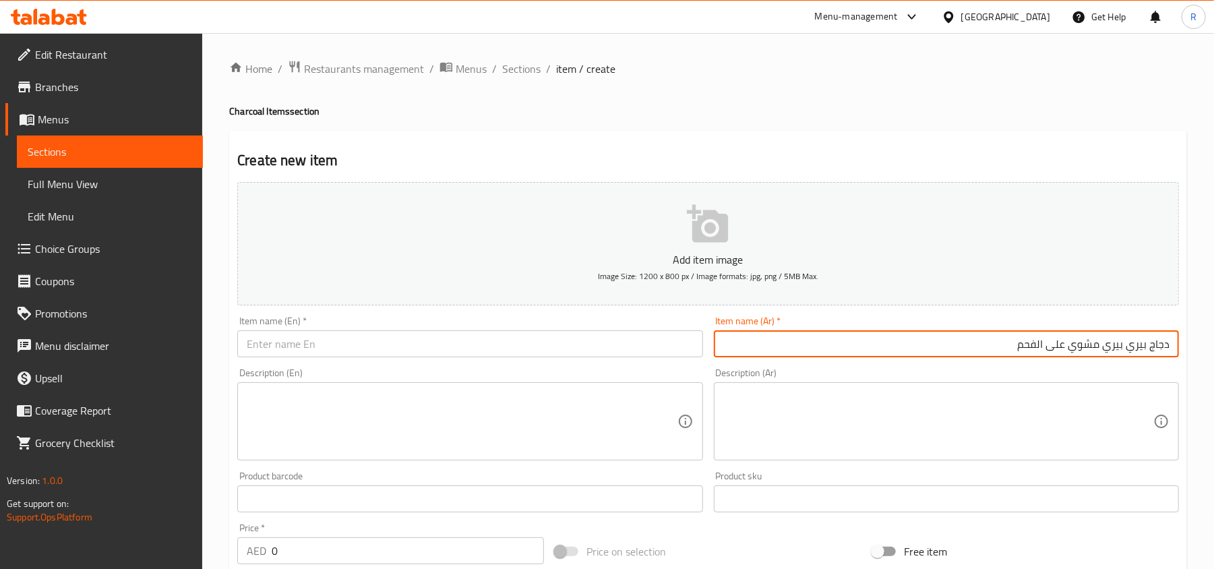
drag, startPoint x: 1051, startPoint y: 350, endPoint x: 1100, endPoint y: 350, distance: 48.5
click at [1100, 350] on input "دجاج بيري بيري مشوي على الفحم" at bounding box center [946, 343] width 465 height 27
type input "دجاج بيري بيري كامل فحم"
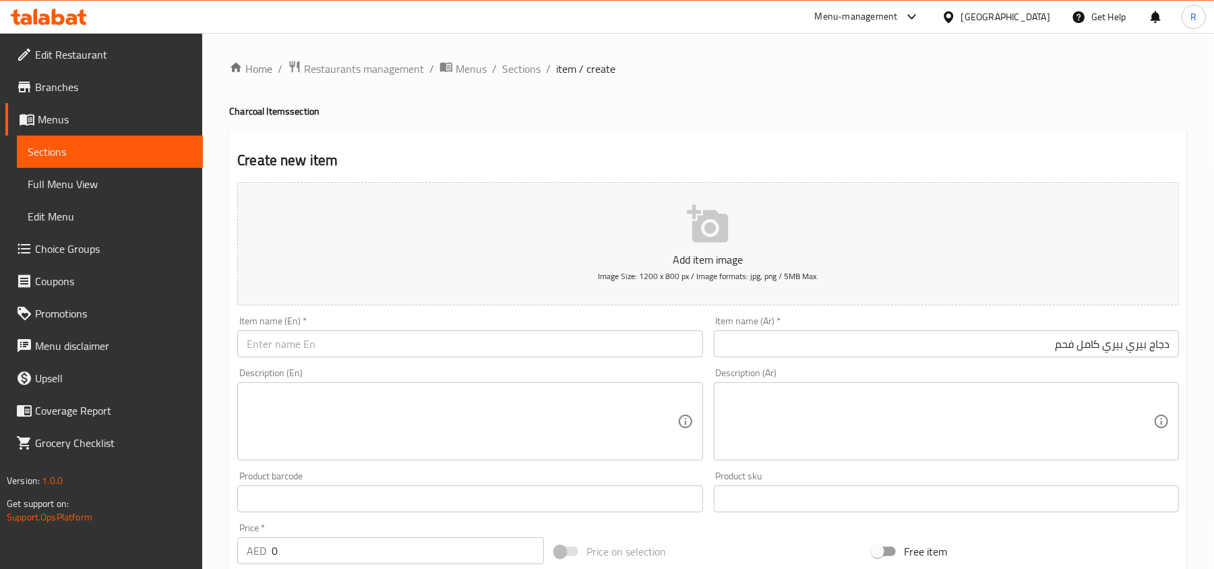
click at [429, 321] on div "Item name (En)   * Item name (En) *" at bounding box center [469, 336] width 465 height 41
click at [429, 344] on input "text" at bounding box center [469, 343] width 465 height 27
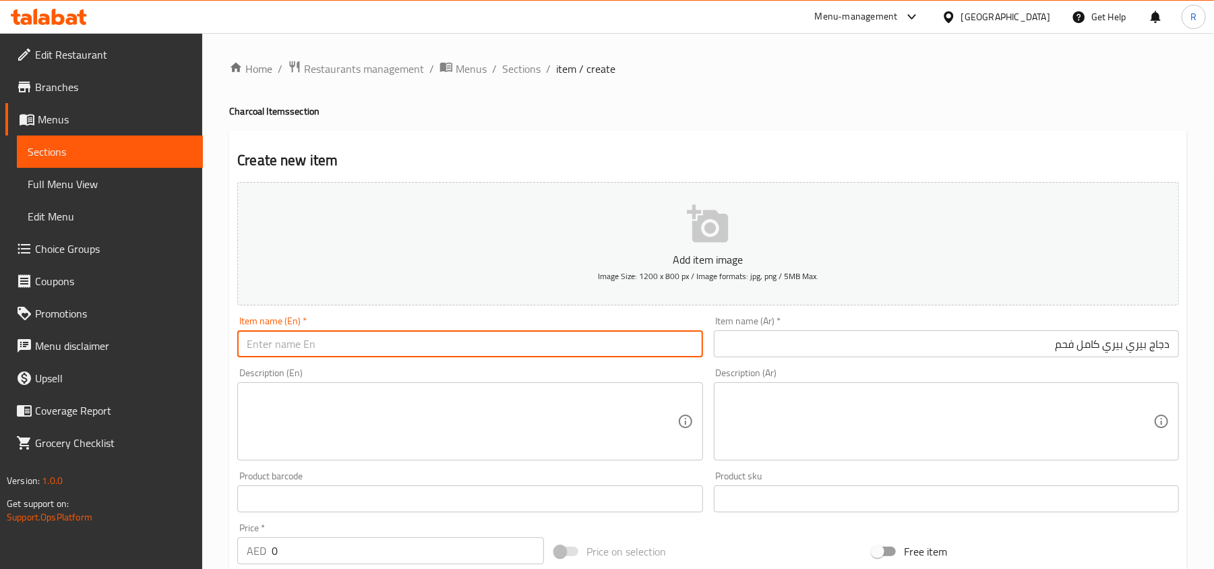
paste input "Periperi Chciken Charcoal Full"
click at [263, 345] on input "Periperi Chciken Charcoal Full" at bounding box center [469, 343] width 465 height 27
type input "Peri peri Chciken Charcoal Full"
click at [325, 414] on textarea at bounding box center [462, 422] width 430 height 64
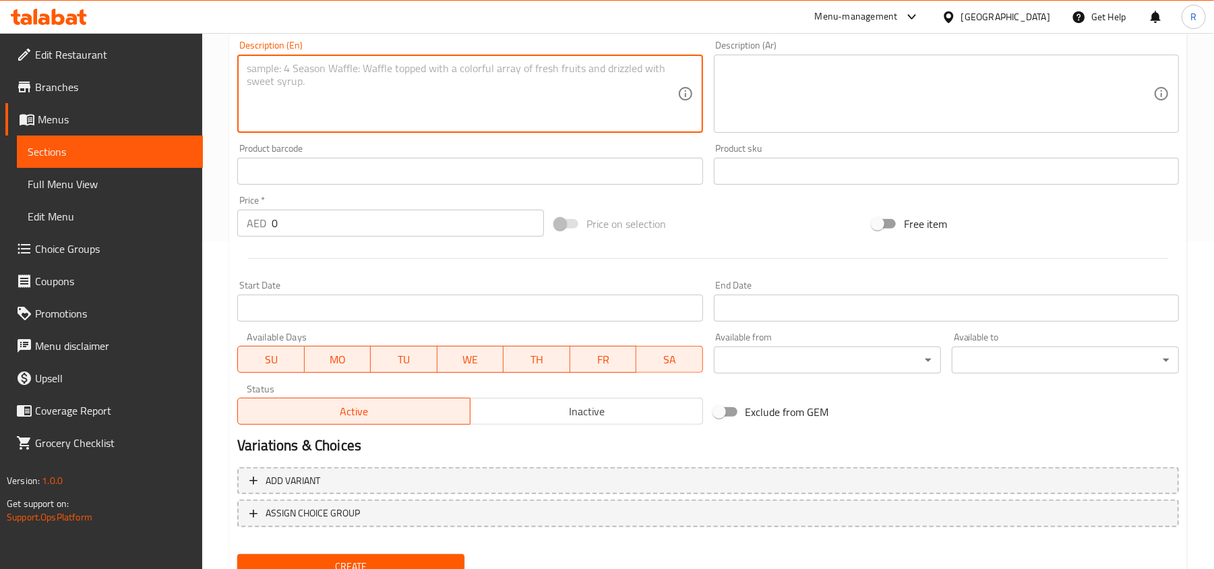
scroll to position [359, 0]
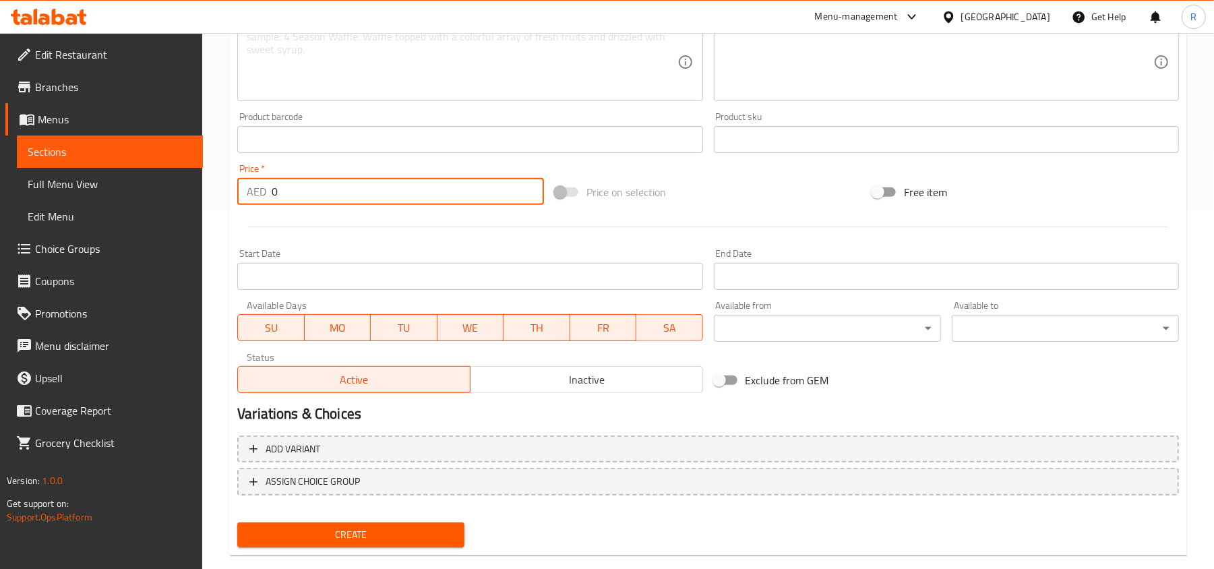
drag, startPoint x: 279, startPoint y: 194, endPoint x: 245, endPoint y: 195, distance: 33.7
click at [245, 195] on div "AED 0 Price *" at bounding box center [390, 191] width 307 height 27
type input "157"
click at [365, 530] on span "Create" at bounding box center [351, 534] width 206 height 17
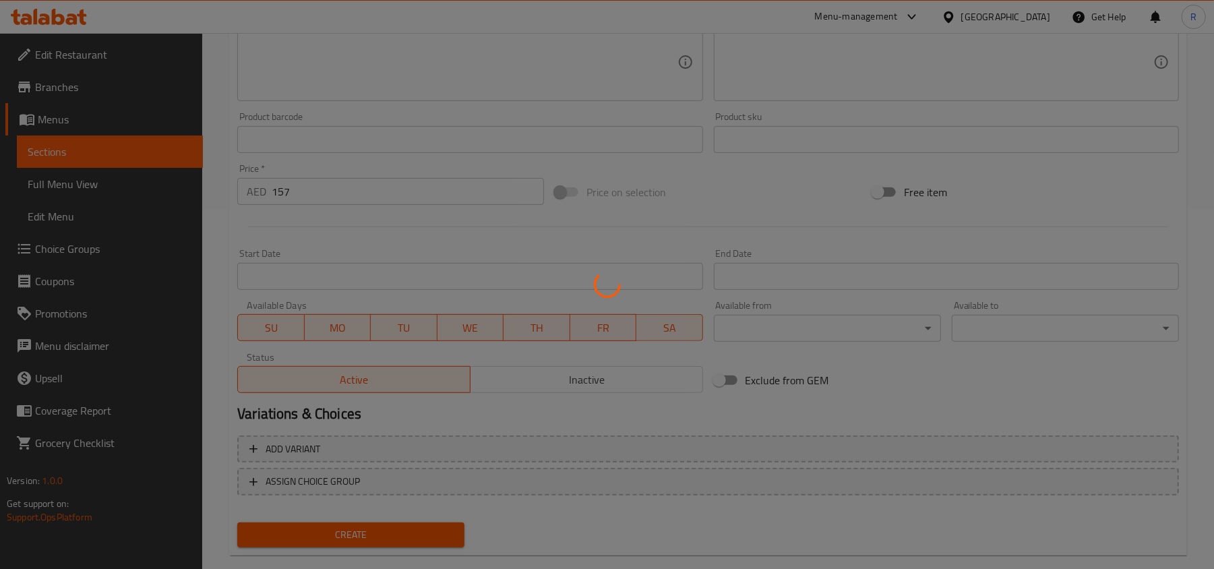
scroll to position [0, 0]
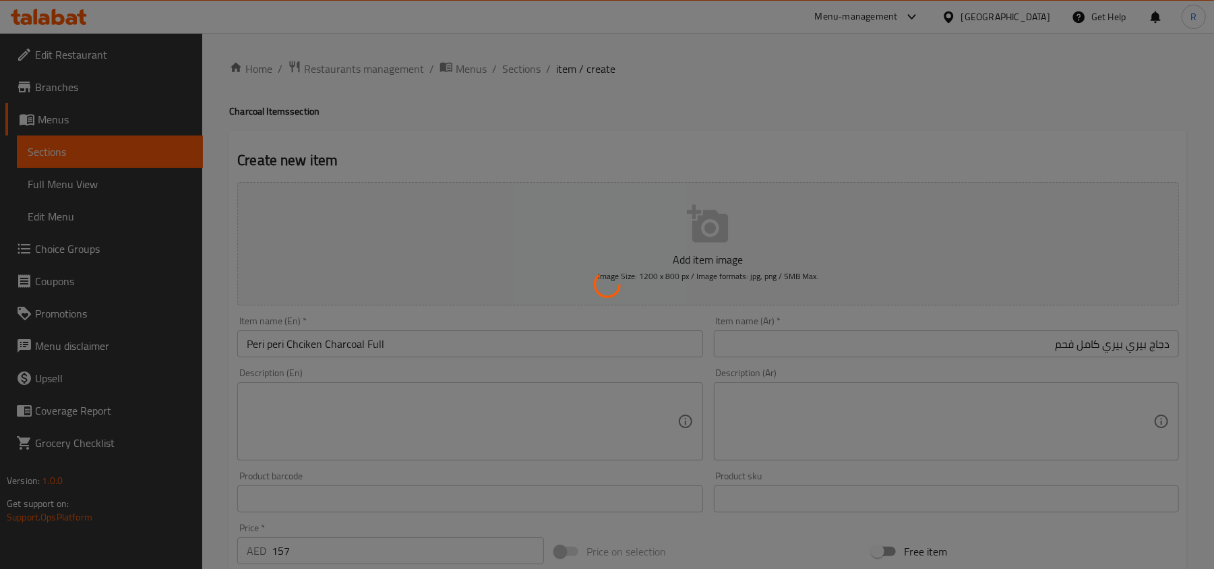
type input "0"
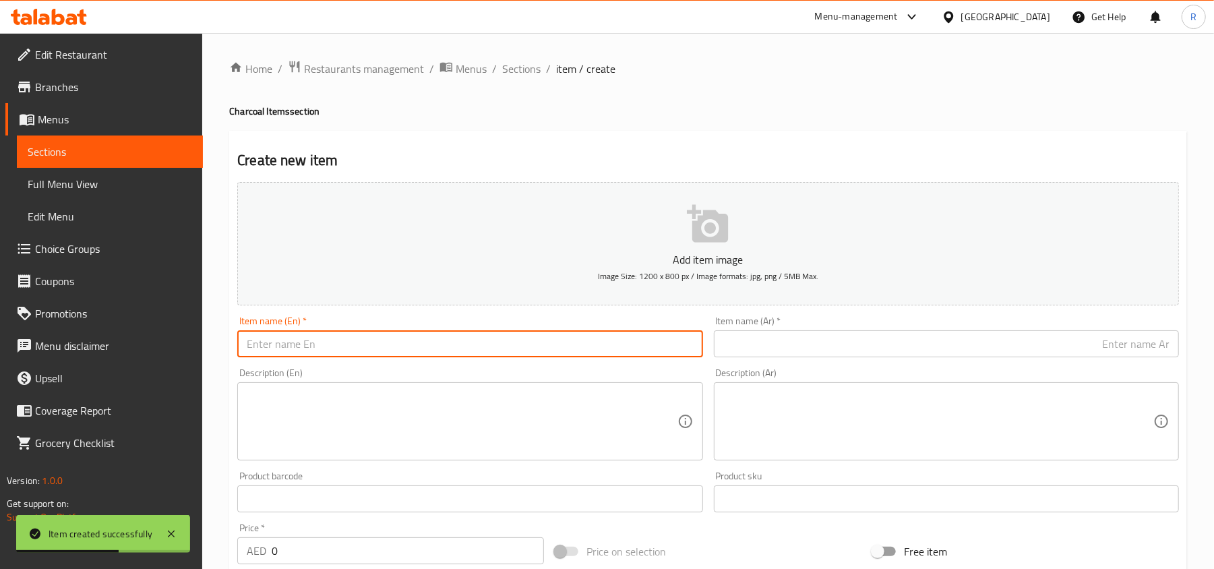
paste input "Red Chilli Chicken Charcoal Half"
type input "Red Chilli Chicken Charcoal Half"
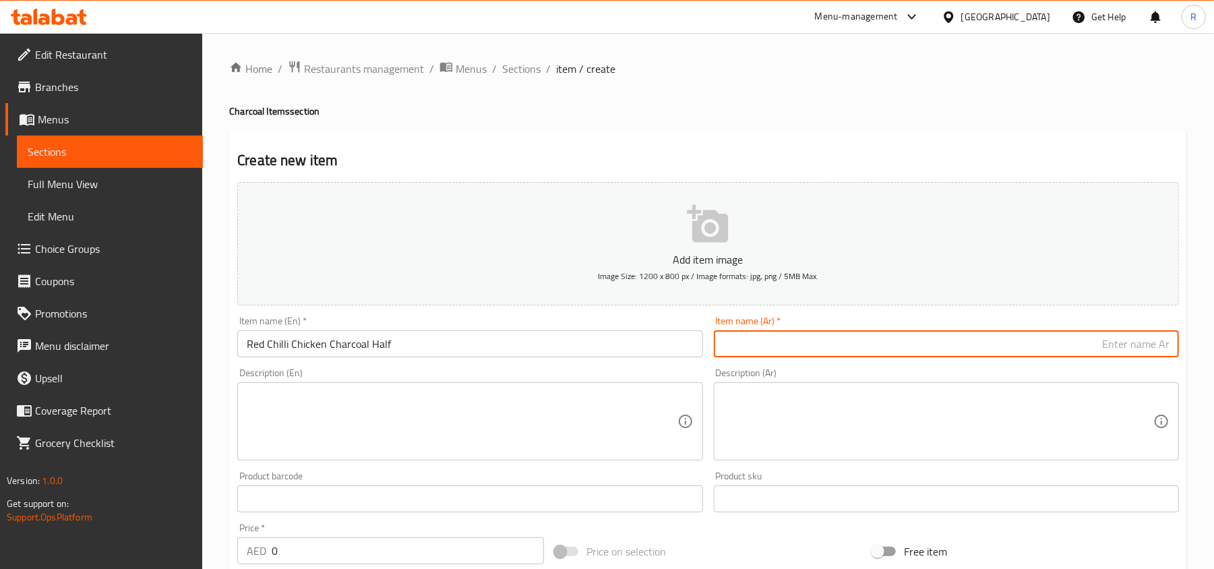
paste input "نصف دجاجة مشوية على الفحم بالفلفل الأحمر"
click at [1054, 349] on input "نصف دجاجة مشوية على الفحم بالفلفل الأحمر" at bounding box center [946, 343] width 465 height 27
click at [1084, 348] on input "نصف دجاجة فحم بالفلفل الأحمر" at bounding box center [946, 343] width 465 height 27
click at [1062, 346] on input "نصف دجاجة فحم فلفل الأحمر" at bounding box center [946, 343] width 465 height 27
type input "نصف دجاجة فحم فلفل أحمر حار"
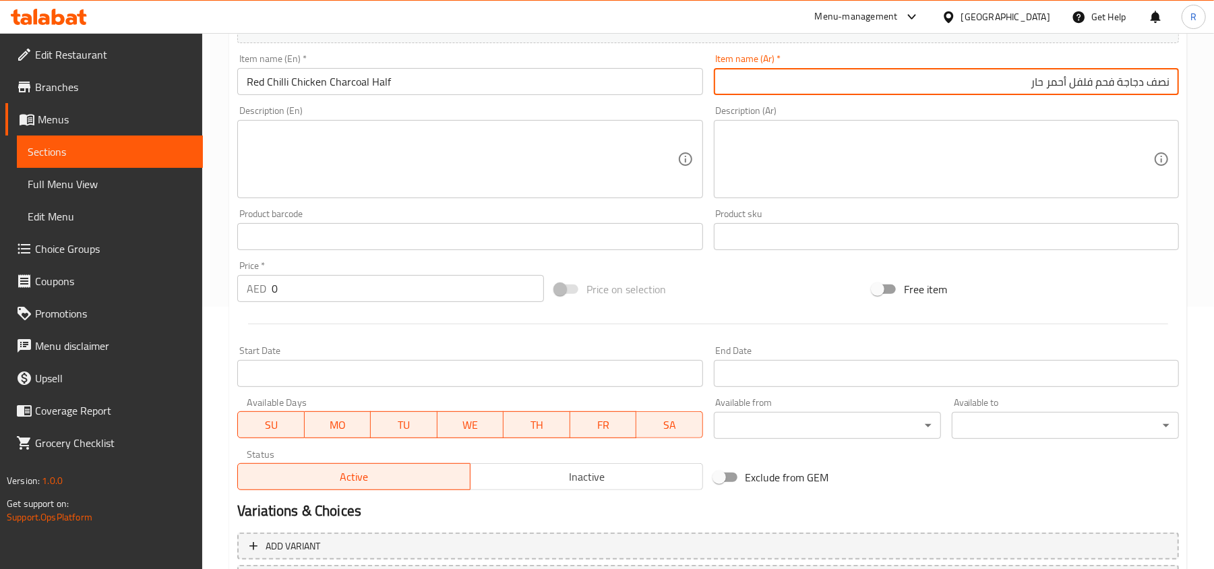
scroll to position [270, 0]
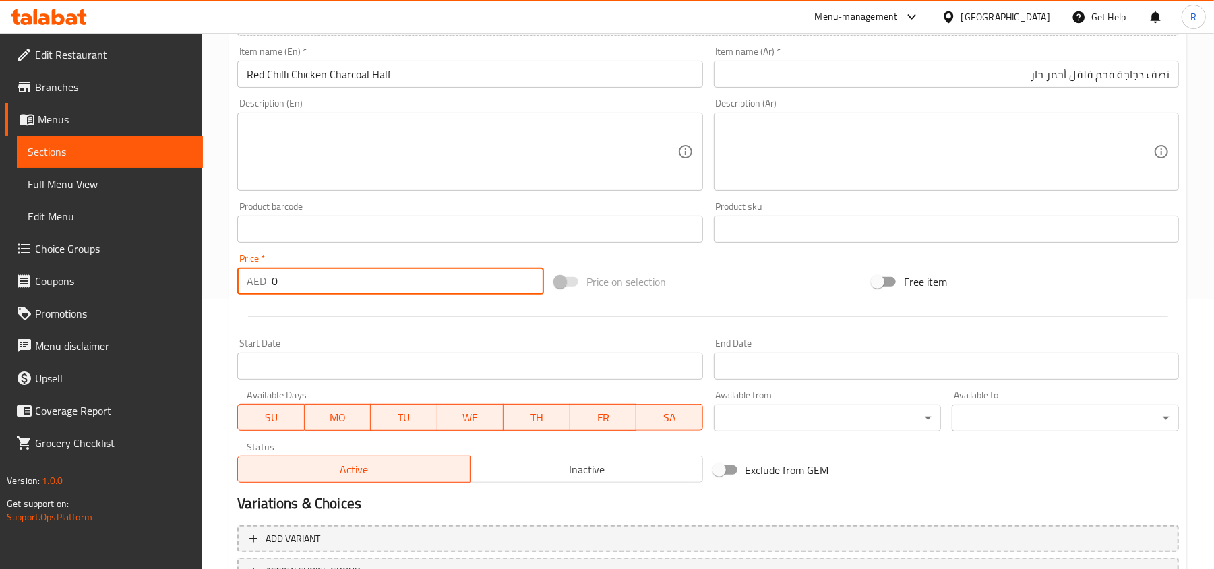
drag, startPoint x: 279, startPoint y: 284, endPoint x: 233, endPoint y: 290, distance: 46.9
click at [233, 290] on div "Price   * AED 0 Price *" at bounding box center [390, 274] width 317 height 52
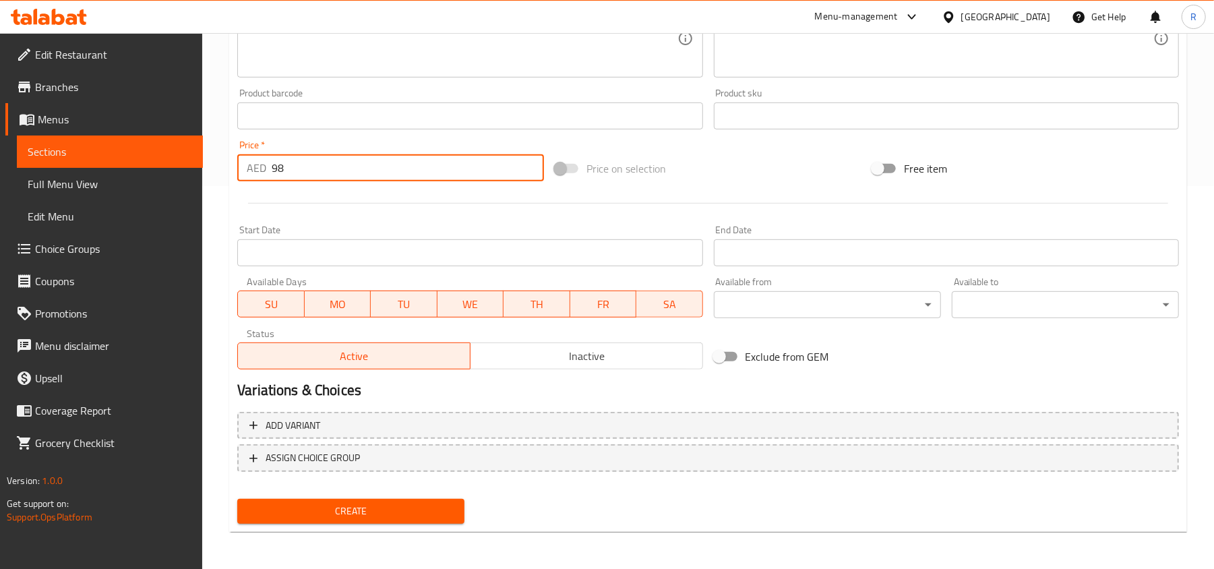
type input "98"
click at [424, 514] on span "Create" at bounding box center [351, 511] width 206 height 17
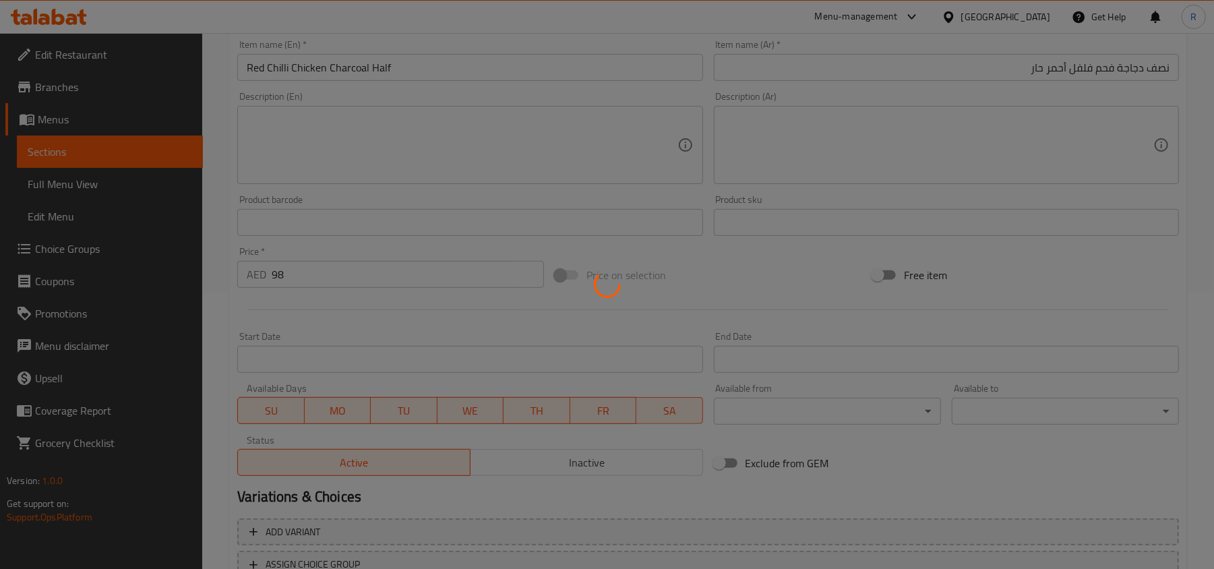
scroll to position [0, 0]
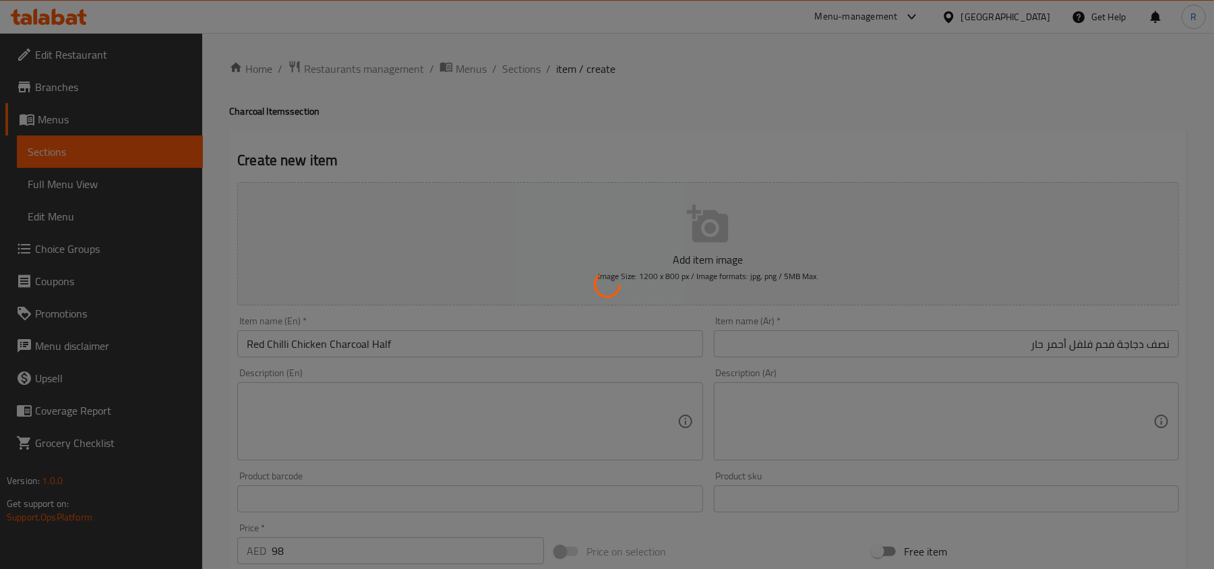
type input "0"
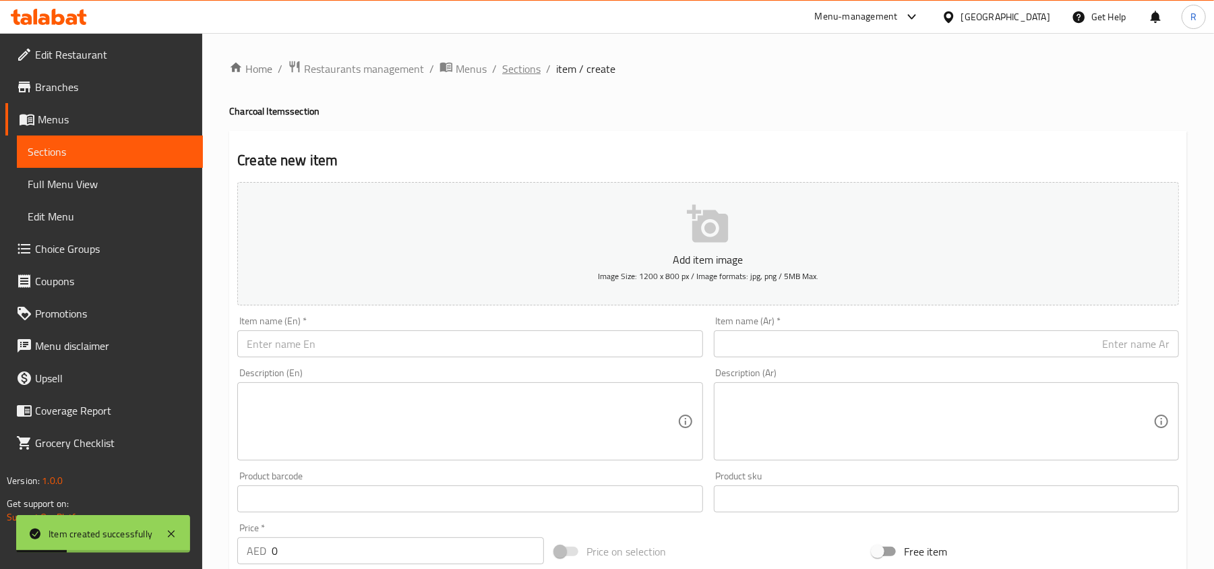
click at [518, 73] on span "Sections" at bounding box center [521, 69] width 38 height 16
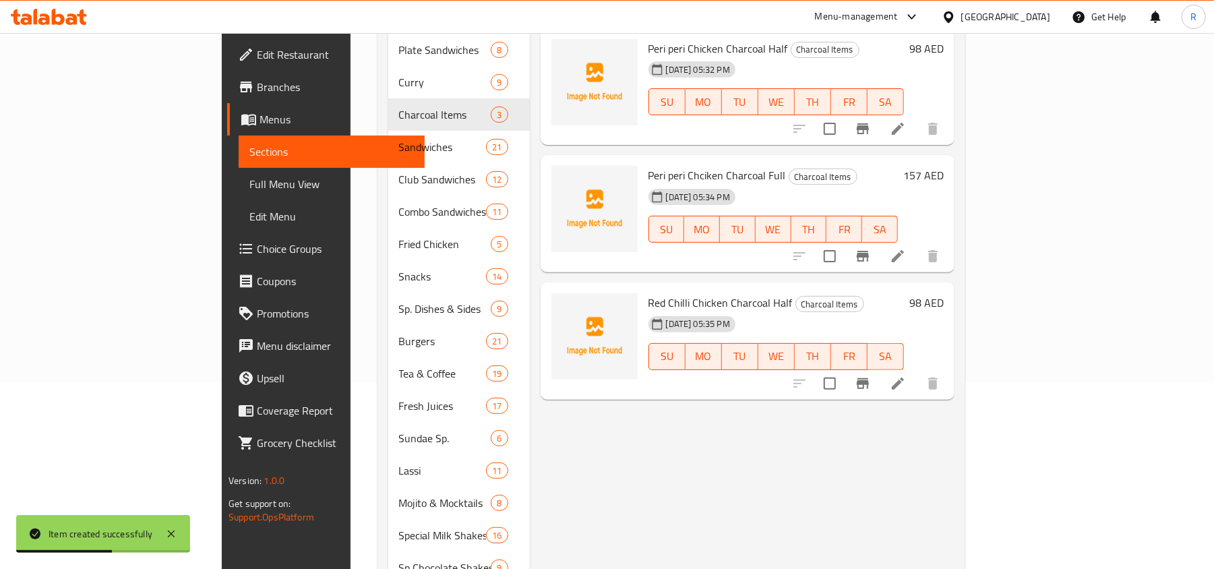
scroll to position [179, 0]
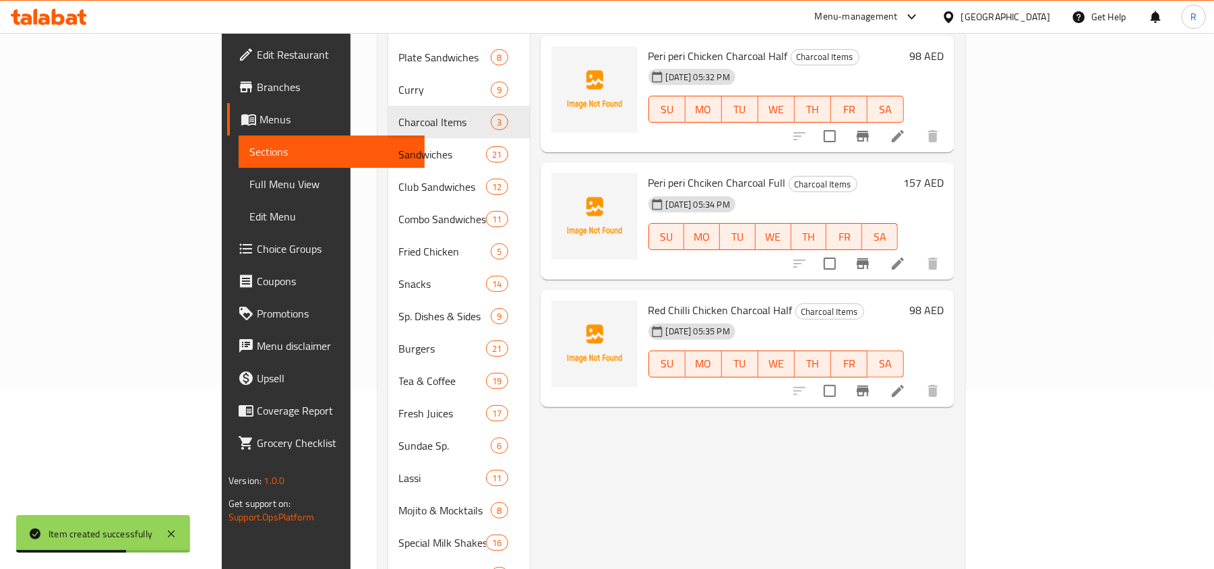
click at [917, 379] on li at bounding box center [898, 391] width 38 height 24
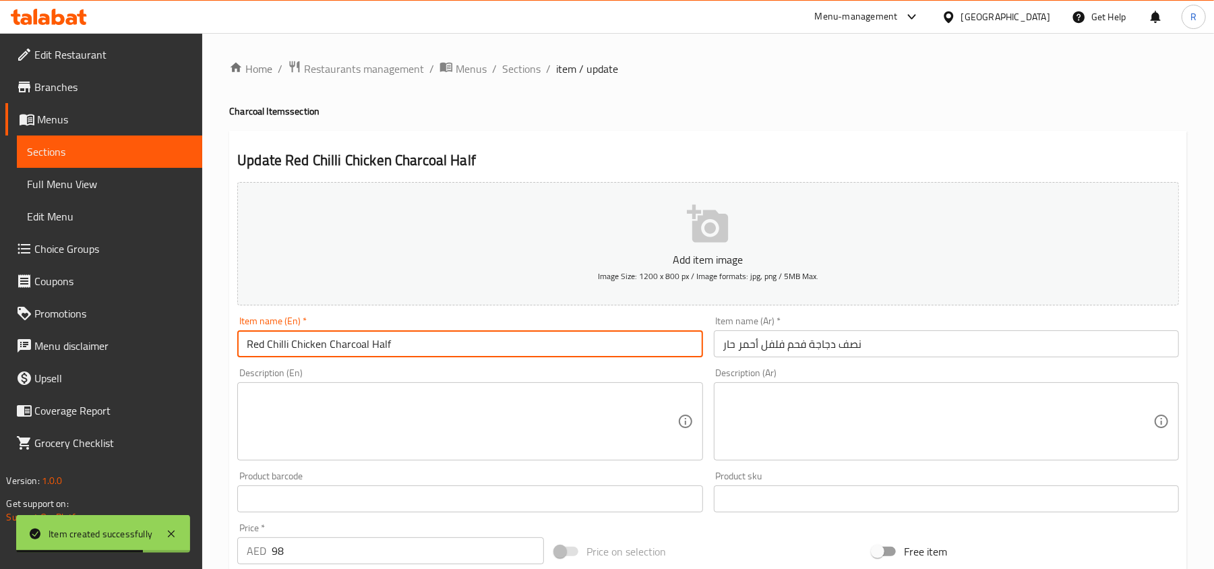
click at [348, 353] on input "Red Chilli Chicken Charcoal Half" at bounding box center [469, 343] width 465 height 27
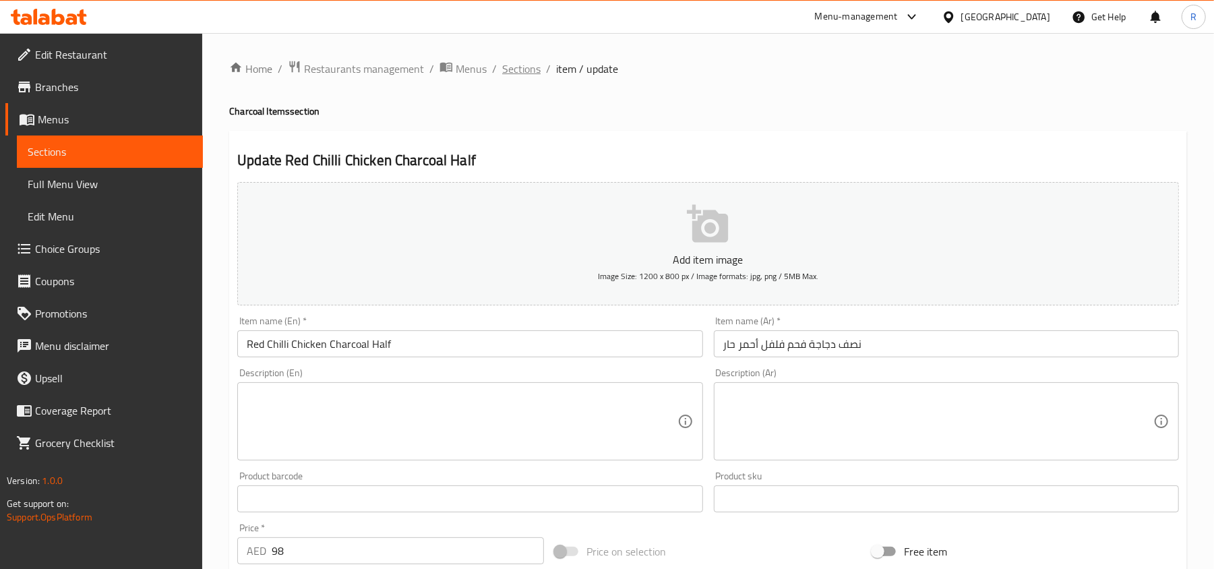
click at [527, 69] on span "Sections" at bounding box center [521, 69] width 38 height 16
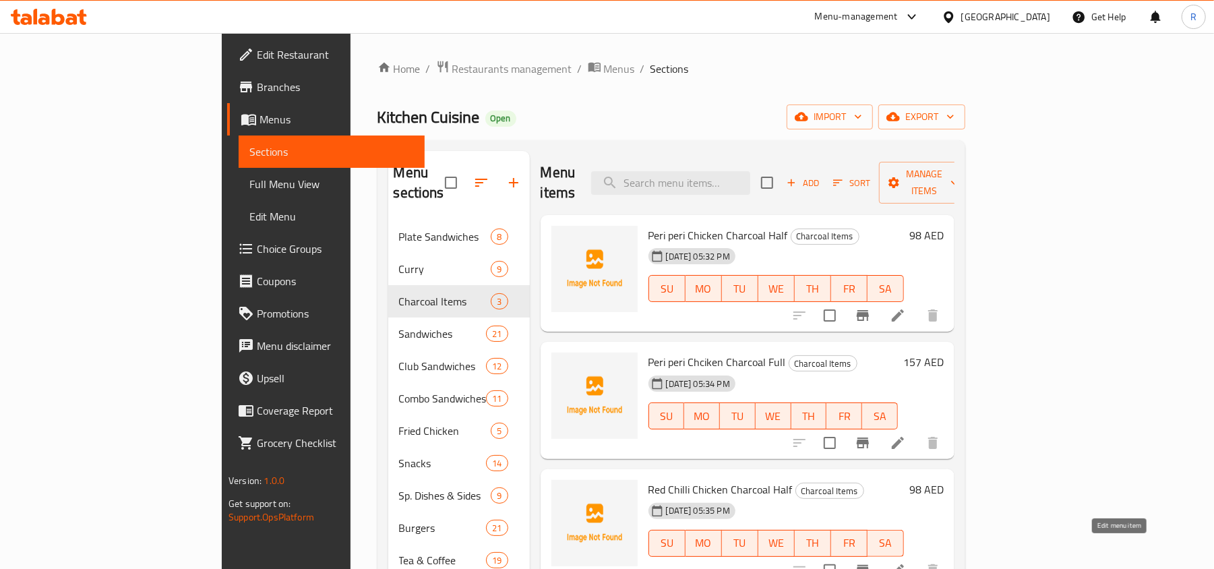
click at [906, 562] on icon at bounding box center [898, 570] width 16 height 16
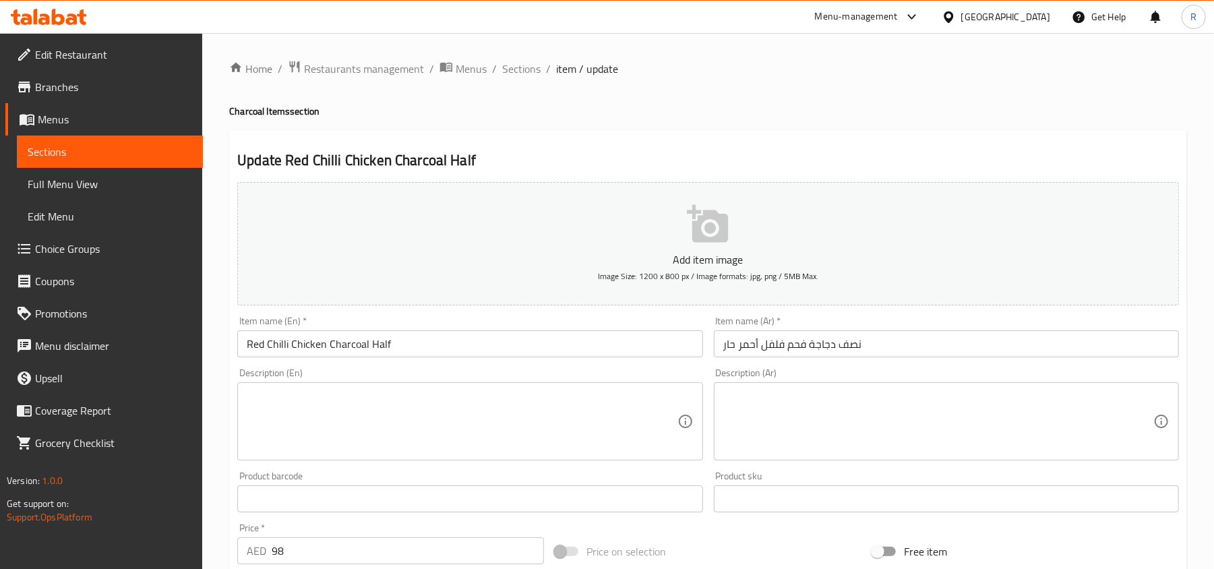
click at [805, 357] on input "نصف دجاجة فحم فلفل أحمر حار" at bounding box center [946, 343] width 465 height 27
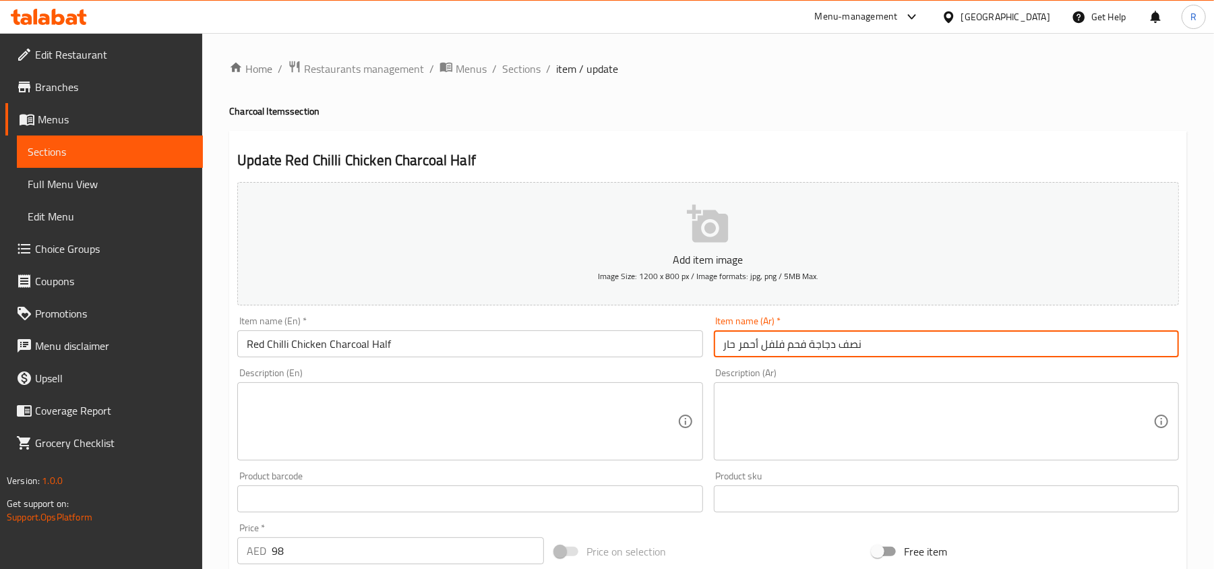
click at [807, 351] on input "نصف دجاجة فحم فلفل أحمر حار" at bounding box center [946, 343] width 465 height 27
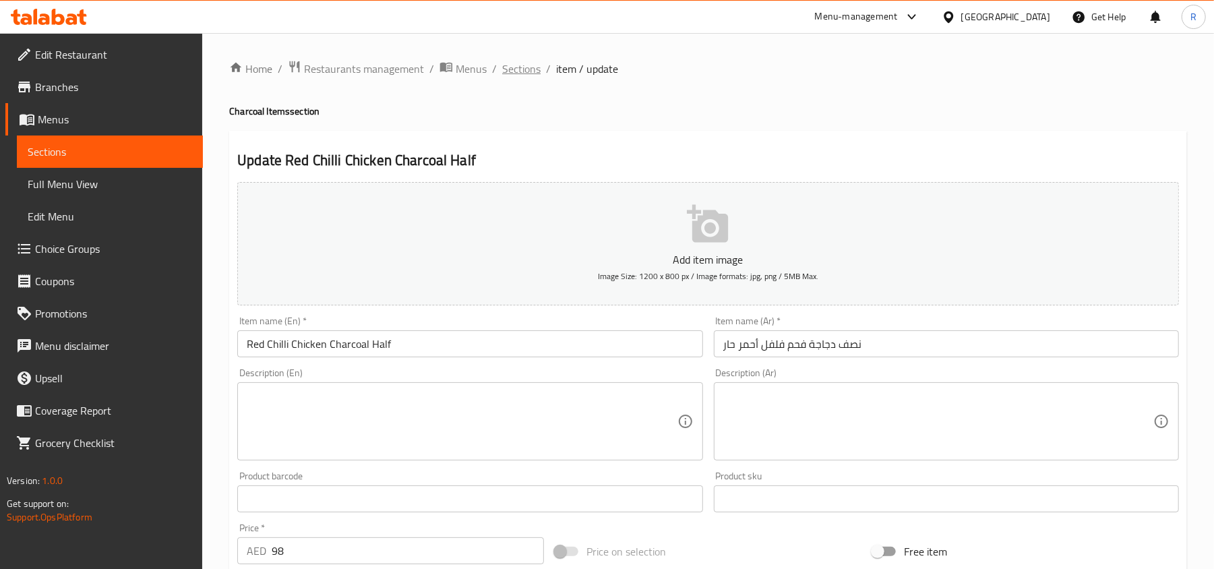
click at [526, 74] on span "Sections" at bounding box center [521, 69] width 38 height 16
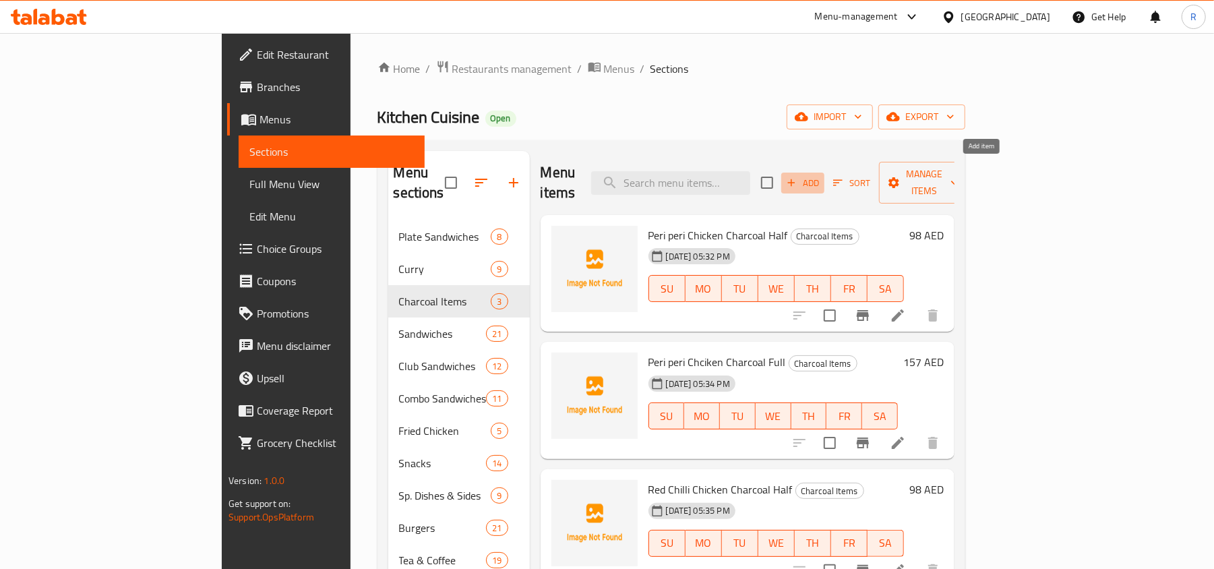
click at [824, 176] on button "Add" at bounding box center [802, 183] width 43 height 21
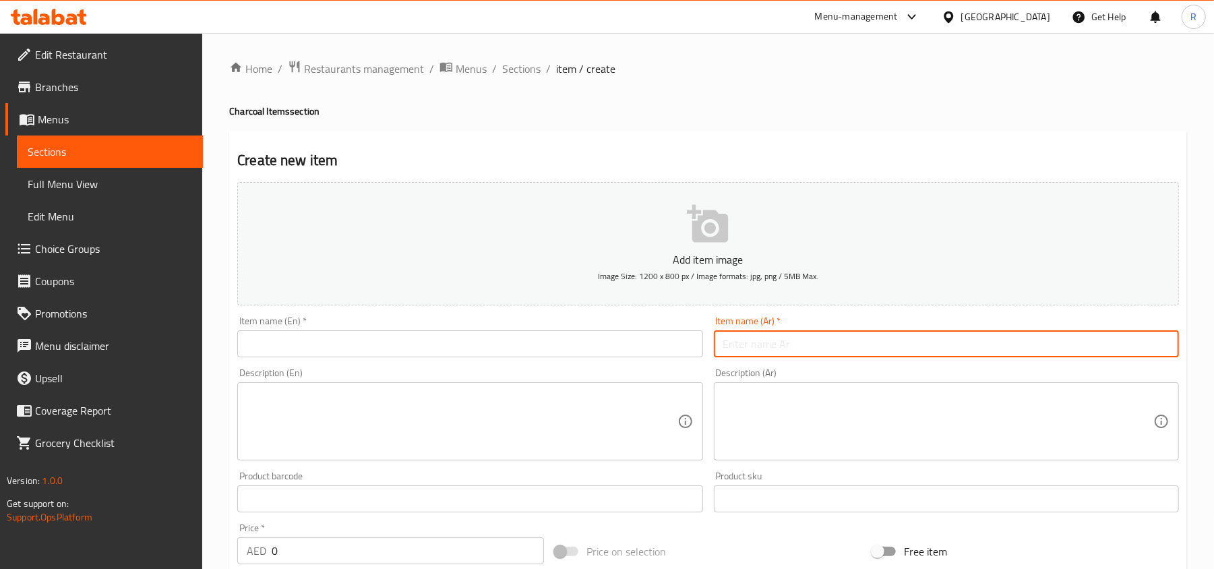
paste input "نصف دجاجة فحم فلفل أحمر حار"
click at [1151, 340] on input "نصف دجاجة فحم فلفل أحمر حار" at bounding box center [946, 343] width 465 height 27
click at [1158, 346] on input "نصف دجاجة فحم فلفل أحمر حار" at bounding box center [946, 343] width 465 height 27
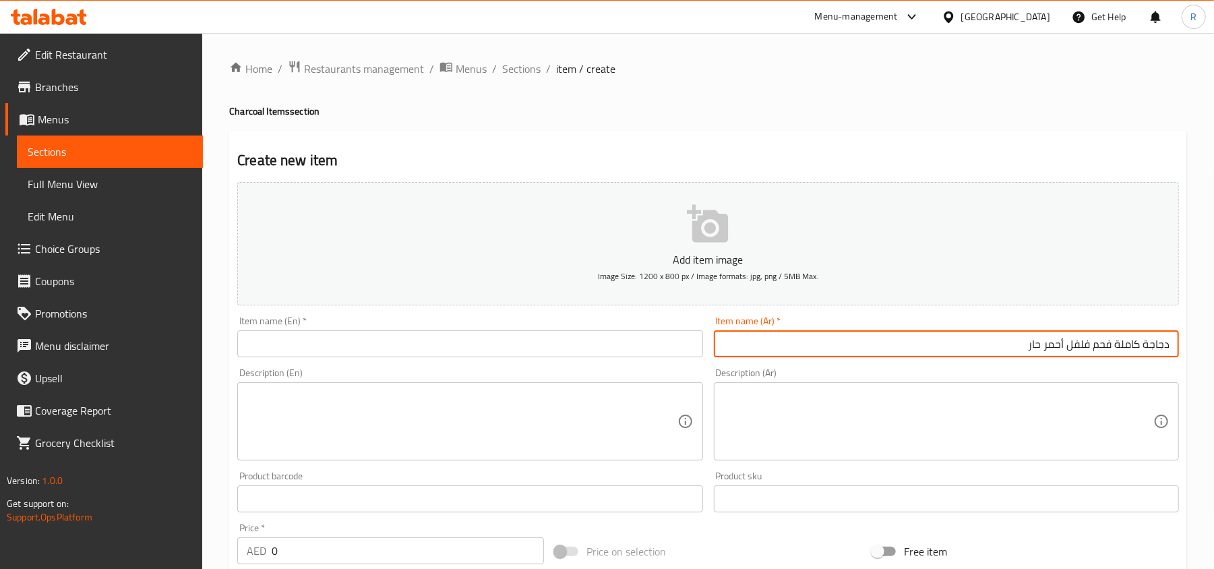
type input "دجاجة كاملة فحم فلفل أحمر حار"
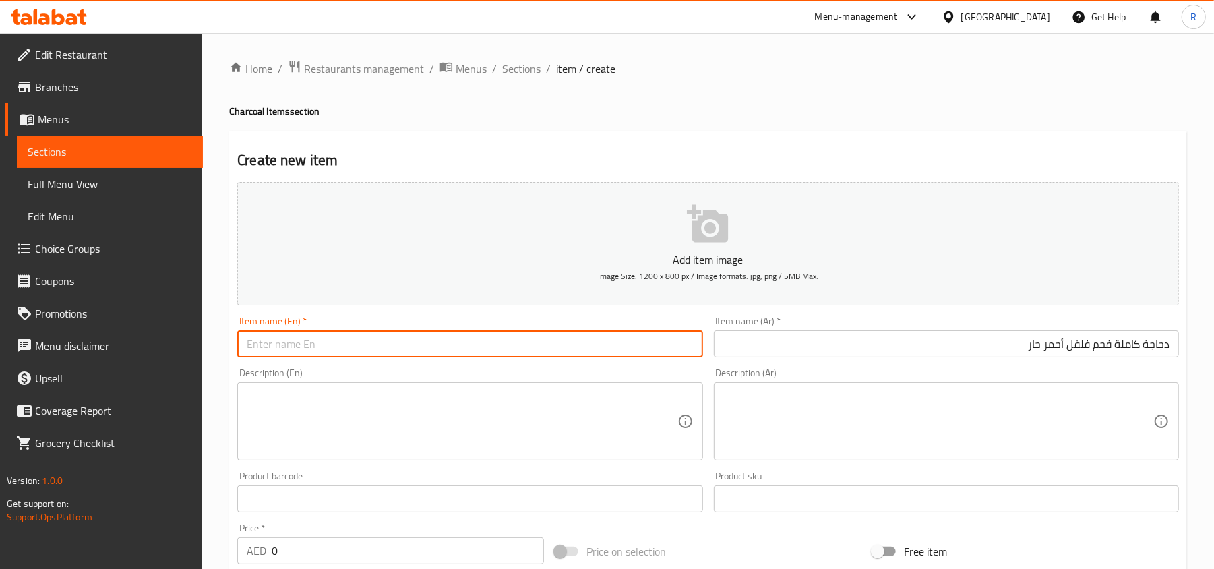
paste input "Red Chilli Chicken Charcoal Full"
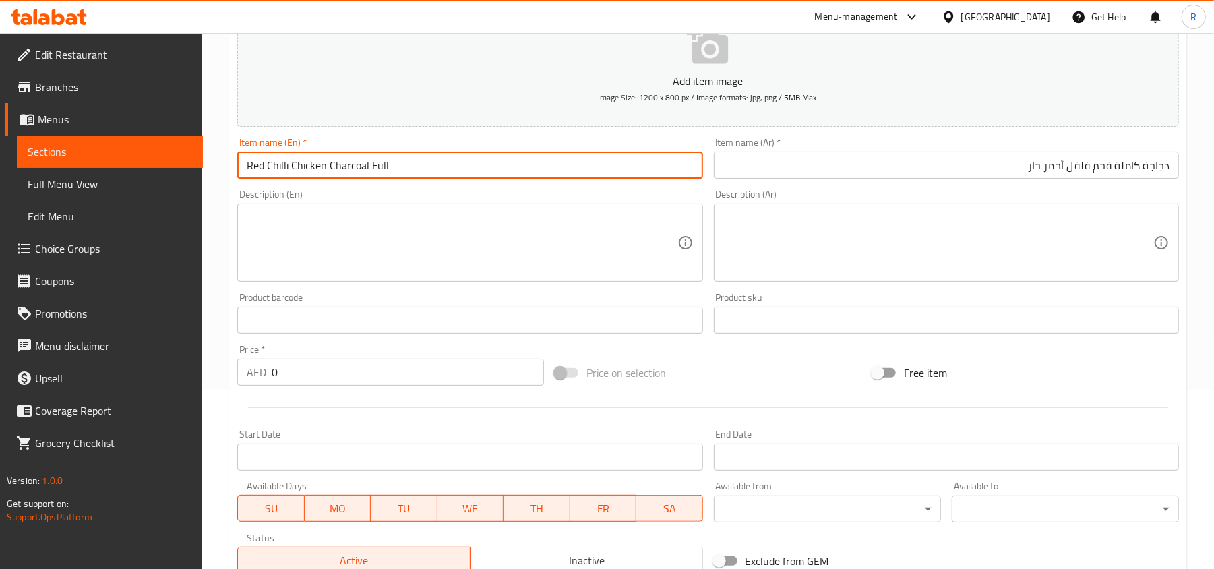
scroll to position [179, 0]
type input "Red Chilli Chicken Charcoal Full"
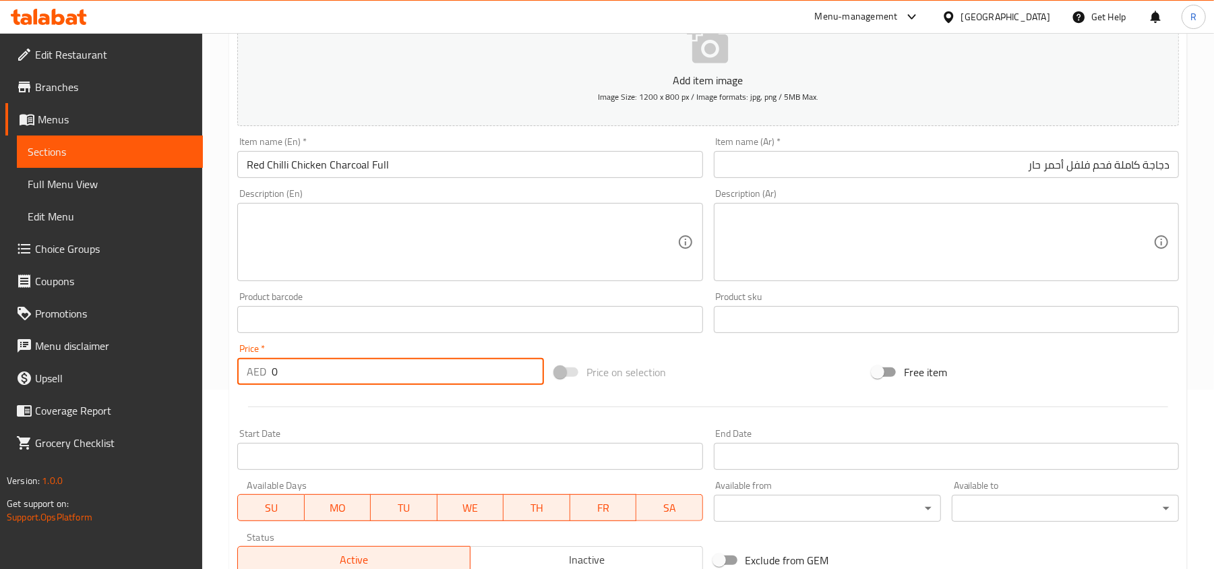
drag, startPoint x: 276, startPoint y: 372, endPoint x: 257, endPoint y: 373, distance: 18.9
click at [257, 373] on div "AED 0 Price *" at bounding box center [390, 371] width 307 height 27
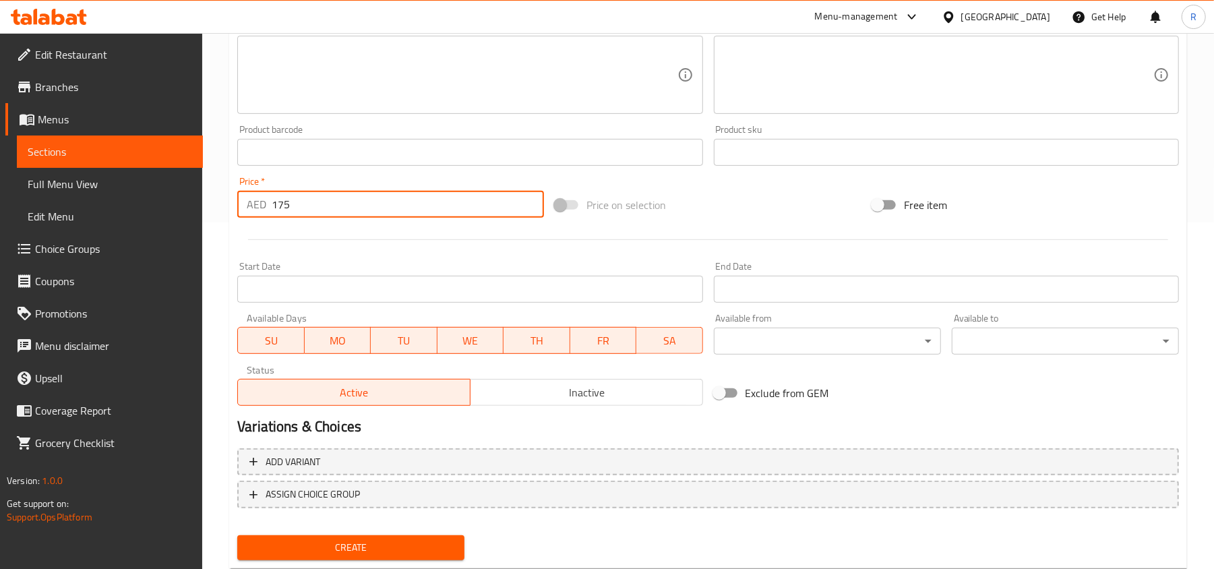
scroll to position [359, 0]
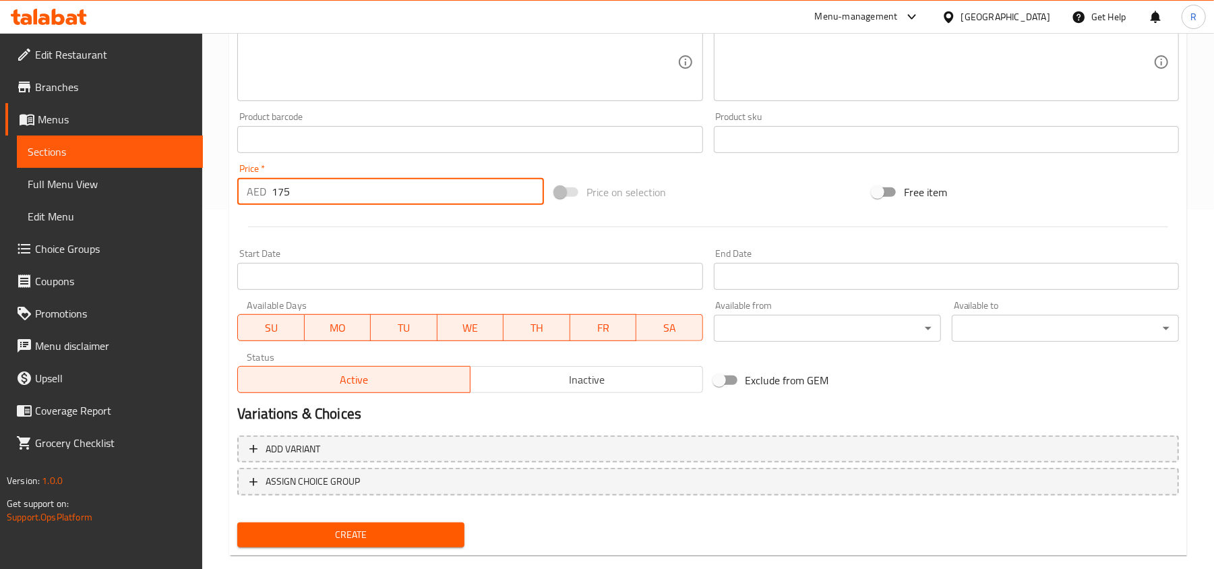
type input "175"
click at [365, 537] on span "Create" at bounding box center [351, 534] width 206 height 17
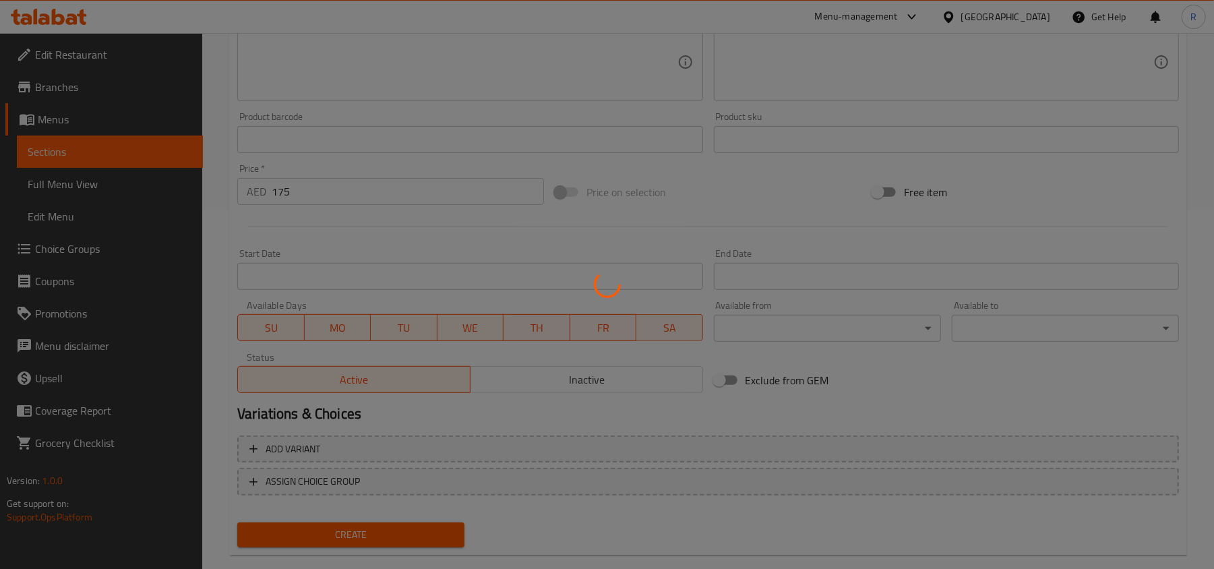
type input "0"
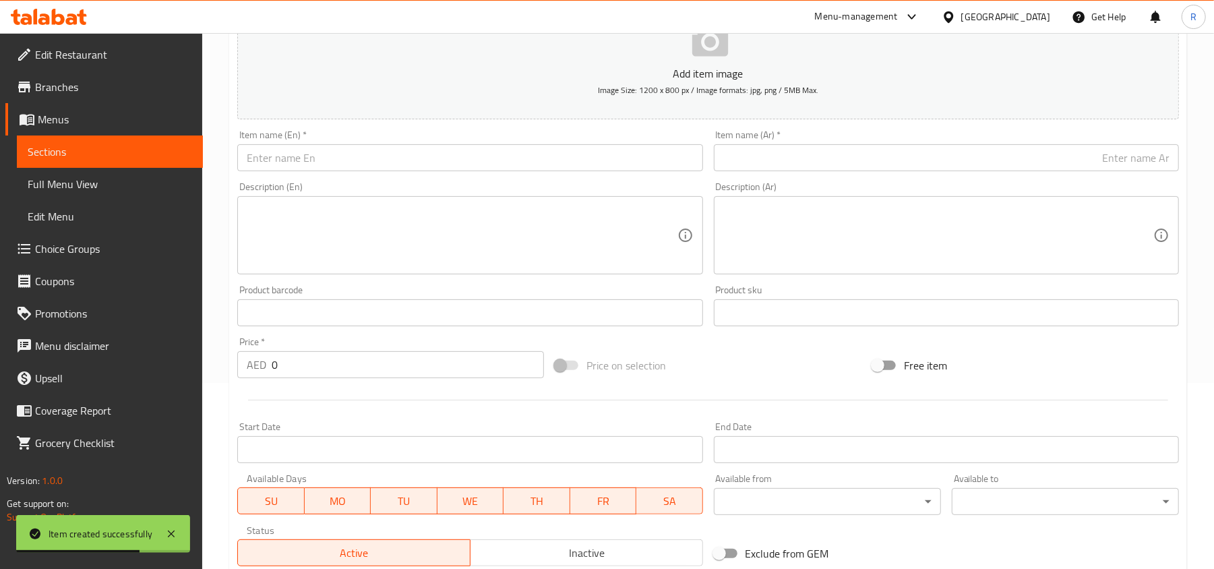
scroll to position [0, 0]
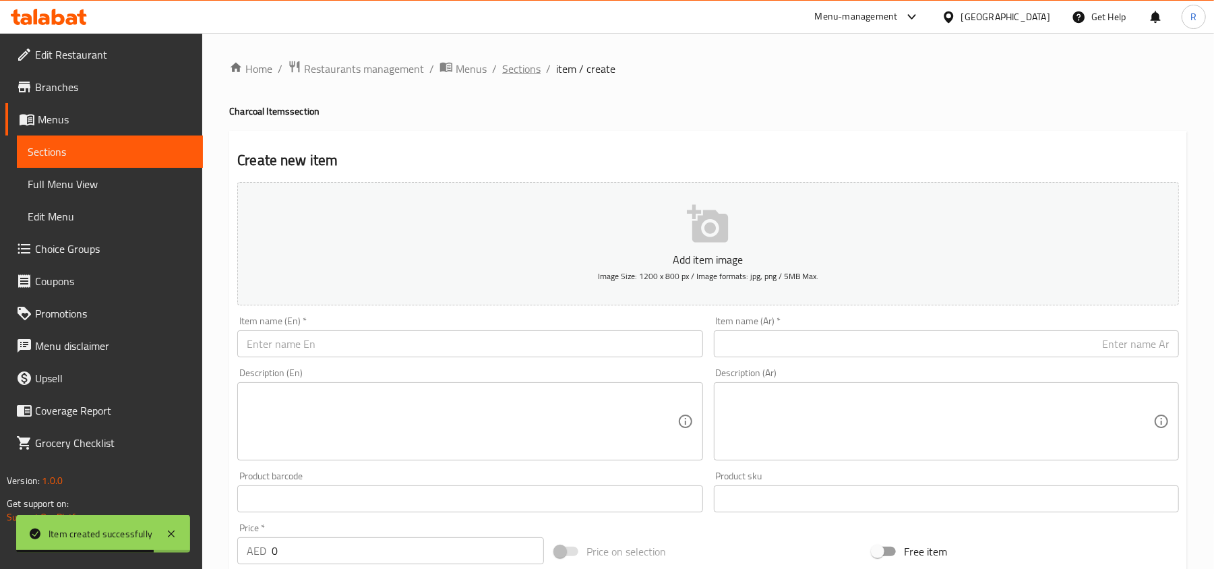
click at [502, 73] on span "Sections" at bounding box center [521, 69] width 38 height 16
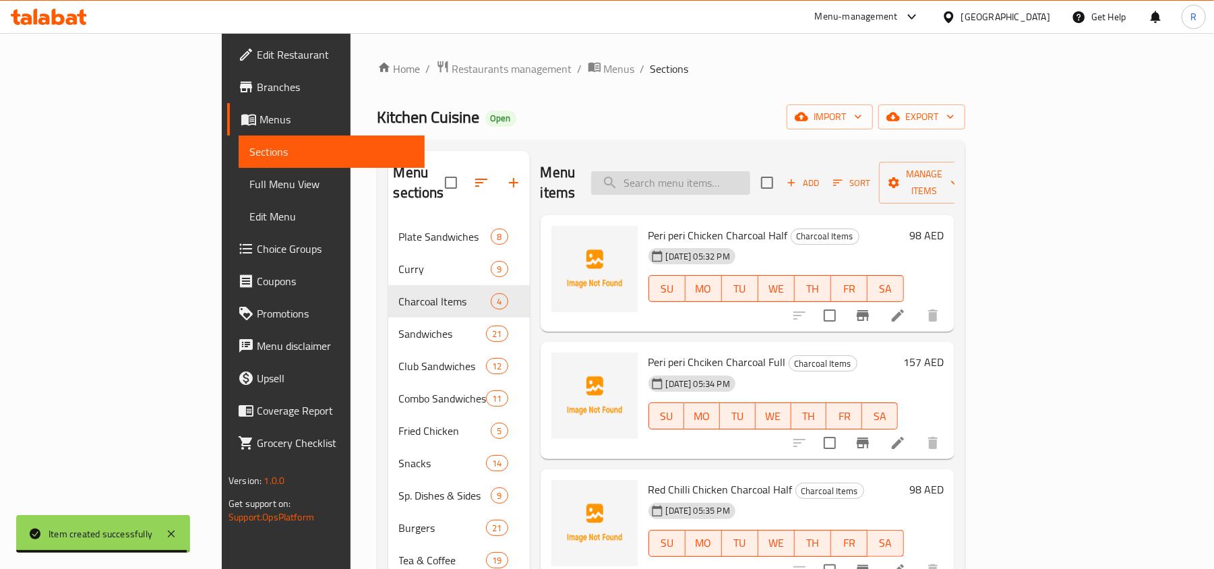
paste input "Chciken Charcoal Half"
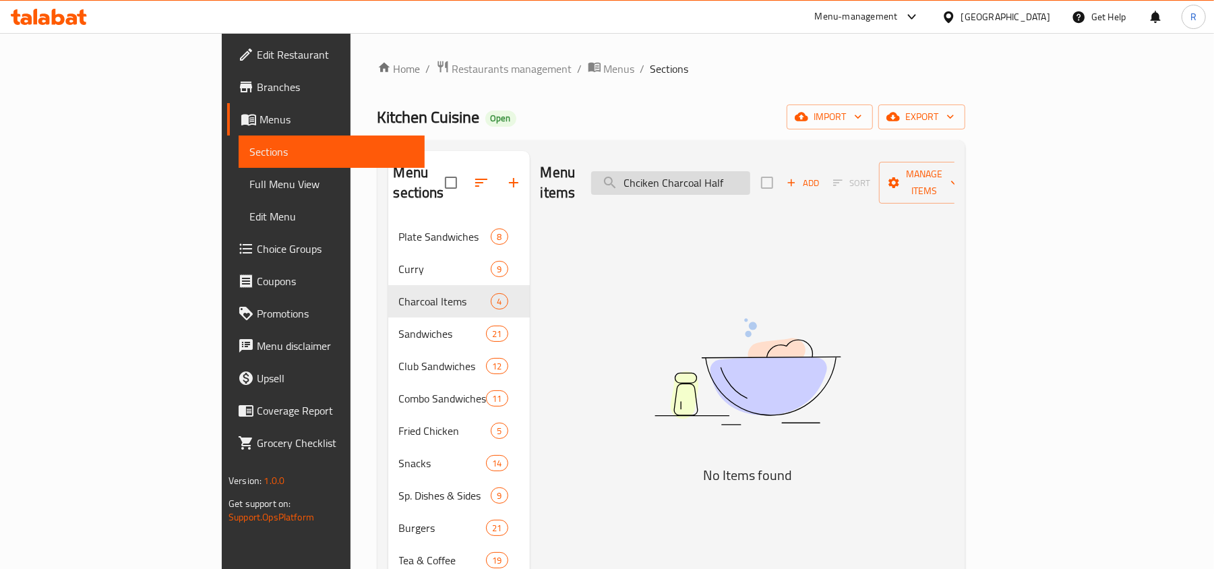
drag, startPoint x: 739, startPoint y: 176, endPoint x: 828, endPoint y: 179, distance: 89.0
click at [750, 179] on input "Chciken Charcoal Half" at bounding box center [670, 183] width 159 height 24
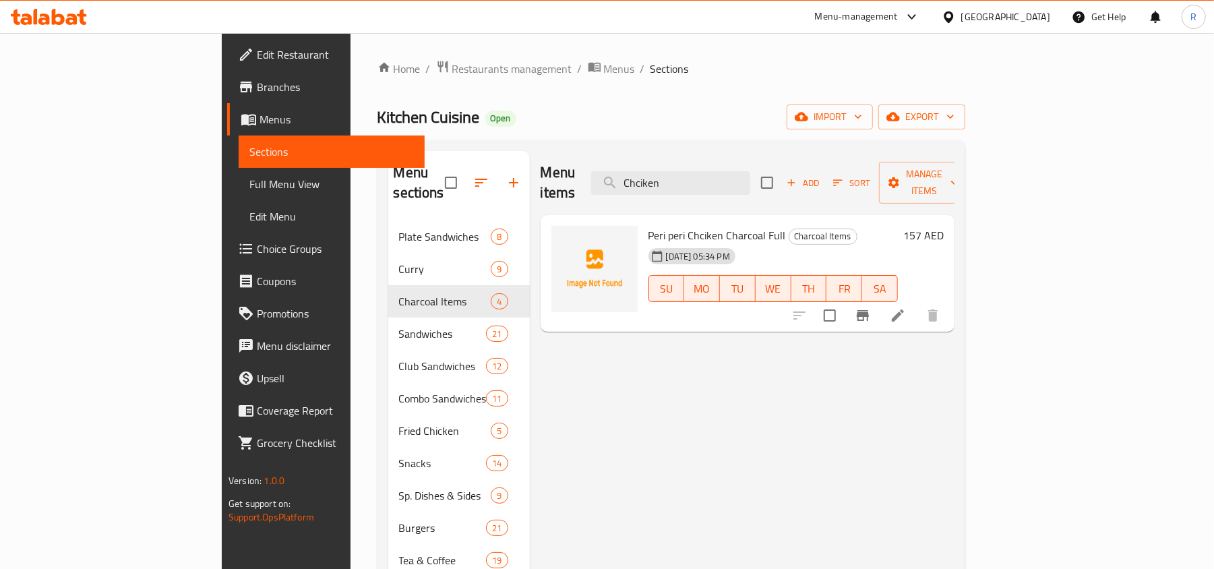
type input "Chciken"
click at [648, 225] on span "Peri peri Chciken Charcoal Full" at bounding box center [716, 235] width 137 height 20
click at [664, 243] on div "[DATE] 05:34 PM" at bounding box center [675, 256] width 65 height 27
click at [750, 171] on input "Chciken" at bounding box center [670, 183] width 159 height 24
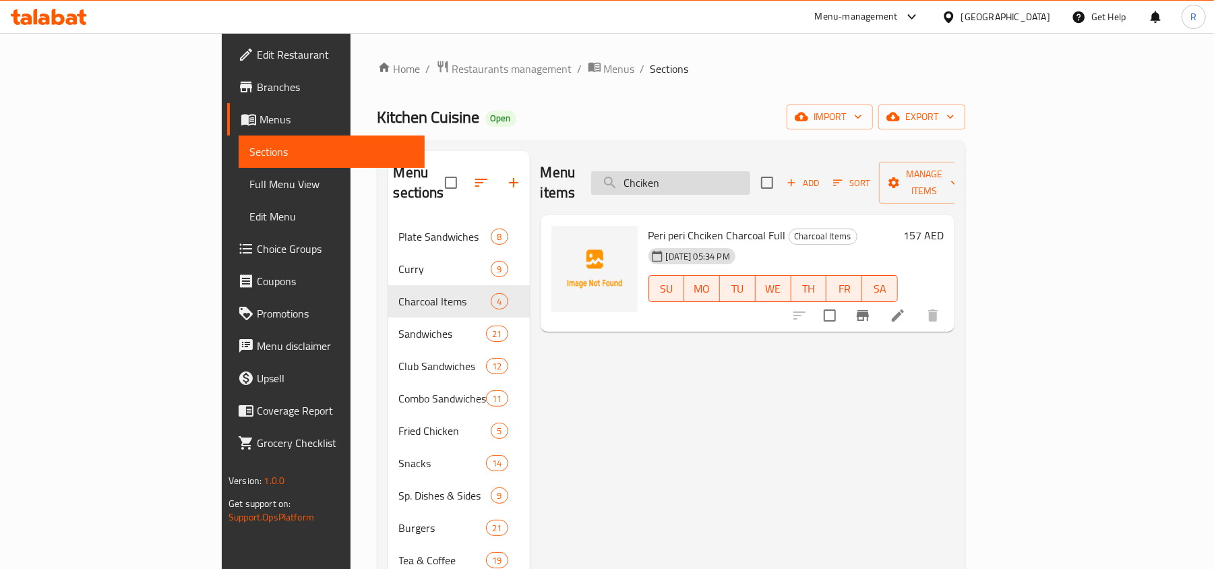
click at [750, 171] on input "Chciken" at bounding box center [670, 183] width 159 height 24
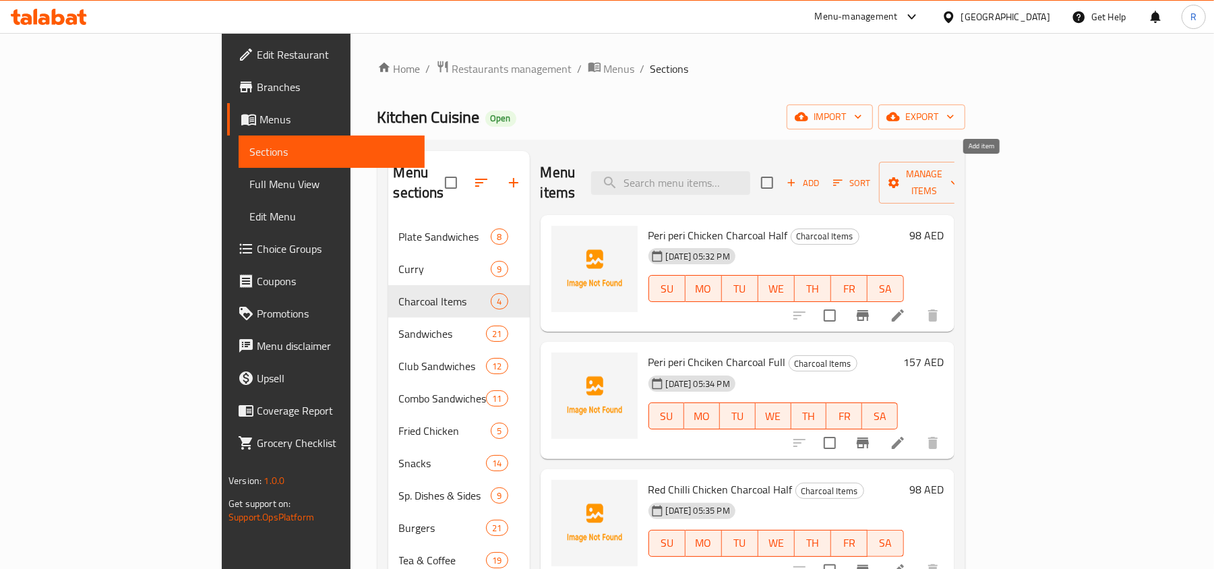
click at [821, 175] on span "Add" at bounding box center [802, 183] width 36 height 16
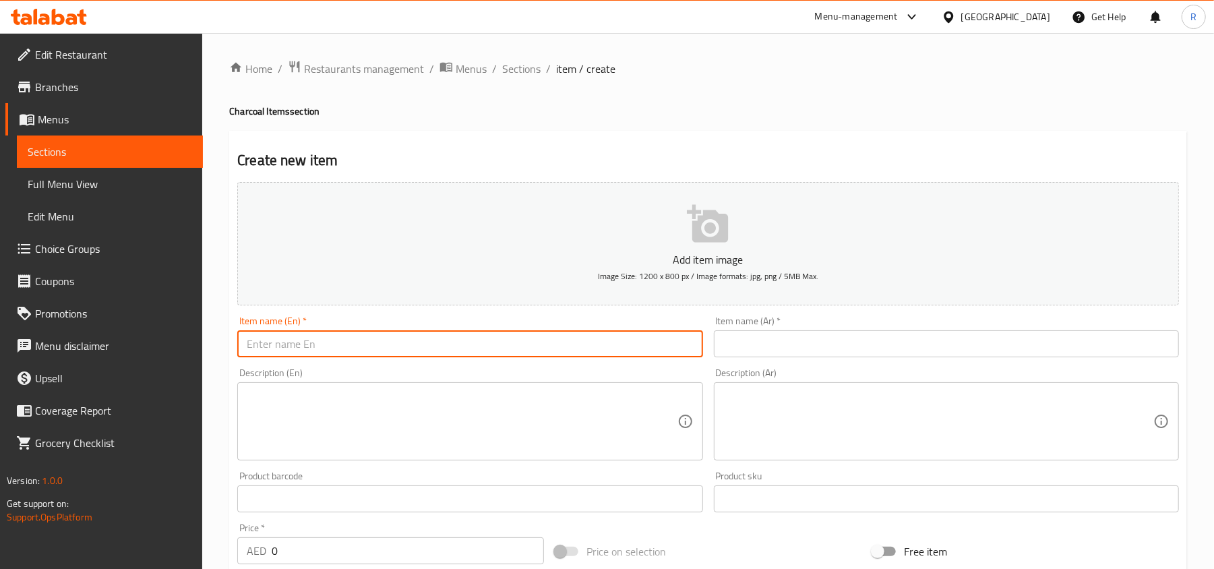
paste input "Chciken Charcoal Half"
type input "Chciken Charcoal Half"
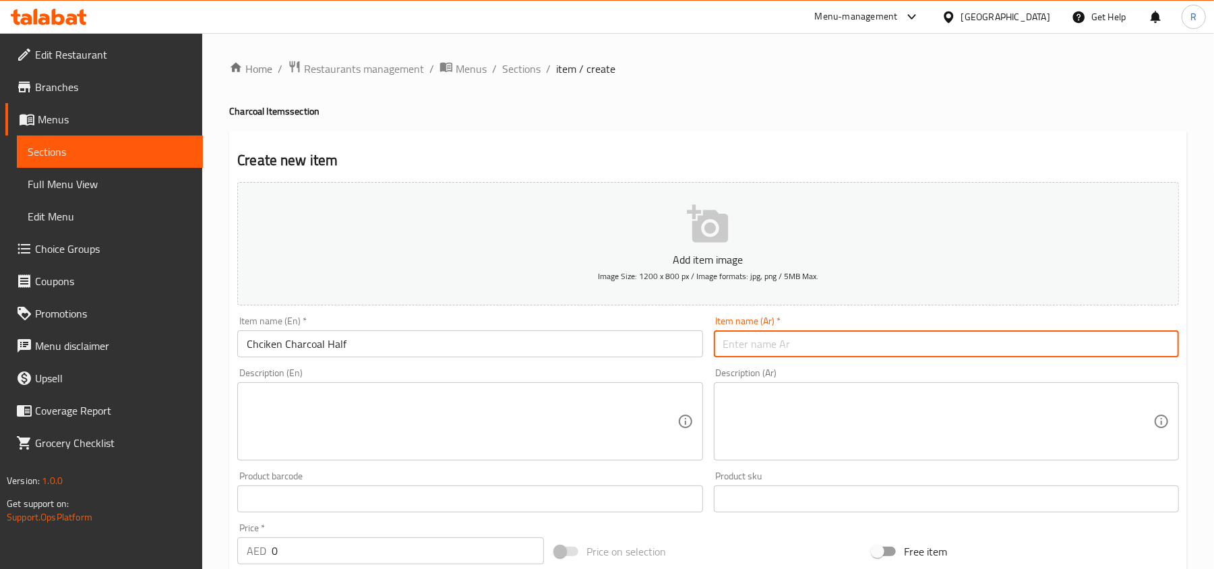
paste input "نصف دجاجة مشوية على الفحم"
drag, startPoint x: 1051, startPoint y: 344, endPoint x: 1112, endPoint y: 349, distance: 60.9
click at [1112, 349] on input "نصف دجاجة مشوية على الفحم" at bounding box center [946, 343] width 465 height 27
type input "نصف دجاجة فحم"
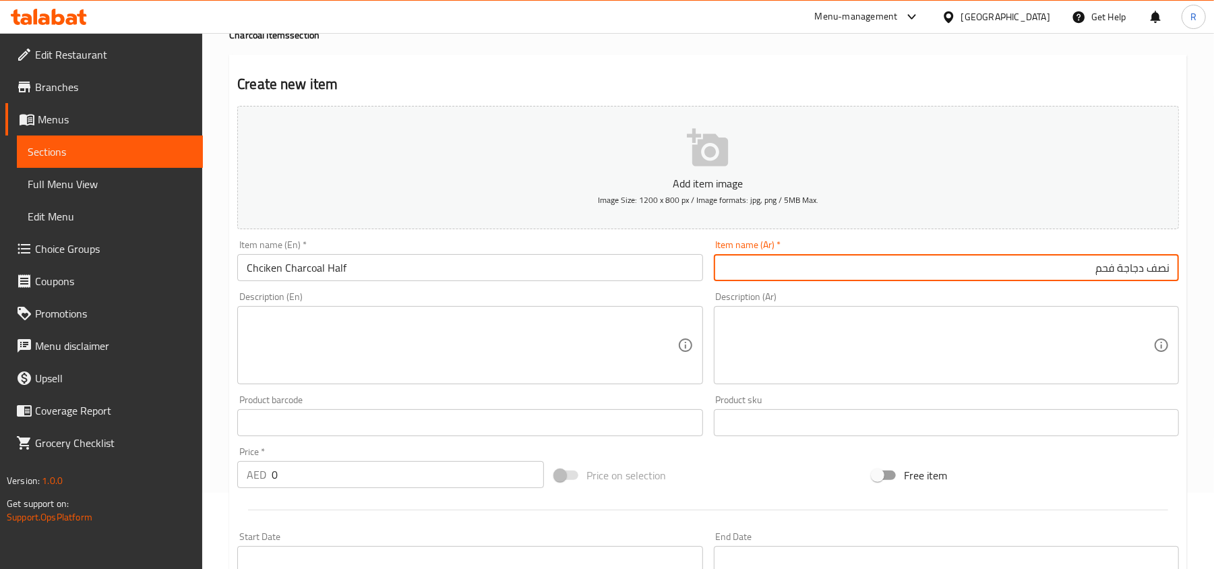
scroll to position [179, 0]
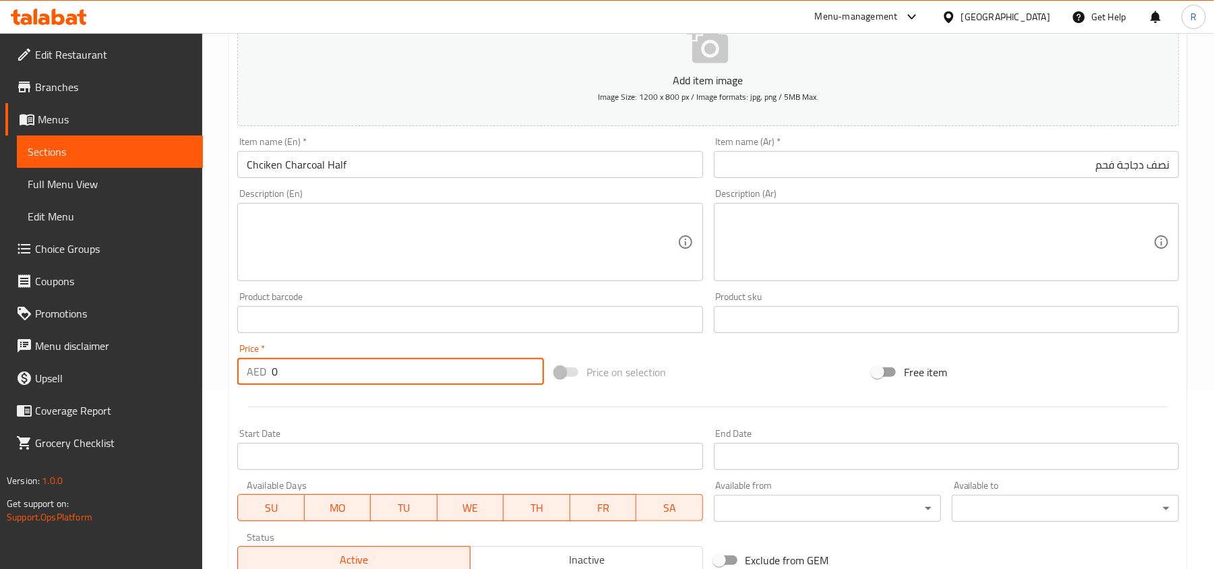
click at [262, 383] on div "AED 0 Price *" at bounding box center [390, 371] width 307 height 27
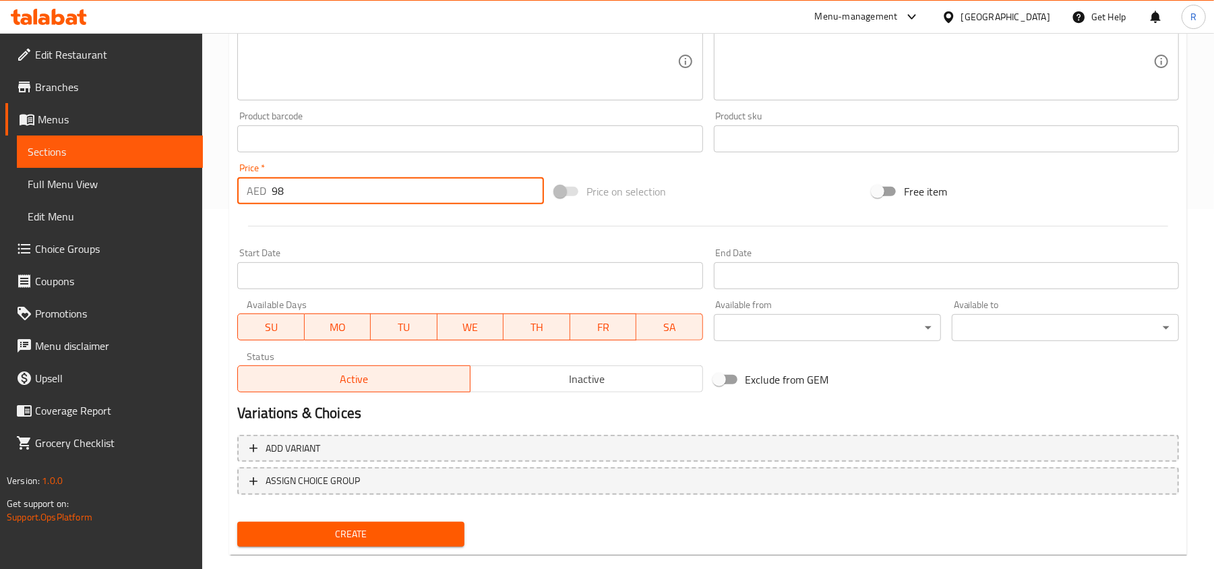
scroll to position [383, 0]
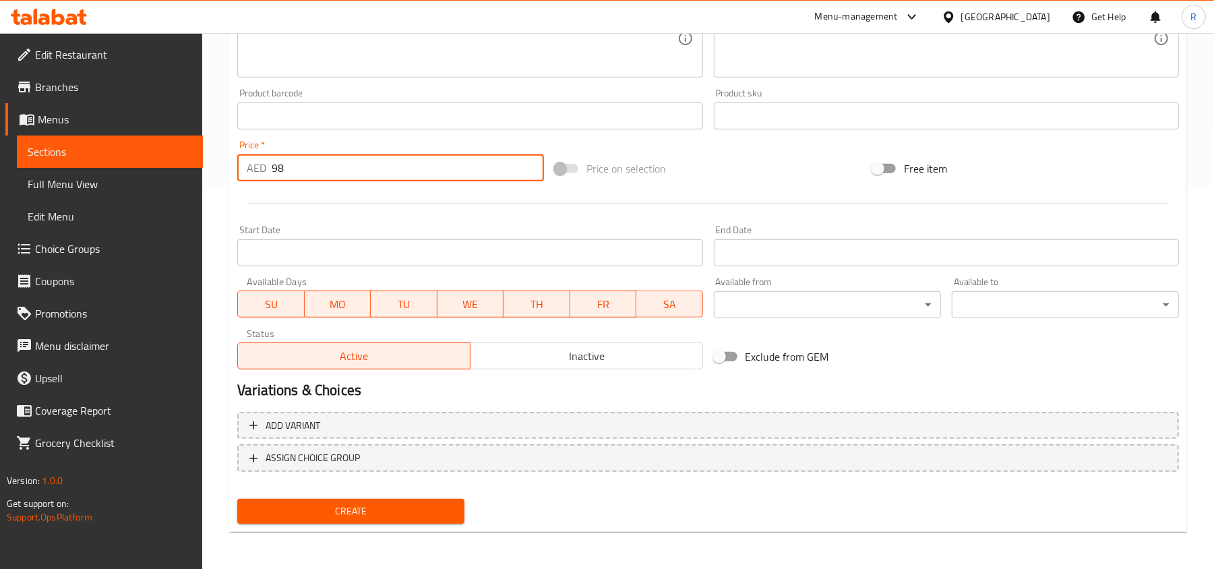
type input "98"
click at [387, 511] on span "Create" at bounding box center [351, 511] width 206 height 17
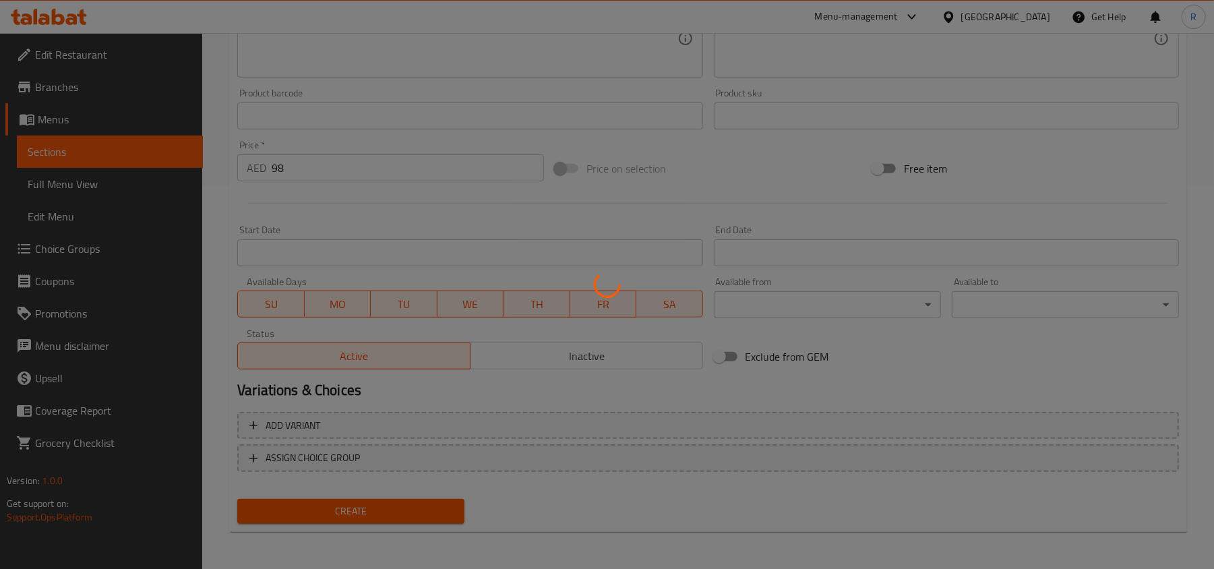
type input "0"
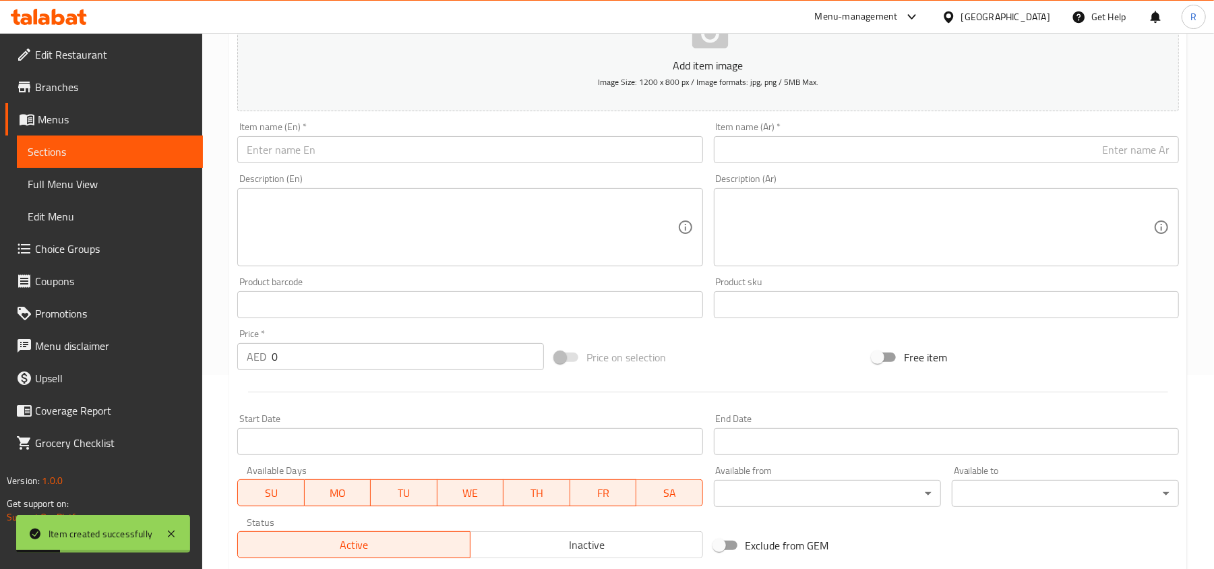
scroll to position [0, 0]
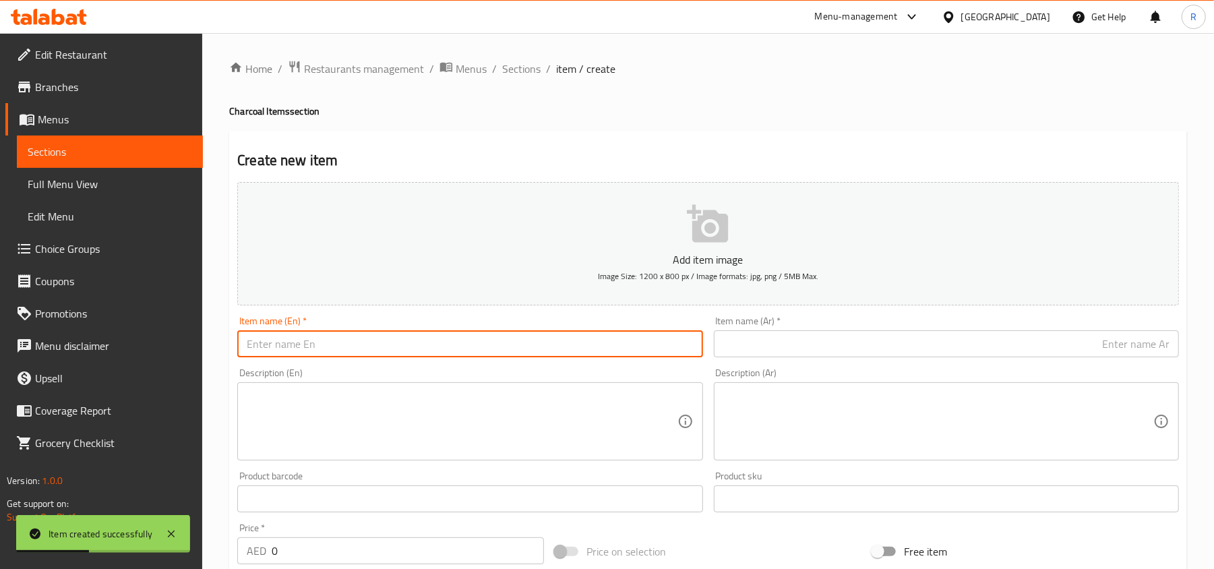
paste input "Chciken Charcoal Full"
type input "Chciken Charcoal Full"
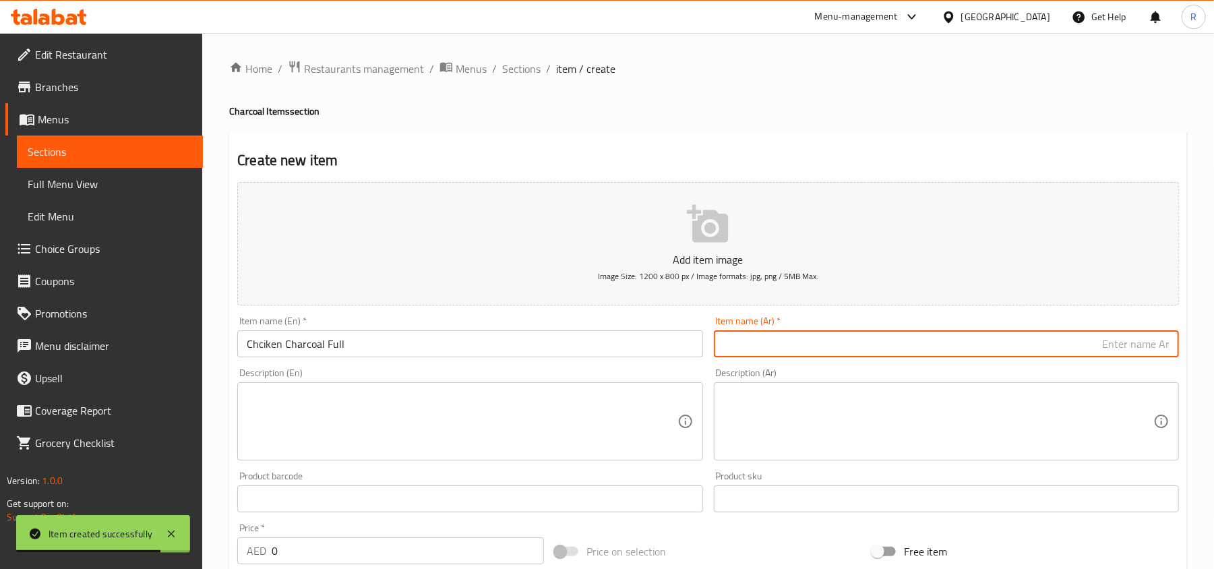
paste input "دجاج فحم كامل"
type input "دجاج فحم كامل"
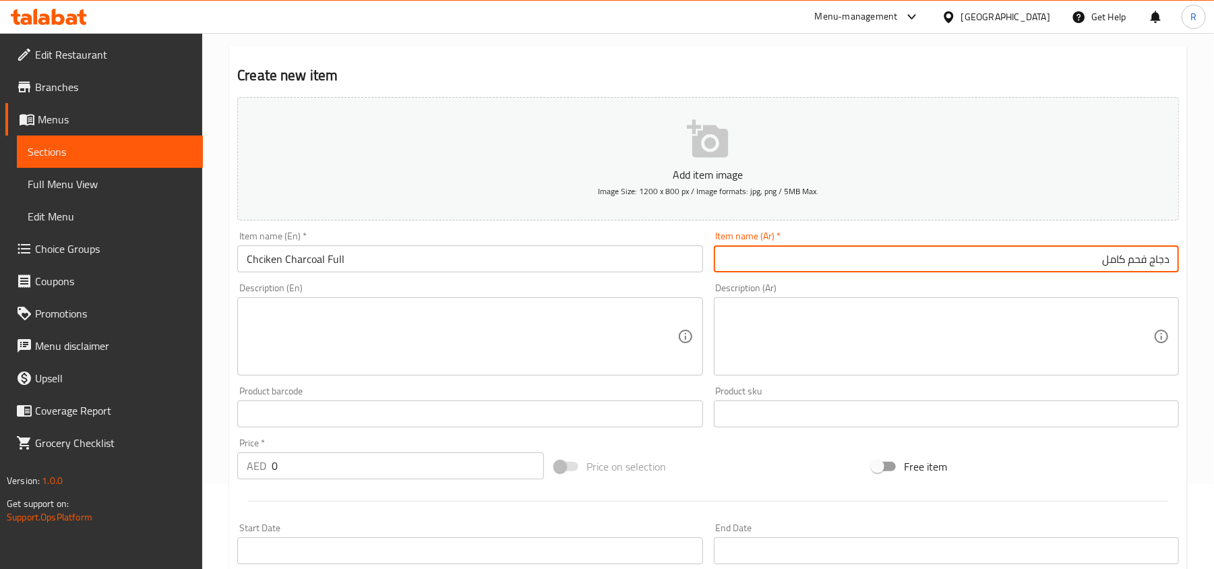
scroll to position [90, 0]
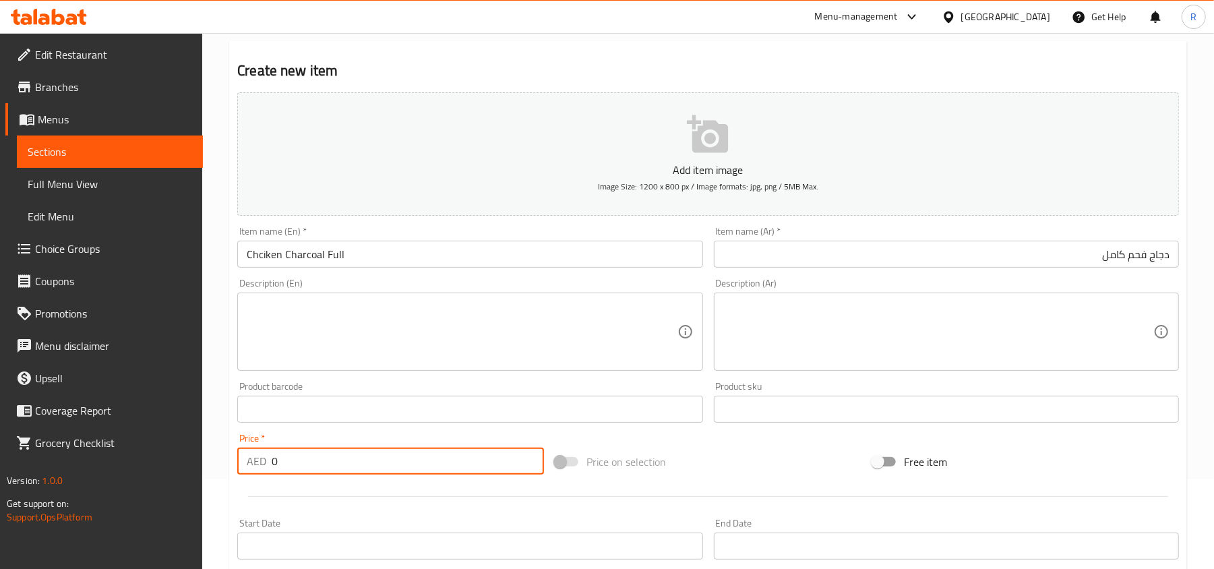
drag, startPoint x: 290, startPoint y: 467, endPoint x: 261, endPoint y: 467, distance: 28.3
click at [261, 467] on div "AED 0 Price *" at bounding box center [390, 461] width 307 height 27
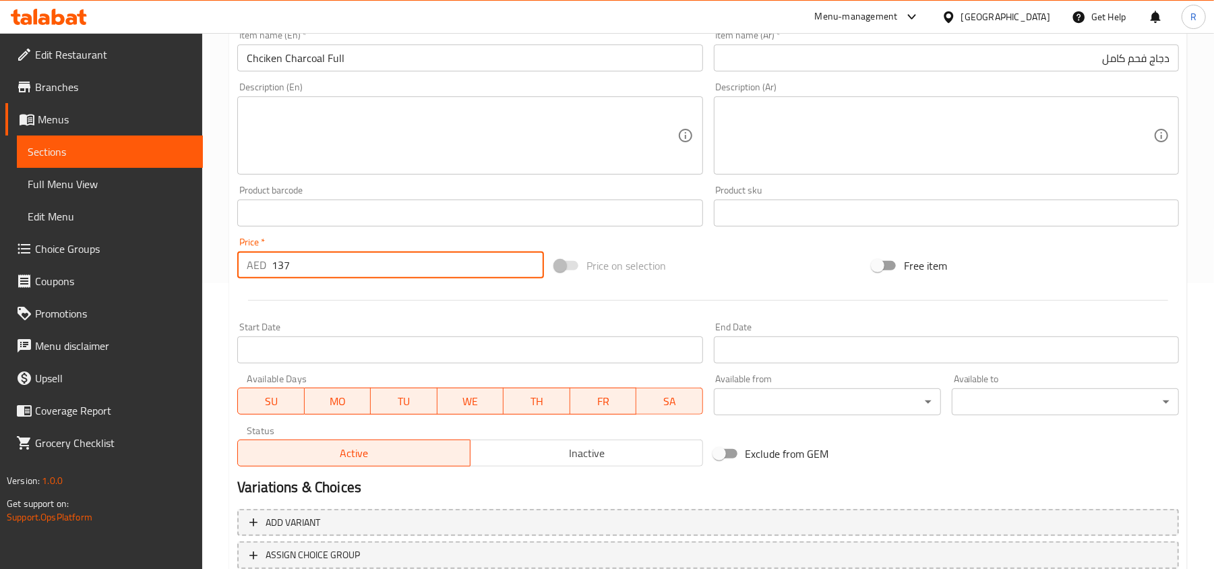
scroll to position [383, 0]
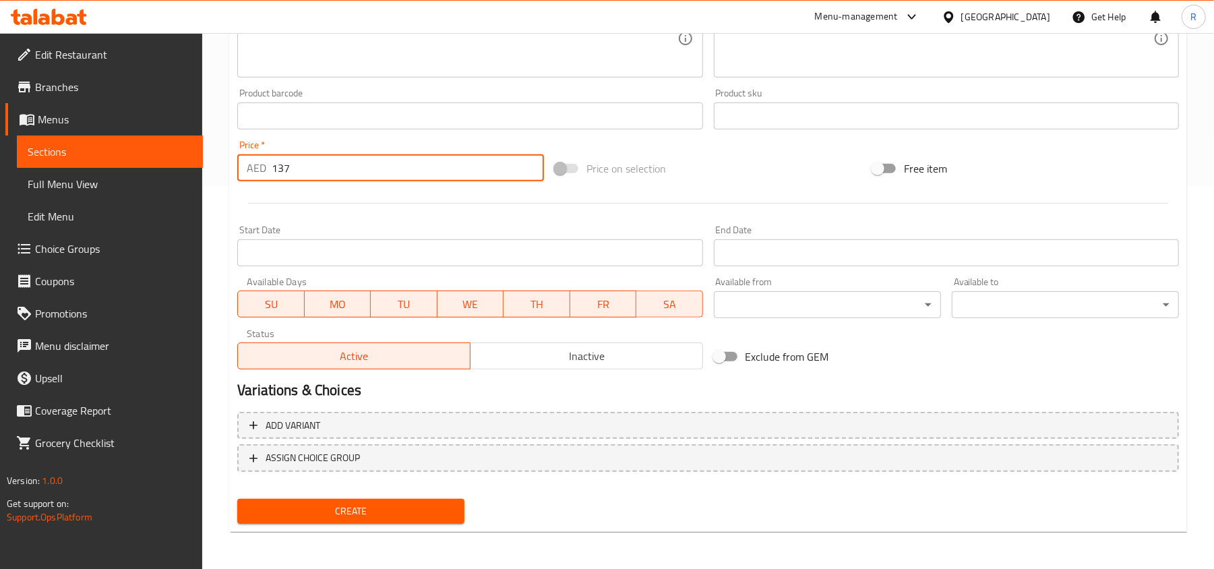
type input "137"
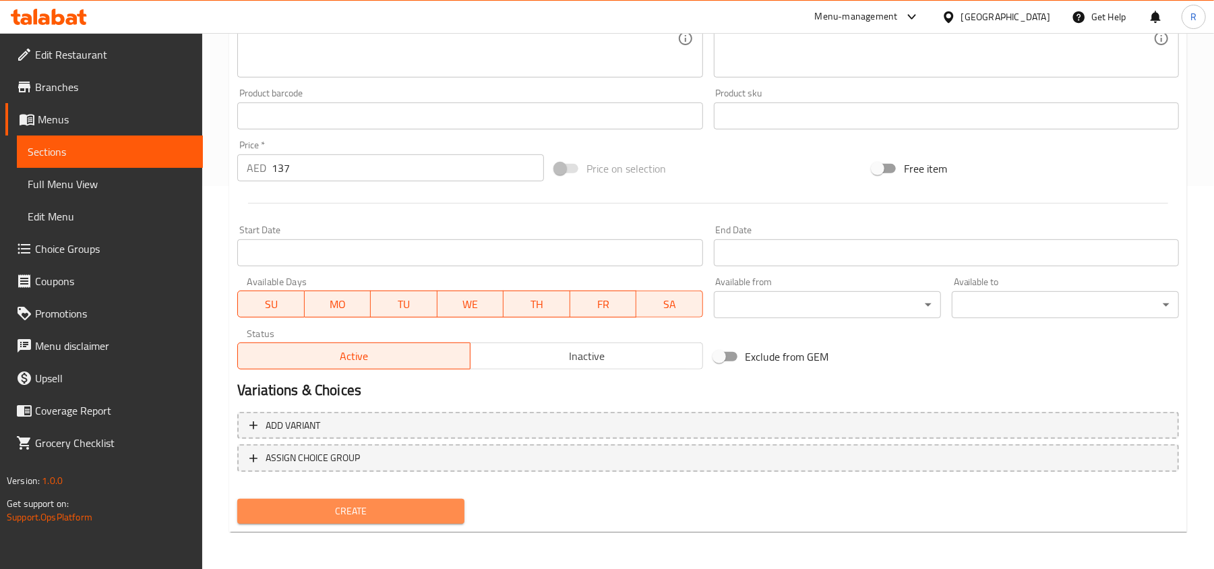
click at [372, 507] on span "Create" at bounding box center [351, 511] width 206 height 17
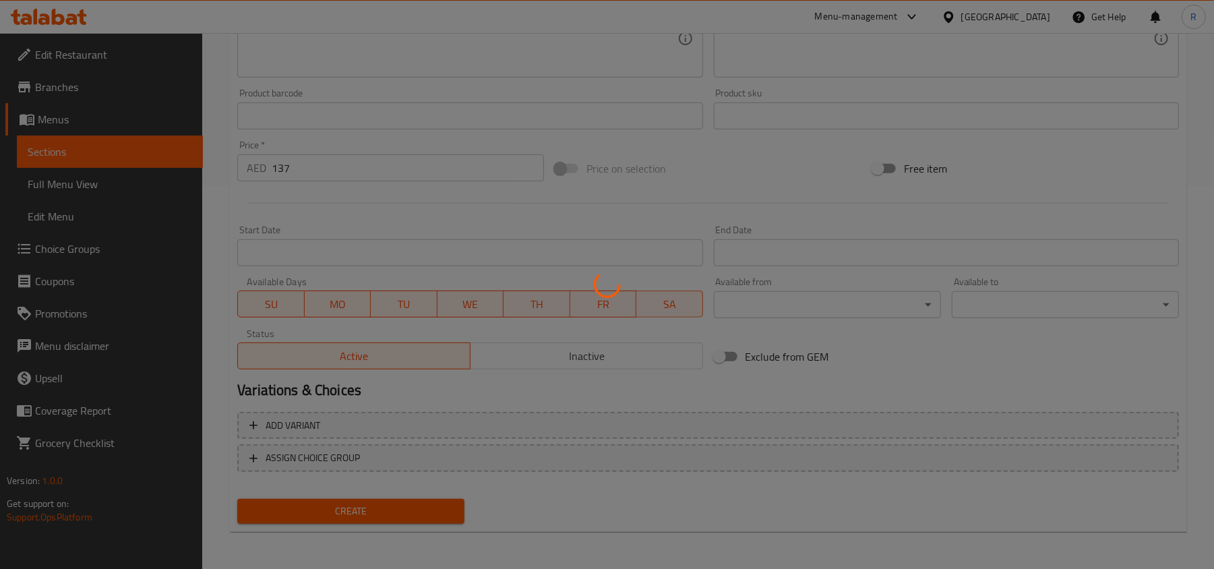
type input "0"
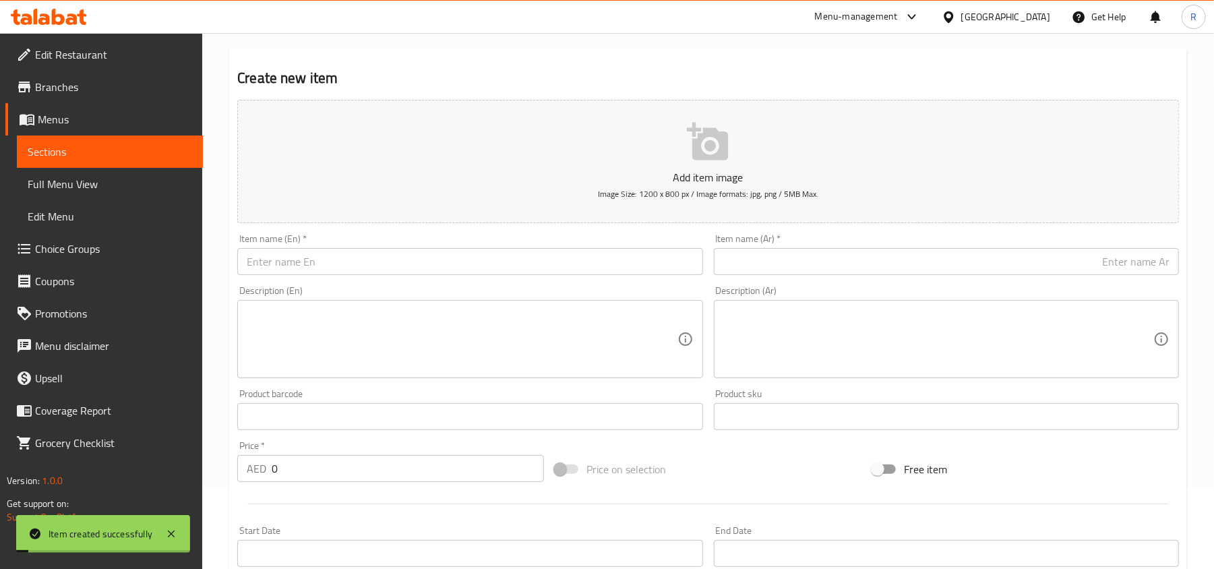
scroll to position [0, 0]
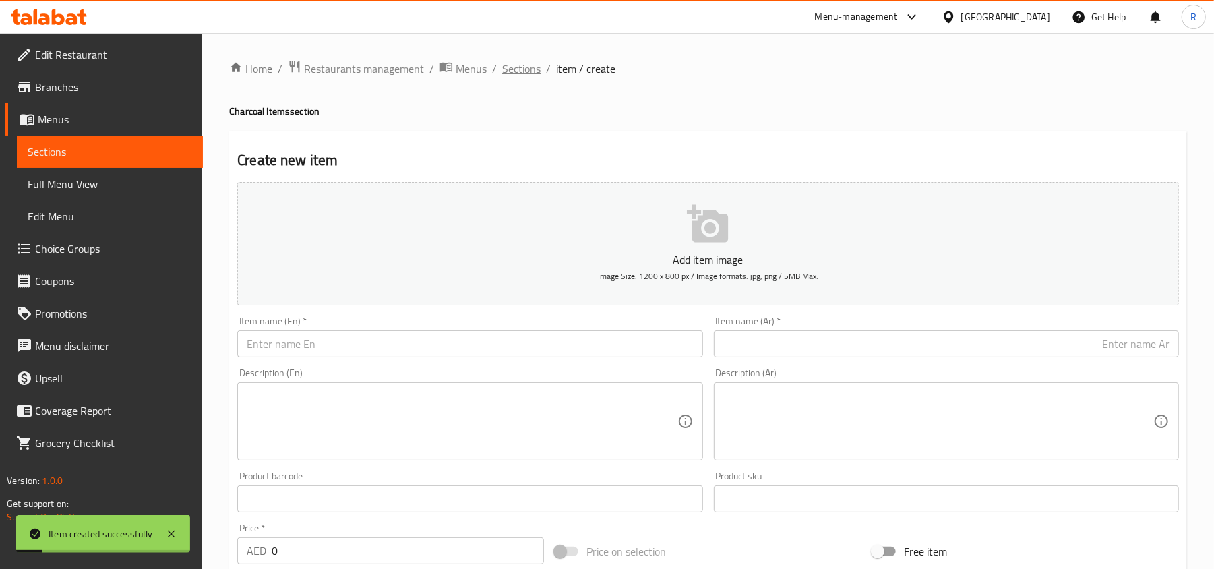
click at [523, 76] on span "Sections" at bounding box center [521, 69] width 38 height 16
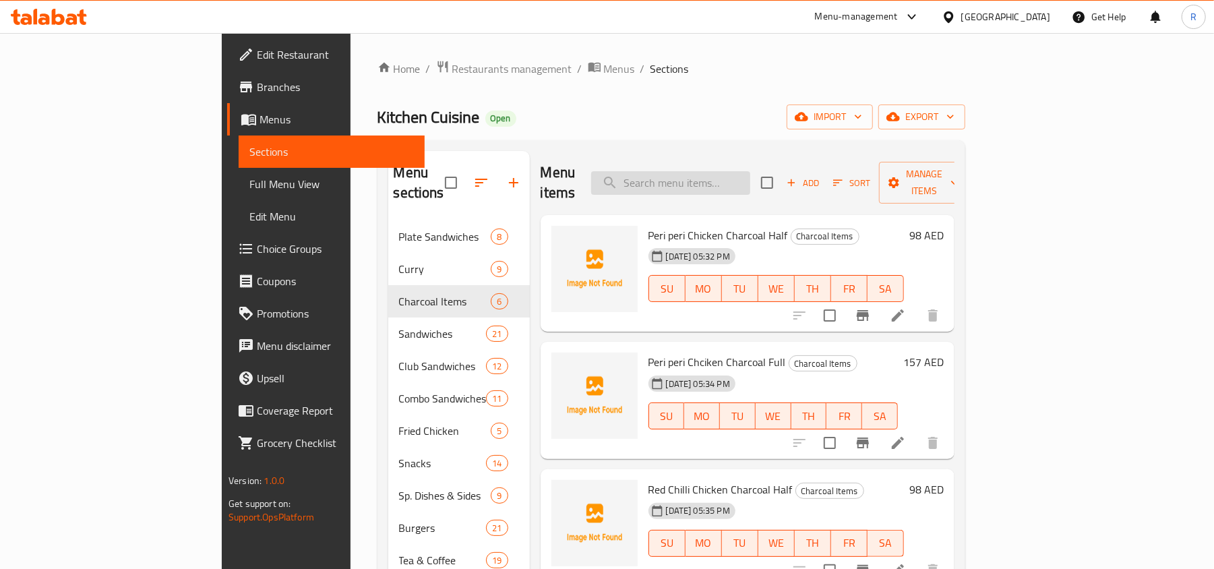
click at [750, 171] on input "search" at bounding box center [670, 183] width 159 height 24
click at [750, 171] on input "green" at bounding box center [670, 183] width 159 height 24
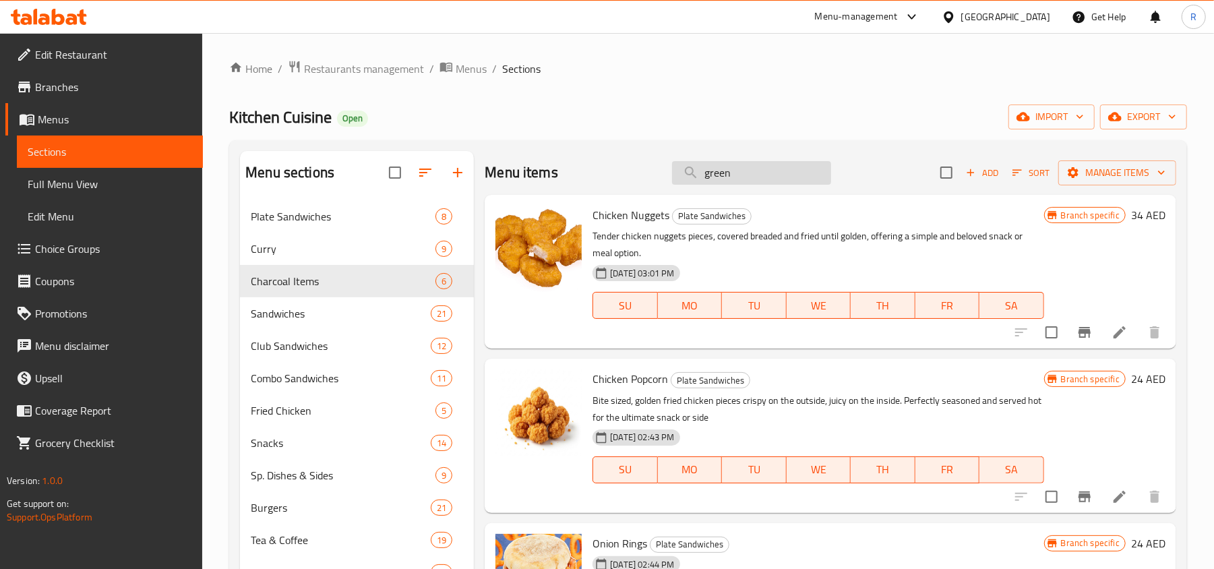
click at [750, 167] on input "green" at bounding box center [751, 173] width 159 height 24
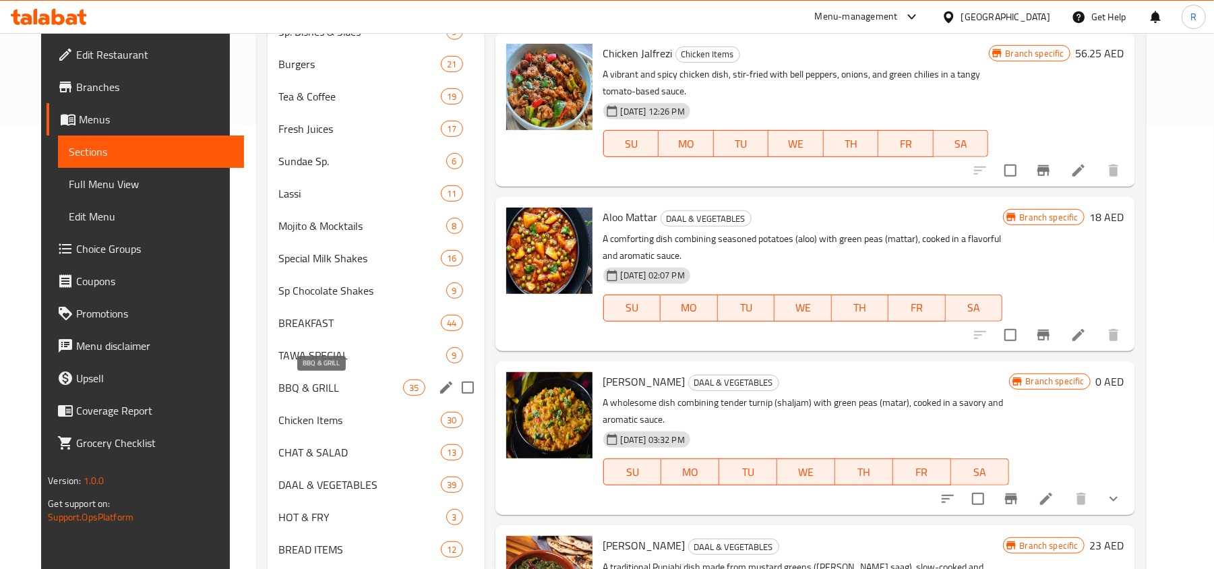
scroll to position [449, 0]
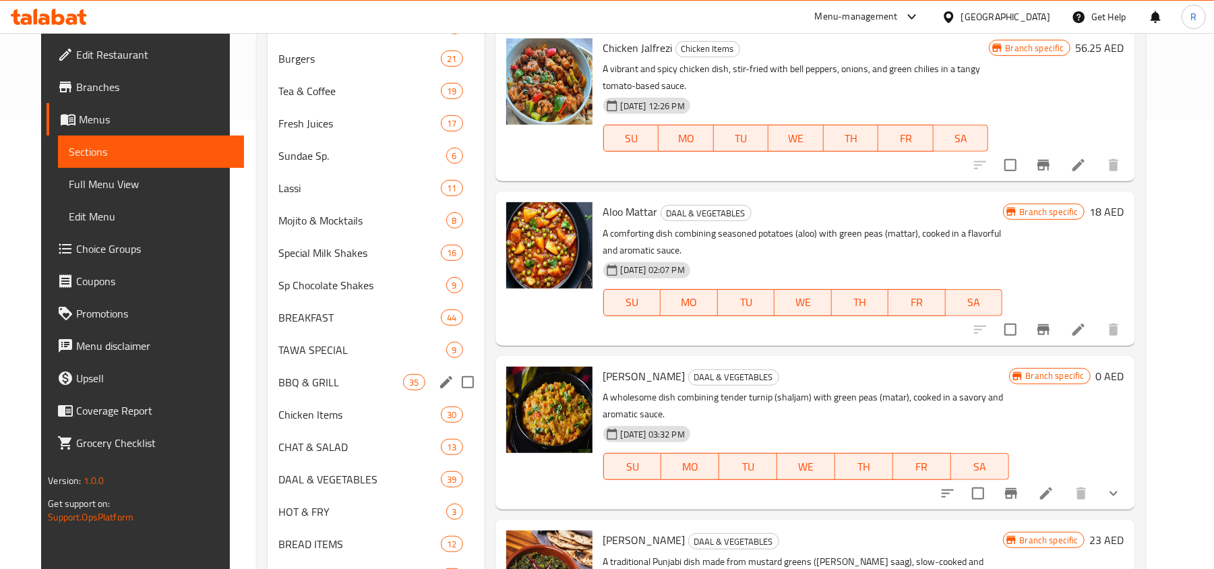
type input "green"
click at [321, 370] on div "BBQ & GRILL 35" at bounding box center [376, 382] width 217 height 32
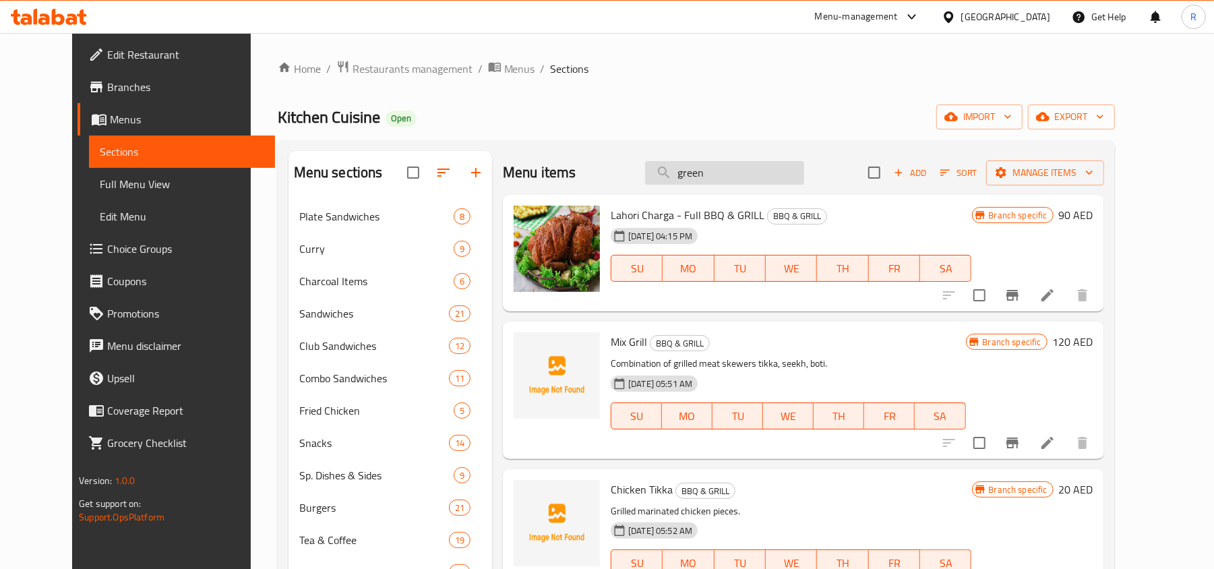
click at [732, 170] on input "green" at bounding box center [724, 173] width 159 height 24
paste input "دجاج فحم كامل"
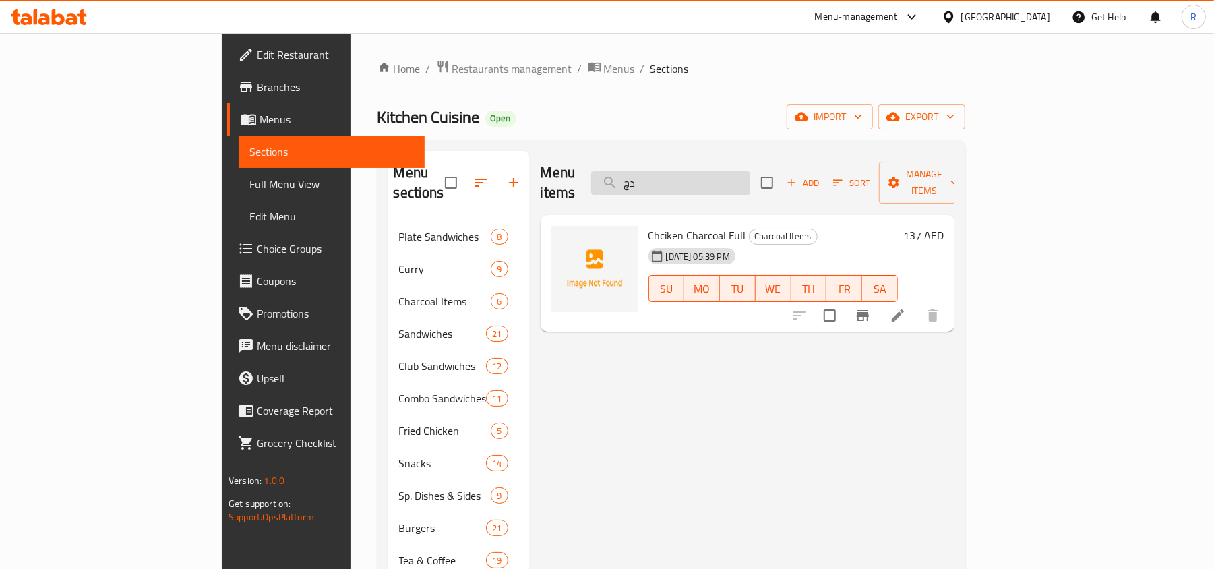
type input "د"
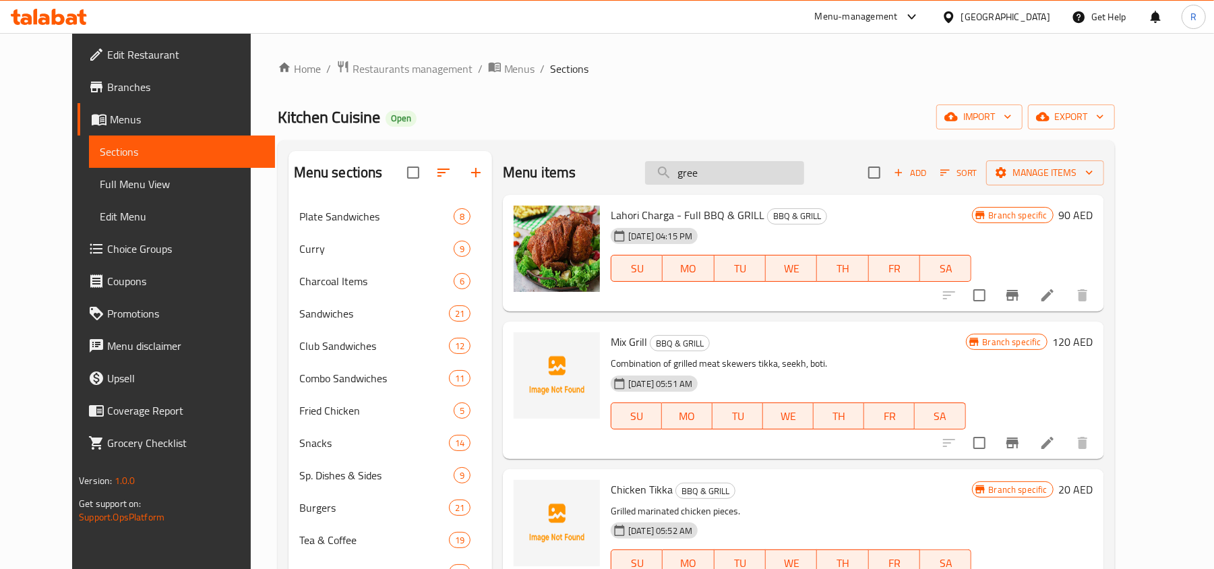
type input "green"
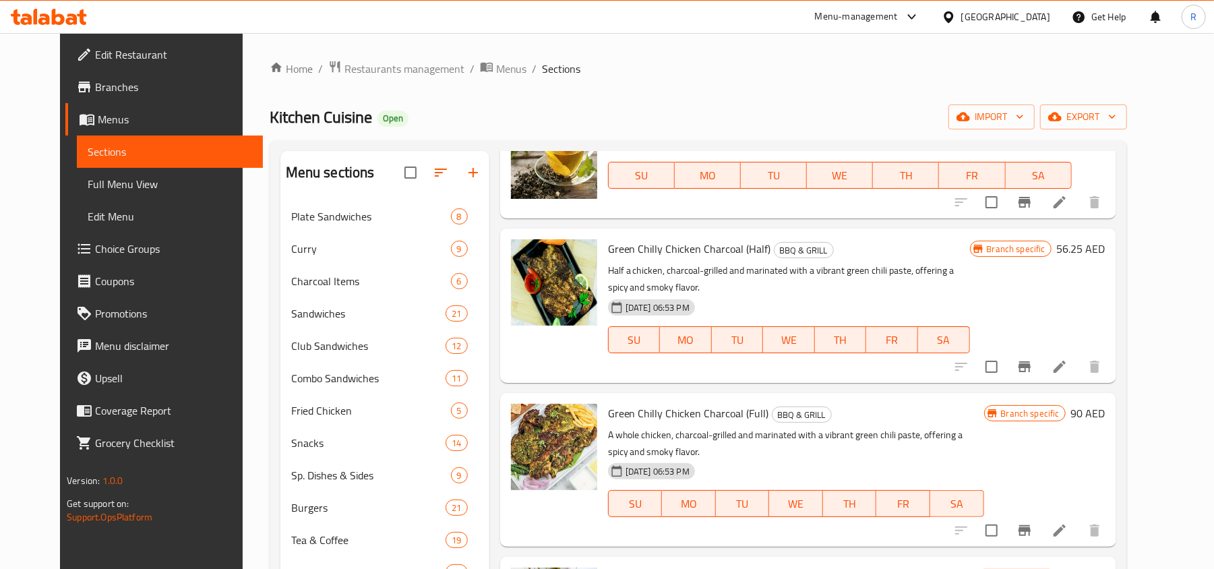
scroll to position [449, 0]
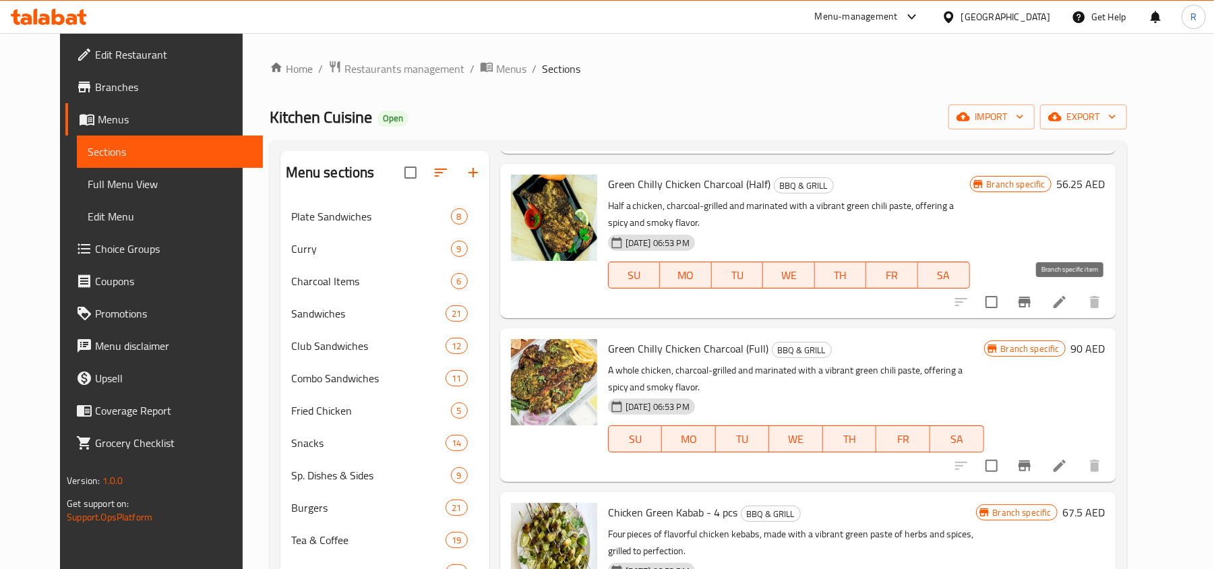
click at [1033, 303] on icon "Branch-specific-item" at bounding box center [1024, 302] width 16 height 16
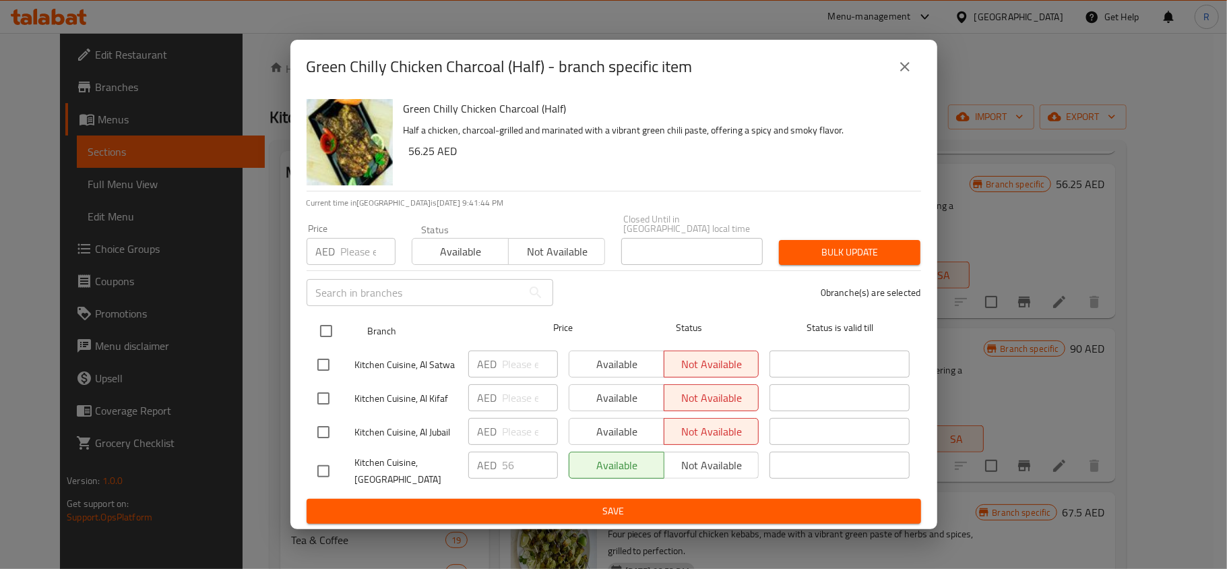
click at [319, 322] on input "checkbox" at bounding box center [326, 331] width 28 height 28
checkbox input "true"
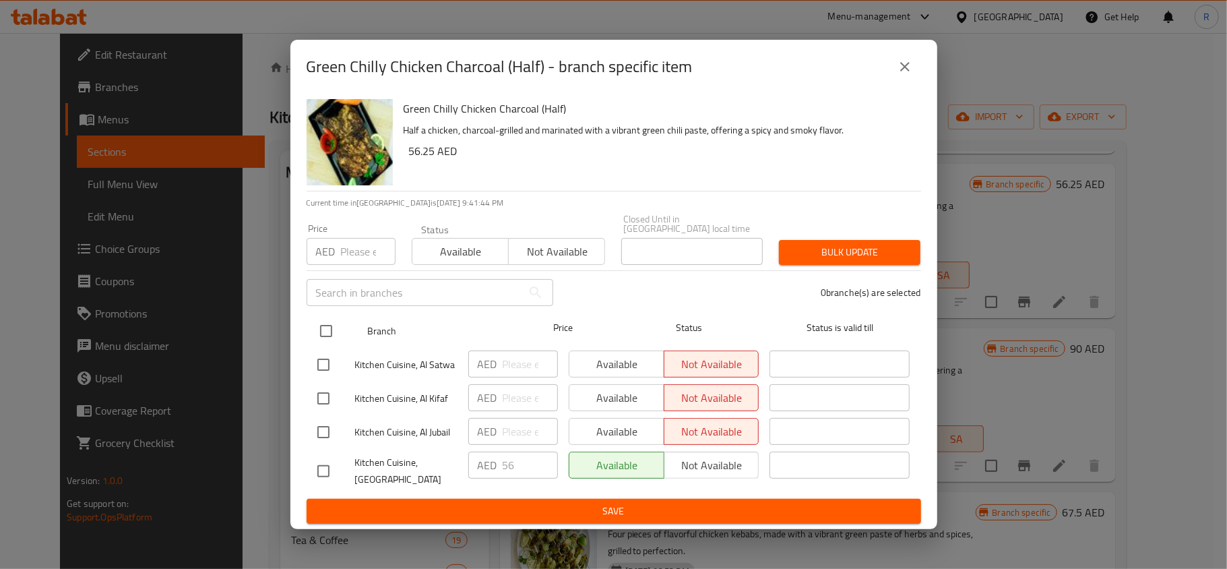
checkbox input "true"
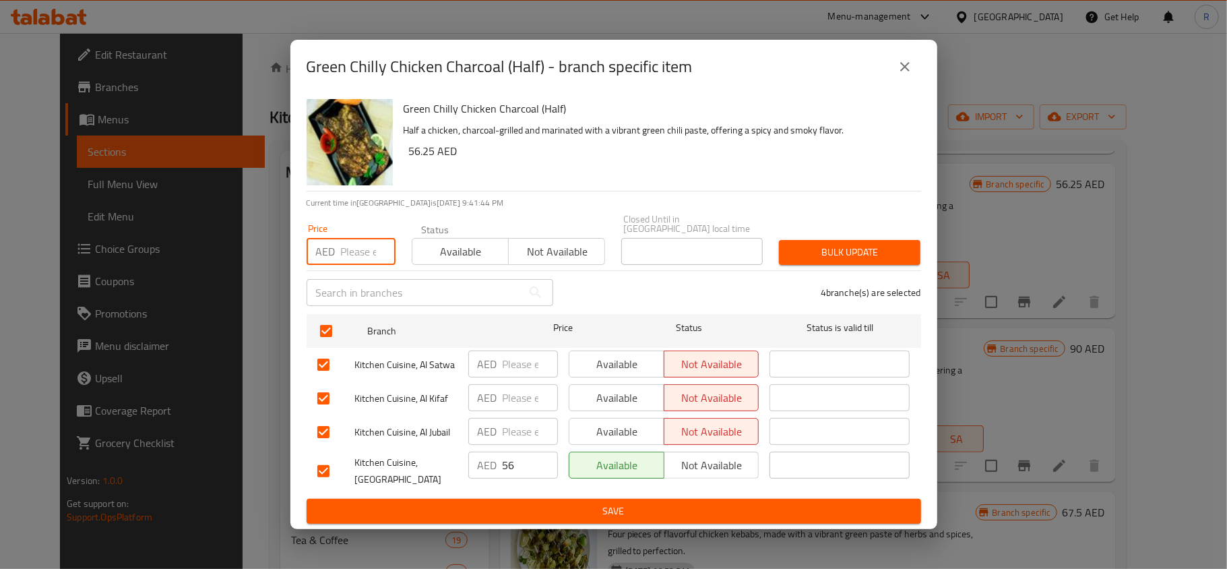
click at [349, 251] on input "number" at bounding box center [368, 251] width 55 height 27
type input "98"
click at [805, 251] on span "Bulk update" at bounding box center [850, 252] width 120 height 17
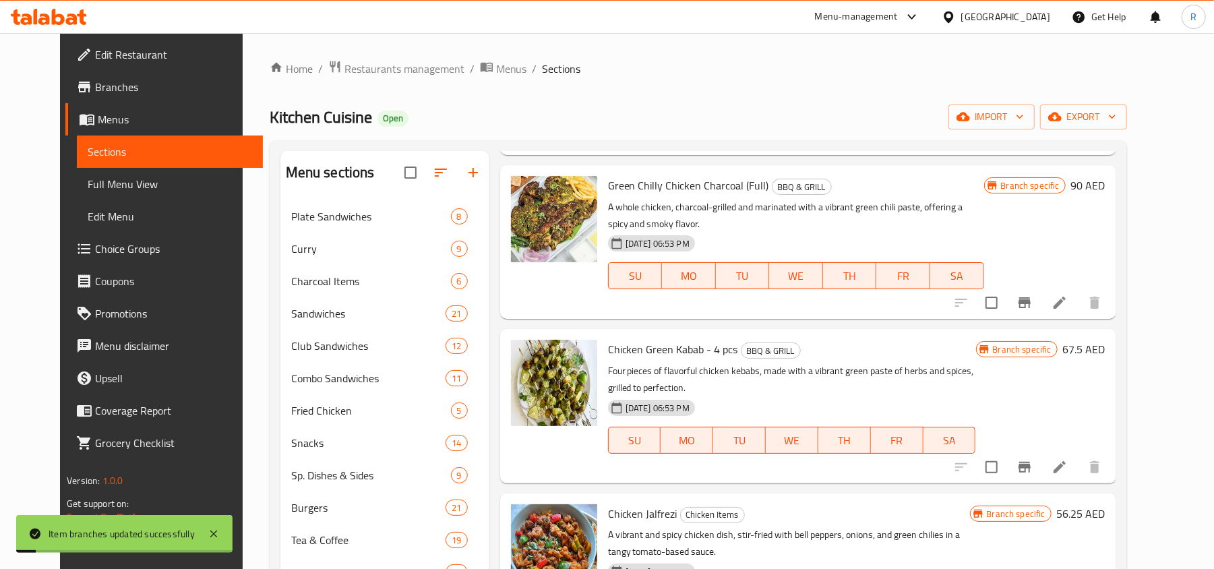
scroll to position [629, 0]
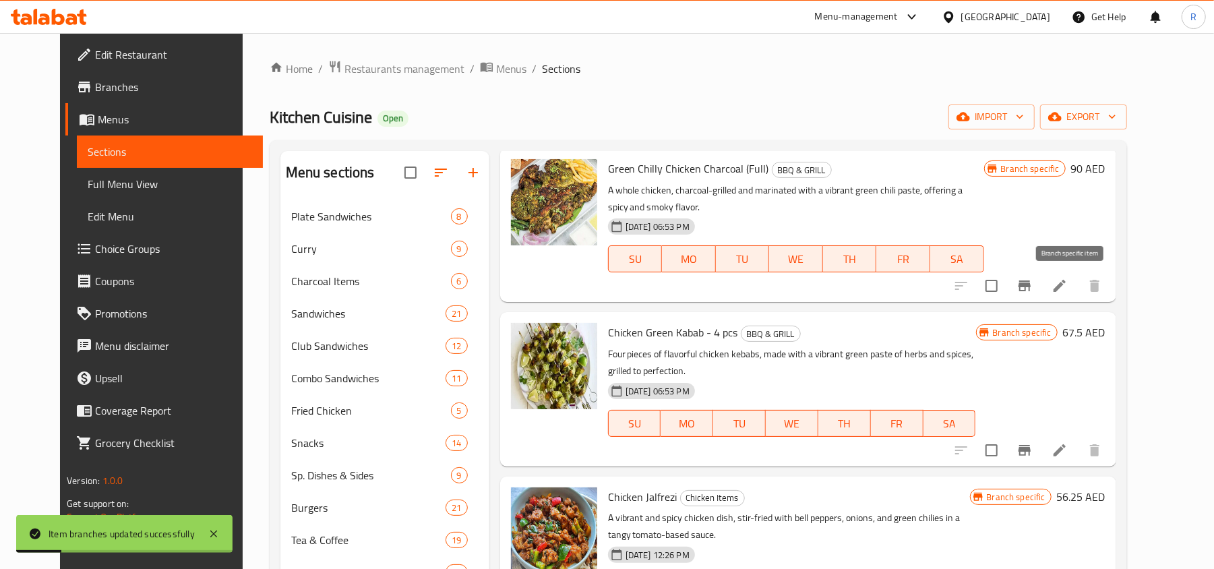
click at [1041, 276] on button "Branch-specific-item" at bounding box center [1024, 286] width 32 height 32
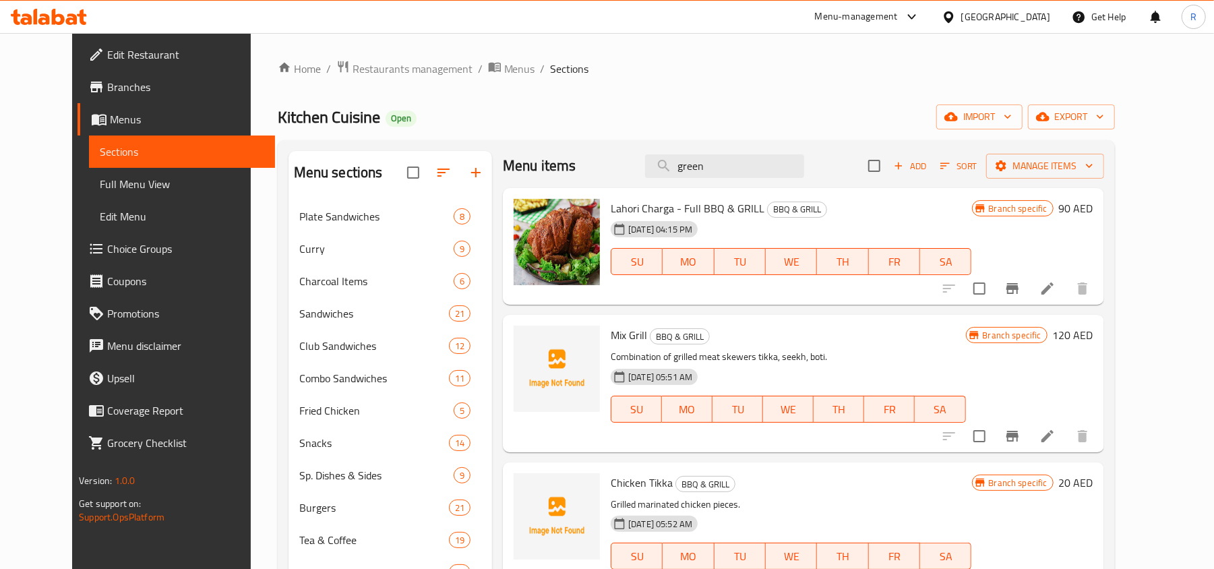
scroll to position [0, 0]
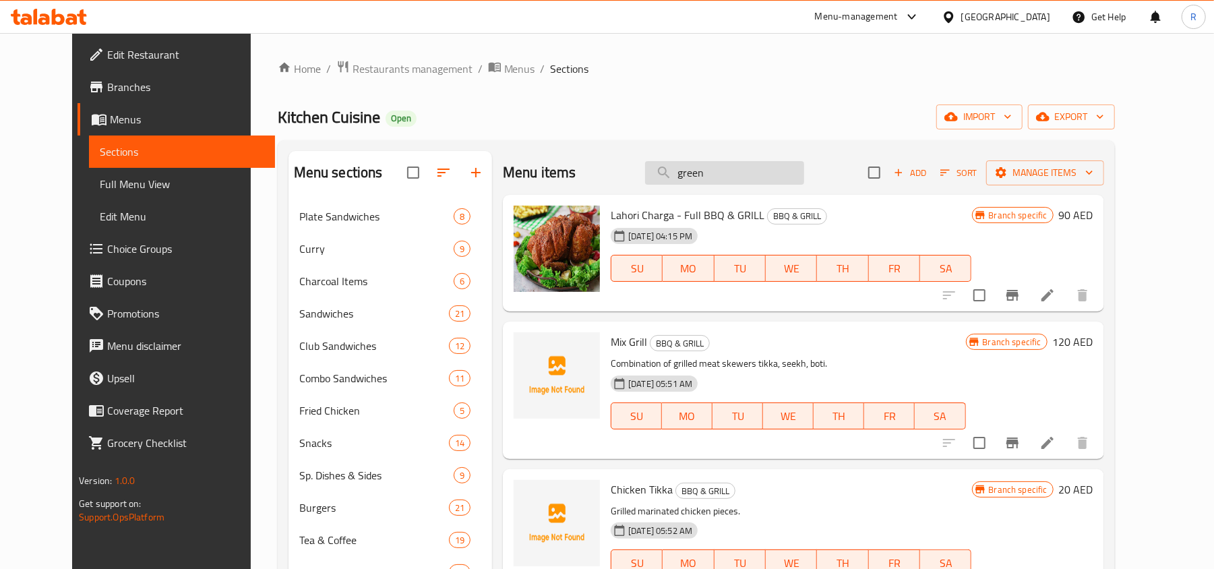
click at [721, 178] on input "green" at bounding box center [724, 173] width 159 height 24
paste input "green"
type input "green"
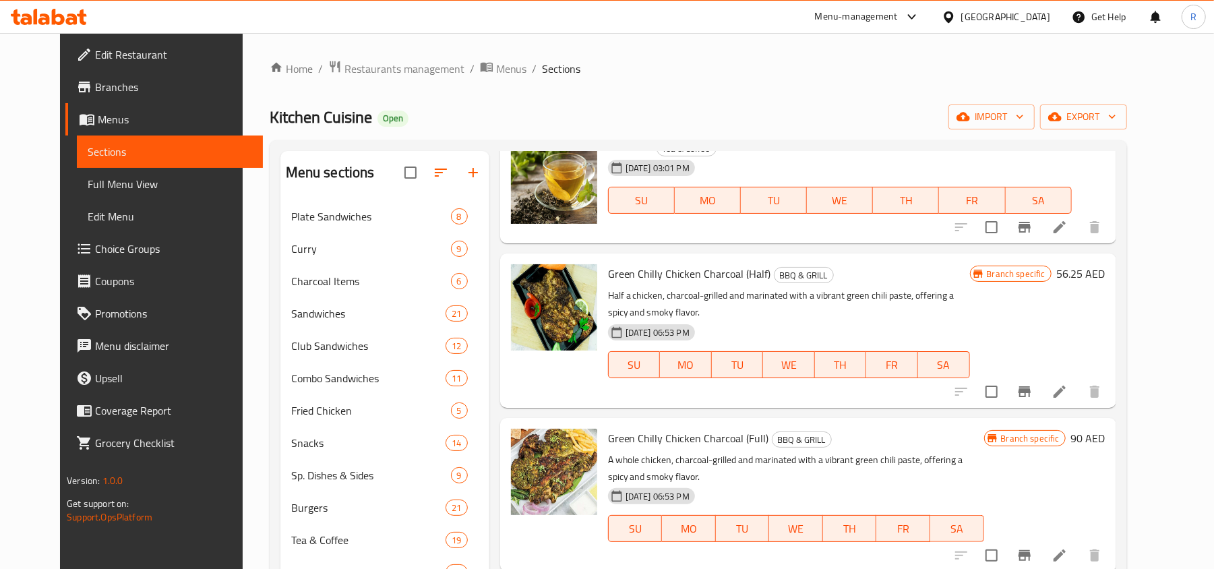
scroll to position [539, 0]
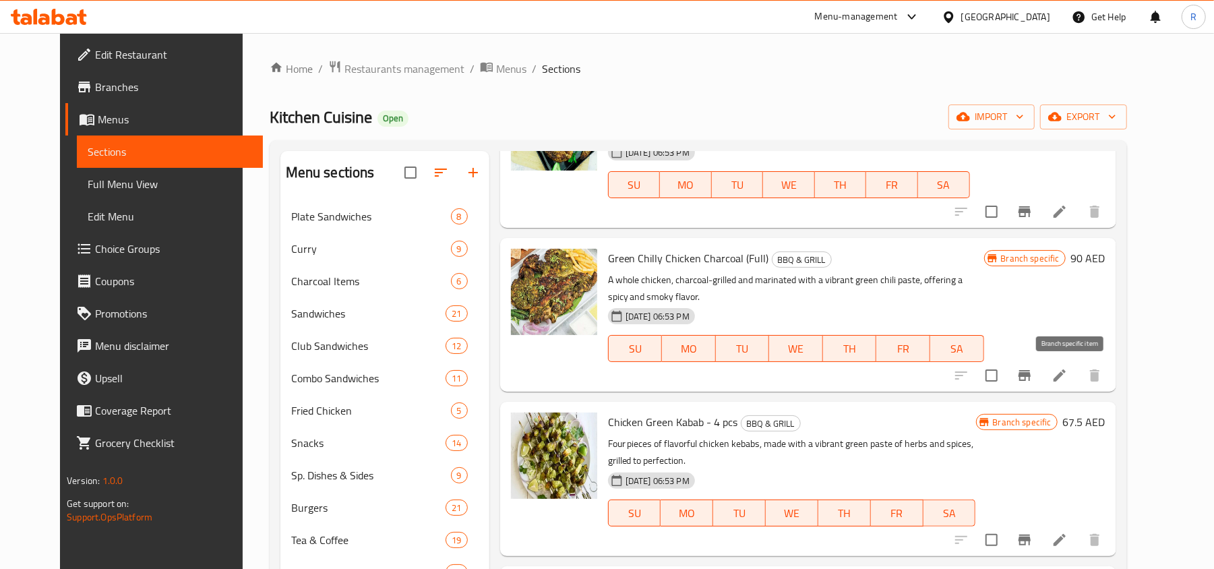
click at [1041, 360] on button "Branch-specific-item" at bounding box center [1024, 375] width 32 height 32
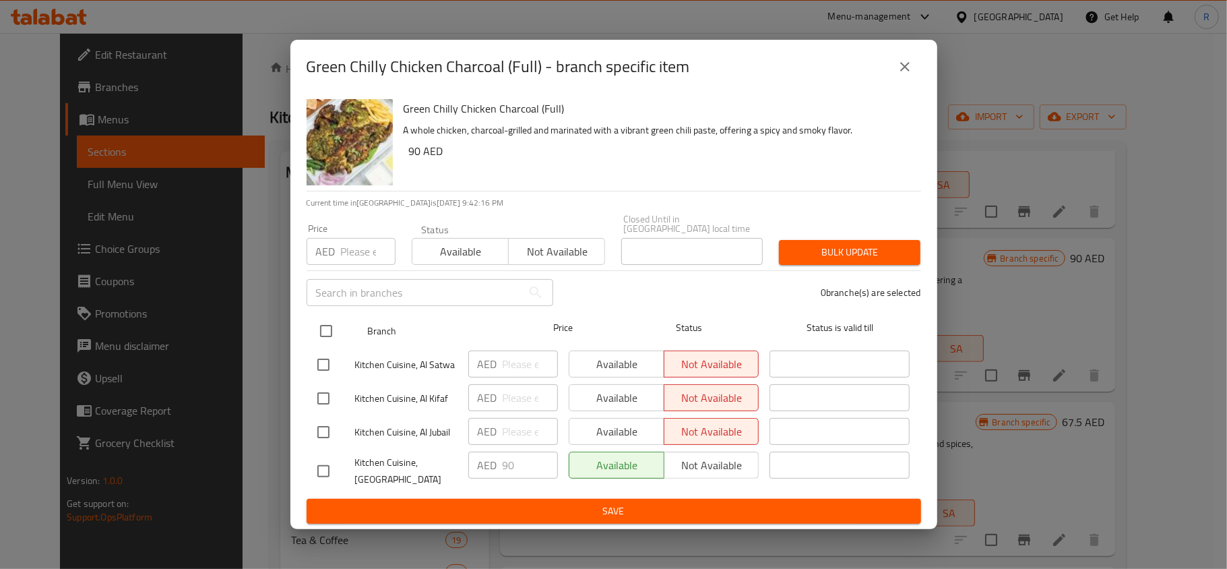
click at [332, 335] on input "checkbox" at bounding box center [326, 331] width 28 height 28
checkbox input "true"
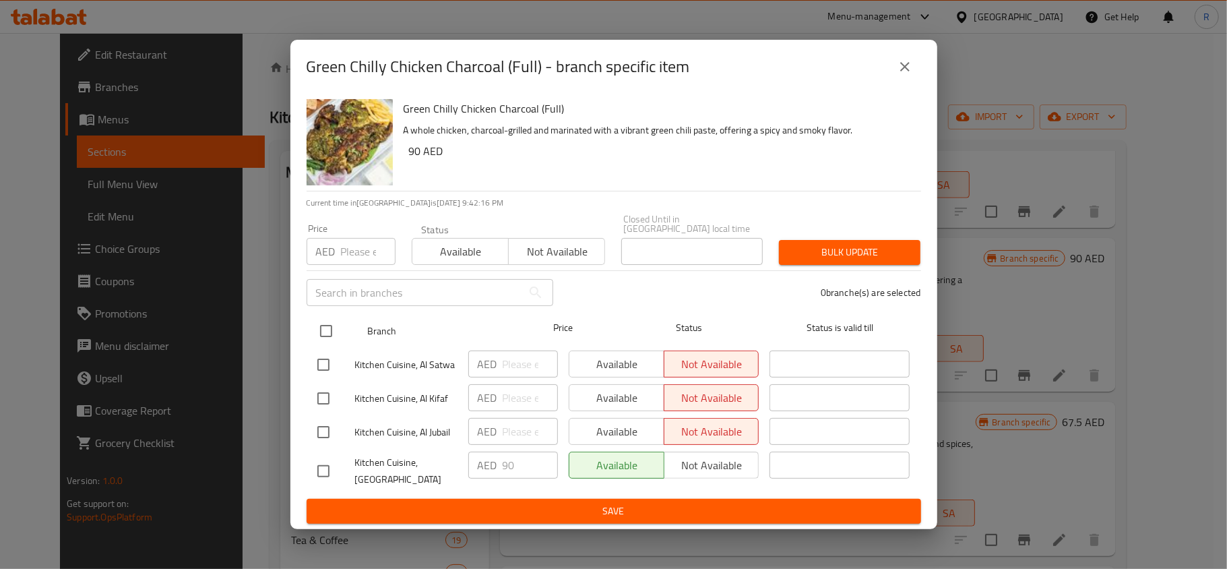
checkbox input "true"
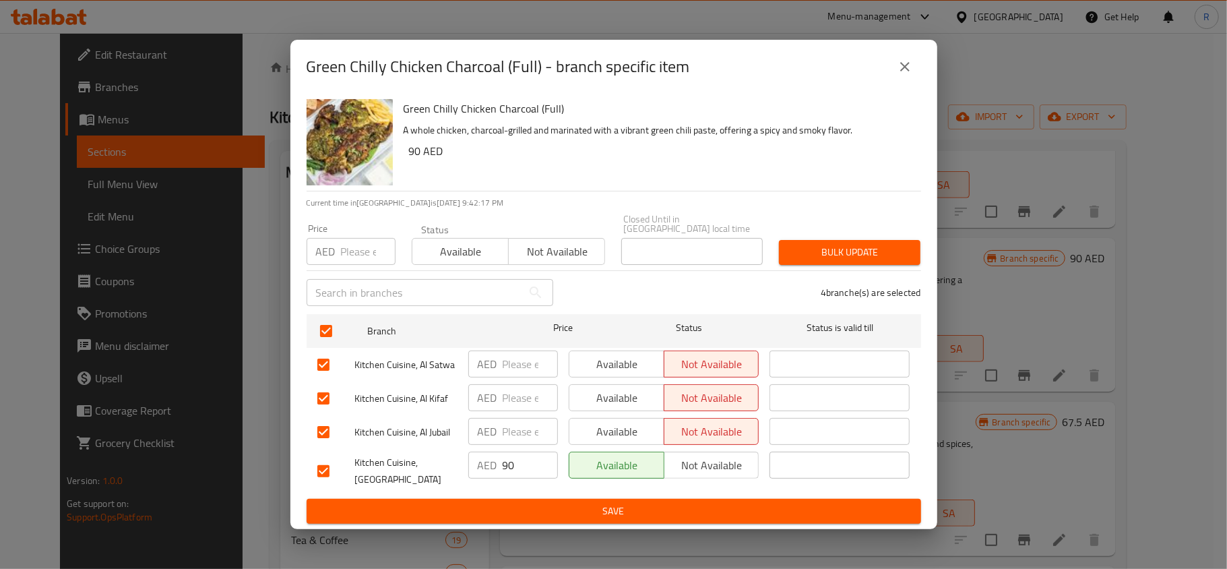
click at [346, 246] on input "number" at bounding box center [368, 251] width 55 height 27
type input "157"
click at [890, 244] on span "Bulk update" at bounding box center [850, 252] width 120 height 17
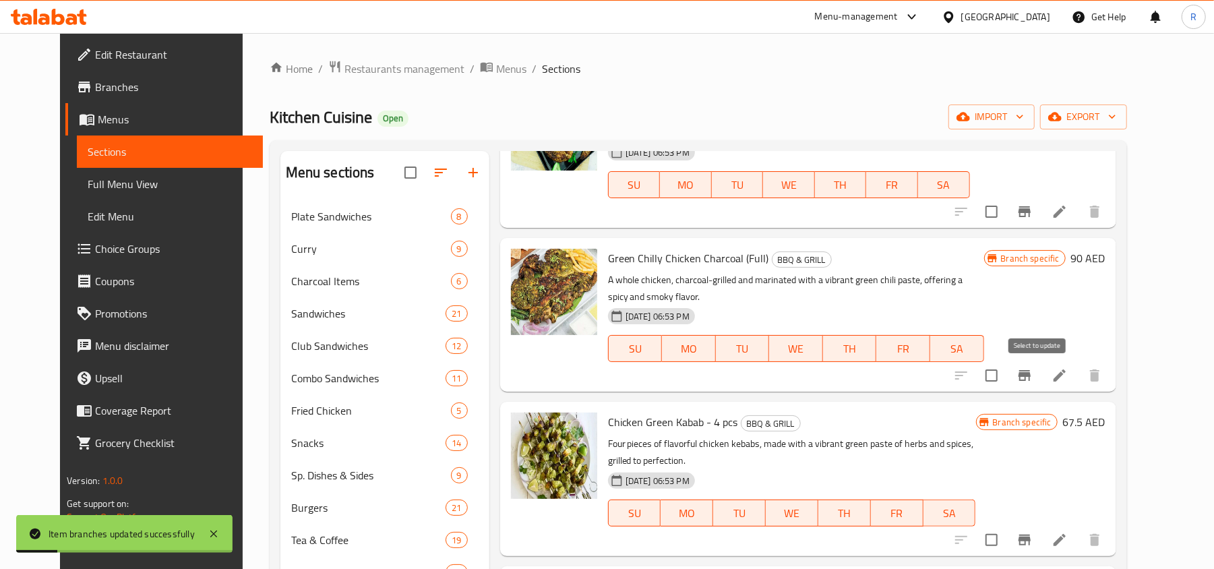
click at [1006, 383] on input "checkbox" at bounding box center [991, 375] width 28 height 28
checkbox input "true"
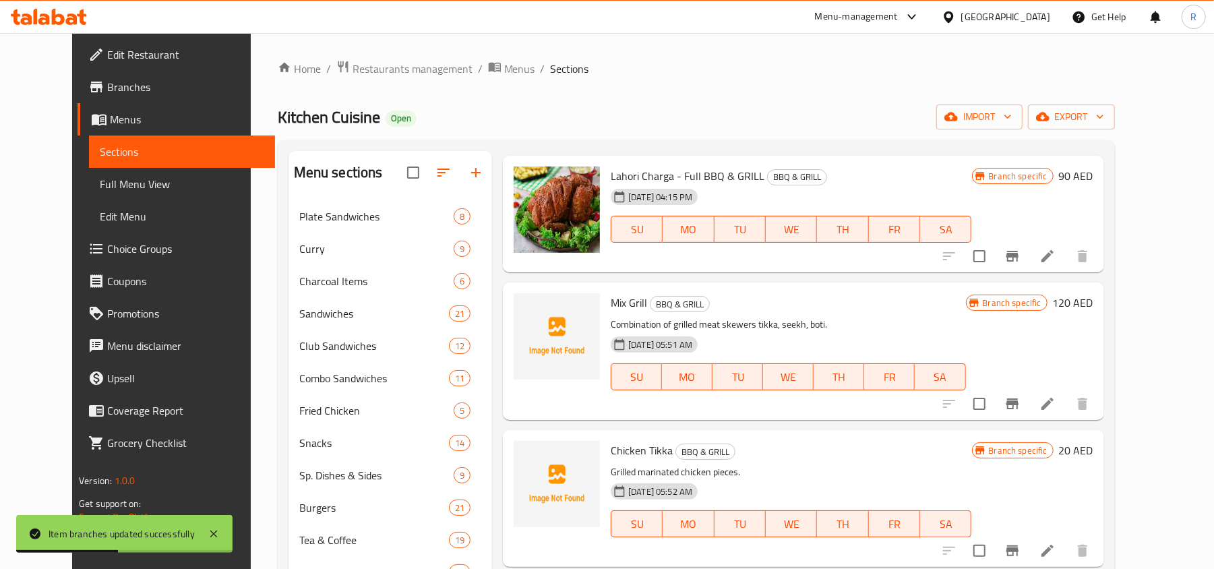
scroll to position [0, 0]
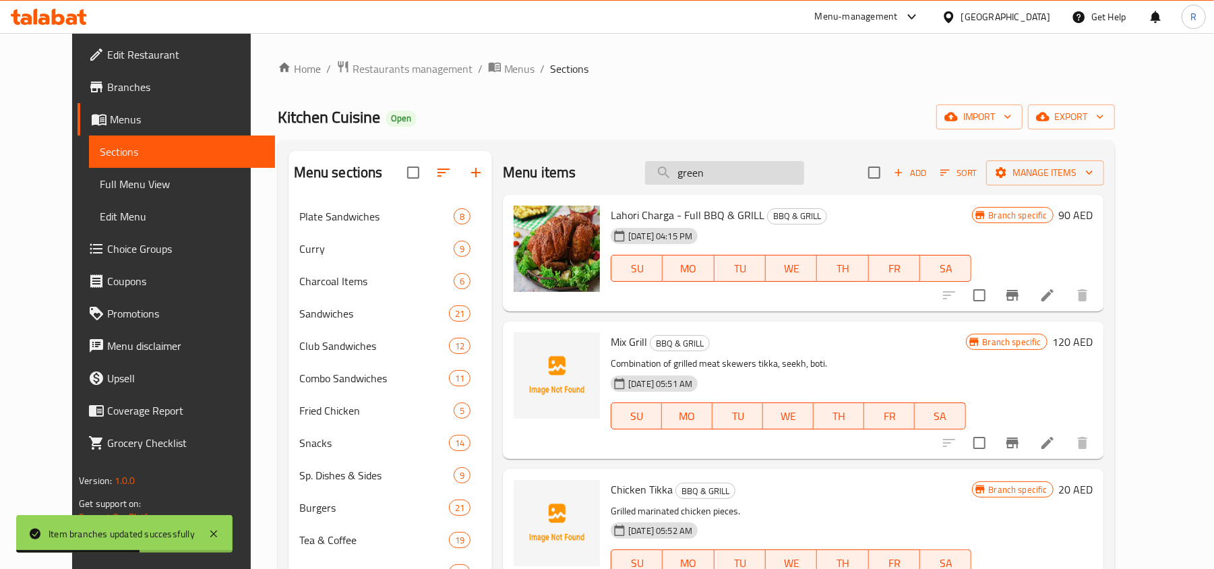
click at [748, 178] on input "green" at bounding box center [724, 173] width 159 height 24
paste input "green"
type input "green"
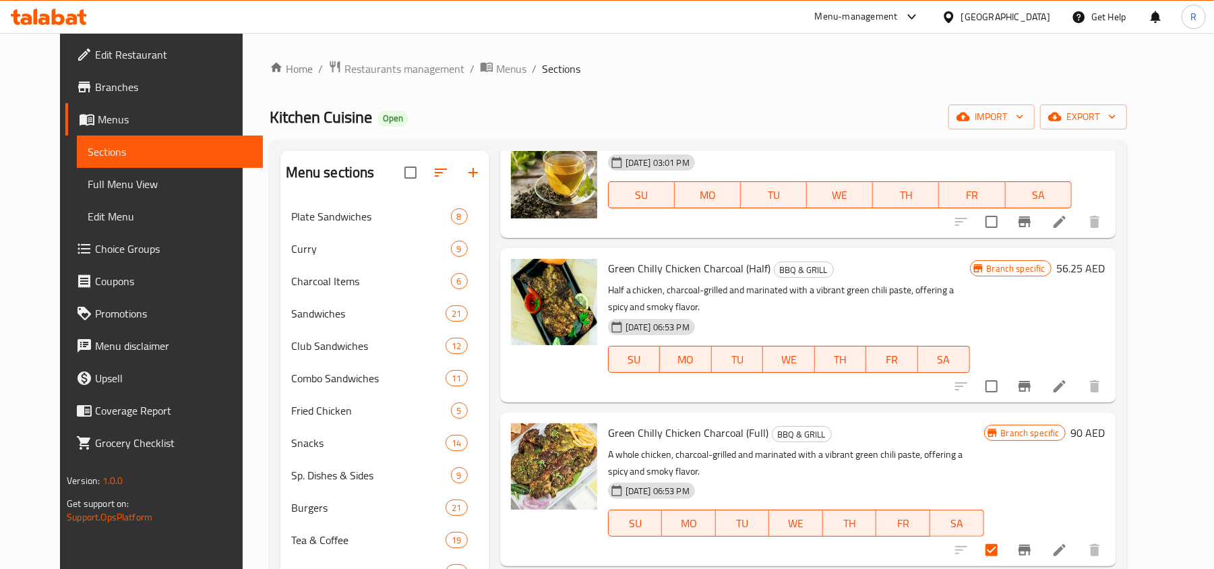
scroll to position [359, 0]
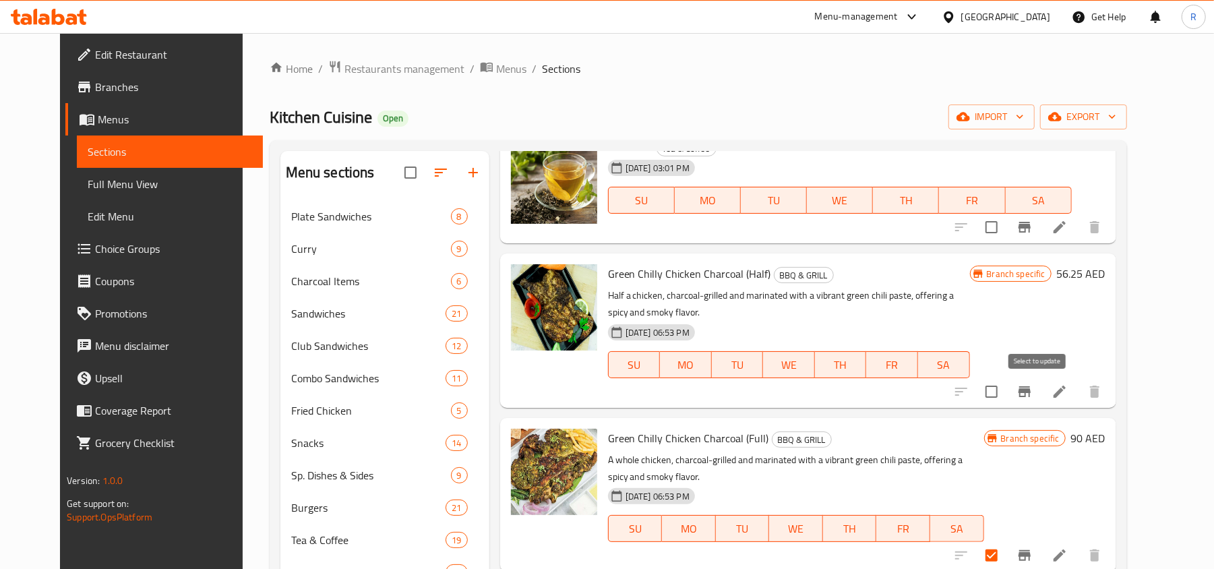
click at [1006, 397] on input "checkbox" at bounding box center [991, 391] width 28 height 28
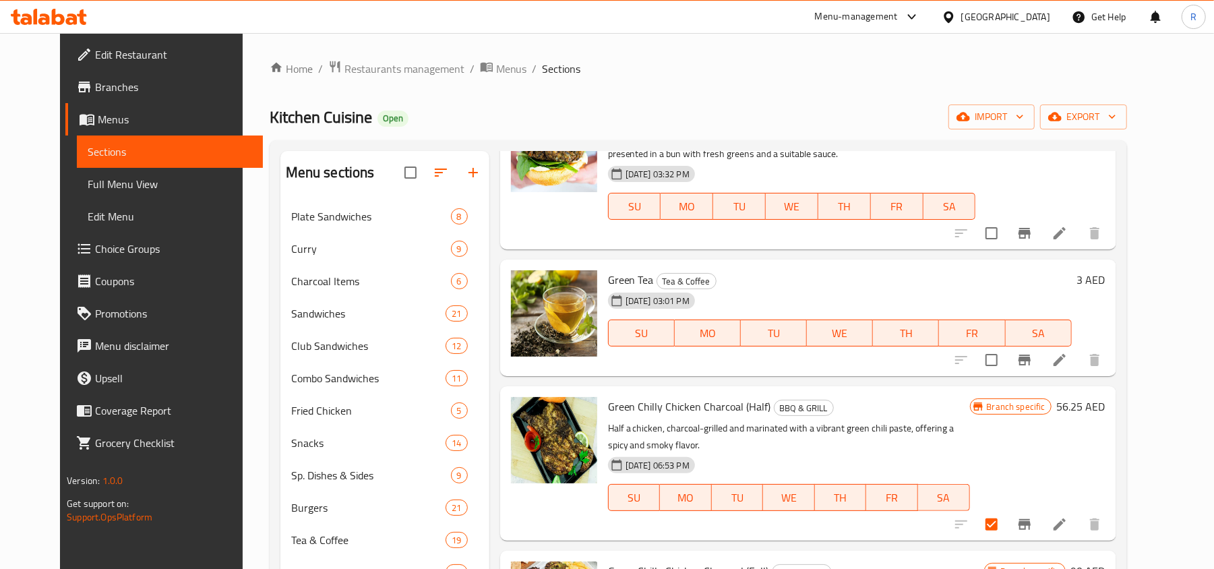
scroll to position [0, 0]
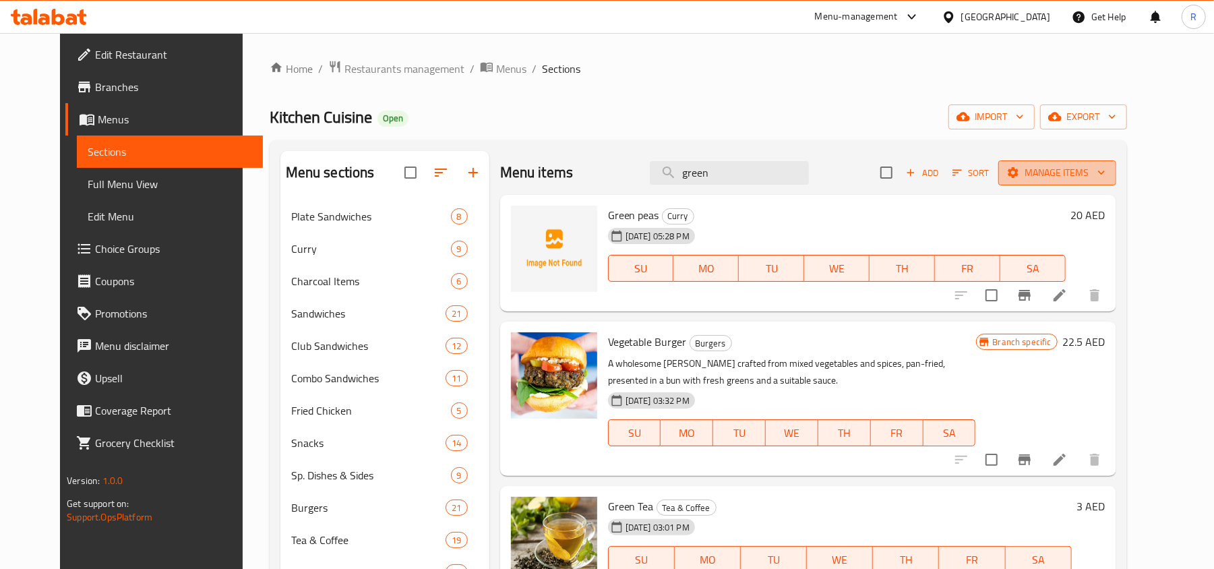
click at [1089, 179] on span "Manage items" at bounding box center [1057, 172] width 96 height 17
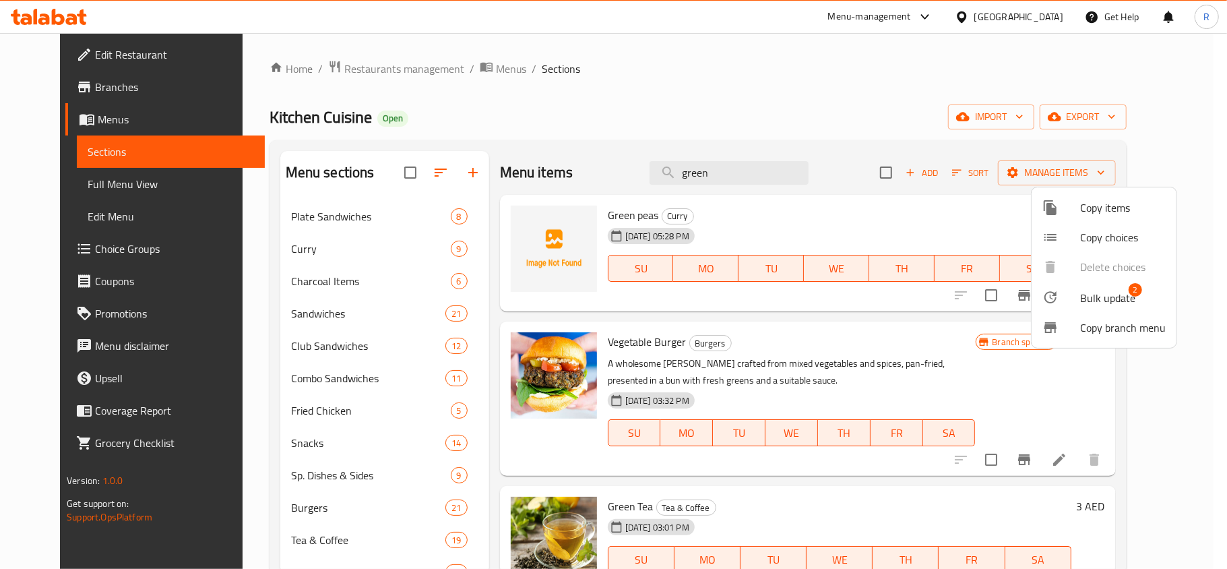
click at [1084, 299] on span "Bulk update" at bounding box center [1107, 298] width 55 height 16
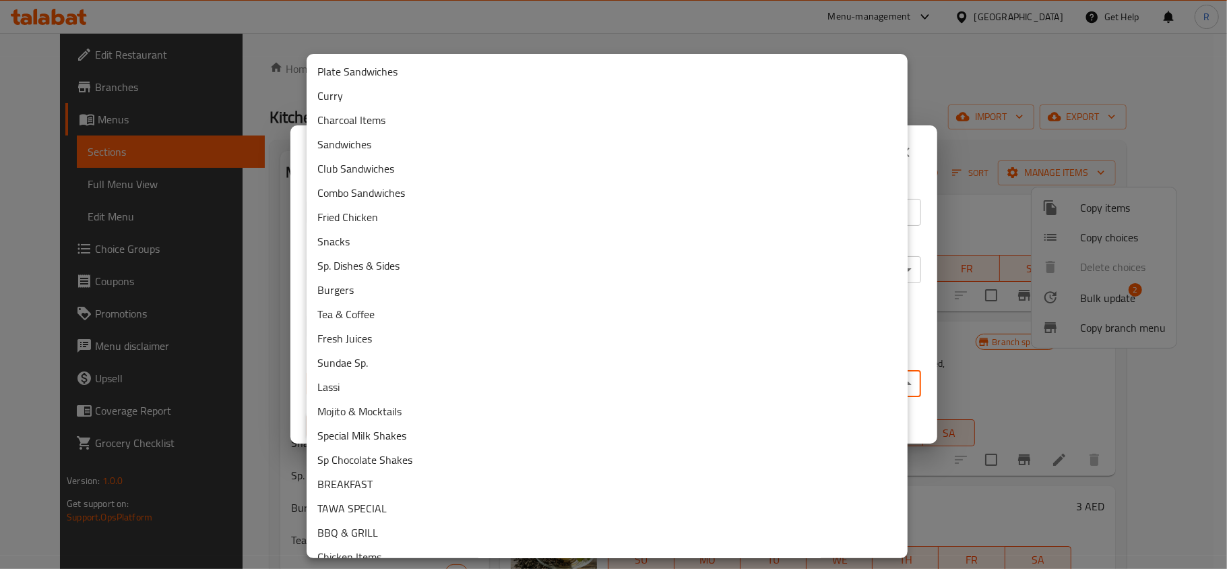
click at [453, 375] on body "​ Menu-management [GEOGRAPHIC_DATA] Get Help R Edit Restaurant Branches Menus S…" at bounding box center [613, 301] width 1227 height 536
click at [362, 125] on li "Charcoal Items" at bounding box center [607, 120] width 601 height 24
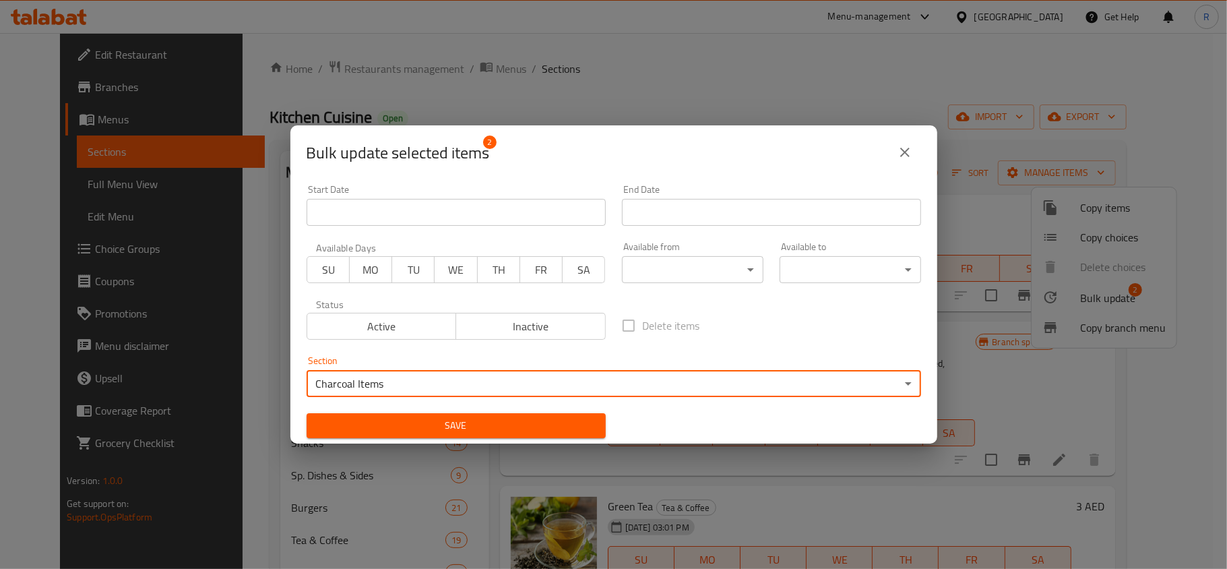
click at [527, 421] on span "Save" at bounding box center [456, 425] width 278 height 17
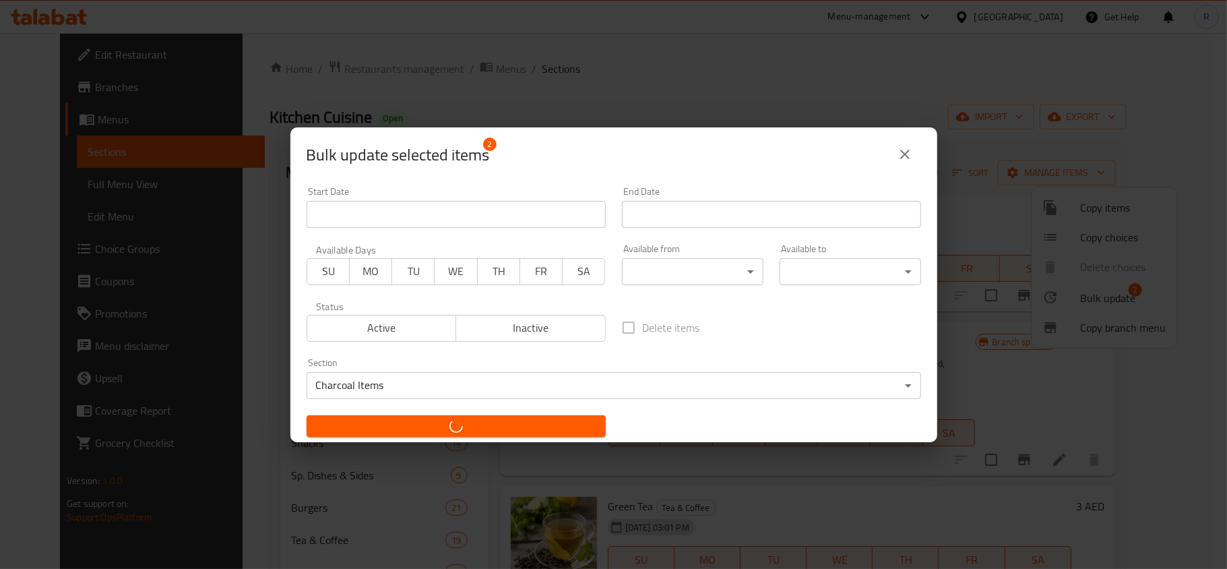
checkbox input "false"
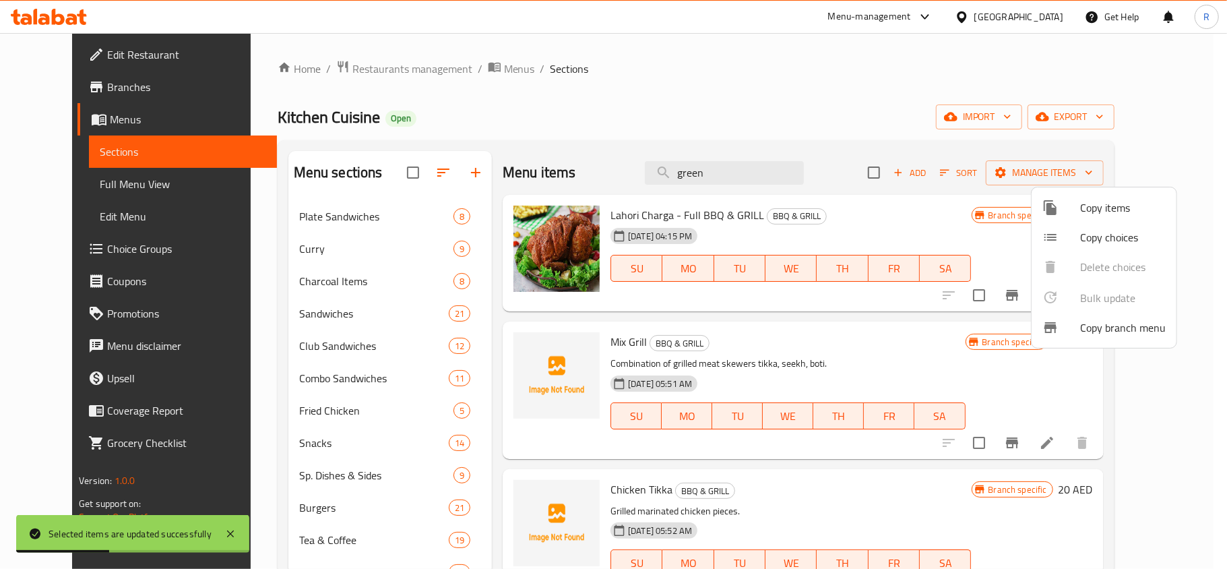
click at [747, 166] on div at bounding box center [613, 284] width 1227 height 569
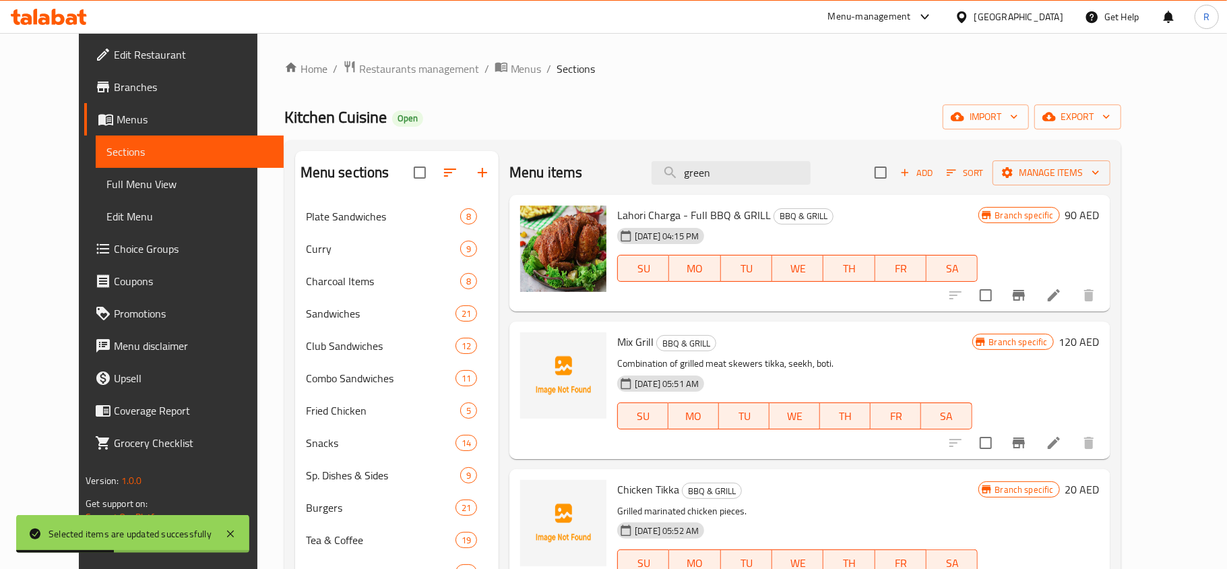
click at [747, 166] on input "green" at bounding box center [731, 173] width 159 height 24
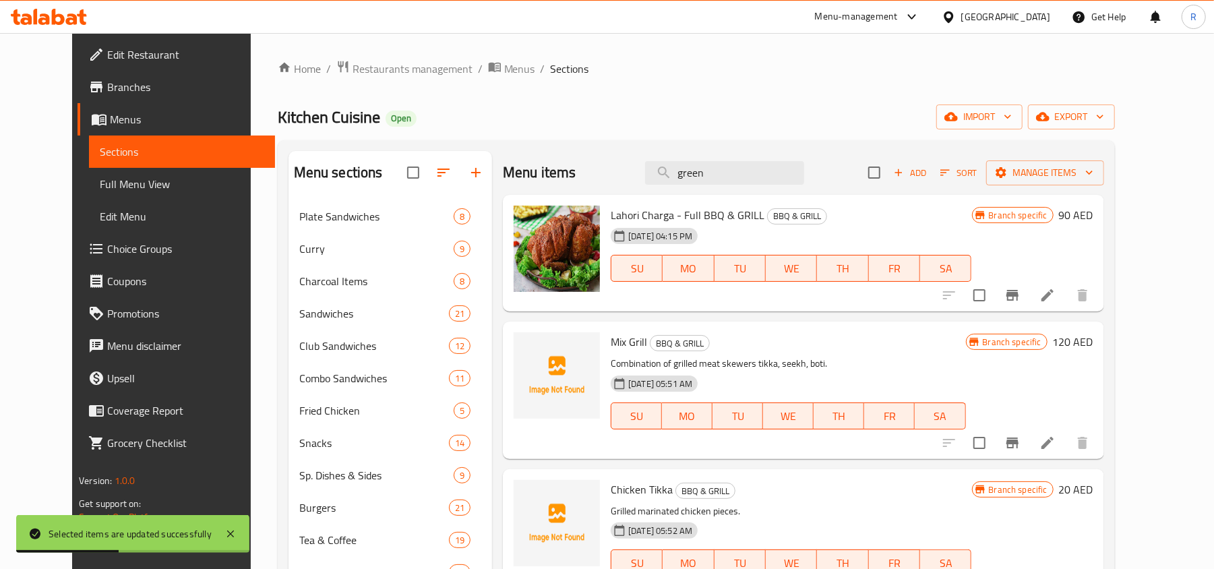
click at [747, 166] on input "green" at bounding box center [724, 173] width 159 height 24
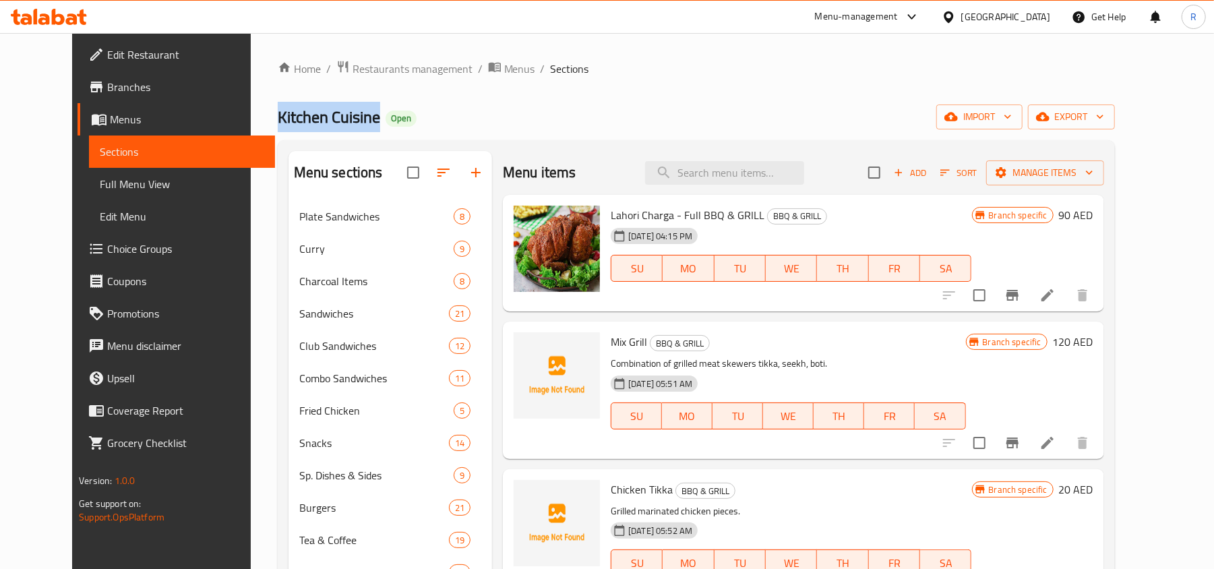
drag, startPoint x: 233, startPoint y: 127, endPoint x: 332, endPoint y: 117, distance: 100.3
click at [332, 117] on h2 "Kitchen Cuisine Open" at bounding box center [347, 117] width 139 height 22
copy span "Kitchen Cuisine"
paste input "Kitchen Cuisine"
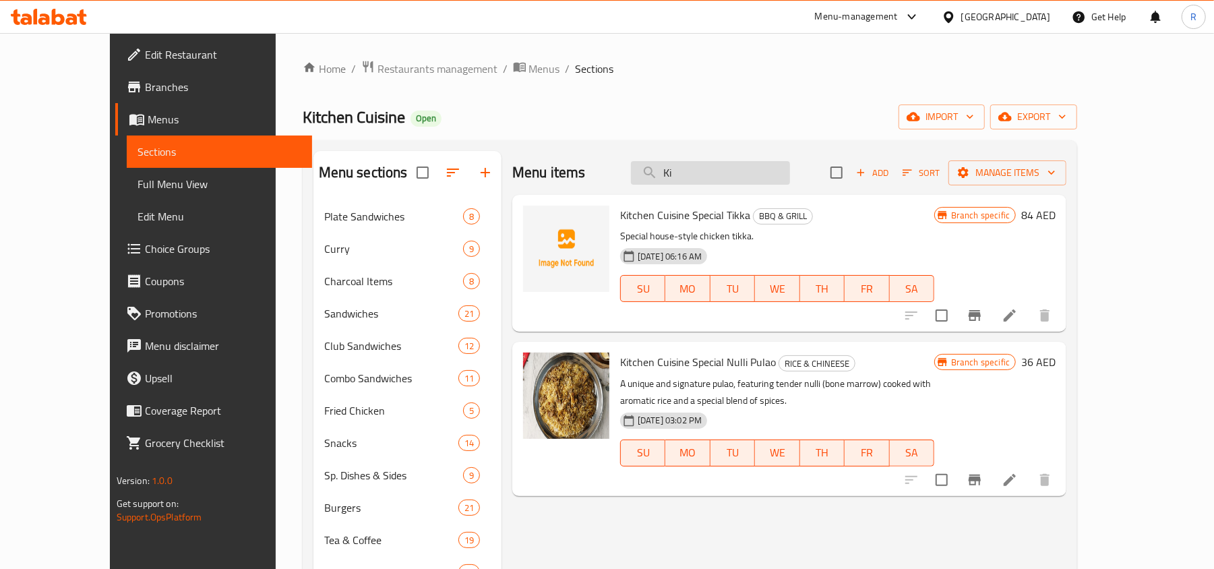
type input "K"
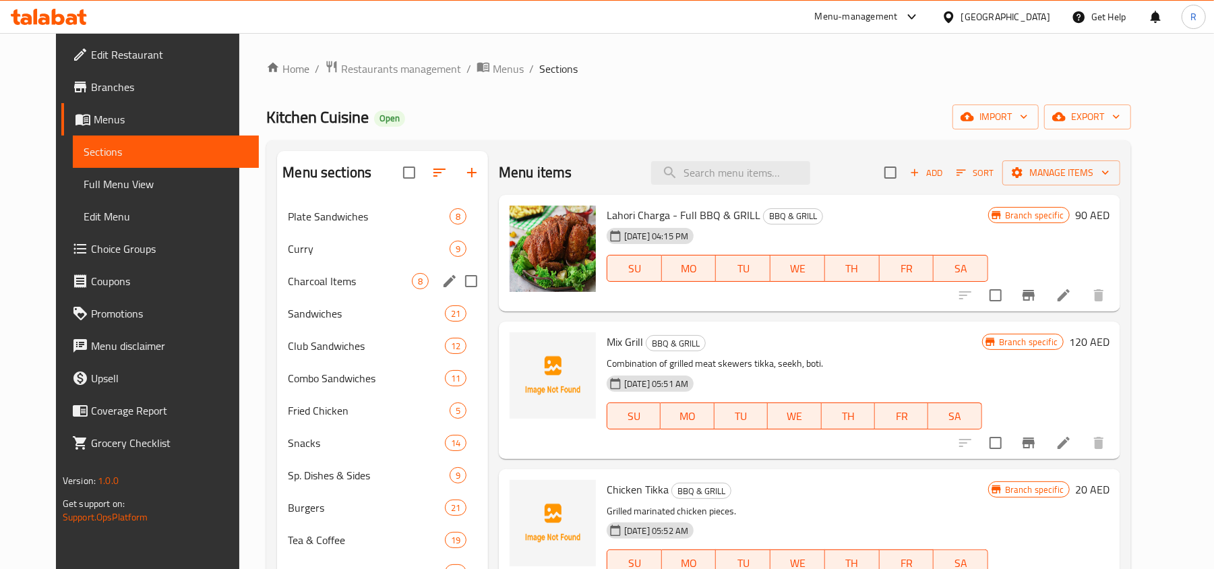
click at [316, 292] on div "Charcoal Items 8" at bounding box center [382, 281] width 211 height 32
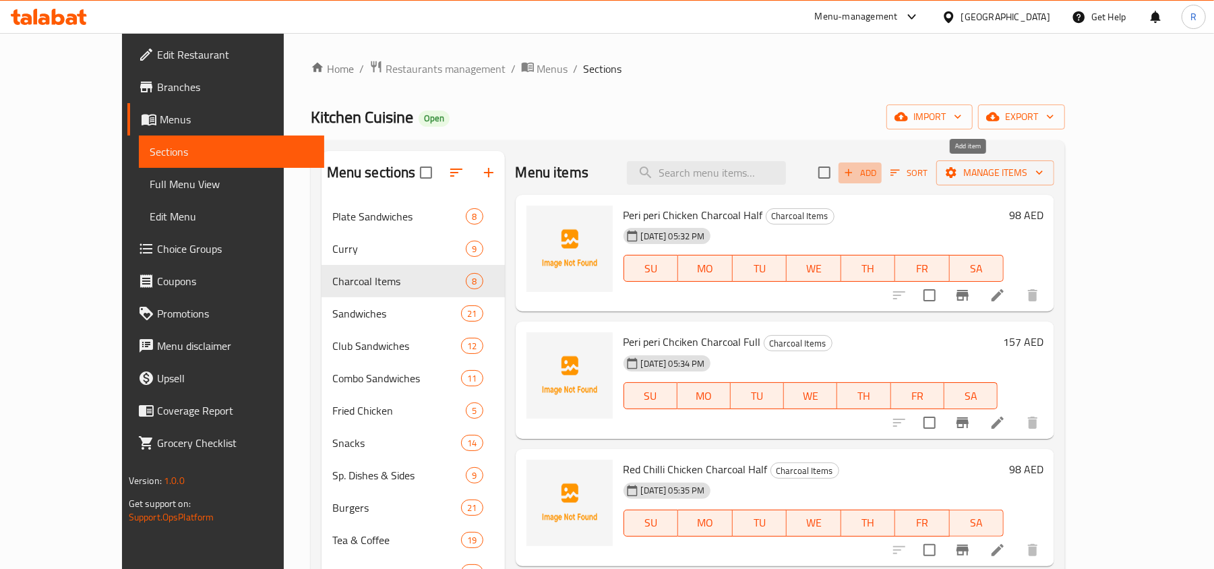
click at [878, 175] on span "Add" at bounding box center [860, 173] width 36 height 16
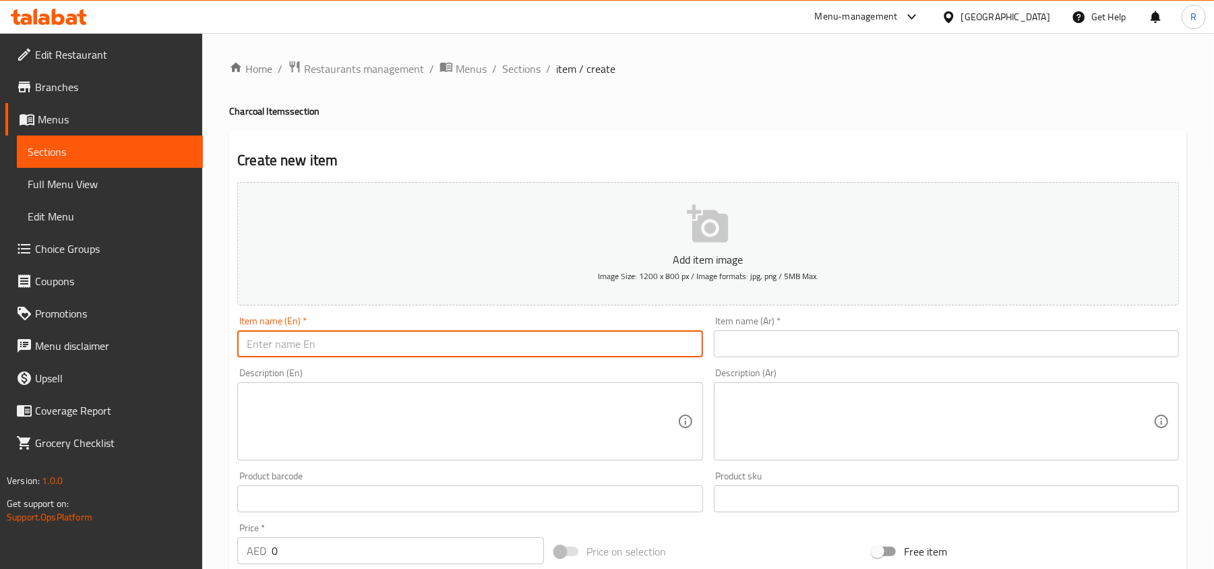
paste input "Kitchen Cusisine Sp. Chicken Charcoal Half"
click at [340, 345] on input "Kitchen Cusisine Sp. Chicken Charcoal Half" at bounding box center [469, 343] width 465 height 27
click at [454, 343] on input "Kitchen Cusisine Sp. Chicken Charcoal Half" at bounding box center [469, 343] width 465 height 27
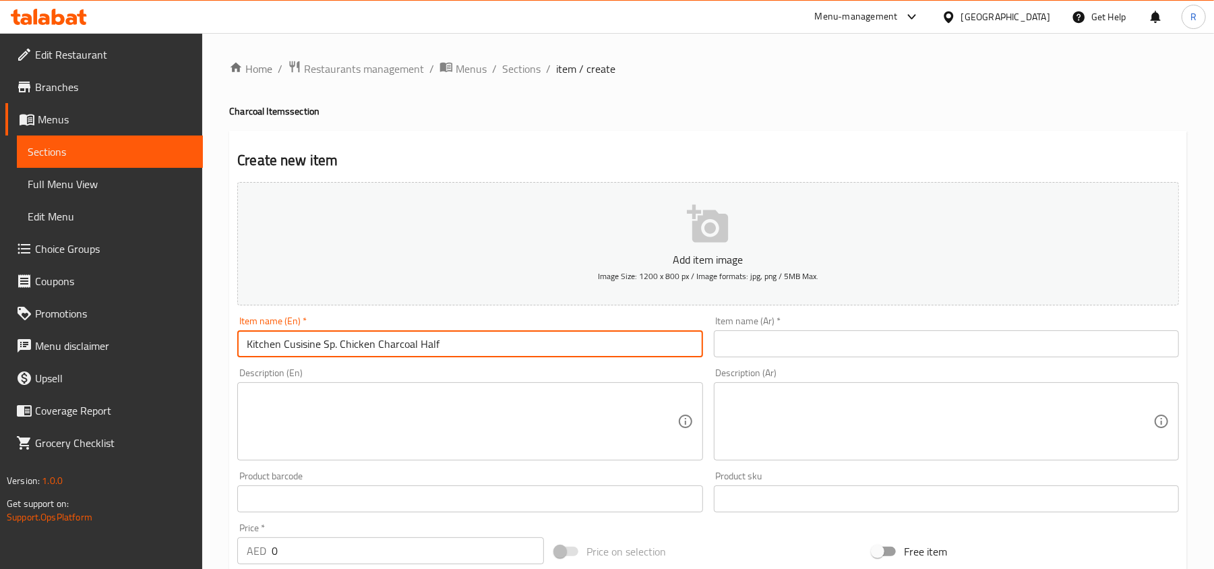
click at [454, 343] on input "Kitchen Cusisine Sp. Chicken Charcoal Half" at bounding box center [469, 343] width 465 height 27
paste input "isine Special"
type input "Kitchen Cuisine Special Chicken Charcoal Half"
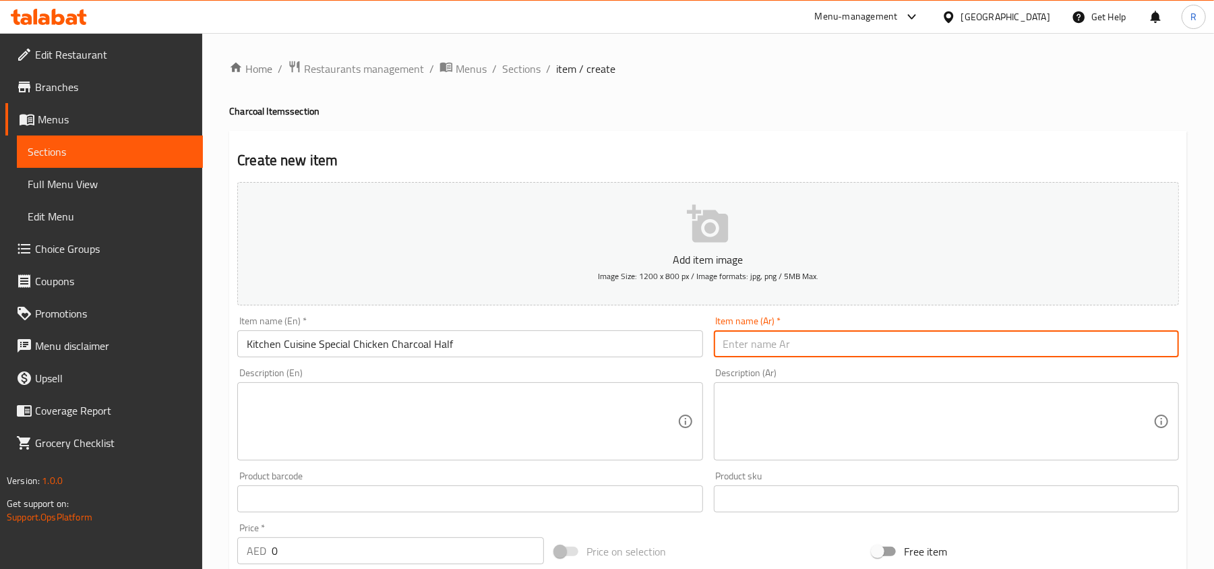
click at [962, 348] on input "text" at bounding box center [946, 343] width 465 height 27
paste input "مطبخ المطبخ الخاص نصف دجاج مشوي على الفحم"
drag, startPoint x: 1109, startPoint y: 348, endPoint x: 1171, endPoint y: 348, distance: 62.0
click at [1171, 348] on input "مطبخ المطبخ الخاص نصف دجاج مشوي على الفحم" at bounding box center [946, 343] width 465 height 27
drag, startPoint x: 968, startPoint y: 346, endPoint x: 1031, endPoint y: 349, distance: 63.4
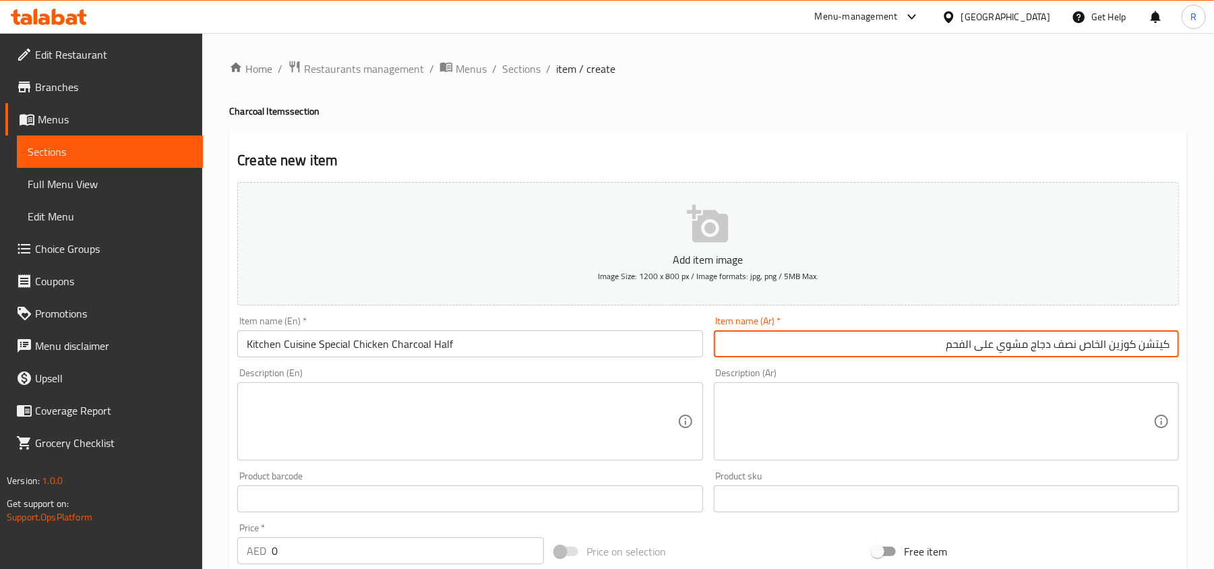
click at [1031, 349] on input "كيتشن كوزين الخاص نصف دجاج مشوي على الفحم" at bounding box center [946, 343] width 465 height 27
type input "كيتشن كوزين الخاص نصف دجاج فحم"
click at [562, 450] on textarea at bounding box center [462, 422] width 430 height 64
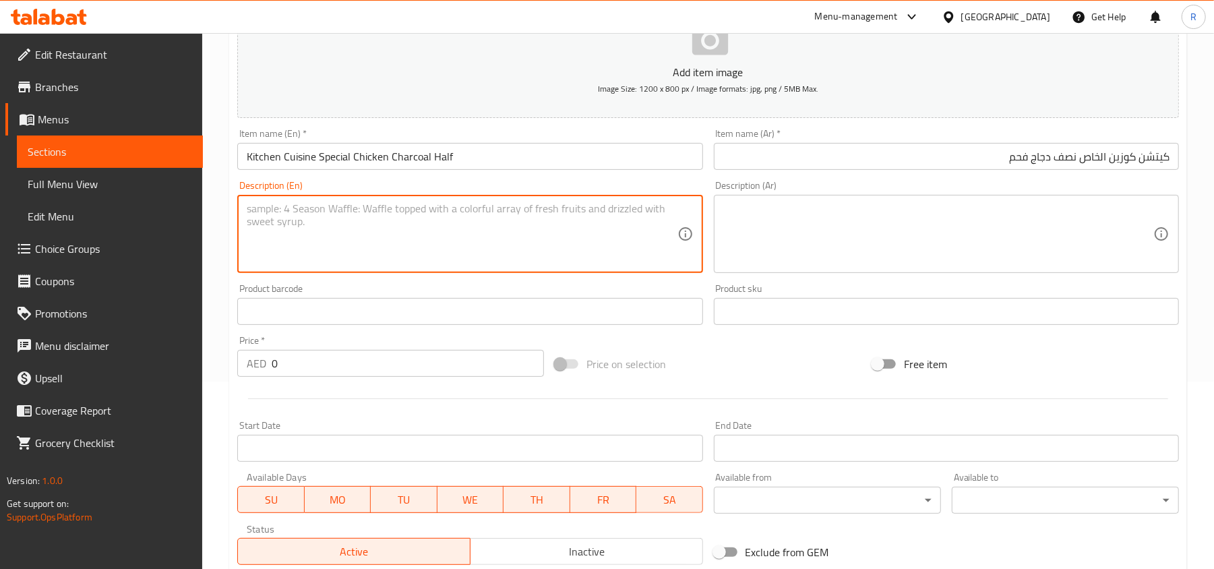
scroll to position [359, 0]
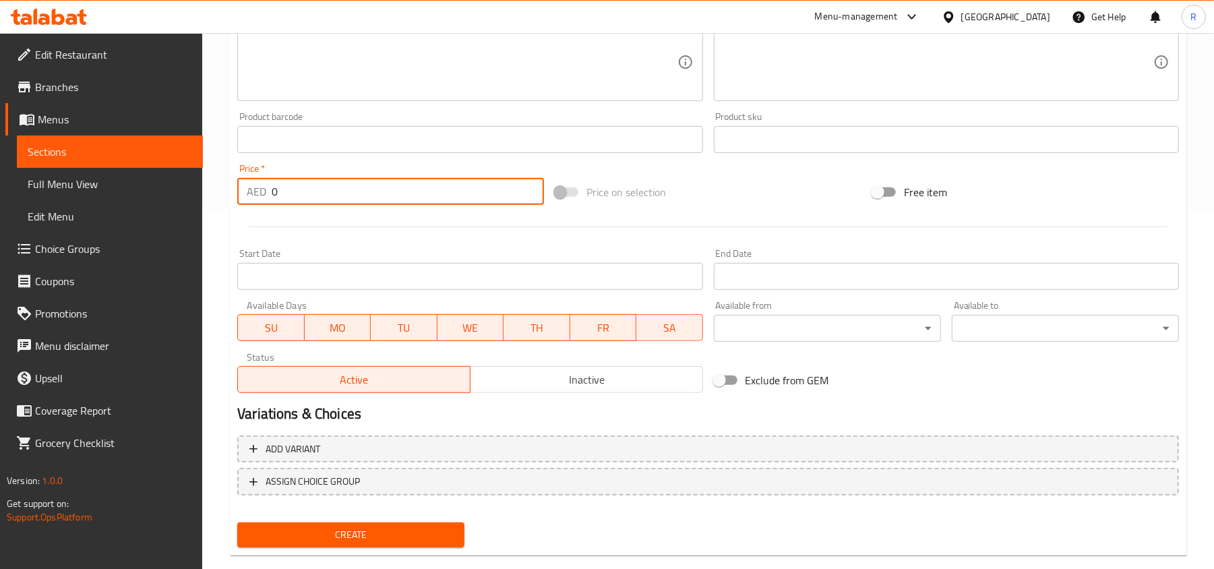
drag, startPoint x: 284, startPoint y: 204, endPoint x: 259, endPoint y: 204, distance: 25.6
click at [259, 204] on div "AED 0 Price *" at bounding box center [390, 191] width 307 height 27
type input "106"
click at [426, 543] on button "Create" at bounding box center [350, 534] width 227 height 25
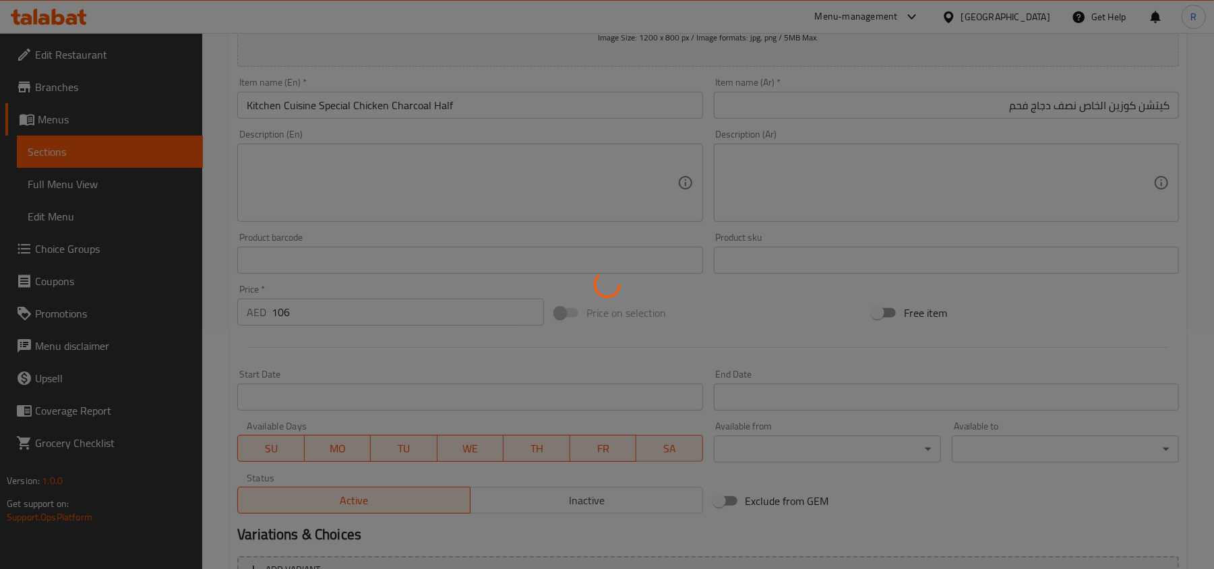
scroll to position [0, 0]
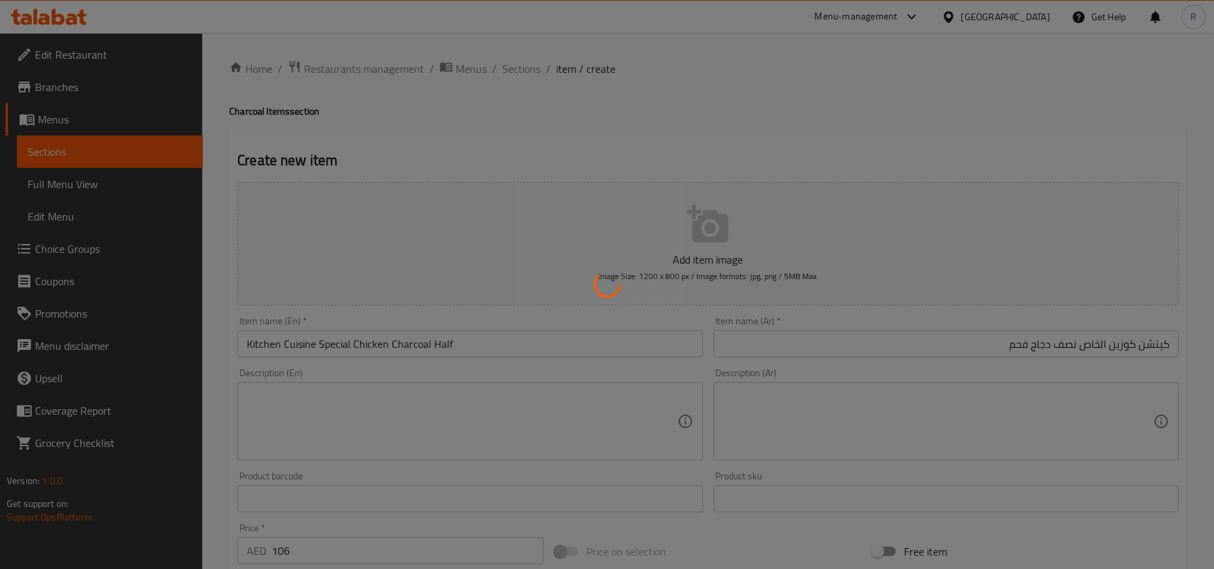
type input "0"
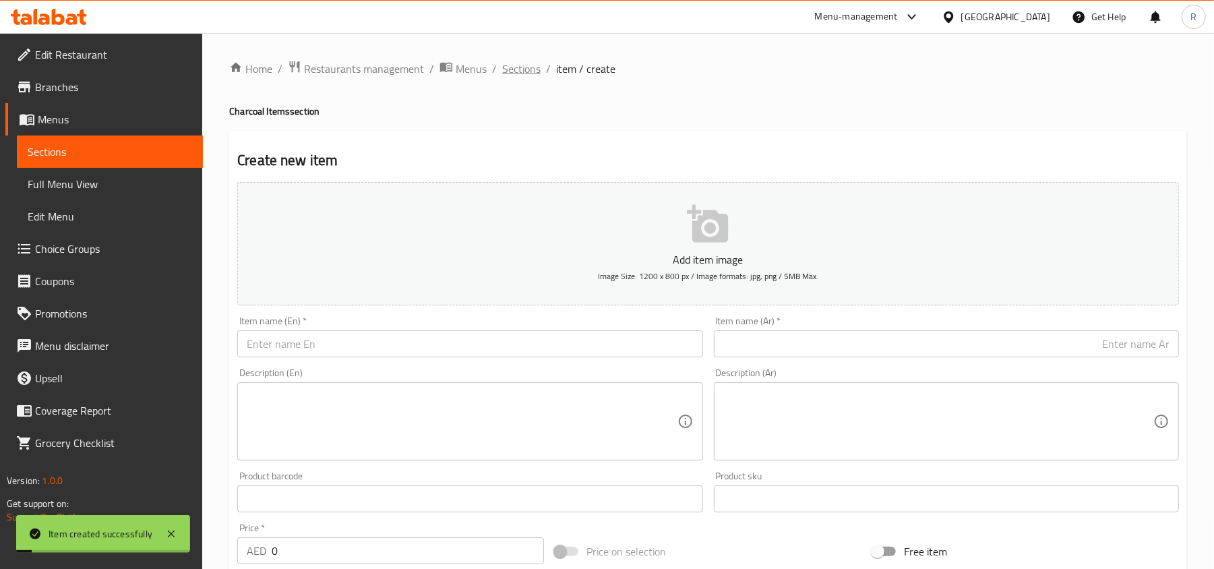
click at [526, 77] on span "Sections" at bounding box center [521, 69] width 38 height 16
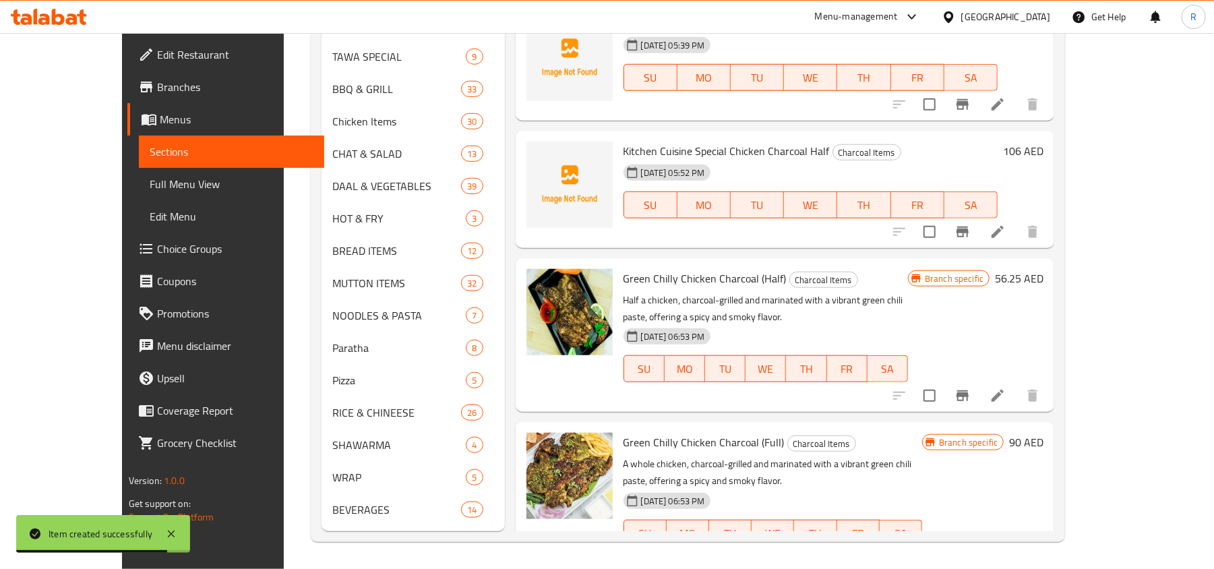
scroll to position [90, 0]
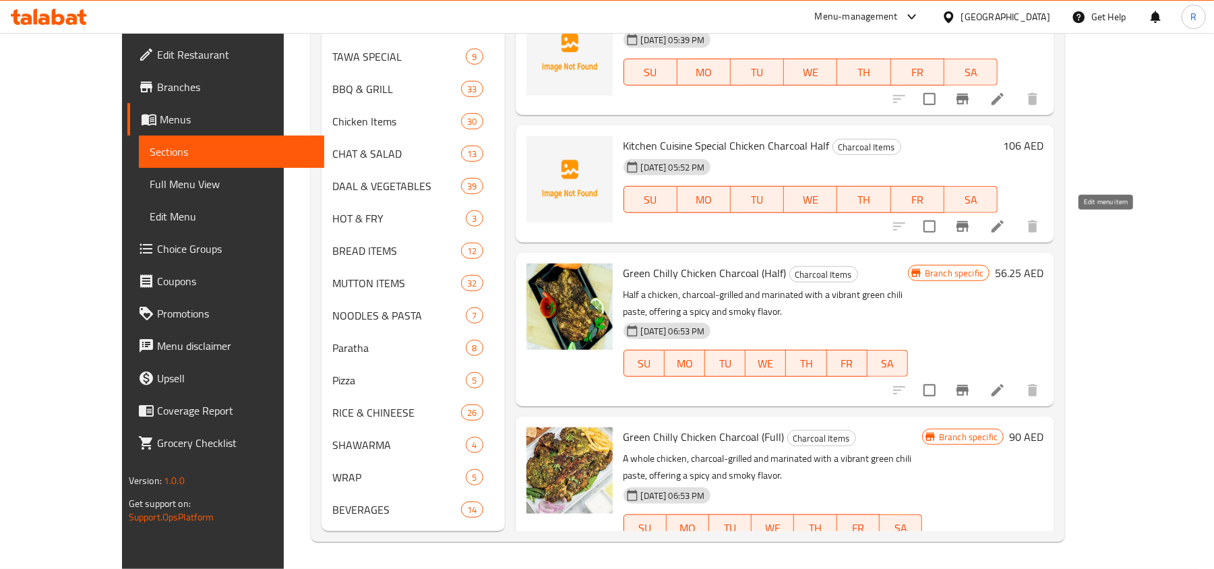
click at [1006, 230] on icon at bounding box center [997, 226] width 16 height 16
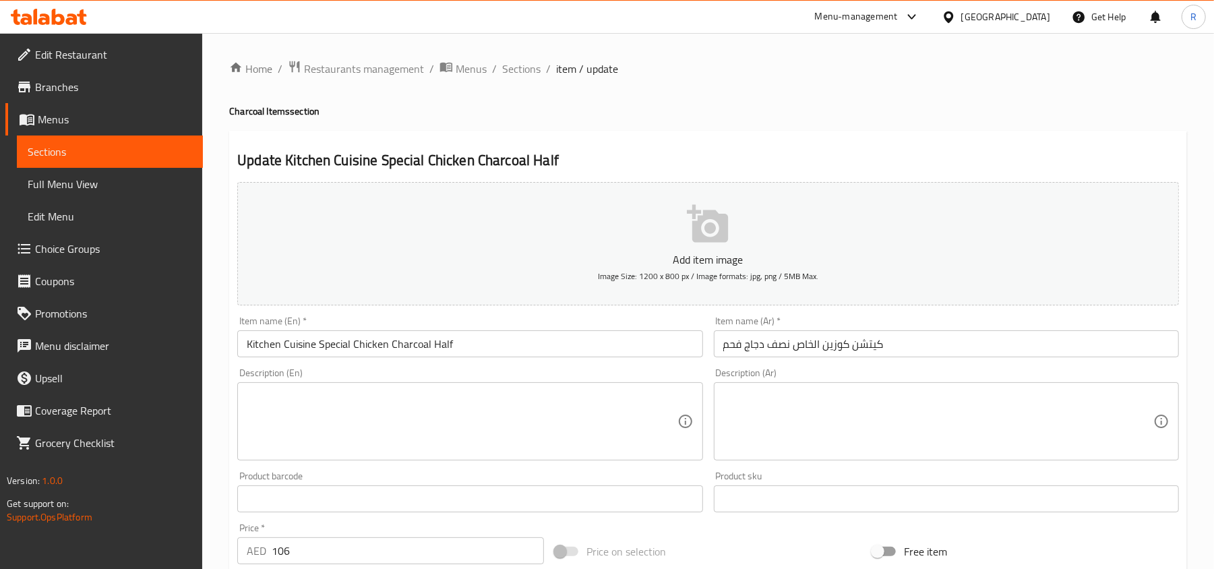
click at [422, 348] on input "Kitchen Cuisine Special Chicken Charcoal Half" at bounding box center [469, 343] width 465 height 27
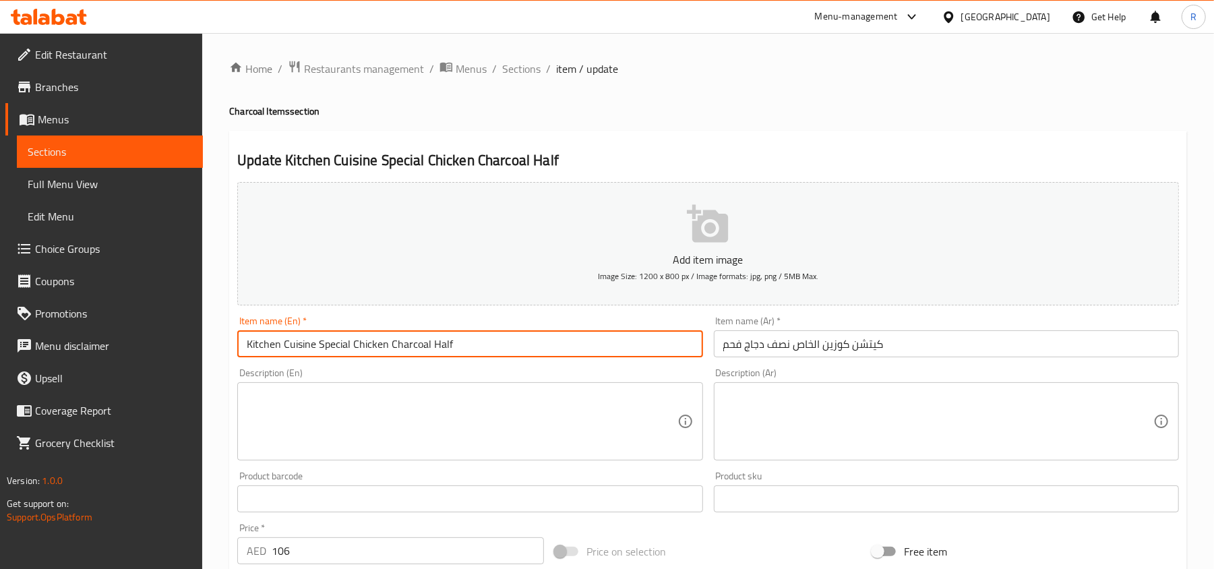
click at [422, 348] on input "Kitchen Cuisine Special Chicken Charcoal Half" at bounding box center [469, 343] width 465 height 27
click at [497, 343] on input "Kitchen Cuisine Special Chicken Charcoal Half" at bounding box center [469, 343] width 465 height 27
click at [497, 437] on textarea at bounding box center [462, 422] width 430 height 64
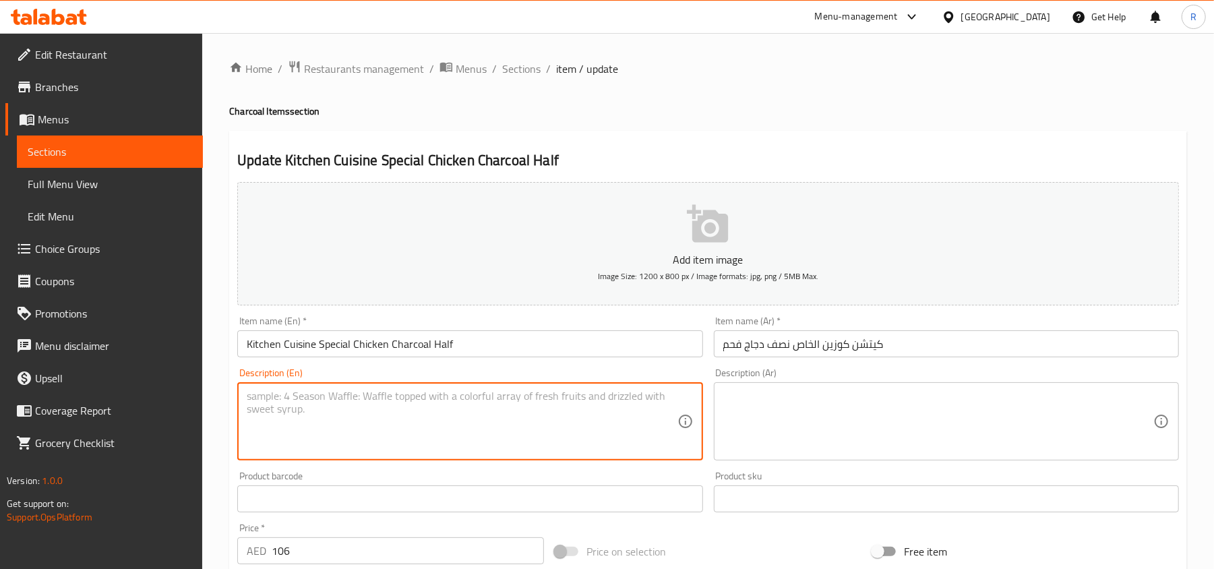
click at [425, 348] on input "Kitchen Cuisine Special Chicken Charcoal Half" at bounding box center [469, 343] width 465 height 27
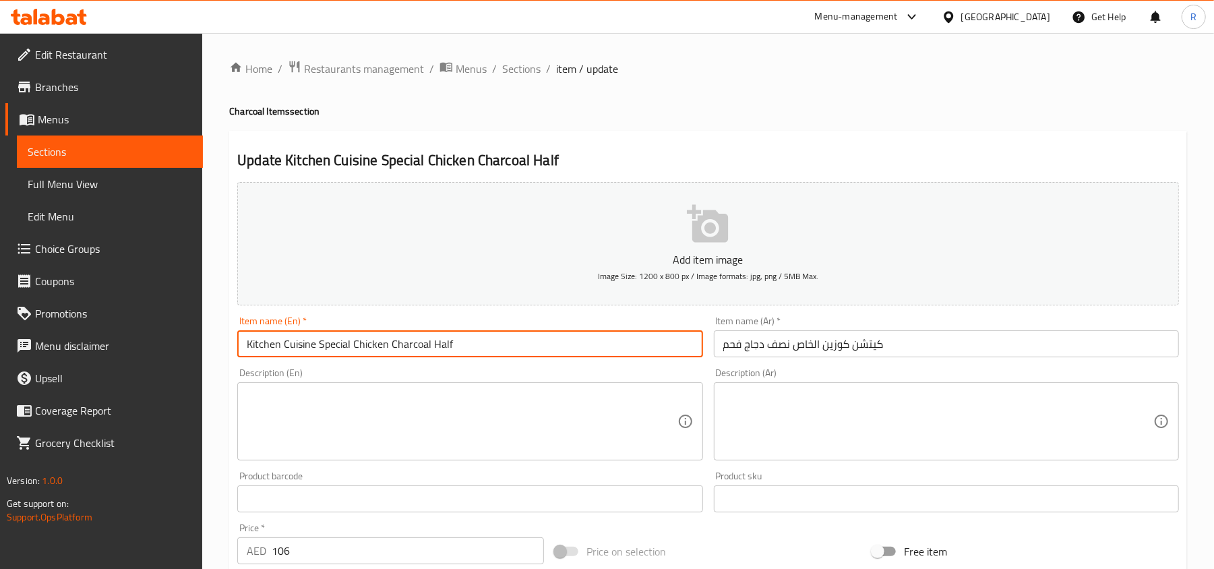
click at [425, 348] on input "Kitchen Cuisine Special Chicken Charcoal Half" at bounding box center [469, 343] width 465 height 27
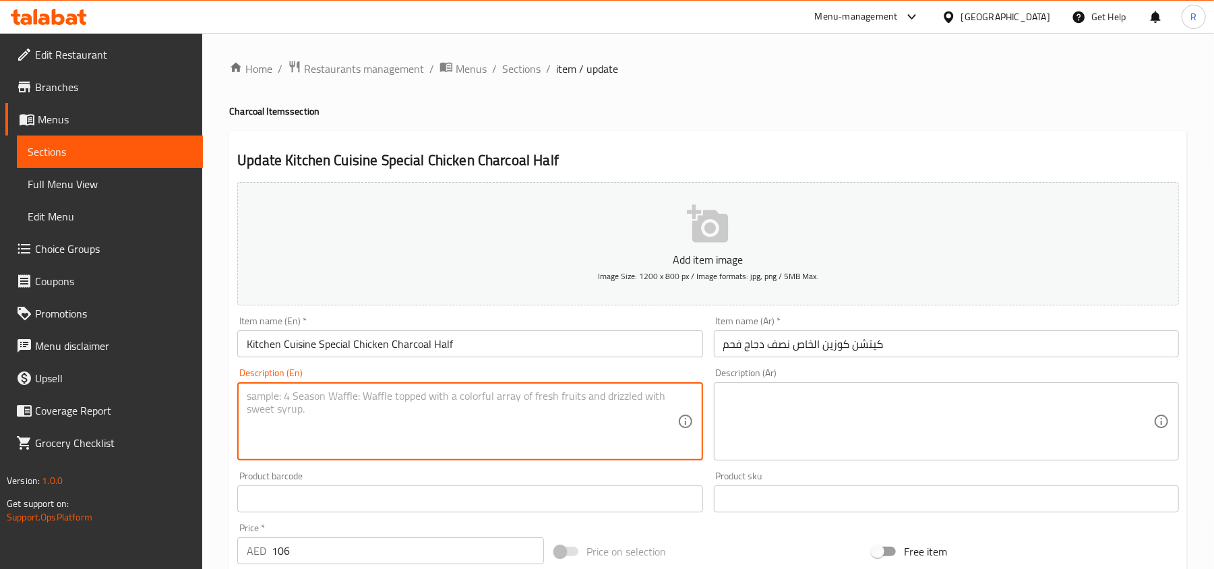
click at [539, 430] on textarea at bounding box center [462, 422] width 430 height 64
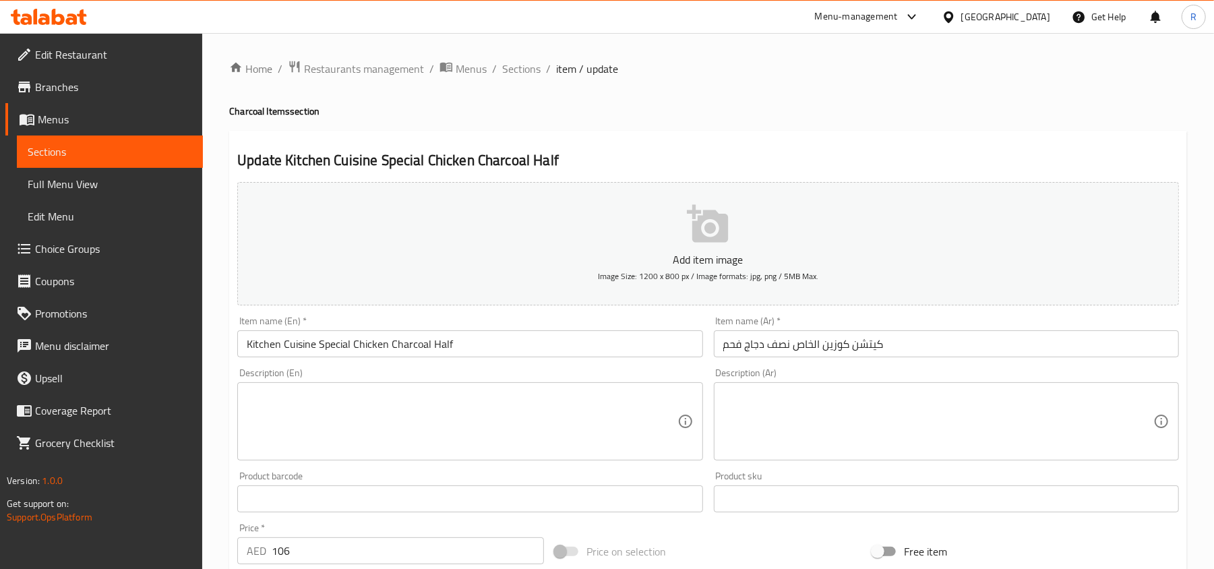
click at [820, 338] on input "كيتشن كوزين الخاص نصف دجاج فحم" at bounding box center [946, 343] width 465 height 27
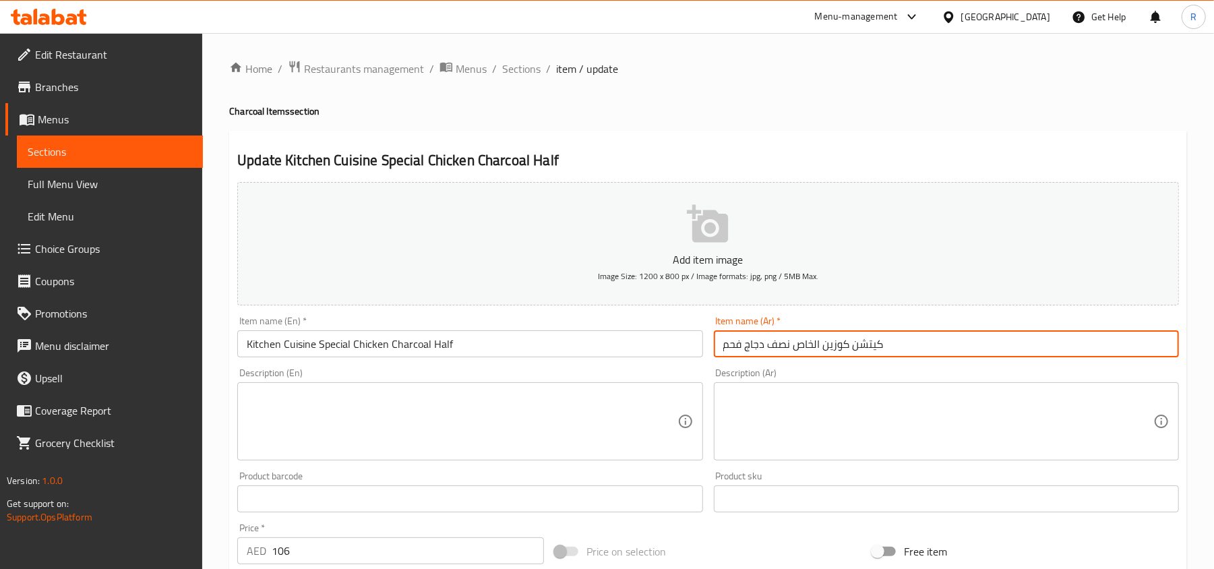
click at [820, 338] on input "كيتشن كوزين الخاص نصف دجاج فحم" at bounding box center [946, 343] width 465 height 27
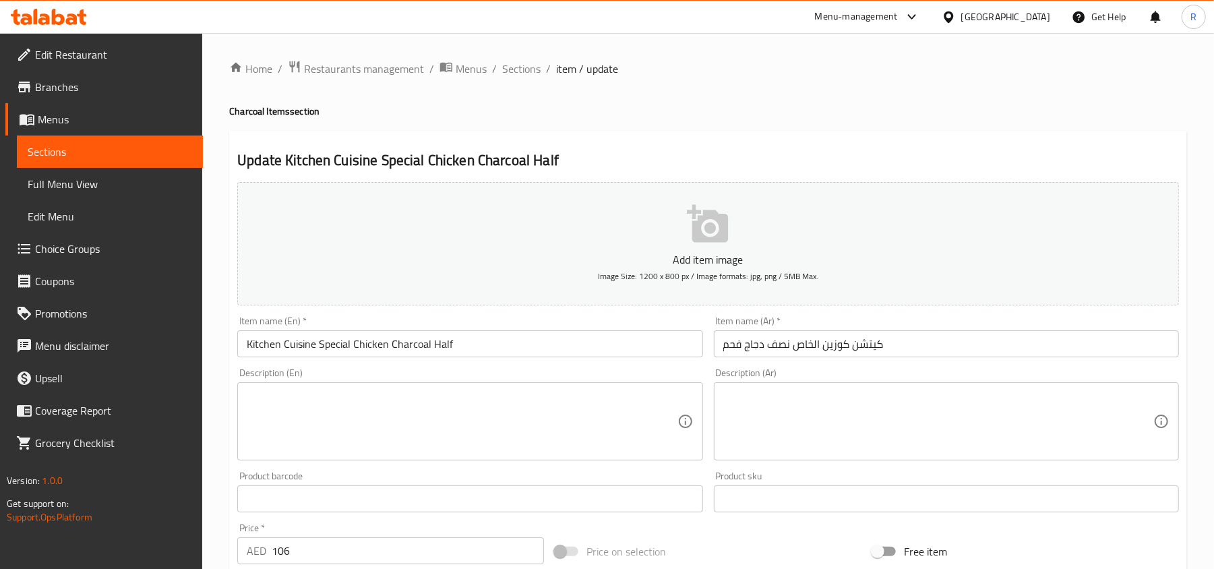
drag, startPoint x: 861, startPoint y: 406, endPoint x: 787, endPoint y: 407, distance: 74.1
click at [861, 407] on textarea at bounding box center [938, 422] width 430 height 64
click at [512, 75] on span "Sections" at bounding box center [521, 69] width 38 height 16
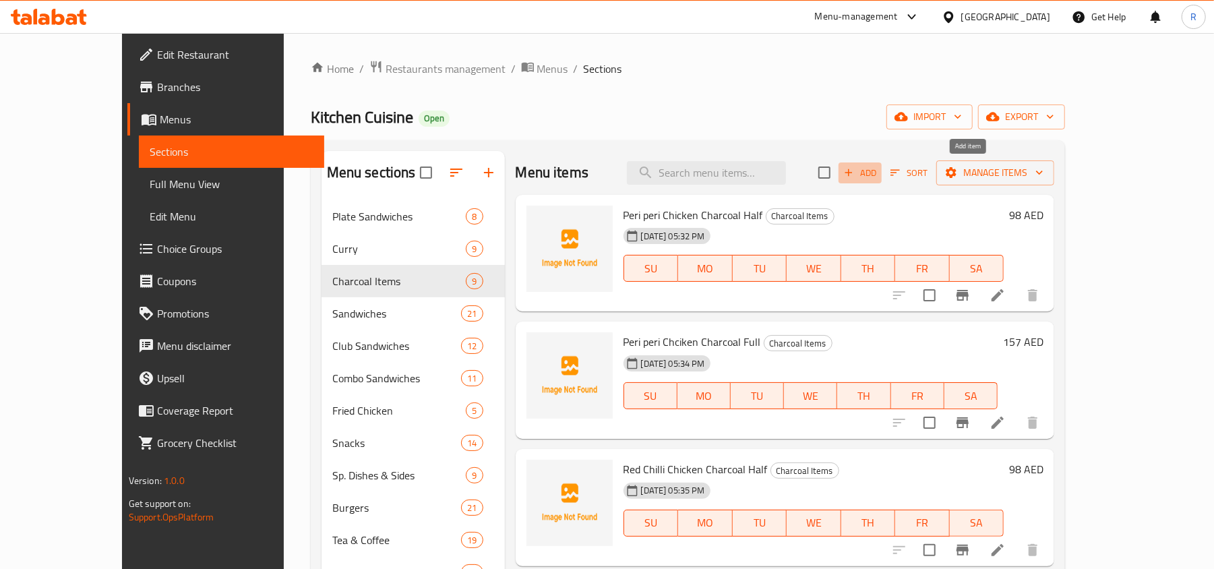
click at [878, 171] on span "Add" at bounding box center [860, 173] width 36 height 16
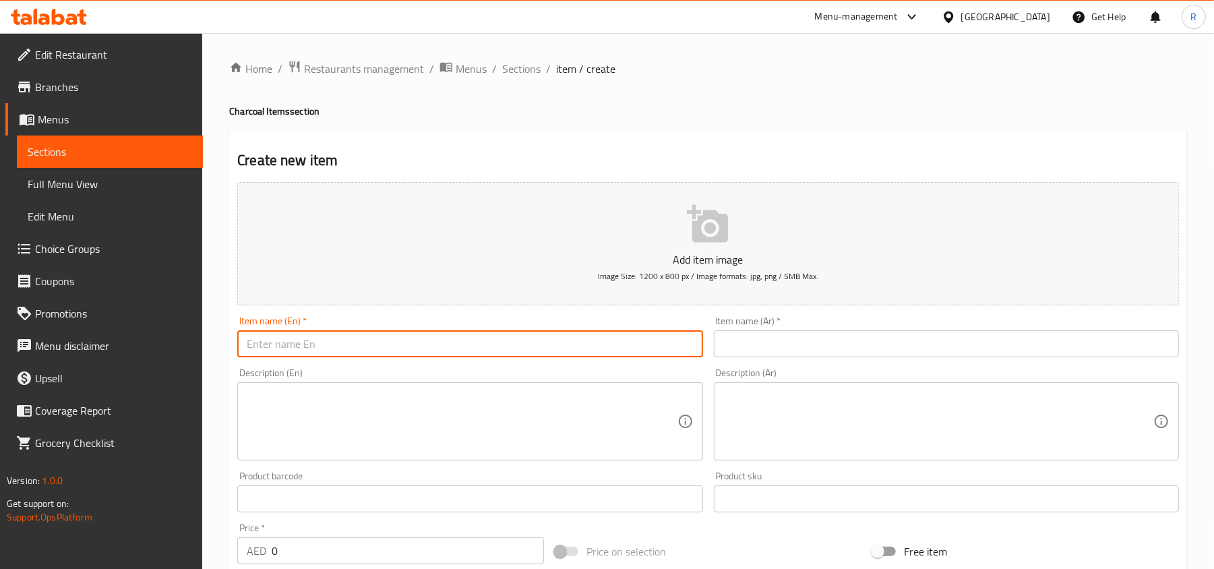
paste input "Kitchen Cusisine Sp. Chicken Charcoal Full"
click at [338, 353] on input "Kitchen Cusisine Sp. Chicken Charcoal Full" at bounding box center [469, 343] width 465 height 27
click at [311, 341] on input "Kitchen Cusisine Sp. Chicken Charcoal Full" at bounding box center [469, 343] width 465 height 27
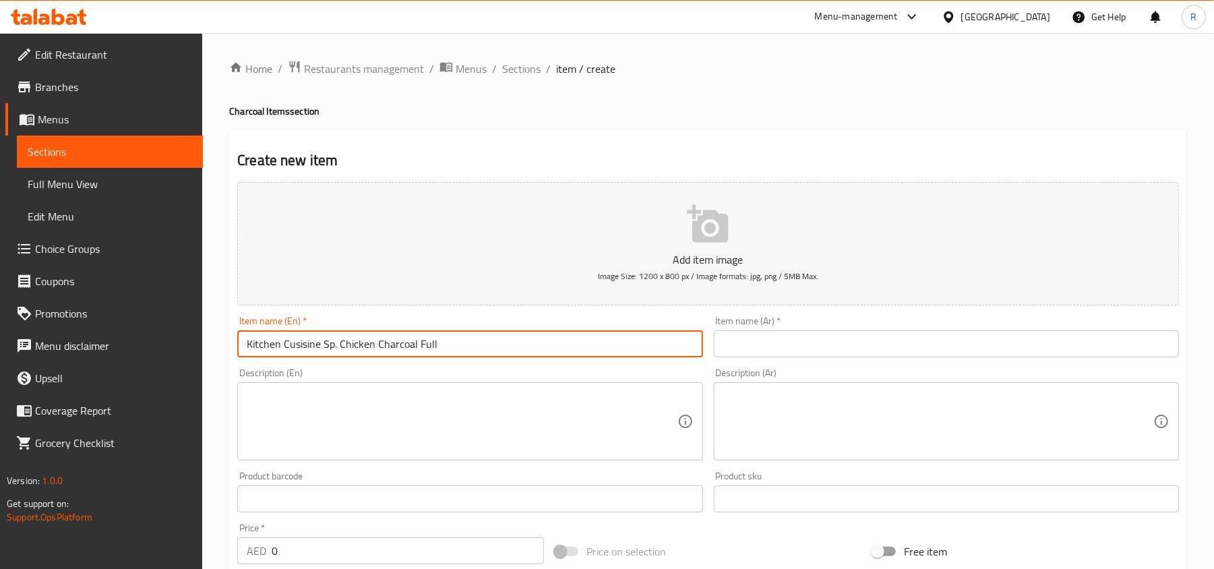
paste input "isine Special Chicken Charcoal Half"
type input "Kitchen Cuisine Special Chicken Charcoal Half"
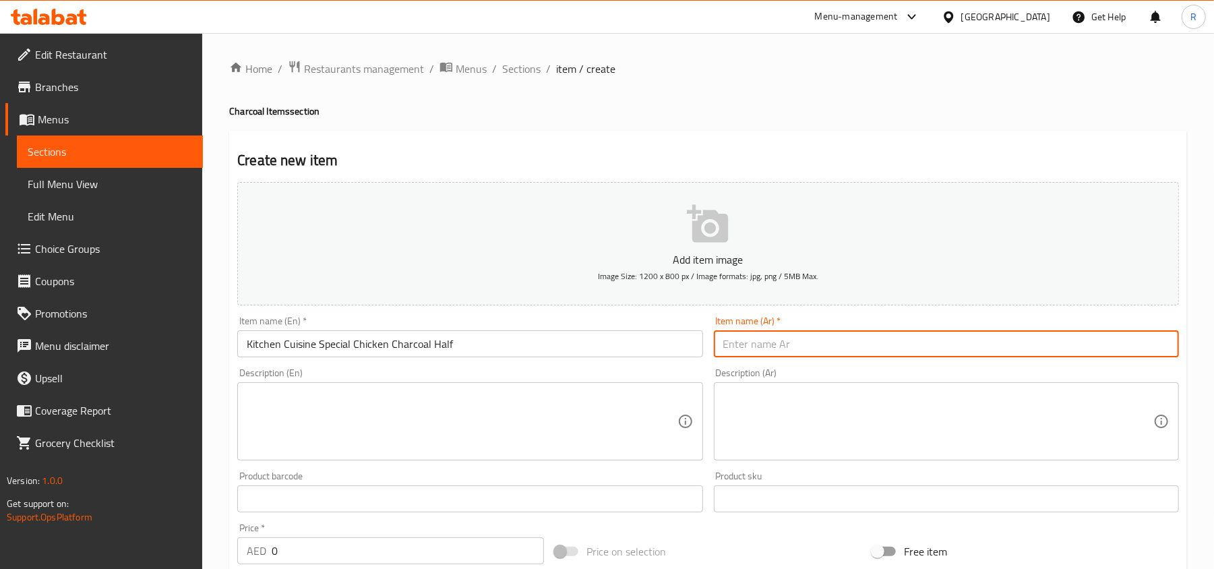
paste input "كيتشن كوزين الخاص نصف دجاج فحم"
type input "كيتشن كوزين الخاص نصف دجاج فحم"
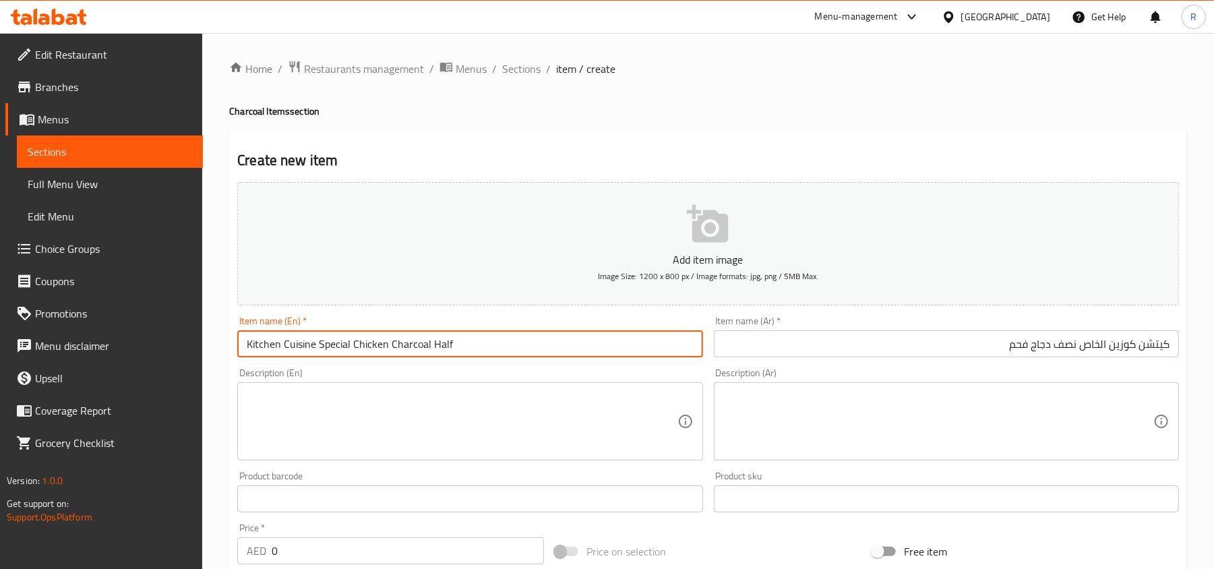
click at [439, 345] on input "Kitchen Cuisine Special Chicken Charcoal Half" at bounding box center [469, 343] width 465 height 27
type input "Kitchen Cuisine Special Chicken Charcoal Full"
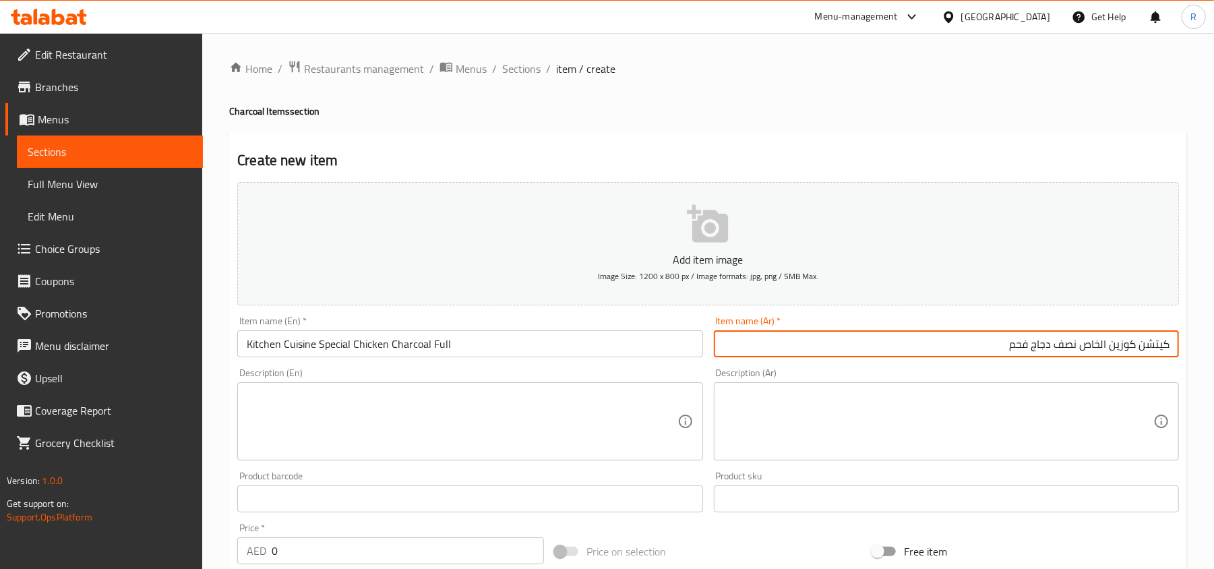
click at [1062, 346] on input "كيتشن كوزين الخاص نصف دجاج فحم" at bounding box center [946, 343] width 465 height 27
type input "كيتشن كوزين الخاص دجاجة كاملة فحم"
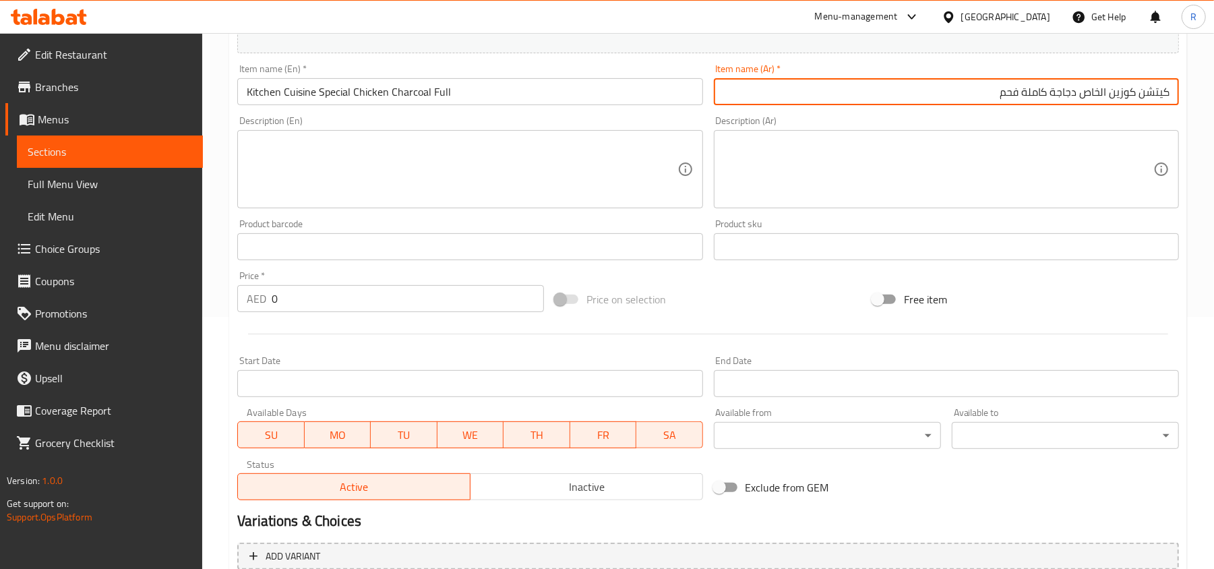
scroll to position [270, 0]
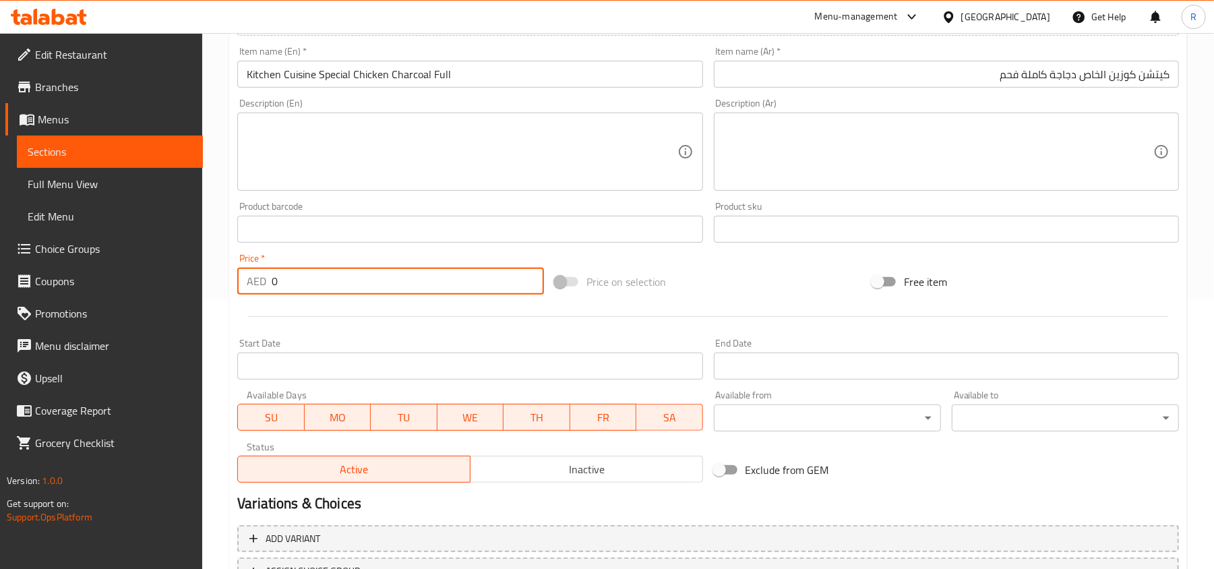
drag, startPoint x: 284, startPoint y: 287, endPoint x: 268, endPoint y: 287, distance: 16.8
click at [268, 287] on div "AED 0 Price *" at bounding box center [390, 281] width 307 height 27
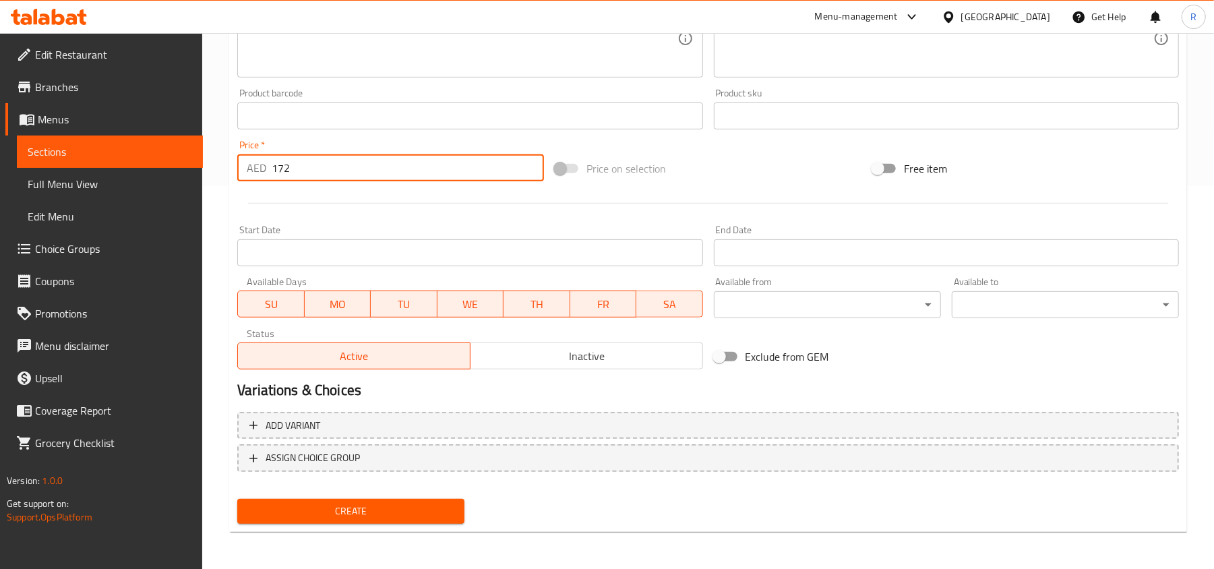
type input "172"
click at [417, 504] on span "Create" at bounding box center [351, 511] width 206 height 17
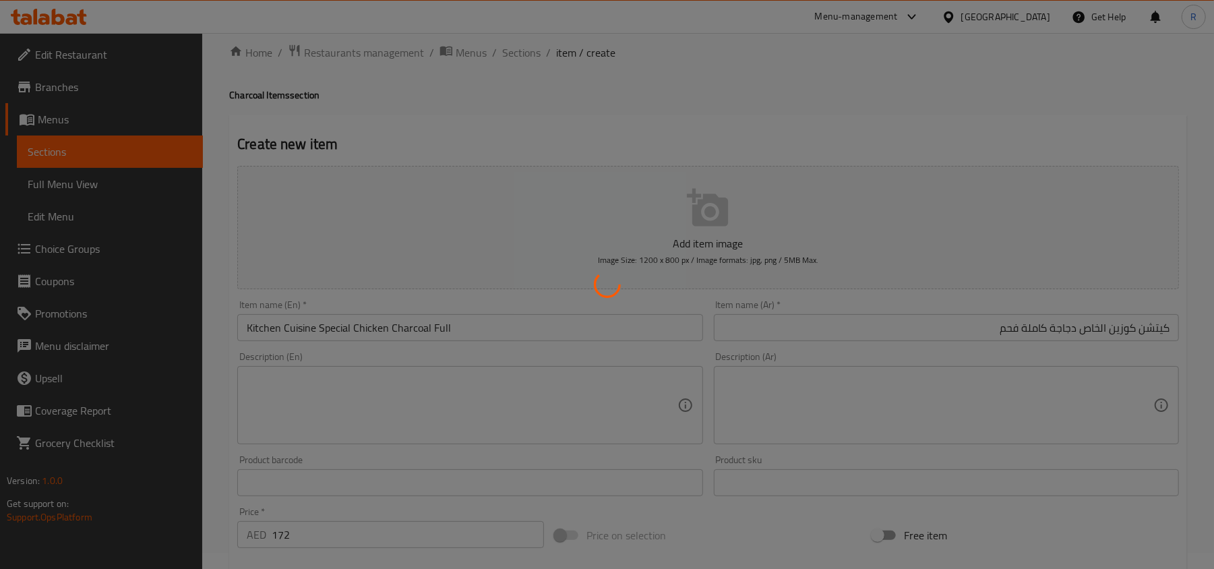
scroll to position [0, 0]
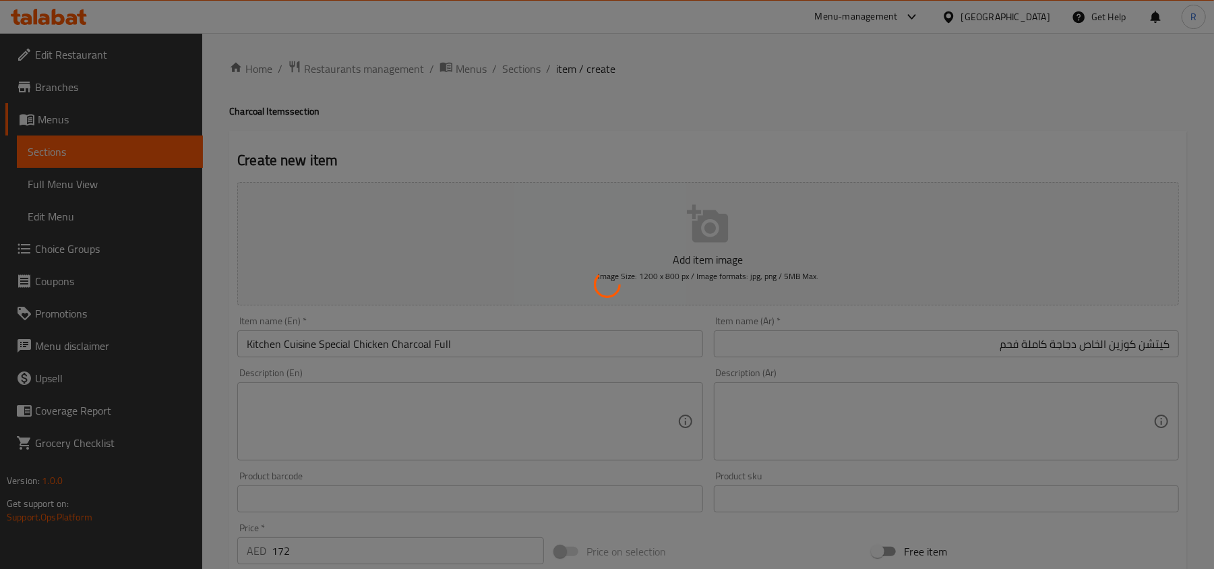
type input "0"
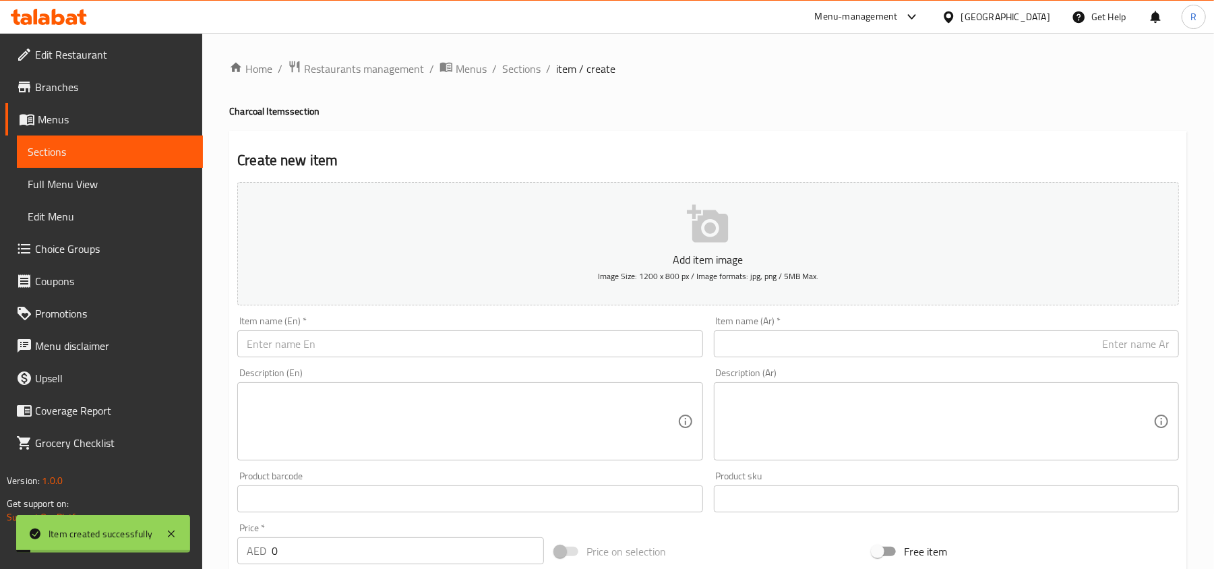
drag, startPoint x: 507, startPoint y: 65, endPoint x: 554, endPoint y: 1, distance: 79.5
click at [507, 65] on span "Sections" at bounding box center [521, 69] width 38 height 16
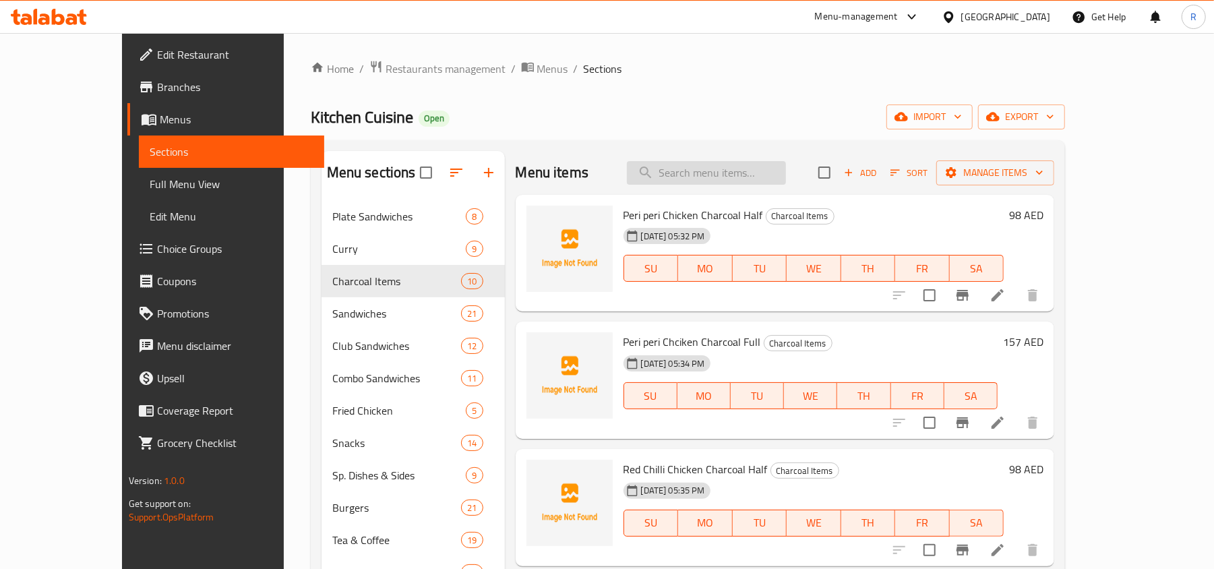
paste input "Mix Grill - Quarter"
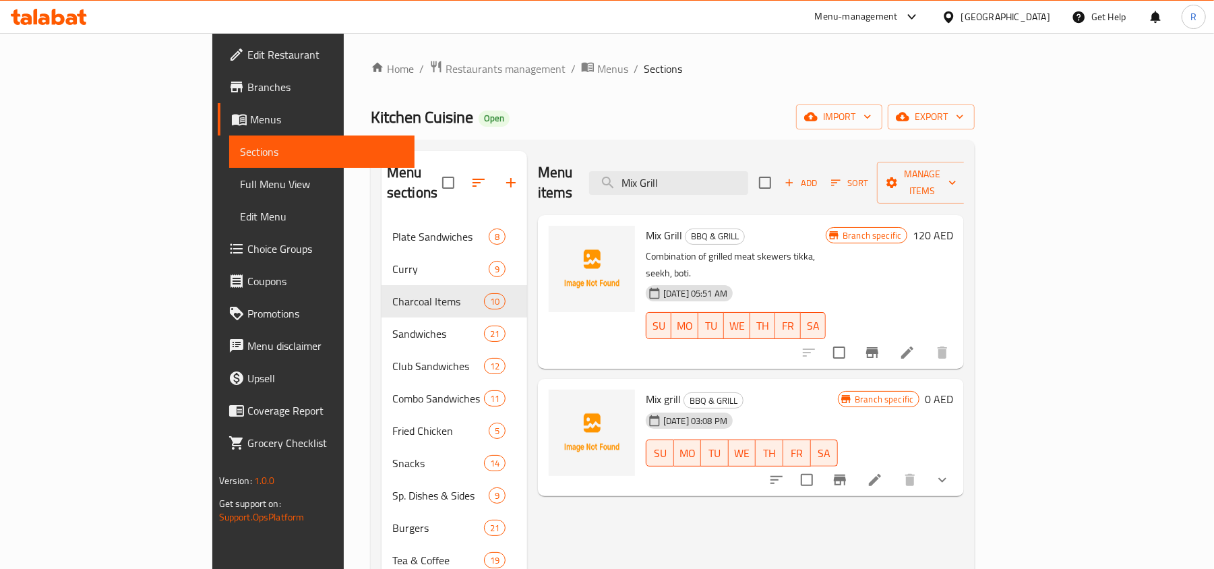
type input "Mix Grill"
click at [495, 166] on button "button" at bounding box center [511, 182] width 32 height 32
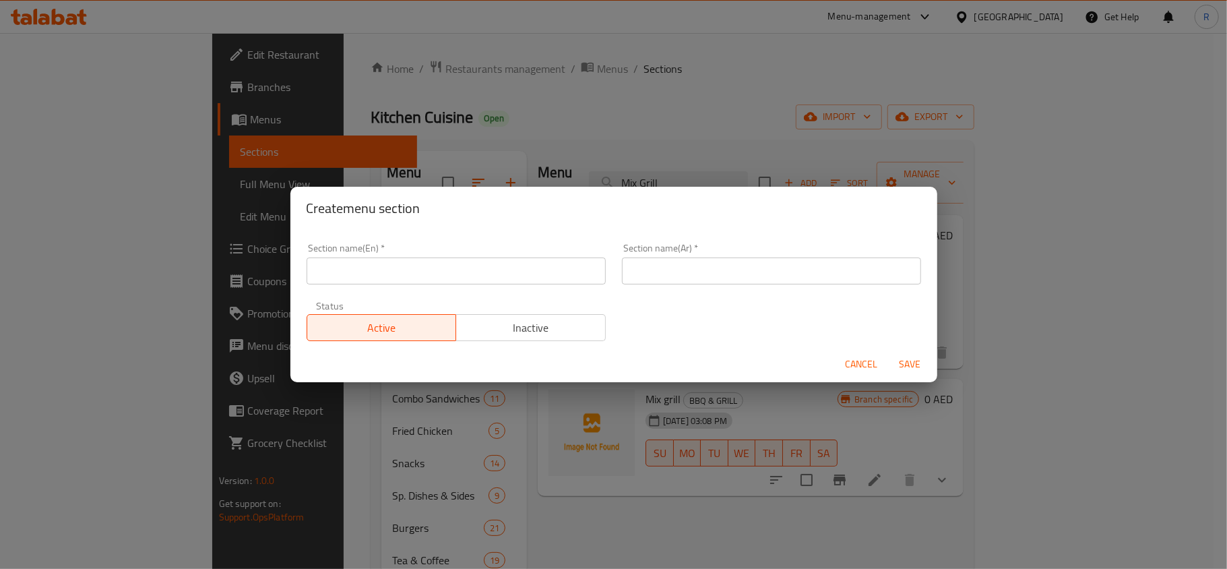
click at [484, 284] on div "Section name(En)   * Section name(En) *" at bounding box center [456, 263] width 315 height 57
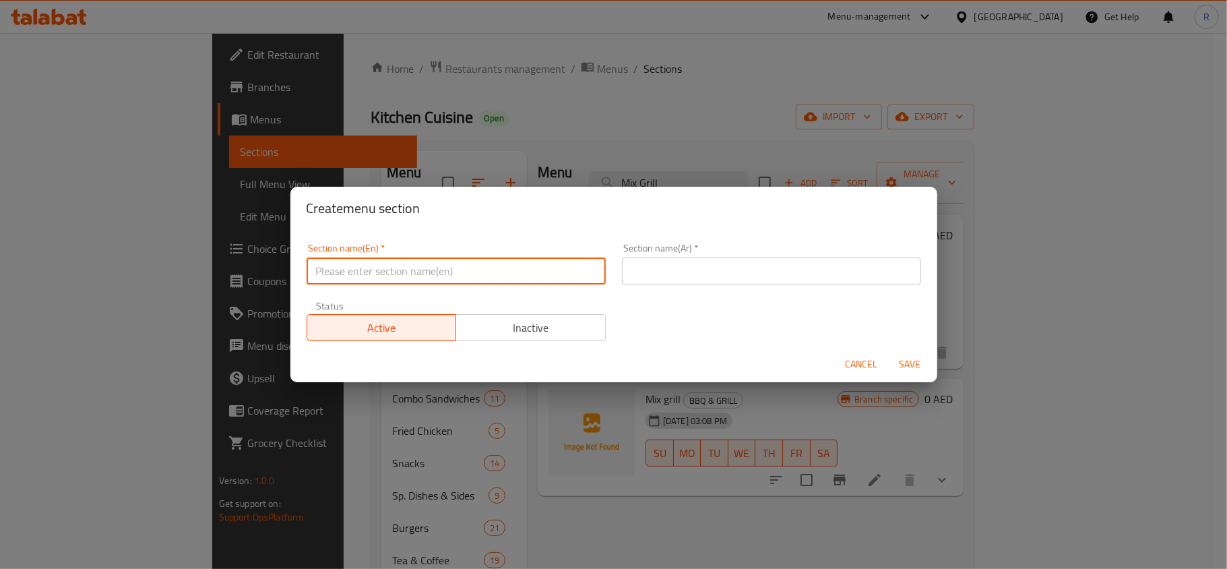
click at [485, 278] on input "text" at bounding box center [456, 270] width 299 height 27
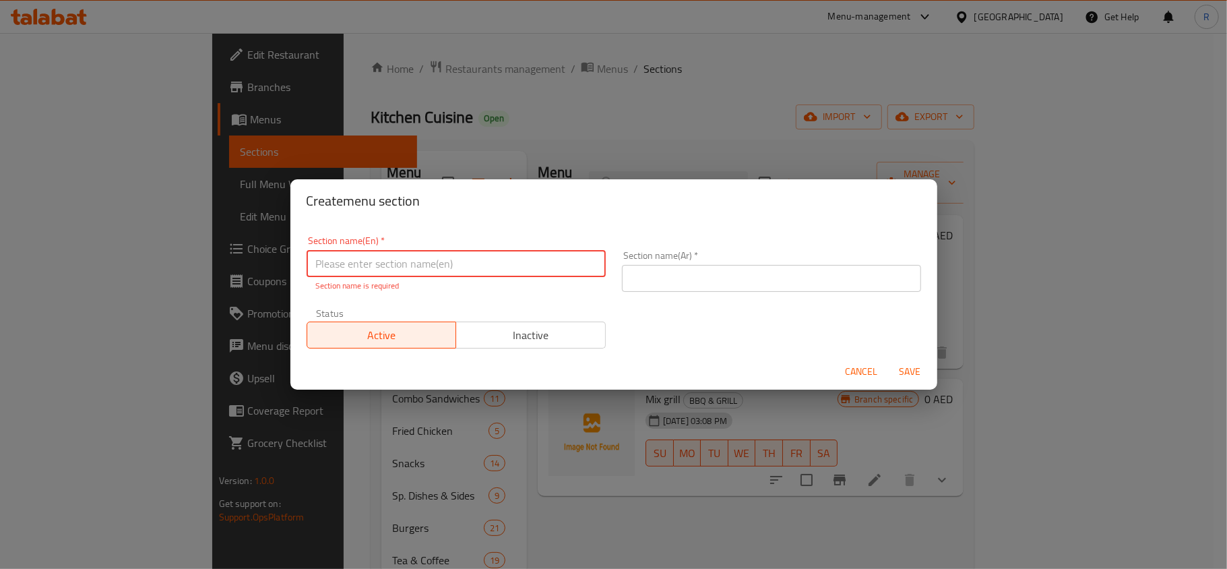
click at [392, 270] on input "text" at bounding box center [456, 263] width 299 height 27
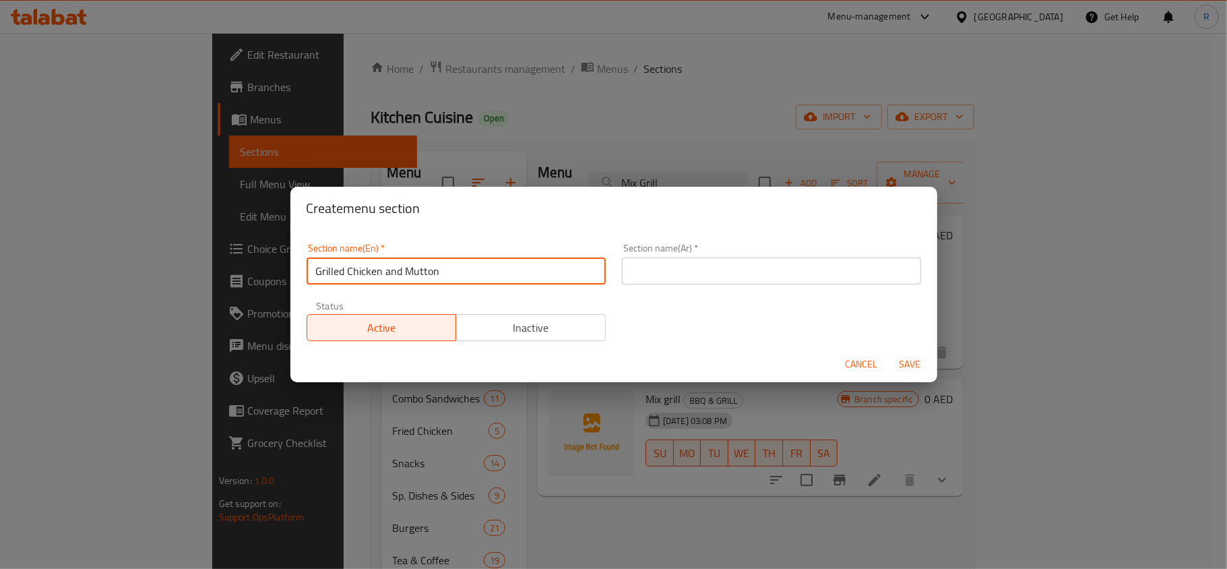
click at [380, 276] on input "Grilled Chicken and Mutton" at bounding box center [456, 270] width 299 height 27
type input "Grilled Chicken and Mutton"
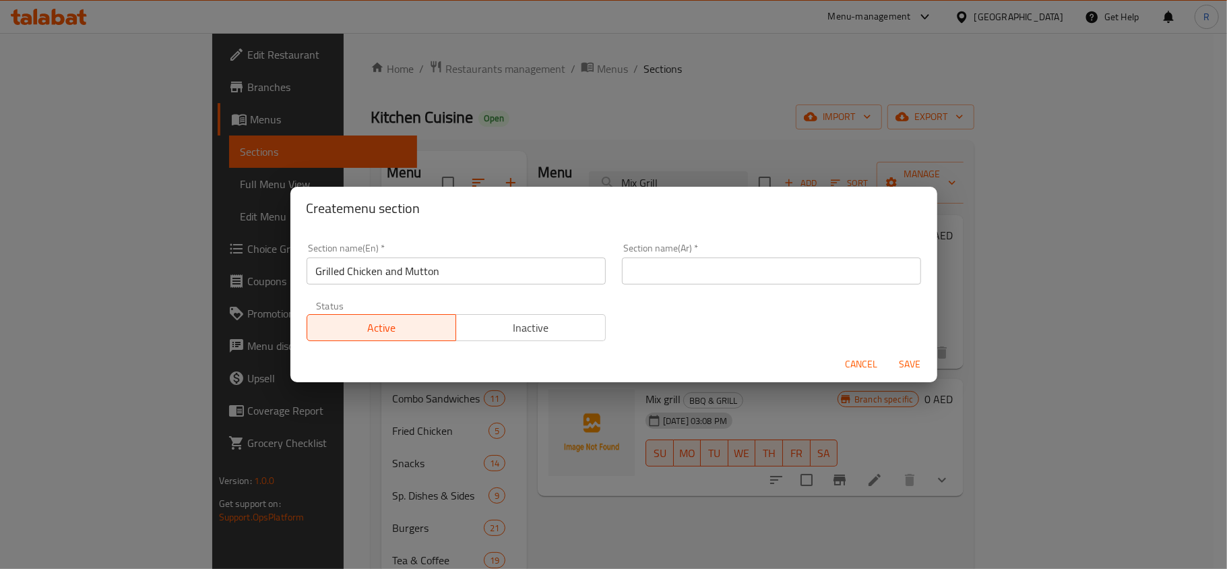
drag, startPoint x: 725, startPoint y: 286, endPoint x: 704, endPoint y: 274, distance: 25.1
click at [704, 274] on input "text" at bounding box center [771, 270] width 299 height 27
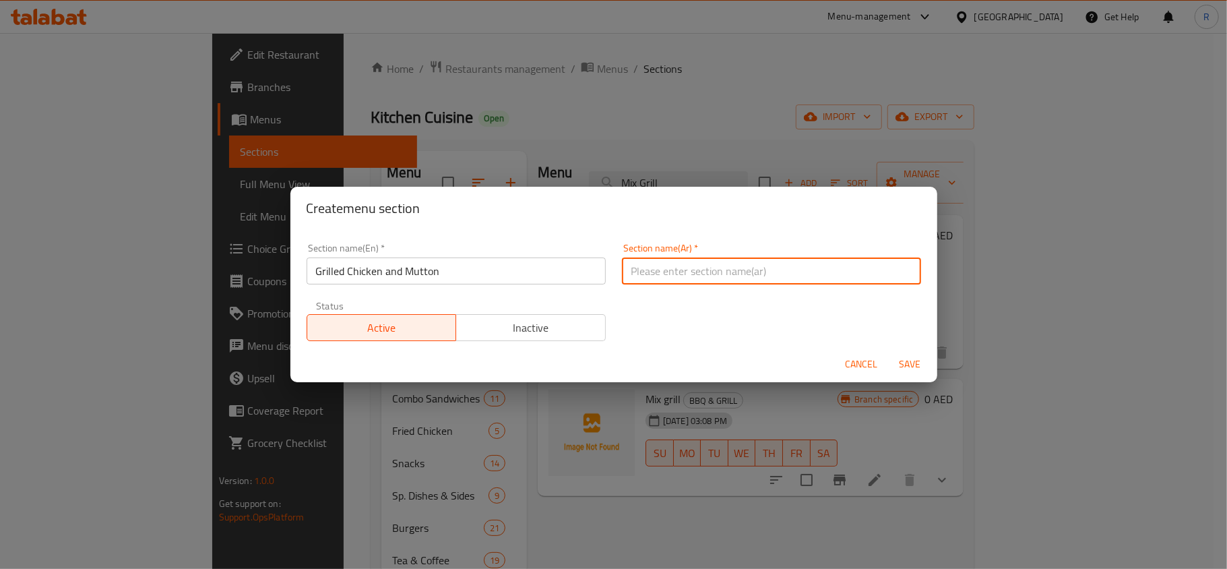
paste input "دجاج مشوي ولحم ضأن"
click at [645, 274] on input "دجاج مشوي ولحم ضأن" at bounding box center [771, 270] width 299 height 27
click at [654, 272] on input "دجاج مشوي ولحم ضأن" at bounding box center [771, 270] width 299 height 27
drag, startPoint x: 647, startPoint y: 271, endPoint x: 660, endPoint y: 270, distance: 13.5
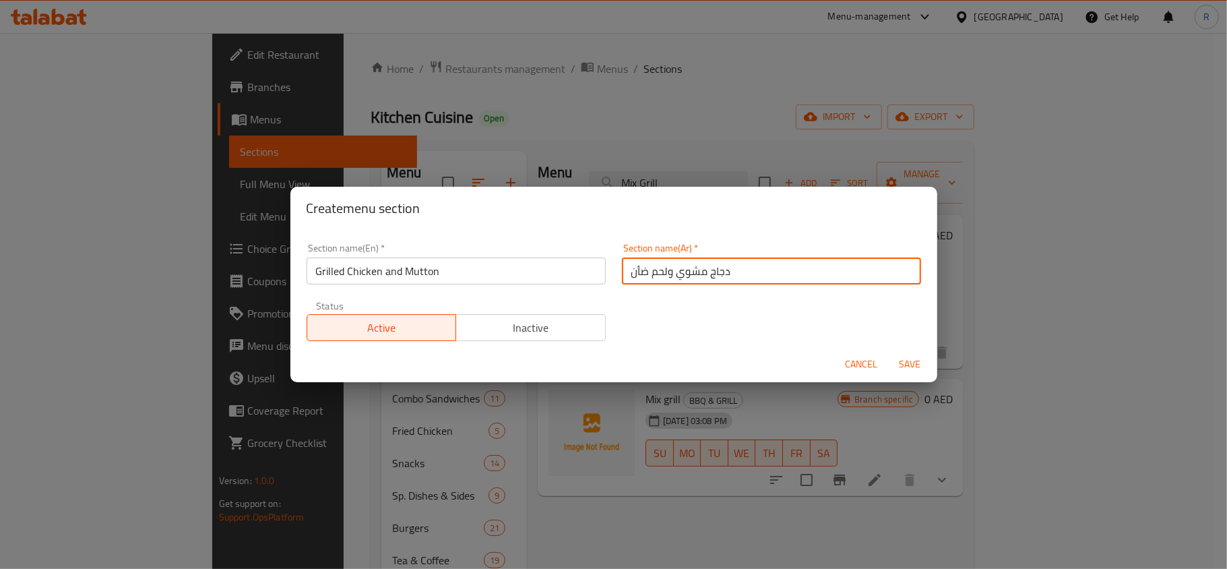
click at [660, 270] on input "دجاج مشوي ولحم ضأن" at bounding box center [771, 270] width 299 height 27
type input "دجاج مشوي و ضأن"
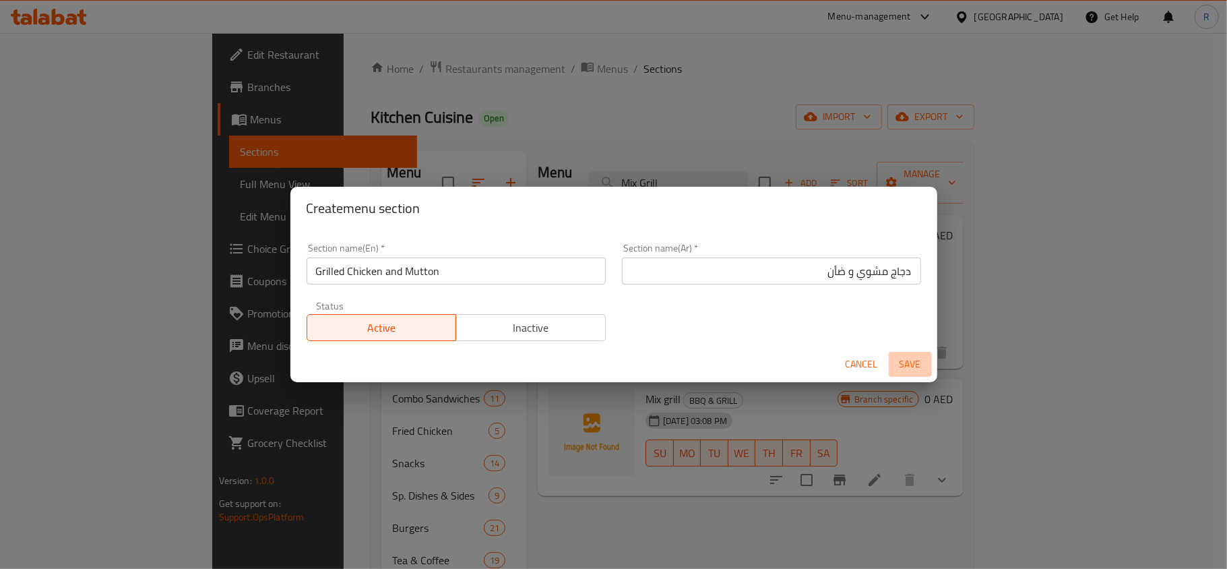
click at [906, 368] on span "Save" at bounding box center [910, 364] width 32 height 17
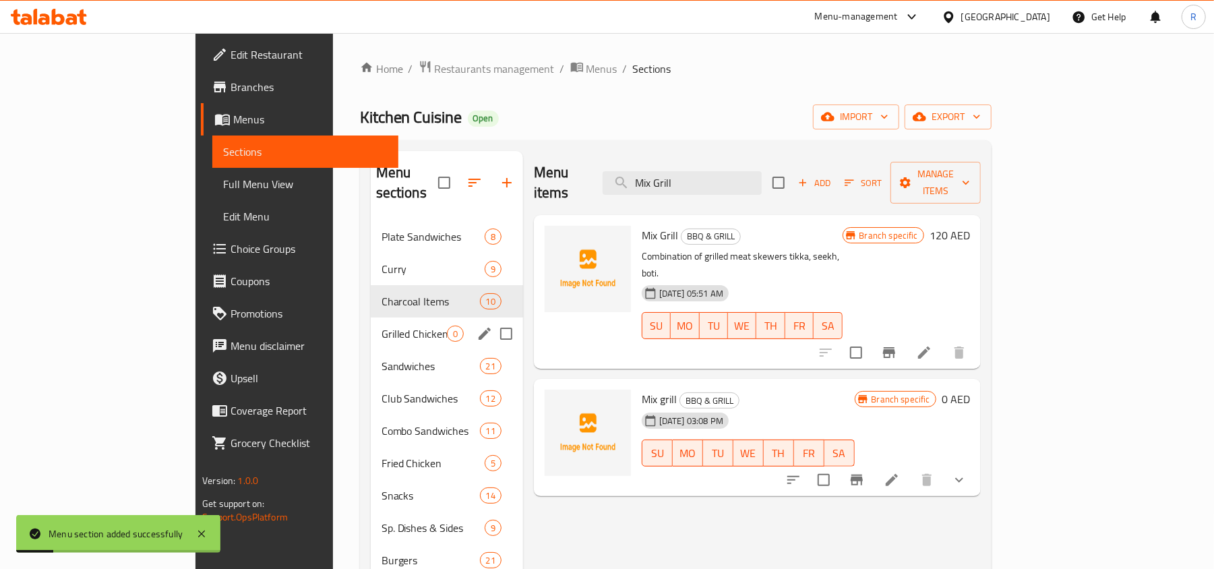
click at [371, 317] on div "Grilled Chicken and Mutton 0" at bounding box center [447, 333] width 152 height 32
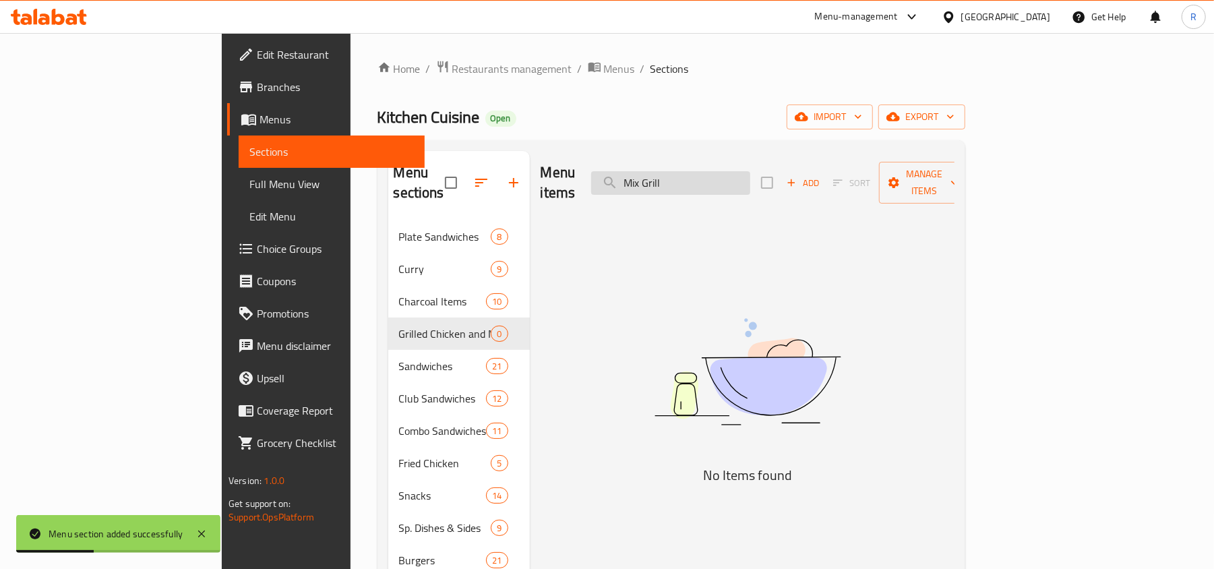
click at [750, 181] on input "Mix Grill" at bounding box center [670, 183] width 159 height 24
click at [821, 178] on span "Add" at bounding box center [802, 183] width 36 height 16
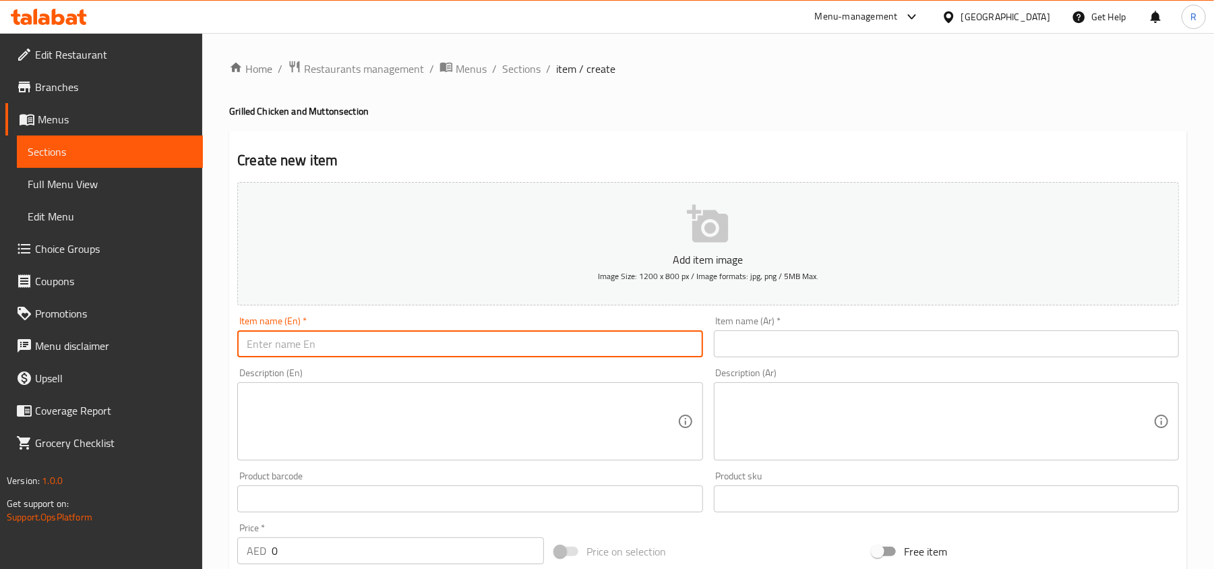
paste input "Mix Grill - Quarter"
click at [286, 343] on input "Mix Grill - Quarter" at bounding box center [469, 343] width 465 height 27
click at [291, 343] on input "Mix Grill - Quarter" at bounding box center [469, 343] width 465 height 27
click at [352, 352] on input "Mix Grill Quarter" at bounding box center [469, 343] width 465 height 27
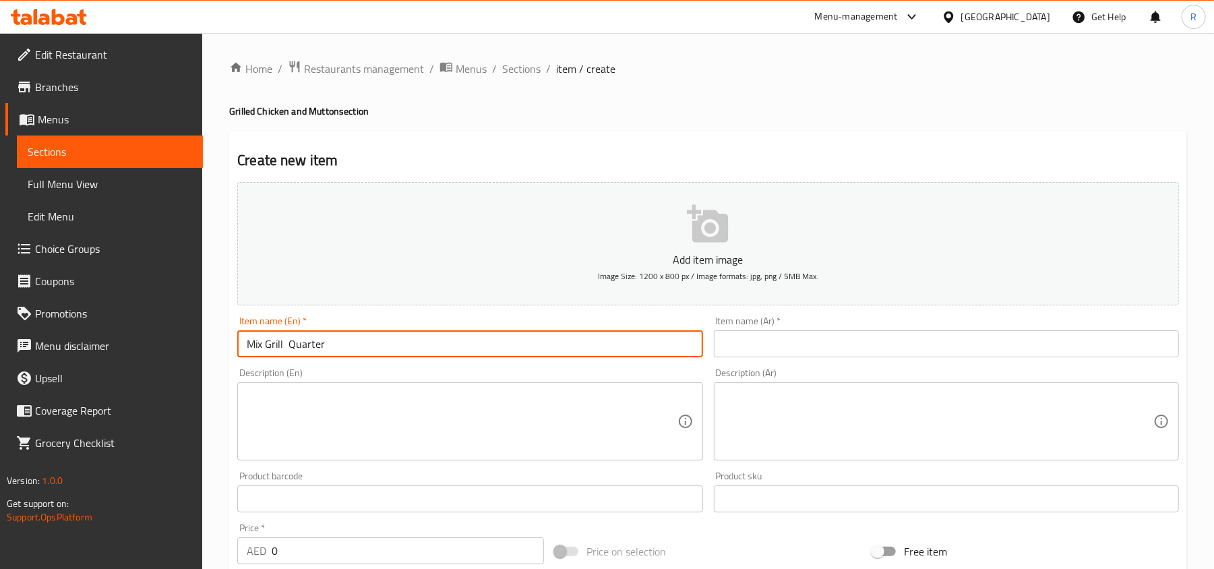
click at [352, 352] on input "Mix Grill Quarter" at bounding box center [469, 343] width 465 height 27
click at [310, 348] on input "Mix Grill Quarter" at bounding box center [469, 343] width 465 height 27
click at [248, 340] on input "Mix Grill" at bounding box center [469, 343] width 465 height 27
paste input "1/4"
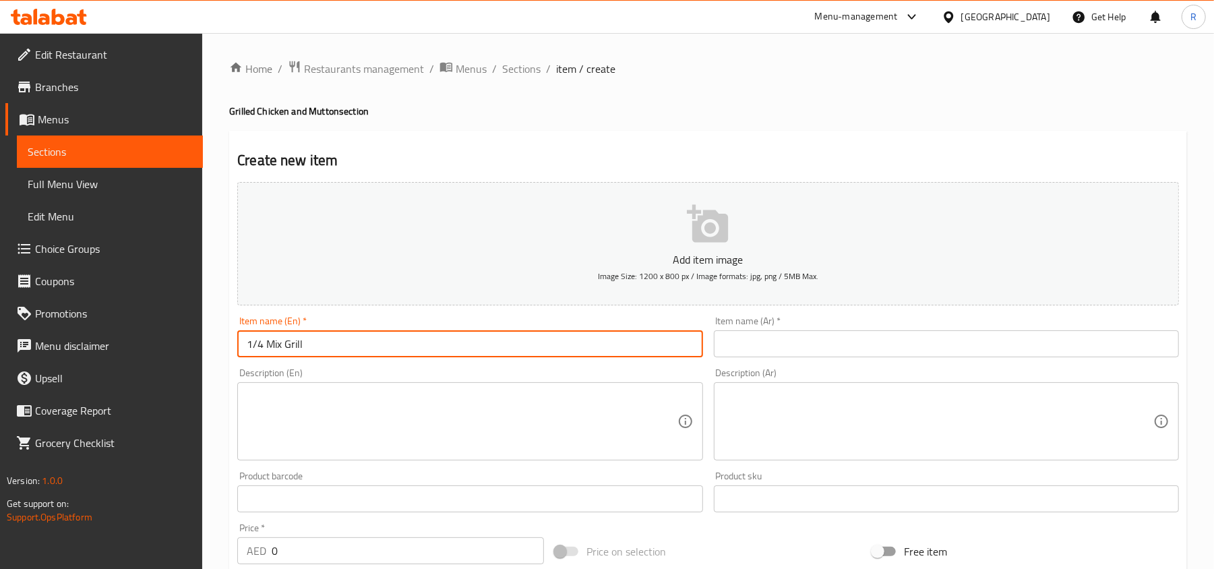
type input "1/4 Mix Grill"
click at [996, 346] on input "text" at bounding box center [946, 343] width 465 height 27
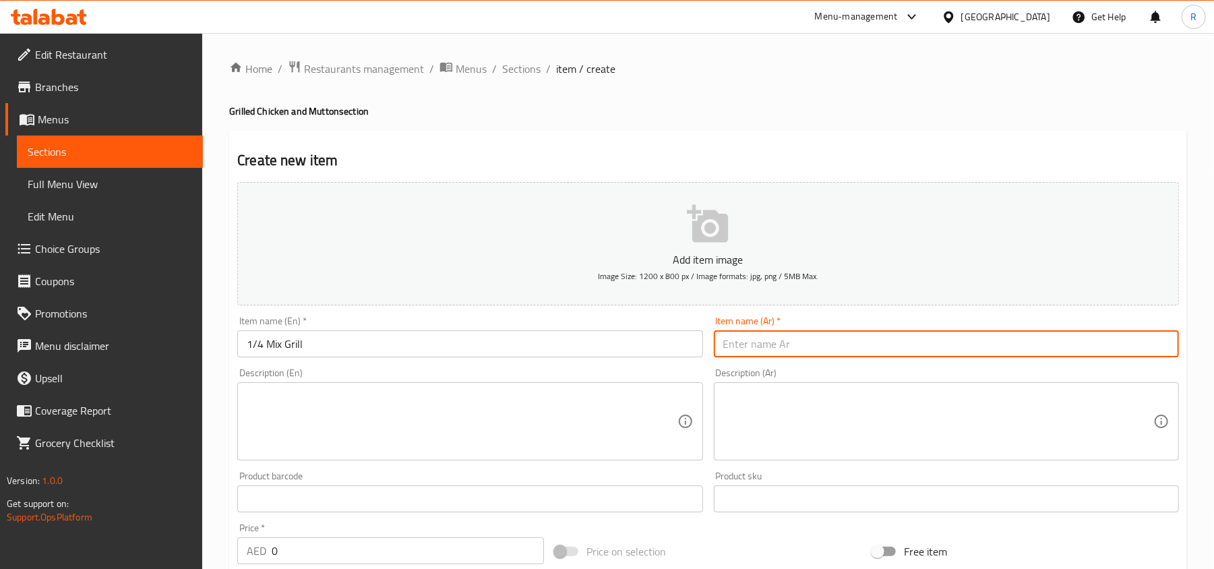
paste input "1/4"
drag, startPoint x: 1121, startPoint y: 345, endPoint x: 1225, endPoint y: 336, distance: 104.2
click at [1214, 336] on html "​ Menu-management [GEOGRAPHIC_DATA] Get Help R Edit Restaurant Branches Menus S…" at bounding box center [607, 284] width 1214 height 569
paste input "text"
paste input "مشويات"
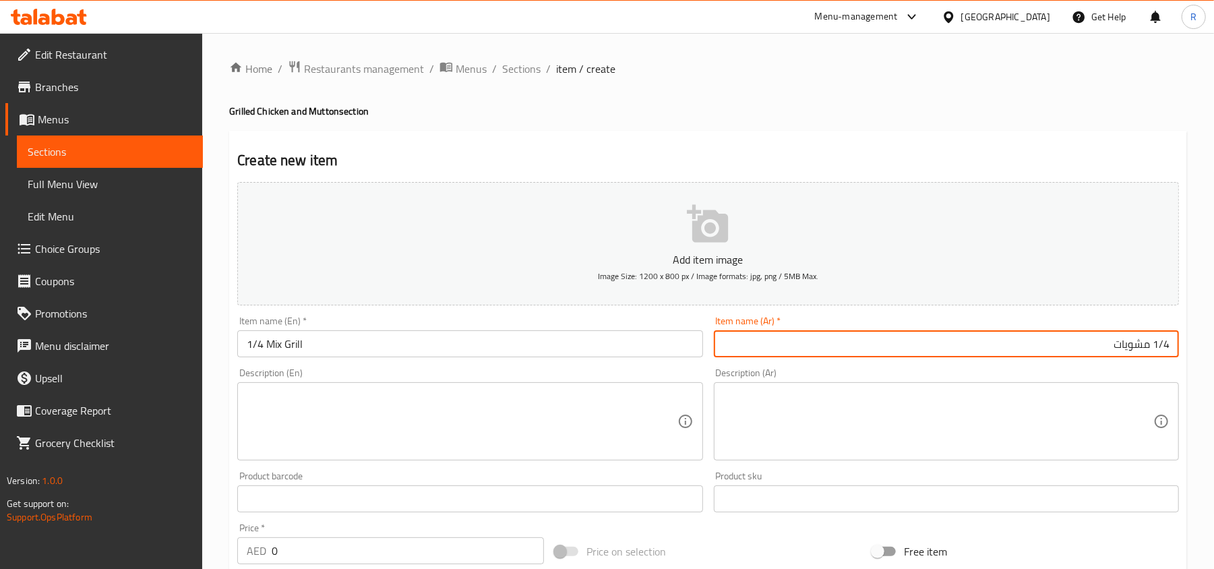
type input "1/4 مشويات"
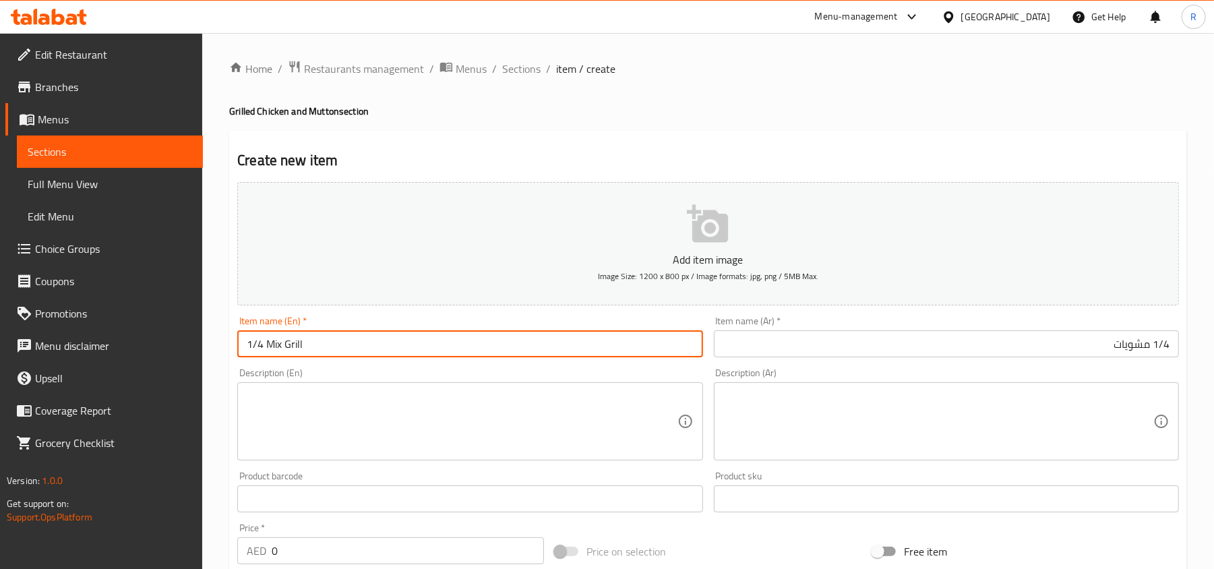
drag, startPoint x: 268, startPoint y: 343, endPoint x: 338, endPoint y: 340, distance: 70.2
click at [338, 340] on input "1/4 Mix Grill" at bounding box center [469, 343] width 465 height 27
paste input "text"
type input "1/4 Mix Grill"
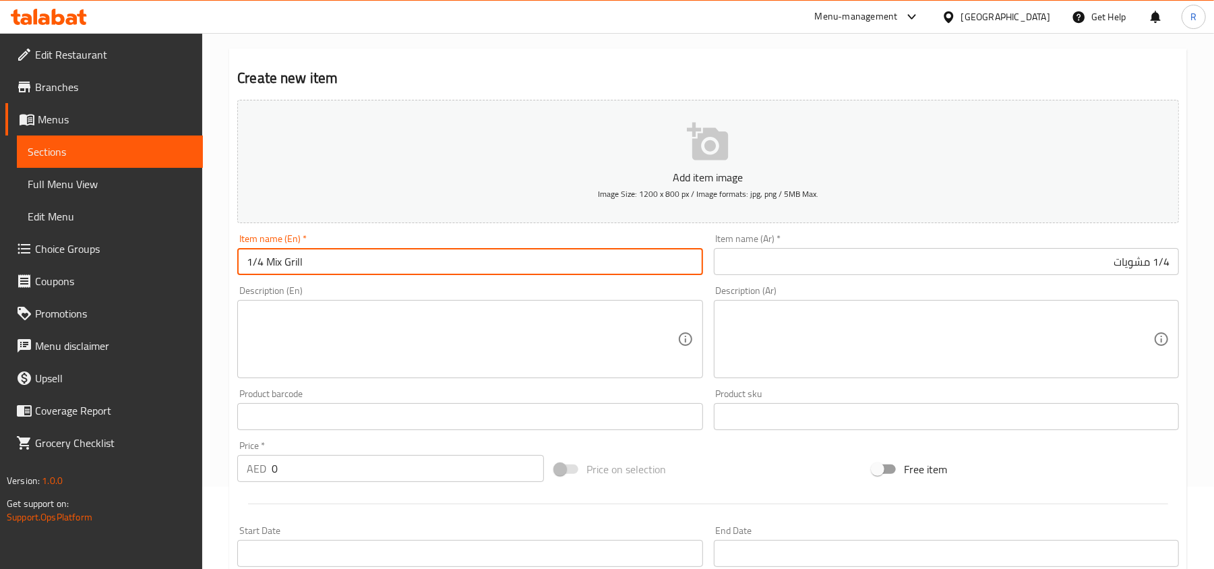
scroll to position [179, 0]
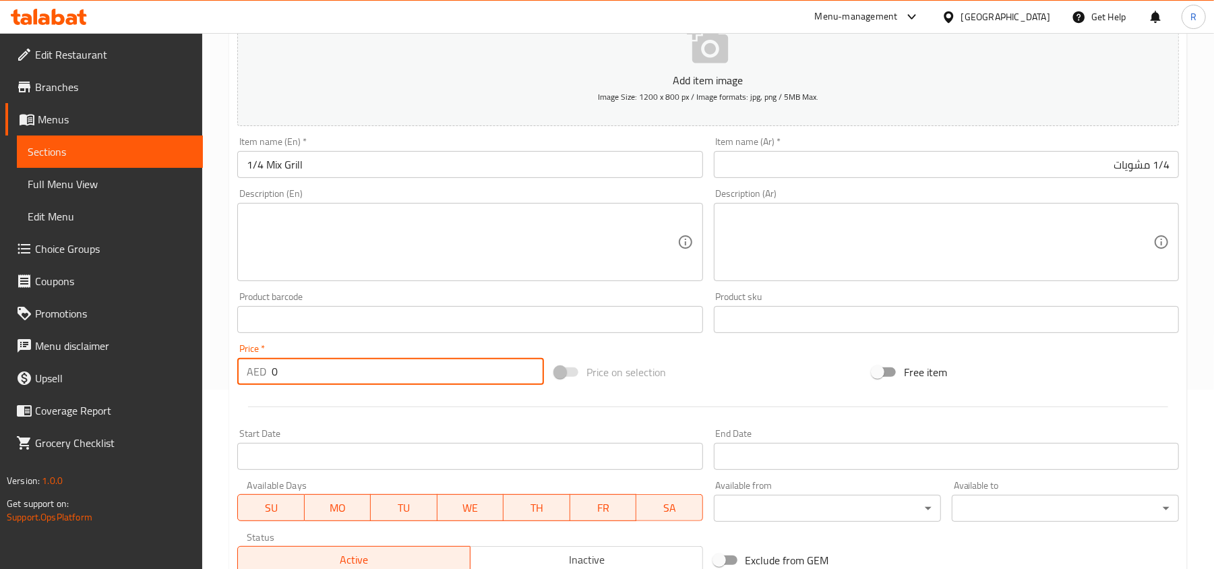
drag, startPoint x: 273, startPoint y: 368, endPoint x: 261, endPoint y: 370, distance: 11.6
click at [261, 370] on div "AED 0 Price *" at bounding box center [390, 371] width 307 height 27
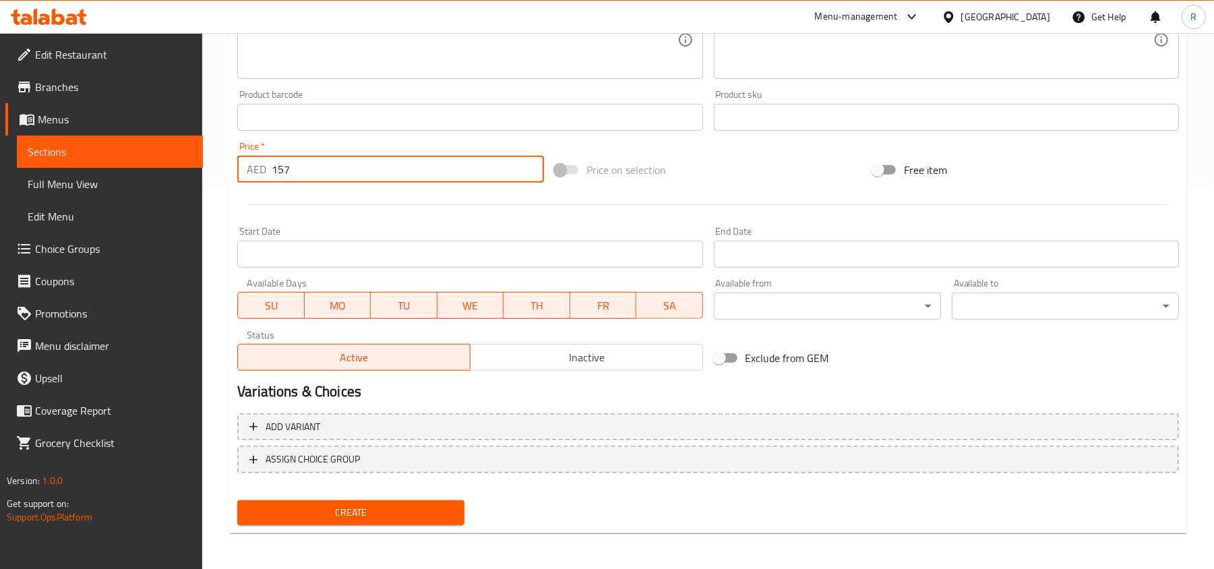
scroll to position [383, 0]
type input "157"
click at [397, 516] on span "Create" at bounding box center [351, 511] width 206 height 17
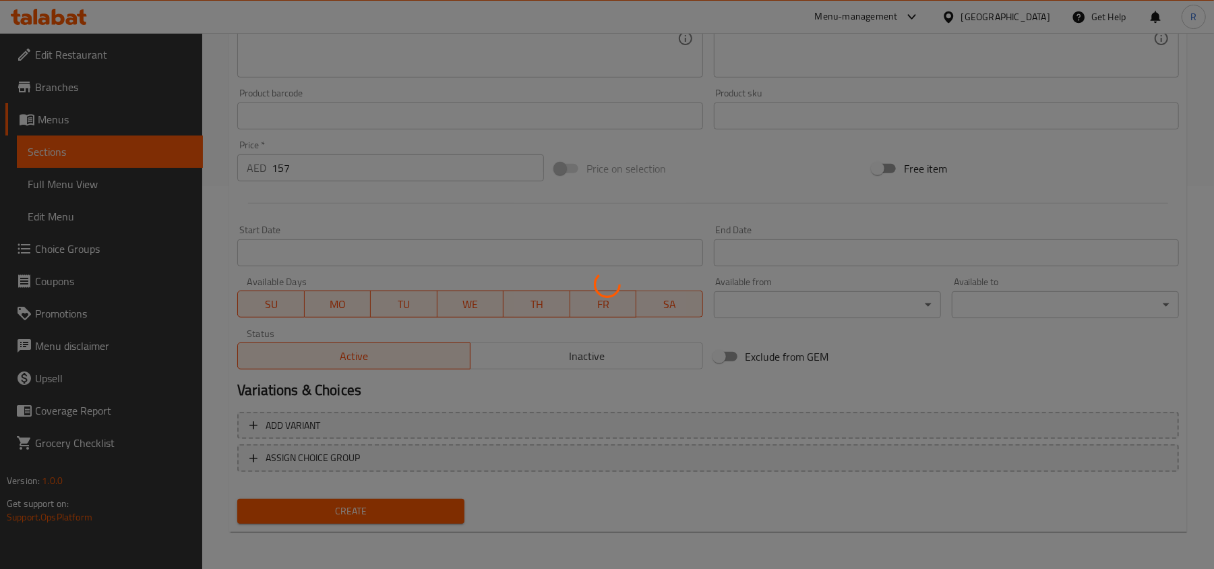
type input "0"
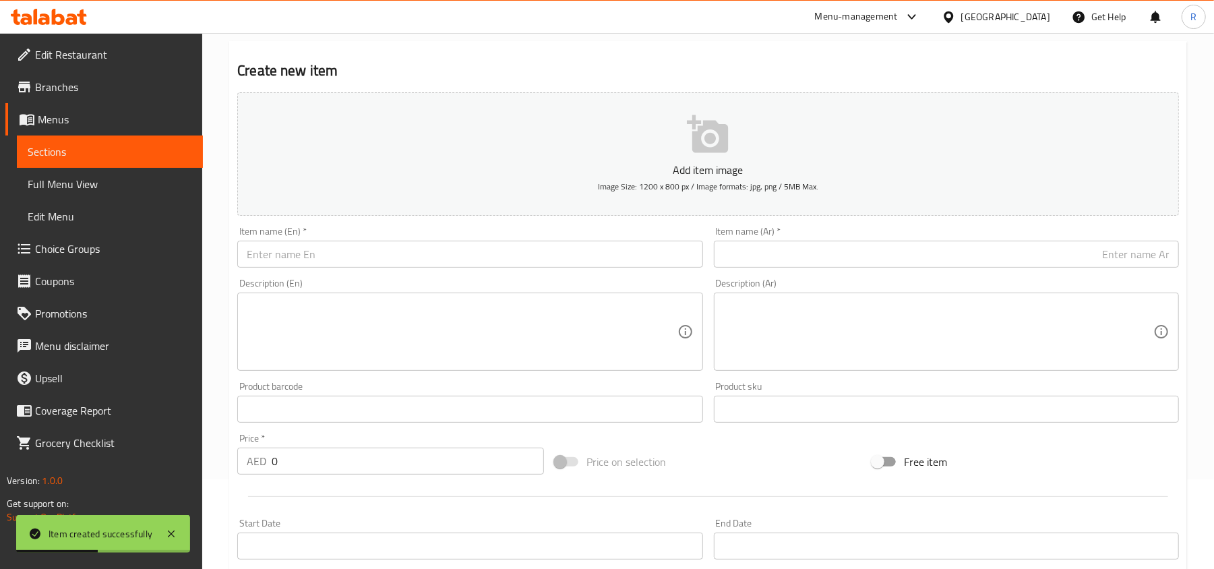
scroll to position [0, 0]
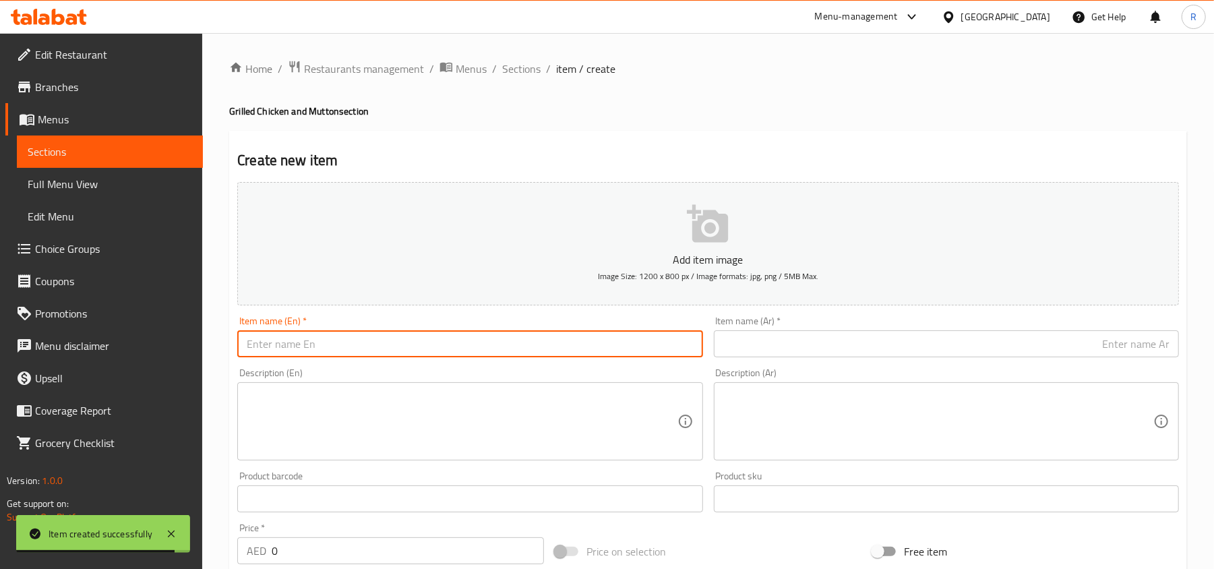
click at [379, 351] on input "text" at bounding box center [469, 343] width 465 height 27
paste input "Mix Grill - Half"
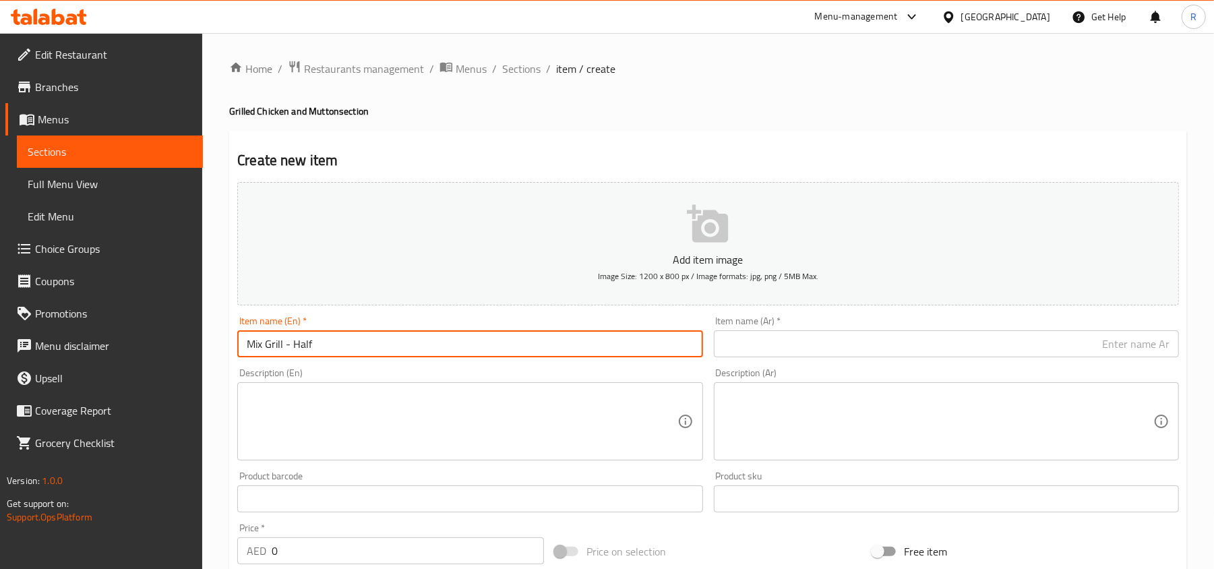
drag, startPoint x: 286, startPoint y: 345, endPoint x: 368, endPoint y: 364, distance: 84.4
click at [368, 364] on div "Add item image Image Size: 1200 x 800 px / Image formats: jpg, png / 5MB Max. I…" at bounding box center [708, 467] width 952 height 581
click at [243, 350] on input "Mix Grill" at bounding box center [469, 343] width 465 height 27
paste input "1/2"
type input "1/2 Mix Grill"
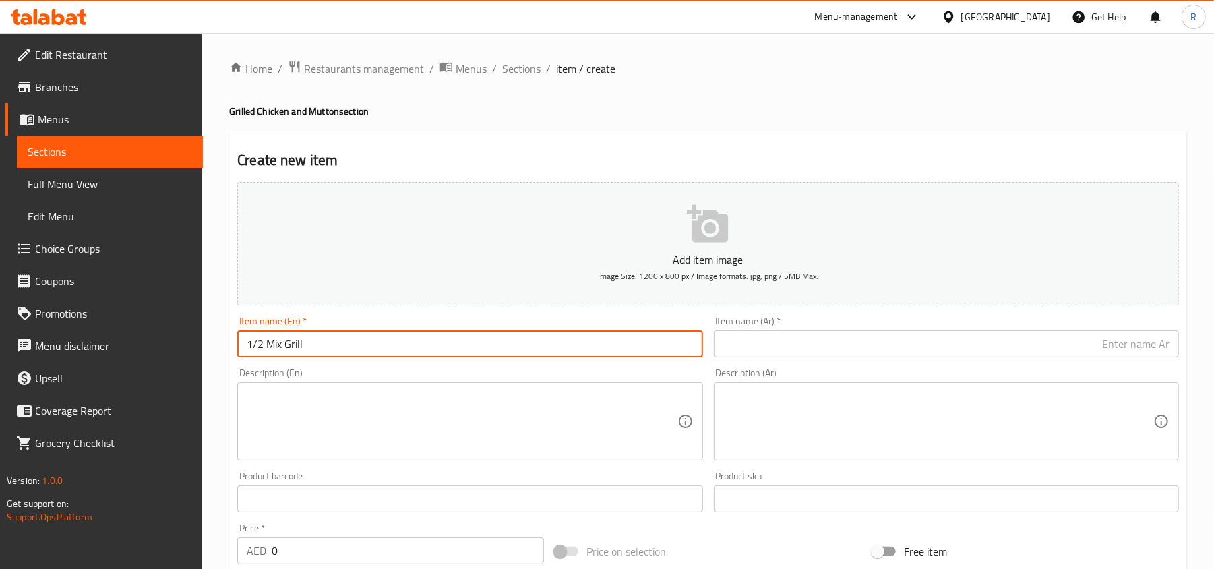
click at [987, 352] on input "text" at bounding box center [946, 343] width 465 height 27
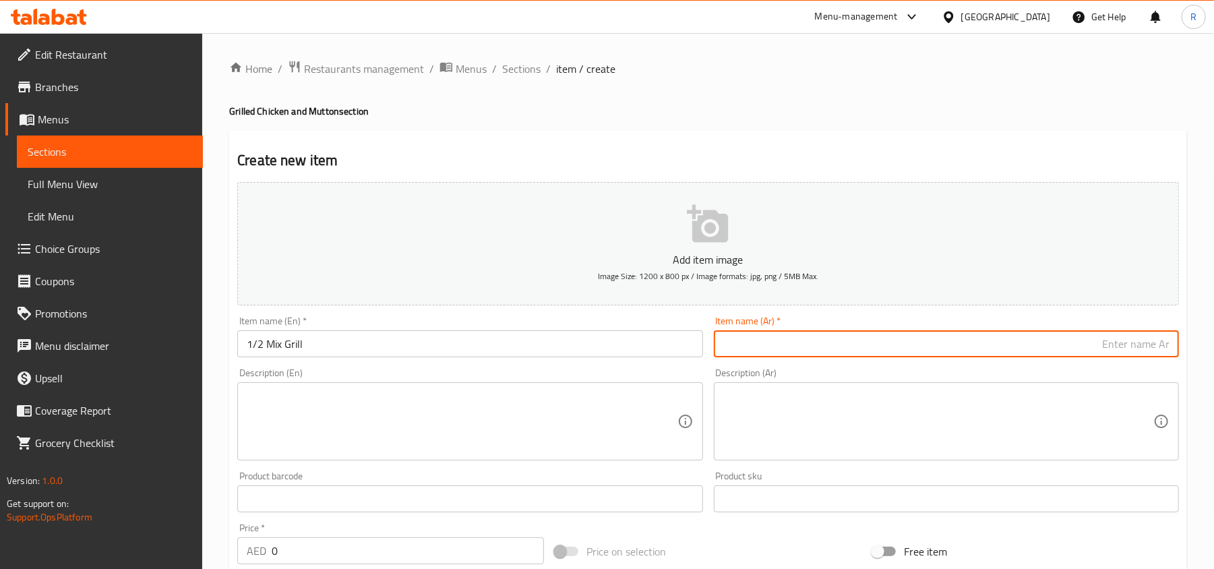
paste input "1/2"
type input "1/2 مشويات"
click at [402, 425] on textarea at bounding box center [462, 422] width 430 height 64
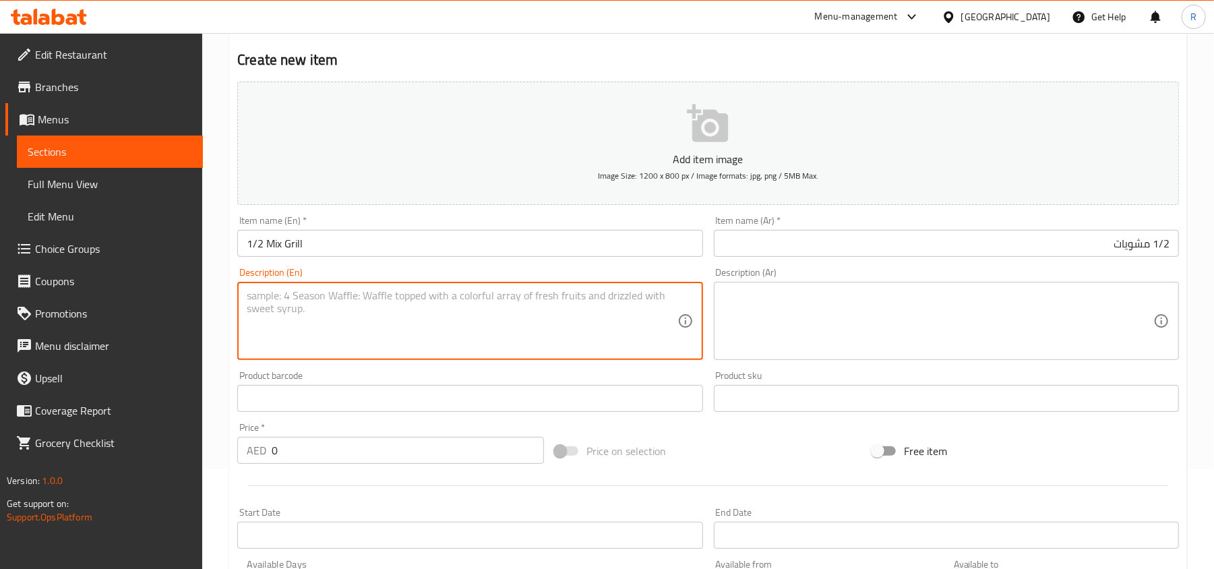
scroll to position [179, 0]
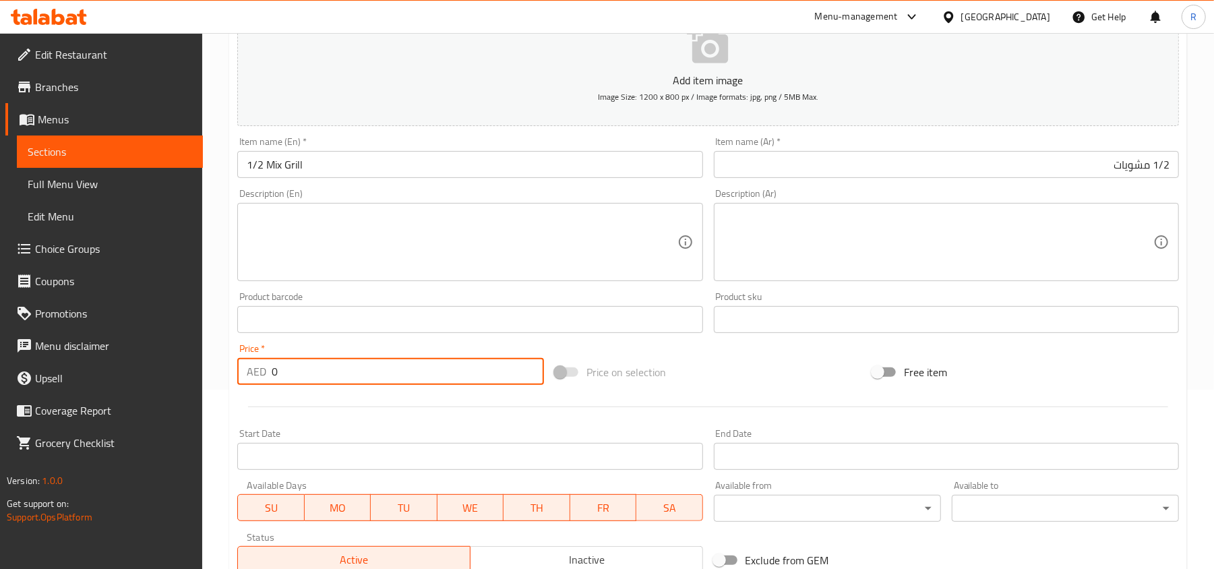
drag, startPoint x: 276, startPoint y: 375, endPoint x: 265, endPoint y: 375, distance: 10.8
click at [265, 375] on div "AED 0 Price *" at bounding box center [390, 371] width 307 height 27
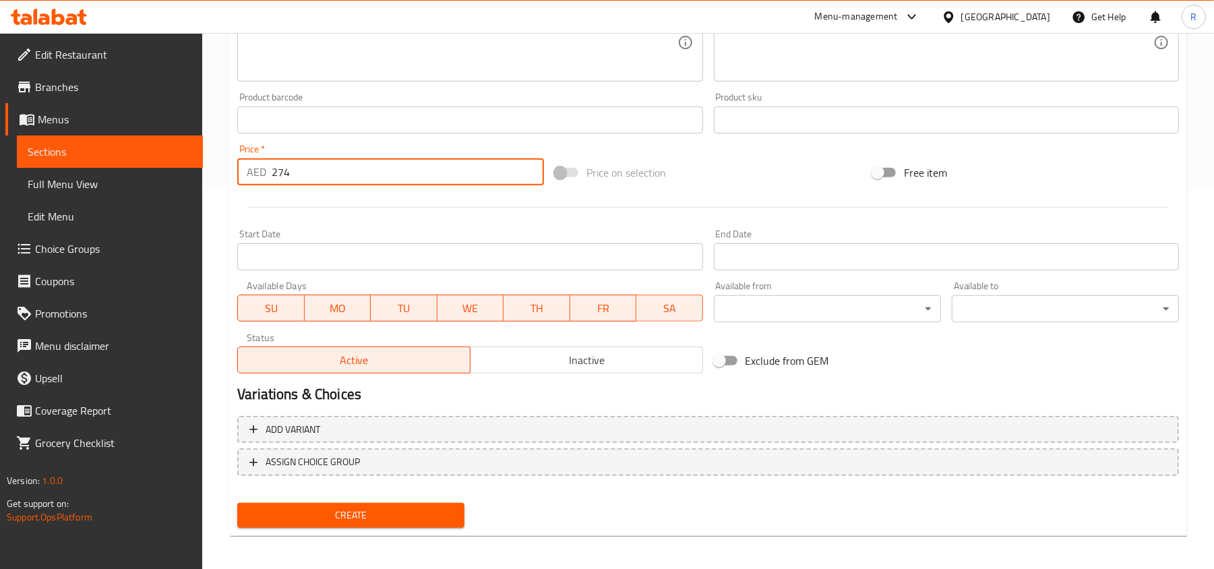
scroll to position [383, 0]
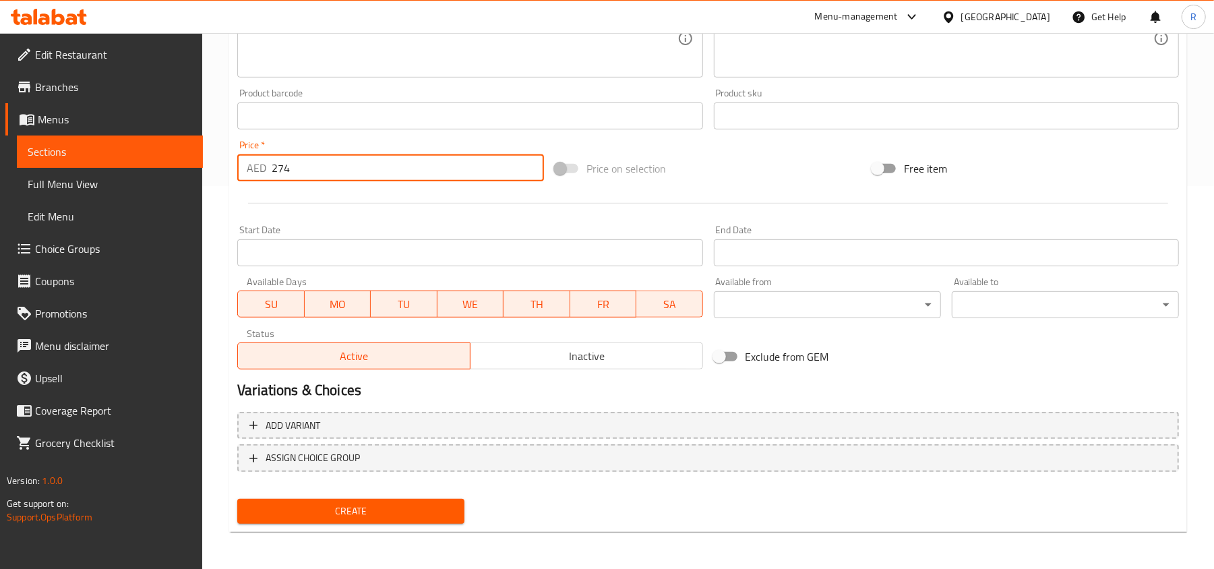
type input "274"
click at [426, 519] on button "Create" at bounding box center [350, 511] width 227 height 25
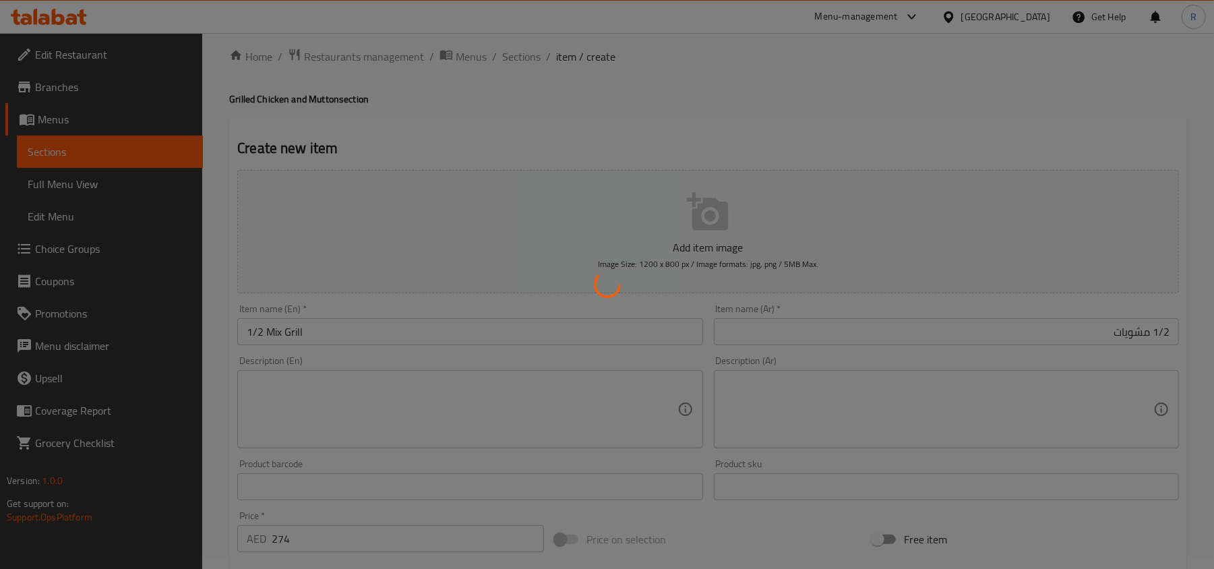
scroll to position [0, 0]
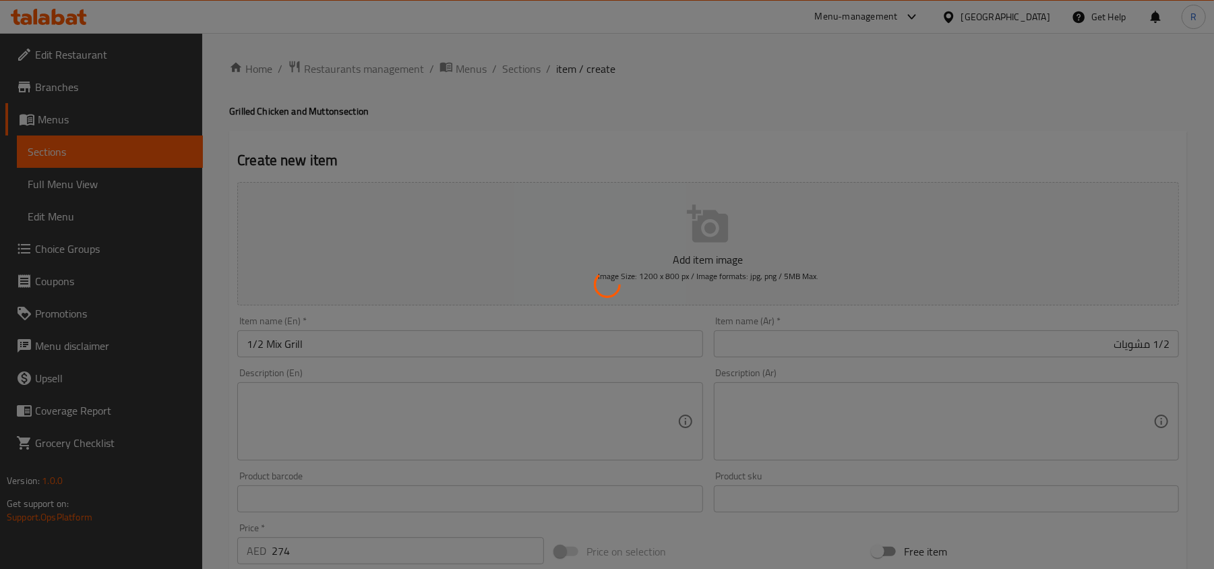
type input "0"
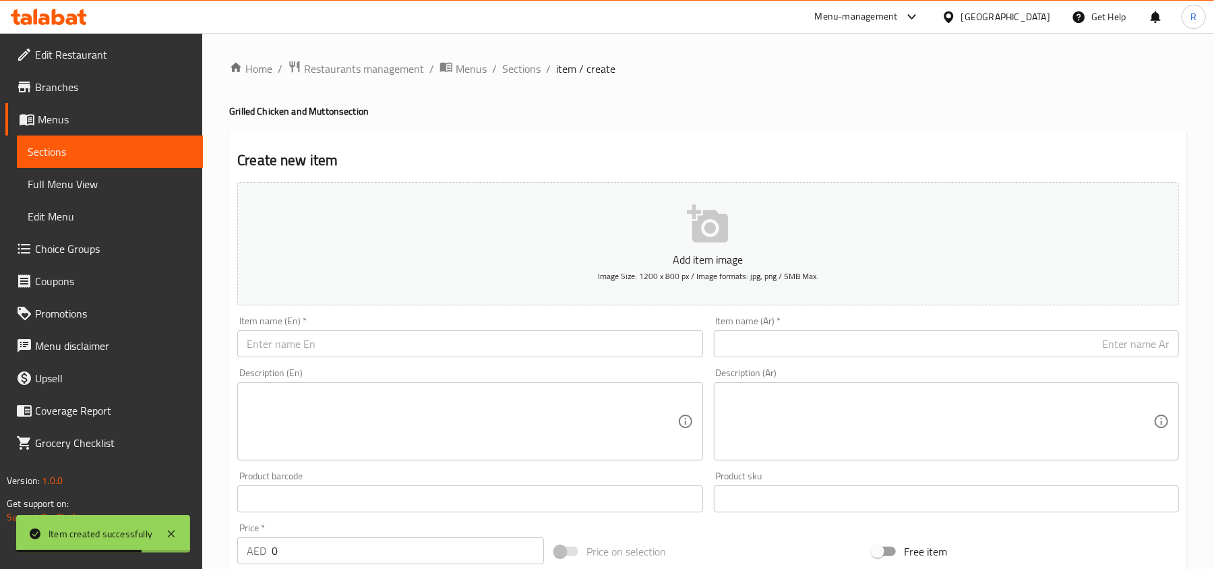
click at [406, 330] on div "Item name (En)   * Item name (En) *" at bounding box center [469, 336] width 465 height 41
click at [404, 336] on input "text" at bounding box center [469, 343] width 465 height 27
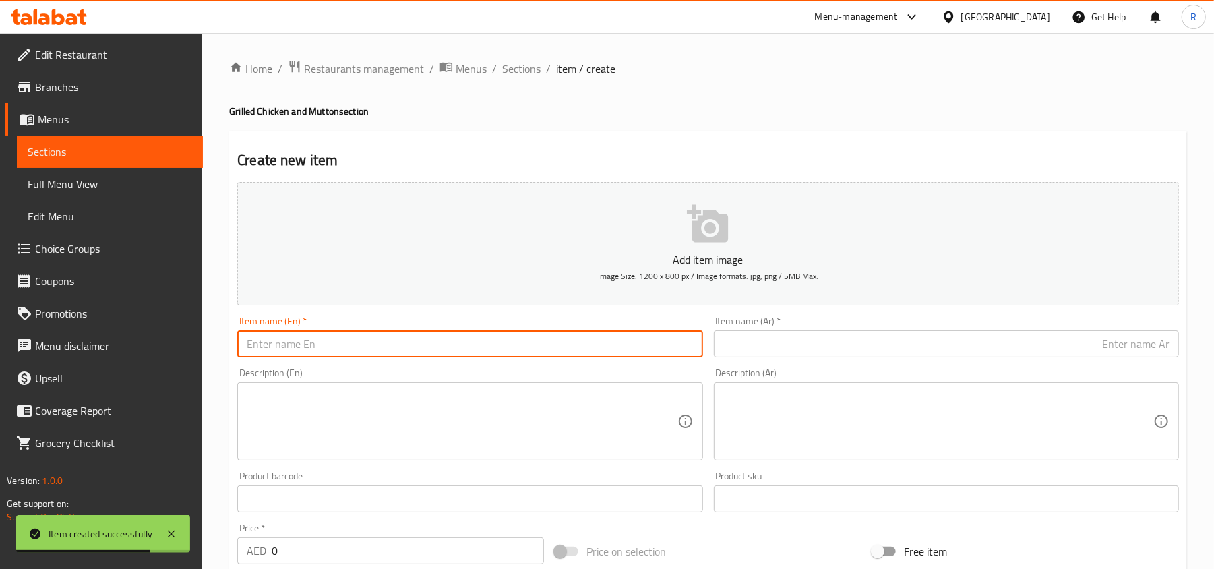
paste input "Mix Grill - Full"
click at [294, 342] on input "Mix Grill - Full" at bounding box center [469, 343] width 465 height 27
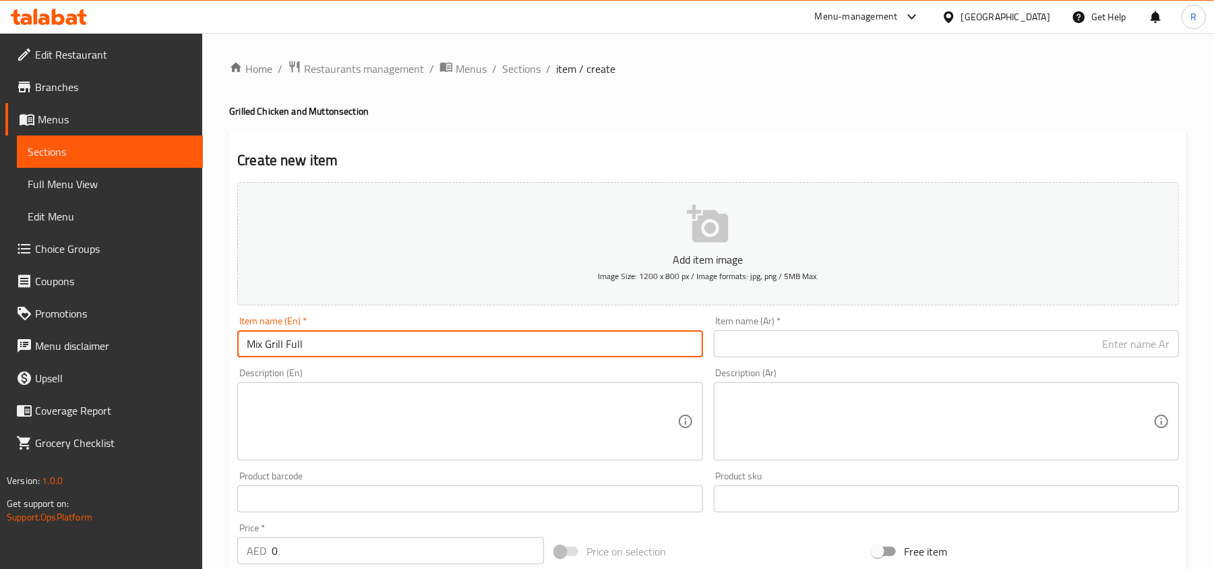
type input "Mix Grill Full"
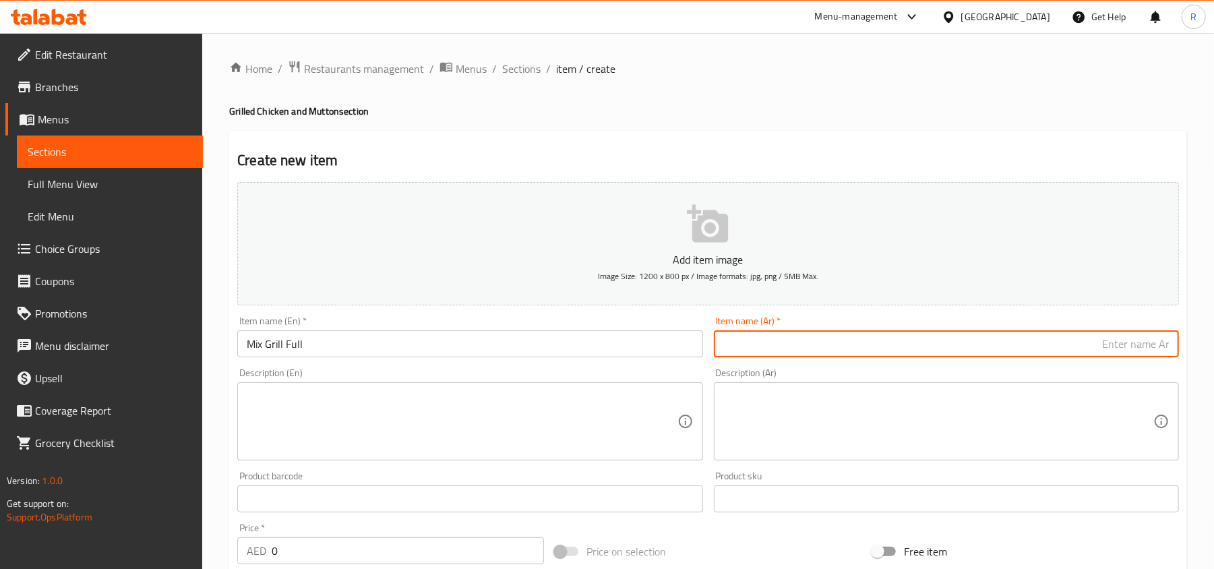
click at [987, 341] on input "text" at bounding box center [946, 343] width 465 height 27
type input "مشويات كامل"
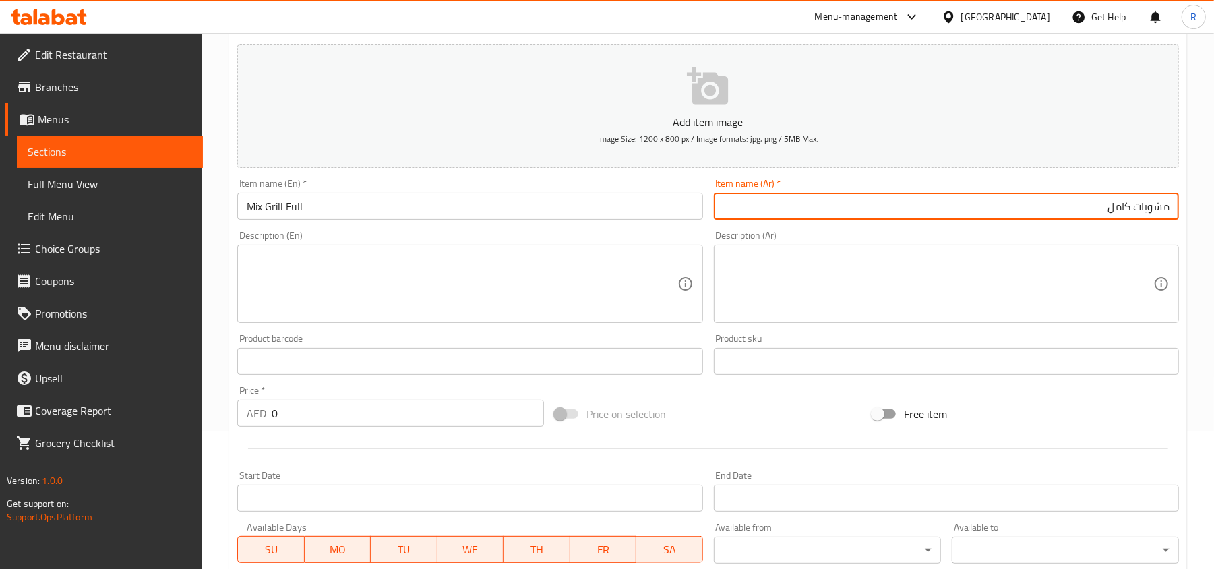
scroll to position [179, 0]
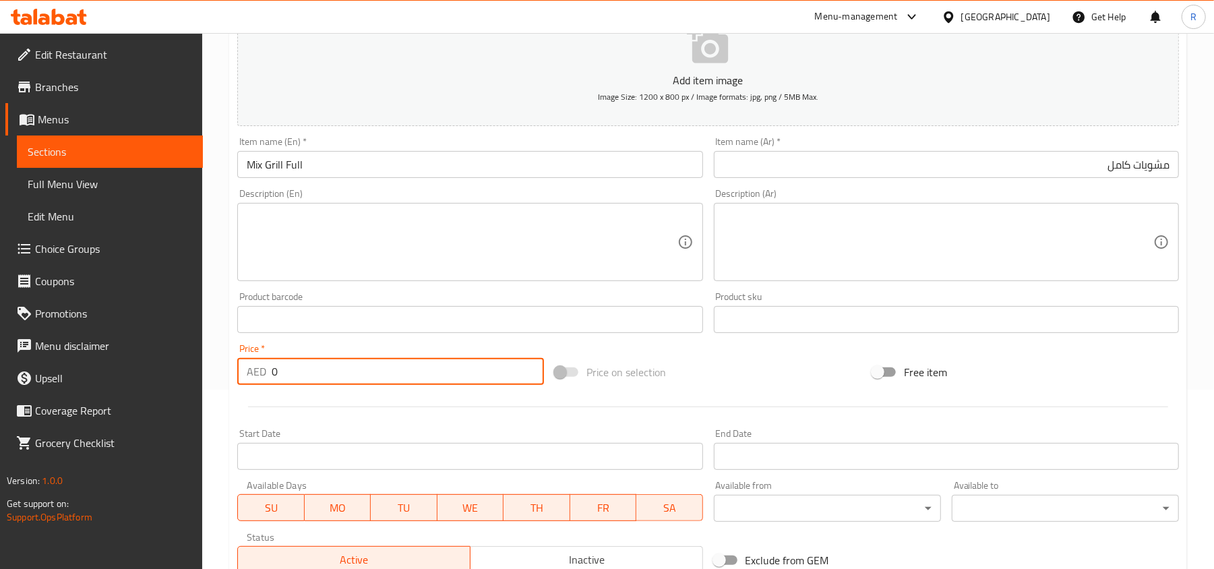
drag, startPoint x: 286, startPoint y: 365, endPoint x: 265, endPoint y: 372, distance: 22.0
click at [265, 372] on div "AED 0 Price *" at bounding box center [390, 371] width 307 height 27
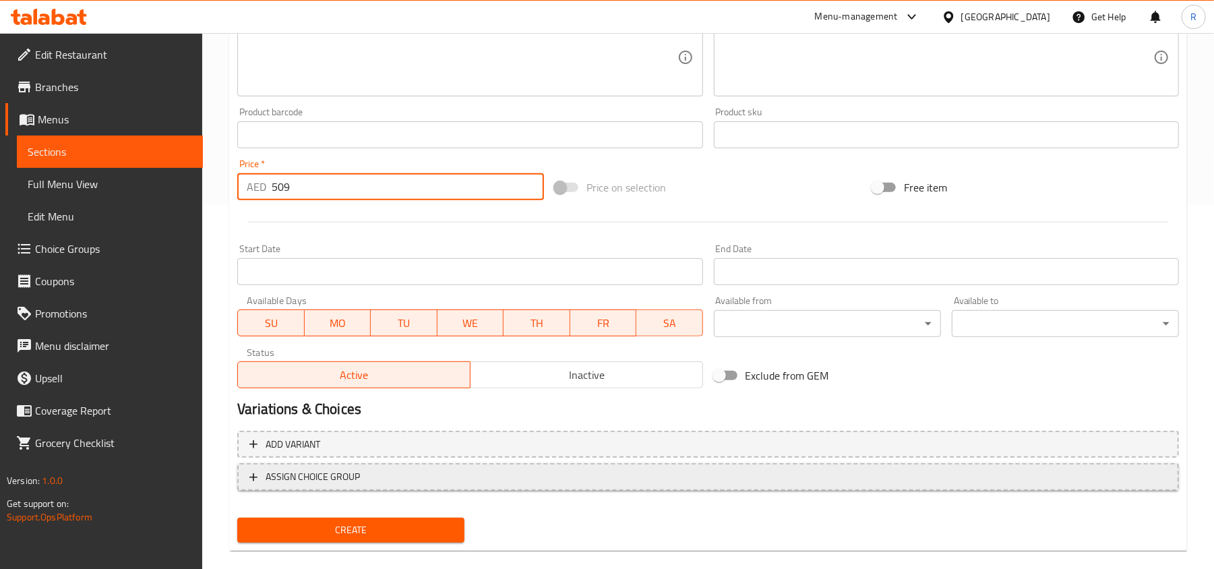
scroll to position [383, 0]
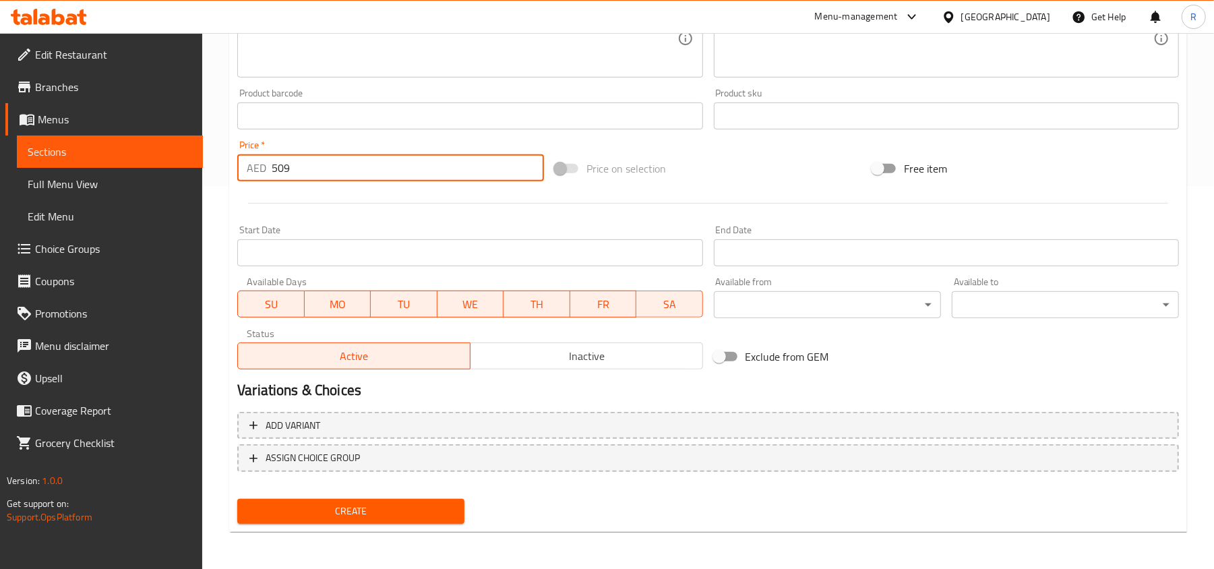
type input "509"
click at [357, 518] on span "Create" at bounding box center [351, 511] width 206 height 17
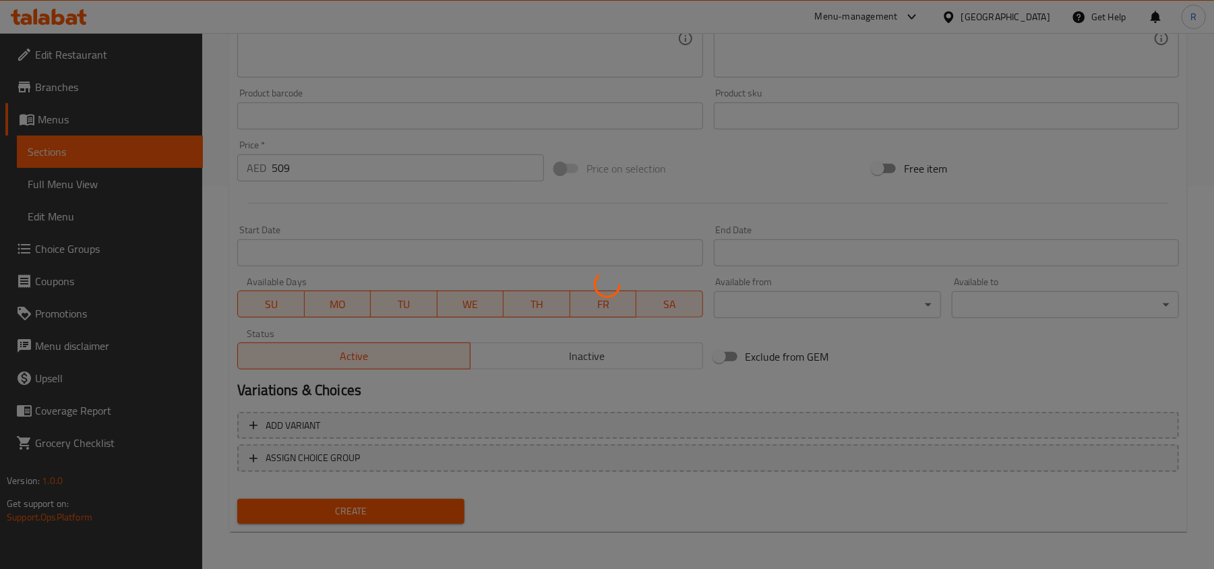
type input "0"
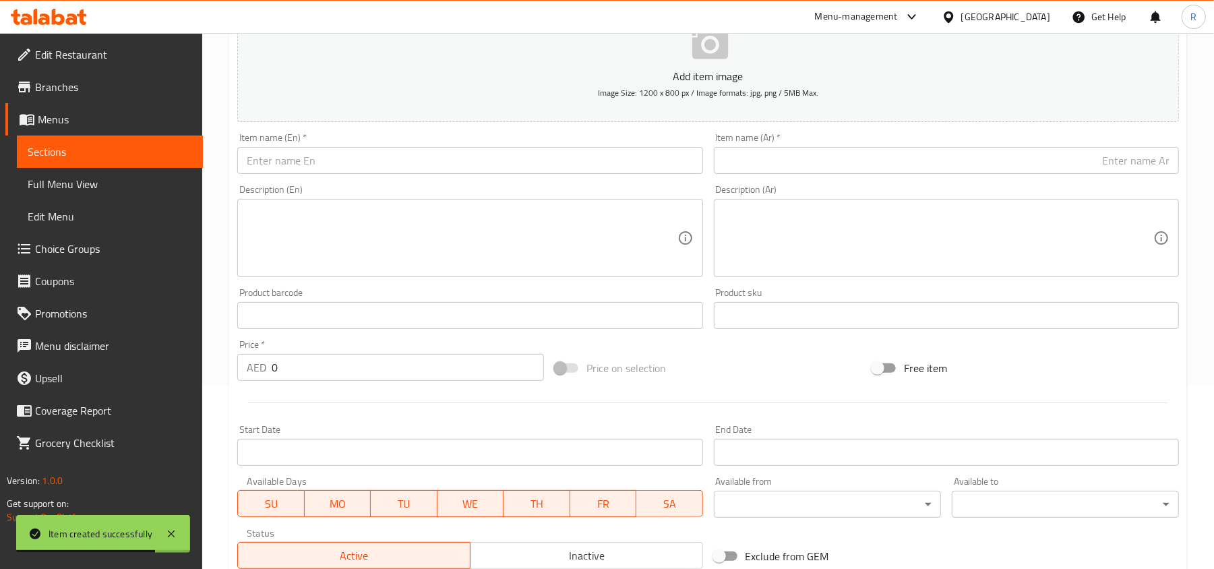
scroll to position [0, 0]
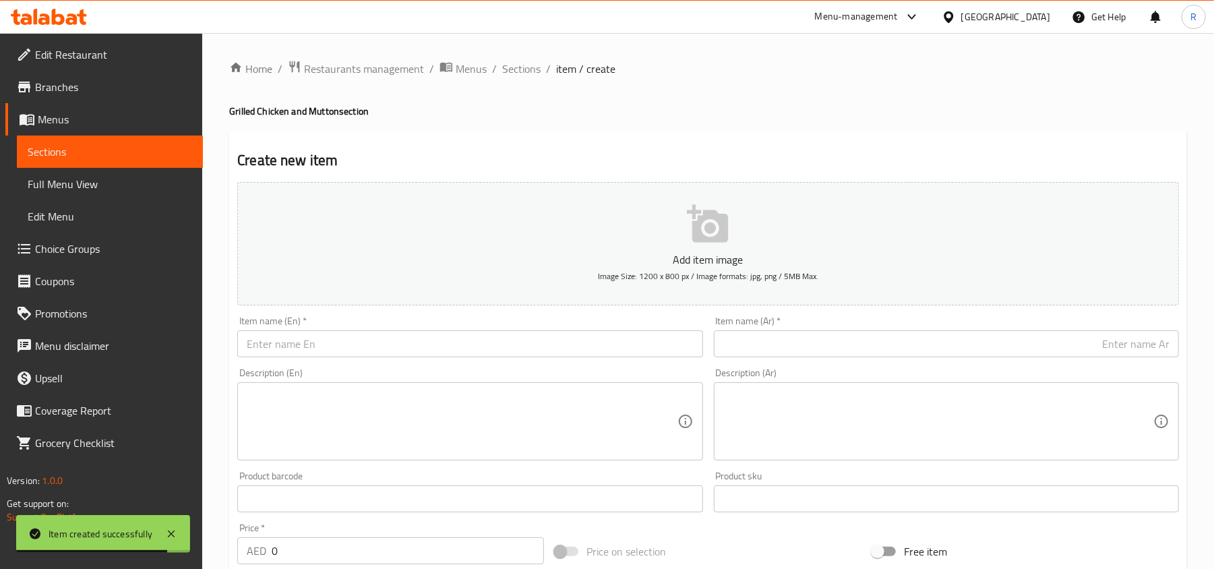
drag, startPoint x: 524, startPoint y: 65, endPoint x: 526, endPoint y: 97, distance: 32.4
click at [524, 65] on span "Sections" at bounding box center [521, 69] width 38 height 16
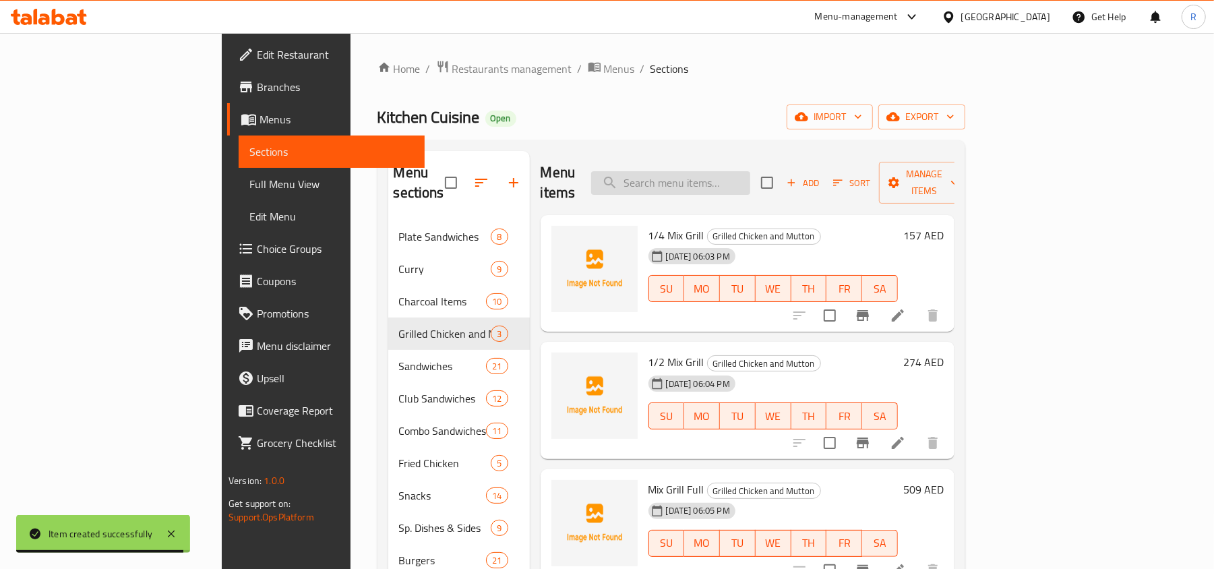
click at [724, 175] on input "search" at bounding box center [670, 183] width 159 height 24
click at [749, 171] on input "search" at bounding box center [670, 183] width 159 height 24
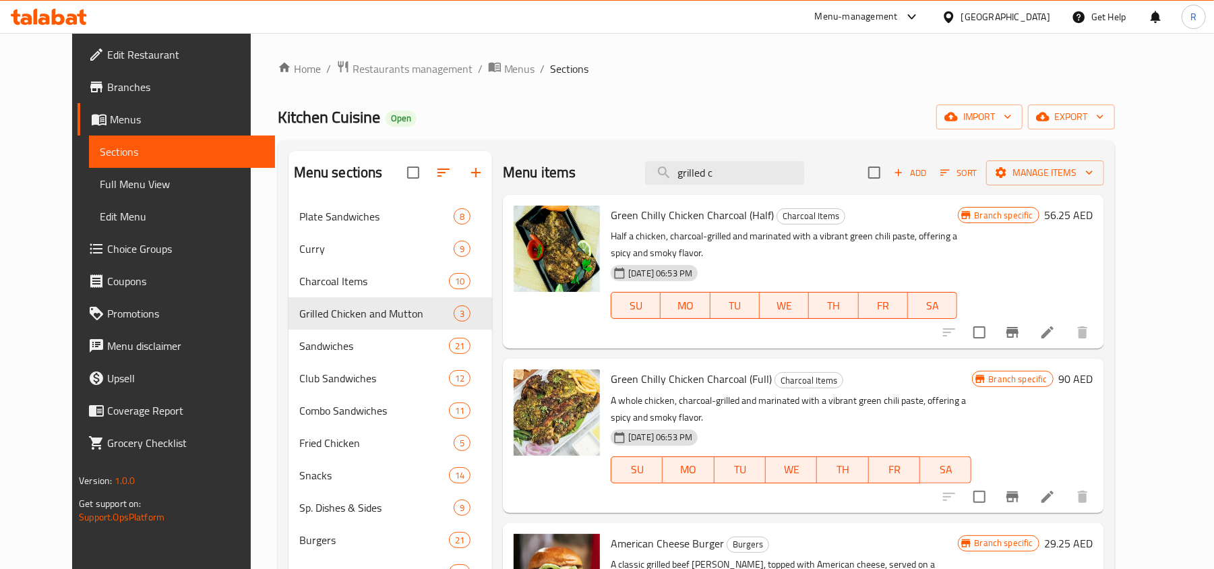
type input "grilled ch"
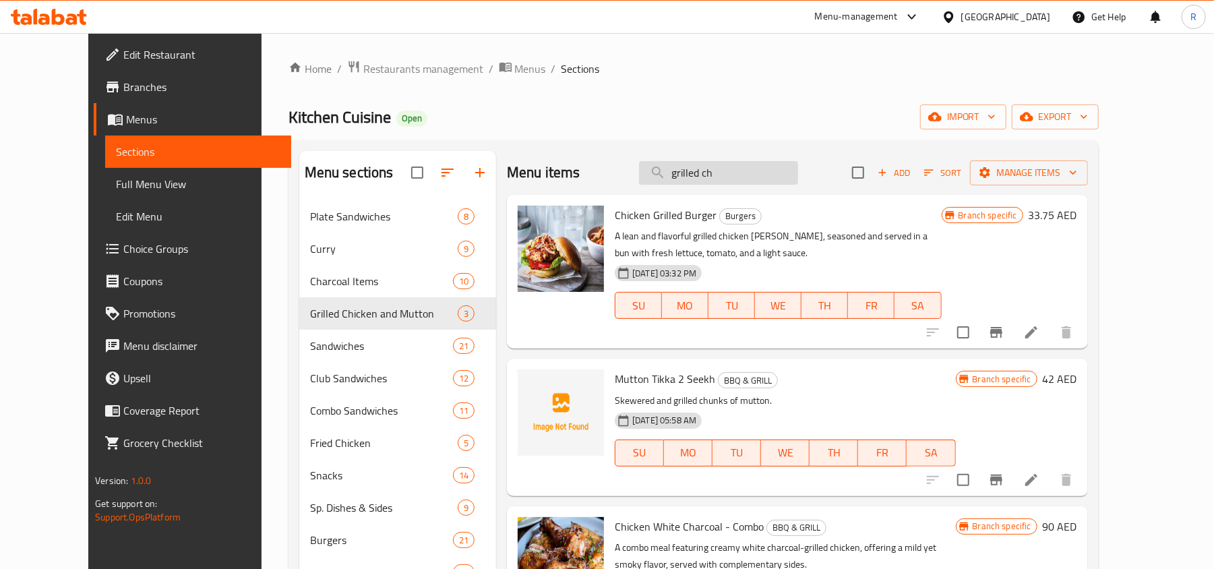
click at [775, 170] on input "grilled ch" at bounding box center [718, 173] width 159 height 24
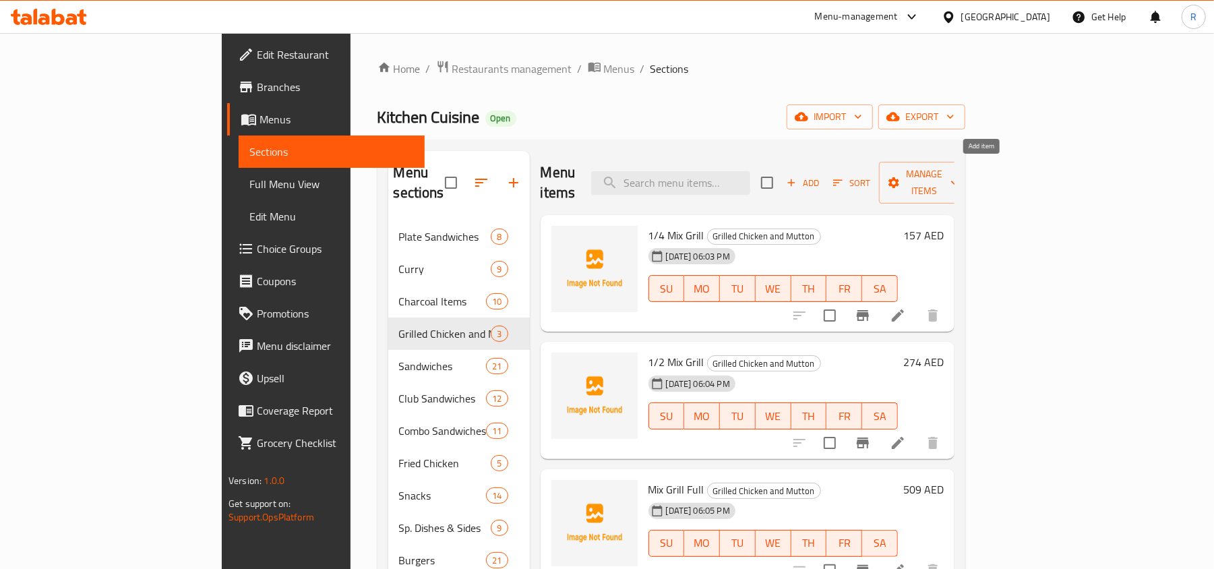
click at [821, 177] on span "Add" at bounding box center [802, 183] width 36 height 16
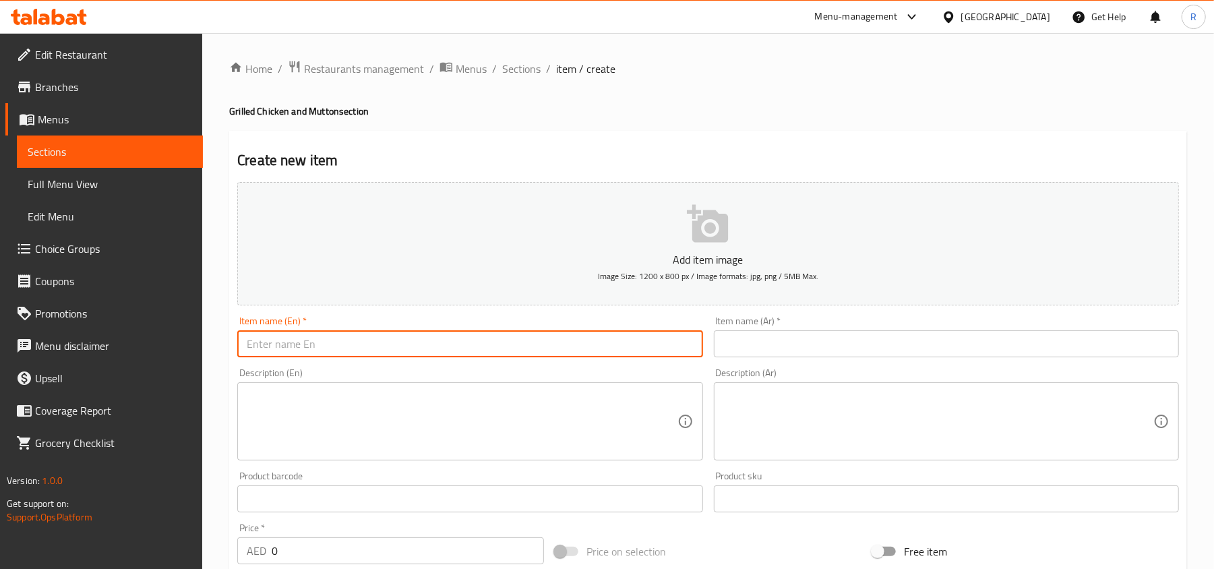
click at [487, 338] on input "text" at bounding box center [469, 343] width 465 height 27
paste input "1/2"
paste input "Grilled Chicken Half"
drag, startPoint x: 332, startPoint y: 346, endPoint x: 404, endPoint y: 348, distance: 72.1
click at [404, 348] on input "1/2 Grilled Chicken Half" at bounding box center [469, 343] width 465 height 27
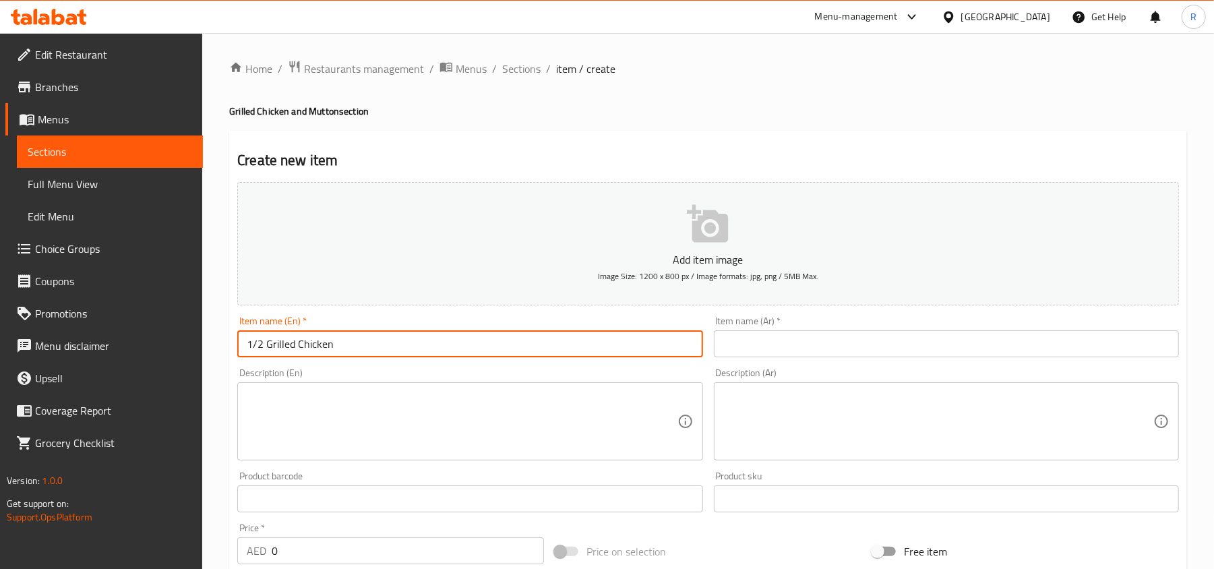
click at [404, 348] on input "1/2 Grilled Chicken" at bounding box center [469, 343] width 465 height 27
type input "1/2 Grilled Chicken"
click at [935, 342] on input "text" at bounding box center [946, 343] width 465 height 27
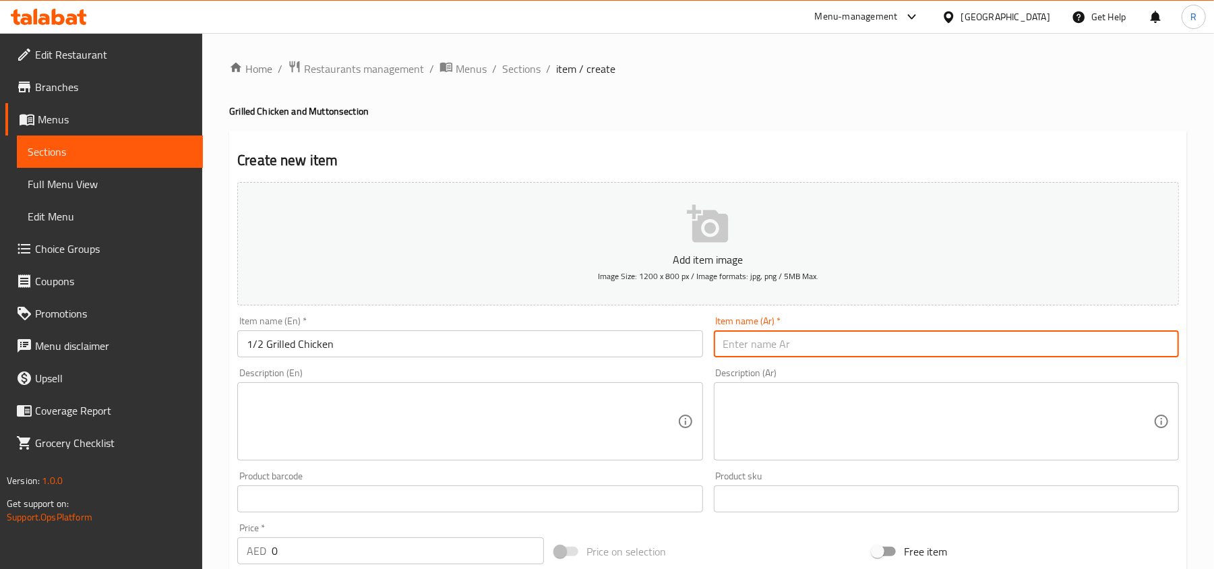
paste input "نصف دجاجة مشوية"
type input "نصف دجاجة مشوية"
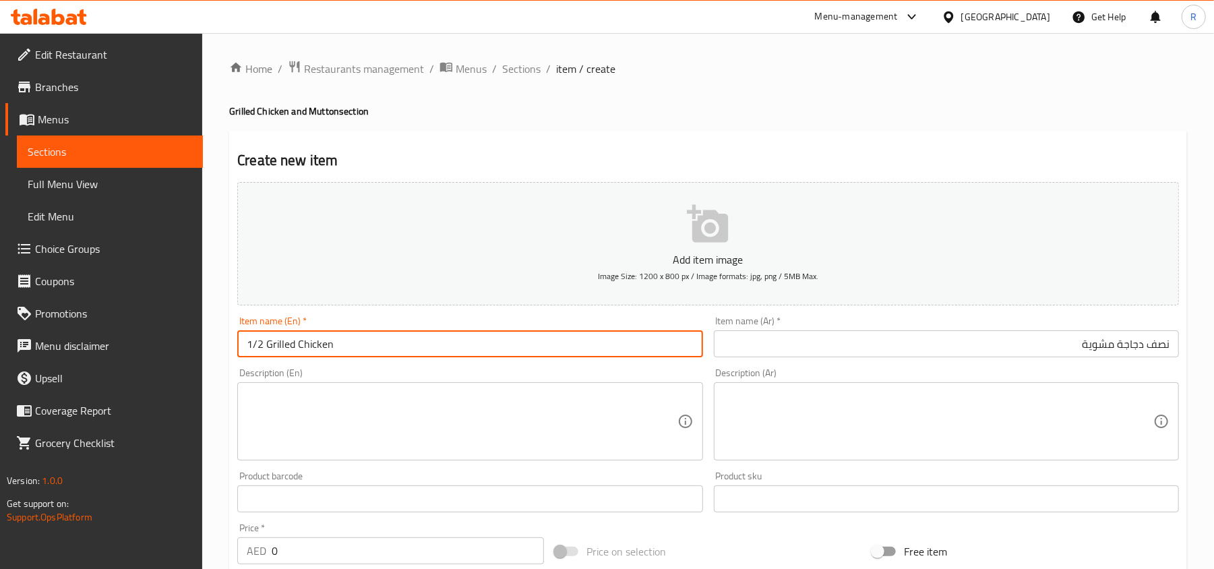
drag, startPoint x: 263, startPoint y: 350, endPoint x: 230, endPoint y: 346, distance: 32.6
click at [230, 346] on div "Create new item Add item image Image Size: 1200 x 800 px / Image formats: jpg, …" at bounding box center [708, 523] width 958 height 784
paste input "1/2"
type input "1/2 Grilled Chicken"
drag, startPoint x: 261, startPoint y: 349, endPoint x: 238, endPoint y: 343, distance: 24.4
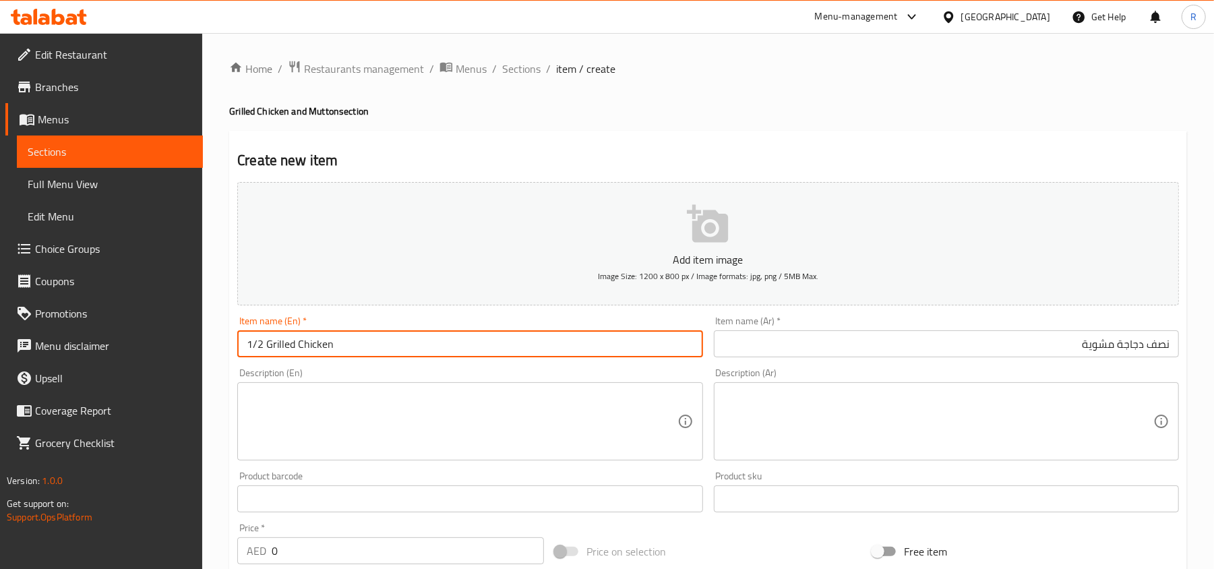
click at [238, 343] on input "1/2 Grilled Chicken" at bounding box center [469, 343] width 465 height 27
click at [1150, 349] on input "نصف دجاجة مشوية" at bounding box center [946, 343] width 465 height 27
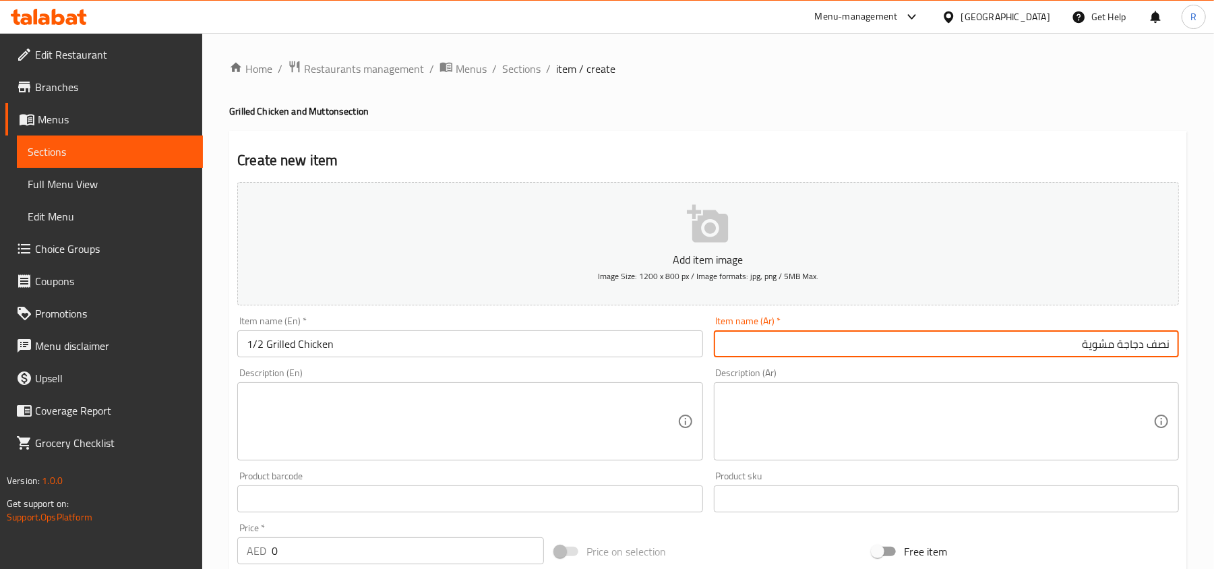
click at [1150, 349] on input "نصف دجاجة مشوية" at bounding box center [946, 343] width 465 height 27
click at [1159, 348] on input "نصف دجاجة مشوية" at bounding box center [946, 343] width 465 height 27
paste input "1/2"
type input "1/2 دجاجة مشوية"
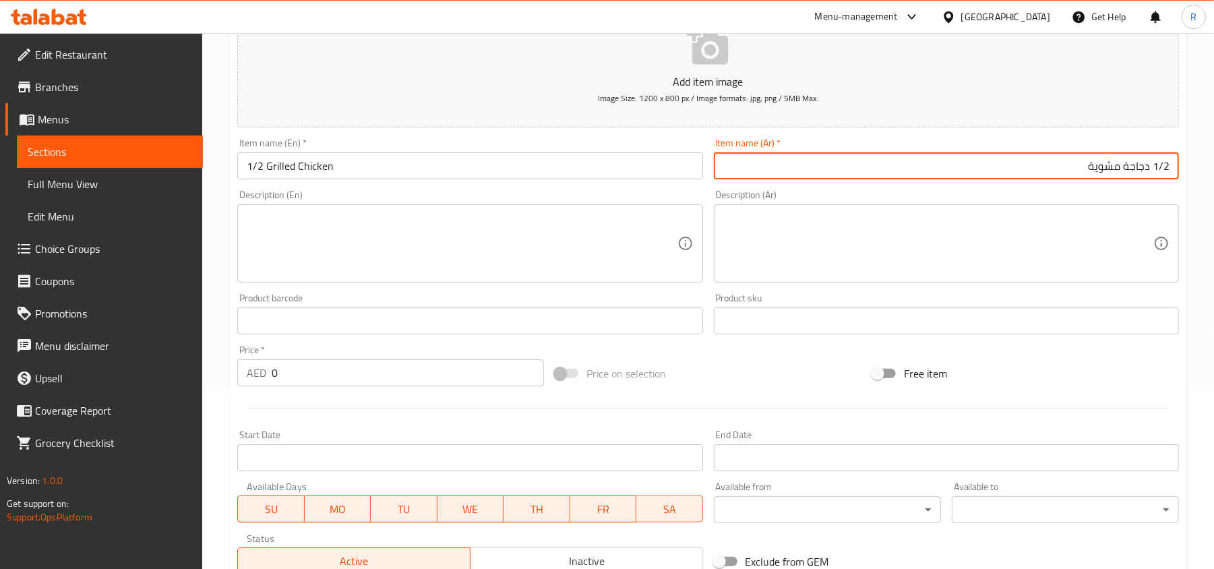
scroll to position [179, 0]
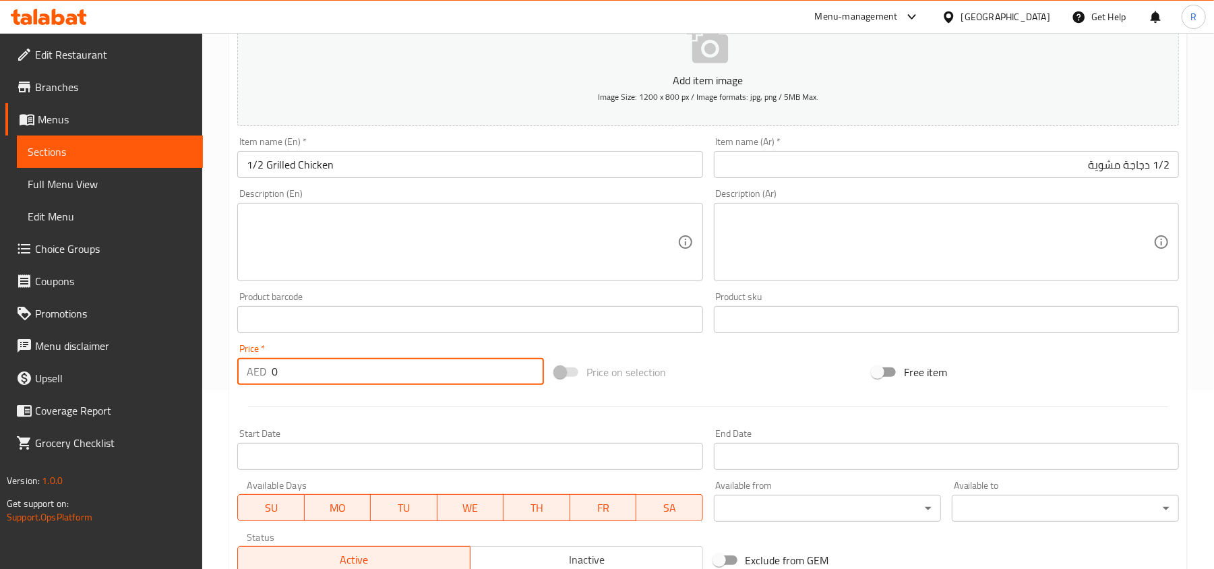
drag, startPoint x: 266, startPoint y: 373, endPoint x: 253, endPoint y: 373, distance: 12.1
click at [253, 373] on div "AED 0 Price *" at bounding box center [390, 371] width 307 height 27
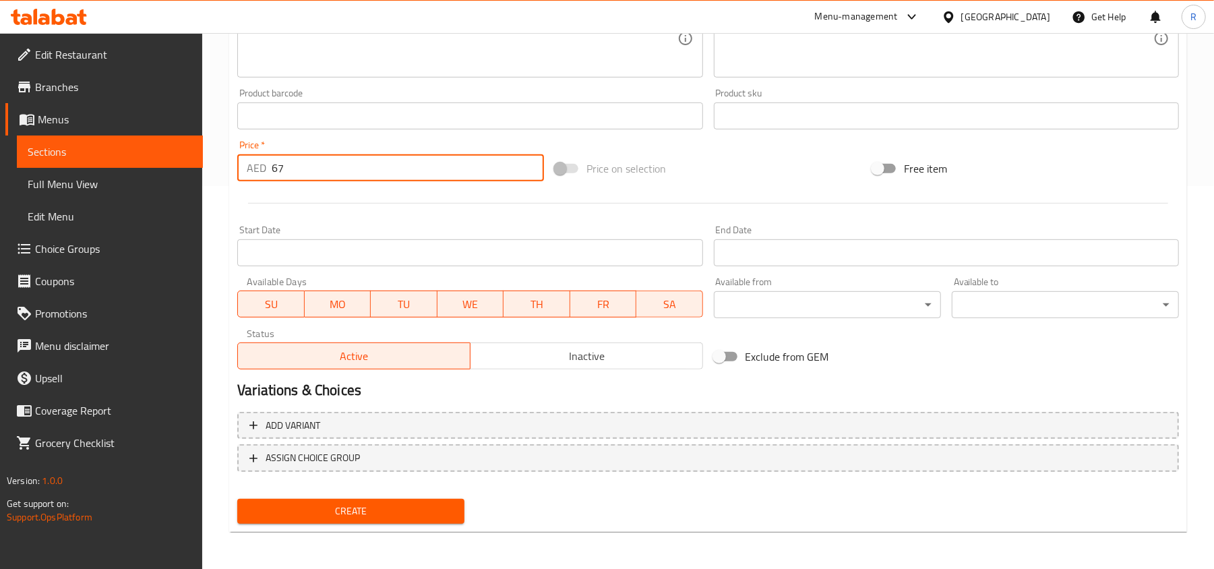
type input "67"
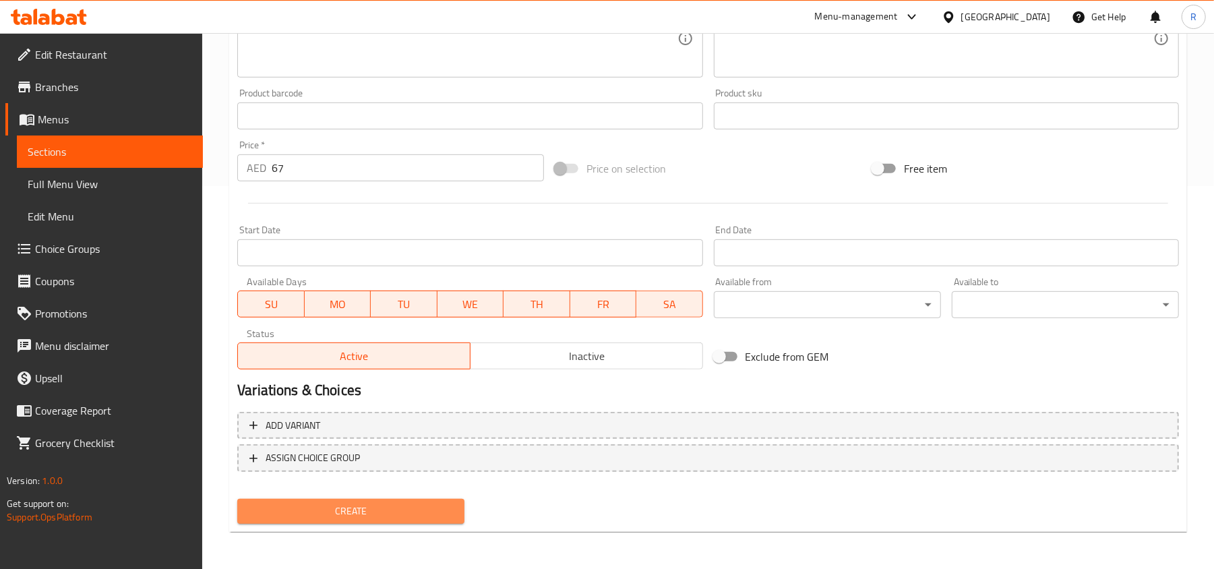
click at [410, 507] on span "Create" at bounding box center [351, 511] width 206 height 17
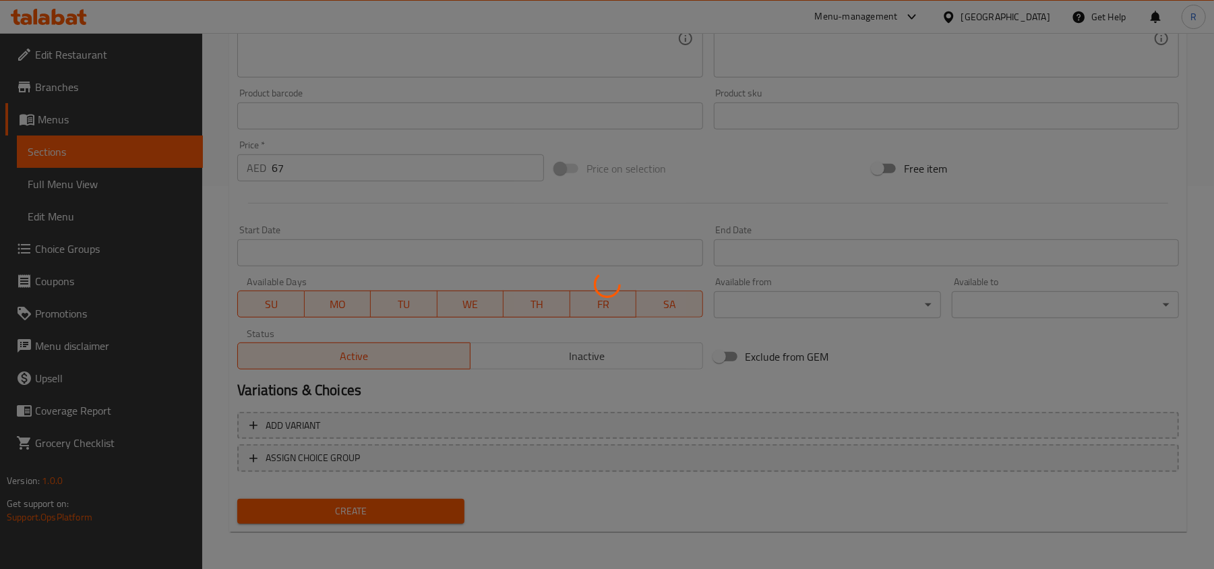
scroll to position [206, 0]
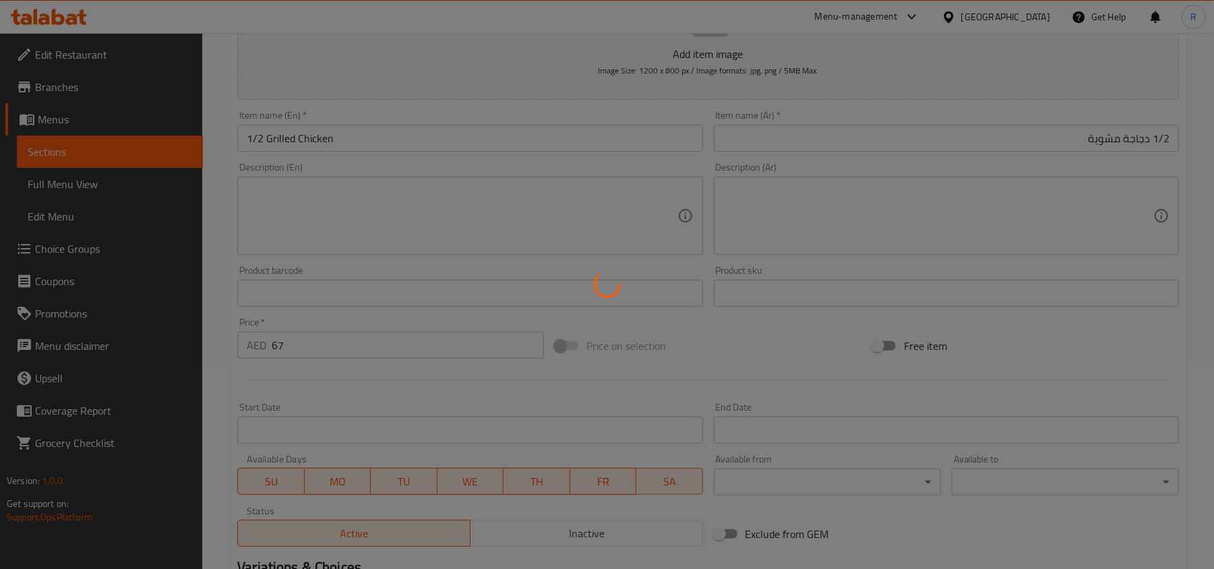
type input "0"
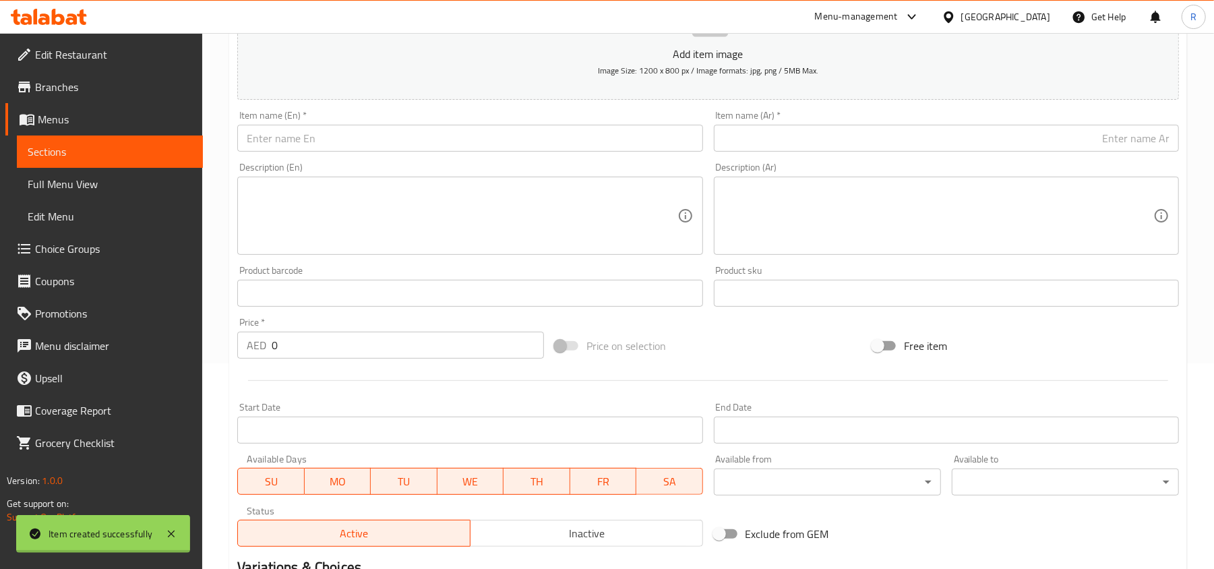
scroll to position [0, 0]
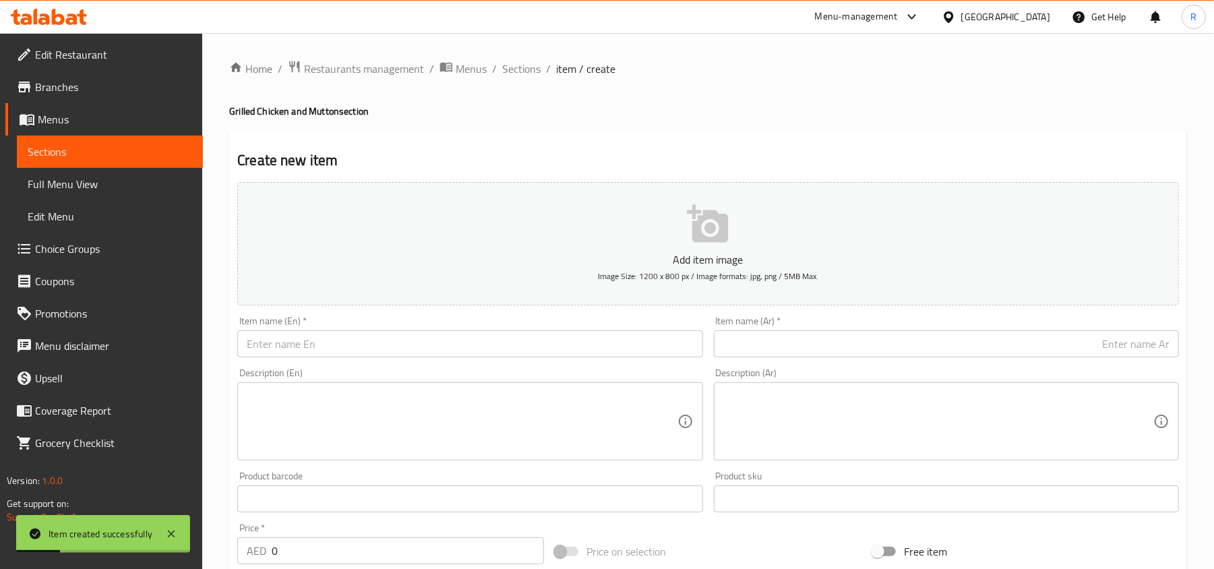
click at [376, 341] on input "text" at bounding box center [469, 343] width 465 height 27
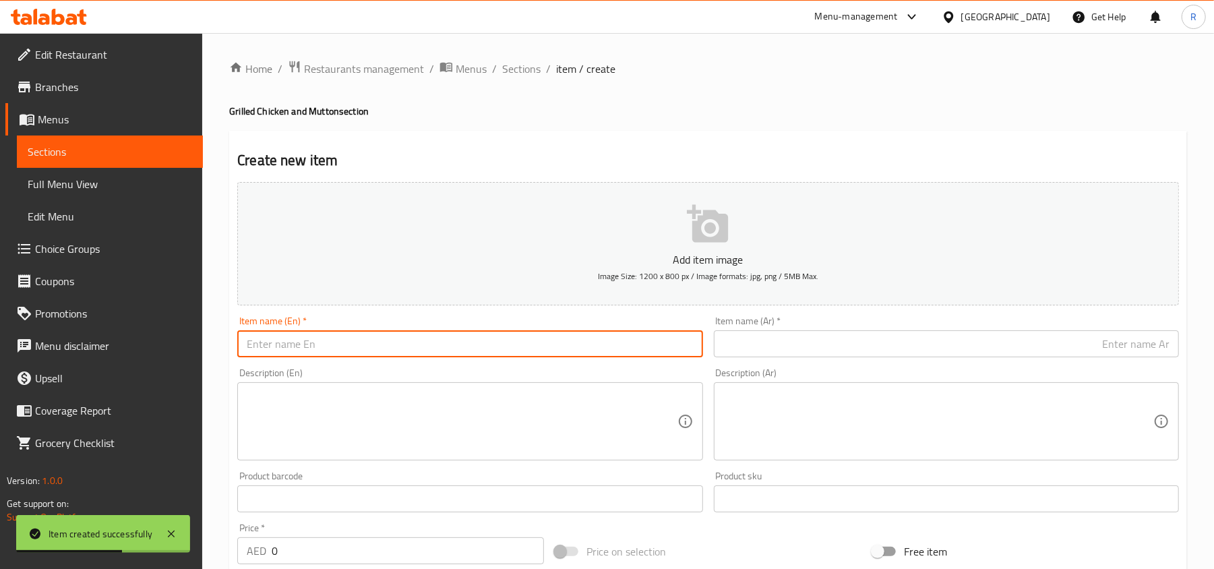
click at [467, 349] on input "text" at bounding box center [469, 343] width 465 height 27
paste input "Grilled Chicken Full"
type input "Grilled Chicken Full"
click at [882, 352] on input "text" at bounding box center [946, 343] width 465 height 27
paste input "دجاج مشوي كامل"
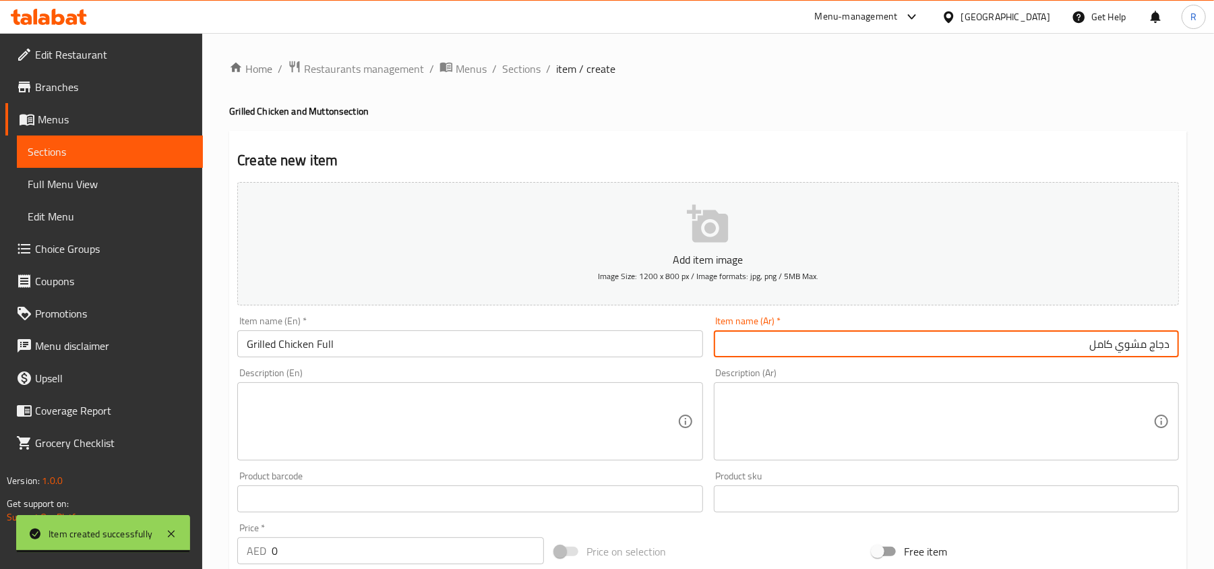
type input "دجاج مشوي كامل"
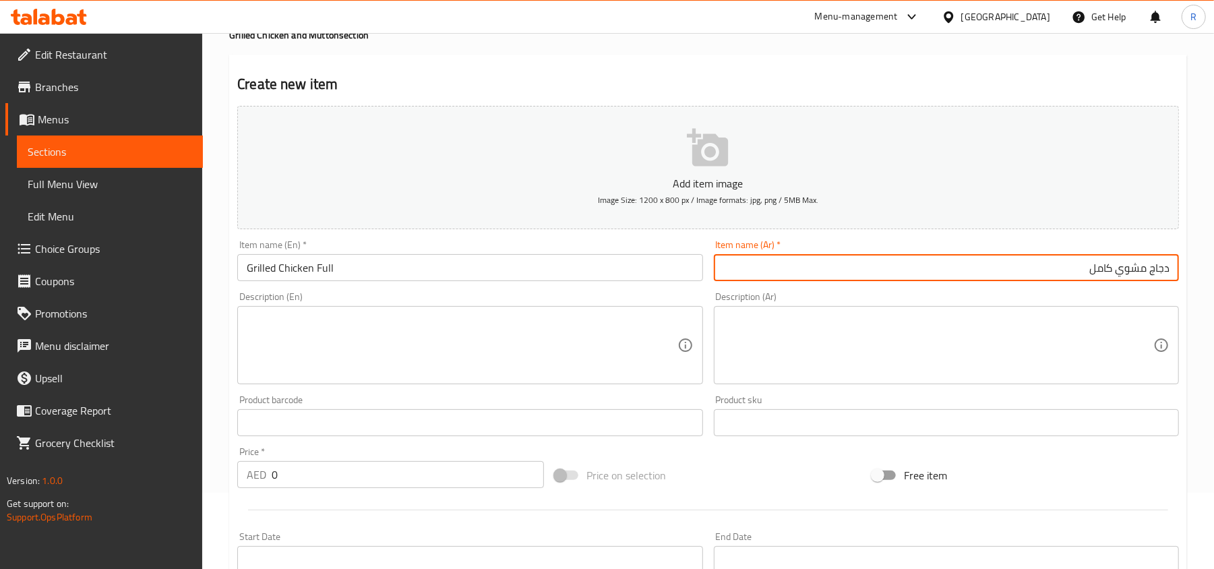
scroll to position [179, 0]
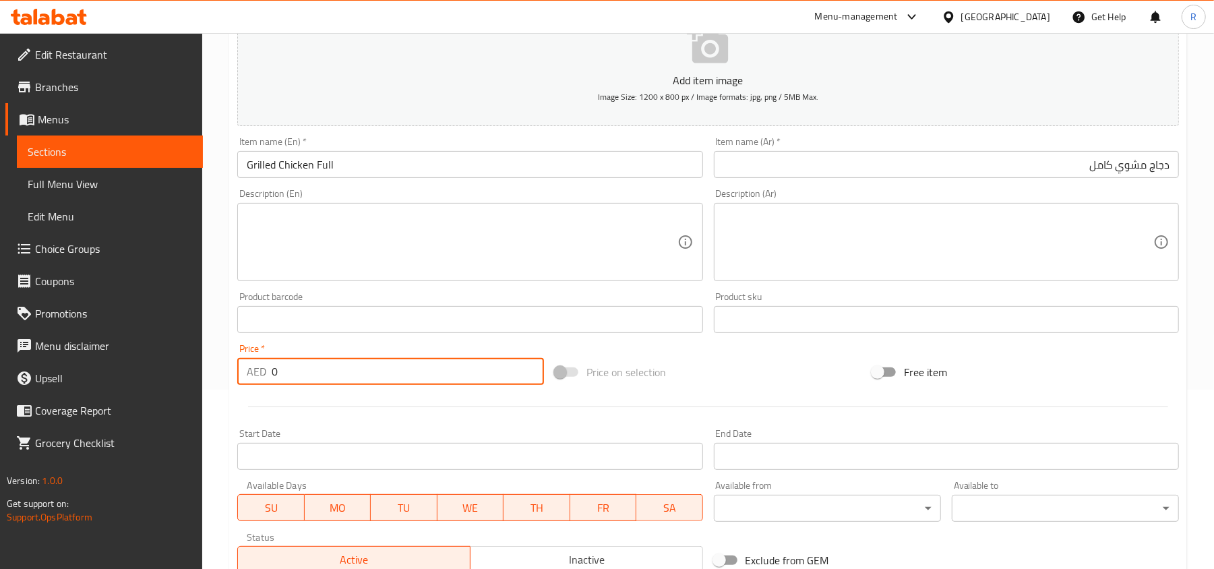
drag, startPoint x: 286, startPoint y: 368, endPoint x: 240, endPoint y: 369, distance: 46.5
click at [240, 369] on div "AED 0 Price *" at bounding box center [390, 371] width 307 height 27
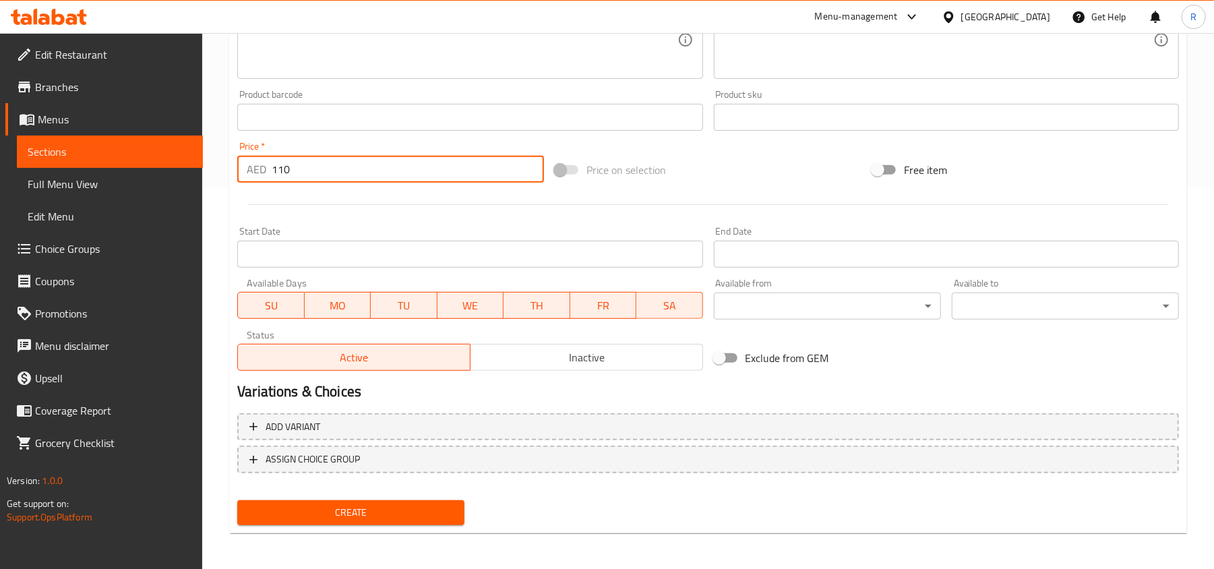
scroll to position [383, 0]
type input "110"
click at [392, 511] on span "Create" at bounding box center [351, 511] width 206 height 17
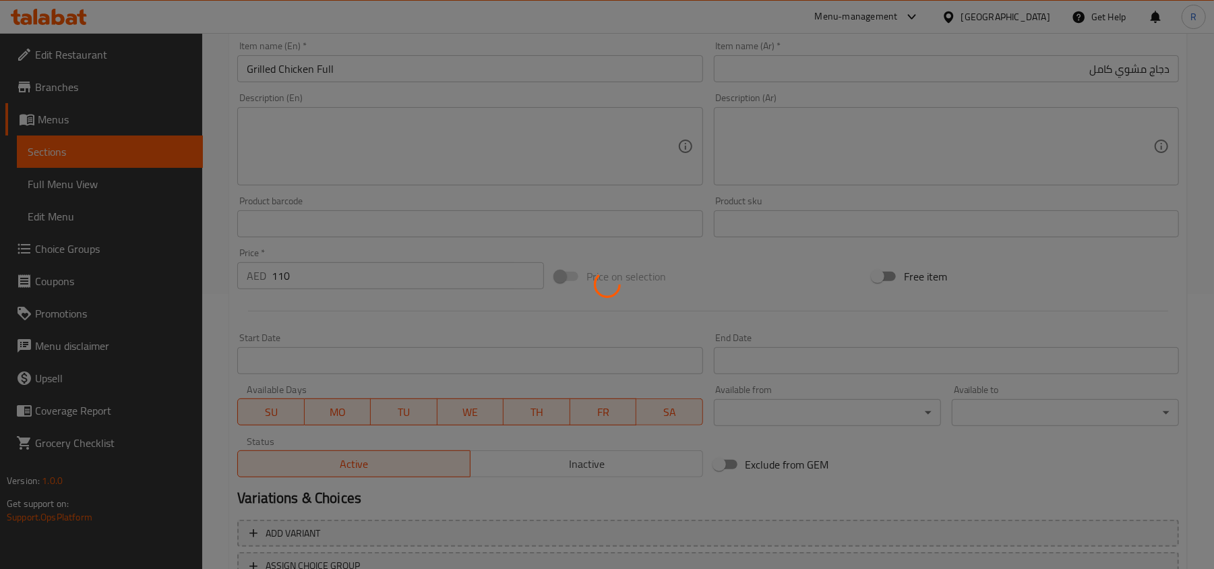
scroll to position [113, 0]
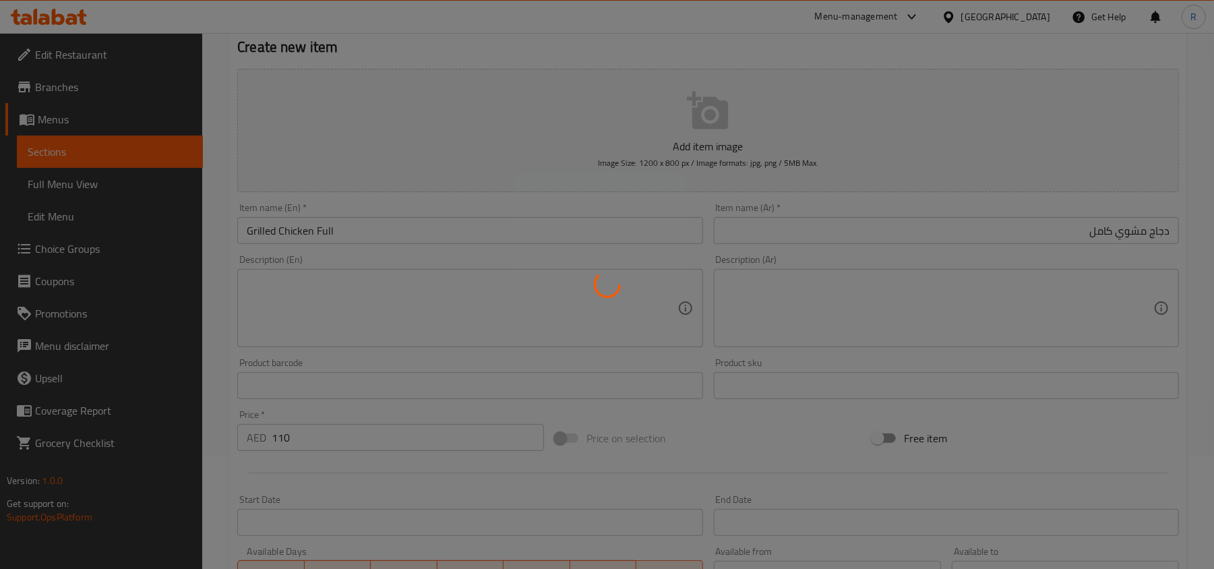
type input "0"
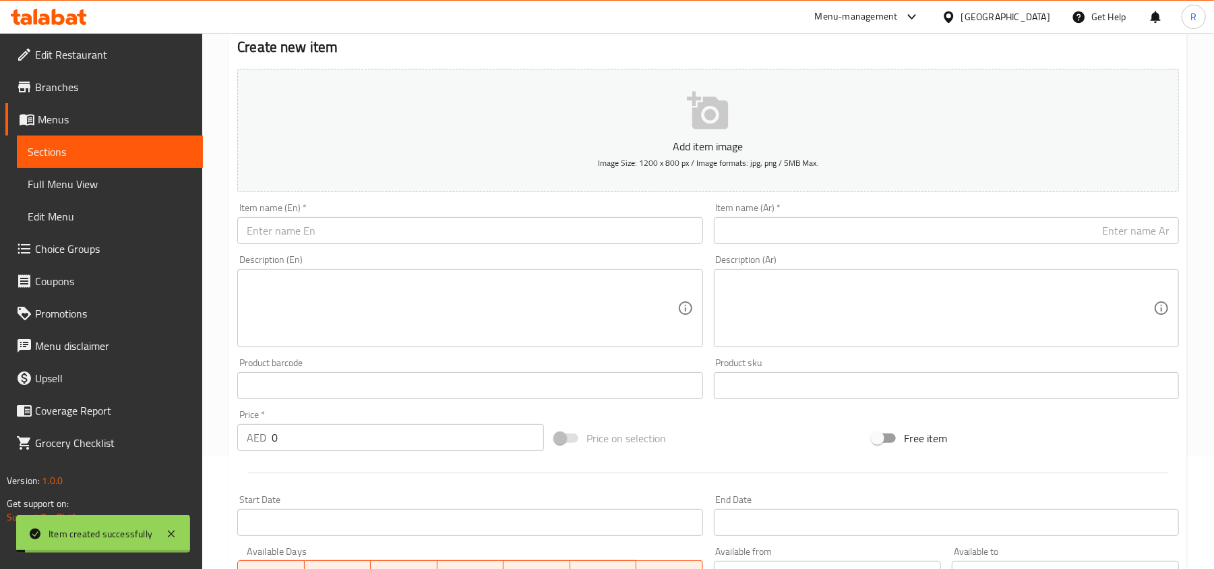
scroll to position [0, 0]
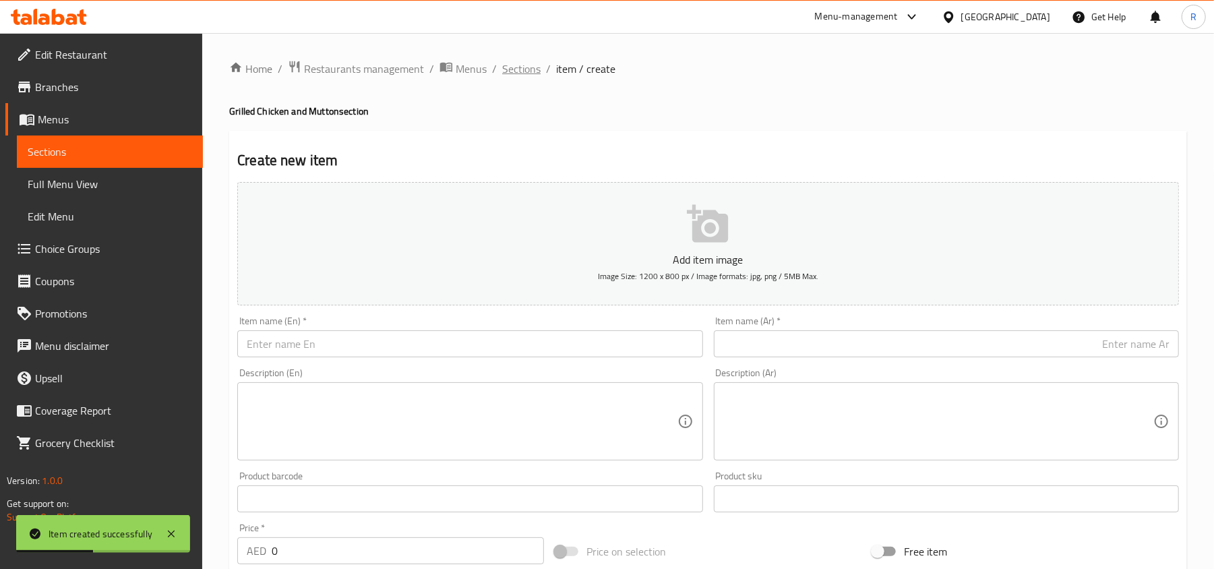
click at [521, 76] on span "Sections" at bounding box center [521, 69] width 38 height 16
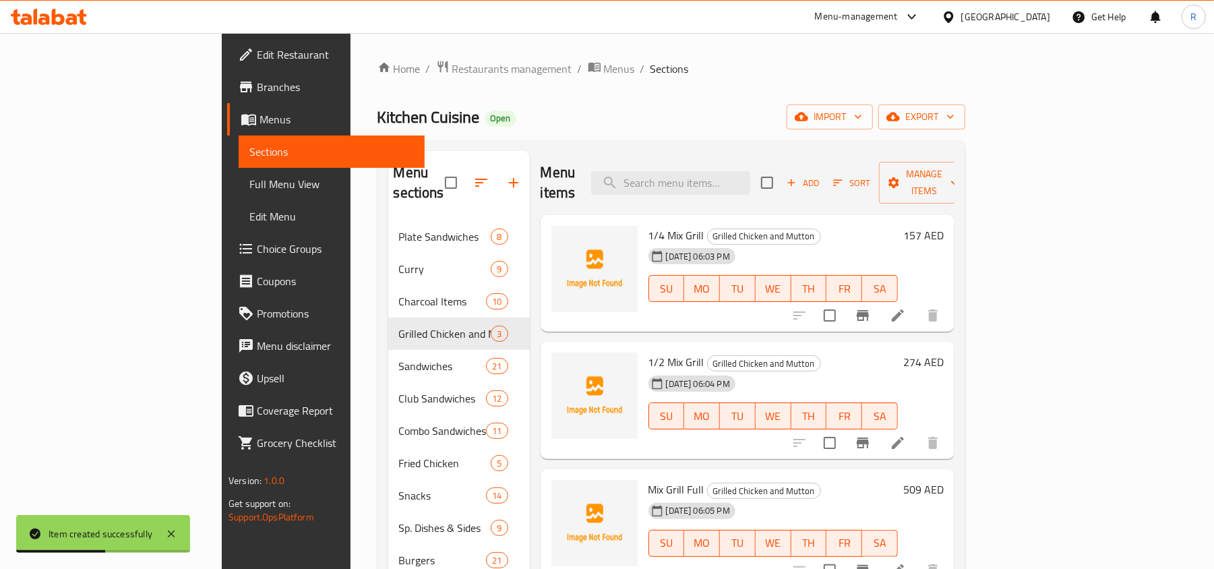
click at [720, 187] on div "Menu items Add Sort Manage items" at bounding box center [748, 183] width 414 height 64
click at [722, 181] on input "search" at bounding box center [670, 183] width 159 height 24
paste input "Chciken Kabab"
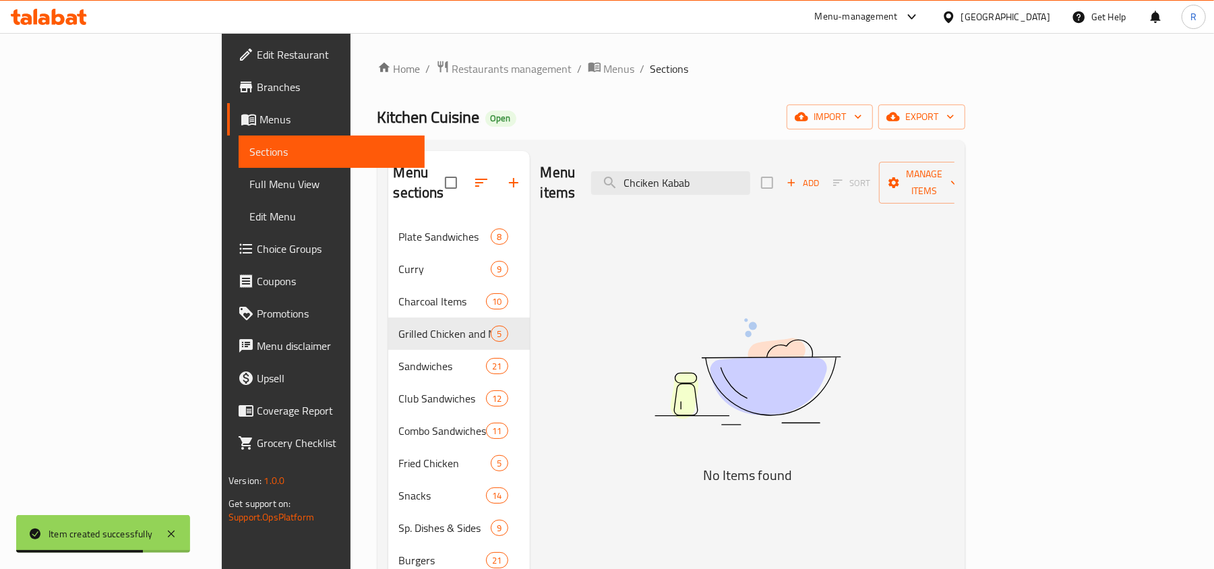
drag, startPoint x: 742, startPoint y: 179, endPoint x: 636, endPoint y: 160, distance: 107.4
click at [636, 160] on div "Menu items Chciken Kabab Add Sort Manage items" at bounding box center [748, 183] width 414 height 64
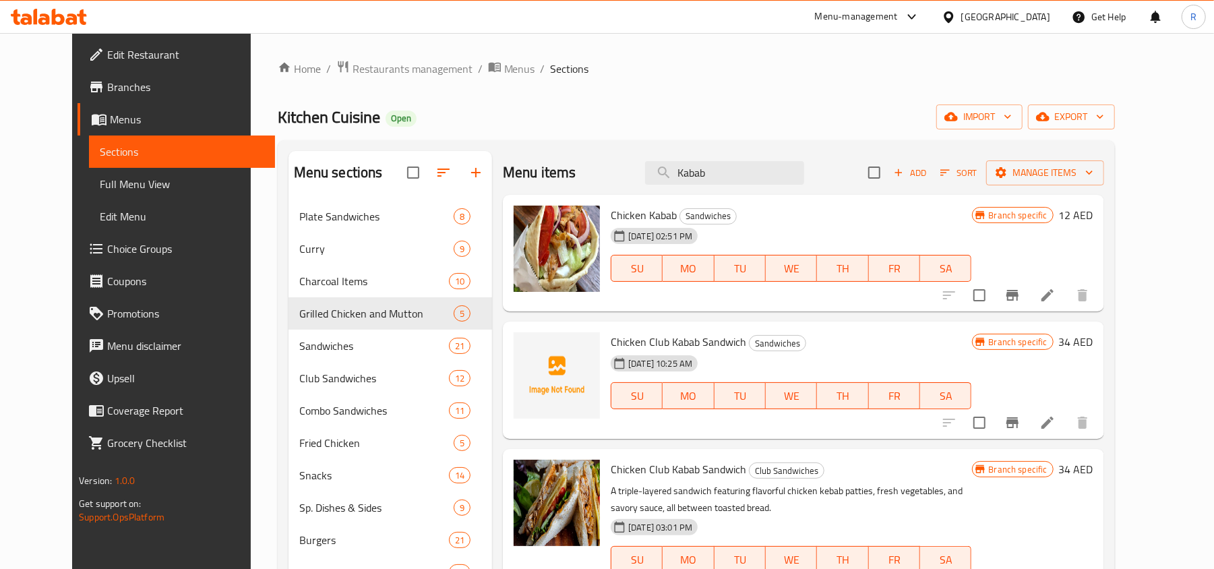
type input "Kabab"
click at [766, 174] on input "Kabab" at bounding box center [724, 173] width 159 height 24
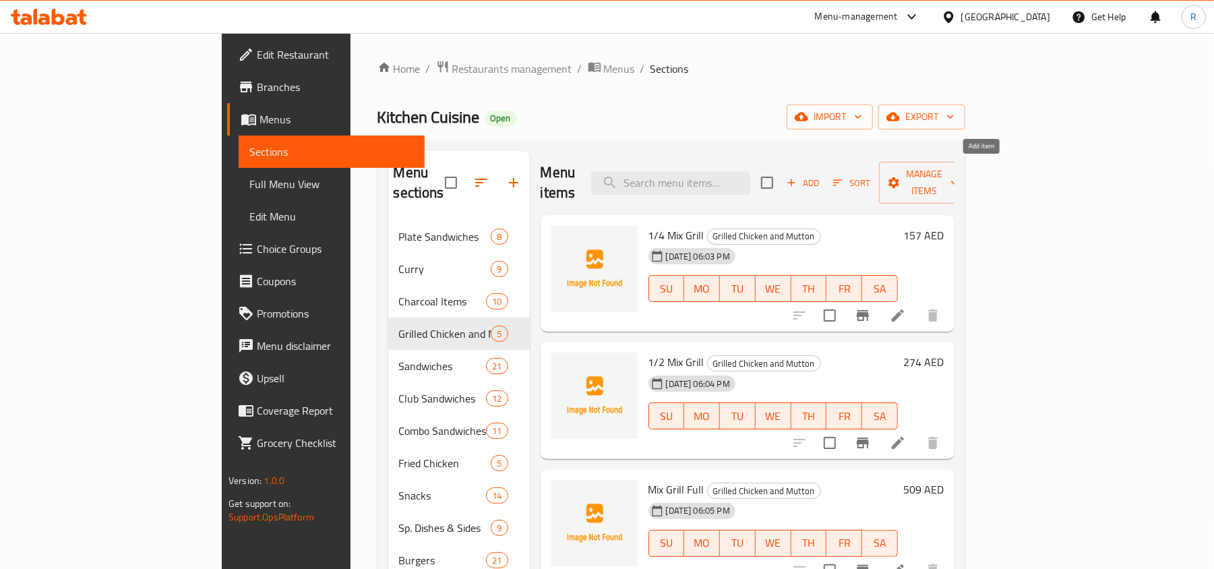
click at [821, 177] on span "Add" at bounding box center [802, 183] width 36 height 16
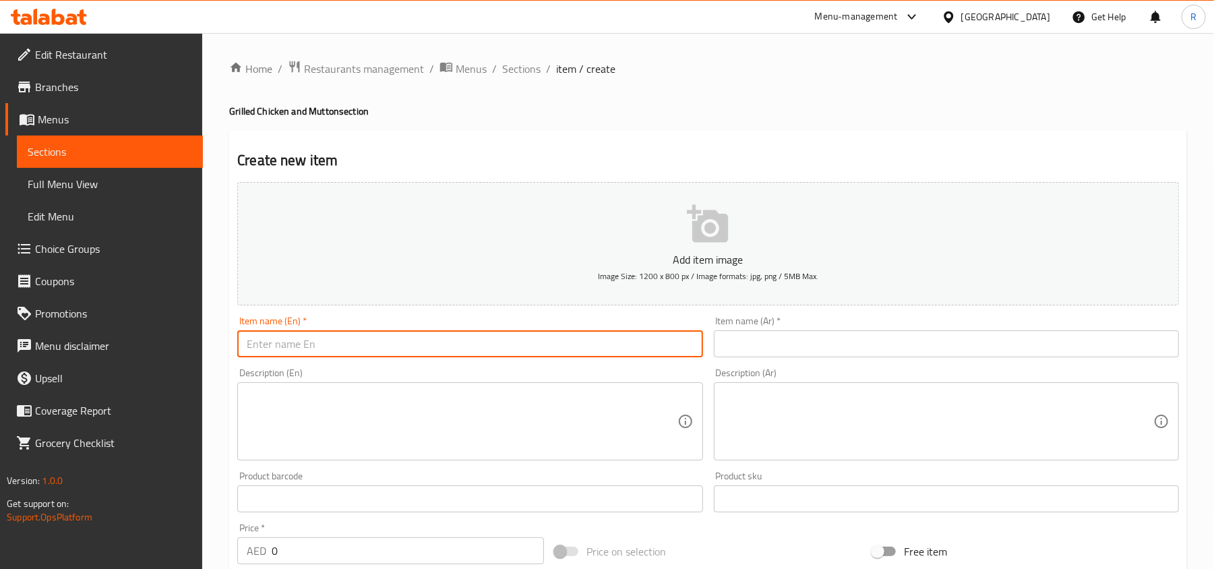
click at [632, 354] on input "text" at bounding box center [469, 343] width 465 height 27
paste input "Chciken Kabab"
type input "Chciken Kabab"
click at [851, 352] on input "text" at bounding box center [946, 343] width 465 height 27
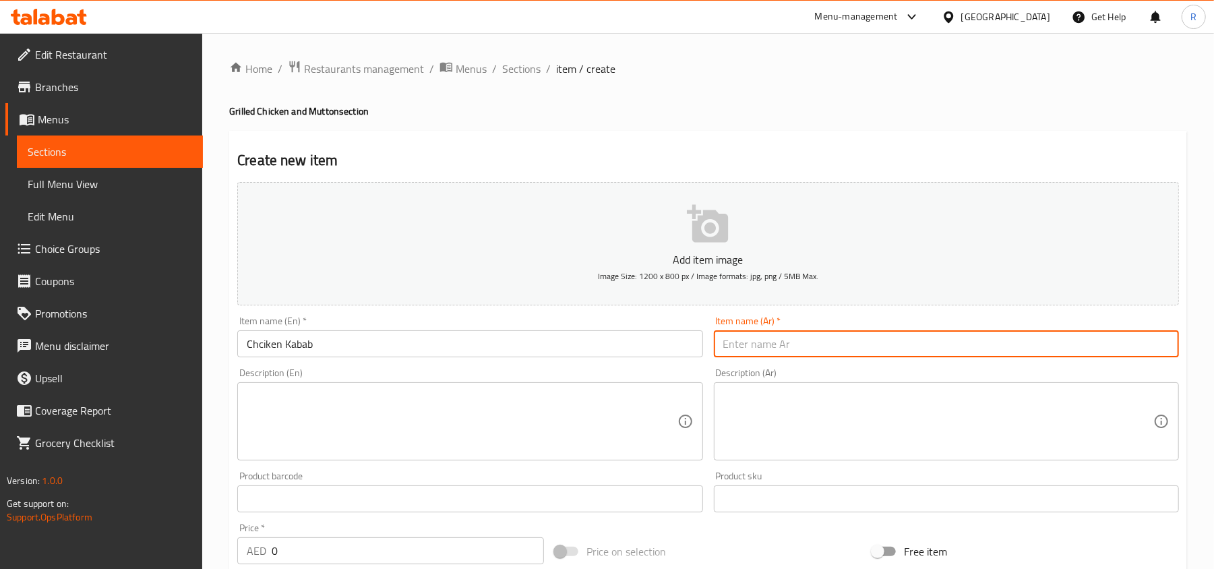
paste input "كباب دجاج"
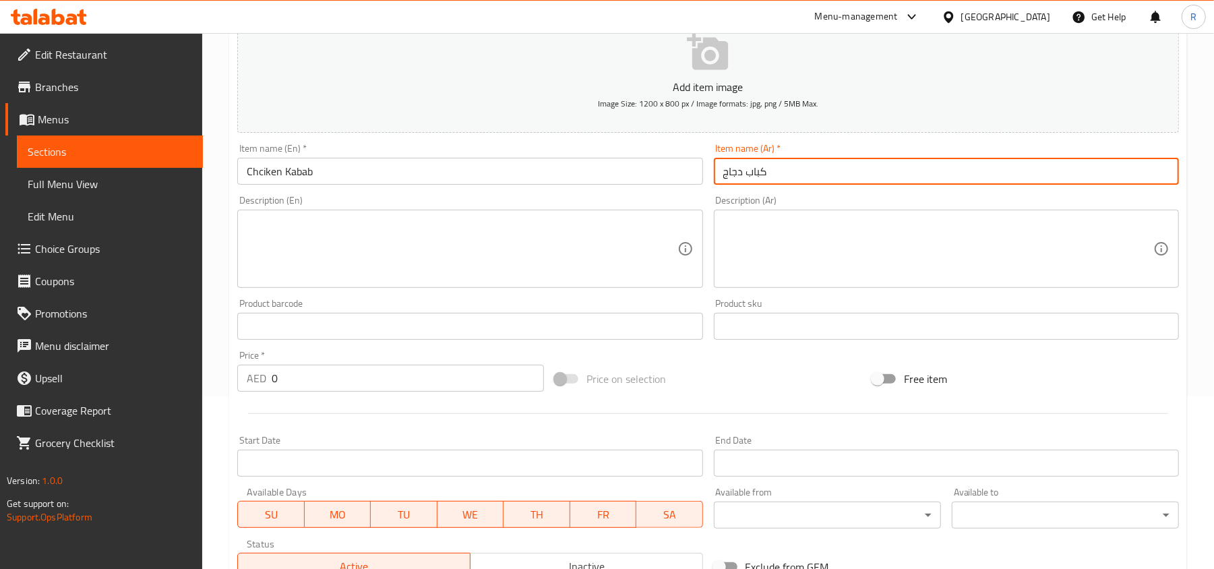
scroll to position [179, 0]
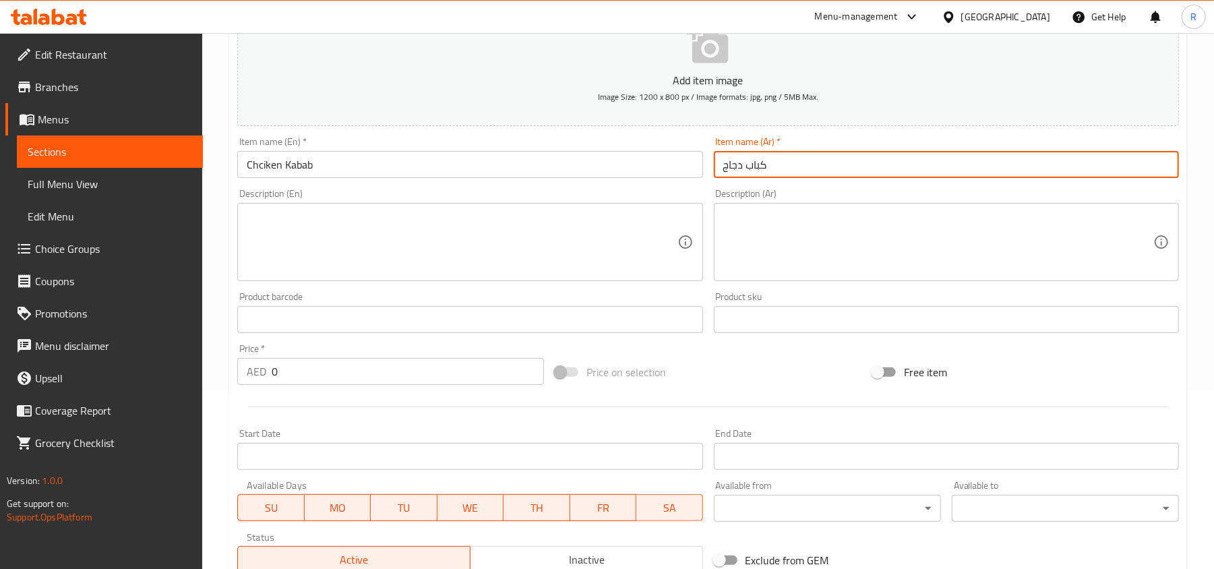
type input "كباب دجاج"
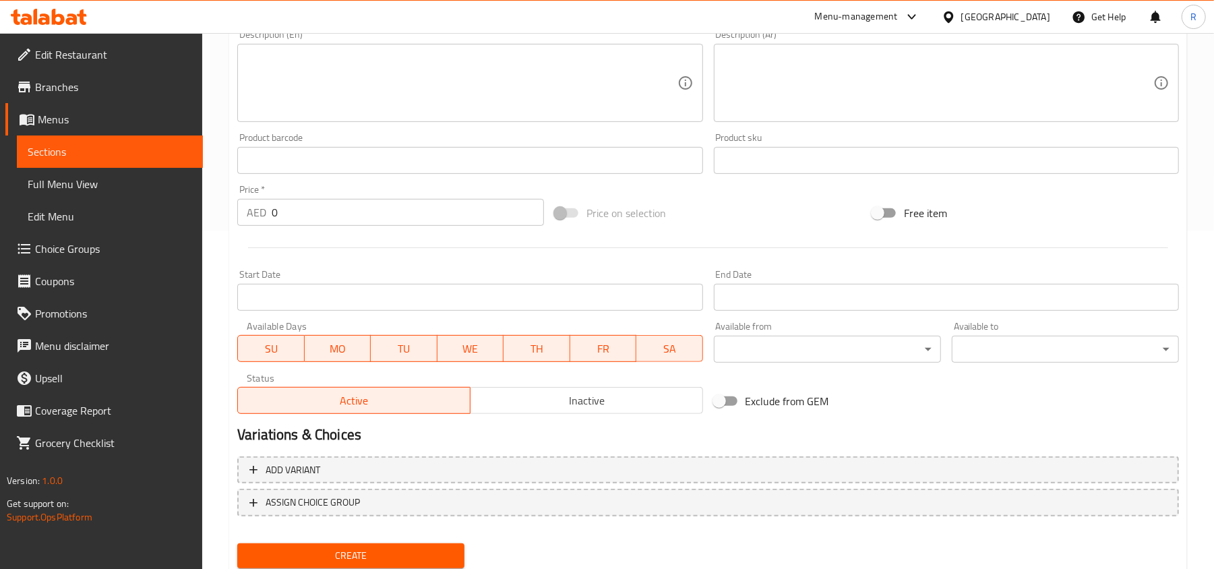
scroll to position [359, 0]
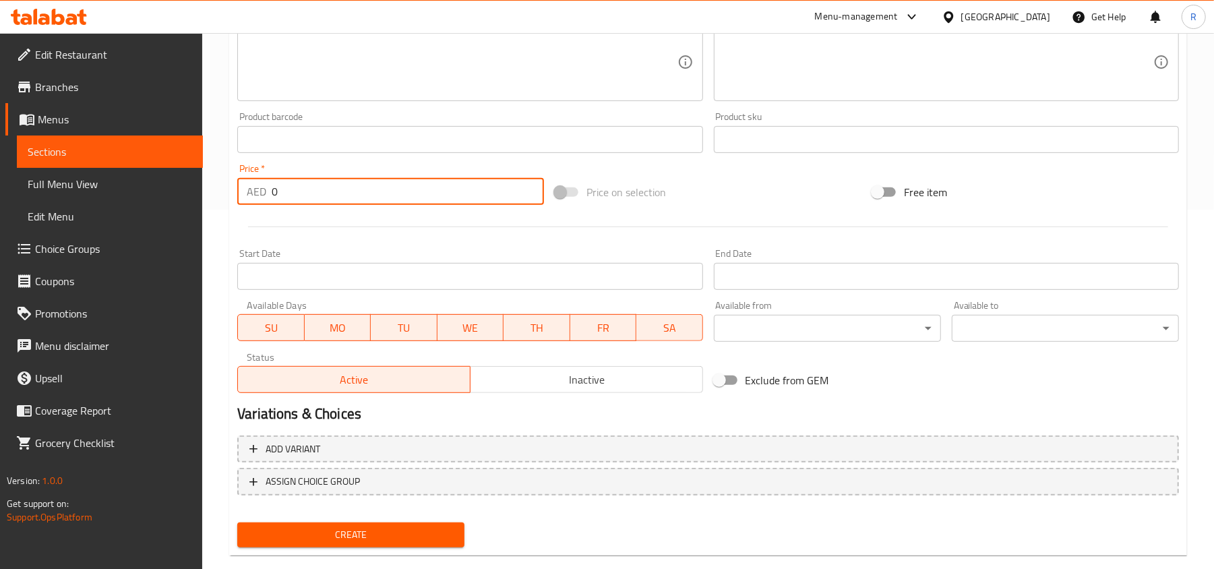
drag, startPoint x: 280, startPoint y: 192, endPoint x: 243, endPoint y: 190, distance: 37.1
click at [243, 190] on div "AED 0 Price *" at bounding box center [390, 191] width 307 height 27
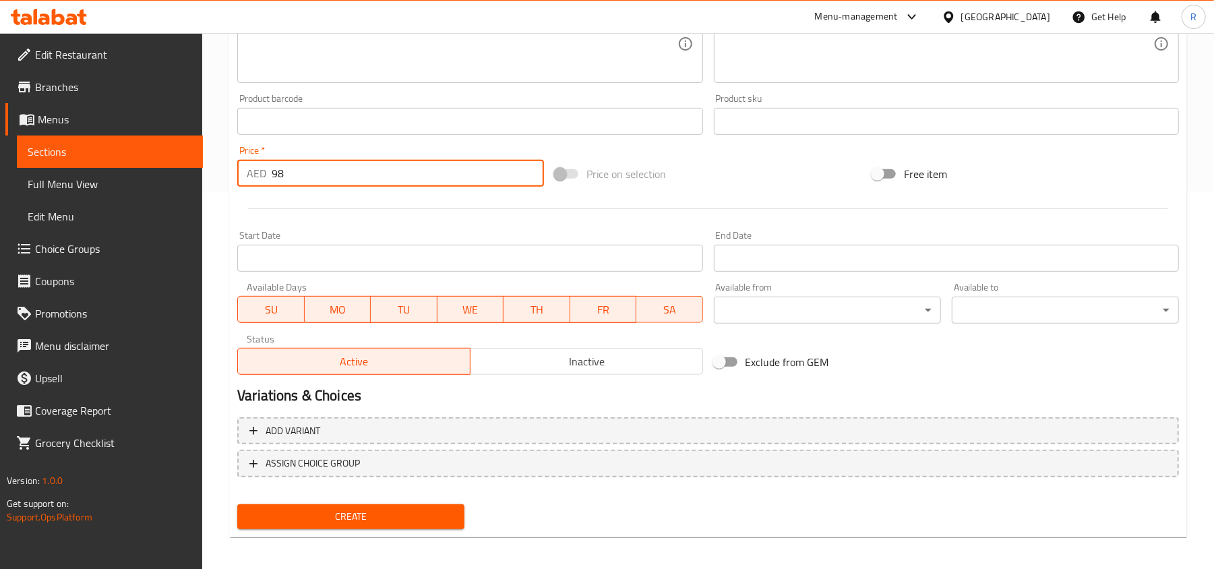
scroll to position [383, 0]
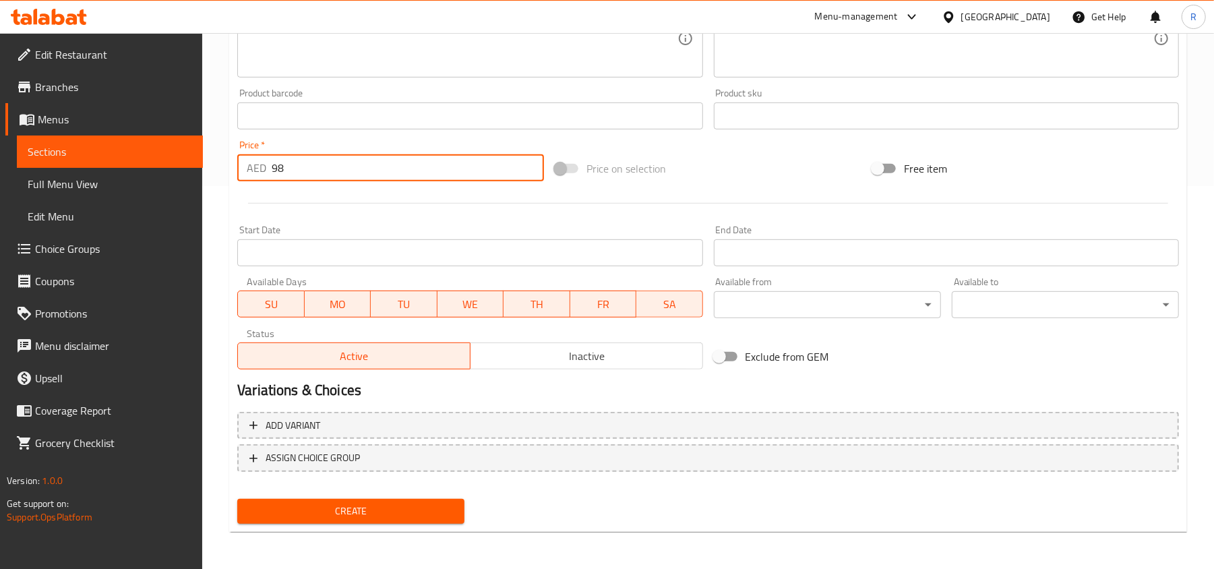
type input "98"
click at [400, 523] on button "Create" at bounding box center [350, 511] width 227 height 25
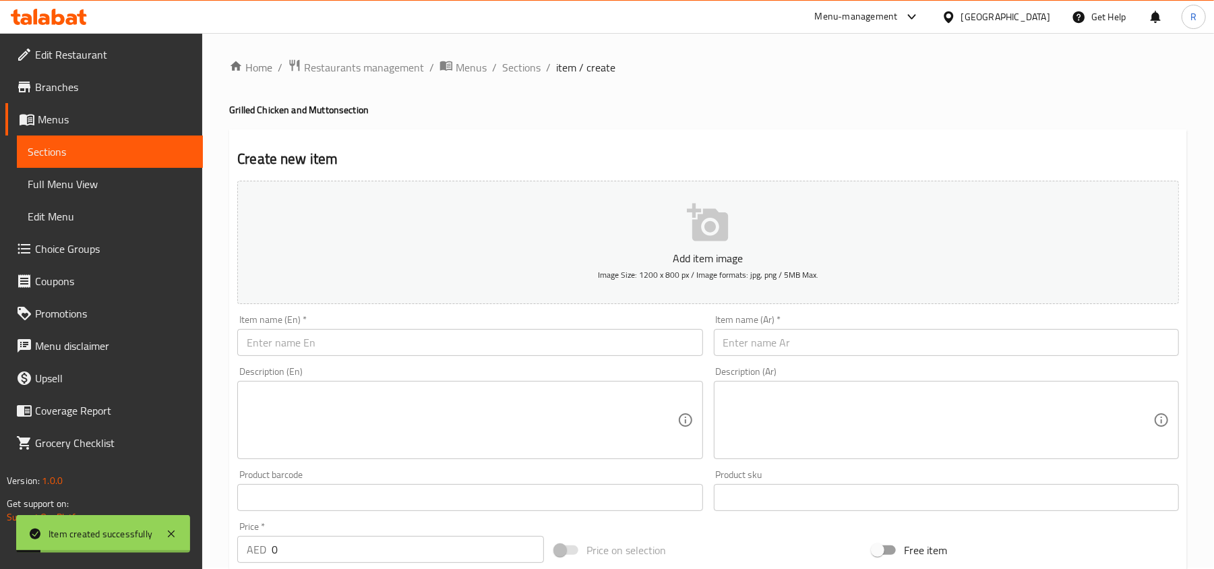
scroll to position [0, 0]
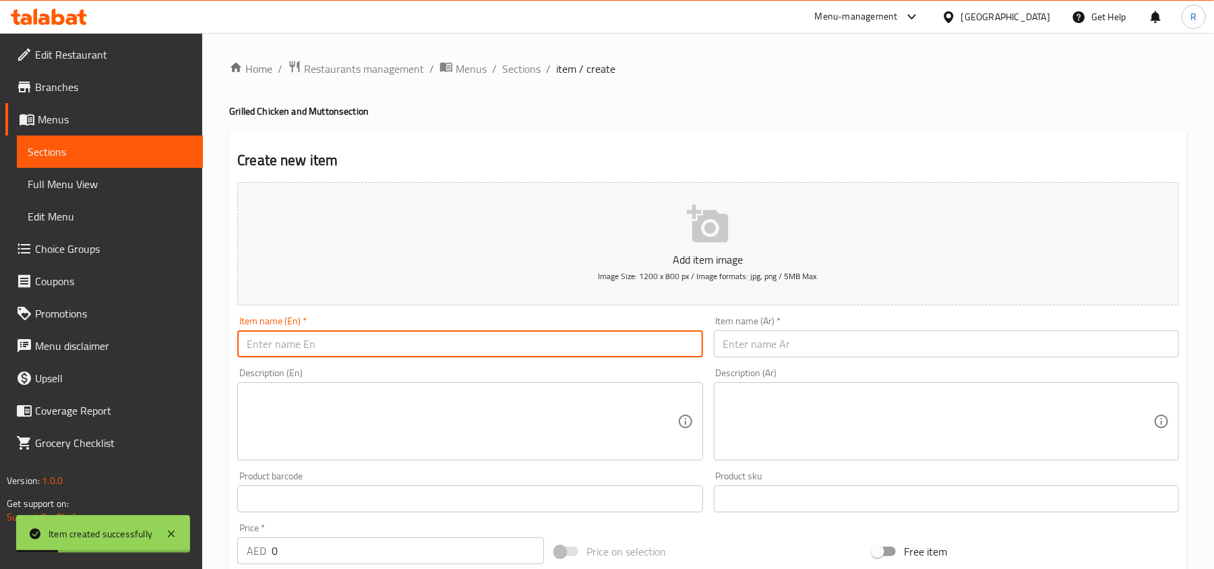
click at [422, 338] on input "text" at bounding box center [469, 343] width 465 height 27
paste input "Mutton Kabab"
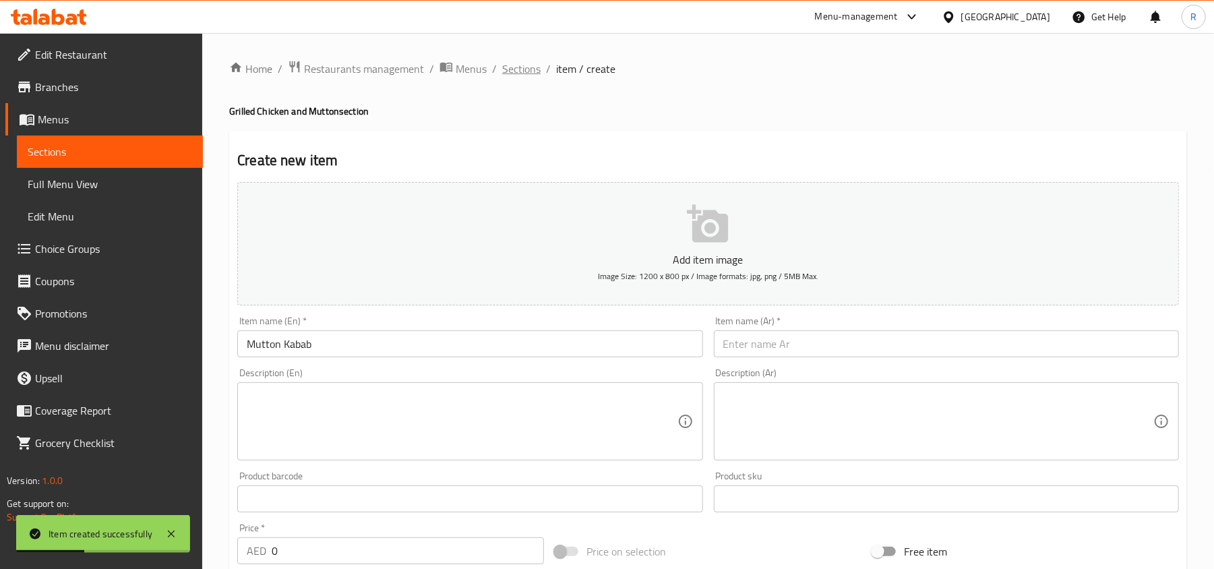
click at [512, 66] on span "Sections" at bounding box center [521, 69] width 38 height 16
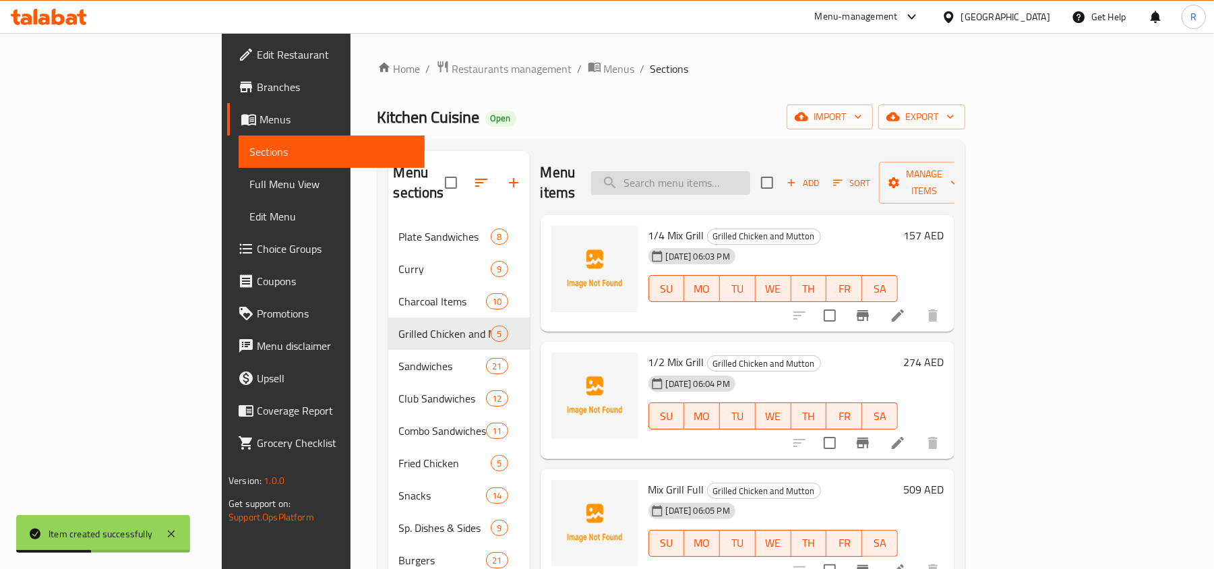
click at [708, 178] on input "search" at bounding box center [670, 183] width 159 height 24
paste input "Mutton Kabab"
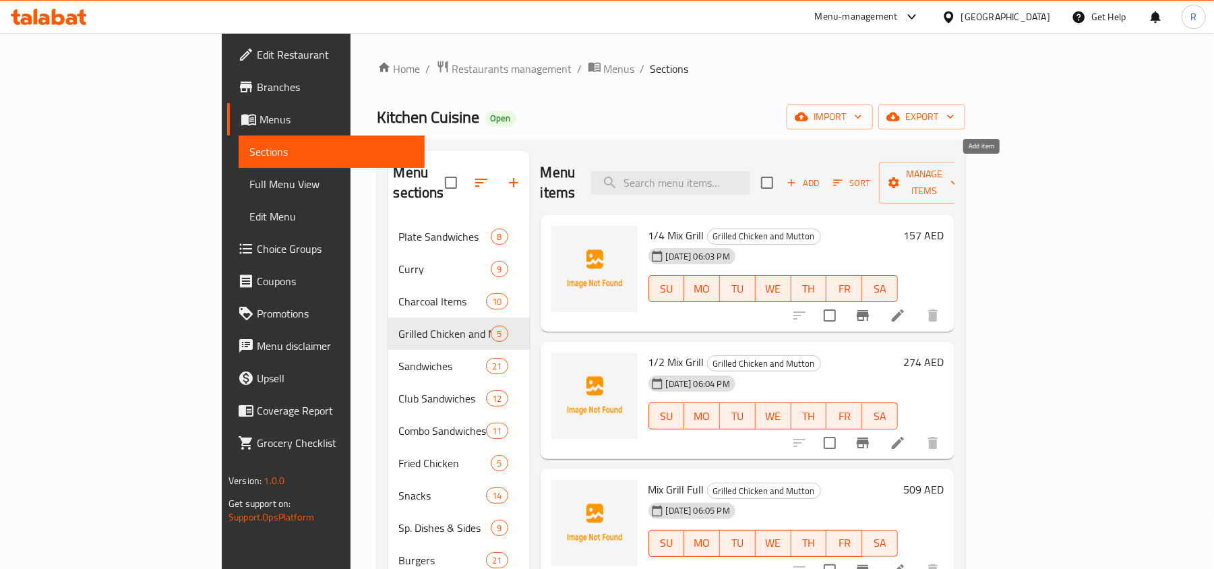
click at [821, 179] on span "Add" at bounding box center [802, 183] width 36 height 16
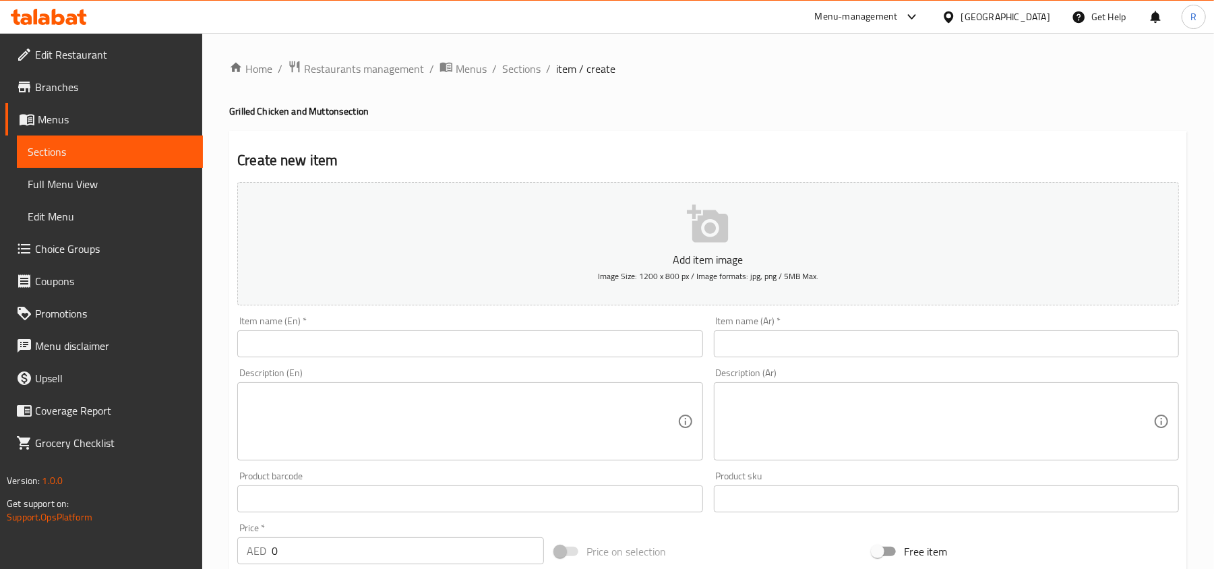
click at [467, 353] on input "text" at bounding box center [469, 343] width 465 height 27
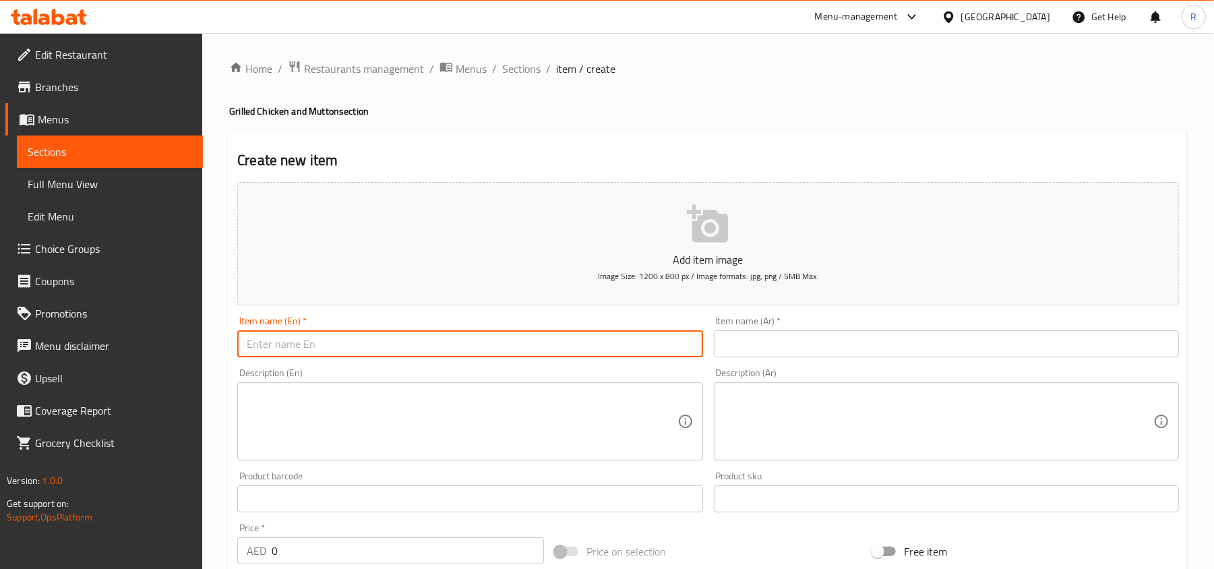
paste input "Mutton Kabab"
click at [807, 335] on input "text" at bounding box center [946, 343] width 465 height 27
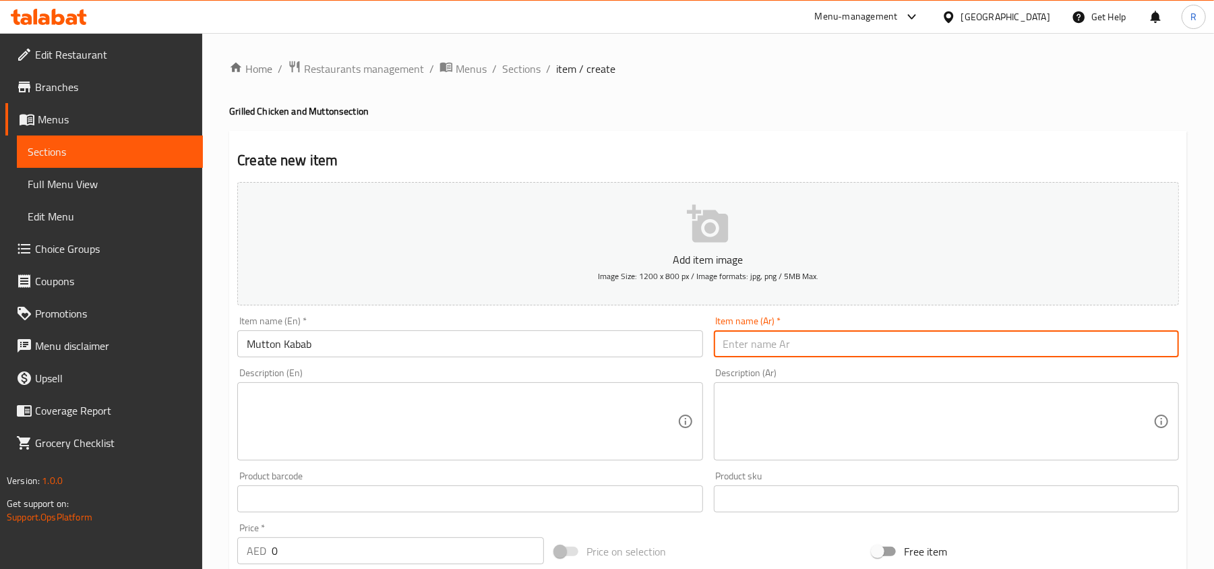
paste input "كباب لحم الضأن"
drag, startPoint x: 740, startPoint y: 346, endPoint x: 764, endPoint y: 345, distance: 24.3
click at [764, 345] on input "كباب لحم الضأن" at bounding box center [946, 343] width 465 height 27
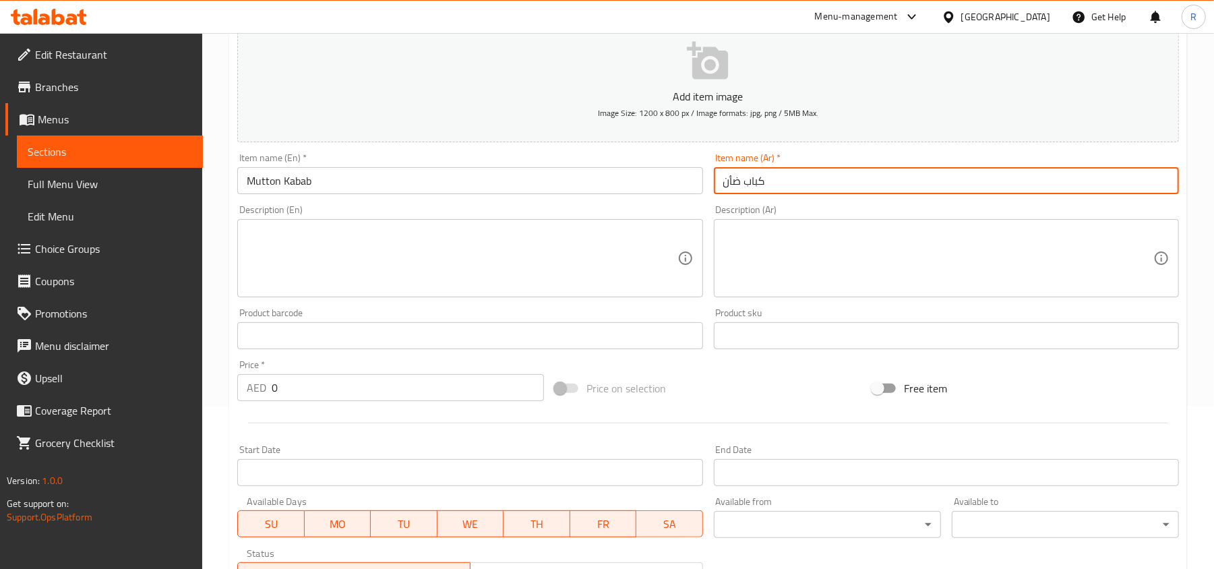
scroll to position [179, 0]
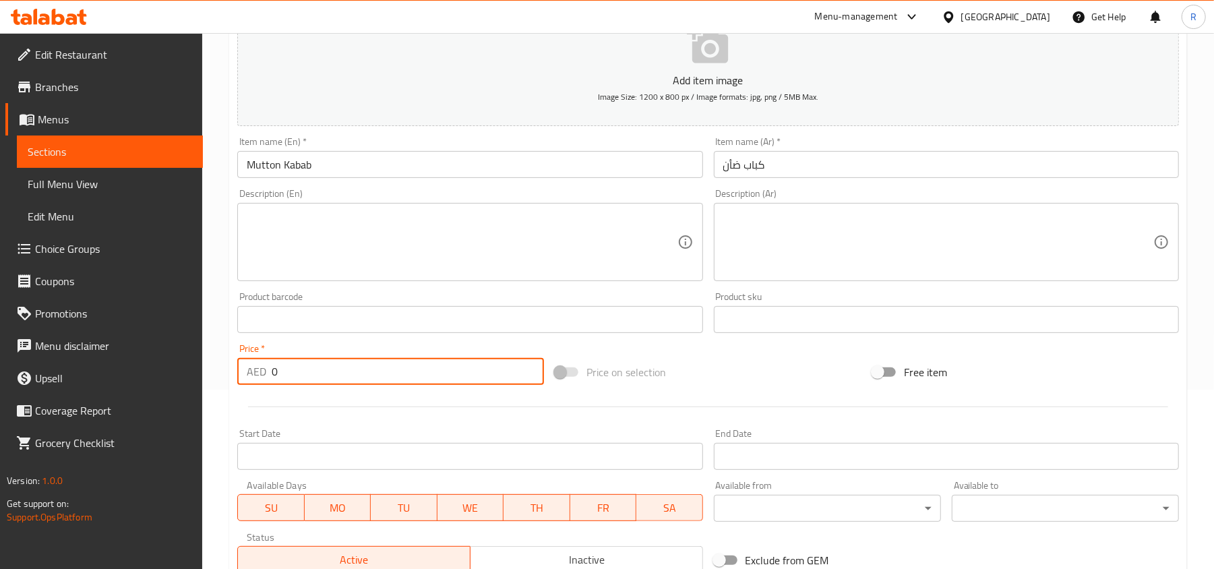
drag, startPoint x: 280, startPoint y: 367, endPoint x: 237, endPoint y: 367, distance: 43.1
click at [237, 367] on div "AED 0 Price *" at bounding box center [390, 371] width 307 height 27
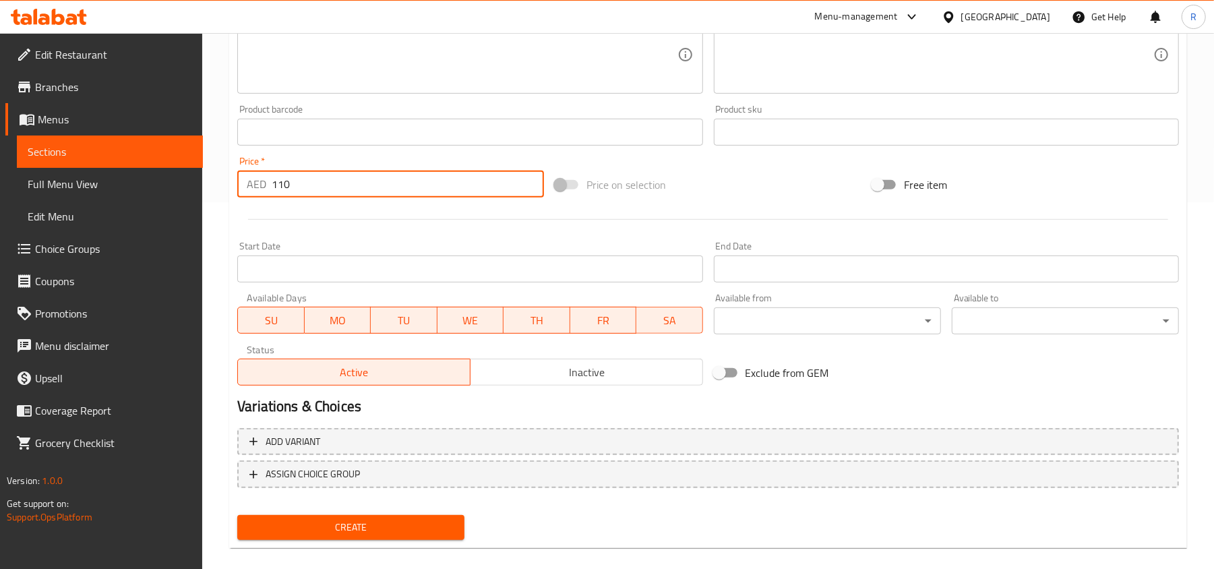
scroll to position [383, 0]
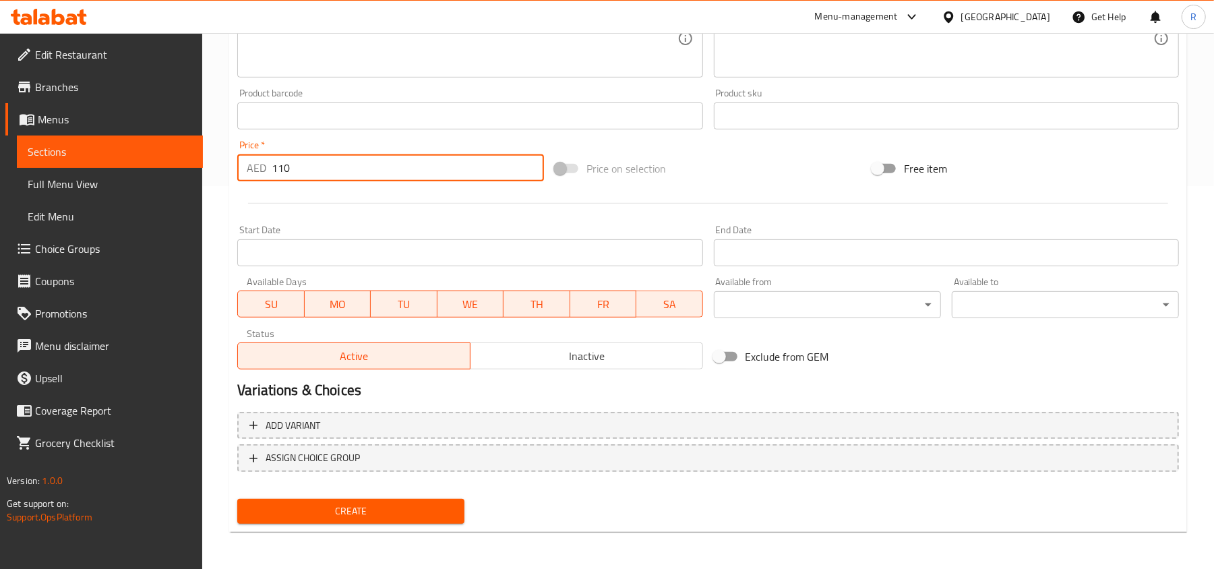
click at [429, 494] on div "Create" at bounding box center [351, 511] width 238 height 36
click at [435, 515] on span "Create" at bounding box center [351, 511] width 206 height 17
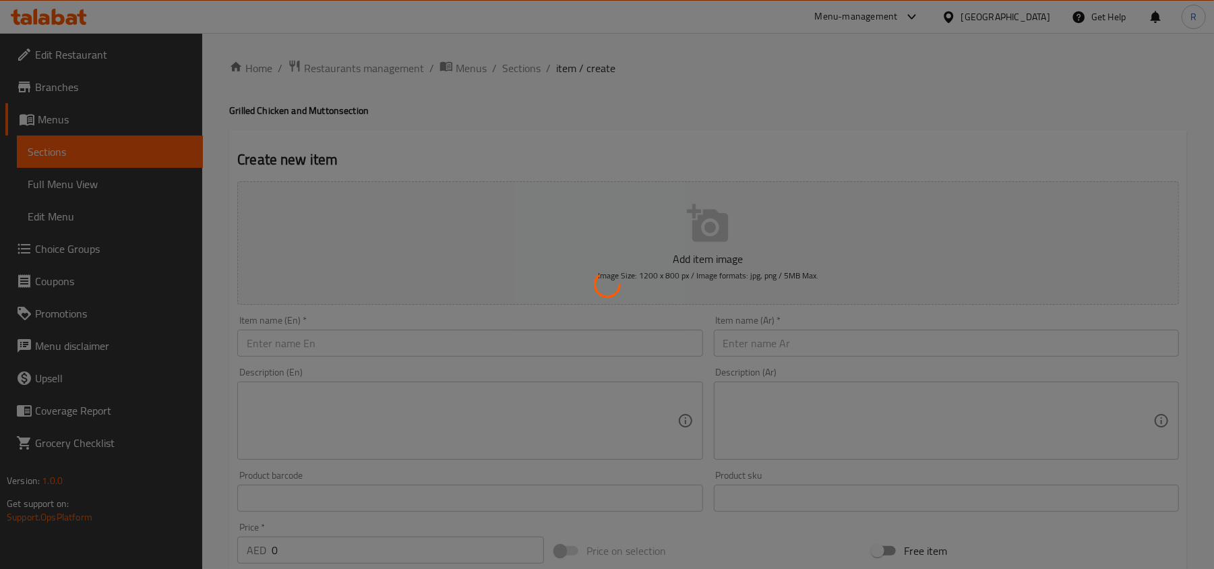
scroll to position [0, 0]
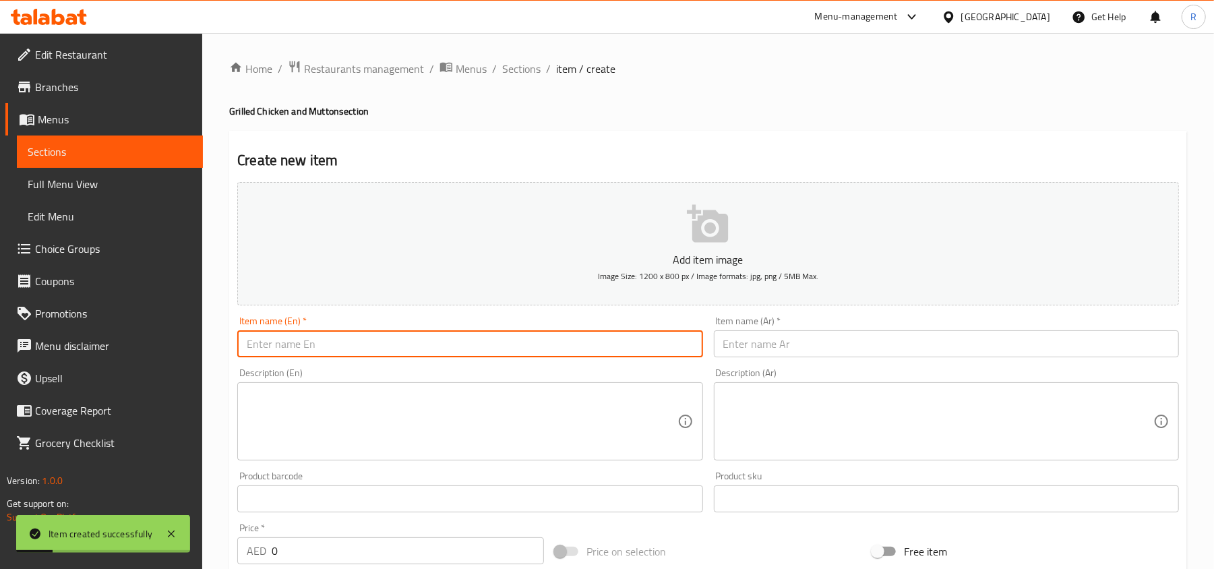
click at [472, 349] on input "text" at bounding box center [469, 343] width 465 height 27
paste input "Arayes"
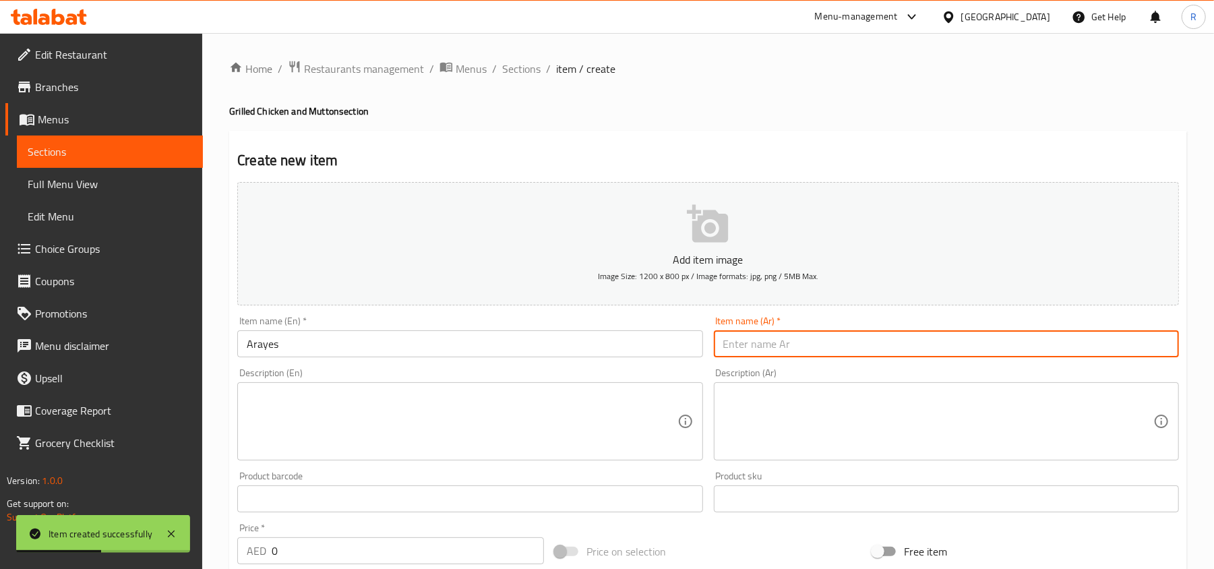
click at [861, 355] on input "text" at bounding box center [946, 343] width 465 height 27
paste input "العرايس"
drag, startPoint x: 749, startPoint y: 346, endPoint x: 784, endPoint y: 346, distance: 35.0
click at [784, 346] on input "العرايس" at bounding box center [946, 343] width 465 height 27
click at [758, 346] on input "العرايس" at bounding box center [946, 343] width 465 height 27
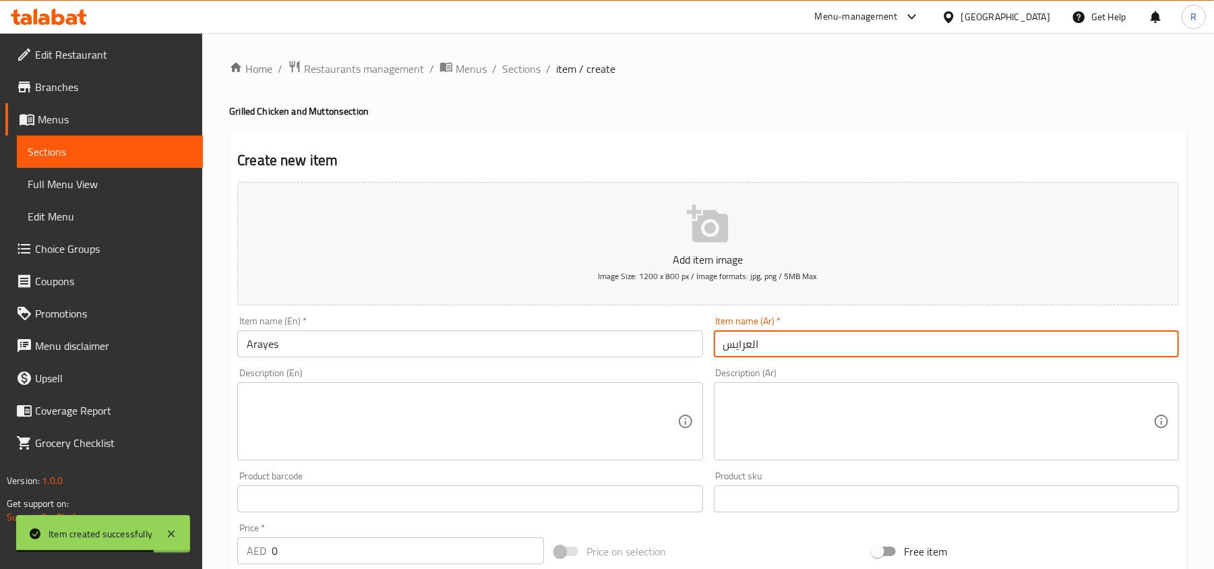
drag, startPoint x: 751, startPoint y: 346, endPoint x: 801, endPoint y: 346, distance: 50.6
click at [801, 346] on input "العرايس" at bounding box center [946, 343] width 465 height 27
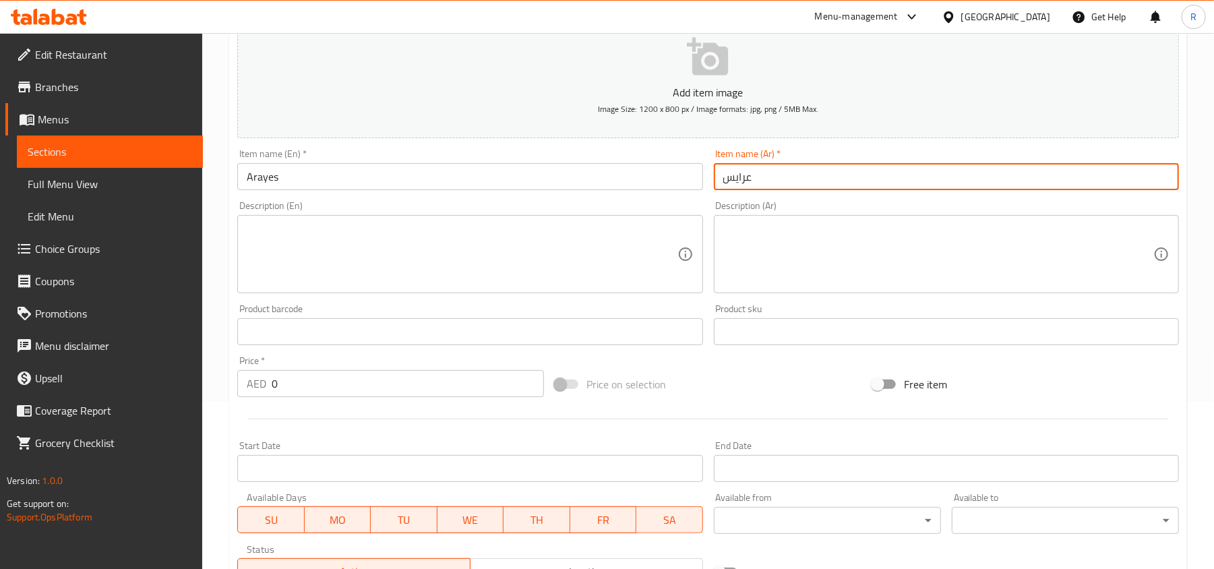
scroll to position [179, 0]
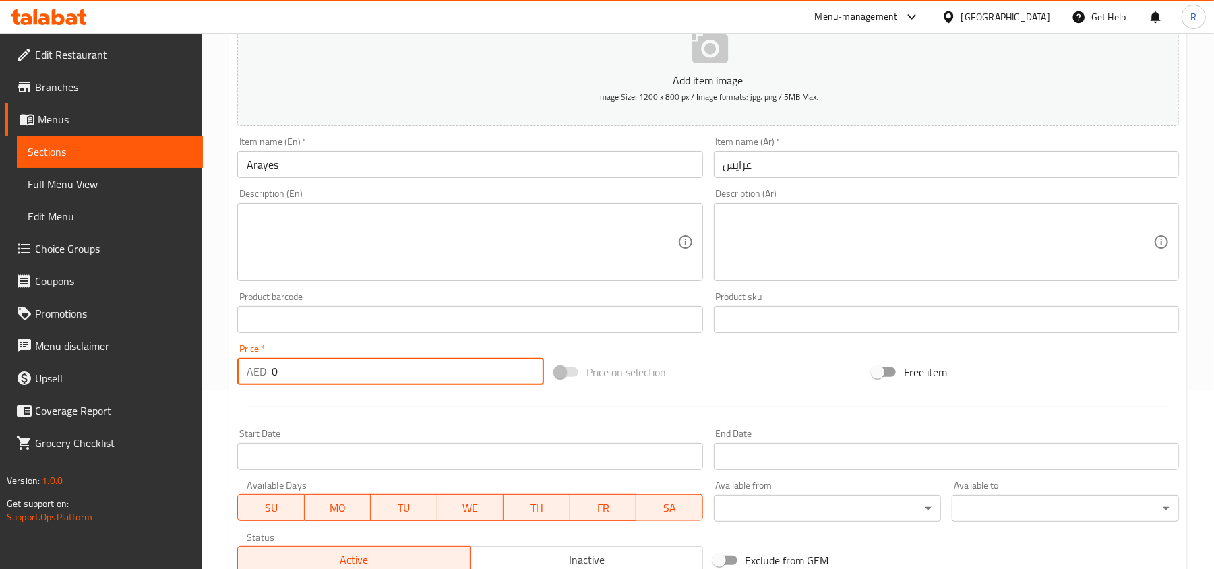
drag, startPoint x: 282, startPoint y: 376, endPoint x: 236, endPoint y: 375, distance: 45.8
click at [236, 375] on div "Price   * AED 0 Price *" at bounding box center [390, 364] width 317 height 52
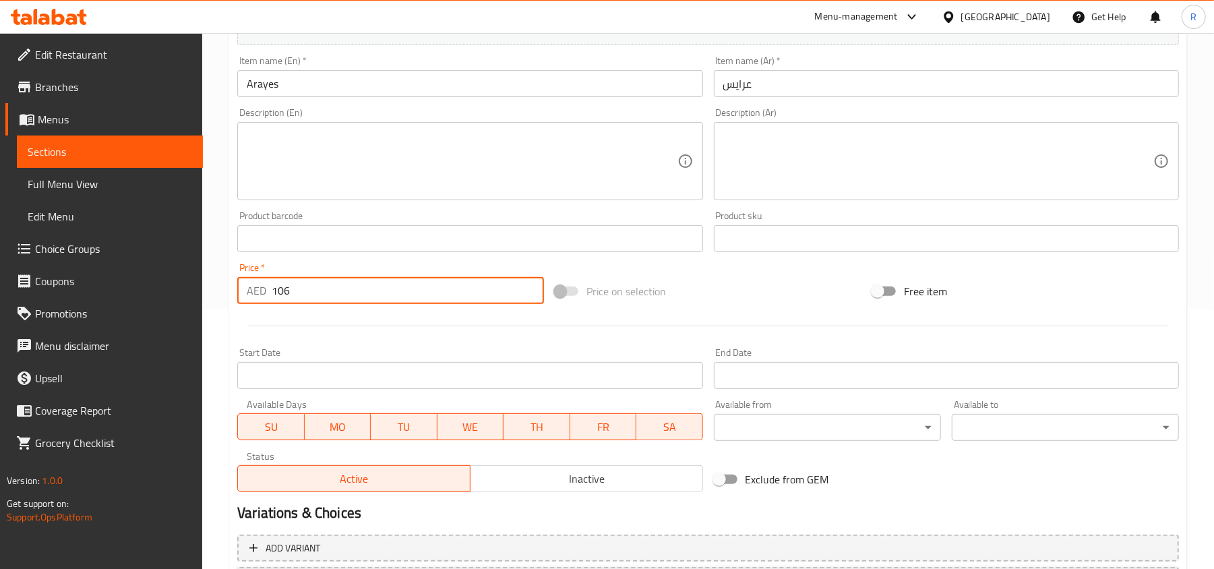
scroll to position [359, 0]
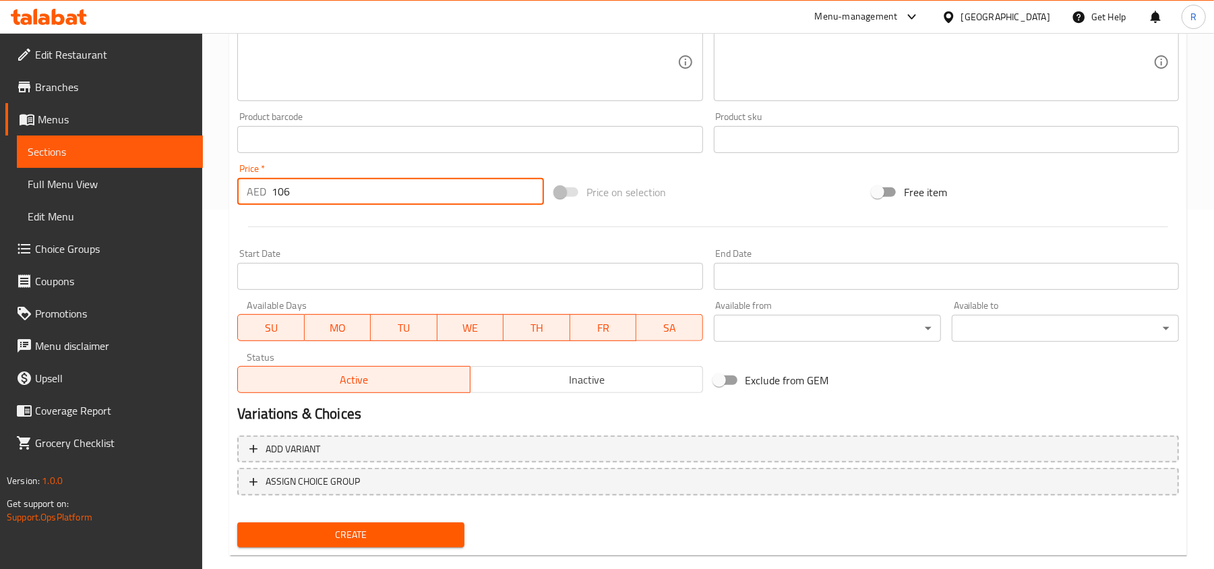
click at [440, 522] on button "Create" at bounding box center [350, 534] width 227 height 25
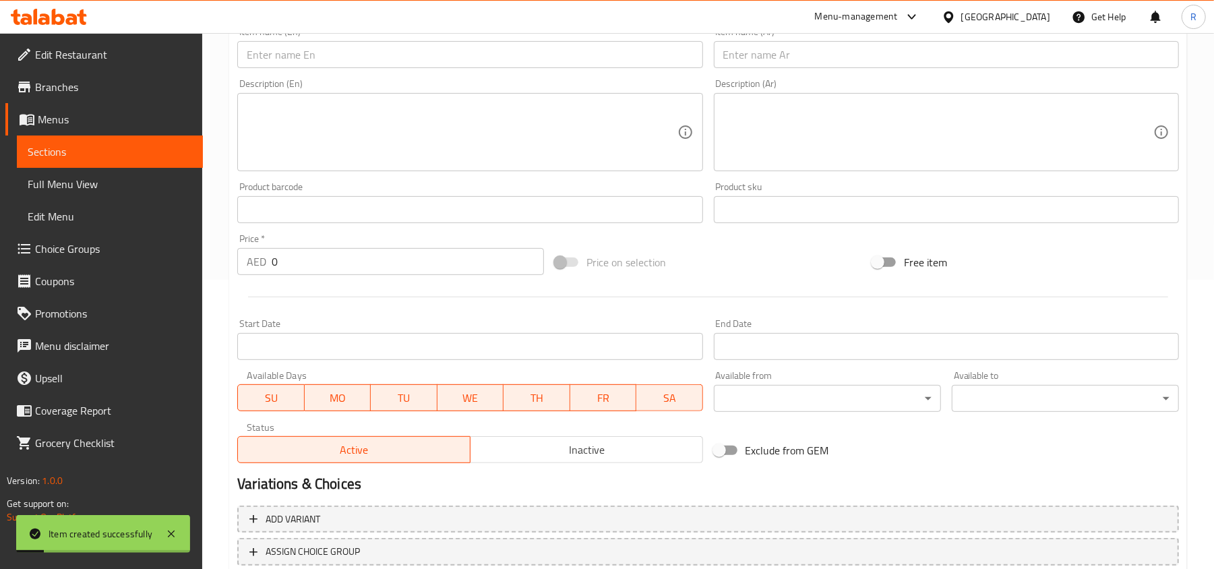
scroll to position [90, 0]
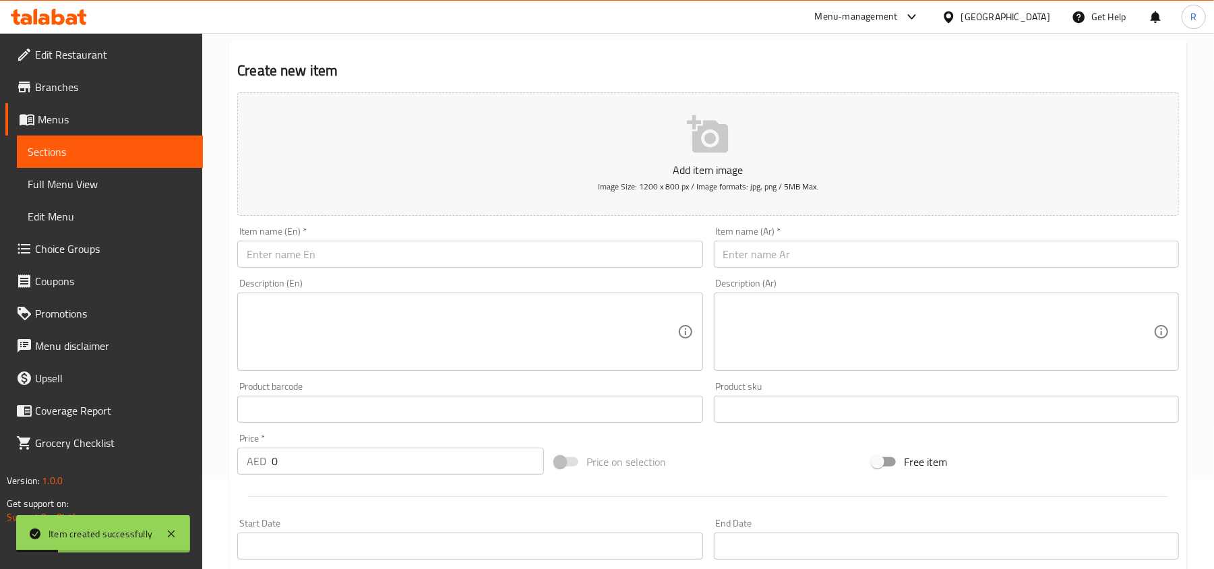
click at [441, 248] on input "text" at bounding box center [469, 254] width 465 height 27
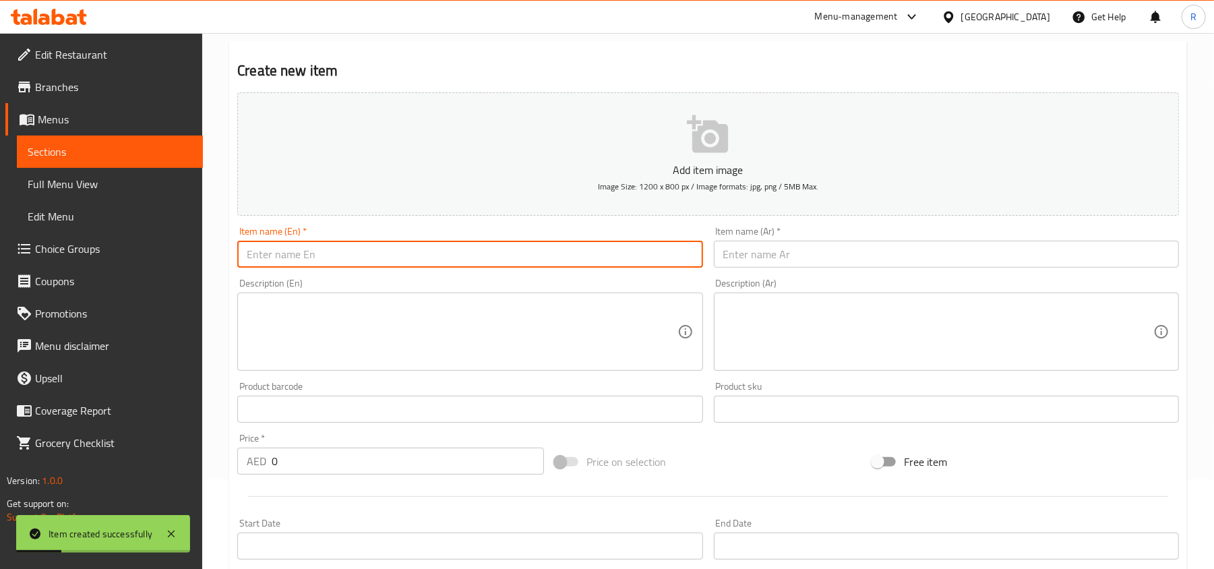
paste input "Chicken Tikka"
click at [815, 261] on input "text" at bounding box center [946, 254] width 465 height 27
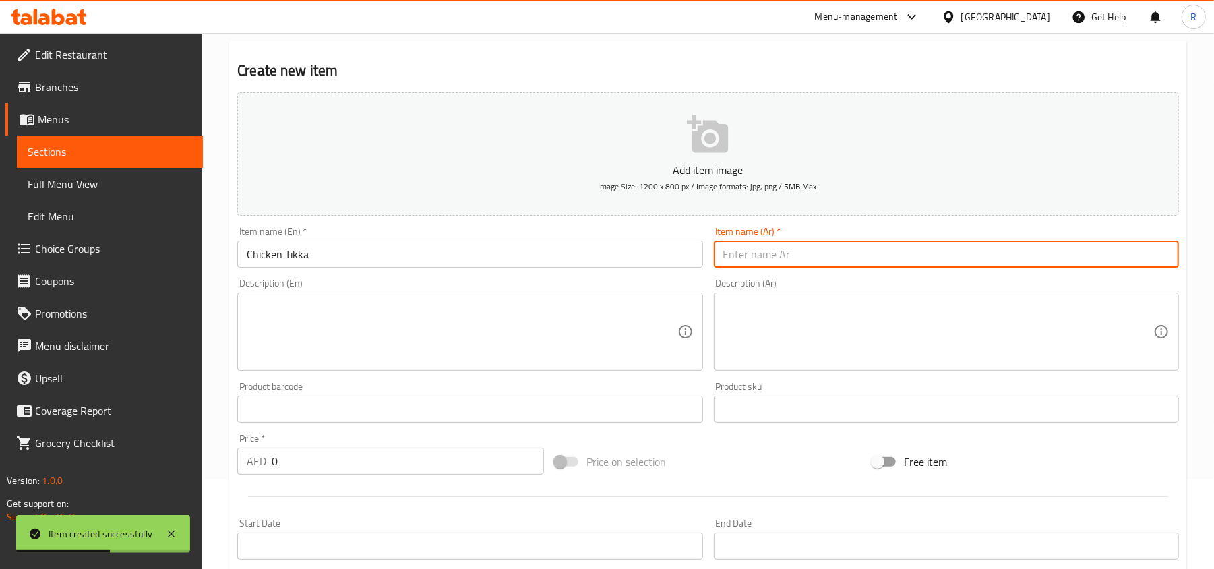
paste input "دجاج تيكا"
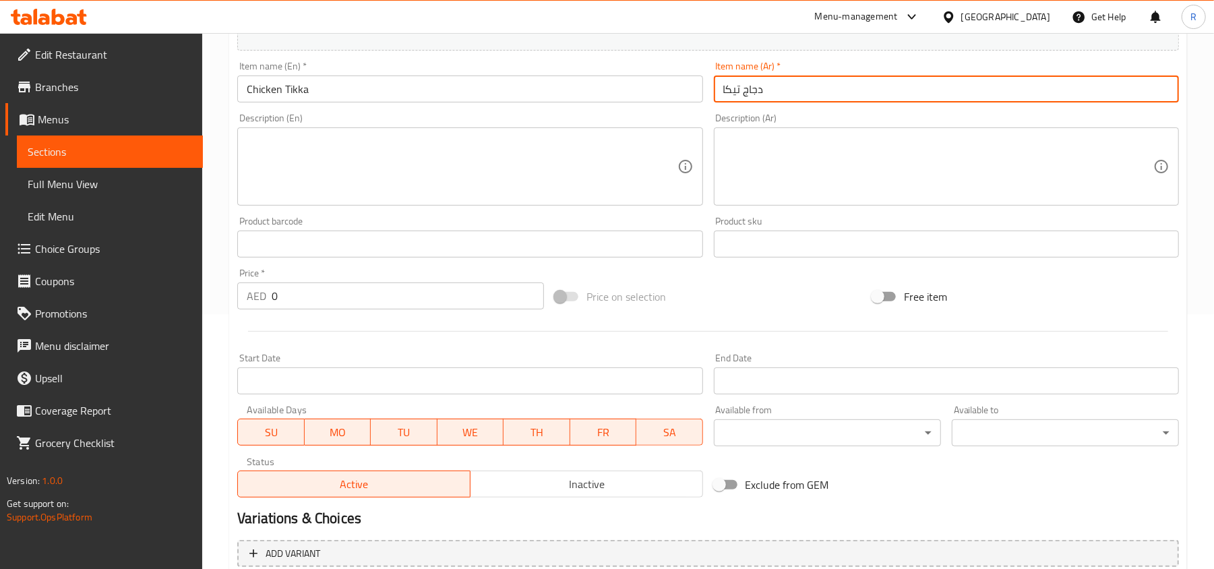
scroll to position [270, 0]
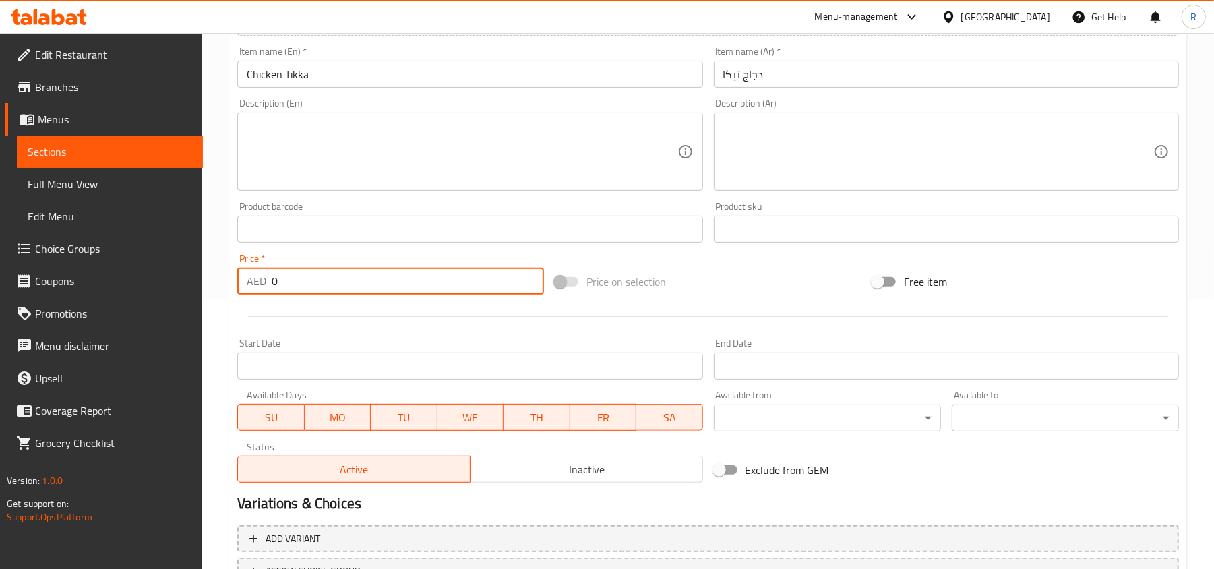
drag, startPoint x: 283, startPoint y: 288, endPoint x: 247, endPoint y: 287, distance: 36.4
click at [247, 287] on div "AED 0 Price *" at bounding box center [390, 281] width 307 height 27
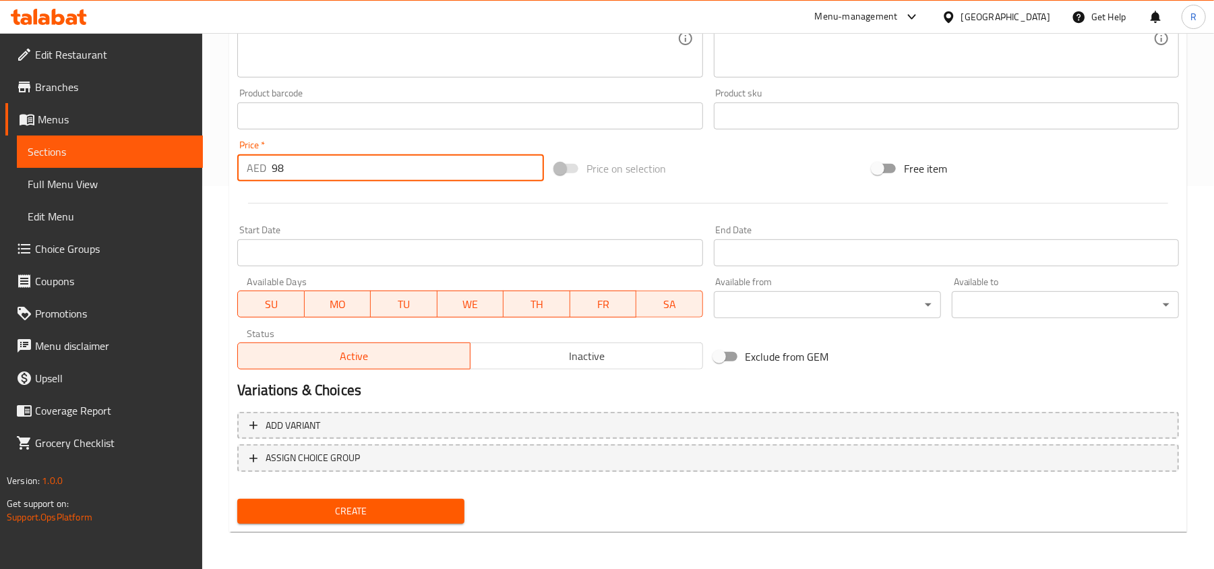
click at [418, 513] on span "Create" at bounding box center [351, 511] width 206 height 17
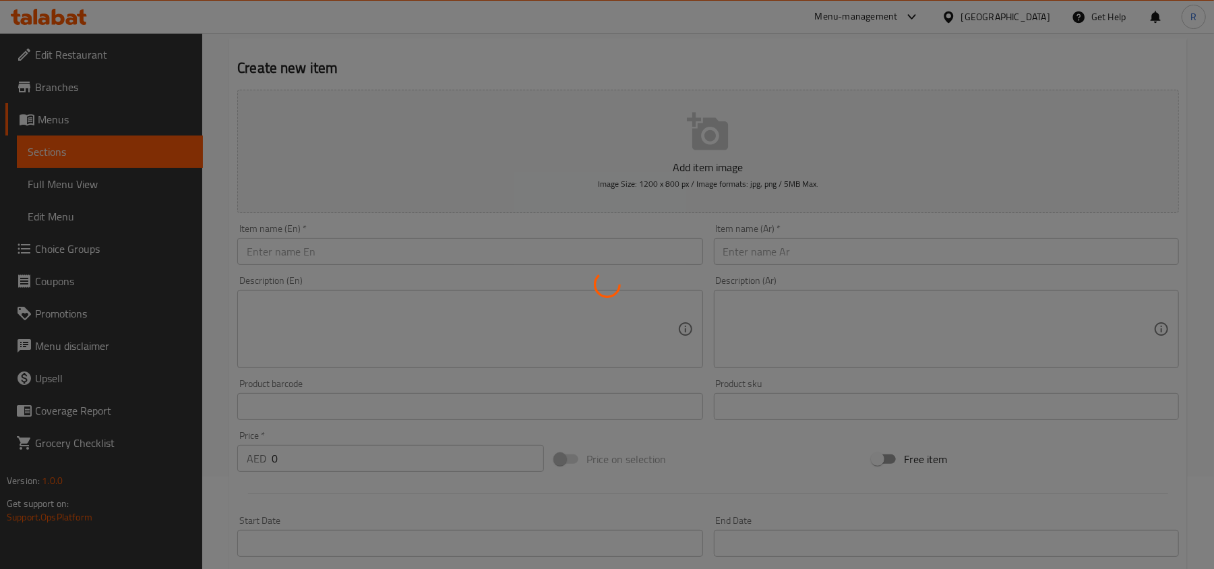
scroll to position [0, 0]
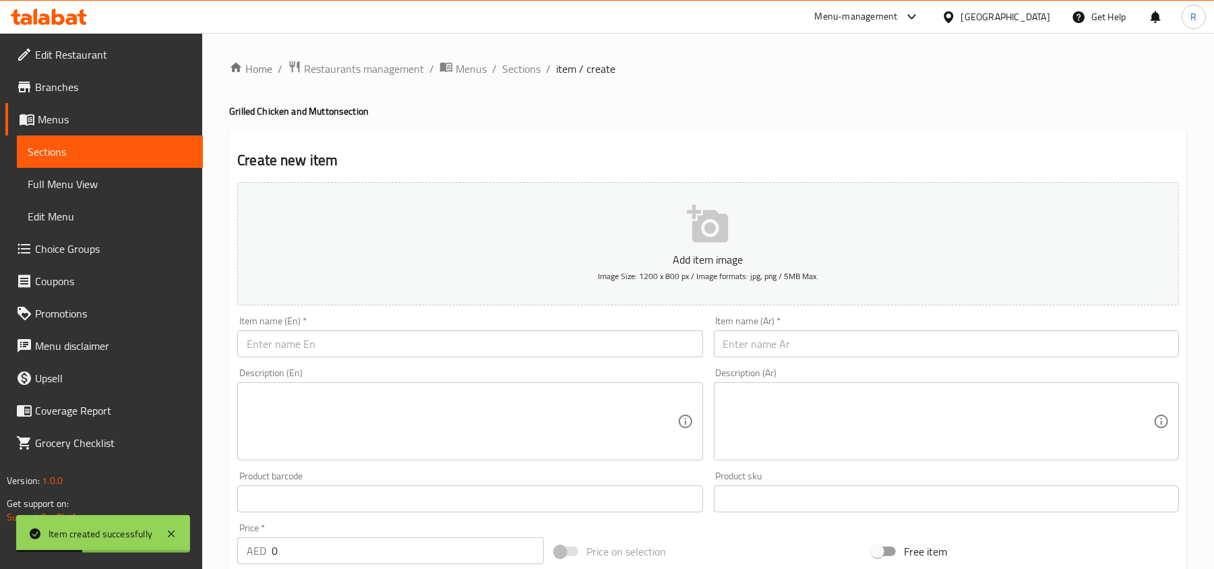
click at [445, 355] on input "text" at bounding box center [469, 343] width 465 height 27
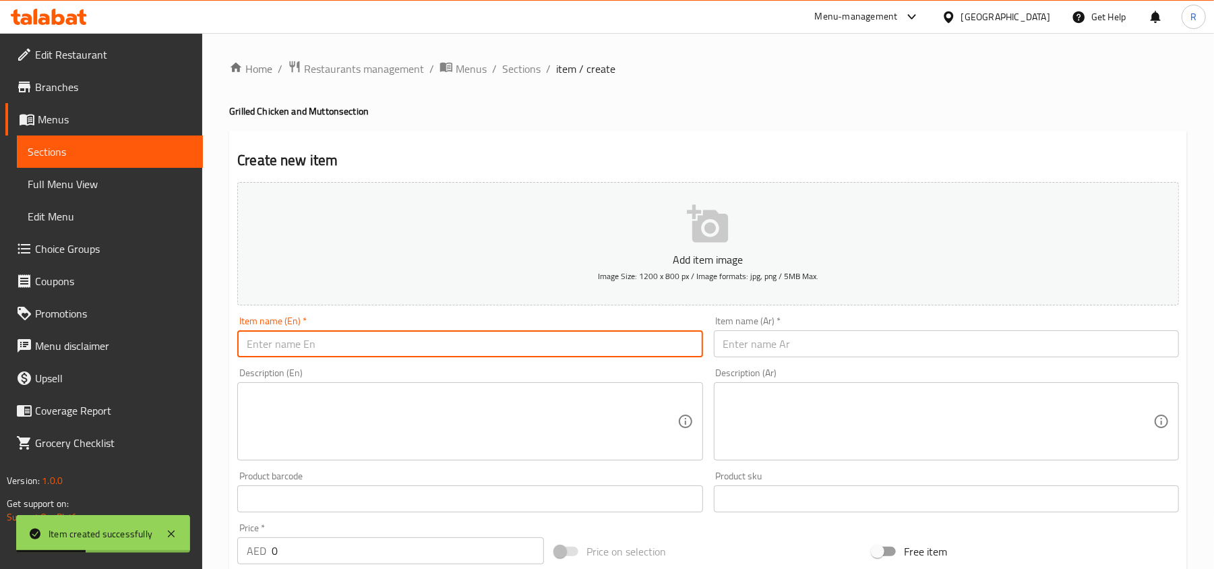
paste input "Mutton Tikka"
click at [894, 337] on input "text" at bounding box center [946, 343] width 465 height 27
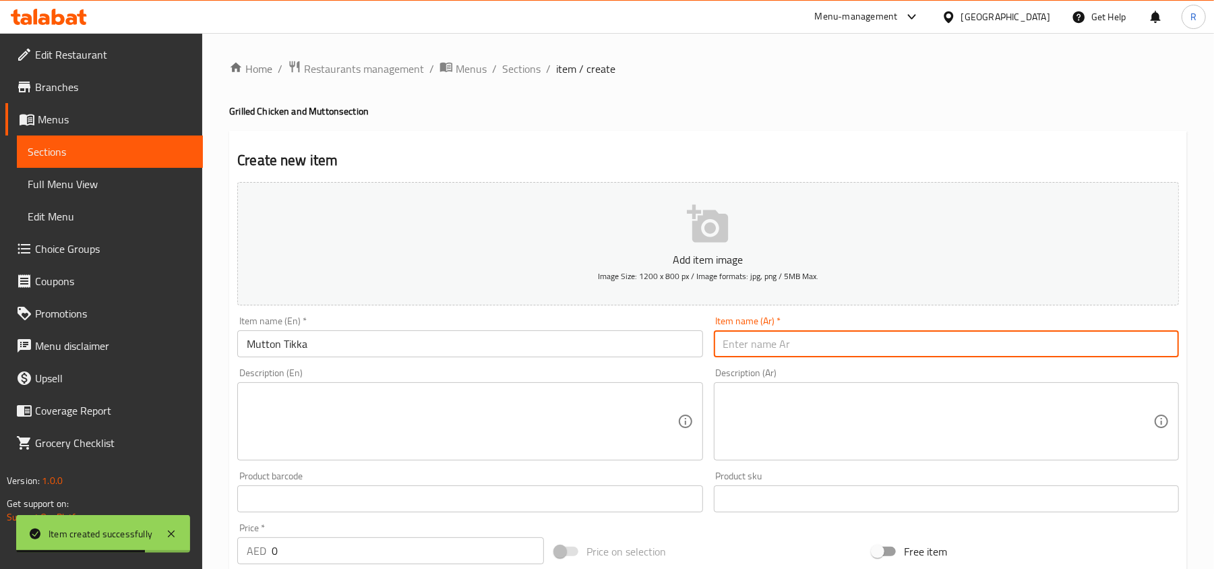
click at [909, 351] on input "text" at bounding box center [946, 343] width 465 height 27
paste input "لحم ضأن تيكا"
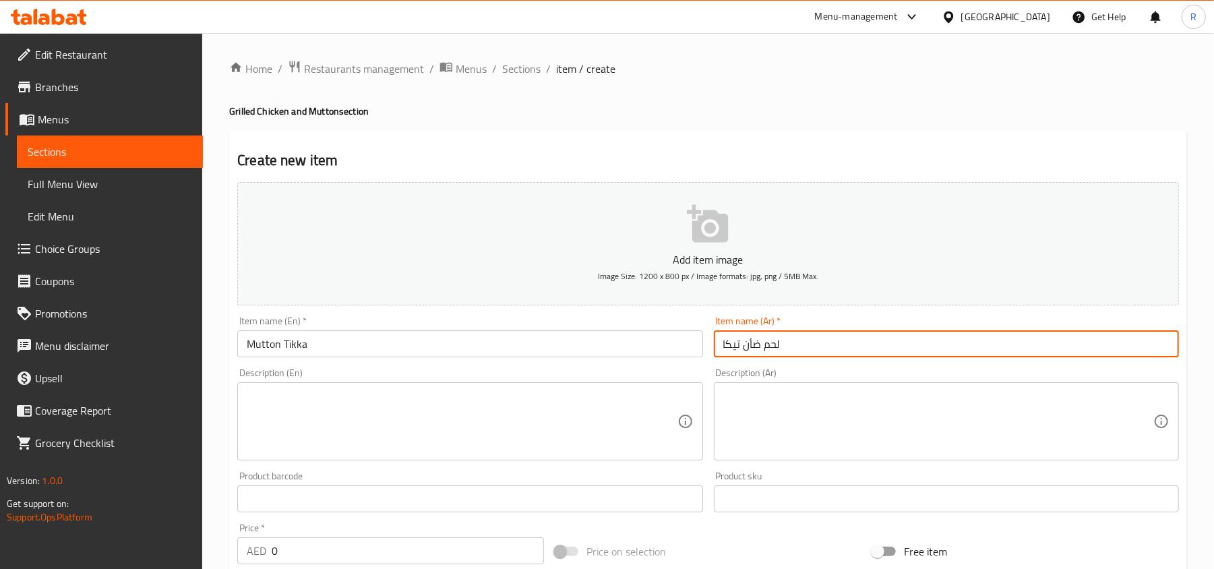
drag, startPoint x: 764, startPoint y: 348, endPoint x: 795, endPoint y: 348, distance: 31.7
click at [795, 348] on input "لحم ضأن تيكا" at bounding box center [946, 343] width 465 height 27
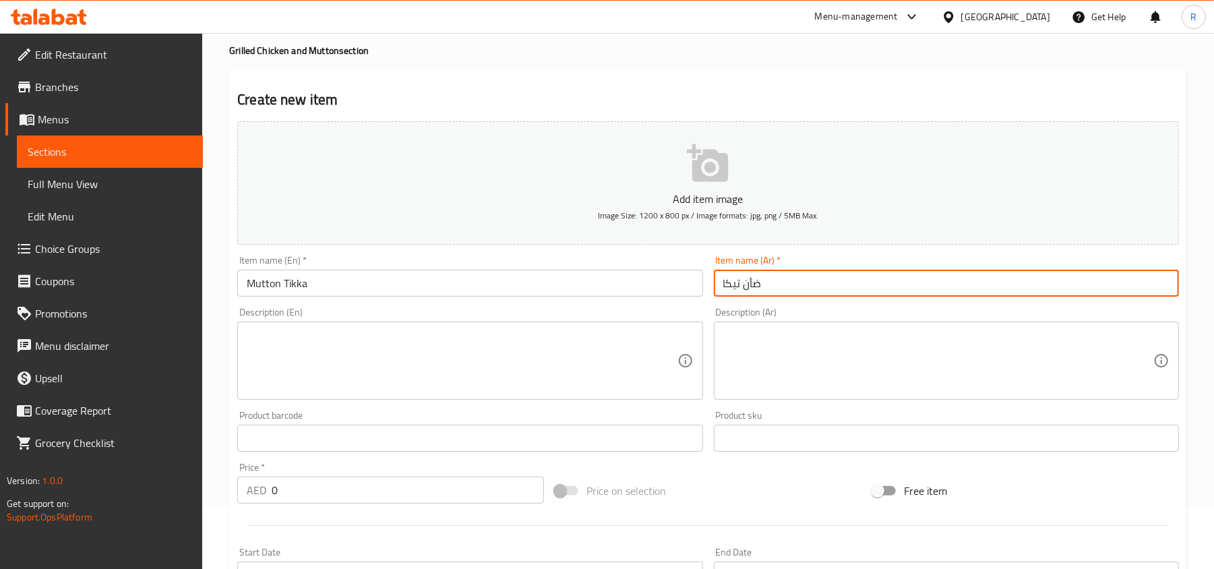
scroll to position [270, 0]
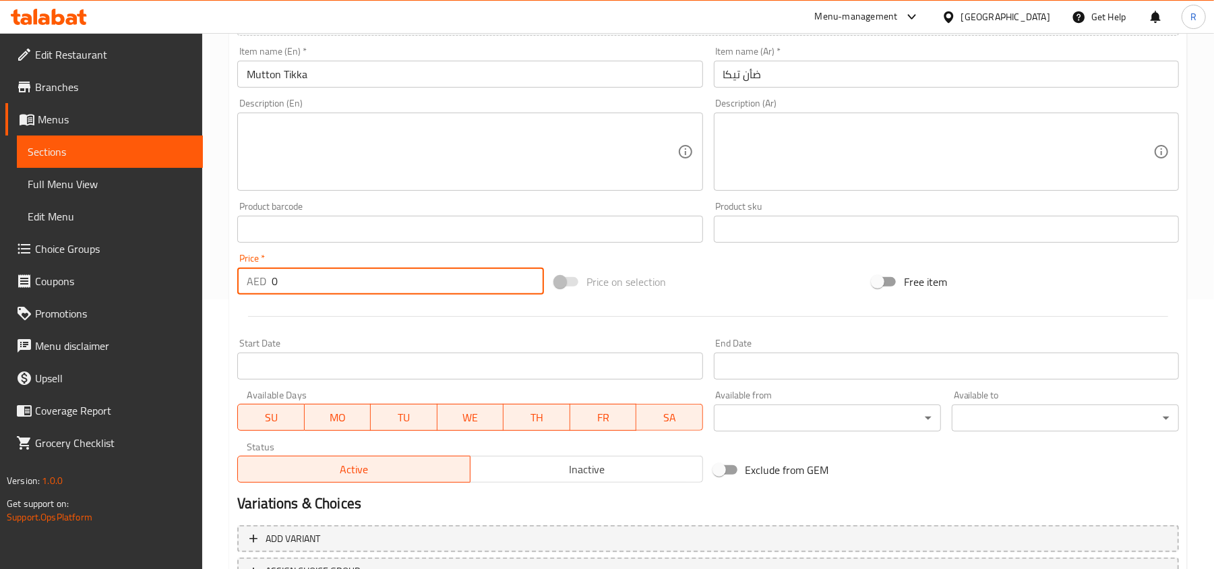
drag, startPoint x: 276, startPoint y: 278, endPoint x: 249, endPoint y: 278, distance: 26.3
click at [249, 278] on div "AED 0 Price *" at bounding box center [390, 281] width 307 height 27
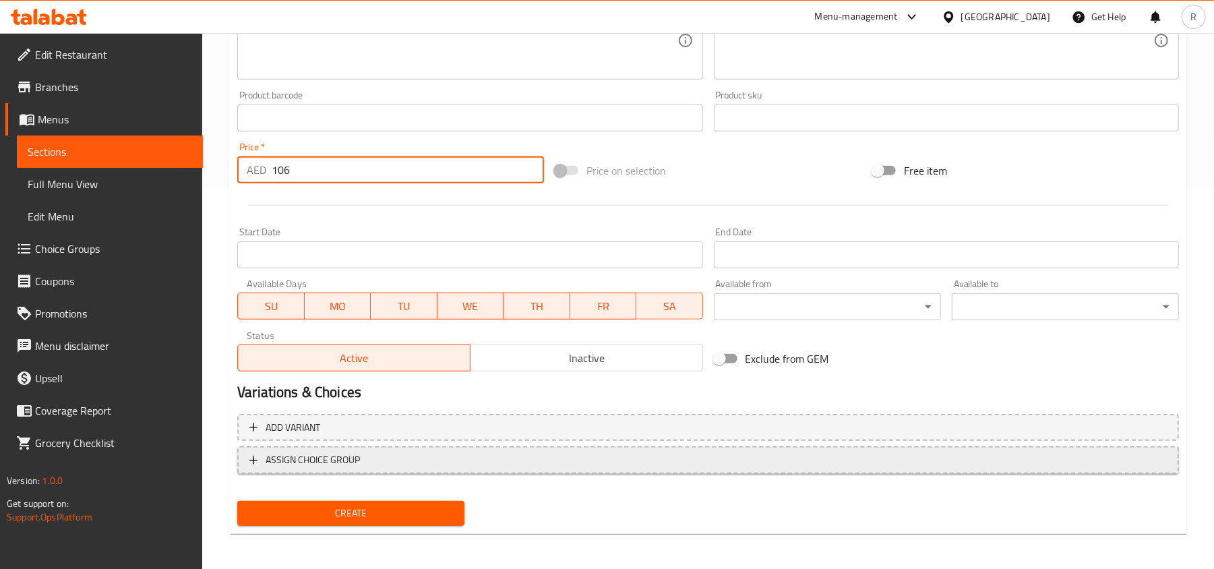
scroll to position [383, 0]
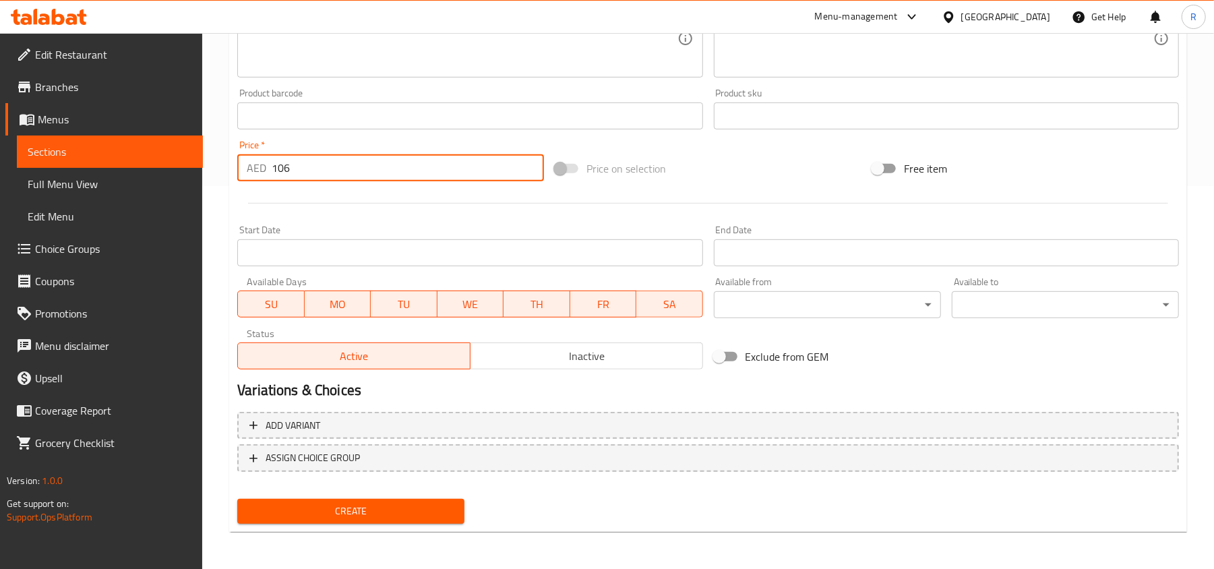
click at [391, 510] on span "Create" at bounding box center [351, 511] width 206 height 17
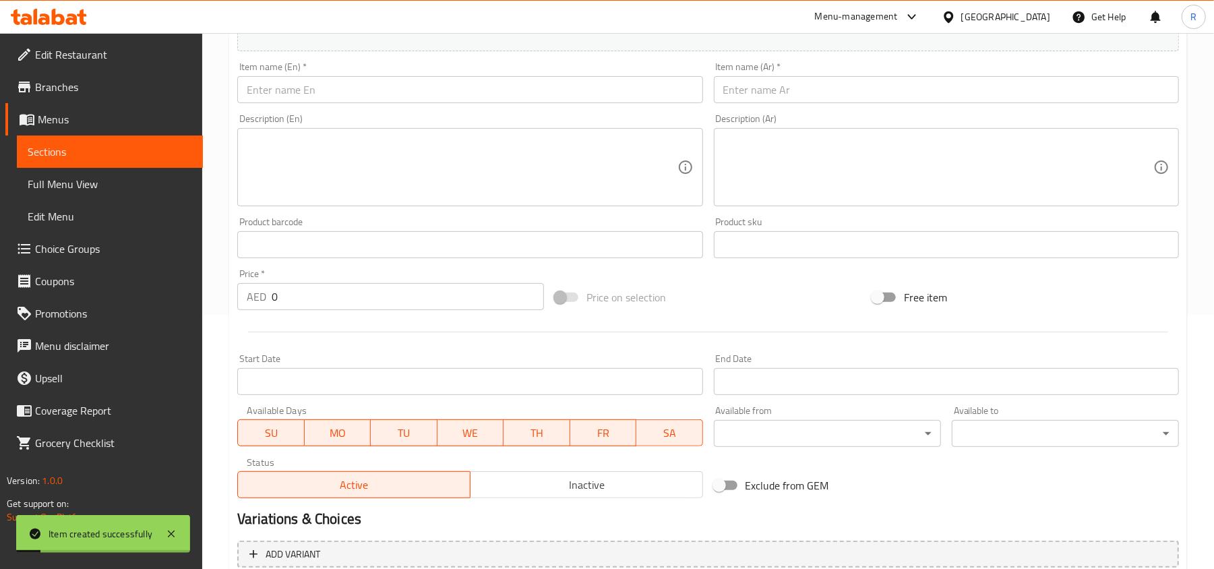
scroll to position [113, 0]
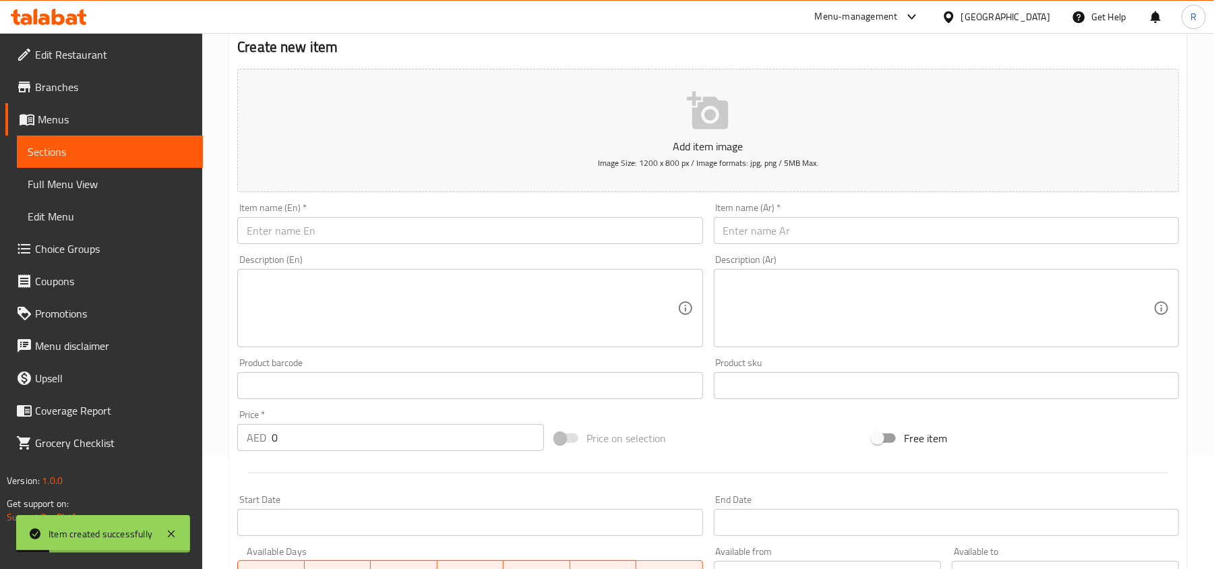
click at [453, 237] on input "text" at bounding box center [469, 230] width 465 height 27
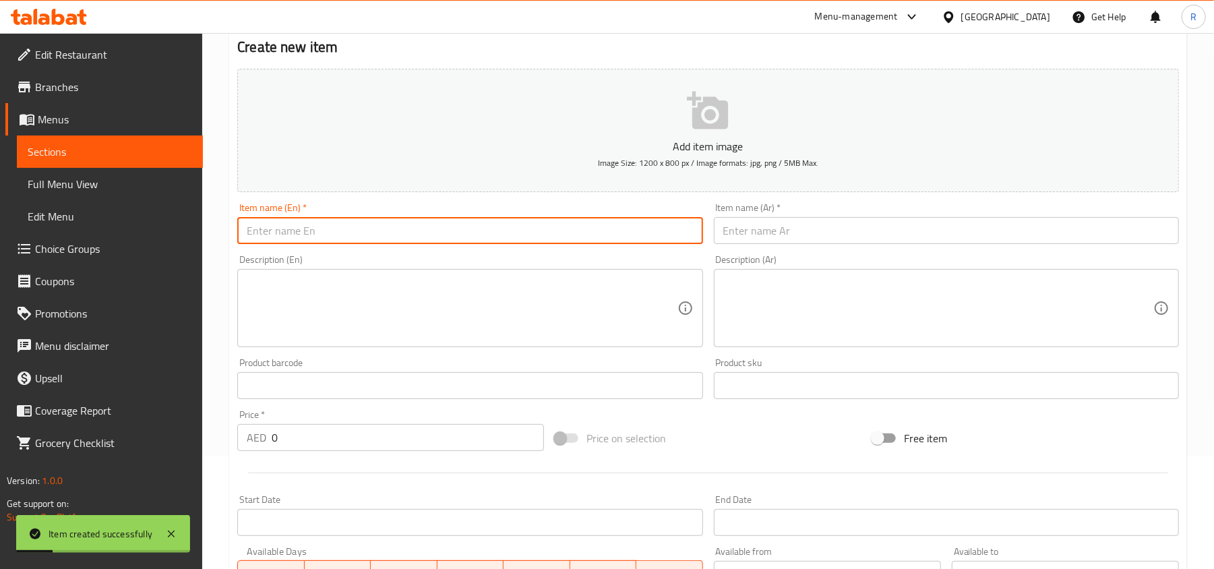
paste input "Chicken Wings"
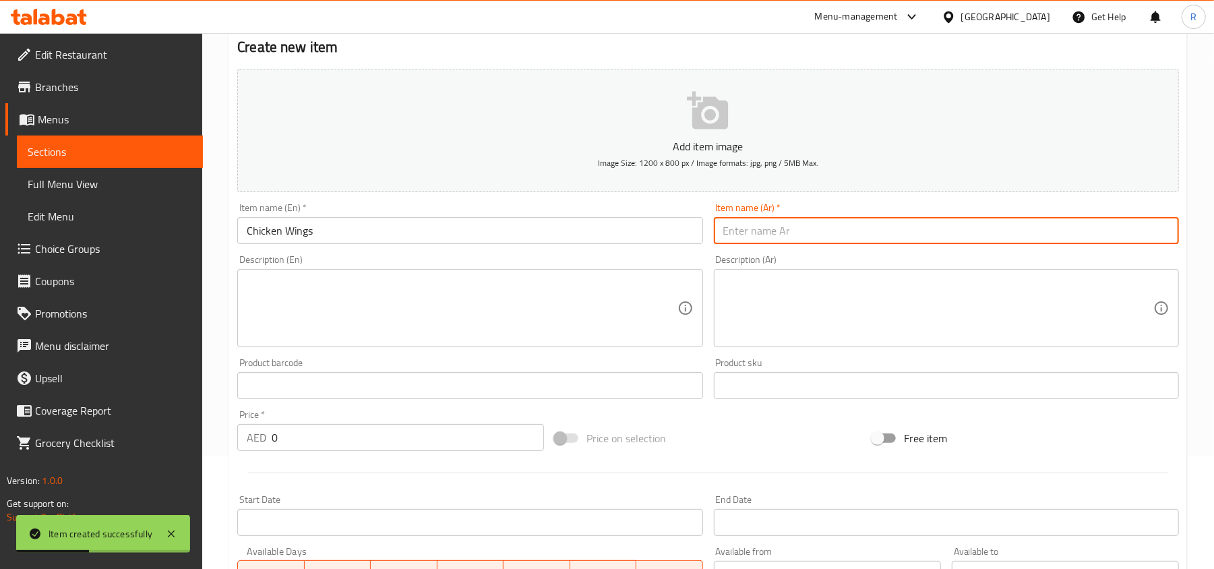
click at [775, 230] on input "text" at bounding box center [946, 230] width 465 height 27
paste input "أجنحة الدجاج"
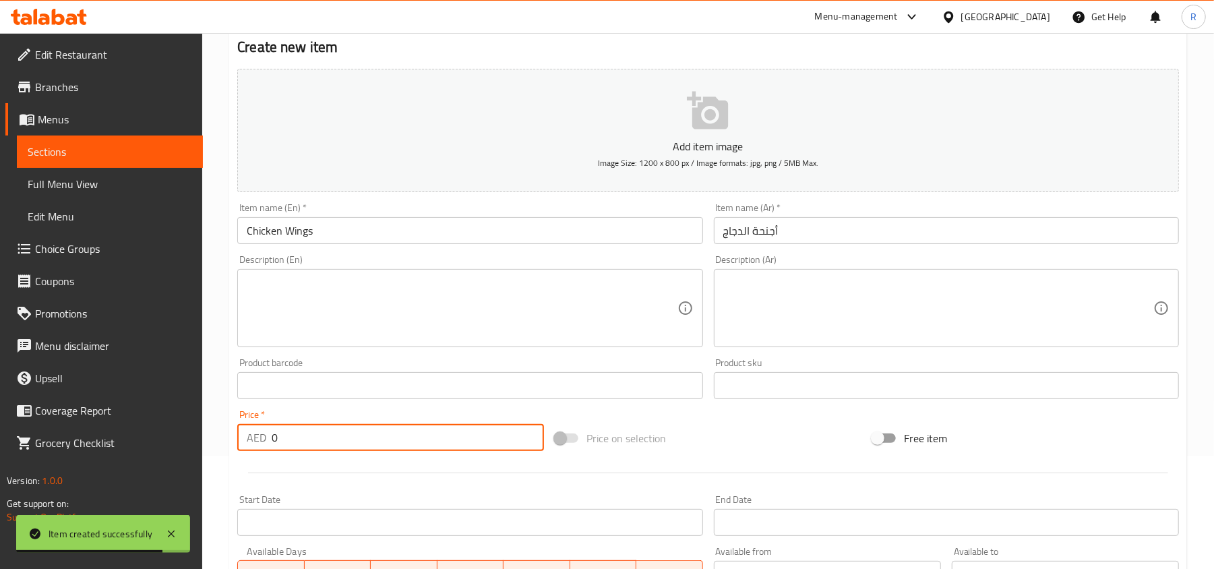
drag, startPoint x: 278, startPoint y: 443, endPoint x: 243, endPoint y: 443, distance: 34.4
click at [243, 443] on div "AED 0 Price *" at bounding box center [390, 437] width 307 height 27
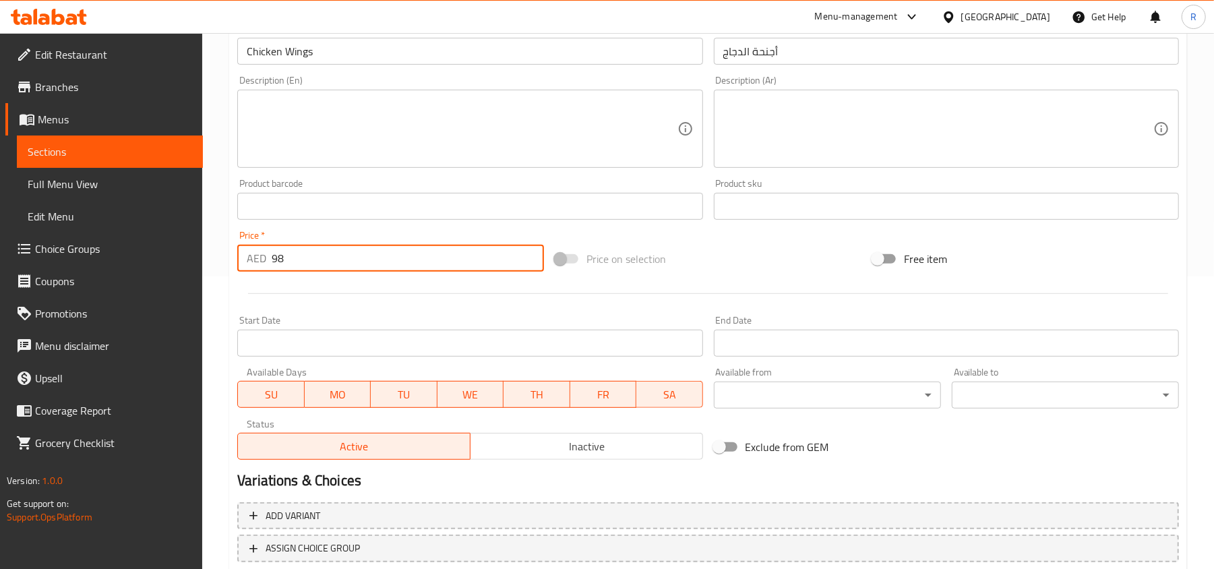
scroll to position [383, 0]
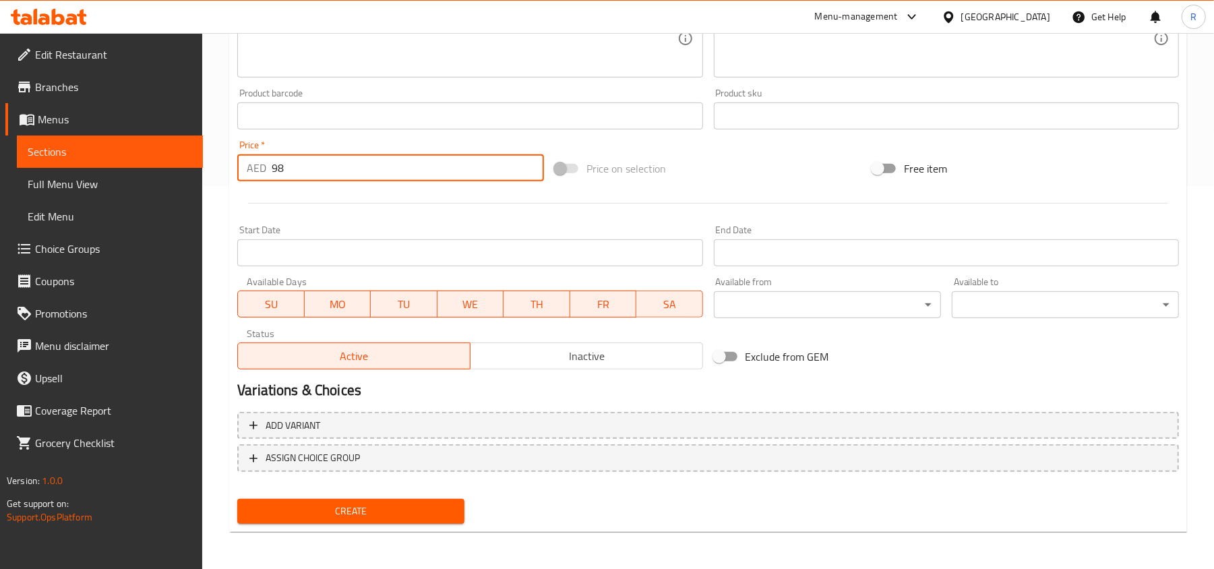
click at [397, 510] on span "Create" at bounding box center [351, 511] width 206 height 17
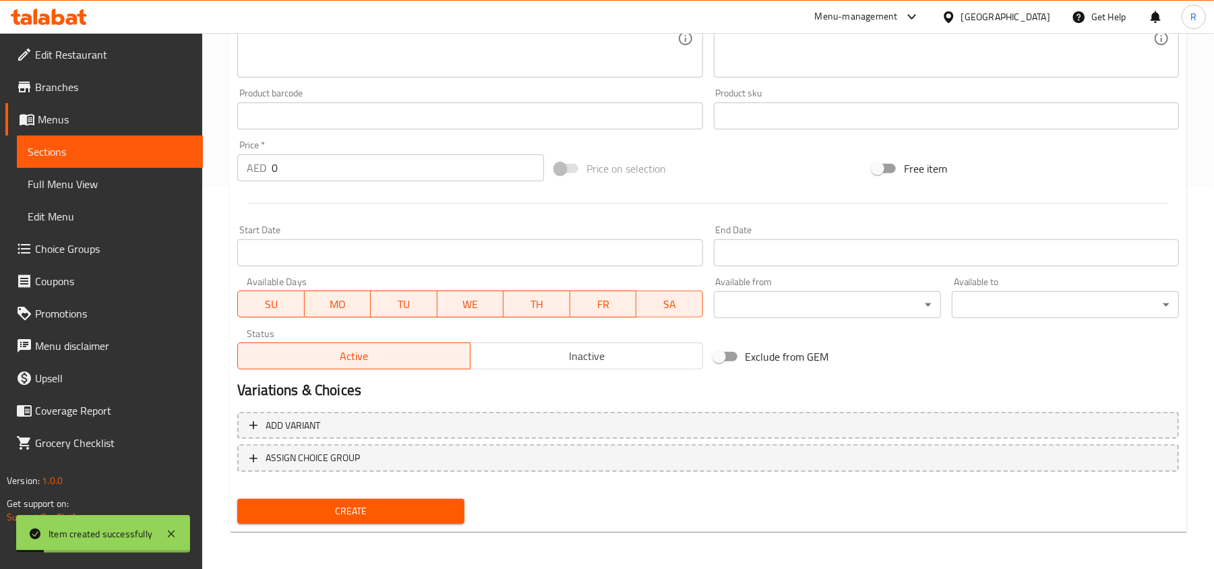
scroll to position [203, 0]
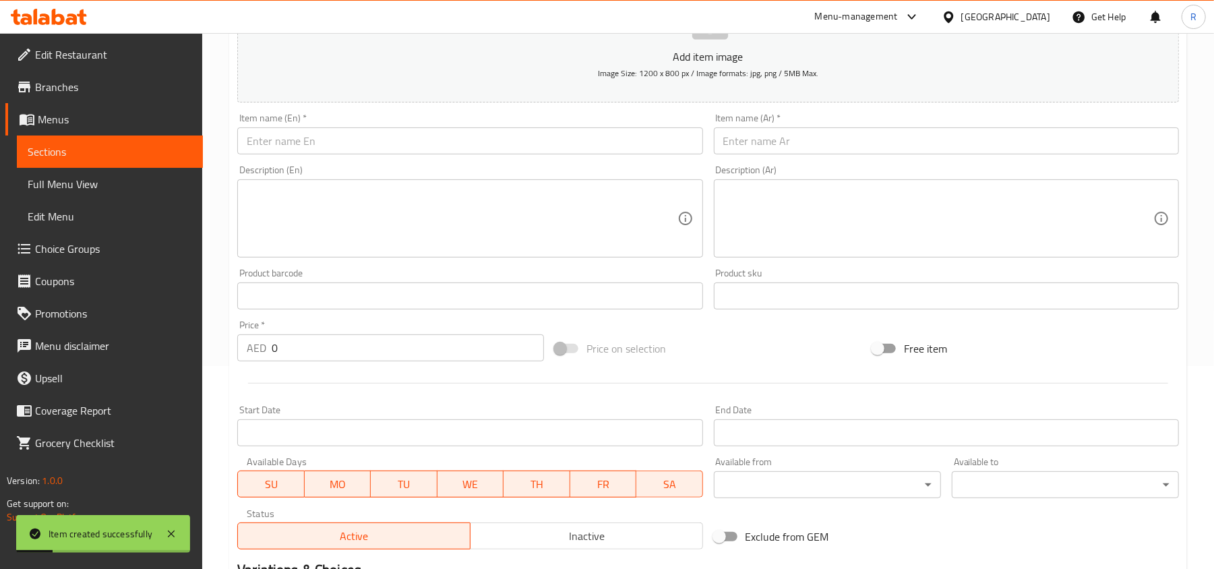
click at [437, 159] on div "Item name (En)   * Item name (En) *" at bounding box center [470, 134] width 476 height 52
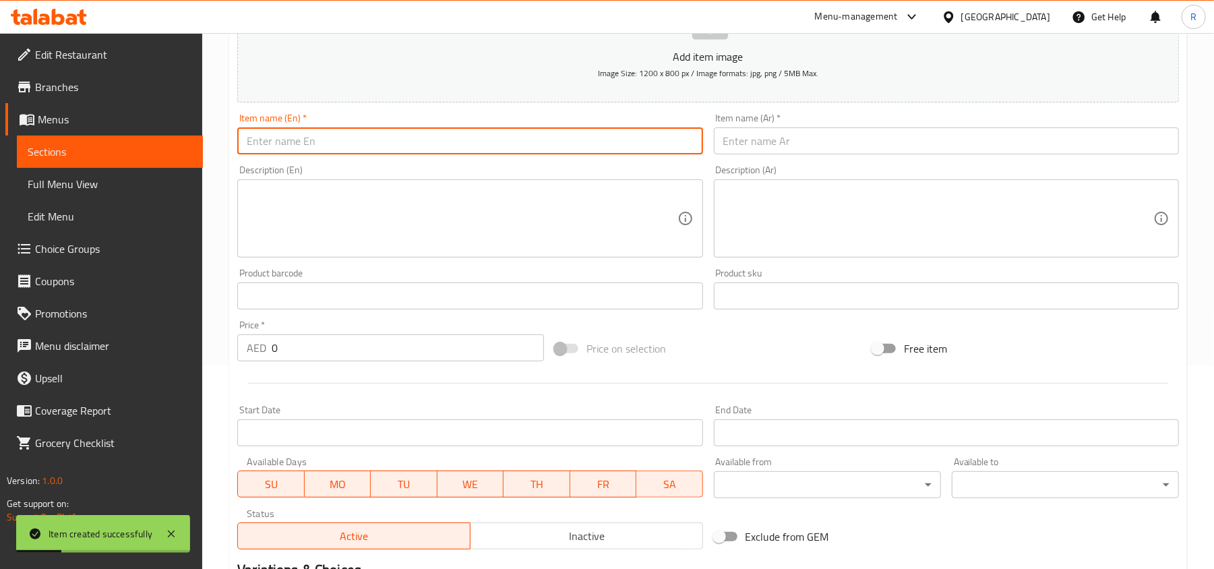
click at [437, 151] on input "text" at bounding box center [469, 140] width 465 height 27
paste input "Chicken Yoghurt"
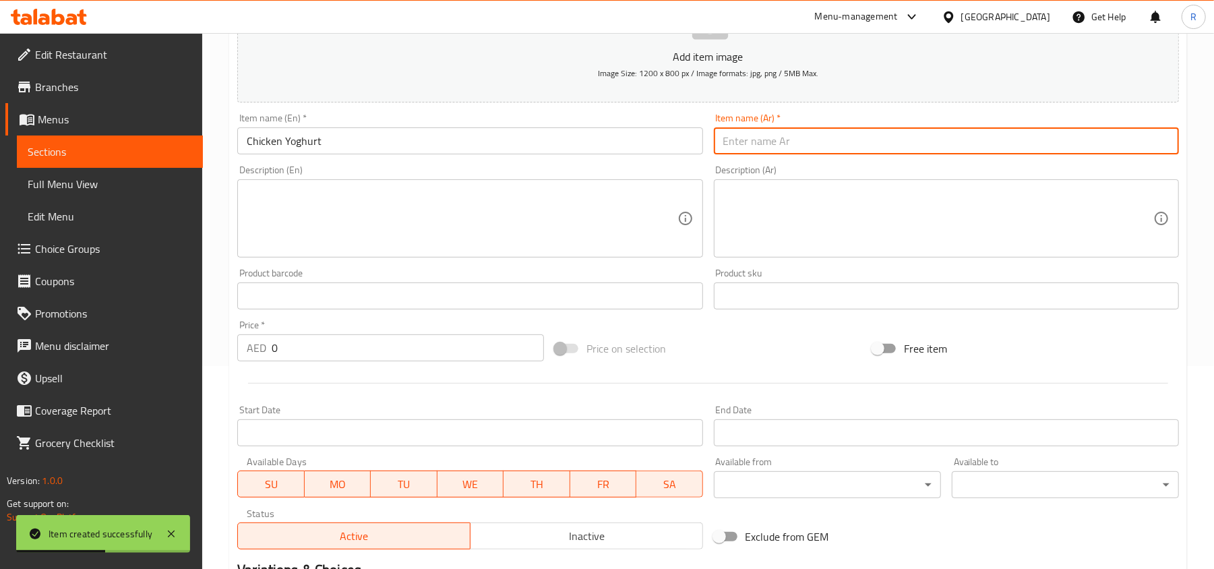
click at [812, 149] on input "text" at bounding box center [946, 140] width 465 height 27
paste input "زبادي الدجاج"
click at [740, 141] on input "زبادي الدجاج" at bounding box center [946, 140] width 465 height 27
drag, startPoint x: 742, startPoint y: 142, endPoint x: 753, endPoint y: 144, distance: 11.6
click at [753, 144] on input "زبادي الدجاج" at bounding box center [946, 140] width 465 height 27
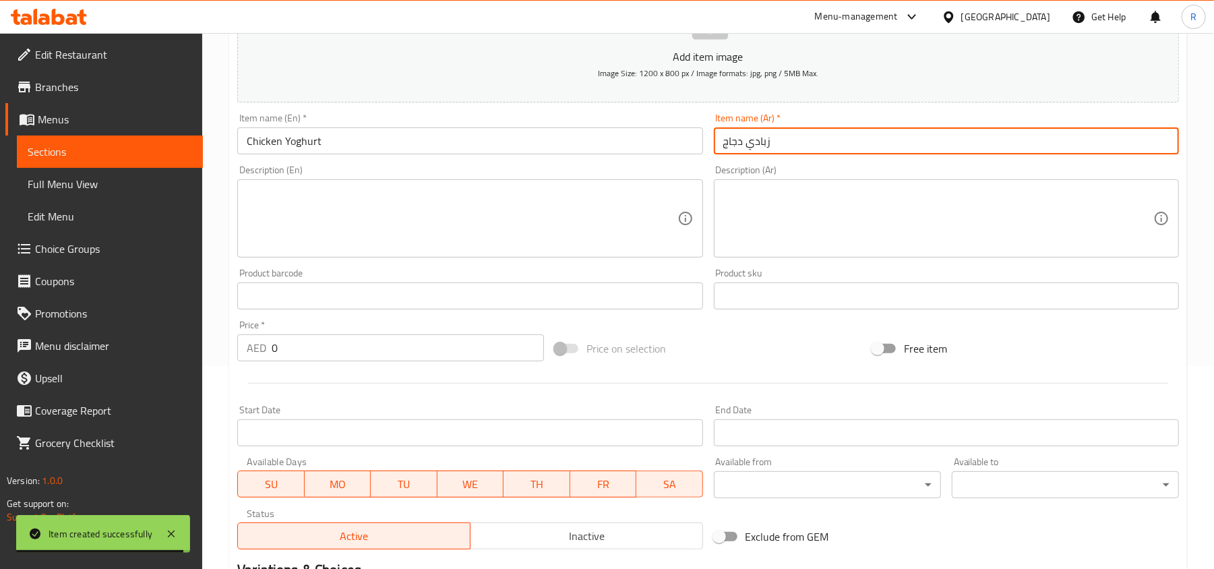
click at [758, 149] on input "زبادي دجاج" at bounding box center [946, 140] width 465 height 27
click at [717, 148] on input "دجاج" at bounding box center [946, 140] width 465 height 27
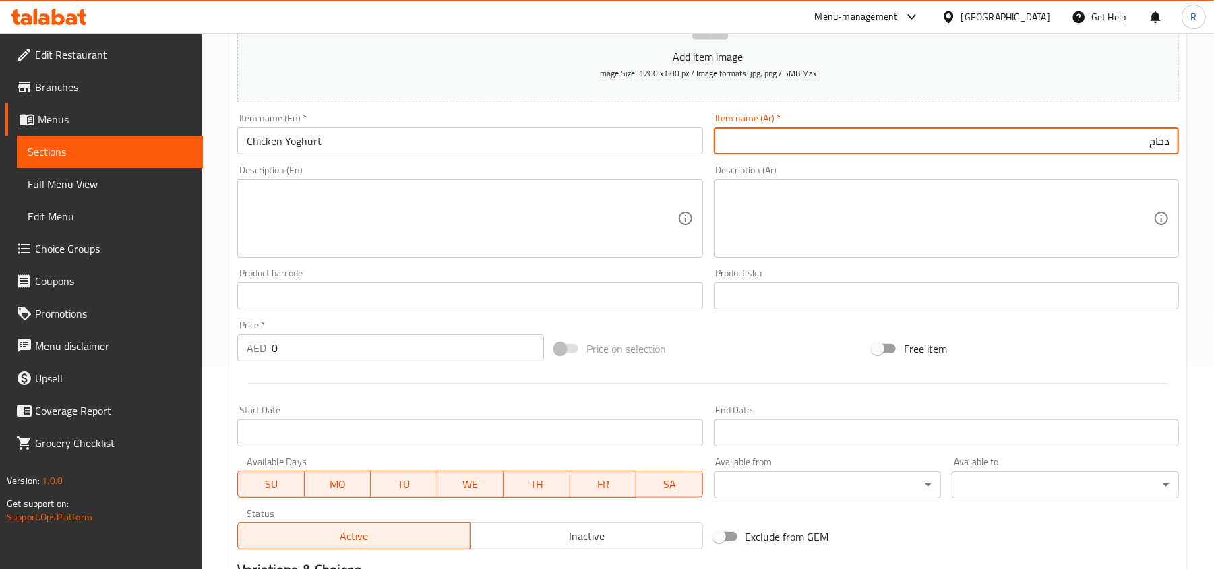
click at [1020, 146] on input "دجاج" at bounding box center [946, 140] width 465 height 27
paste input "زبادي"
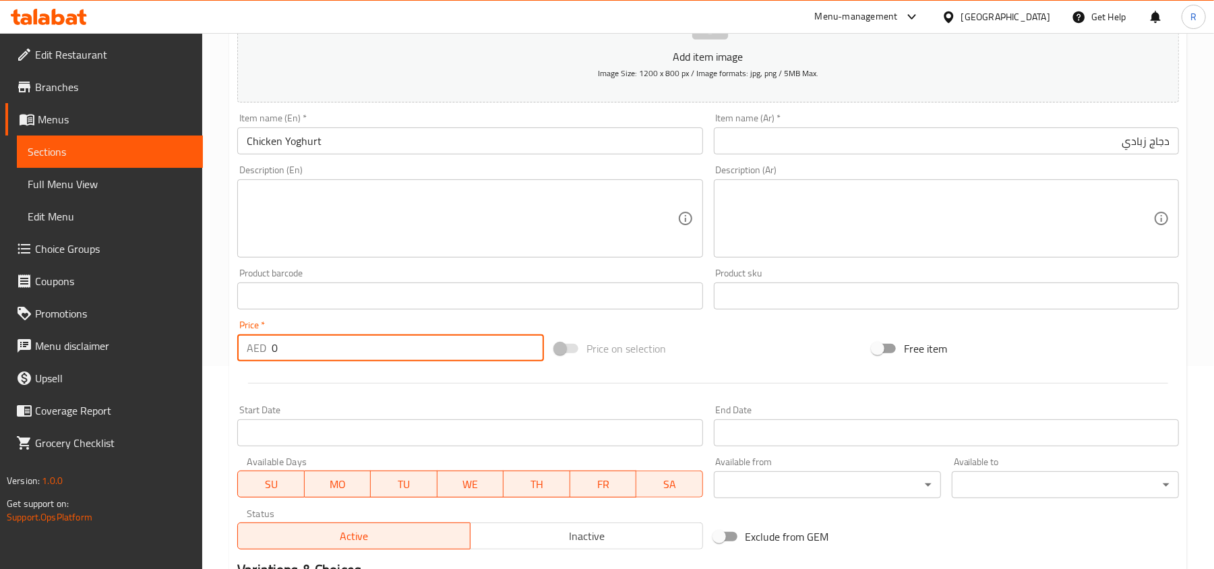
drag, startPoint x: 278, startPoint y: 349, endPoint x: 259, endPoint y: 352, distance: 19.1
click at [259, 352] on div "AED 0 Price *" at bounding box center [390, 347] width 307 height 27
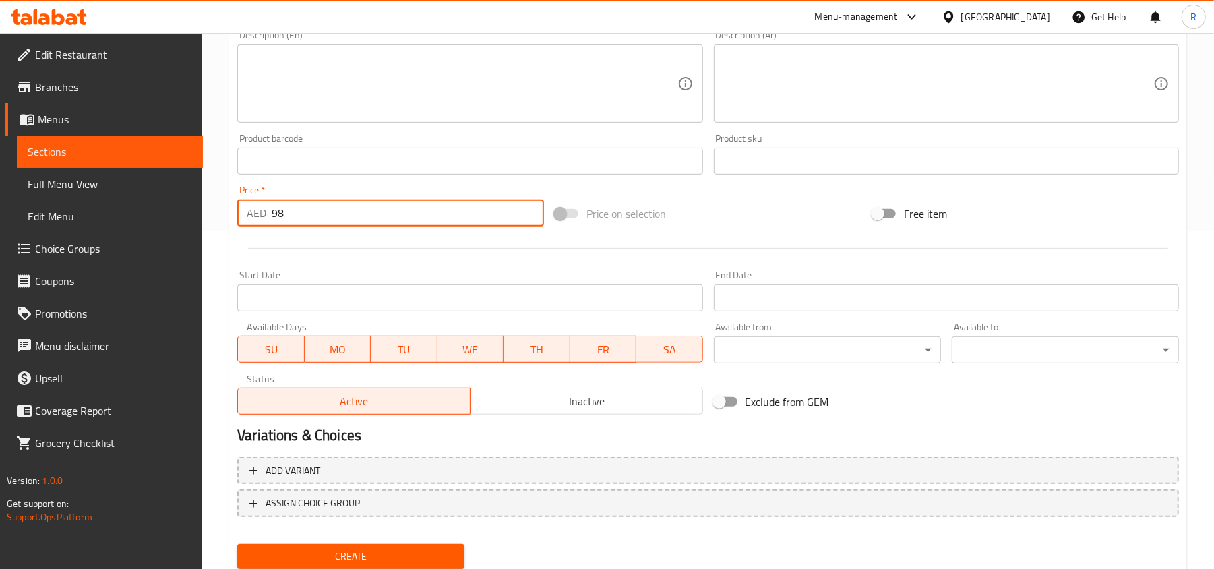
scroll to position [383, 0]
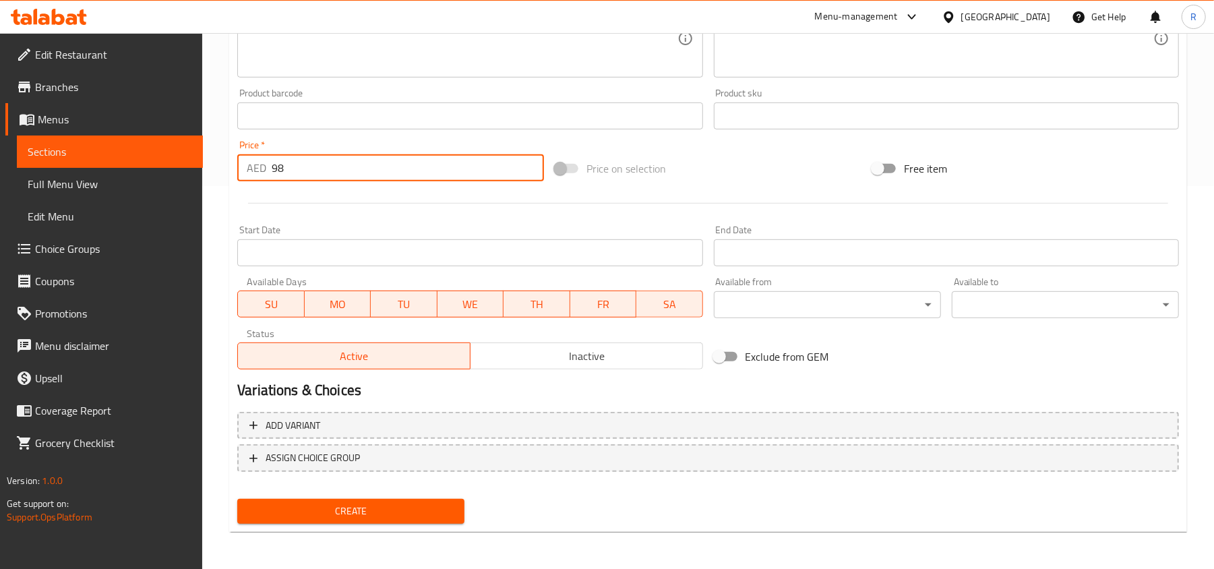
click at [378, 505] on span "Create" at bounding box center [351, 511] width 206 height 17
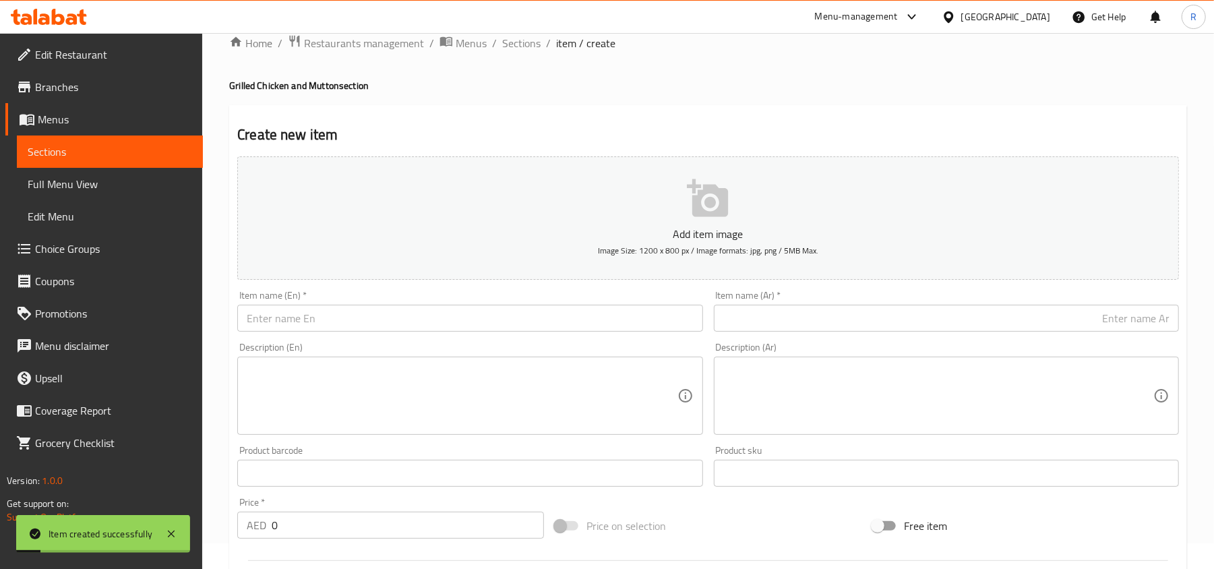
scroll to position [23, 0]
click at [380, 311] on input "text" at bounding box center [469, 320] width 465 height 27
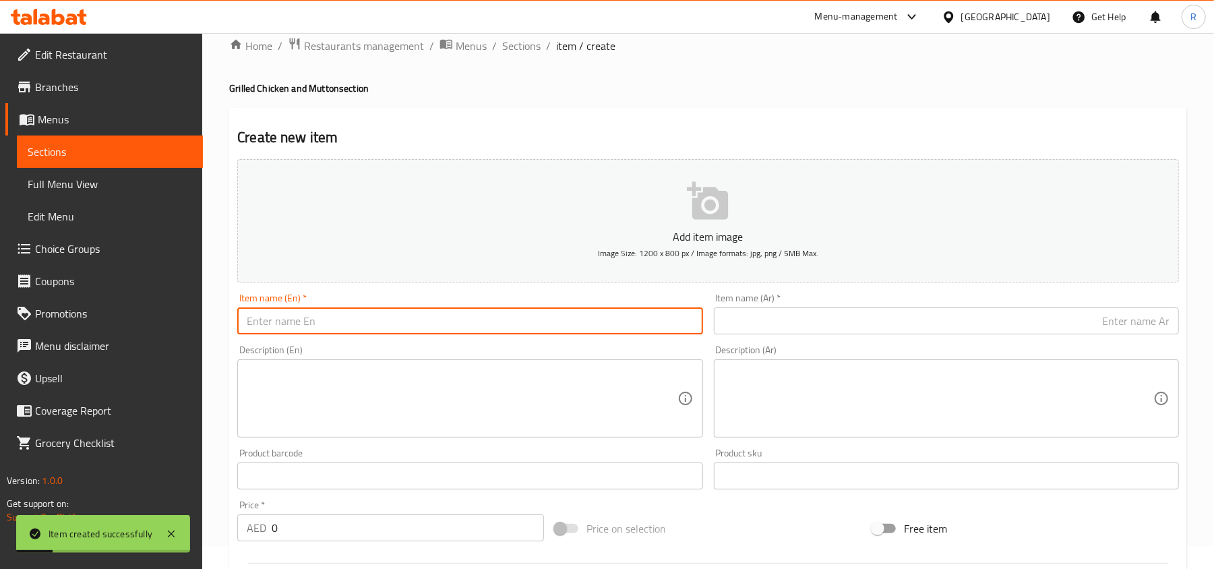
paste input "Mix Tikka"
click at [886, 322] on input "text" at bounding box center [946, 320] width 465 height 27
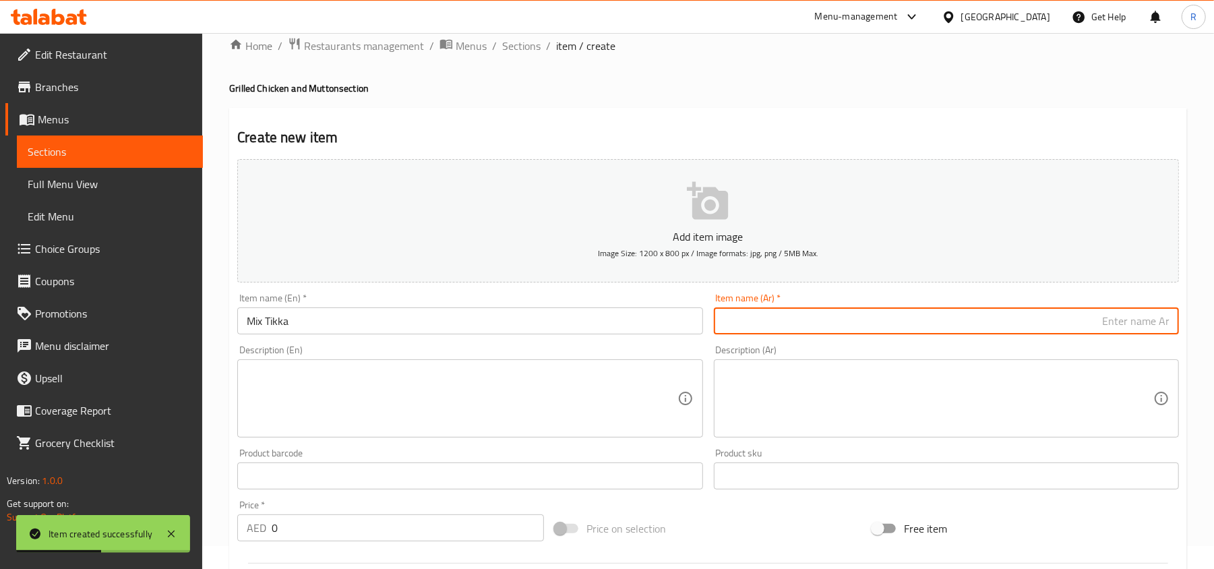
click at [807, 314] on input "text" at bounding box center [946, 320] width 465 height 27
paste input "مزيج تيكا"
click at [1155, 321] on input "مزيج تيكا" at bounding box center [946, 320] width 465 height 27
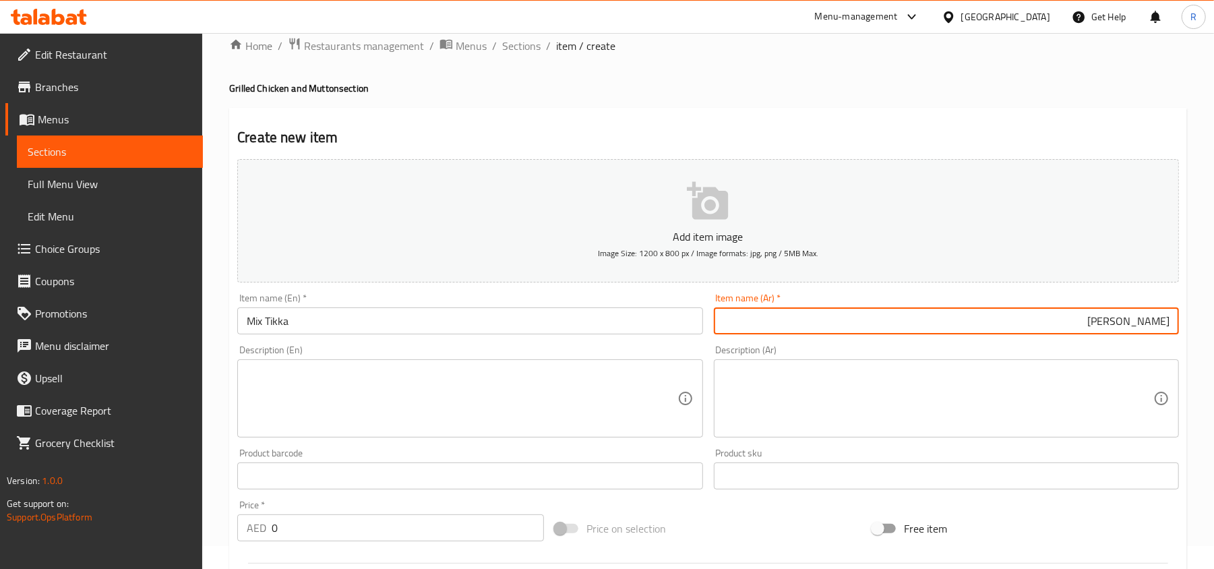
scroll to position [113, 0]
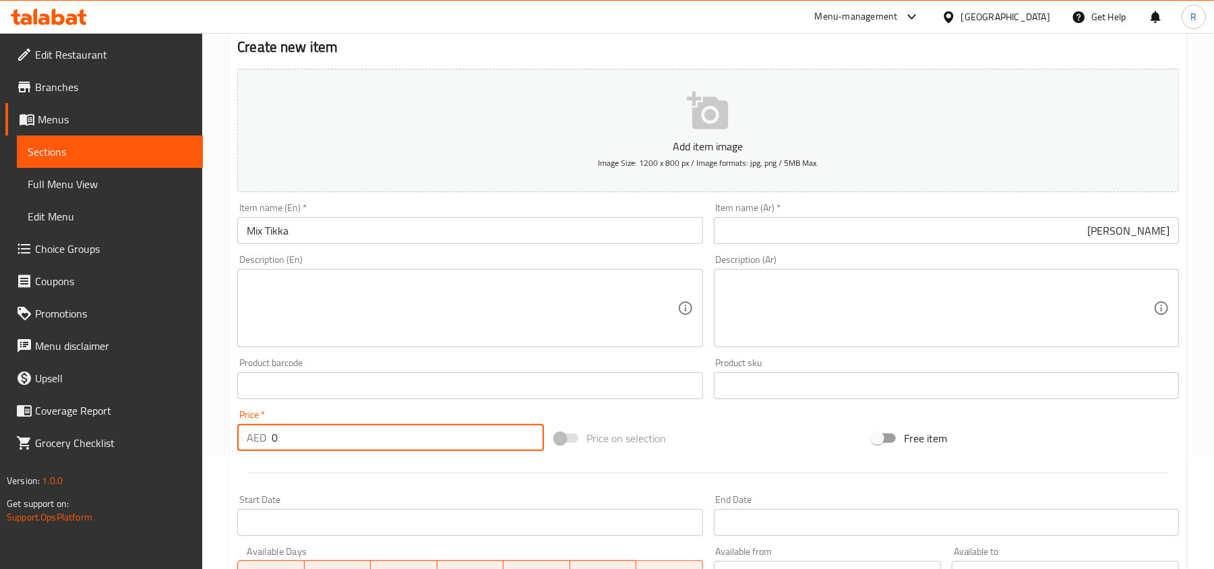
drag, startPoint x: 286, startPoint y: 445, endPoint x: 254, endPoint y: 443, distance: 32.5
click at [254, 443] on div "AED 0 Price *" at bounding box center [390, 437] width 307 height 27
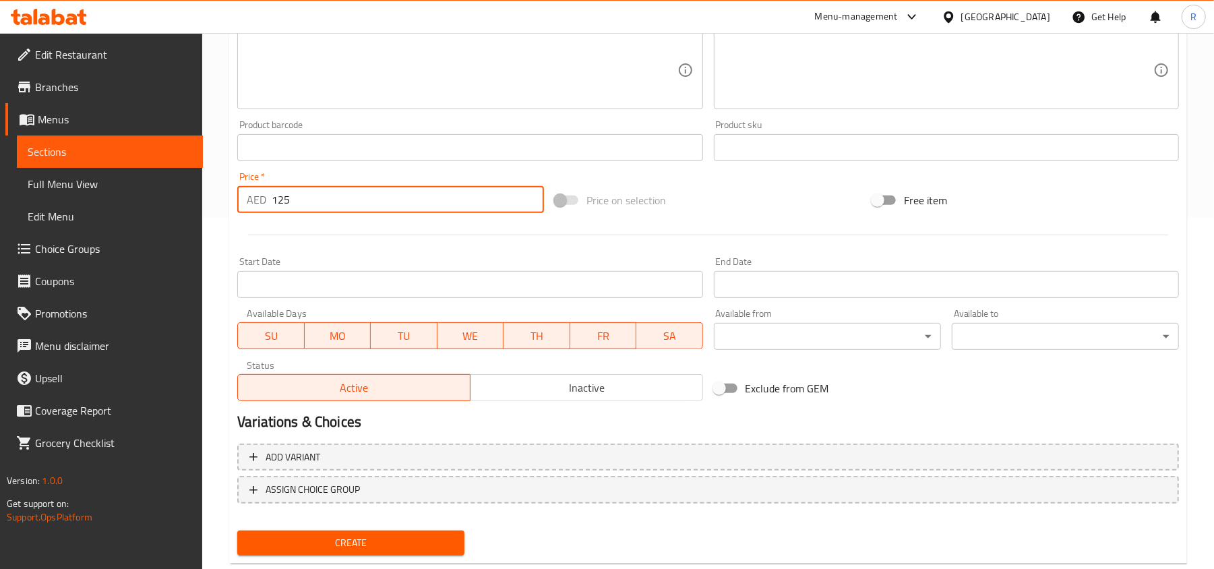
scroll to position [383, 0]
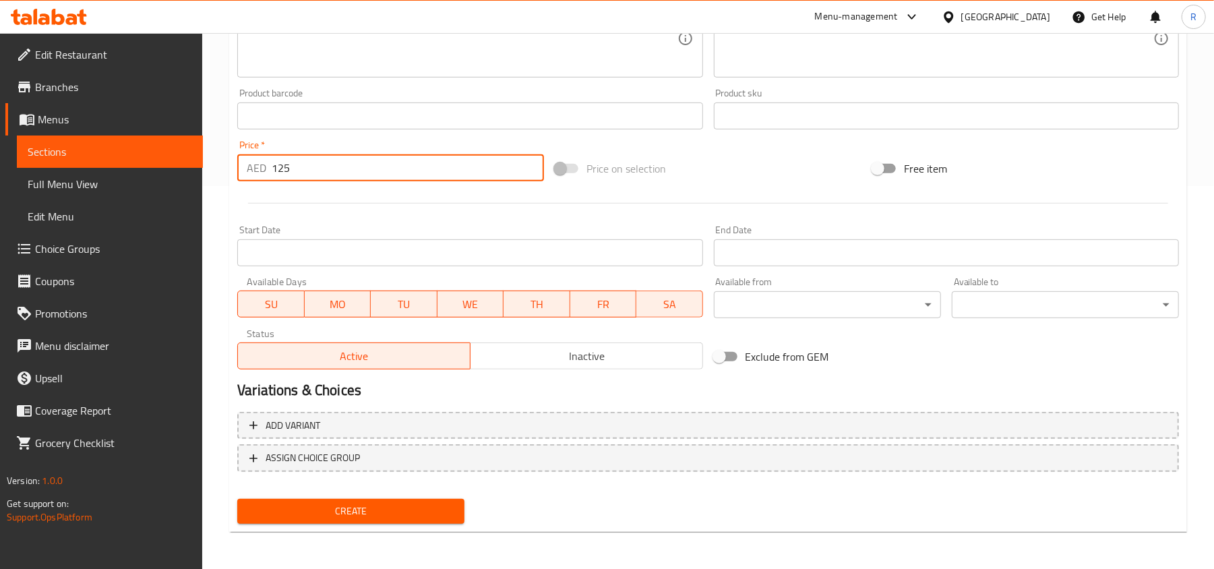
drag, startPoint x: 348, startPoint y: 505, endPoint x: 510, endPoint y: 523, distance: 163.4
click at [348, 505] on span "Create" at bounding box center [351, 511] width 206 height 17
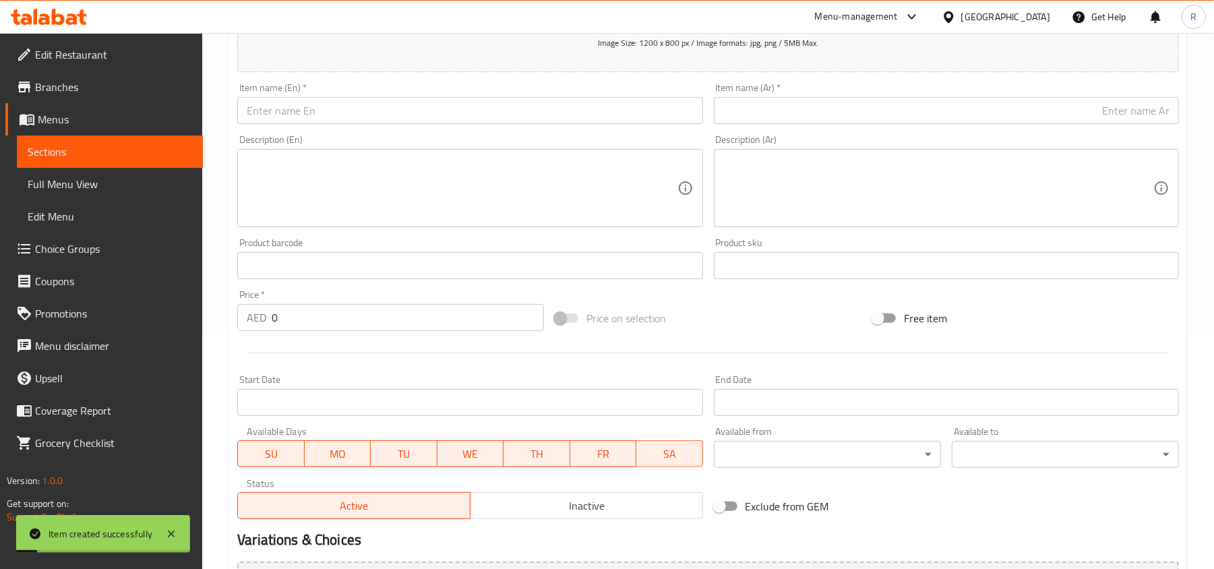
scroll to position [23, 0]
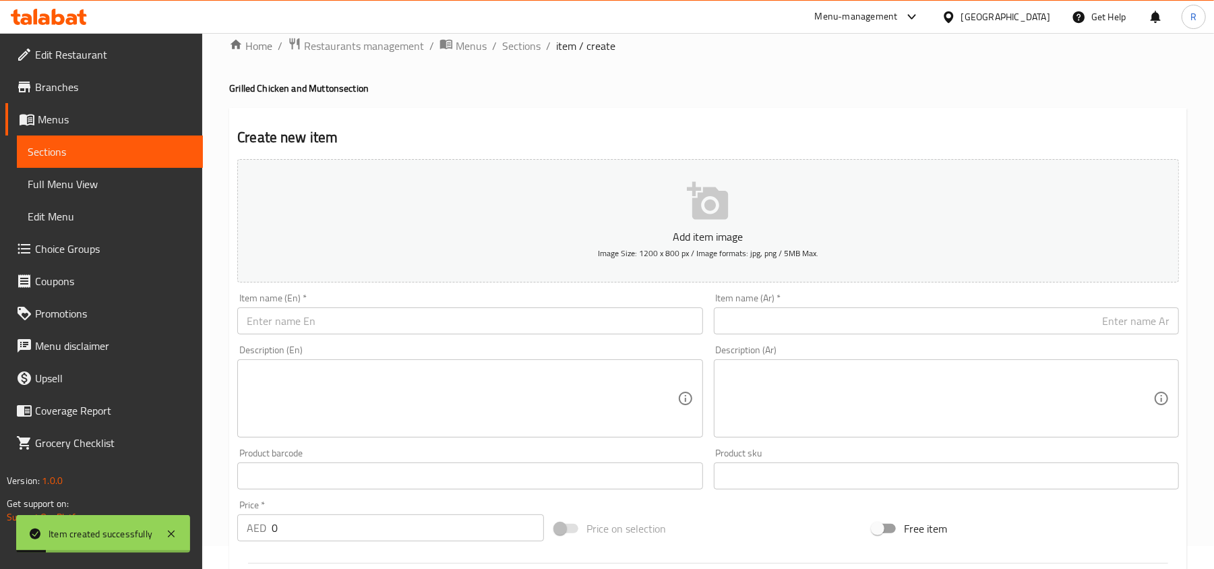
click at [408, 321] on input "text" at bounding box center [469, 320] width 465 height 27
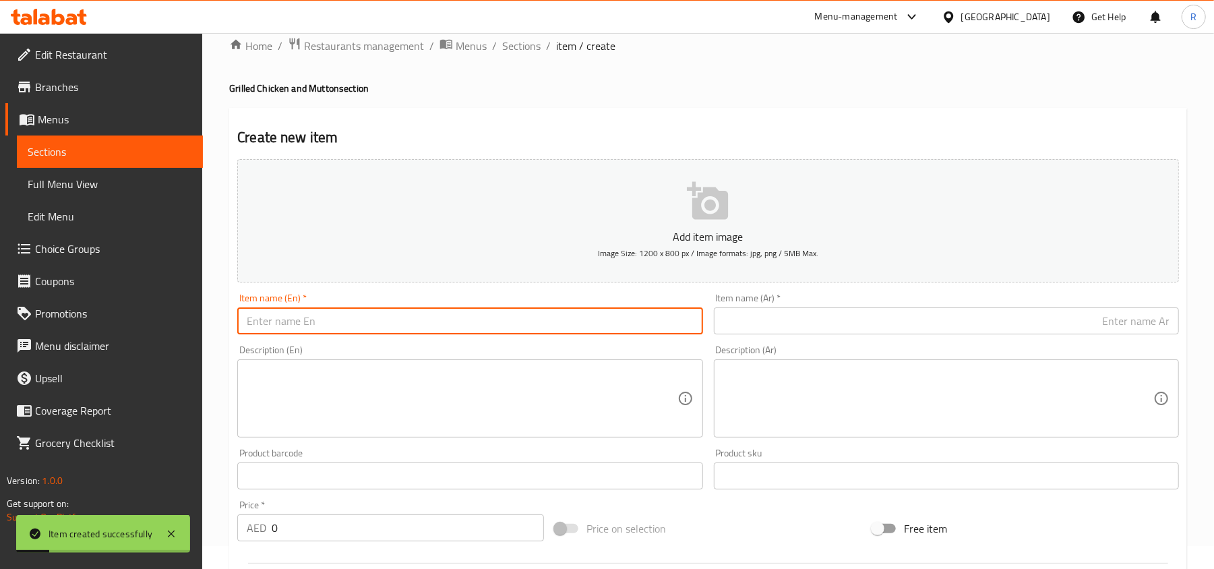
paste input "Mutton Chops"
click at [764, 329] on input "text" at bounding box center [946, 320] width 465 height 27
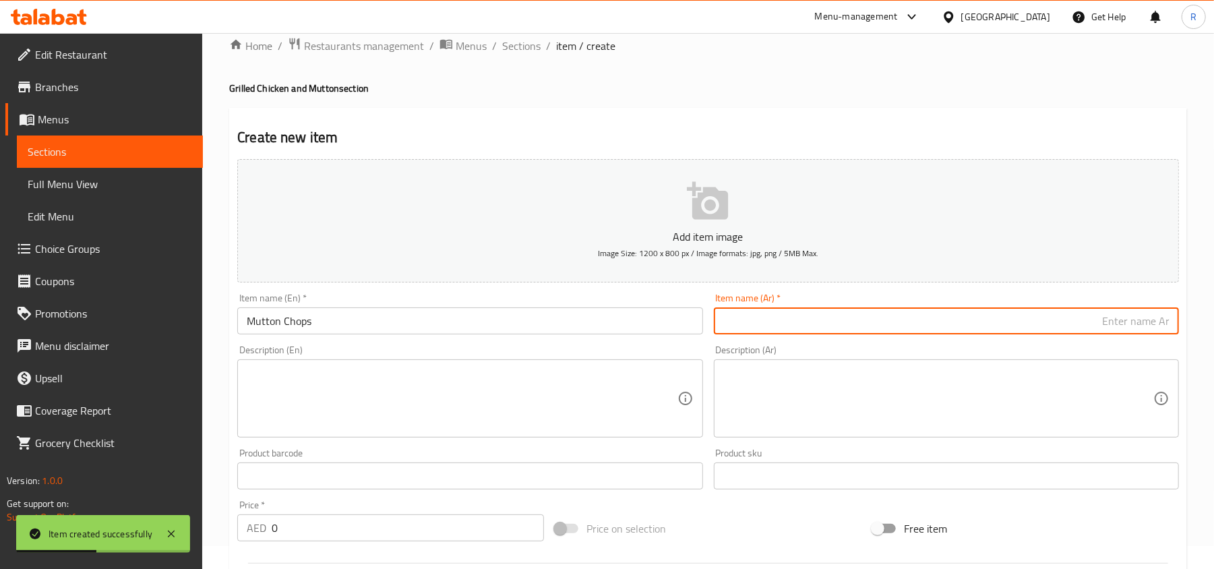
paste input "شرائح لحم الضأن"
click at [1131, 322] on input "شرائح لحم الضأن" at bounding box center [946, 320] width 465 height 27
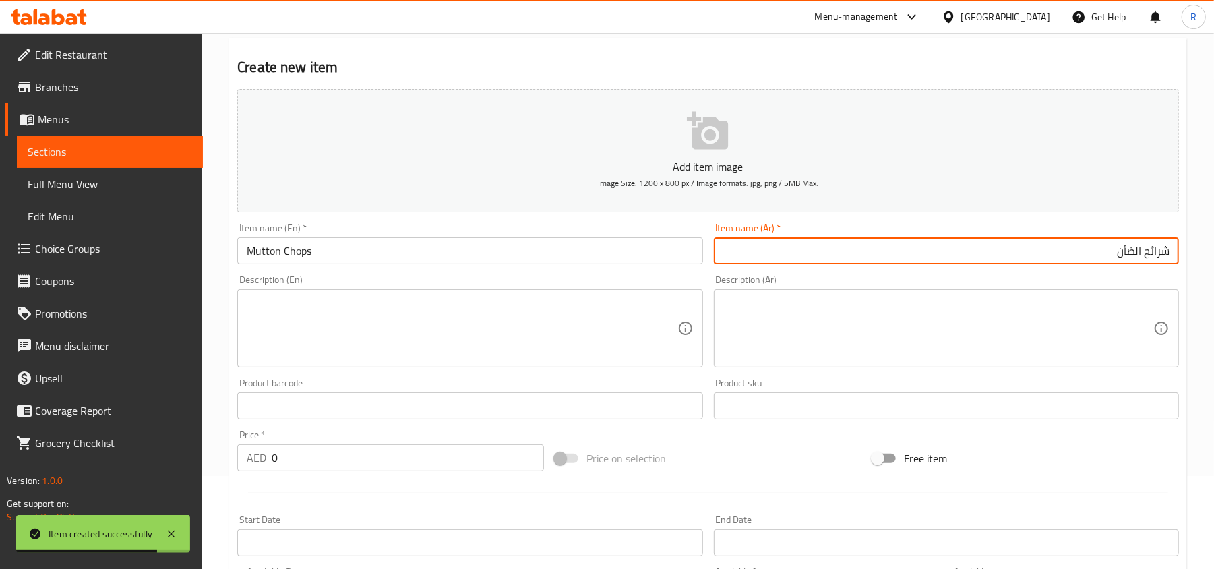
scroll to position [113, 0]
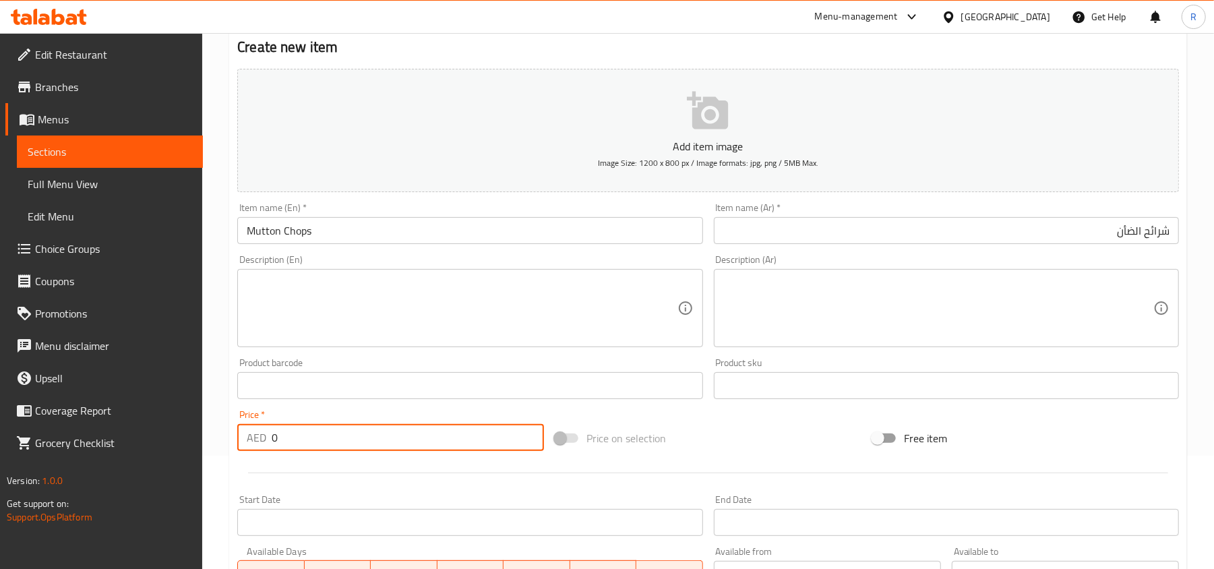
drag, startPoint x: 282, startPoint y: 442, endPoint x: 257, endPoint y: 438, distance: 24.6
click at [257, 438] on div "AED 0 Price *" at bounding box center [390, 437] width 307 height 27
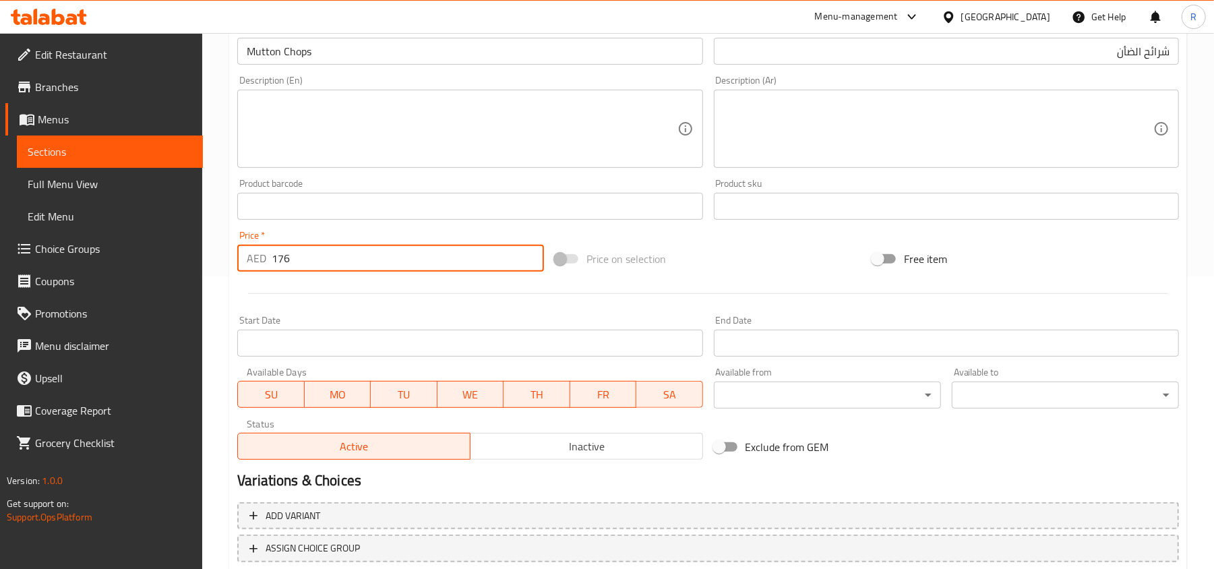
scroll to position [383, 0]
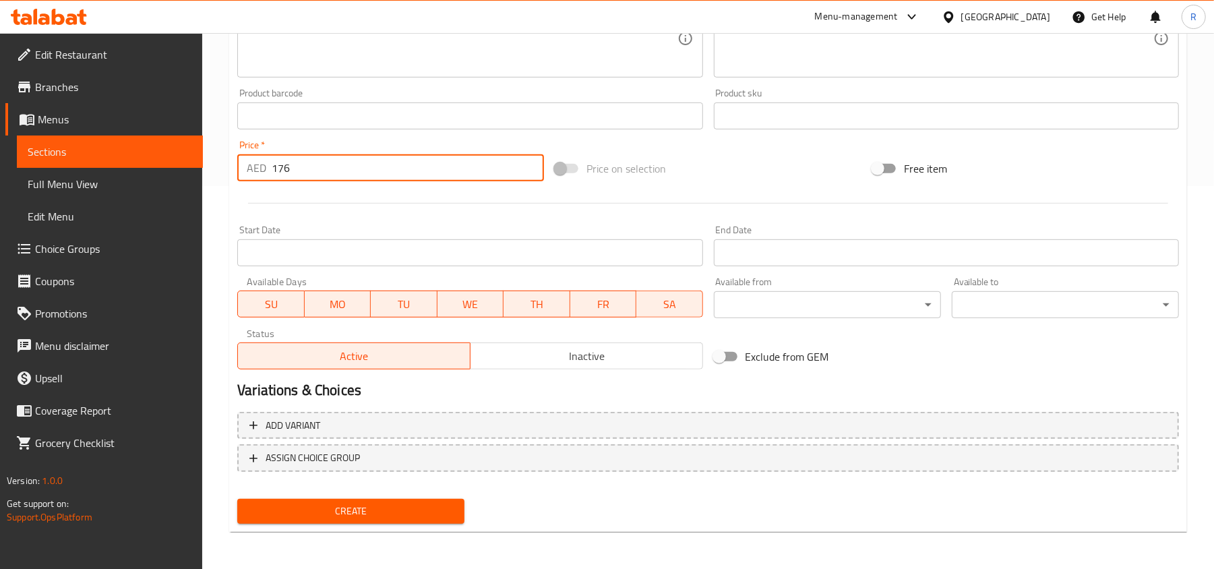
click at [377, 504] on span "Create" at bounding box center [351, 511] width 206 height 17
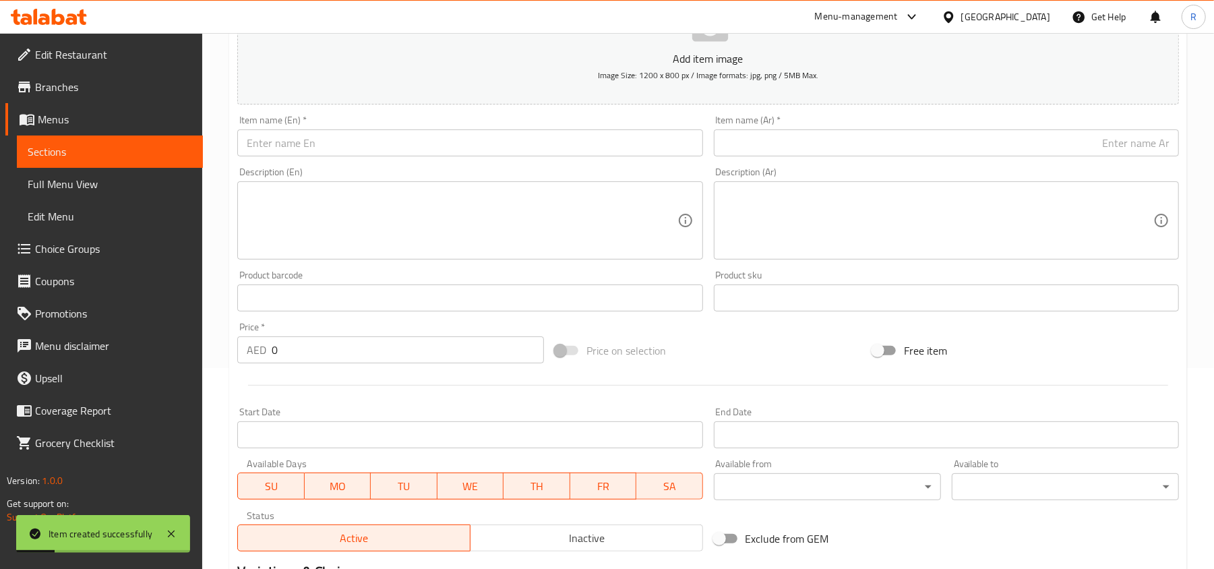
scroll to position [0, 0]
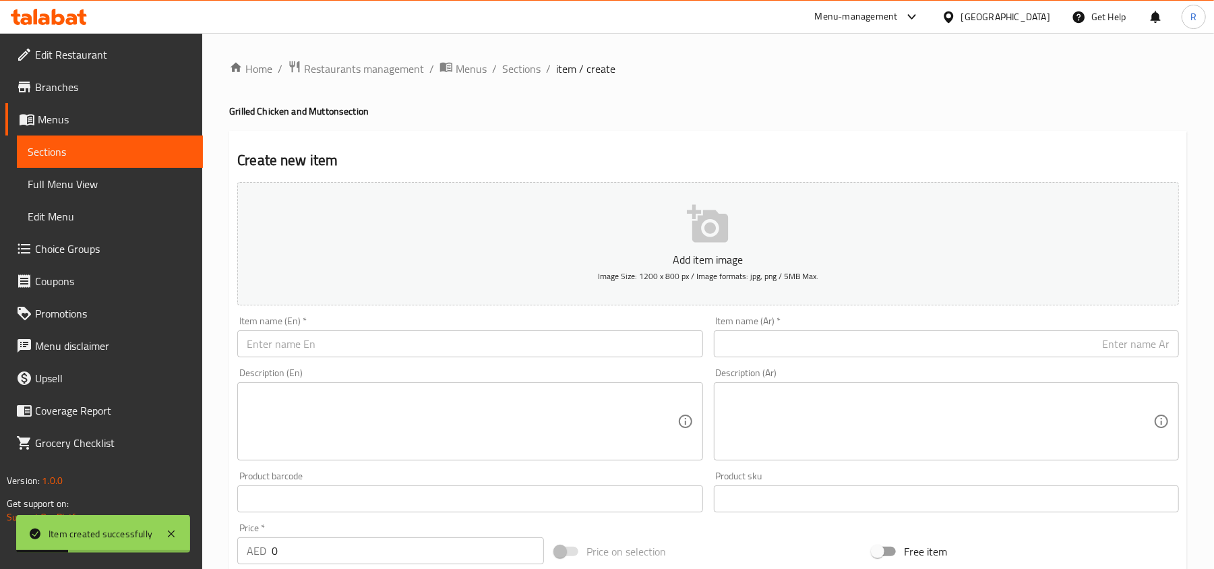
drag, startPoint x: 520, startPoint y: 67, endPoint x: 656, endPoint y: 24, distance: 142.8
click at [520, 67] on span "Sections" at bounding box center [521, 69] width 38 height 16
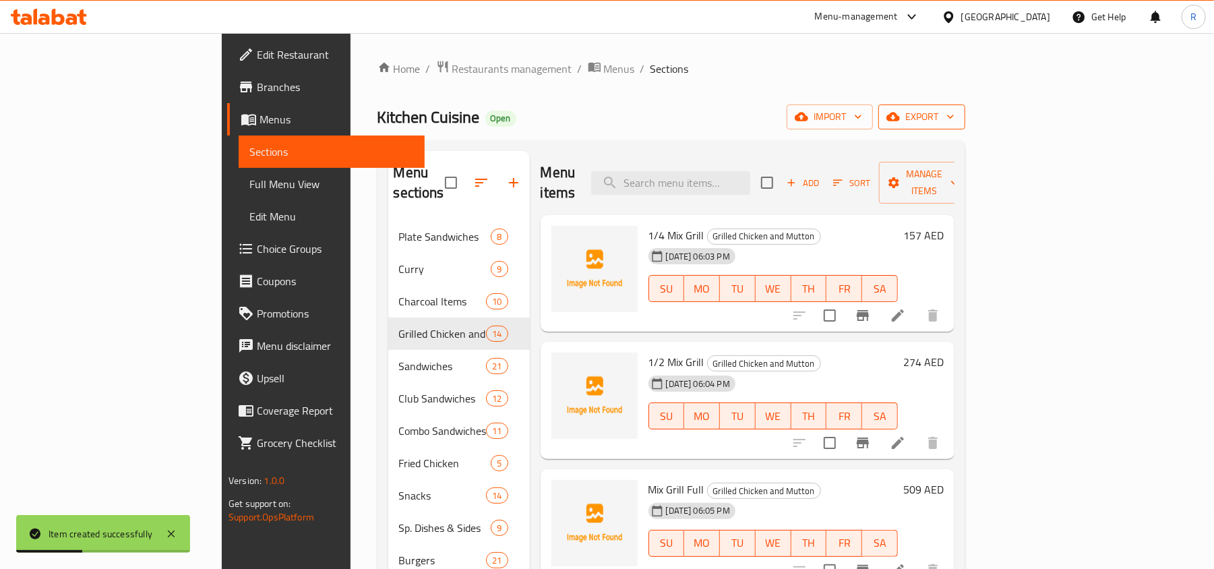
click at [954, 111] on span "export" at bounding box center [921, 117] width 65 height 17
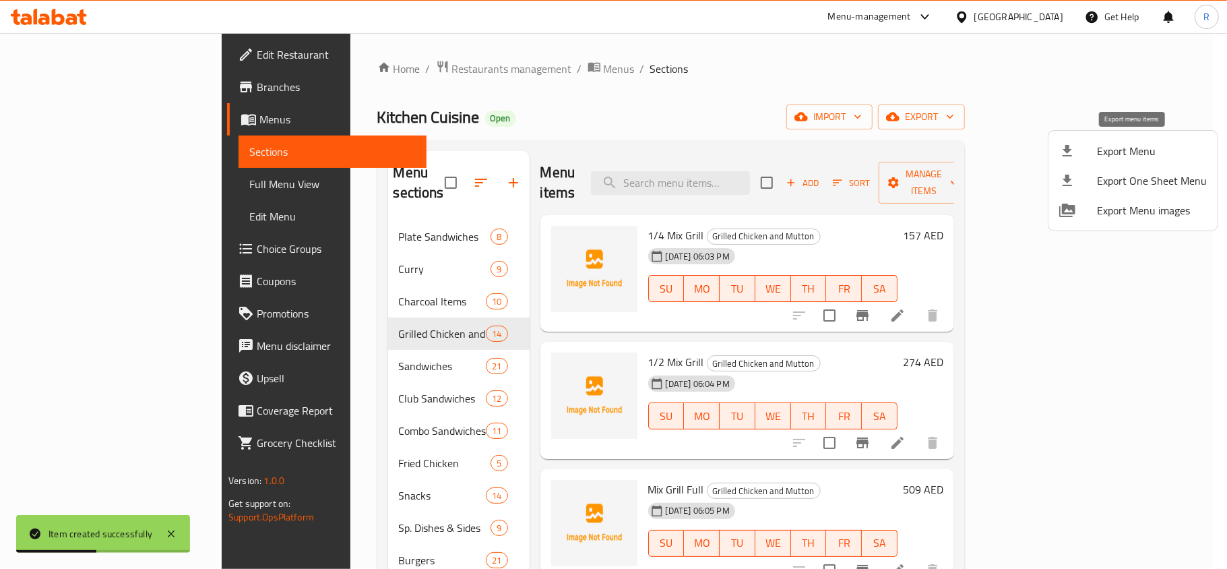
click at [1109, 148] on span "Export Menu" at bounding box center [1152, 151] width 110 height 16
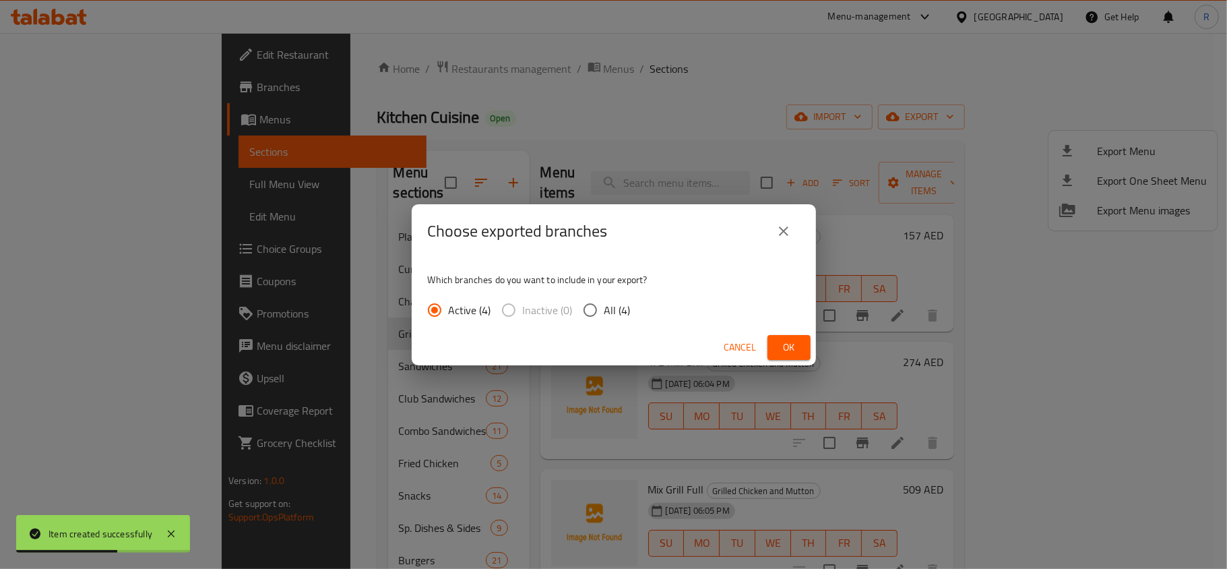
click at [793, 346] on span "Ok" at bounding box center [789, 347] width 22 height 17
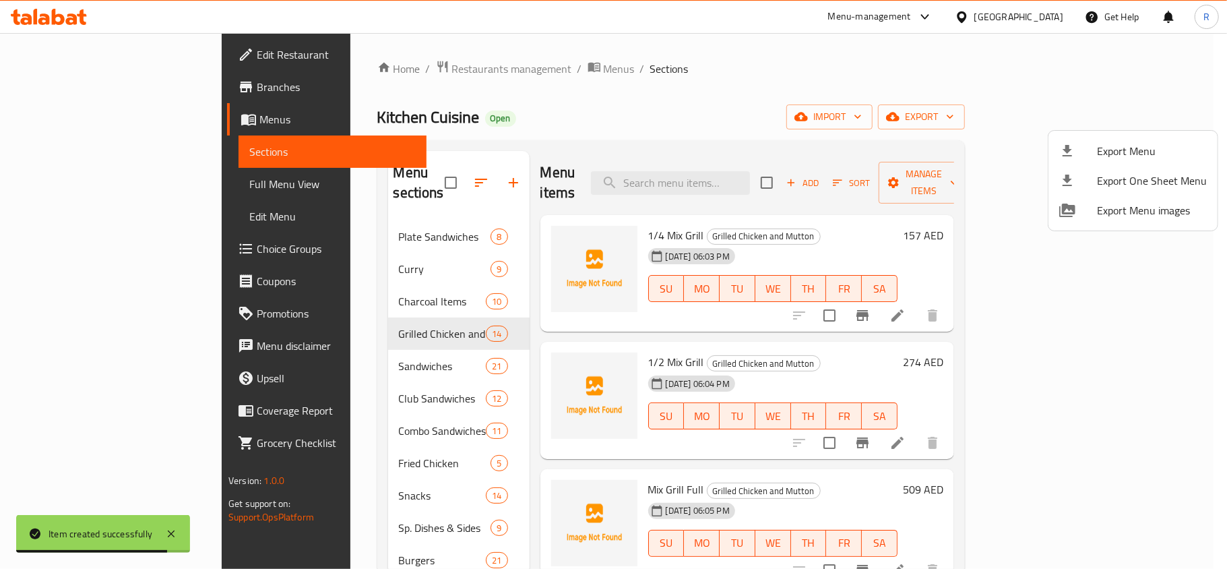
drag, startPoint x: 815, startPoint y: 93, endPoint x: 831, endPoint y: 115, distance: 26.6
click at [817, 93] on div at bounding box center [613, 284] width 1227 height 569
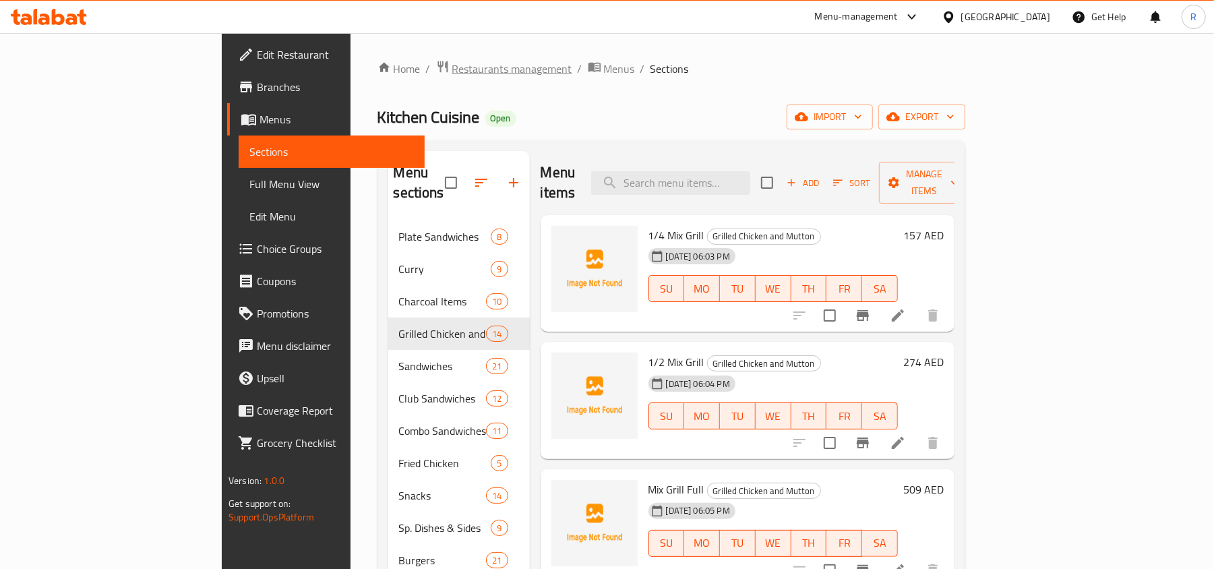
click at [452, 66] on span "Restaurants management" at bounding box center [512, 69] width 120 height 16
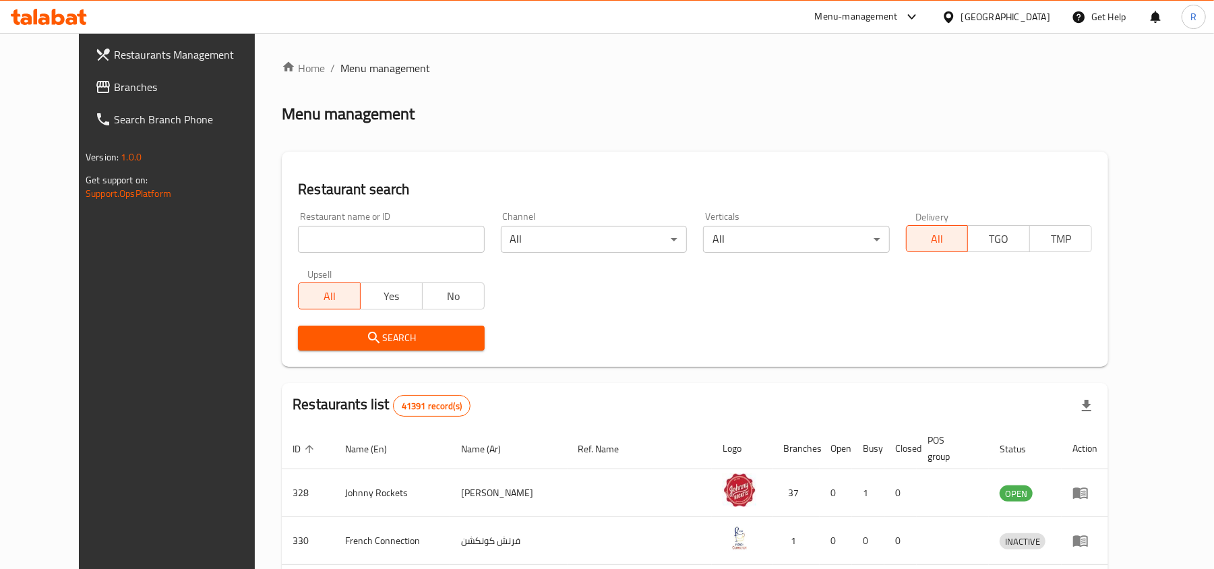
click at [114, 86] on span "Branches" at bounding box center [192, 87] width 157 height 16
